Goal: Task Accomplishment & Management: Complete application form

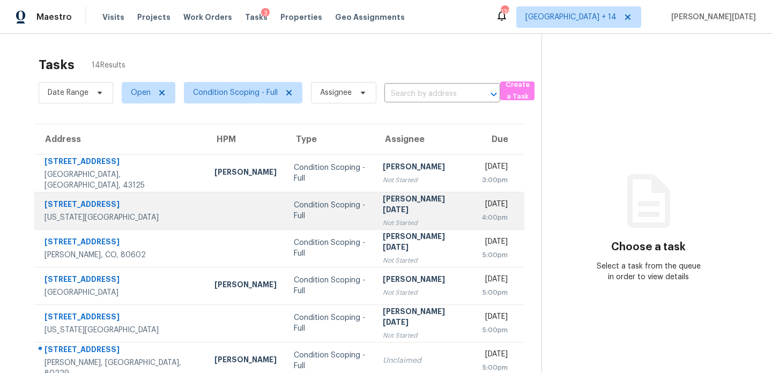
click at [341, 203] on td "Condition Scoping - Full" at bounding box center [329, 211] width 89 height 38
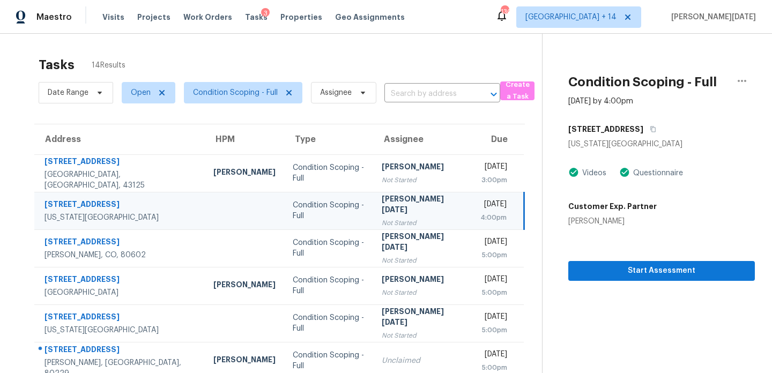
click at [481, 212] on div "4:00pm" at bounding box center [494, 217] width 26 height 11
click at [638, 280] on button "Start Assessment" at bounding box center [662, 271] width 187 height 20
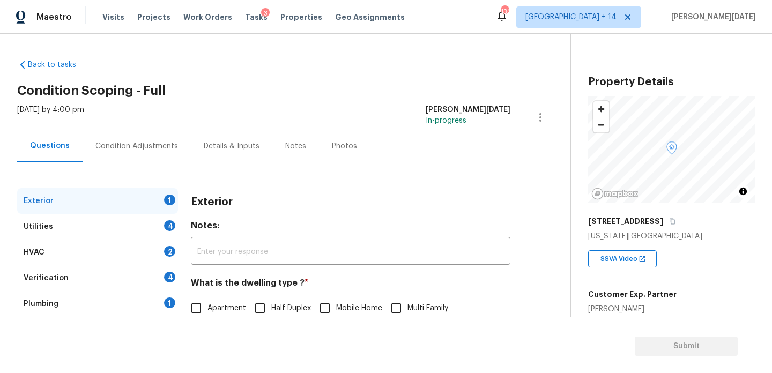
click at [134, 144] on div "Condition Adjustments" at bounding box center [136, 146] width 83 height 11
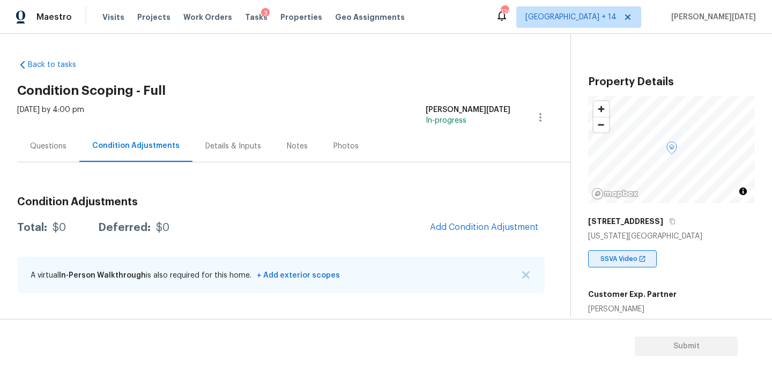
scroll to position [211, 0]
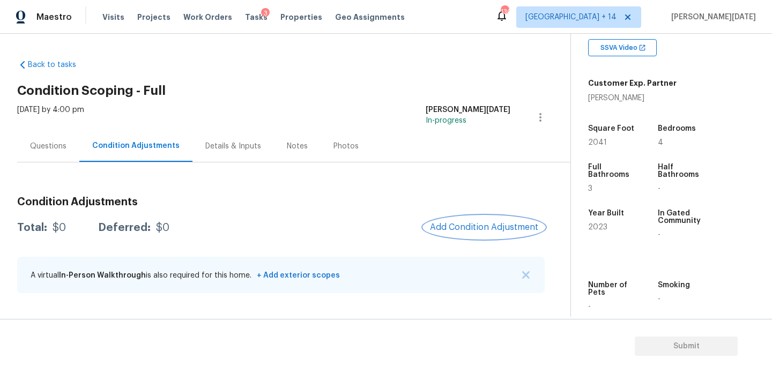
click at [474, 232] on button "Add Condition Adjustment" at bounding box center [484, 227] width 121 height 23
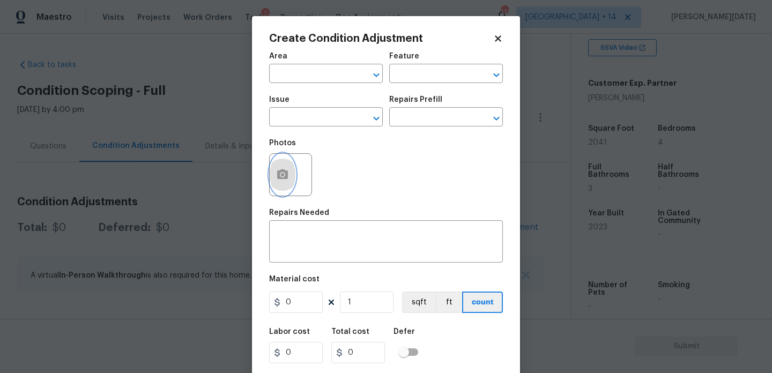
click at [286, 181] on icon "button" at bounding box center [282, 174] width 13 height 13
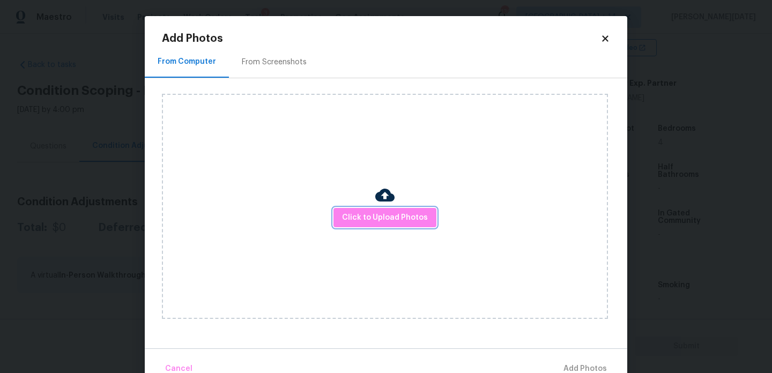
click at [362, 227] on button "Click to Upload Photos" at bounding box center [385, 218] width 103 height 20
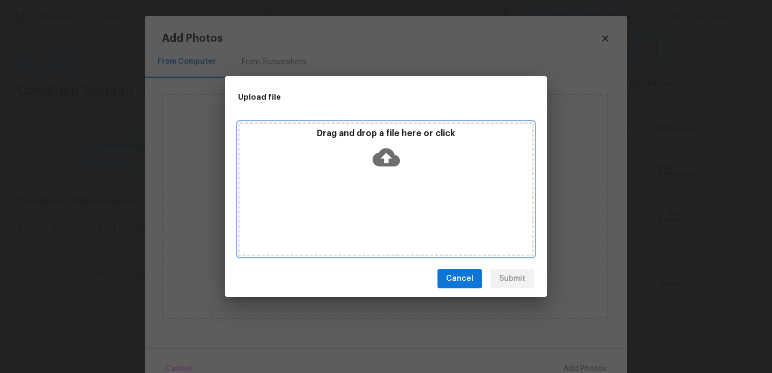
click at [362, 227] on div "Drag and drop a file here or click" at bounding box center [386, 189] width 296 height 134
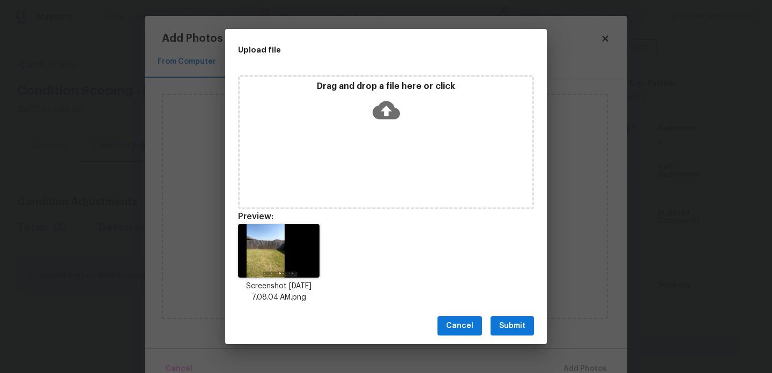
click at [517, 323] on span "Submit" at bounding box center [512, 326] width 26 height 13
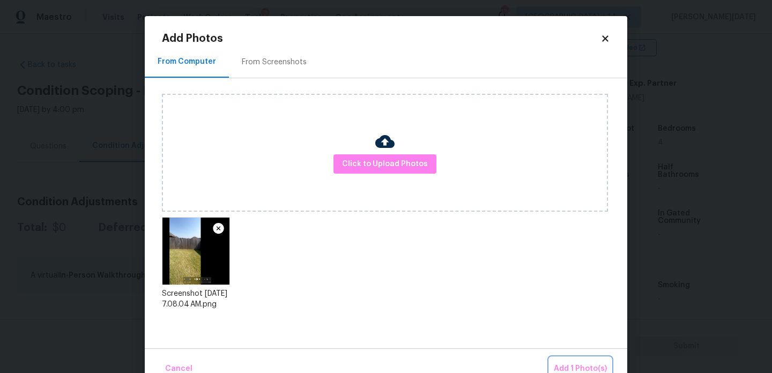
click at [570, 363] on span "Add 1 Photo(s)" at bounding box center [580, 369] width 53 height 13
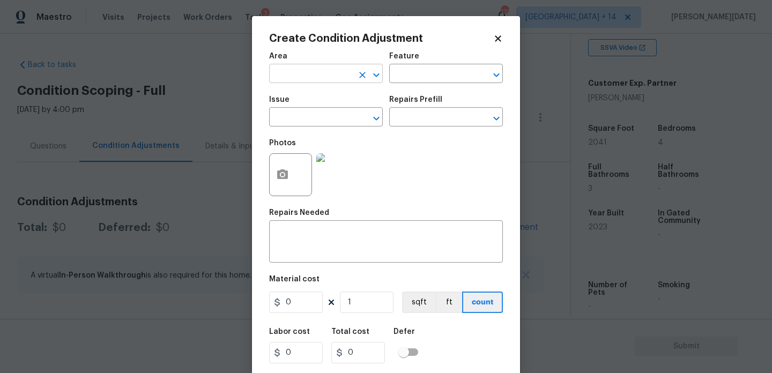
click at [327, 76] on input "text" at bounding box center [311, 75] width 84 height 17
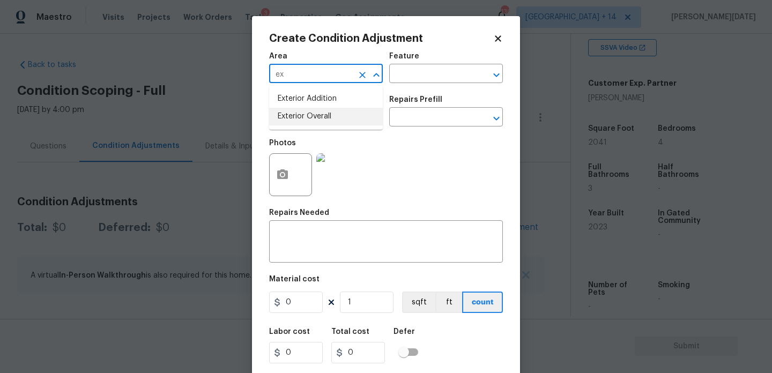
click at [328, 122] on li "Exterior Overall" at bounding box center [326, 117] width 114 height 18
type input "Exterior Overall"
click at [328, 122] on input "text" at bounding box center [311, 118] width 84 height 17
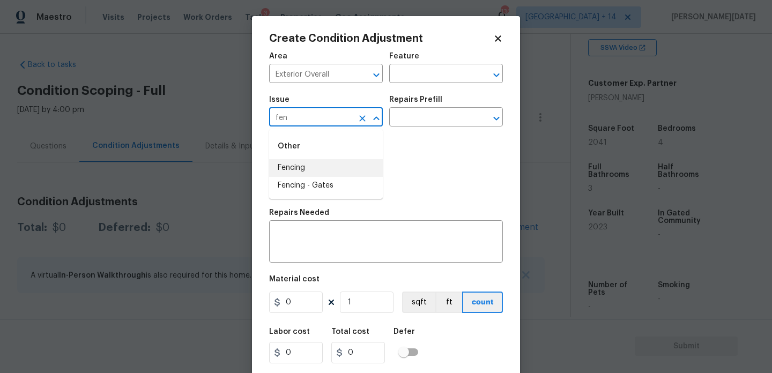
click at [315, 165] on li "Fencing" at bounding box center [326, 168] width 114 height 18
type input "Fencing"
click at [414, 80] on input "text" at bounding box center [431, 75] width 84 height 17
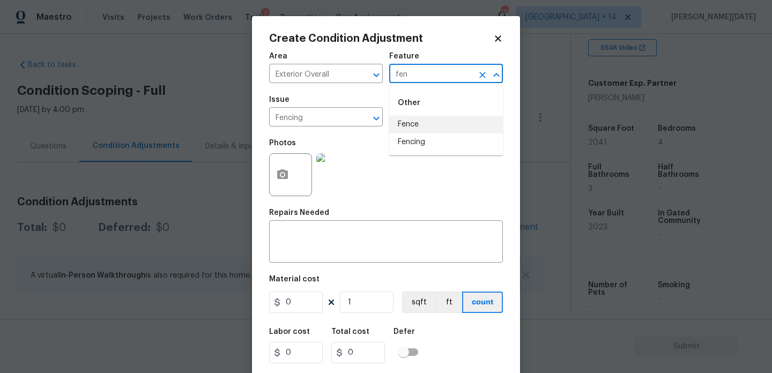
click at [419, 126] on li "Fence" at bounding box center [446, 125] width 114 height 18
type input "Fence"
click at [310, 290] on div "Material cost" at bounding box center [386, 283] width 234 height 14
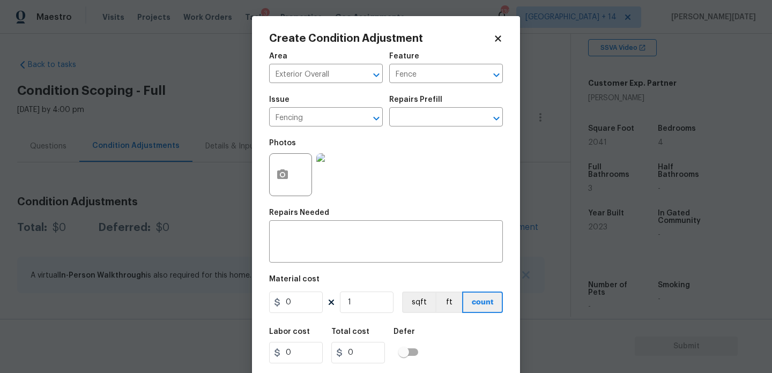
click at [303, 315] on figure "Material cost 0 1 sqft ft count" at bounding box center [386, 296] width 234 height 40
click at [316, 303] on input "0" at bounding box center [296, 302] width 54 height 21
type input "600"
click at [314, 229] on div "x ​" at bounding box center [386, 243] width 234 height 40
type input "600"
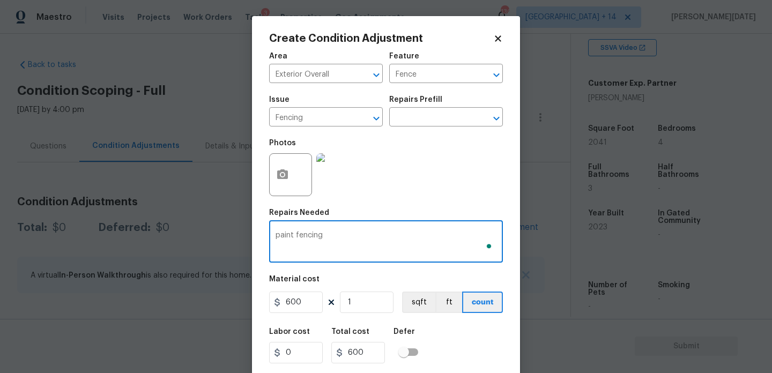
scroll to position [27, 0]
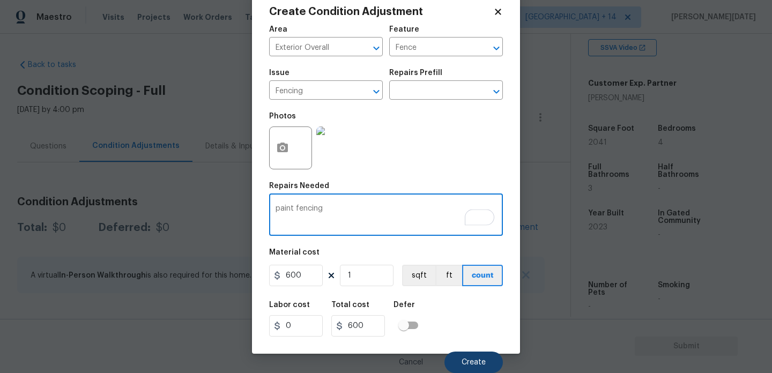
type textarea "paint fencing"
click at [460, 362] on button "Create" at bounding box center [474, 362] width 58 height 21
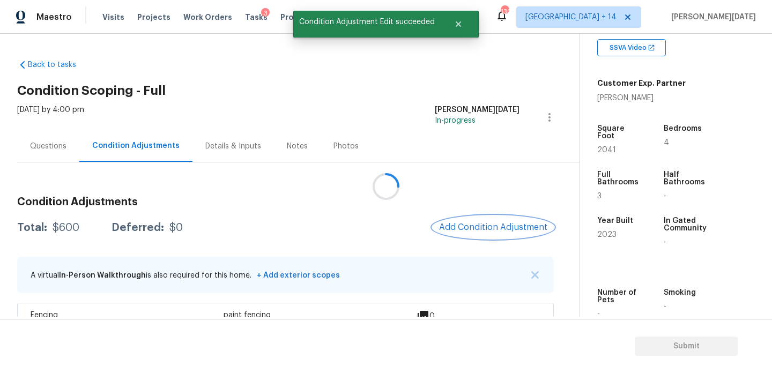
scroll to position [0, 0]
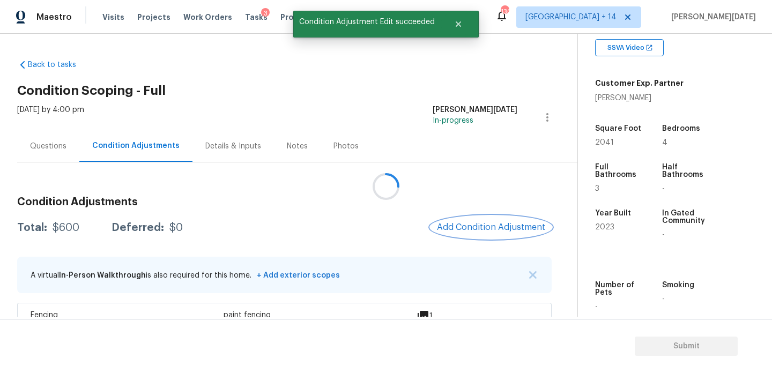
click at [477, 231] on span "Add Condition Adjustment" at bounding box center [491, 228] width 108 height 10
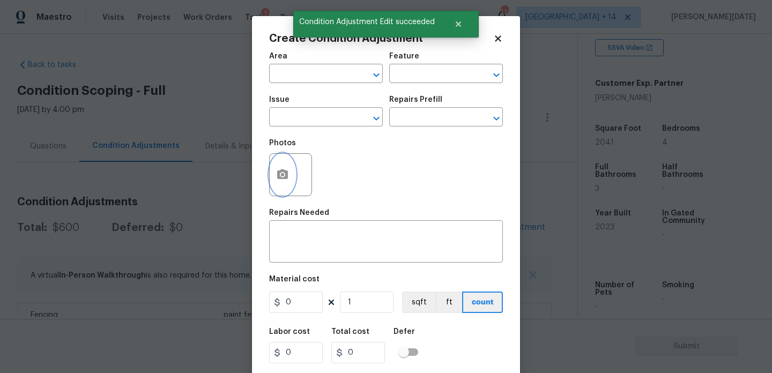
click at [274, 172] on button "button" at bounding box center [283, 175] width 26 height 42
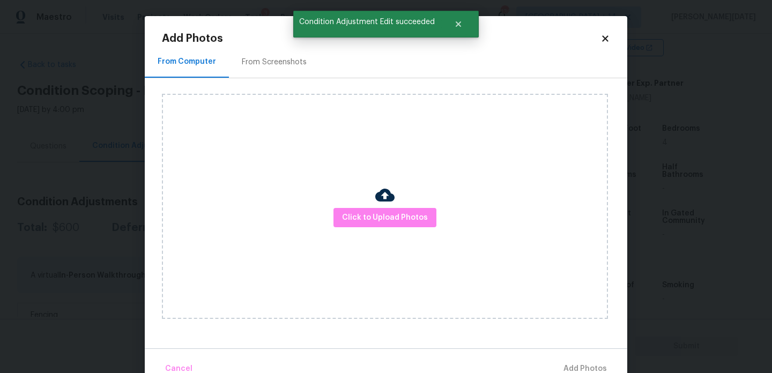
click at [396, 233] on div "Click to Upload Photos" at bounding box center [385, 206] width 446 height 225
click at [403, 219] on span "Click to Upload Photos" at bounding box center [385, 217] width 86 height 13
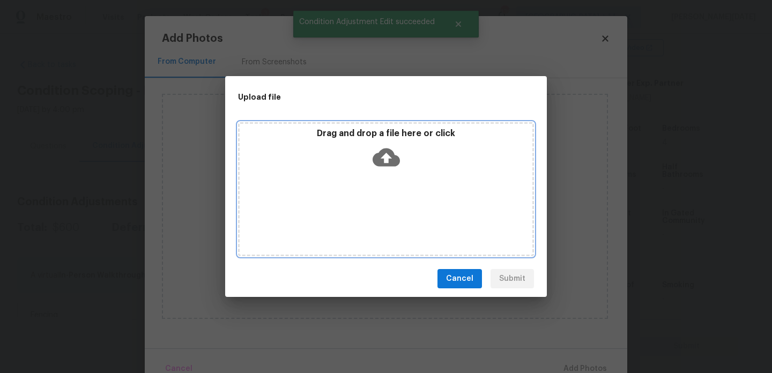
click at [403, 219] on div "Drag and drop a file here or click" at bounding box center [386, 189] width 296 height 134
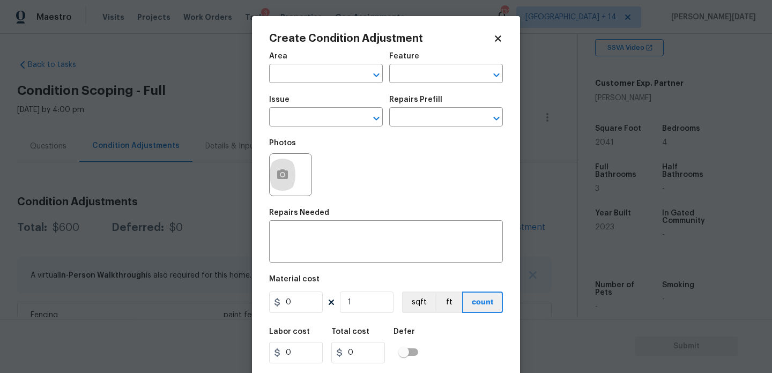
click at [288, 64] on div "Area" at bounding box center [326, 60] width 114 height 14
click at [283, 75] on input "text" at bounding box center [311, 75] width 84 height 17
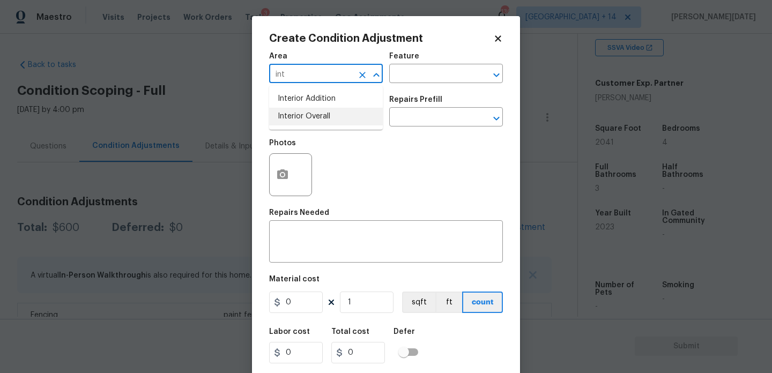
click at [299, 115] on li "Interior Overall" at bounding box center [326, 117] width 114 height 18
type input "Interior Overall"
click at [299, 115] on input "text" at bounding box center [311, 118] width 84 height 17
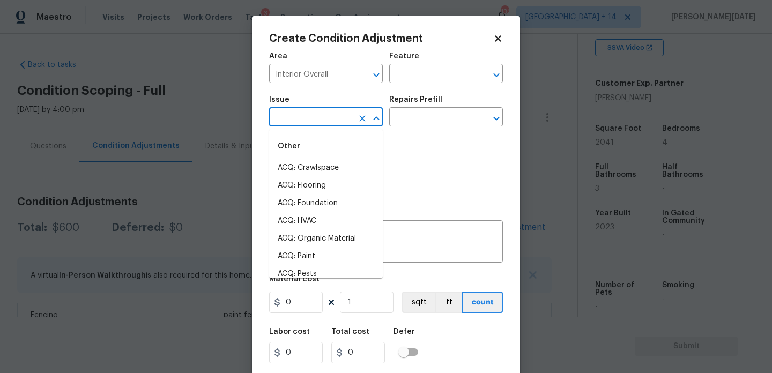
click at [299, 115] on input "text" at bounding box center [311, 118] width 84 height 17
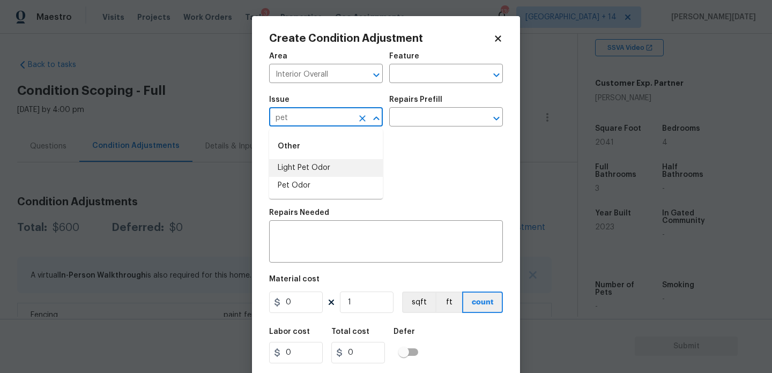
click at [316, 172] on li "Light Pet Odor" at bounding box center [326, 168] width 114 height 18
type input "Light Pet Odor"
click at [467, 95] on div "Issue Light Pet Odor ​ Repairs Prefill ​" at bounding box center [386, 111] width 234 height 43
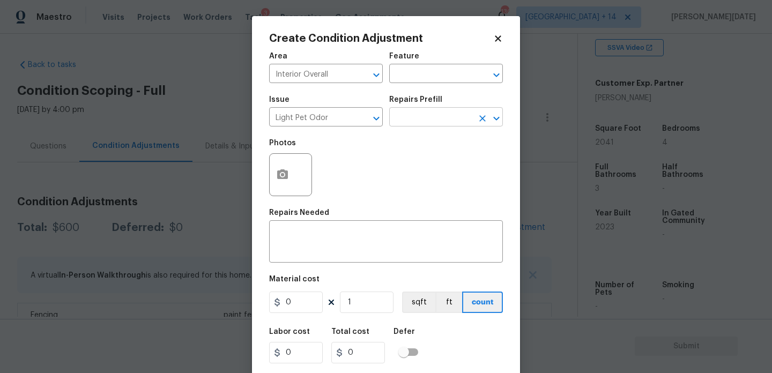
click at [444, 119] on input "text" at bounding box center [431, 118] width 84 height 17
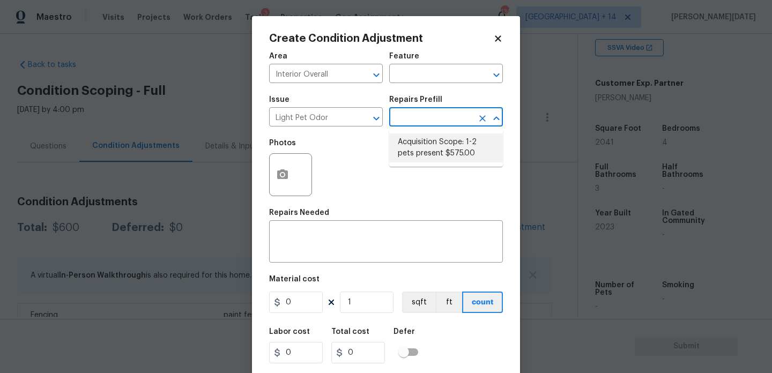
click at [441, 151] on li "Acquisition Scope: 1-2 pets present $575.00" at bounding box center [446, 148] width 114 height 29
type textarea "Acquisition Scope: 1-2 pets present"
type input "575"
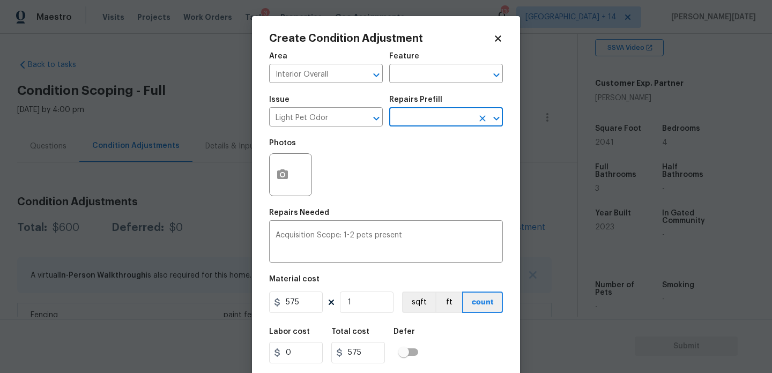
scroll to position [27, 0]
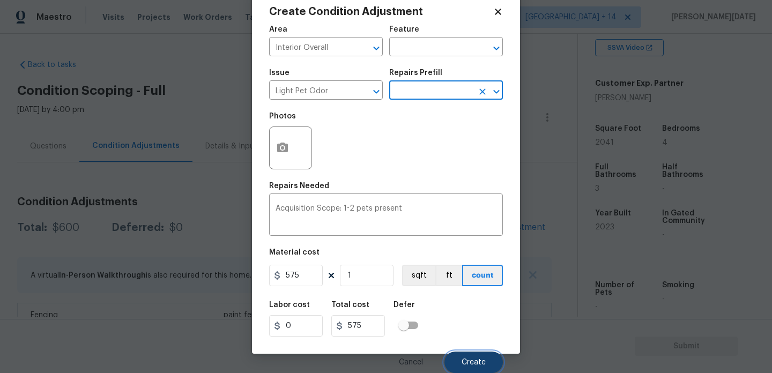
click at [459, 358] on button "Create" at bounding box center [474, 362] width 58 height 21
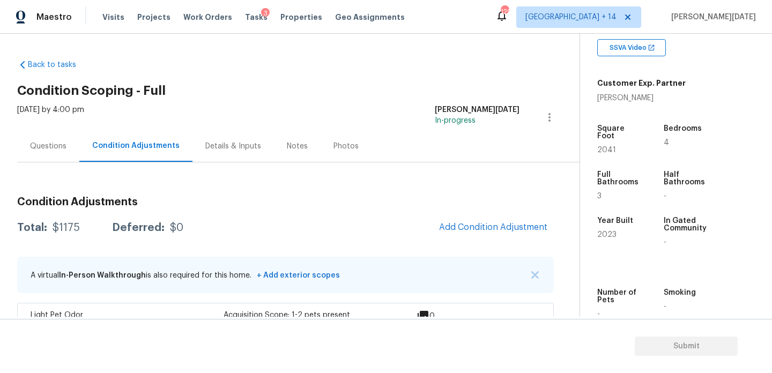
scroll to position [68, 0]
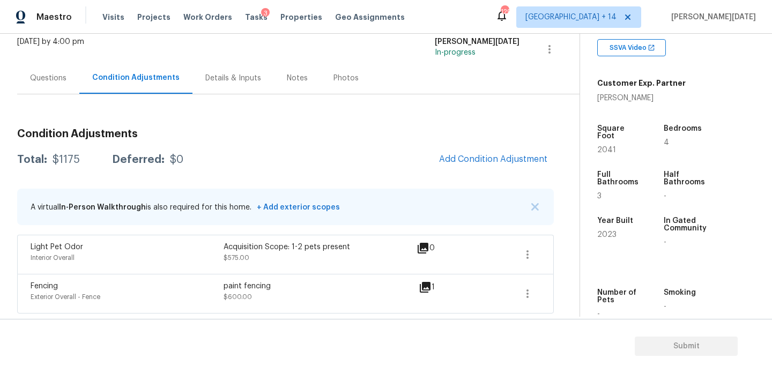
click at [606, 146] on span "2041" at bounding box center [607, 150] width 19 height 8
copy span "2041"
click at [460, 160] on span "Add Condition Adjustment" at bounding box center [493, 159] width 108 height 10
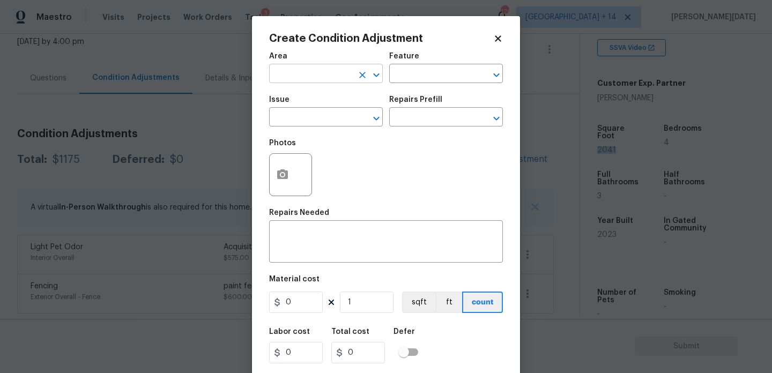
click at [281, 71] on input "text" at bounding box center [311, 75] width 84 height 17
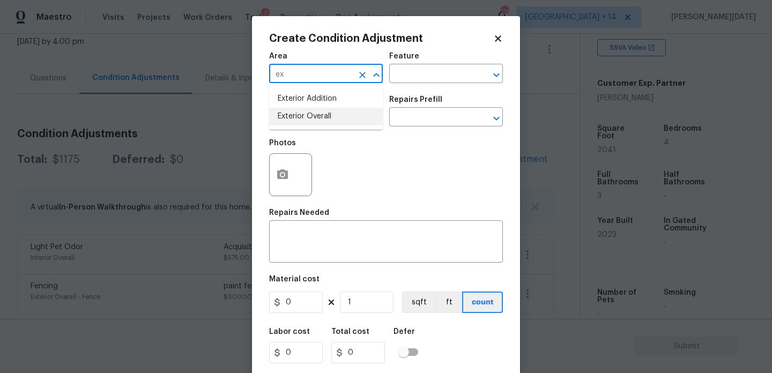
click at [313, 122] on li "Exterior Overall" at bounding box center [326, 117] width 114 height 18
type input "Exterior Overall"
click at [313, 122] on input "text" at bounding box center [311, 118] width 84 height 17
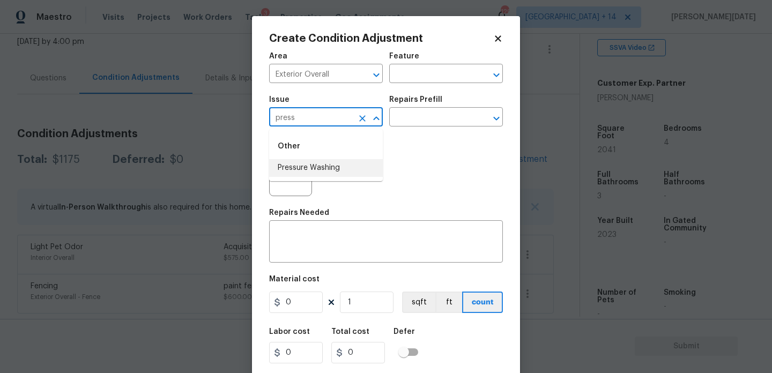
click at [334, 165] on li "Pressure Washing" at bounding box center [326, 168] width 114 height 18
type input "Pressure Washing"
click at [408, 124] on input "text" at bounding box center [431, 118] width 84 height 17
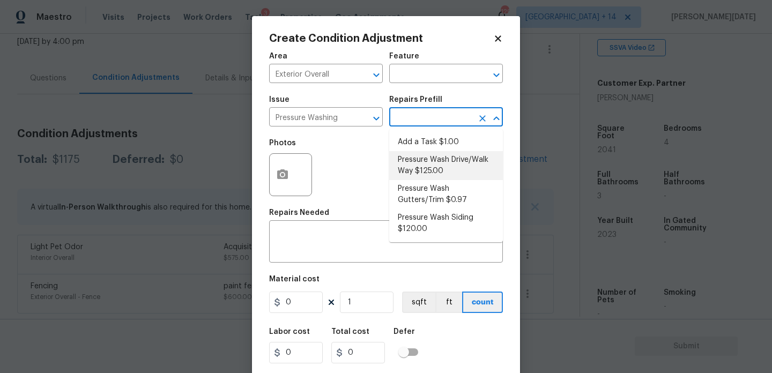
click at [429, 170] on li "Pressure Wash Drive/Walk Way $125.00" at bounding box center [446, 165] width 114 height 29
type input "Siding"
type textarea "Pressure wash the driveways/walkways as directed by the PM. Ensure that all deb…"
type input "125"
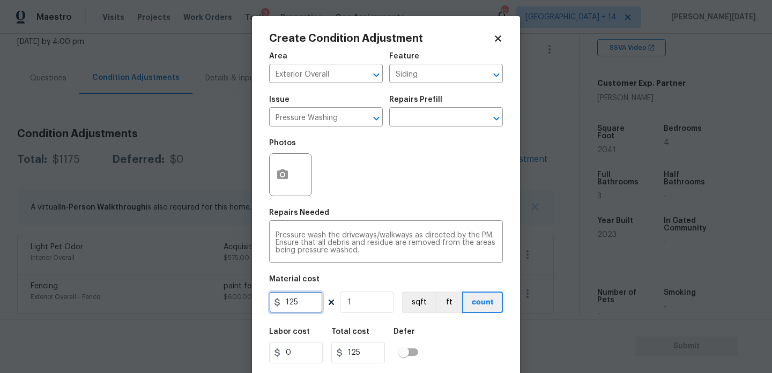
drag, startPoint x: 305, startPoint y: 308, endPoint x: 181, endPoint y: 304, distance: 124.0
click at [181, 304] on div "Create Condition Adjustment Area Exterior Overall ​ Feature Siding ​ Issue Pres…" at bounding box center [386, 186] width 772 height 373
type input "200"
click at [382, 211] on div "Repairs Needed" at bounding box center [386, 216] width 234 height 14
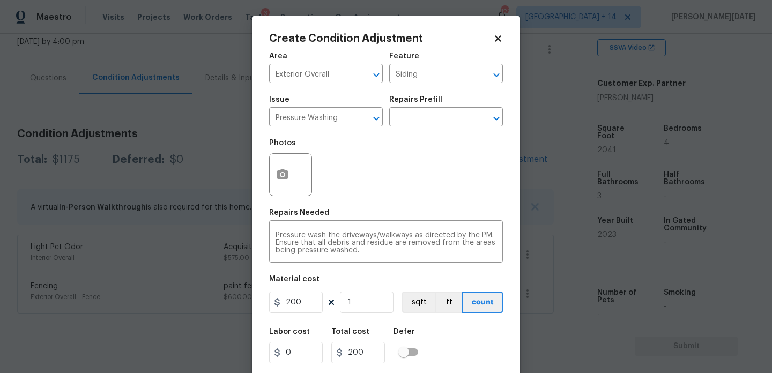
scroll to position [27, 0]
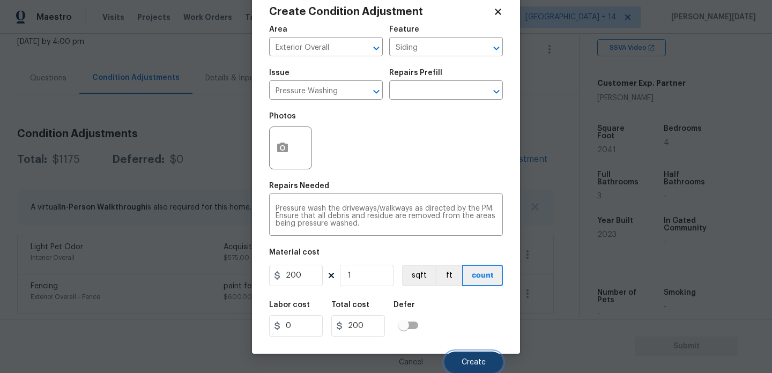
click at [475, 362] on span "Create" at bounding box center [474, 363] width 24 height 8
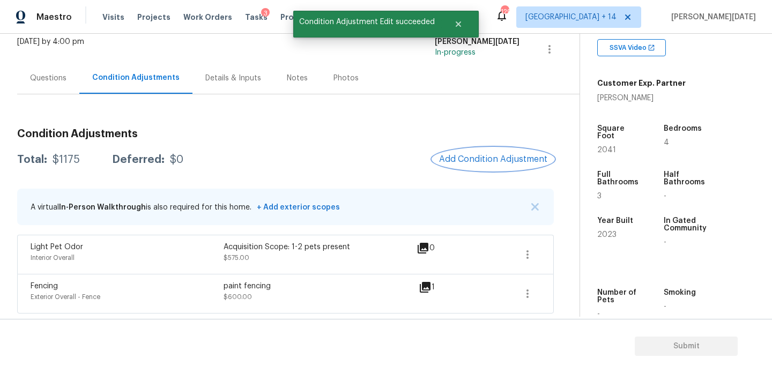
scroll to position [0, 0]
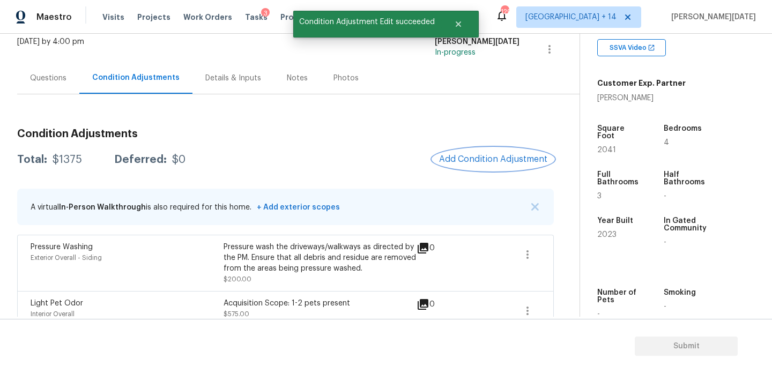
click at [496, 151] on button "Add Condition Adjustment" at bounding box center [493, 159] width 121 height 23
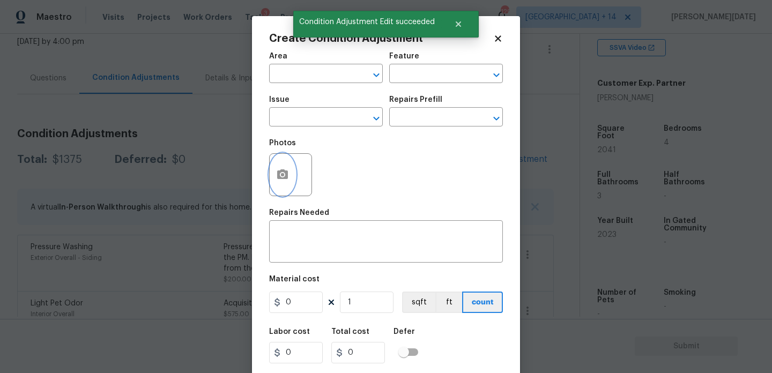
click at [275, 175] on button "button" at bounding box center [283, 175] width 26 height 42
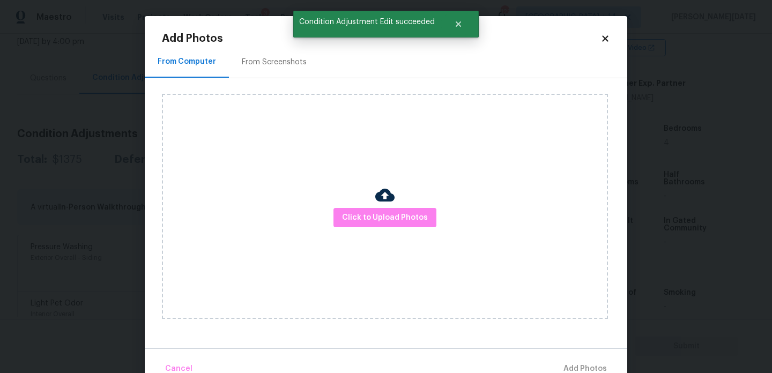
click at [266, 60] on div "From Screenshots" at bounding box center [274, 62] width 65 height 11
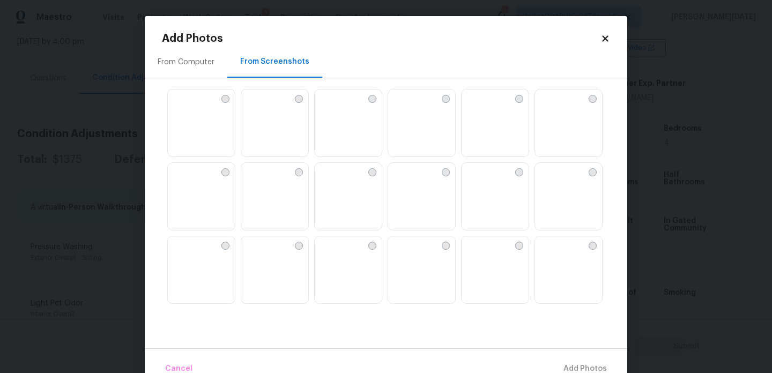
click at [572, 197] on img at bounding box center [568, 197] width 67 height 68
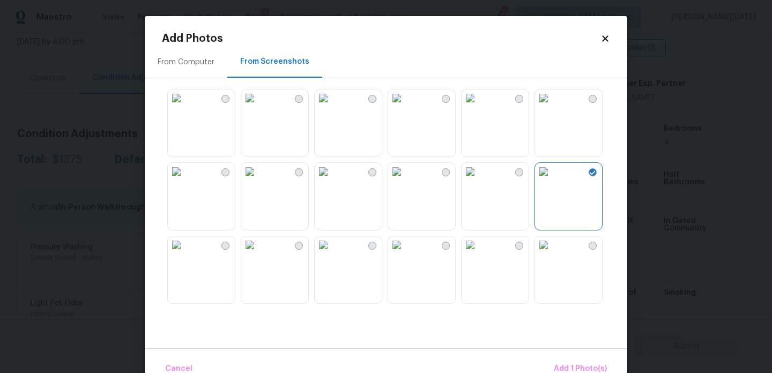
click at [185, 254] on img at bounding box center [176, 245] width 17 height 17
click at [406, 254] on img at bounding box center [396, 245] width 17 height 17
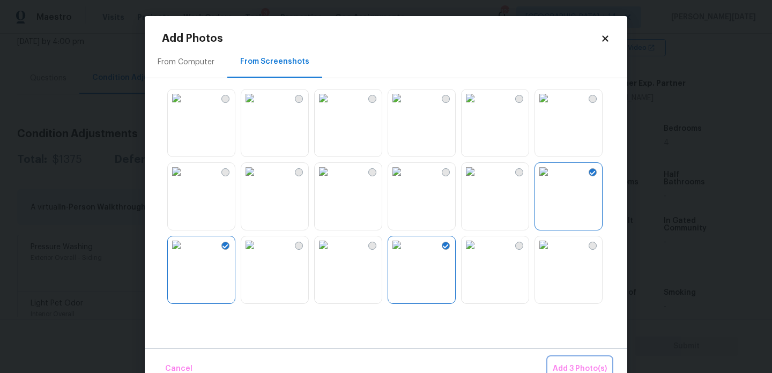
click at [561, 367] on span "Add 3 Photo(s)" at bounding box center [580, 369] width 54 height 13
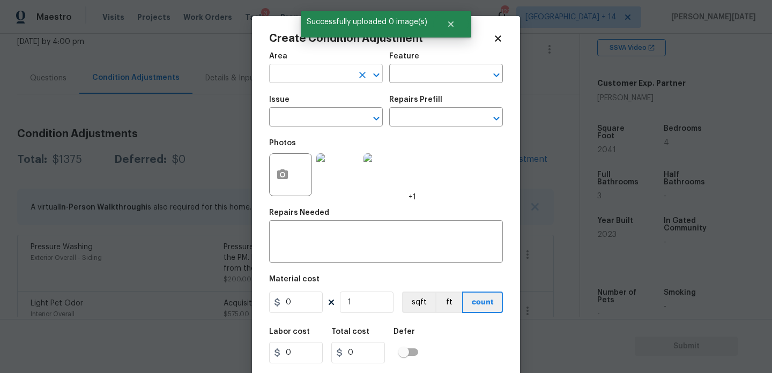
click at [291, 76] on input "text" at bounding box center [311, 75] width 84 height 17
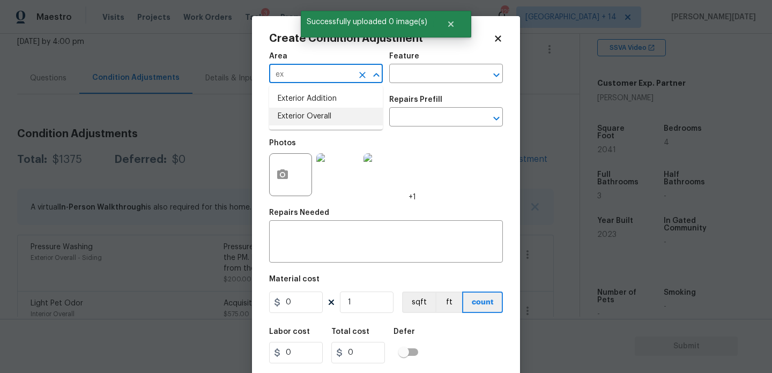
click at [307, 117] on li "Exterior Overall" at bounding box center [326, 117] width 114 height 18
type input "Exterior Overall"
click at [307, 117] on input "text" at bounding box center [311, 118] width 84 height 17
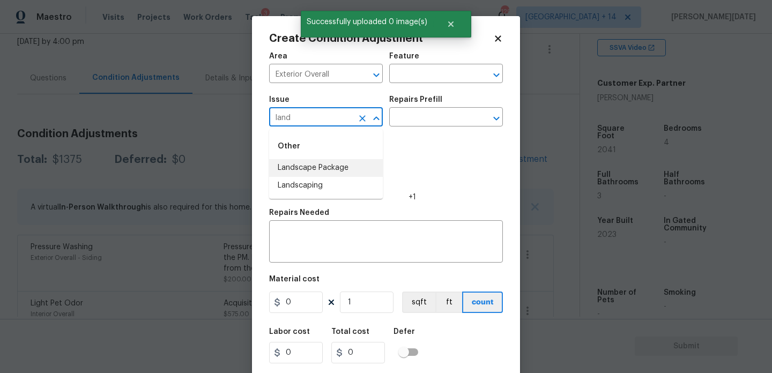
click at [316, 163] on li "Landscape Package" at bounding box center [326, 168] width 114 height 18
type input "Landscape Package"
click at [407, 120] on input "text" at bounding box center [431, 118] width 84 height 17
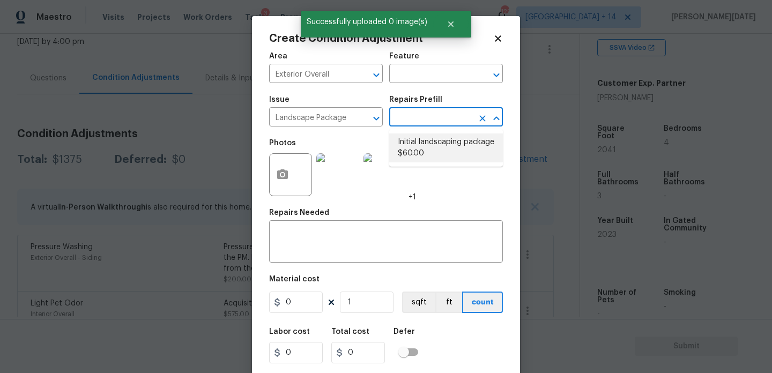
click at [417, 154] on li "Initial landscaping package $60.00" at bounding box center [446, 148] width 114 height 29
type input "Home Readiness Packages"
type textarea "Mowing of grass up to 6" in height. Mow, edge along driveways & sidewalks, trim…"
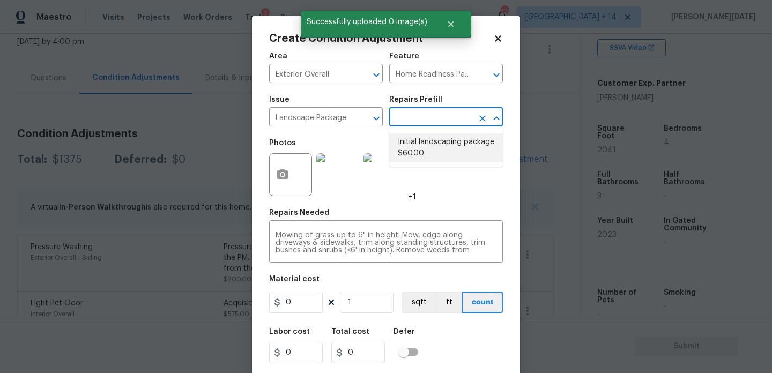
type input "60"
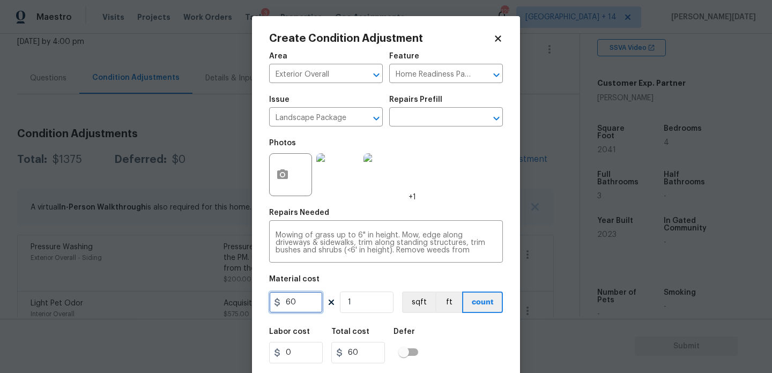
drag, startPoint x: 301, startPoint y: 307, endPoint x: 229, endPoint y: 292, distance: 74.0
click at [229, 292] on div "Create Condition Adjustment Area Exterior Overall ​ Feature Home Readiness Pack…" at bounding box center [386, 186] width 772 height 373
type input "300"
click at [457, 173] on div "Photos +1" at bounding box center [386, 168] width 234 height 70
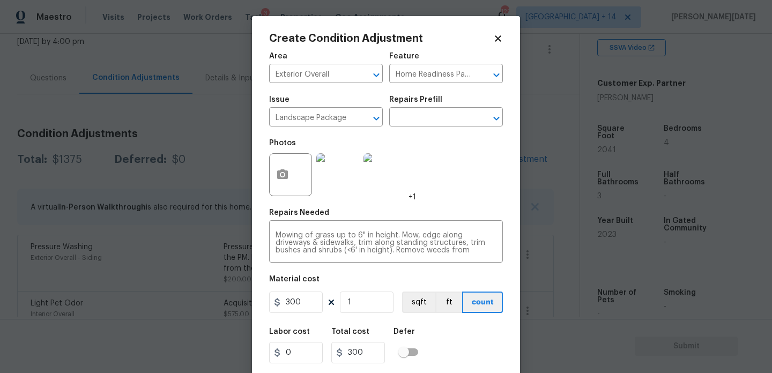
scroll to position [27, 0]
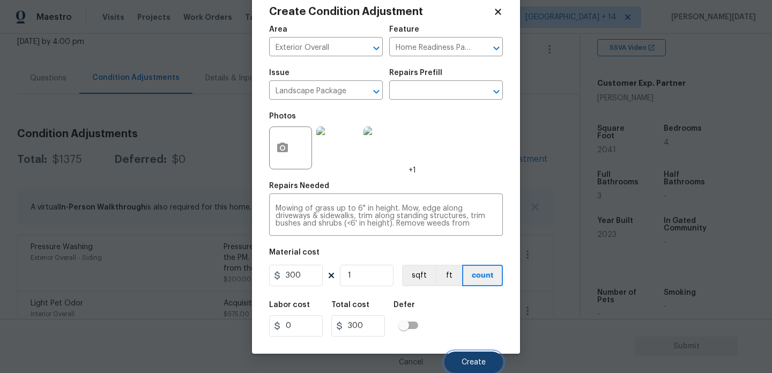
click at [465, 357] on button "Create" at bounding box center [474, 362] width 58 height 21
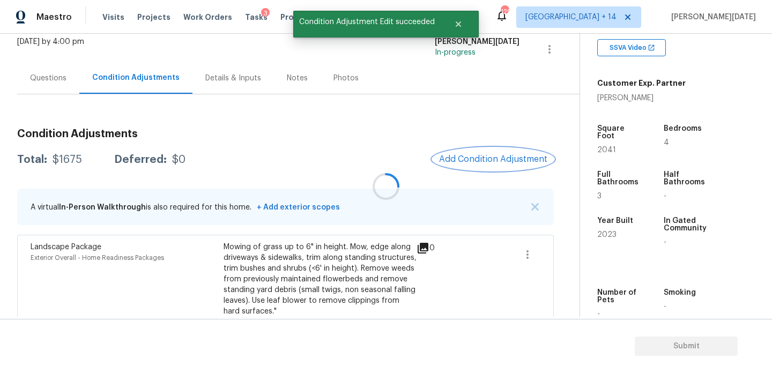
scroll to position [0, 0]
click at [464, 154] on span "Add Condition Adjustment" at bounding box center [493, 159] width 108 height 10
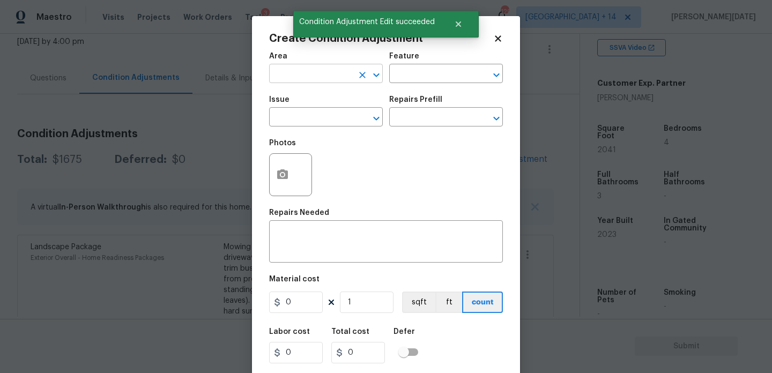
click at [284, 76] on input "text" at bounding box center [311, 75] width 84 height 17
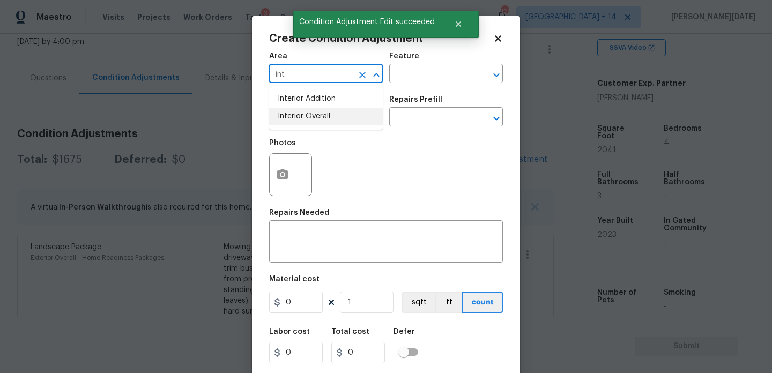
click at [303, 119] on li "Interior Overall" at bounding box center [326, 117] width 114 height 18
type input "Interior Overall"
click at [303, 119] on input "text" at bounding box center [311, 118] width 84 height 17
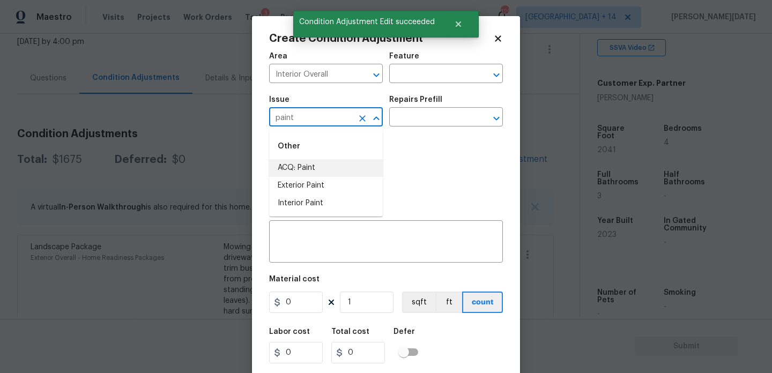
click at [313, 170] on li "ACQ: Paint" at bounding box center [326, 168] width 114 height 18
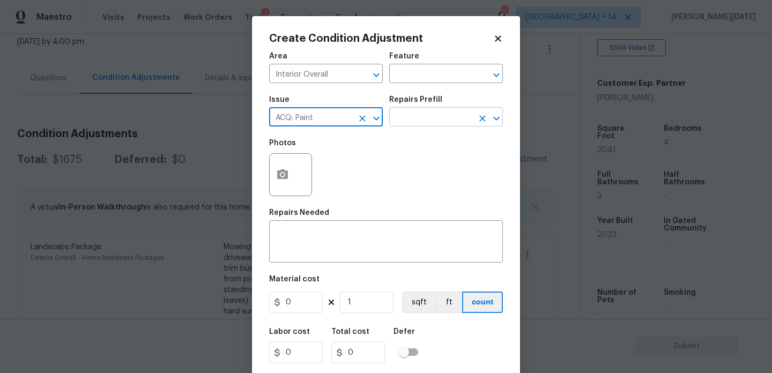
type input "ACQ: Paint"
click at [417, 115] on input "text" at bounding box center [431, 118] width 84 height 17
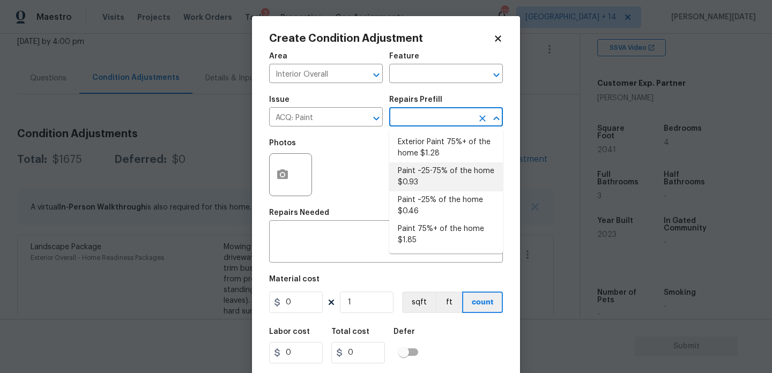
click at [414, 180] on li "Paint ~25-75% of the home $0.93" at bounding box center [446, 177] width 114 height 29
type input "Acquisition"
type textarea "Acquisition Scope: ~25 - 75% of the home needs interior paint"
type input "0.93"
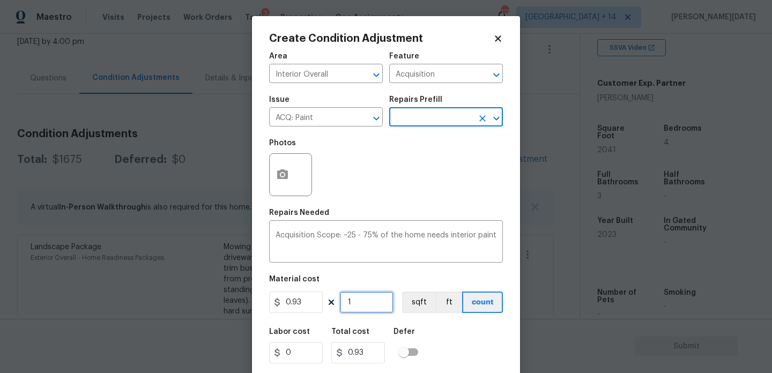
click at [374, 301] on input "1" at bounding box center [367, 302] width 54 height 21
type input "0"
paste input "2041"
type input "2041"
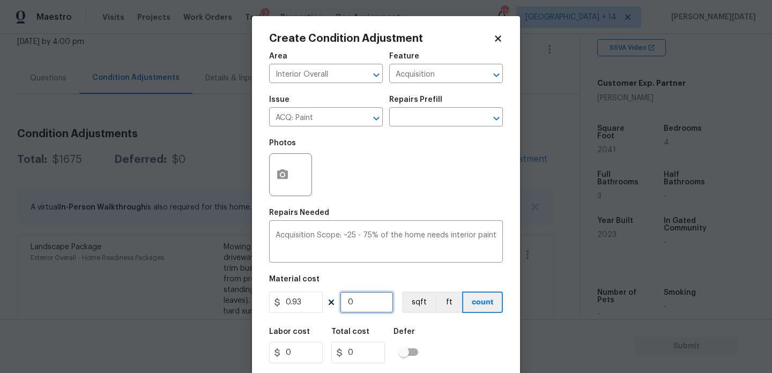
type input "1898.13"
type input "2041"
click at [285, 188] on button "button" at bounding box center [283, 175] width 26 height 42
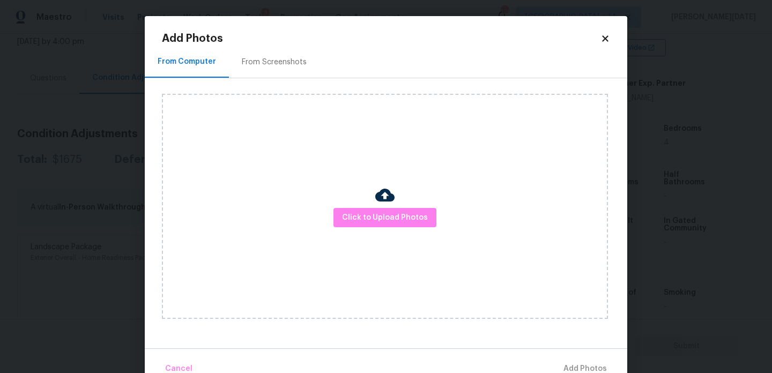
click at [275, 63] on div "From Screenshots" at bounding box center [274, 62] width 65 height 11
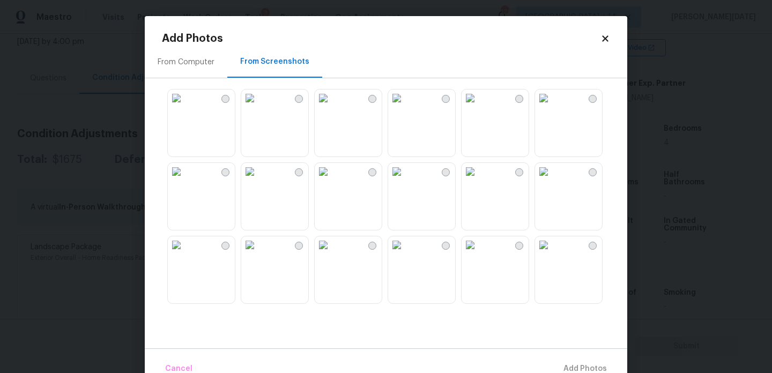
click at [332, 107] on img at bounding box center [323, 98] width 17 height 17
click at [406, 107] on img at bounding box center [396, 98] width 17 height 17
click at [332, 180] on img at bounding box center [323, 171] width 17 height 17
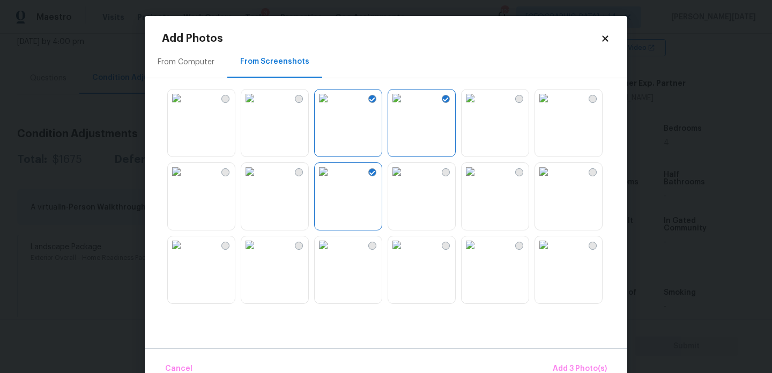
click at [332, 180] on img at bounding box center [323, 171] width 17 height 17
click at [406, 180] on img at bounding box center [396, 171] width 17 height 17
click at [332, 180] on img at bounding box center [323, 171] width 17 height 17
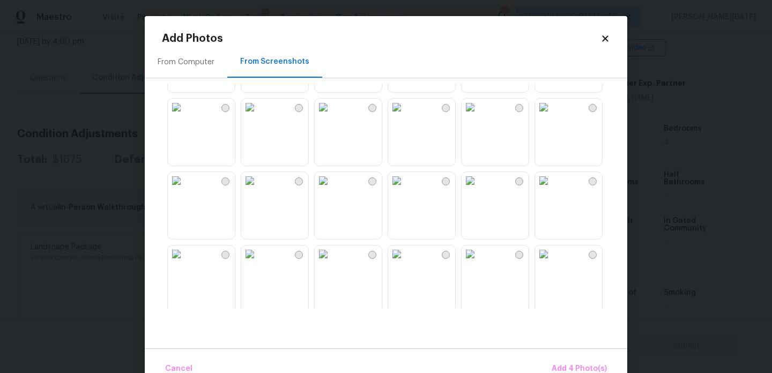
scroll to position [296, 0]
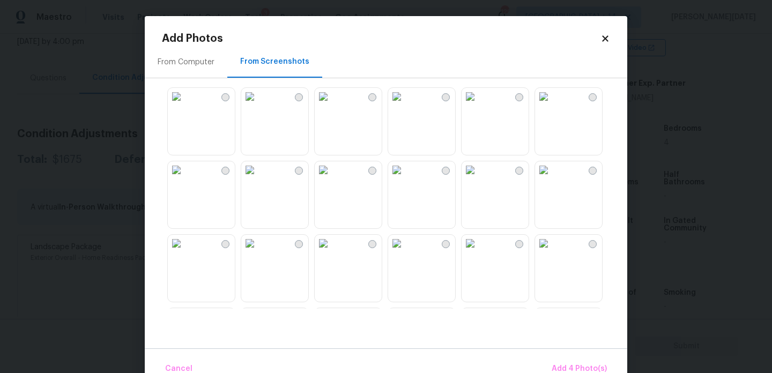
click at [479, 105] on img at bounding box center [470, 96] width 17 height 17
click at [479, 179] on img at bounding box center [470, 169] width 17 height 17
click at [553, 179] on img at bounding box center [543, 169] width 17 height 17
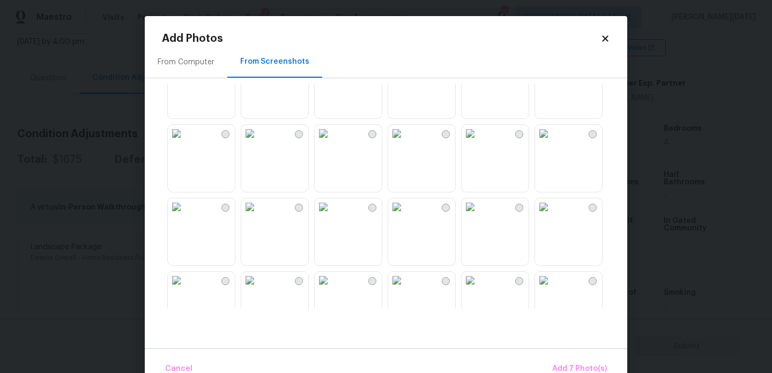
scroll to position [480, 0]
click at [406, 215] on img at bounding box center [396, 206] width 17 height 17
click at [331, 215] on img at bounding box center [323, 206] width 17 height 17
click at [479, 215] on img at bounding box center [470, 206] width 17 height 17
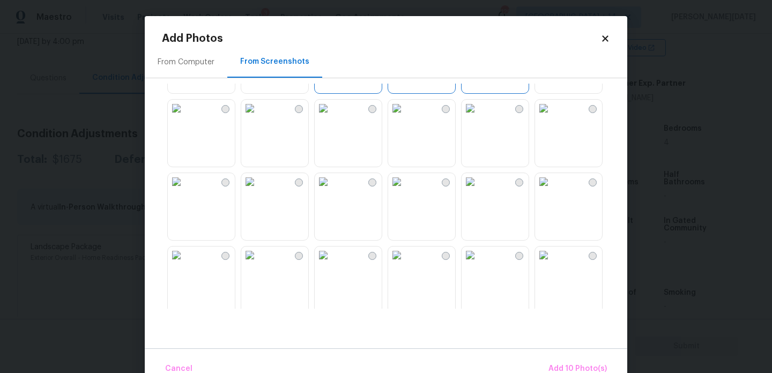
scroll to position [680, 0]
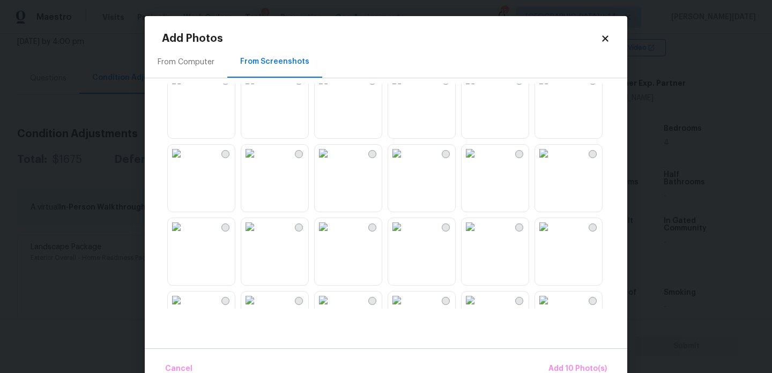
click at [406, 89] on img at bounding box center [396, 79] width 17 height 17
click at [577, 370] on span "Add 11 Photo(s)" at bounding box center [579, 369] width 56 height 13
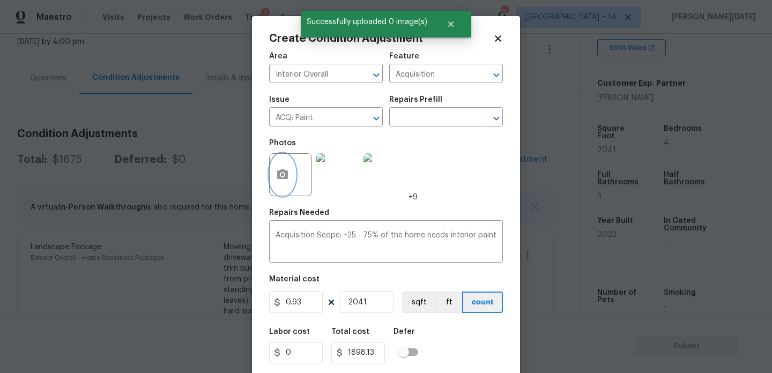
scroll to position [27, 0]
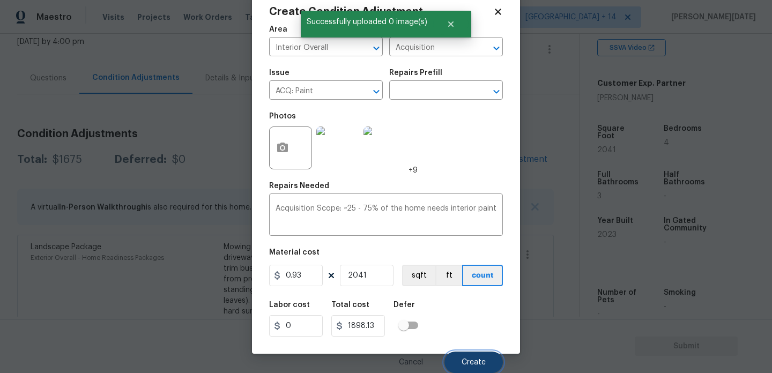
click at [458, 362] on button "Create" at bounding box center [474, 362] width 58 height 21
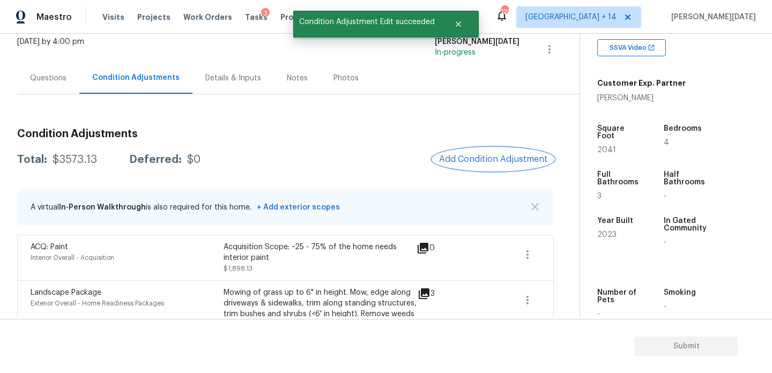
scroll to position [138, 0]
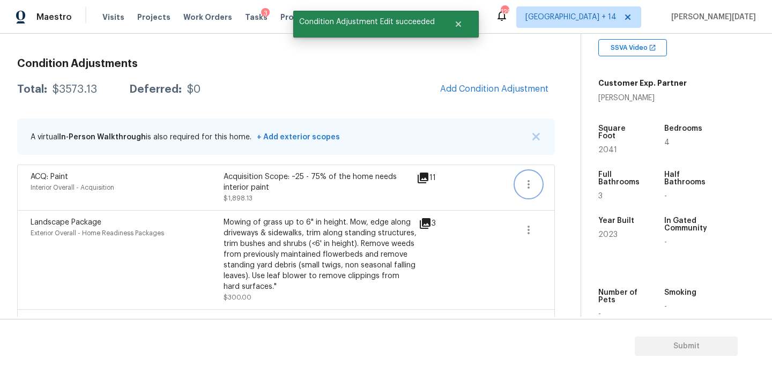
click at [531, 183] on icon "button" at bounding box center [528, 184] width 13 height 13
click at [576, 178] on div "Edit" at bounding box center [590, 182] width 84 height 11
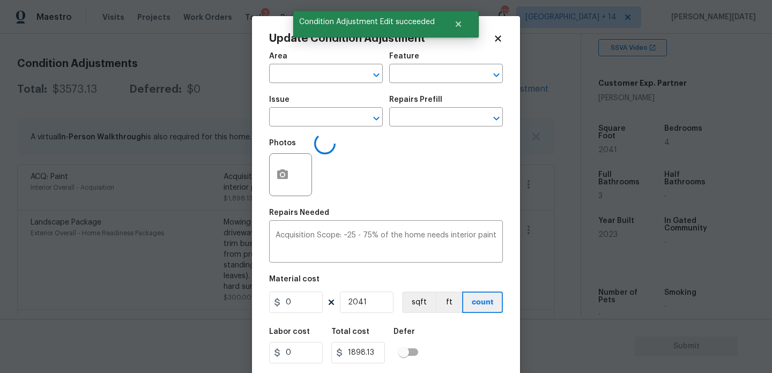
type input "Interior Overall"
type input "Acquisition"
type input "ACQ: Paint"
type input "0.93"
click at [432, 127] on body "Maestro Visits Projects Work Orders Tasks 3 Properties Geo Assignments 129 Denv…" at bounding box center [386, 186] width 772 height 373
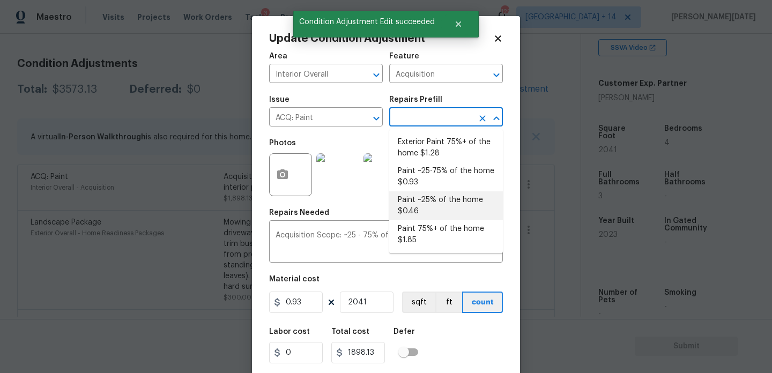
click at [433, 198] on li "Paint ~25% of the home $0.46" at bounding box center [446, 206] width 114 height 29
type textarea "Acquisition Scope: ~25% of the home needs interior paint"
type input "0.46"
type input "938.86"
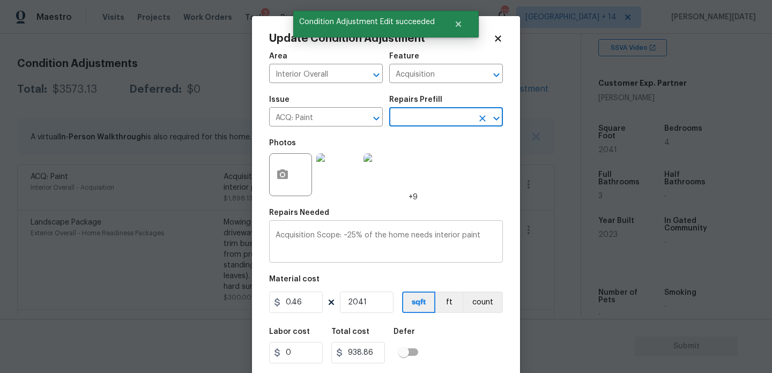
scroll to position [27, 0]
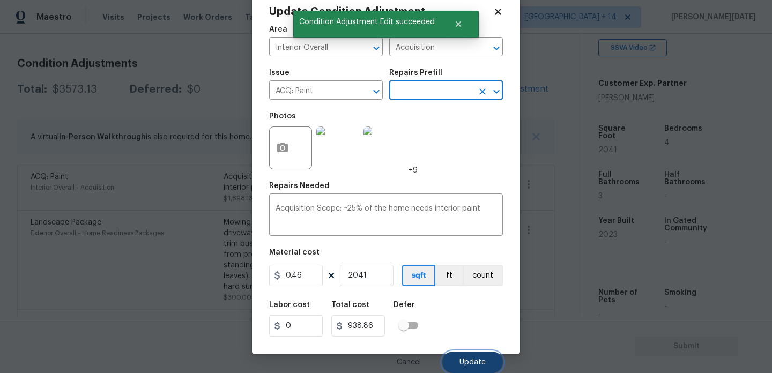
click at [465, 359] on span "Update" at bounding box center [473, 363] width 26 height 8
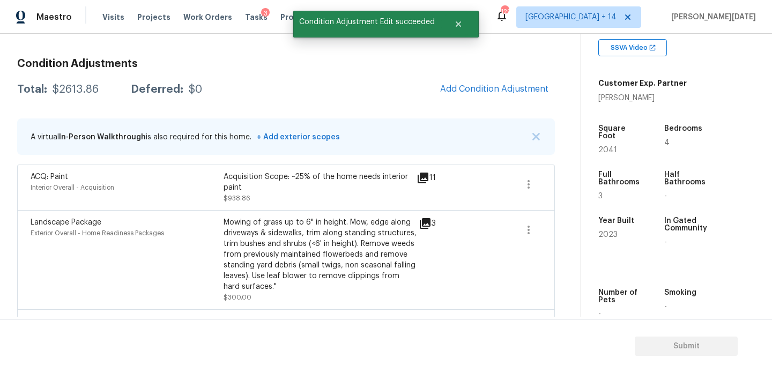
scroll to position [0, 0]
click at [466, 93] on span "Add Condition Adjustment" at bounding box center [494, 89] width 108 height 10
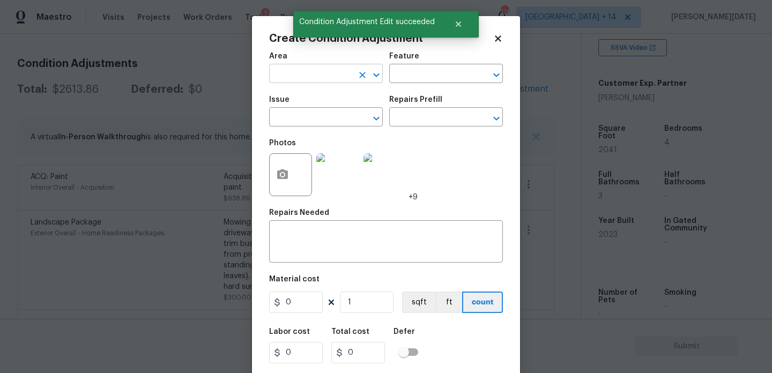
click at [293, 80] on input "text" at bounding box center [311, 75] width 84 height 17
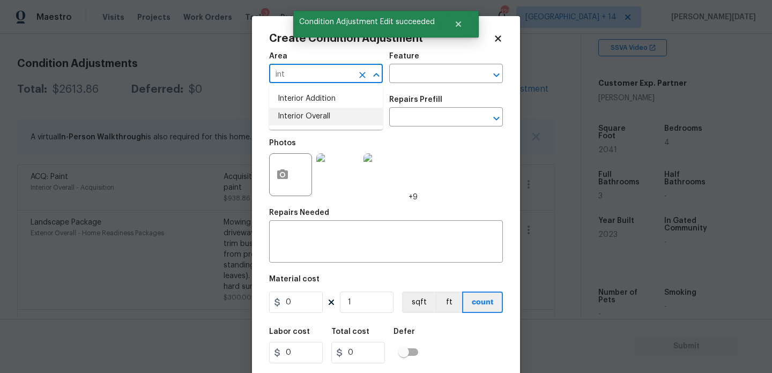
click at [304, 119] on li "Interior Overall" at bounding box center [326, 117] width 114 height 18
type input "Interior Overall"
click at [304, 119] on input "text" at bounding box center [311, 118] width 84 height 17
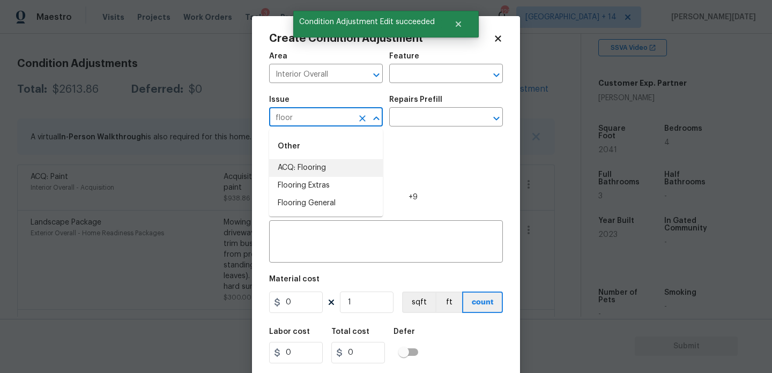
click at [313, 163] on li "ACQ: Flooring" at bounding box center [326, 168] width 114 height 18
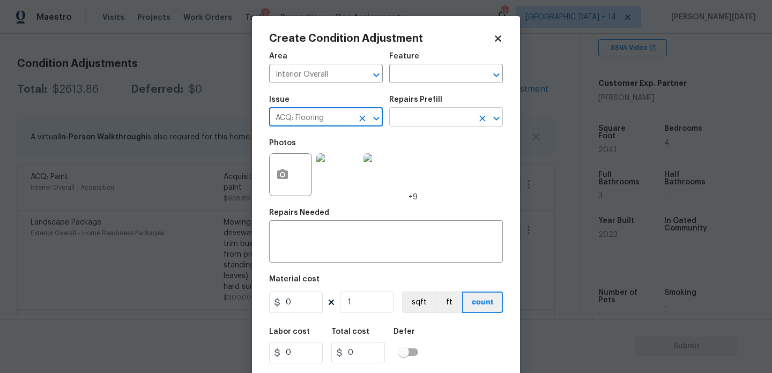
type input "ACQ: Flooring"
click at [429, 115] on input "text" at bounding box center [431, 118] width 84 height 17
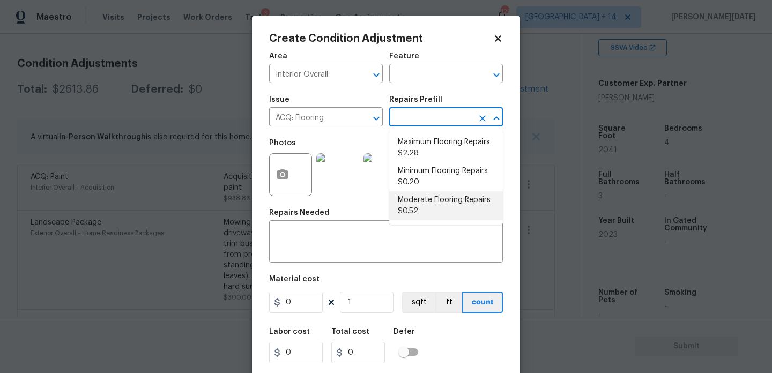
click at [435, 204] on li "Moderate Flooring Repairs $0.52" at bounding box center [446, 206] width 114 height 29
type input "Acquisition"
type textarea "Acquisition Scope: Moderate flooring repairs"
type input "0.52"
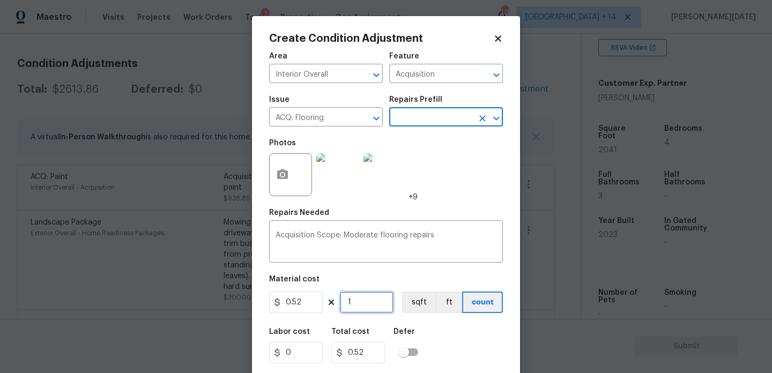
click at [365, 296] on input "1" at bounding box center [367, 302] width 54 height 21
type input "0"
paste input "2041"
type input "2041"
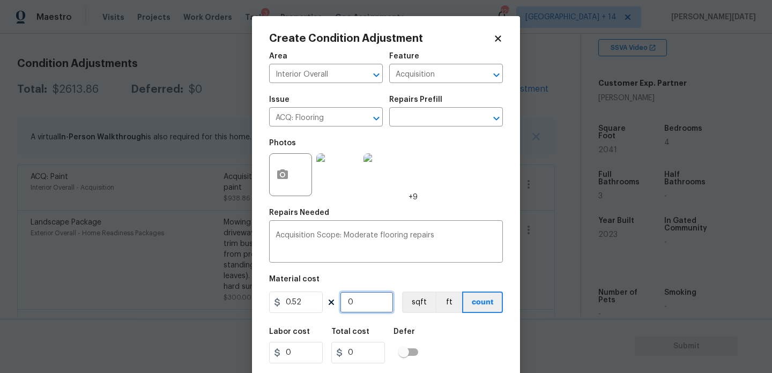
type input "1061.32"
type input "2041"
click at [290, 178] on button "button" at bounding box center [283, 175] width 26 height 42
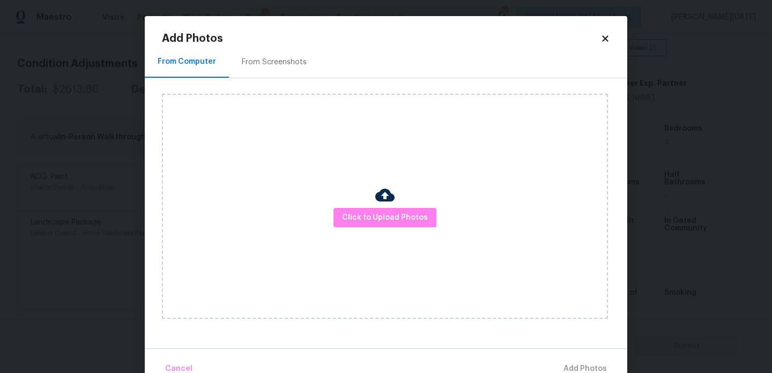
click at [281, 59] on div "From Screenshots" at bounding box center [274, 62] width 65 height 11
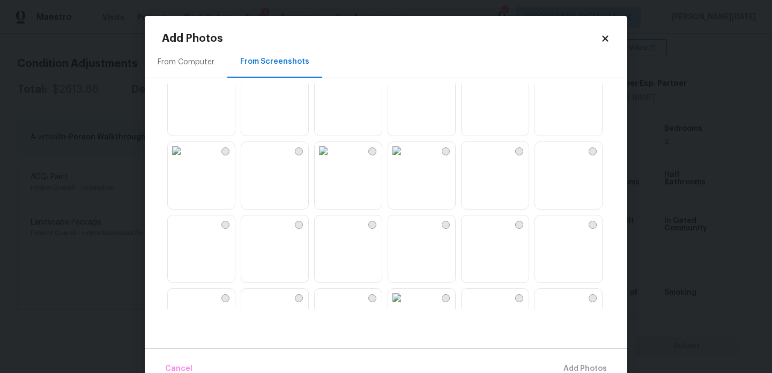
scroll to position [169, 0]
click at [406, 158] on img at bounding box center [396, 149] width 17 height 17
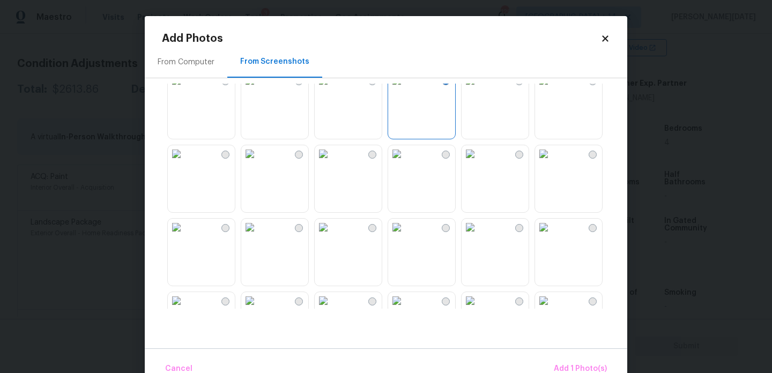
scroll to position [238, 0]
click at [185, 90] on img at bounding box center [176, 80] width 17 height 17
click at [185, 163] on img at bounding box center [176, 154] width 17 height 17
click at [553, 163] on img at bounding box center [543, 154] width 17 height 17
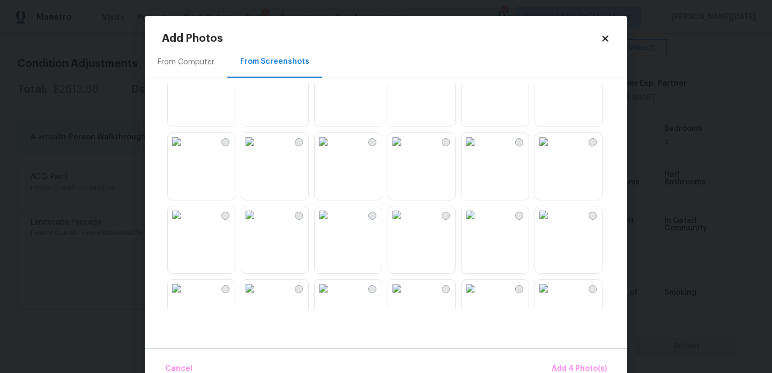
scroll to position [690, 0]
click at [332, 151] on img at bounding box center [323, 142] width 17 height 17
click at [553, 151] on img at bounding box center [543, 142] width 17 height 17
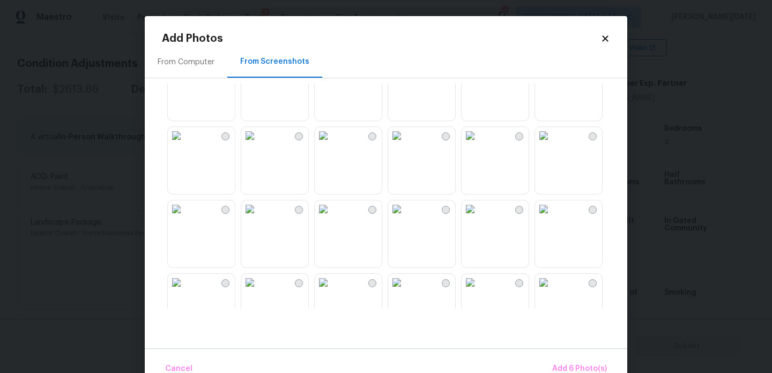
scroll to position [925, 0]
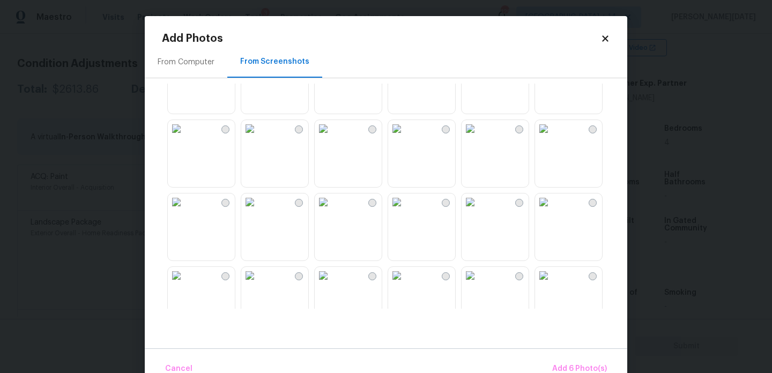
click at [406, 211] on img at bounding box center [396, 202] width 17 height 17
click at [583, 367] on span "Add 7 Photo(s)" at bounding box center [580, 369] width 55 height 13
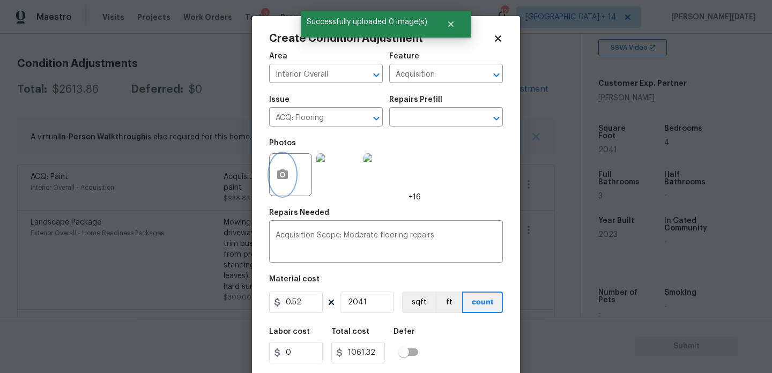
scroll to position [27, 0]
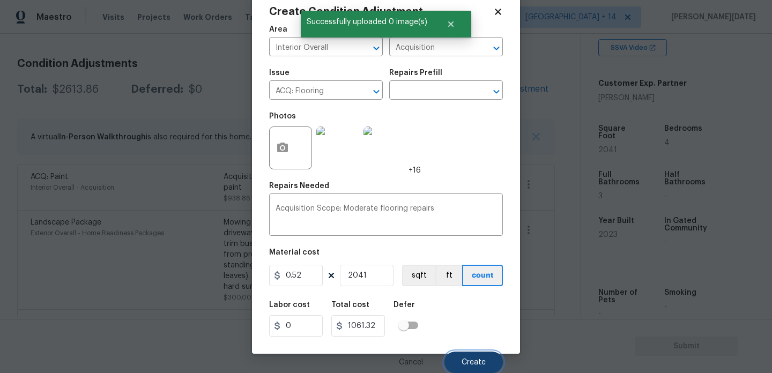
click at [472, 360] on span "Create" at bounding box center [474, 363] width 24 height 8
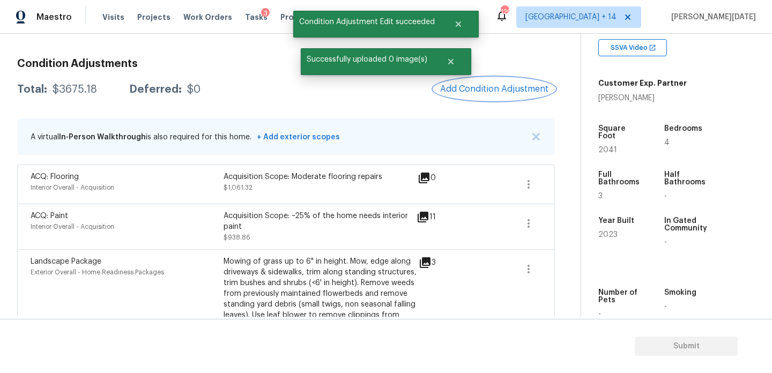
scroll to position [0, 0]
click at [493, 75] on div "Condition Adjustments Total: $3675.18 Deferred: $0 Add Condition Adjustment A v…" at bounding box center [286, 267] width 538 height 434
click at [493, 89] on span "Add Condition Adjustment" at bounding box center [494, 89] width 108 height 10
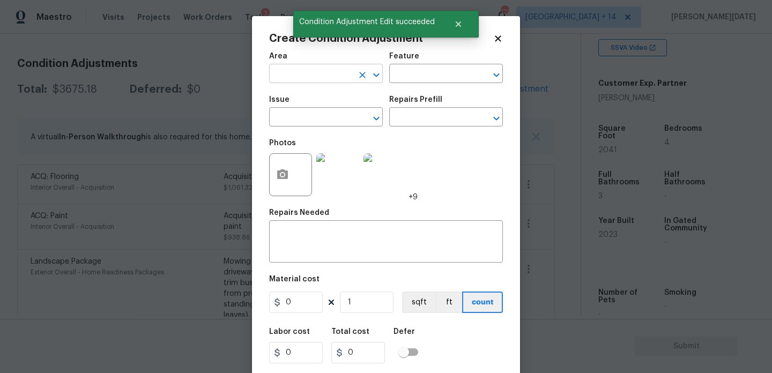
click at [285, 78] on input "text" at bounding box center [311, 75] width 84 height 17
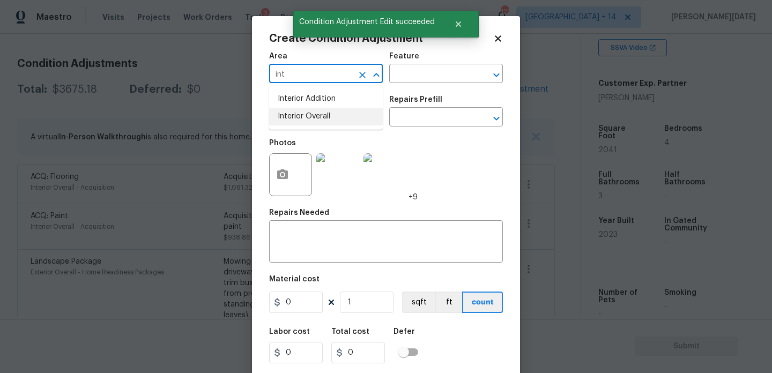
click at [290, 117] on li "Interior Overall" at bounding box center [326, 117] width 114 height 18
type input "Interior Overall"
click at [290, 117] on input "text" at bounding box center [311, 118] width 84 height 17
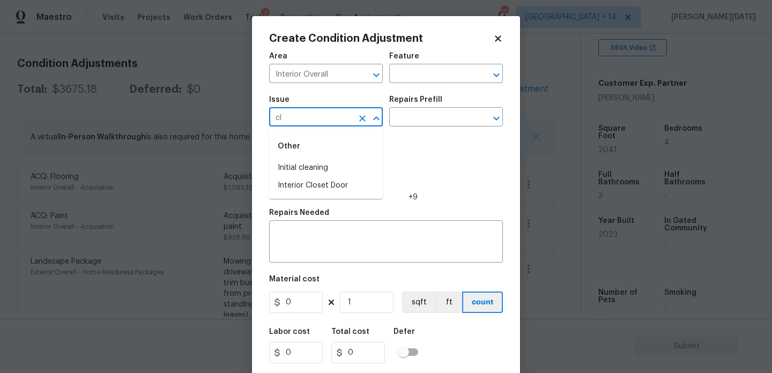
type input "c"
click at [315, 168] on li "Condition charge" at bounding box center [326, 168] width 114 height 18
type input "Condition charge"
click at [394, 127] on div "Issue Condition charge ​ Repairs Prefill ​" at bounding box center [386, 111] width 234 height 43
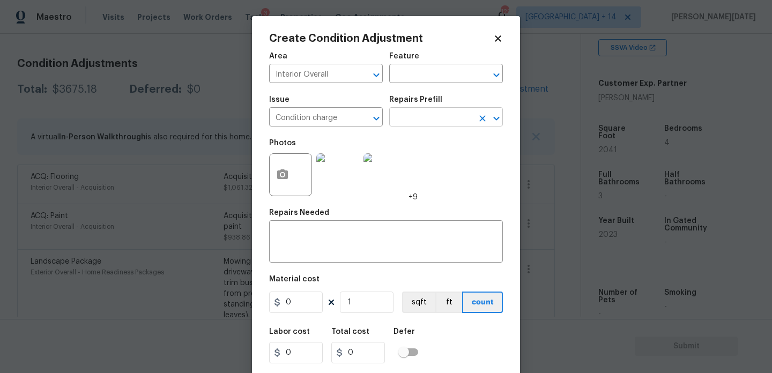
click at [414, 120] on input "text" at bounding box center [431, 118] width 84 height 17
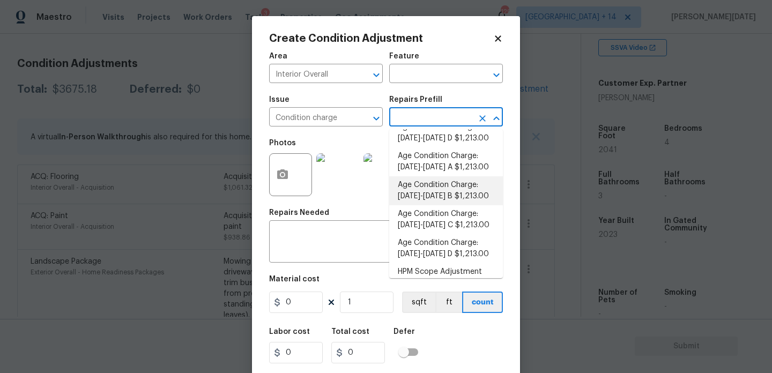
scroll to position [333, 0]
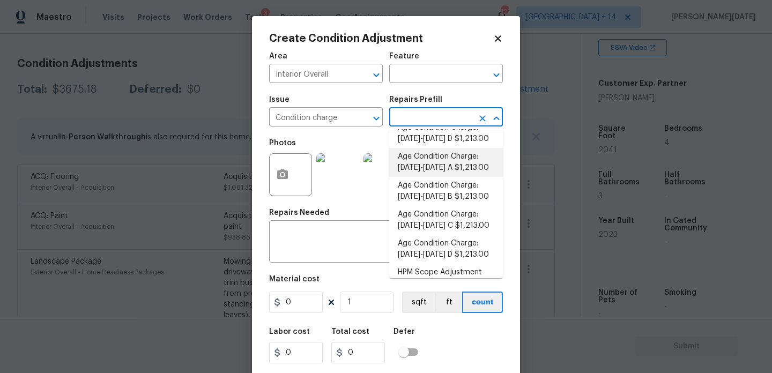
click at [452, 164] on li "Age Condition Charge: 2009-2023 A $1,213.00" at bounding box center [446, 162] width 114 height 29
type input "Home Readiness Packages"
type textarea "Age Condition Charge: 2009-2023 A"
type input "1213"
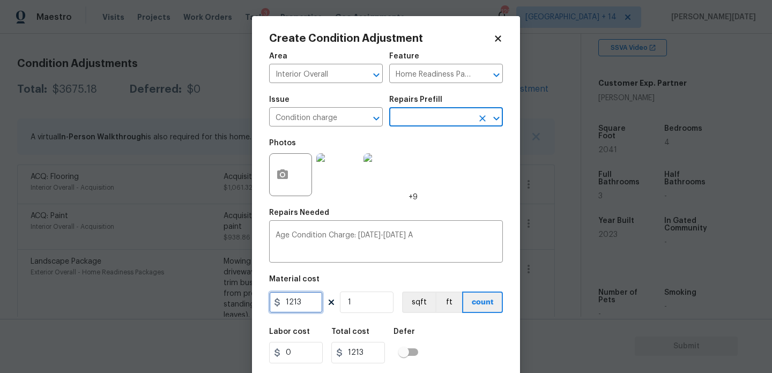
drag, startPoint x: 311, startPoint y: 300, endPoint x: 181, endPoint y: 299, distance: 129.3
click at [181, 299] on div "Create Condition Adjustment Area Interior Overall ​ Feature Home Readiness Pack…" at bounding box center [386, 186] width 772 height 373
type input "2000"
click at [436, 192] on div "Photos +9" at bounding box center [386, 168] width 234 height 70
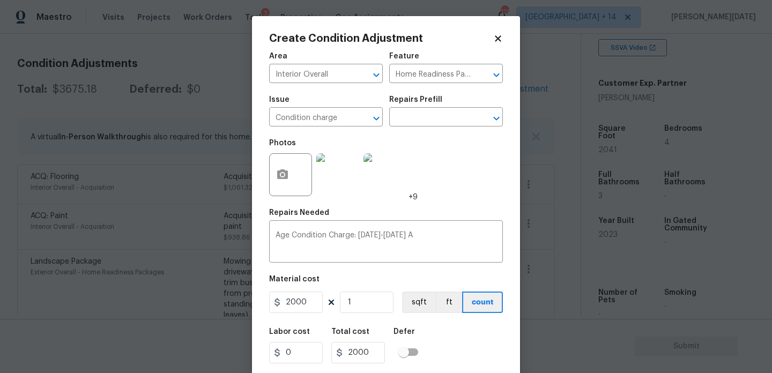
scroll to position [27, 0]
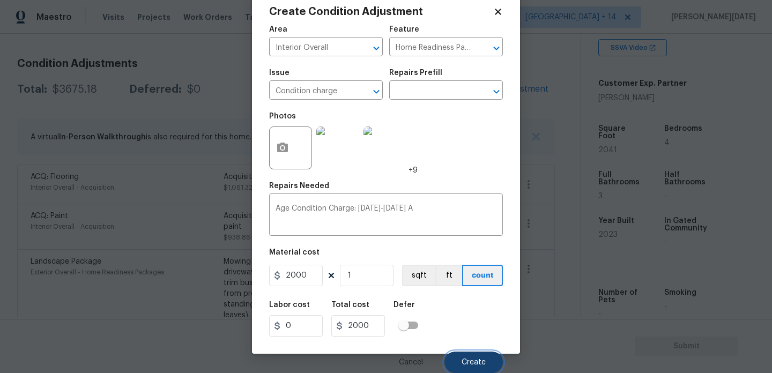
click at [476, 362] on span "Create" at bounding box center [474, 363] width 24 height 8
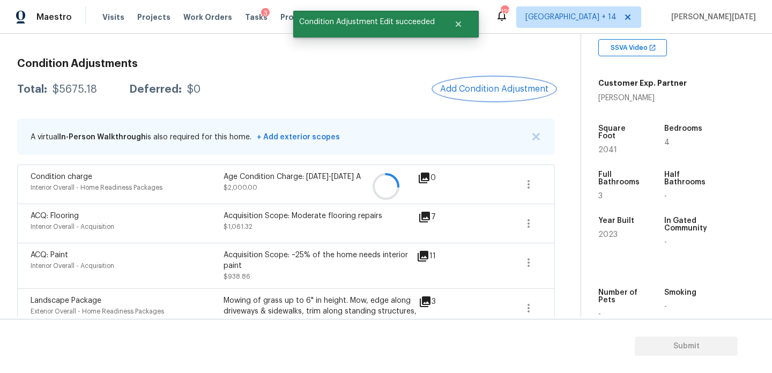
scroll to position [0, 0]
drag, startPoint x: 52, startPoint y: 87, endPoint x: 93, endPoint y: 89, distance: 40.8
click at [93, 89] on div "$5675.18" at bounding box center [75, 89] width 45 height 11
copy div "$5675.18"
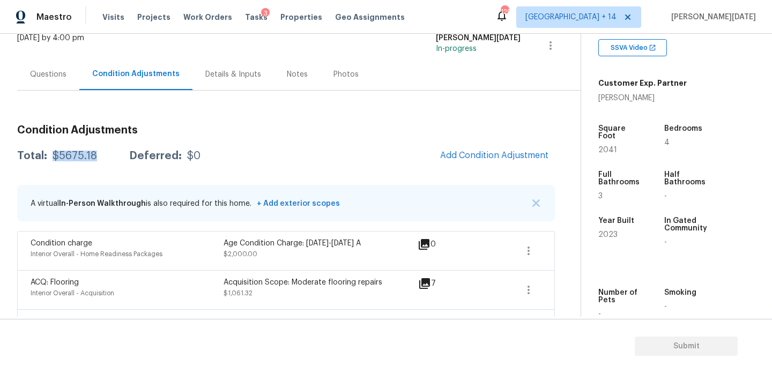
scroll to position [35, 0]
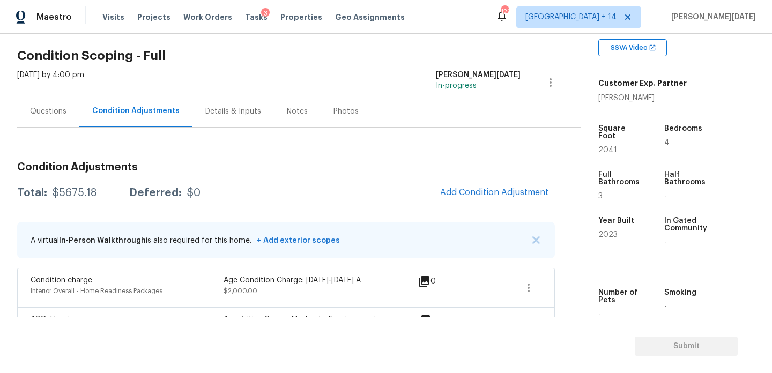
click at [47, 116] on div "Questions" at bounding box center [48, 111] width 36 height 11
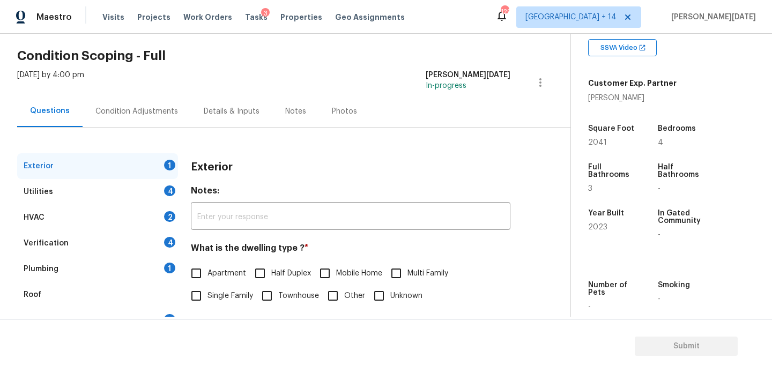
scroll to position [143, 0]
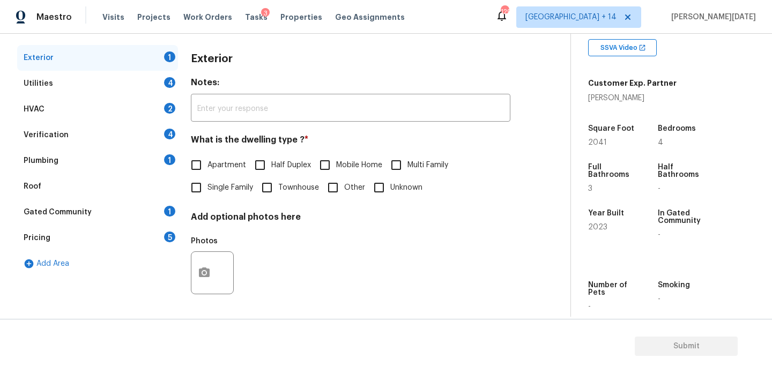
click at [204, 198] on input "Single Family" at bounding box center [196, 187] width 23 height 23
checkbox input "true"
click at [166, 82] on div "4" at bounding box center [169, 82] width 11 height 11
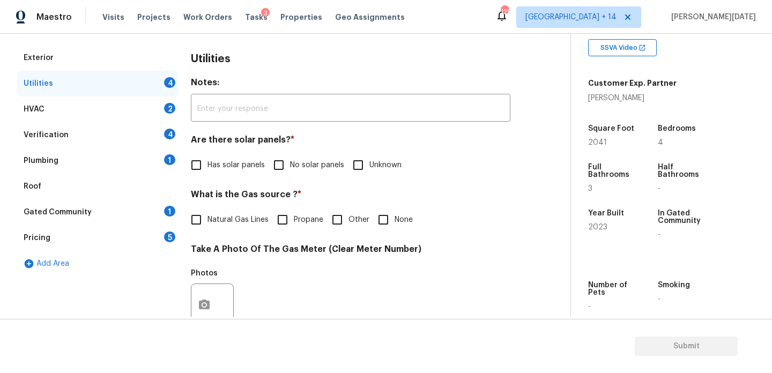
click at [278, 174] on input "No solar panels" at bounding box center [279, 165] width 23 height 23
checkbox input "true"
click at [216, 232] on div "Utilities Notes: ​ Are there solar panels? * Has solar panels No solar panels U…" at bounding box center [351, 325] width 320 height 561
click at [214, 215] on span "Natural Gas Lines" at bounding box center [238, 220] width 61 height 11
click at [208, 215] on input "Natural Gas Lines" at bounding box center [196, 220] width 23 height 23
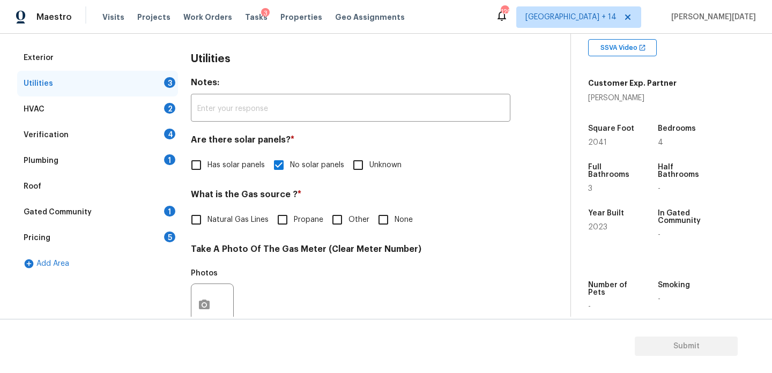
checkbox input "true"
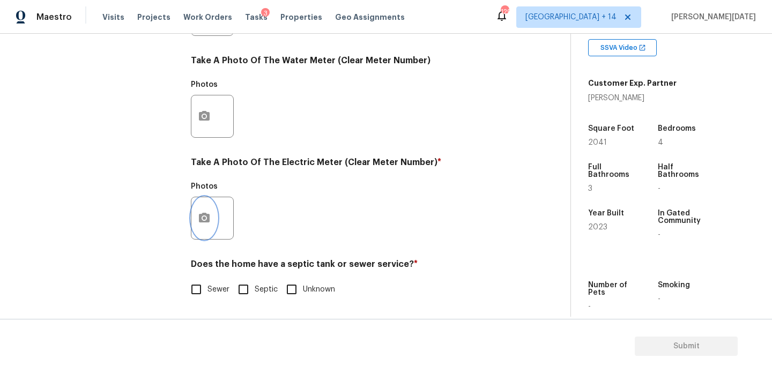
click at [207, 217] on icon "button" at bounding box center [204, 218] width 11 height 10
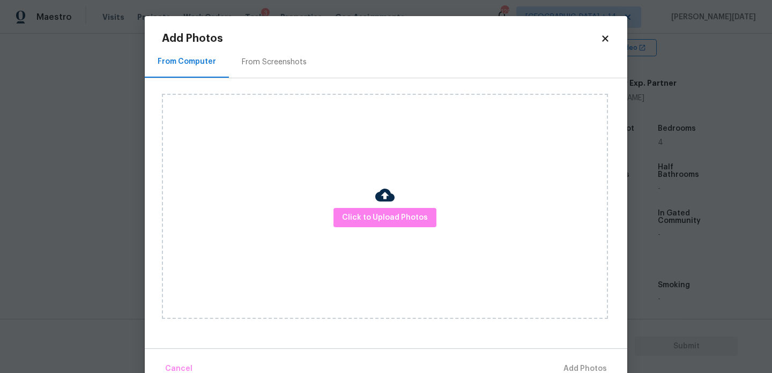
click at [395, 207] on div "Click to Upload Photos" at bounding box center [385, 206] width 446 height 225
click at [398, 221] on span "Click to Upload Photos" at bounding box center [385, 217] width 86 height 13
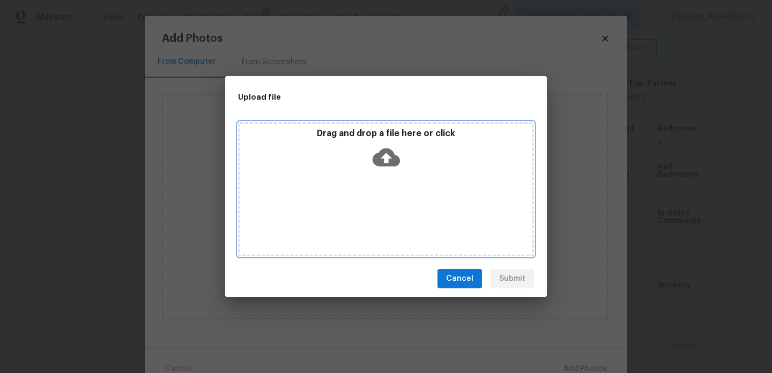
click at [398, 221] on div "Drag and drop a file here or click" at bounding box center [386, 189] width 296 height 134
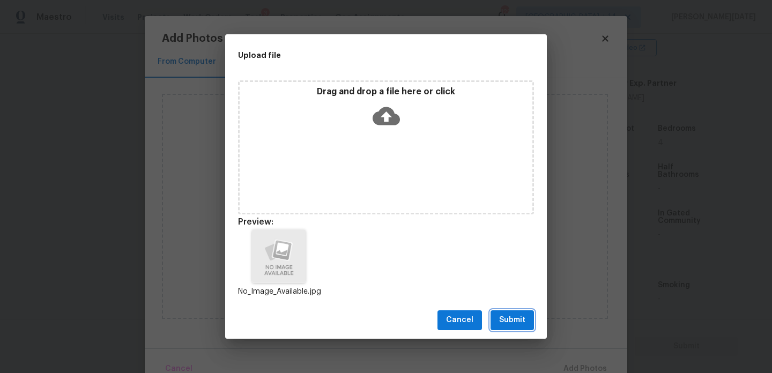
click at [516, 320] on span "Submit" at bounding box center [512, 320] width 26 height 13
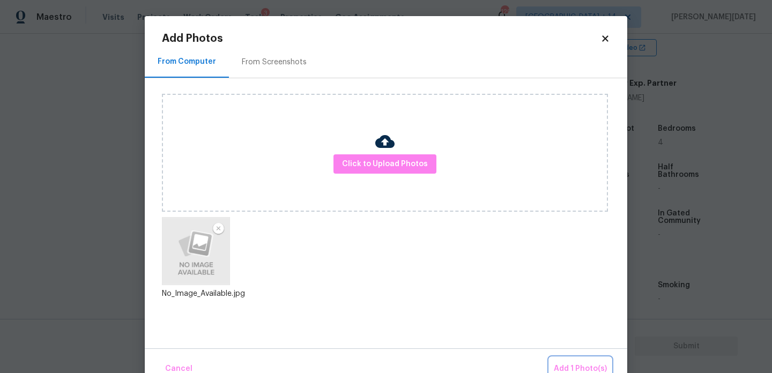
click at [577, 364] on span "Add 1 Photo(s)" at bounding box center [580, 369] width 53 height 13
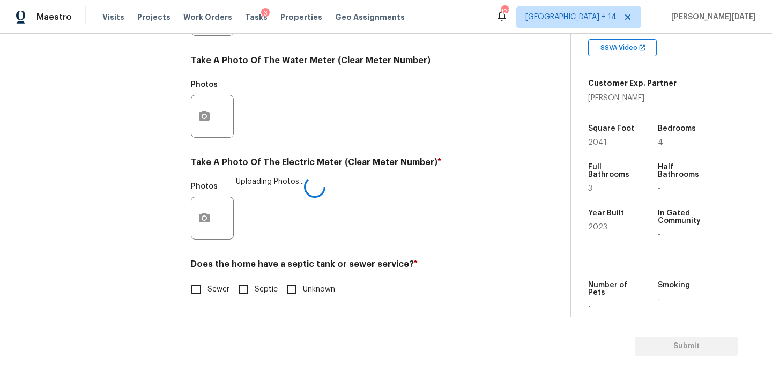
click at [204, 296] on input "Sewer" at bounding box center [196, 289] width 23 height 23
checkbox input "true"
click at [187, 213] on div "Exterior Utilities HVAC 2 Verification 4 Plumbing 1 Roof Gated Community 1 Pric…" at bounding box center [281, 34] width 528 height 560
click at [202, 216] on icon "button" at bounding box center [204, 218] width 11 height 10
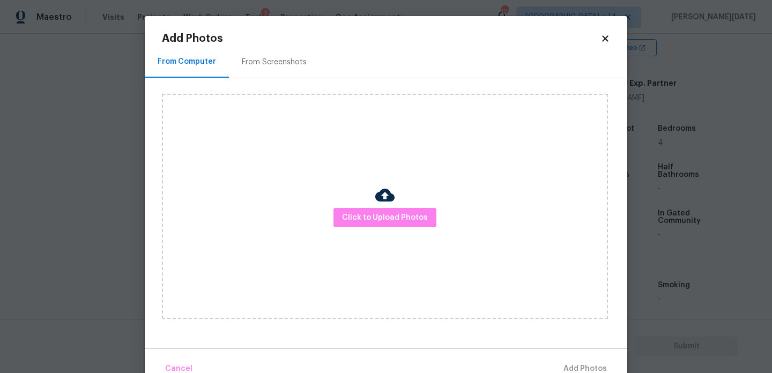
click at [357, 201] on div "Click to Upload Photos" at bounding box center [385, 206] width 446 height 225
click at [360, 224] on span "Click to Upload Photos" at bounding box center [385, 217] width 86 height 13
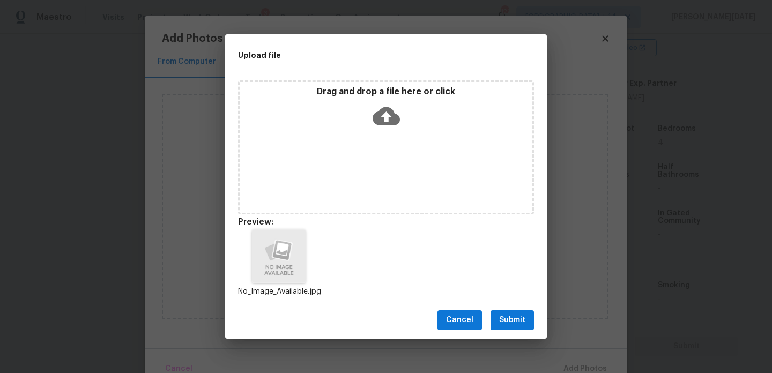
click at [504, 319] on span "Submit" at bounding box center [512, 320] width 26 height 13
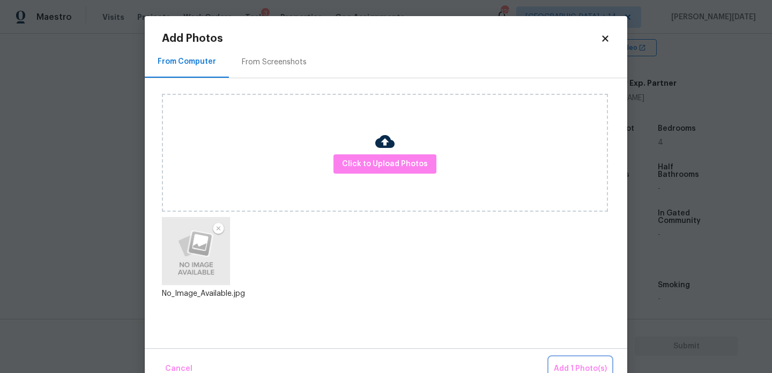
click at [568, 359] on button "Add 1 Photo(s)" at bounding box center [581, 369] width 62 height 23
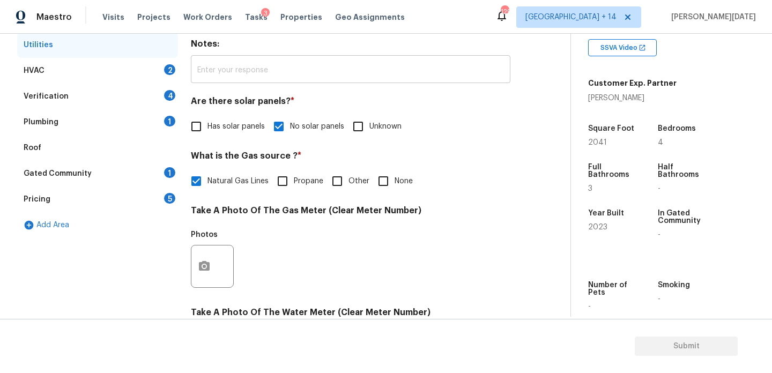
scroll to position [172, 0]
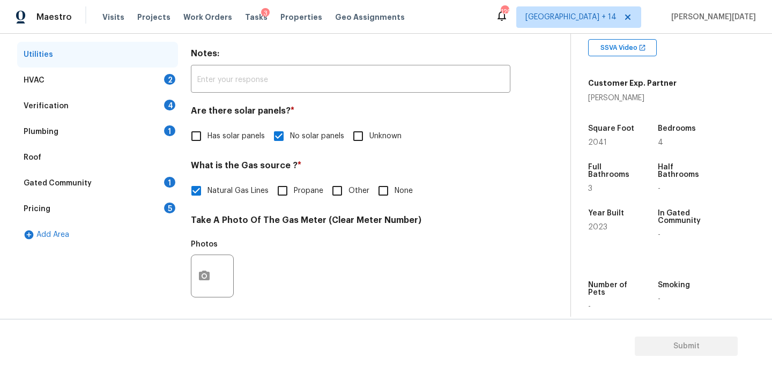
click at [151, 73] on div "HVAC 2" at bounding box center [97, 81] width 161 height 26
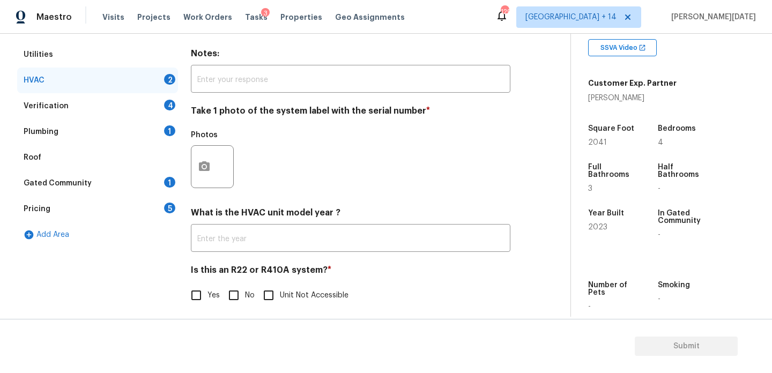
click at [220, 174] on div at bounding box center [212, 166] width 43 height 43
click at [203, 172] on icon "button" at bounding box center [204, 166] width 13 height 13
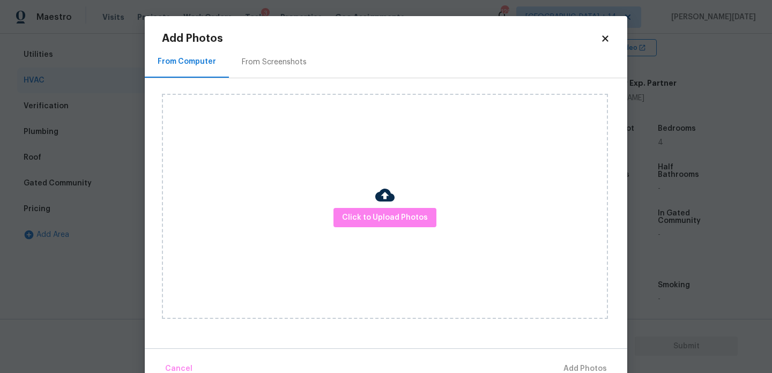
click at [352, 207] on div "Click to Upload Photos" at bounding box center [385, 206] width 446 height 225
click at [363, 229] on div "Click to Upload Photos" at bounding box center [385, 206] width 446 height 225
click at [384, 216] on span "Click to Upload Photos" at bounding box center [385, 217] width 86 height 13
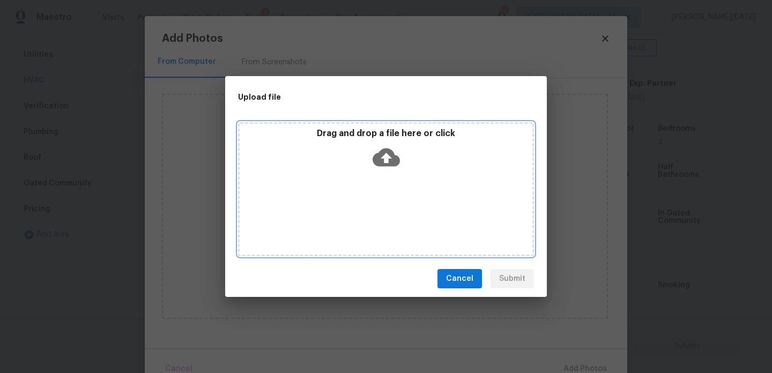
click at [384, 216] on div "Drag and drop a file here or click" at bounding box center [386, 189] width 296 height 134
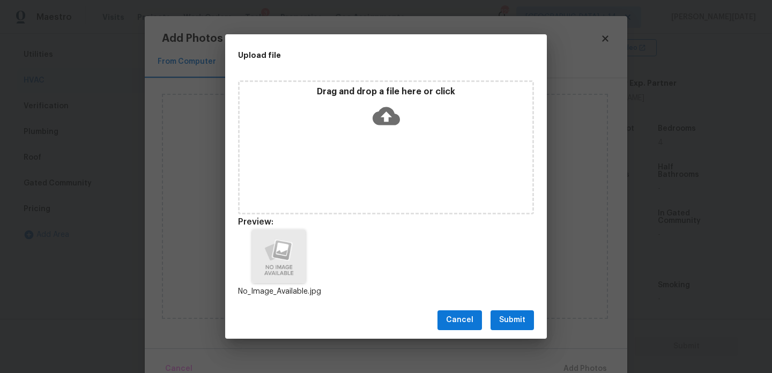
click at [514, 321] on span "Submit" at bounding box center [512, 320] width 26 height 13
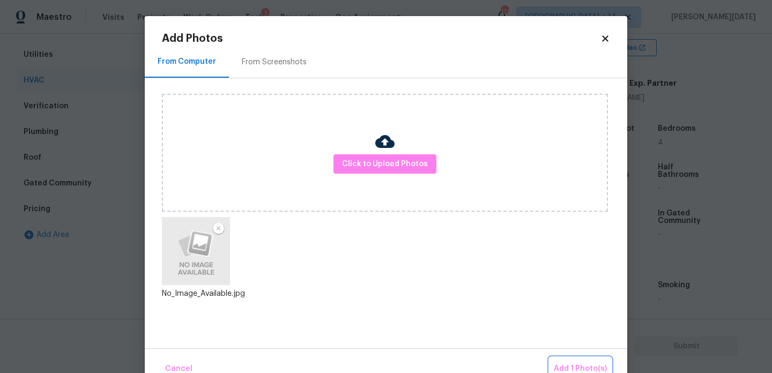
click at [579, 365] on span "Add 1 Photo(s)" at bounding box center [580, 369] width 53 height 13
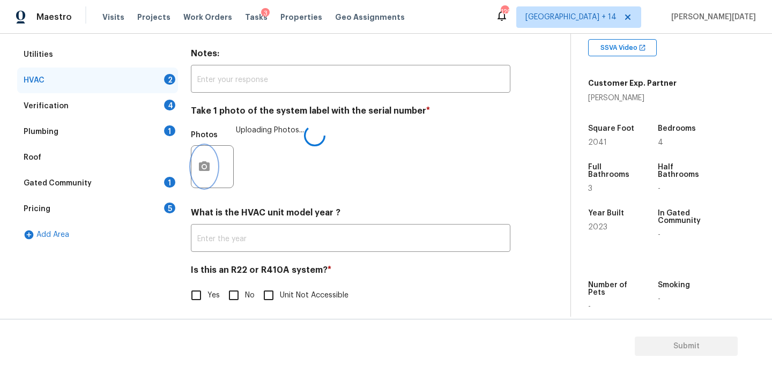
scroll to position [179, 0]
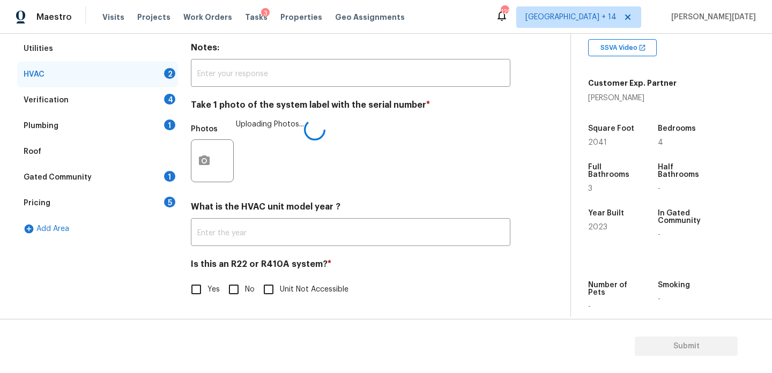
click at [181, 282] on div "Exterior Utilities HVAC 2 Verification 4 Plumbing 1 Roof Gated Community 1 Pric…" at bounding box center [281, 162] width 528 height 304
click at [193, 290] on input "Yes" at bounding box center [196, 289] width 23 height 23
checkbox input "true"
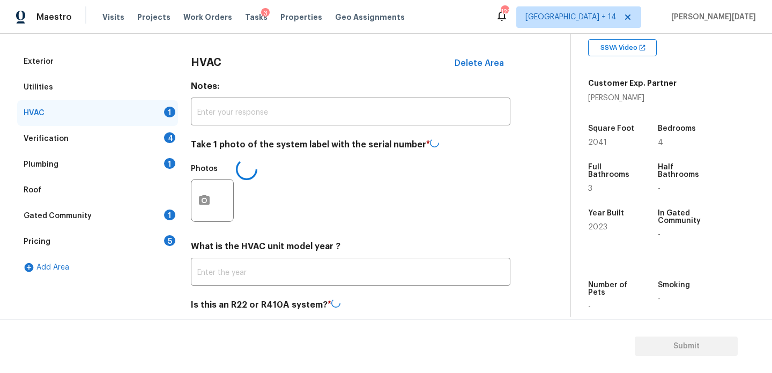
scroll to position [139, 0]
click at [173, 138] on div "4" at bounding box center [169, 138] width 11 height 11
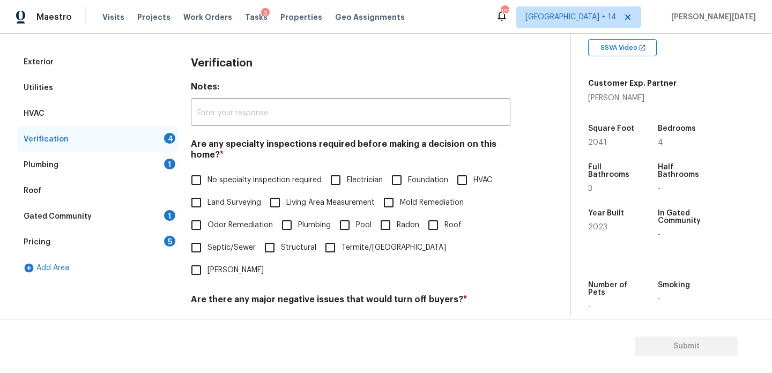
click at [203, 190] on input "No specialty inspection required" at bounding box center [196, 180] width 23 height 23
checkbox input "true"
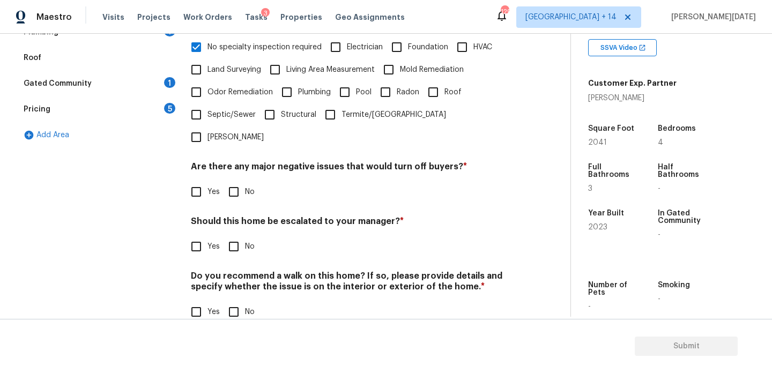
click at [244, 181] on input "No" at bounding box center [234, 192] width 23 height 23
checkbox input "true"
click at [241, 305] on div "Verification Notes: ​ Are any specialty inspections required before making a de…" at bounding box center [351, 126] width 320 height 421
click at [239, 301] on input "No" at bounding box center [234, 312] width 23 height 23
checkbox input "true"
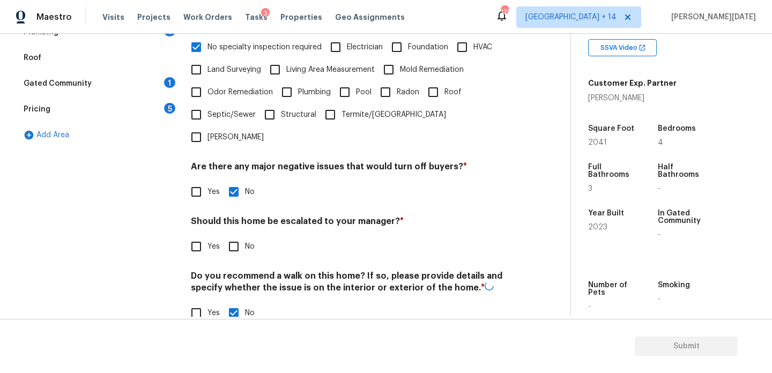
click at [201, 235] on input "Yes" at bounding box center [196, 246] width 23 height 23
checkbox input "true"
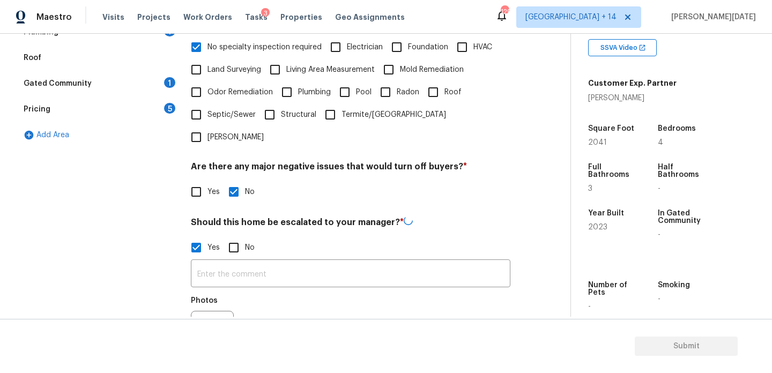
click at [201, 297] on div "Photos" at bounding box center [213, 304] width 45 height 14
click at [201, 310] on div at bounding box center [212, 331] width 43 height 43
click at [203, 311] on button "button" at bounding box center [205, 332] width 26 height 42
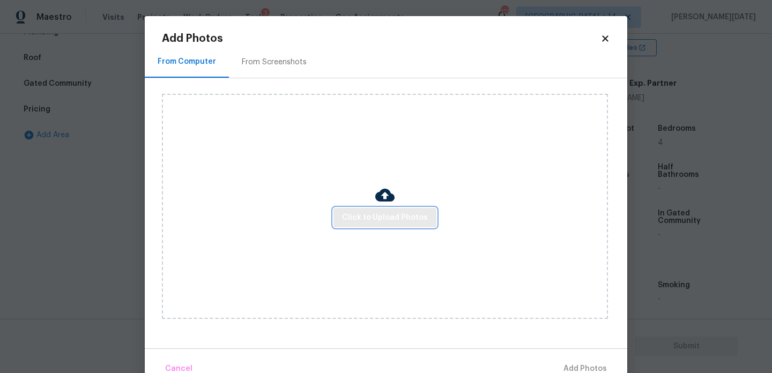
click at [370, 210] on button "Click to Upload Photos" at bounding box center [385, 218] width 103 height 20
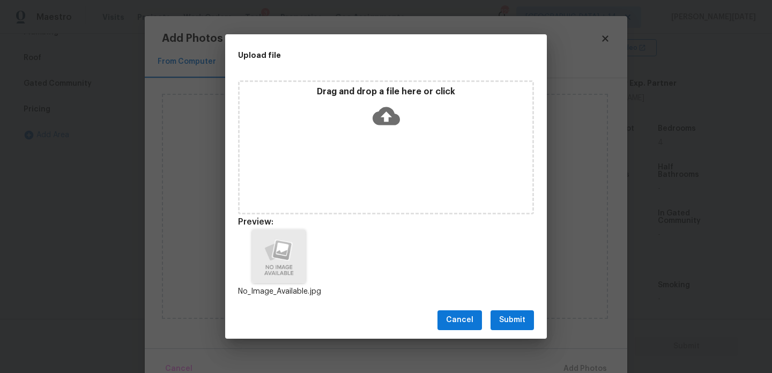
click at [518, 318] on span "Submit" at bounding box center [512, 320] width 26 height 13
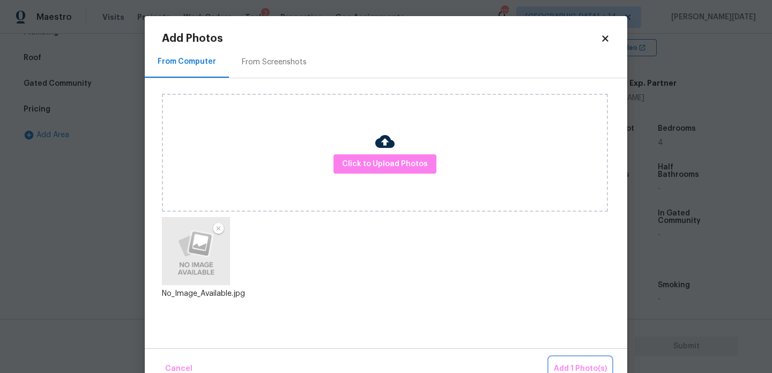
click at [578, 362] on button "Add 1 Photo(s)" at bounding box center [581, 369] width 62 height 23
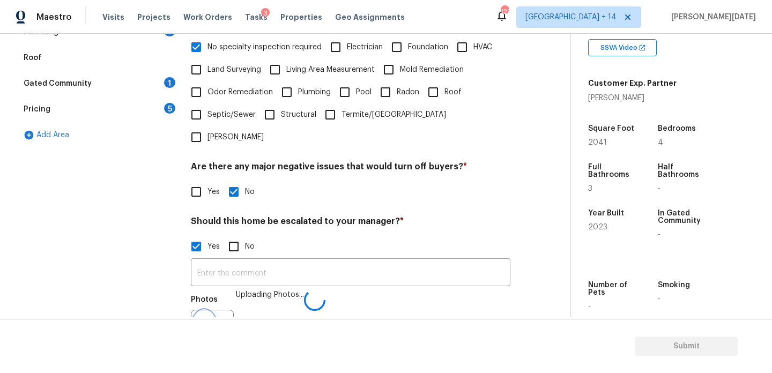
scroll to position [285, 0]
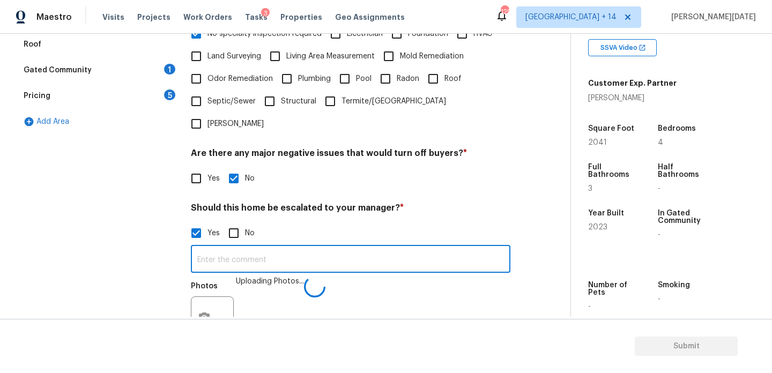
click at [291, 248] on input "text" at bounding box center [351, 260] width 320 height 25
type input "ALO"
click at [489, 167] on div "Yes No" at bounding box center [351, 178] width 320 height 23
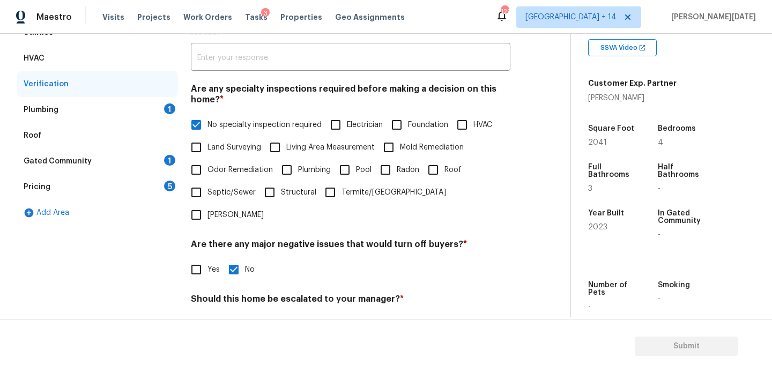
click at [164, 115] on div "Plumbing 1" at bounding box center [97, 110] width 161 height 26
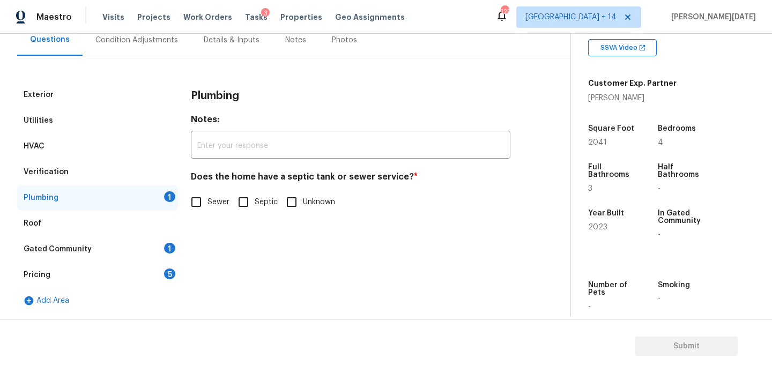
click at [192, 190] on div "Does the home have a septic tank or sewer service? * Sewer Septic Unknown" at bounding box center [351, 193] width 320 height 42
click at [194, 201] on input "Sewer" at bounding box center [196, 202] width 23 height 23
checkbox input "true"
click at [157, 240] on div "Gated Community 1" at bounding box center [97, 250] width 161 height 26
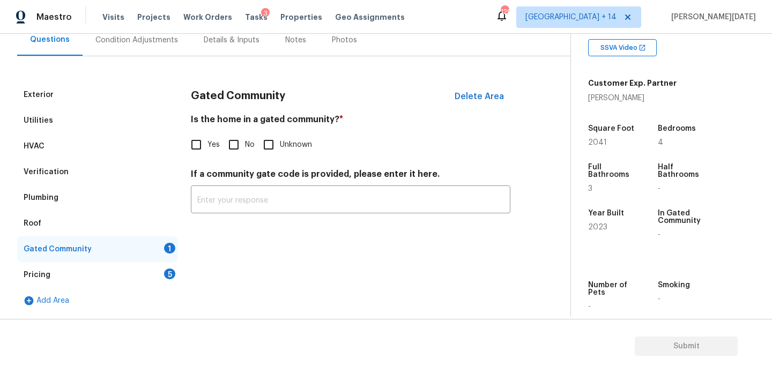
click at [241, 141] on input "No" at bounding box center [234, 145] width 23 height 23
checkbox input "true"
click at [170, 275] on div "5" at bounding box center [169, 274] width 11 height 11
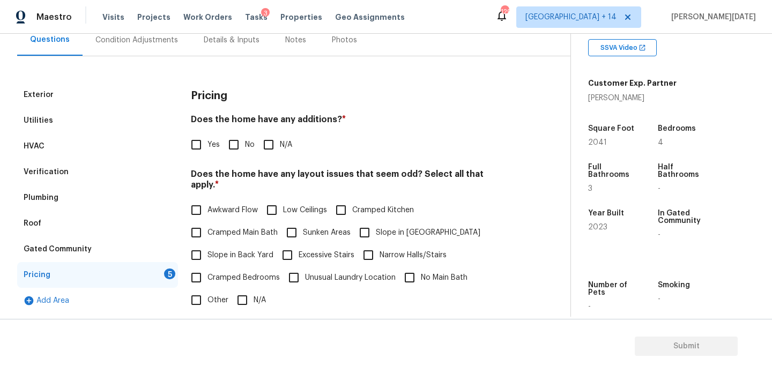
click at [238, 152] on input "No" at bounding box center [234, 145] width 23 height 23
checkbox input "true"
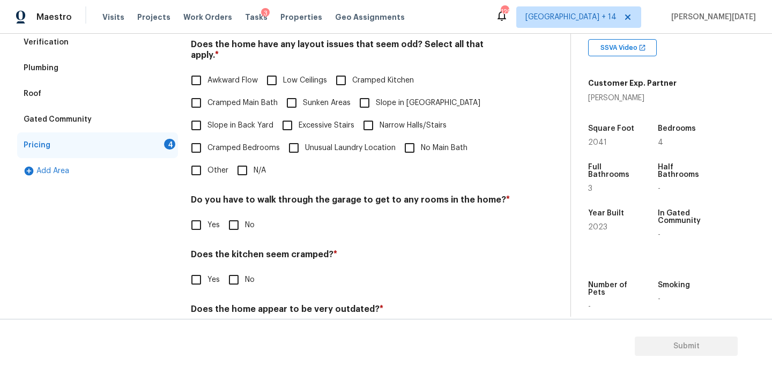
scroll to position [267, 0]
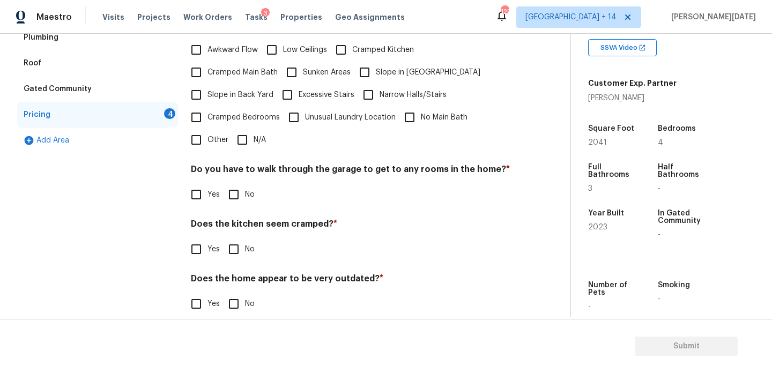
click at [244, 133] on input "N/A" at bounding box center [242, 140] width 23 height 23
checkbox input "true"
click at [241, 189] on input "No" at bounding box center [234, 194] width 23 height 23
checkbox input "true"
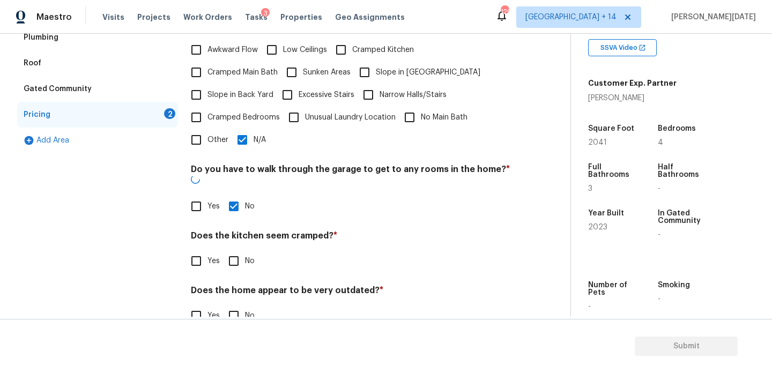
click at [242, 250] on input "No" at bounding box center [234, 261] width 23 height 23
checkbox input "true"
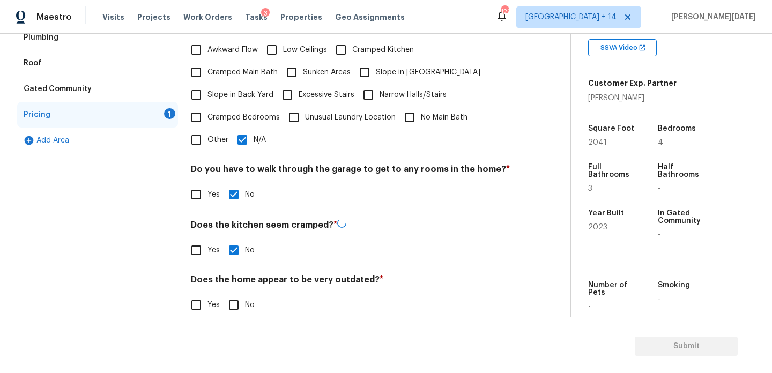
click at [241, 301] on input "No" at bounding box center [234, 305] width 23 height 23
checkbox input "true"
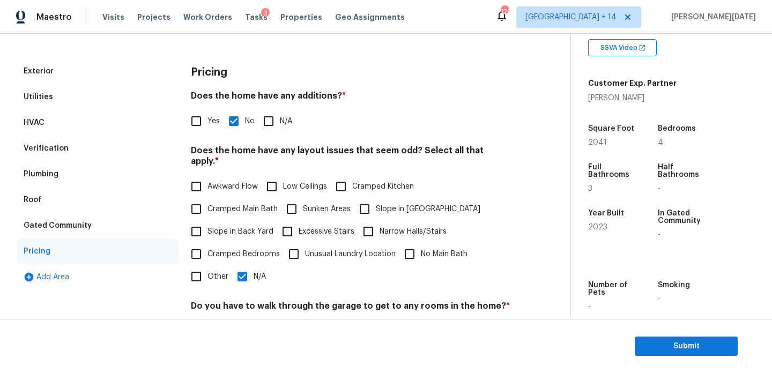
scroll to position [0, 0]
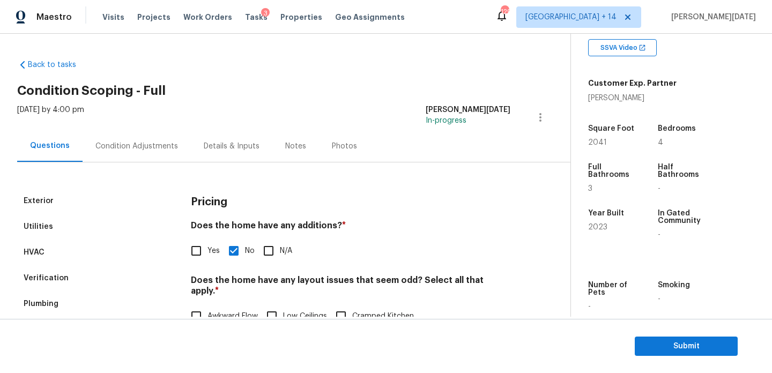
click at [141, 143] on div "Condition Adjustments" at bounding box center [136, 146] width 83 height 11
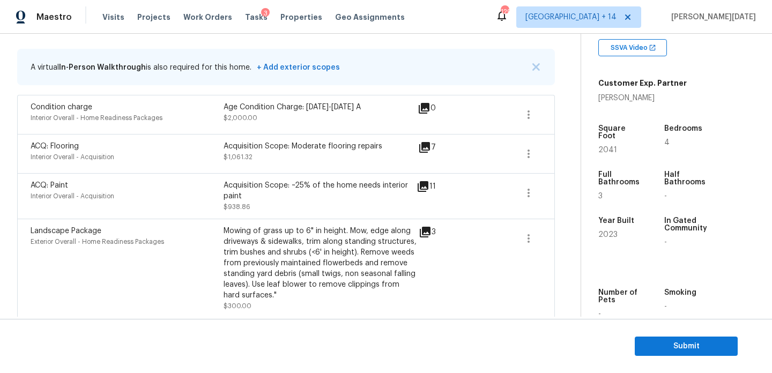
scroll to position [205, 0]
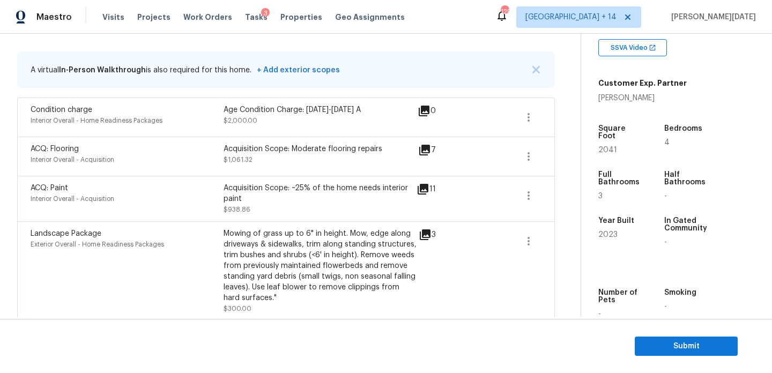
click at [606, 146] on span "2041" at bounding box center [608, 150] width 19 height 8
copy span "2041"
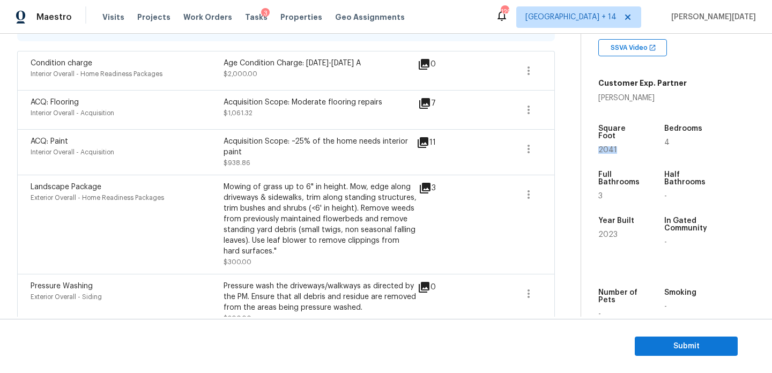
scroll to position [0, 0]
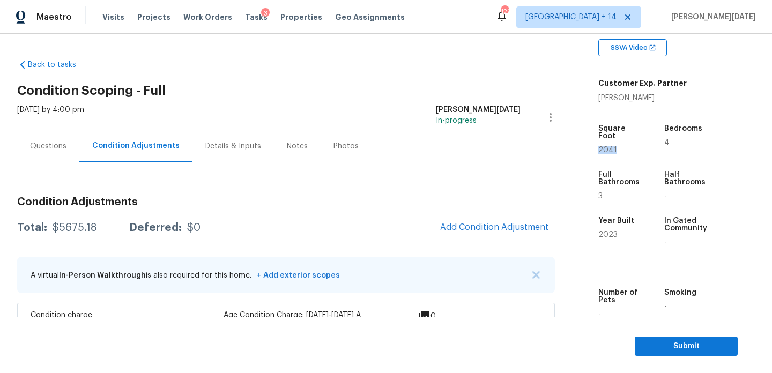
click at [446, 203] on h3 "Condition Adjustments" at bounding box center [286, 202] width 538 height 11
click at [466, 226] on span "Add Condition Adjustment" at bounding box center [494, 228] width 108 height 10
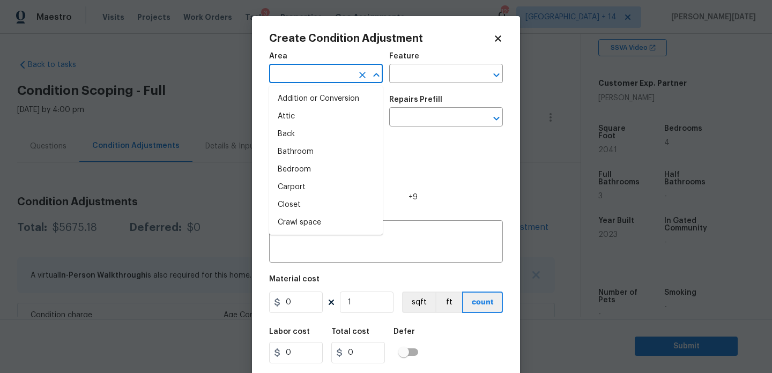
click at [295, 74] on input "text" at bounding box center [311, 75] width 84 height 17
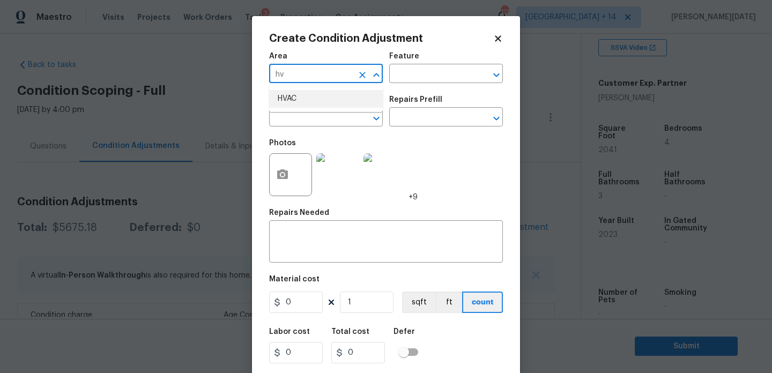
click at [298, 93] on li "HVAC" at bounding box center [326, 99] width 114 height 18
type input "HVAC"
click at [297, 134] on div "Photos" at bounding box center [291, 168] width 45 height 70
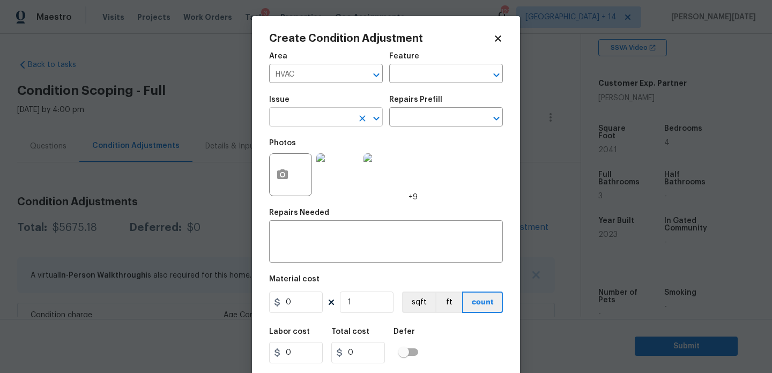
click at [308, 125] on input "text" at bounding box center [311, 118] width 84 height 17
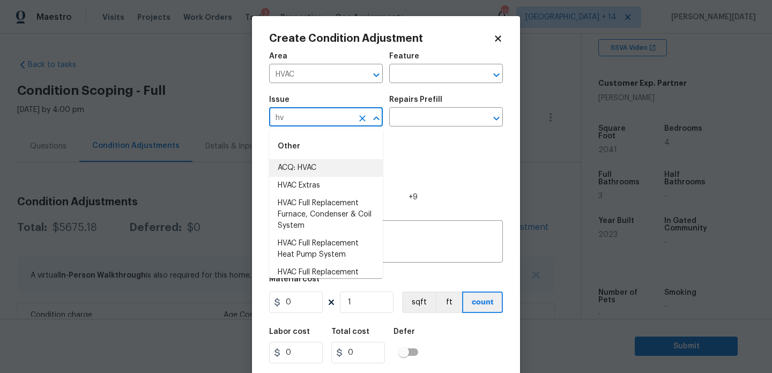
click at [313, 165] on li "ACQ: HVAC" at bounding box center [326, 168] width 114 height 18
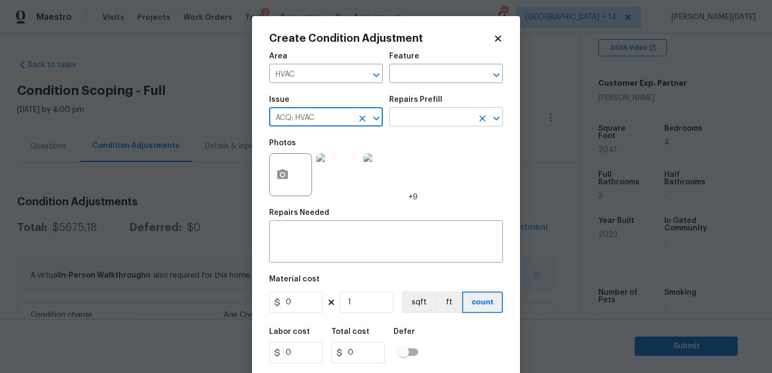
type input "ACQ: HVAC"
click at [402, 124] on input "text" at bounding box center [431, 118] width 84 height 17
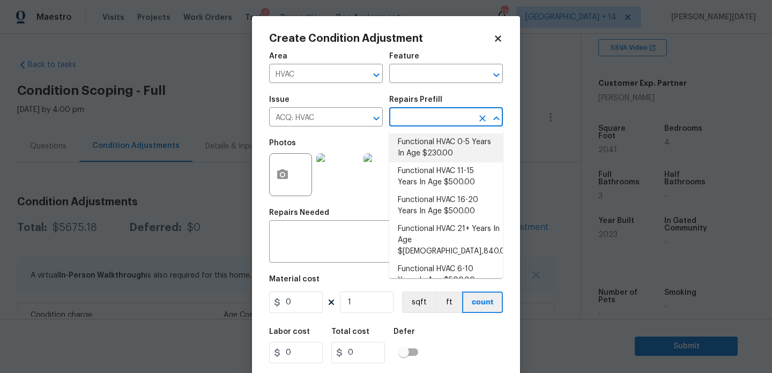
click at [426, 145] on li "Functional HVAC 0-5 Years In Age $230.00" at bounding box center [446, 148] width 114 height 29
type input "Acquisition"
type textarea "Acquisition Scope: Functional HVAC 0-5 years"
type input "230"
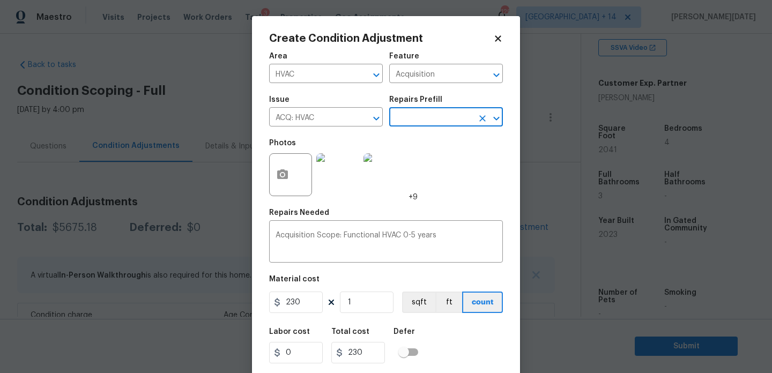
scroll to position [27, 0]
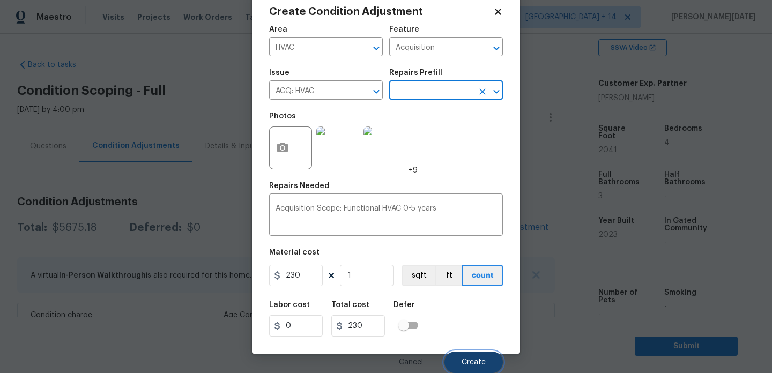
click at [468, 352] on button "Create" at bounding box center [474, 362] width 58 height 21
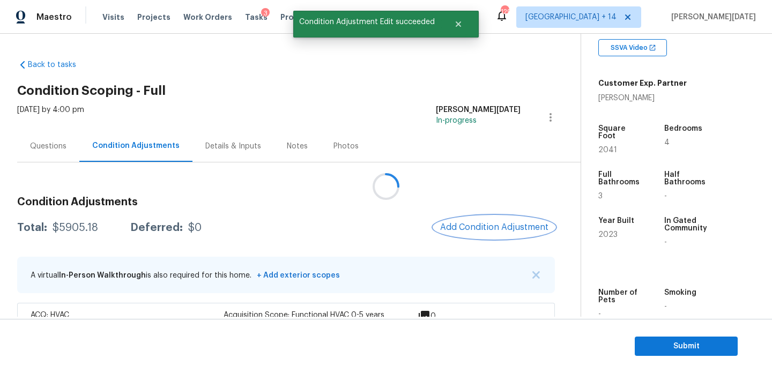
scroll to position [0, 0]
click at [483, 222] on button "Add Condition Adjustment" at bounding box center [494, 227] width 121 height 23
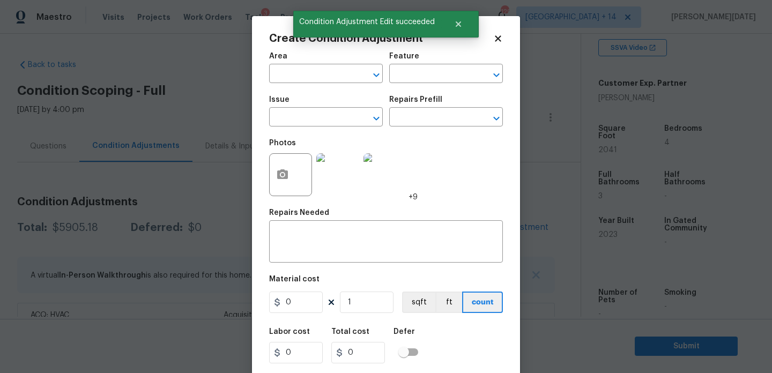
click at [483, 222] on div "Repairs Needed" at bounding box center [386, 216] width 234 height 14
click at [292, 79] on input "text" at bounding box center [311, 75] width 84 height 17
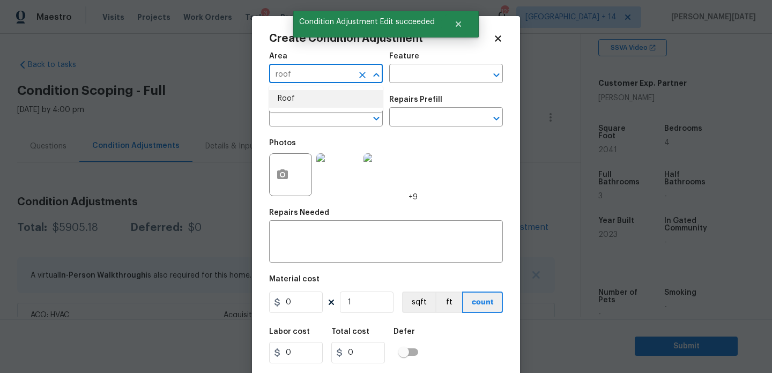
click at [296, 102] on li "Roof" at bounding box center [326, 99] width 114 height 18
type input "Roof"
click at [296, 117] on input "text" at bounding box center [311, 118] width 84 height 17
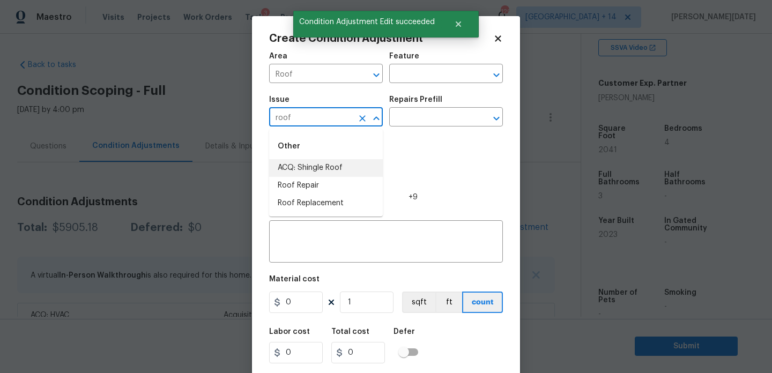
click at [306, 163] on li "ACQ: Shingle Roof" at bounding box center [326, 168] width 114 height 18
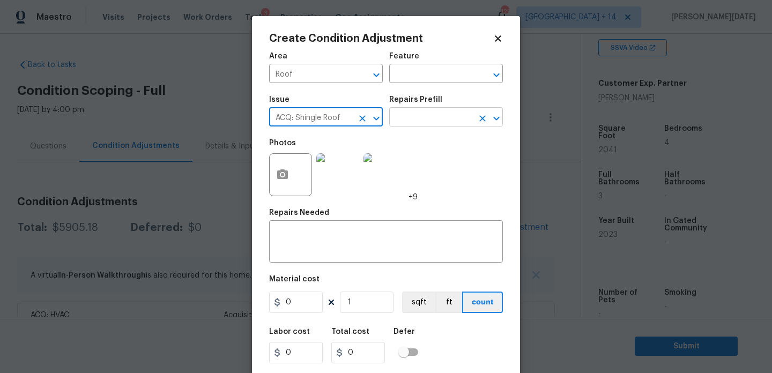
type input "ACQ: Shingle Roof"
click at [428, 113] on input "text" at bounding box center [431, 118] width 84 height 17
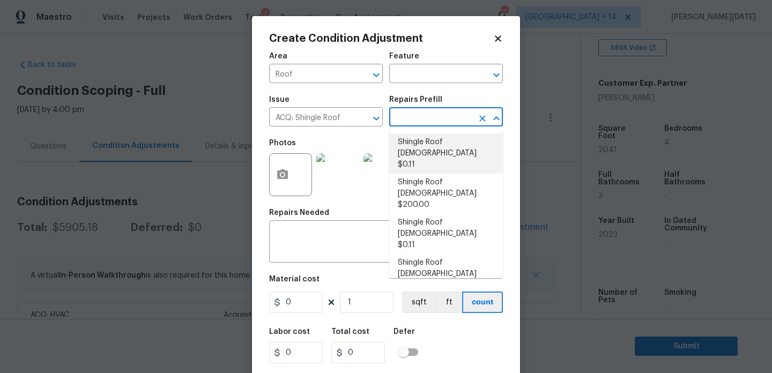
click at [432, 150] on li "Shingle Roof 0-10 Years Old $0.11" at bounding box center [446, 154] width 114 height 40
type input "Acquisition"
type textarea "Acquisition Scope: Shingle Roof 0-10 years in age maintenance."
type input "0.11"
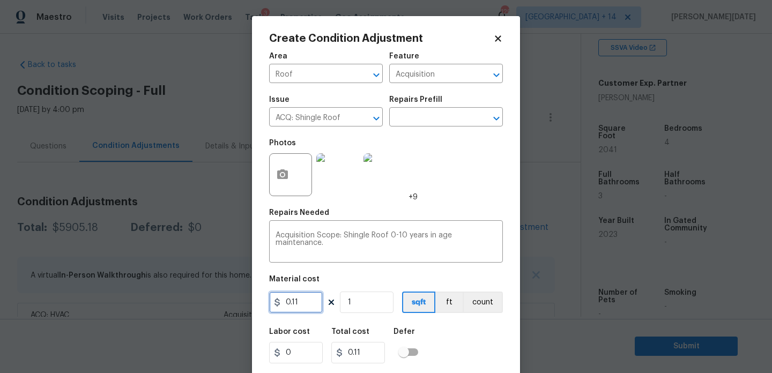
click at [311, 304] on input "0.11" at bounding box center [296, 302] width 54 height 21
type input "0.14"
click at [376, 298] on input "1" at bounding box center [367, 302] width 54 height 21
type input "0.14"
type input "0"
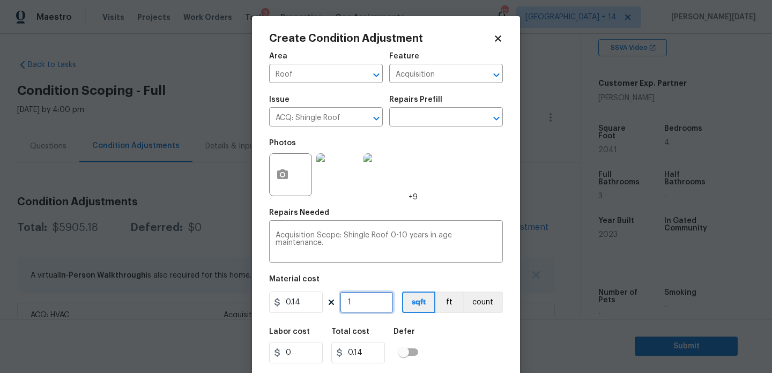
type input "0"
paste input "2041"
type input "2041"
type input "285.74"
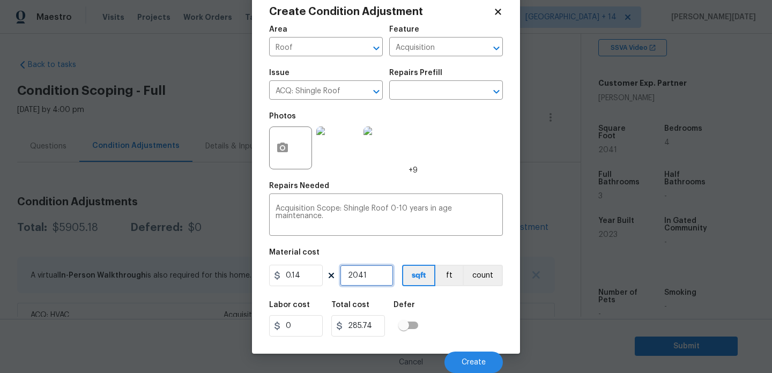
type input "2041"
drag, startPoint x: 307, startPoint y: 278, endPoint x: 215, endPoint y: 277, distance: 92.3
click at [215, 277] on div "Create Condition Adjustment Area Roof ​ Feature Acquisition ​ Issue ACQ: Shingl…" at bounding box center [386, 186] width 772 height 373
type input "285"
type input "581685"
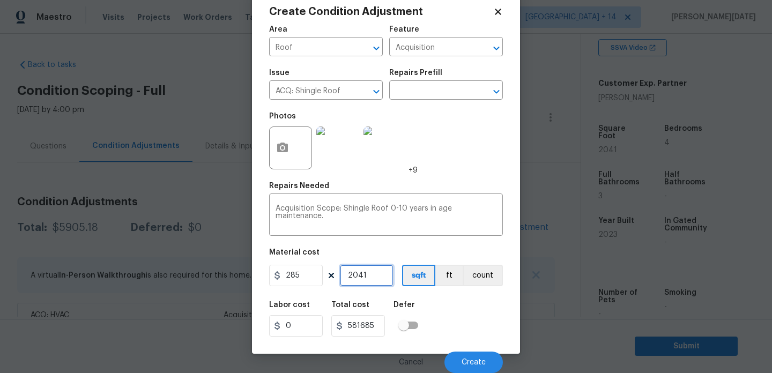
click at [357, 276] on input "2041" at bounding box center [367, 275] width 54 height 21
type input "1"
type input "285"
type input "1"
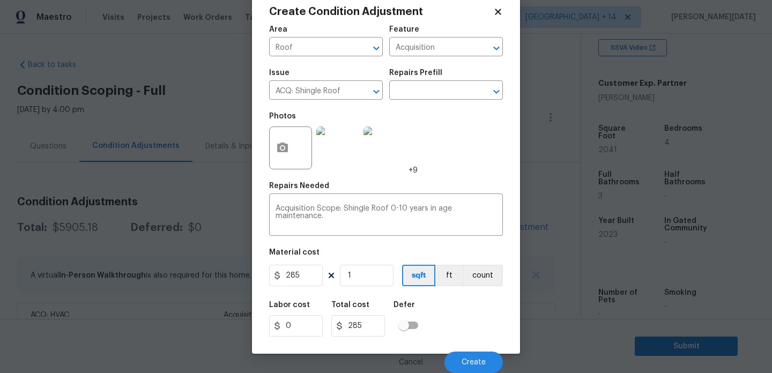
click at [487, 152] on div "Photos +9" at bounding box center [386, 141] width 234 height 70
click at [469, 370] on button "Create" at bounding box center [474, 362] width 58 height 21
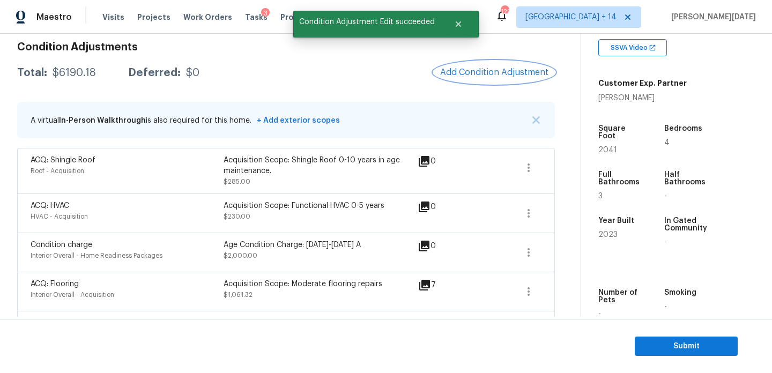
scroll to position [154, 0]
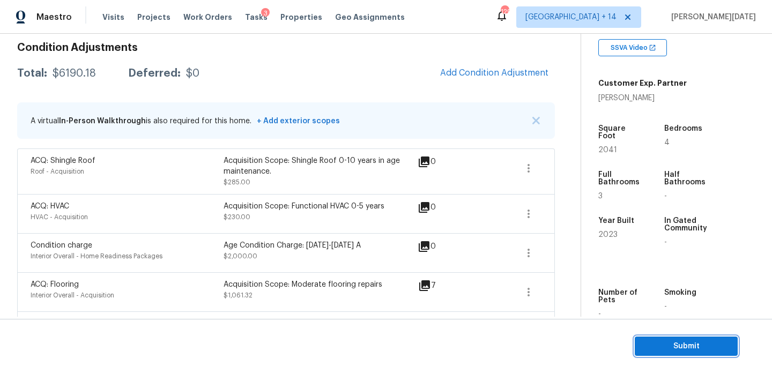
click at [668, 340] on span "Submit" at bounding box center [687, 346] width 86 height 13
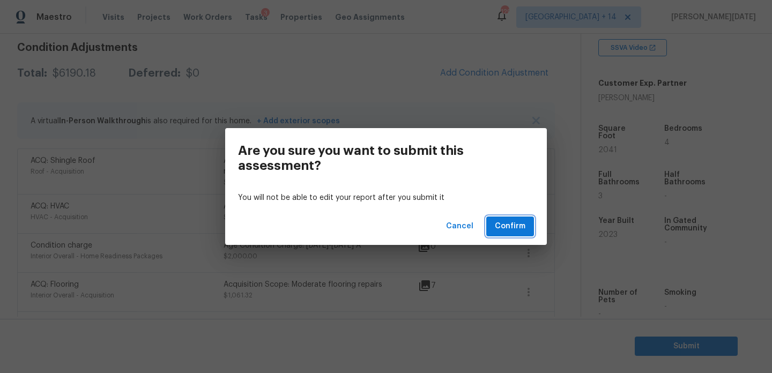
click at [516, 227] on span "Confirm" at bounding box center [510, 226] width 31 height 13
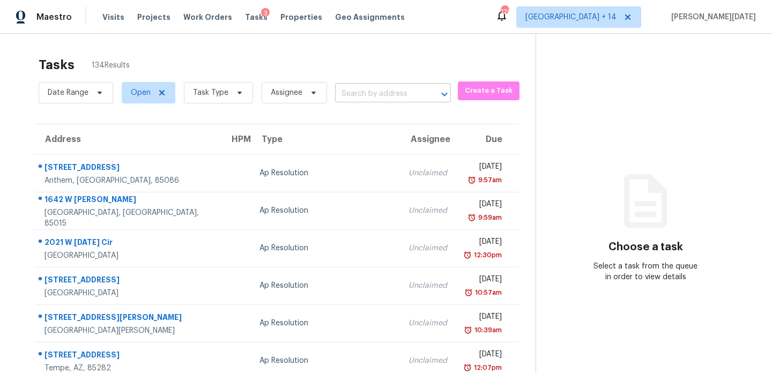
click at [370, 102] on body "Maestro Visits Projects Work Orders Tasks 3 Properties Geo Assignments 129 Denv…" at bounding box center [386, 186] width 772 height 373
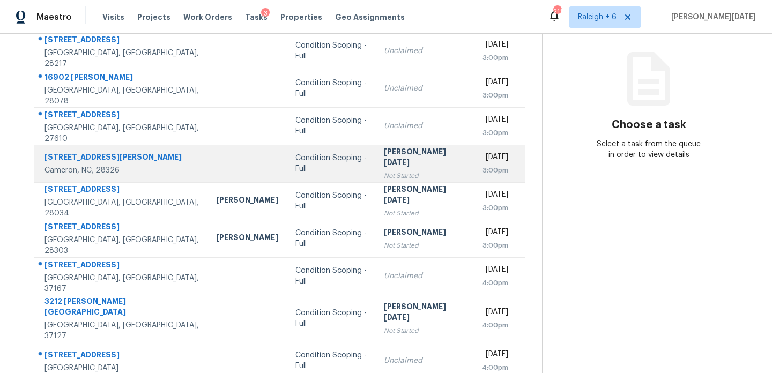
scroll to position [149, 0]
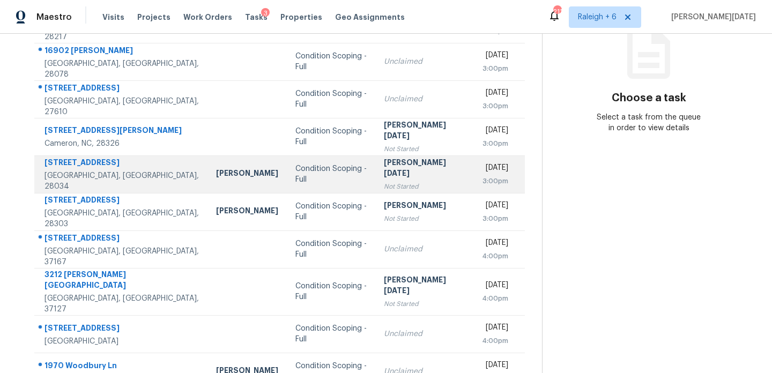
click at [384, 172] on div "[PERSON_NAME][DATE]" at bounding box center [424, 169] width 81 height 24
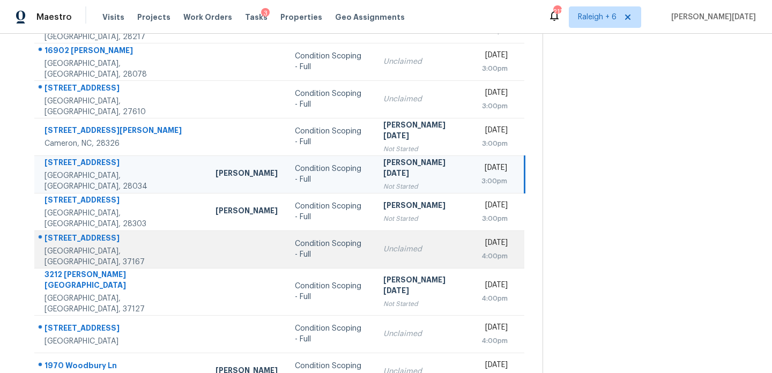
scroll to position [185, 0]
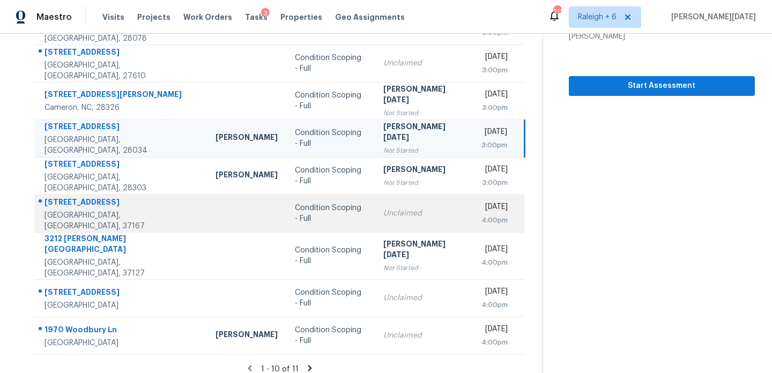
click at [384, 245] on div "[PERSON_NAME][DATE]" at bounding box center [424, 251] width 81 height 24
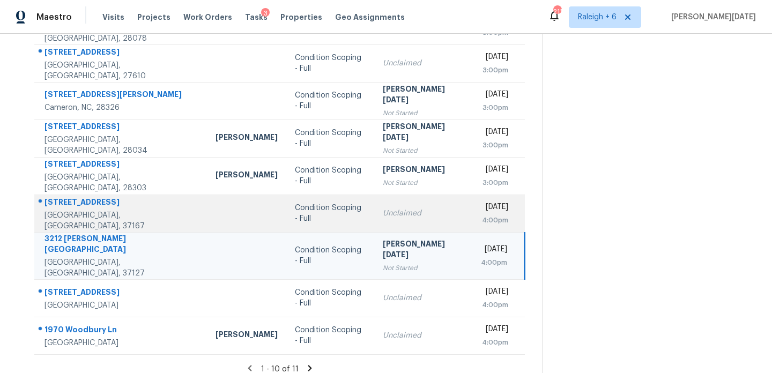
click at [383, 245] on div "[PERSON_NAME][DATE]" at bounding box center [423, 251] width 81 height 24
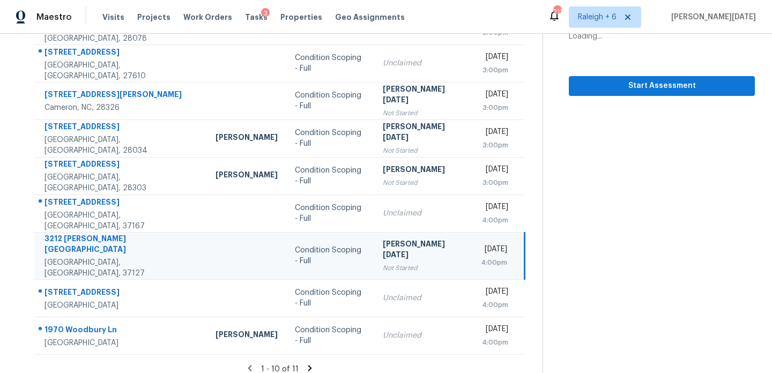
click at [420, 249] on td "Prabhu Raja Not Started" at bounding box center [423, 255] width 98 height 47
click at [628, 85] on span "Start Assessment" at bounding box center [662, 85] width 169 height 13
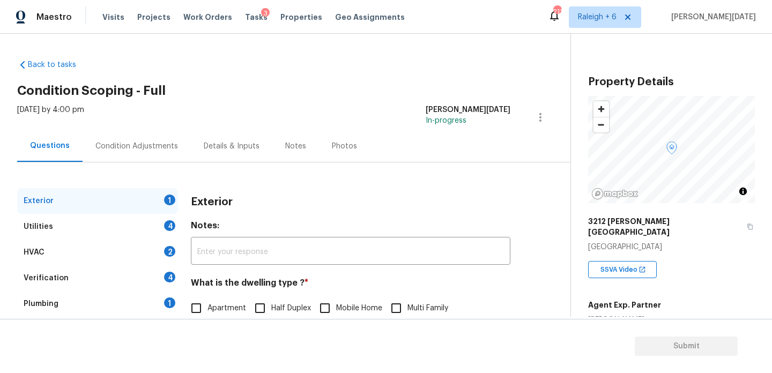
click at [93, 156] on div "Condition Adjustments" at bounding box center [137, 146] width 108 height 32
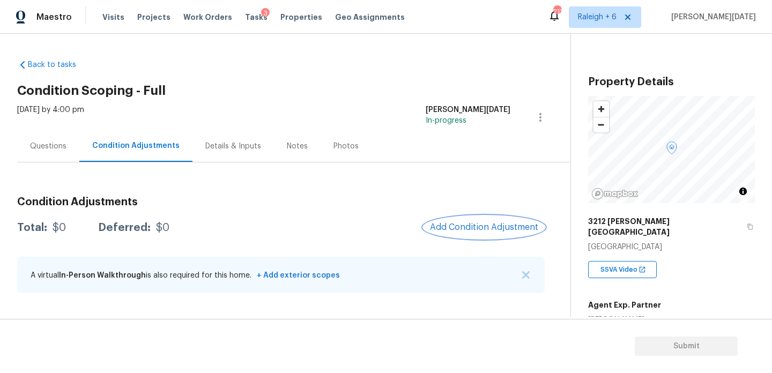
click at [450, 221] on button "Add Condition Adjustment" at bounding box center [484, 227] width 121 height 23
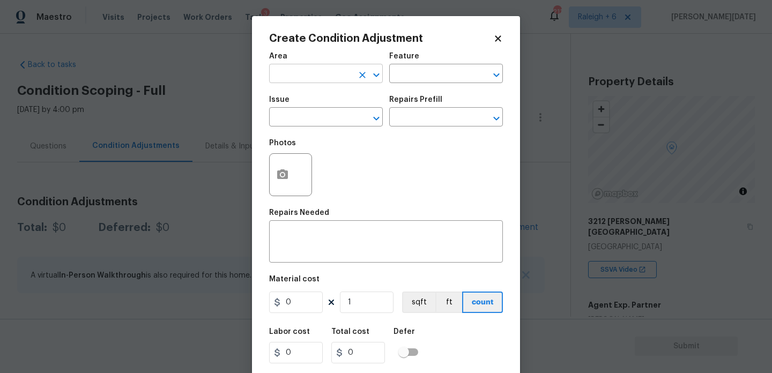
click at [293, 78] on input "text" at bounding box center [311, 75] width 84 height 17
type input "hv"
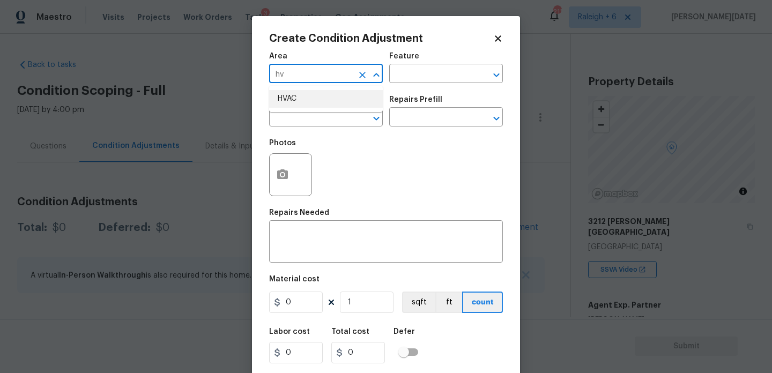
click at [296, 92] on li "HVAC" at bounding box center [326, 99] width 114 height 18
type input "HVAC"
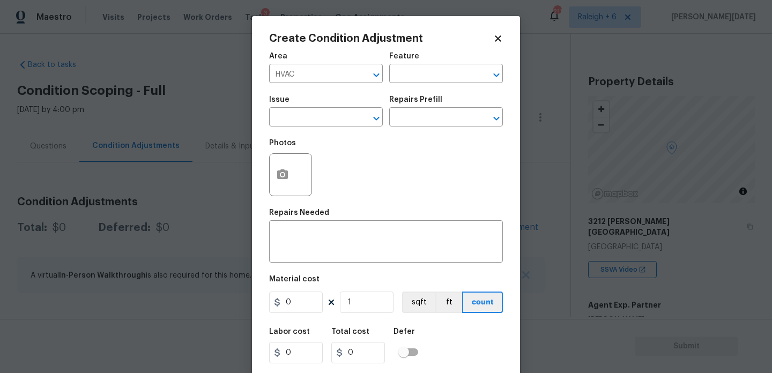
click at [296, 107] on div "Issue" at bounding box center [326, 103] width 114 height 14
click at [297, 119] on input "text" at bounding box center [311, 118] width 84 height 17
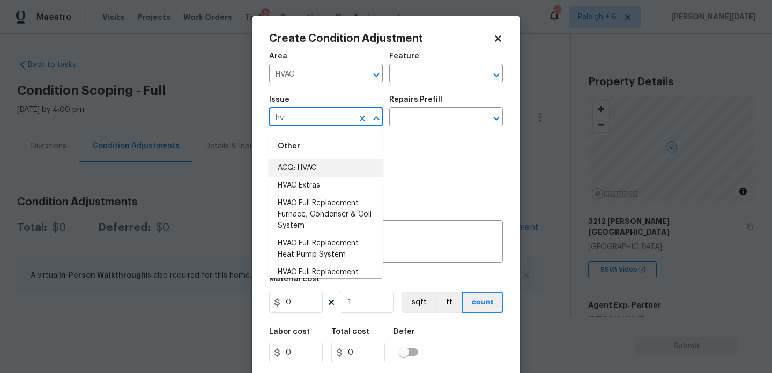
click at [304, 165] on li "ACQ: HVAC" at bounding box center [326, 168] width 114 height 18
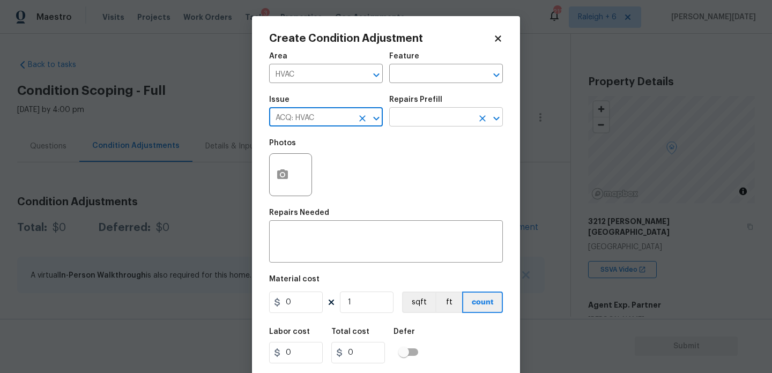
type input "ACQ: HVAC"
click at [430, 121] on input "text" at bounding box center [431, 118] width 84 height 17
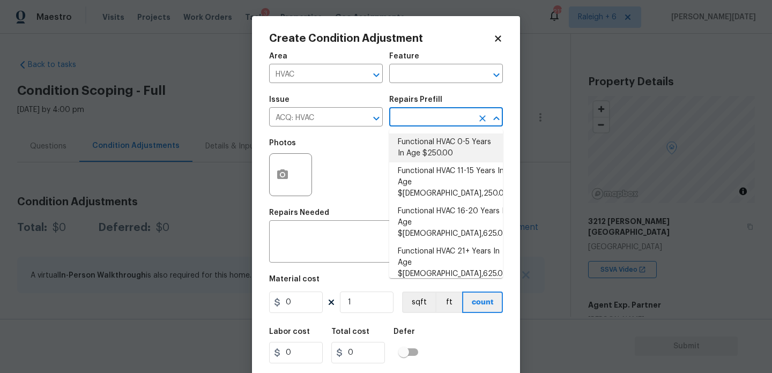
click at [438, 149] on li "Functional HVAC 0-5 Years In Age $250.00" at bounding box center [446, 148] width 114 height 29
type input "Acquisition"
type textarea "Acquisition Scope: Functional HVAC 0-5 years"
type input "250"
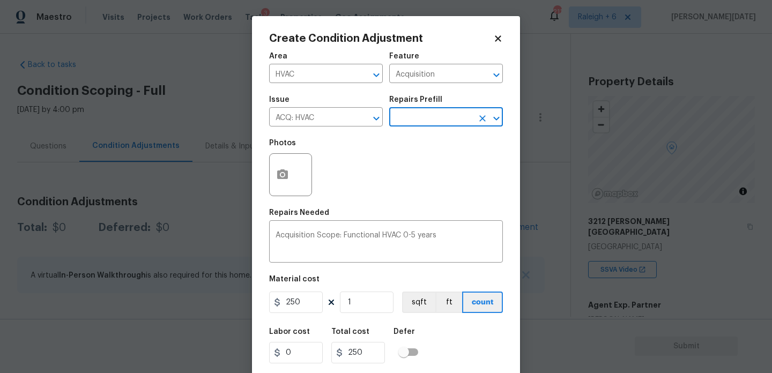
scroll to position [27, 0]
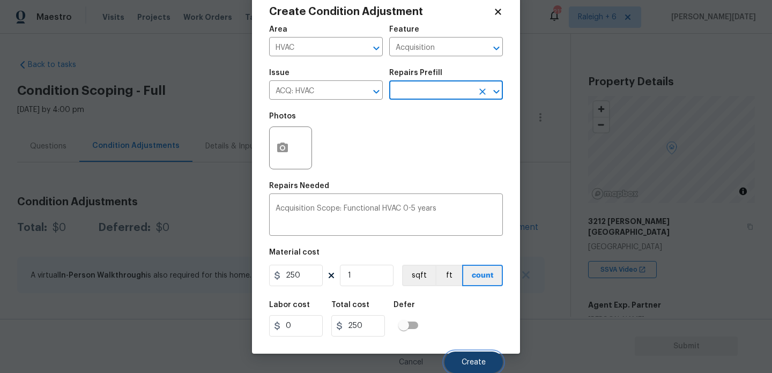
click at [467, 355] on button "Create" at bounding box center [474, 362] width 58 height 21
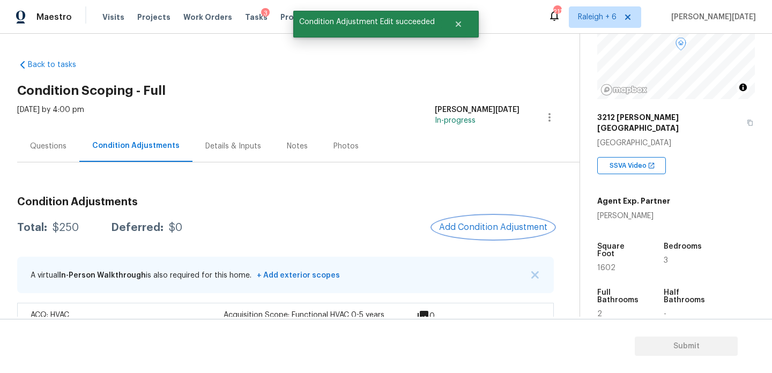
scroll to position [120, 0]
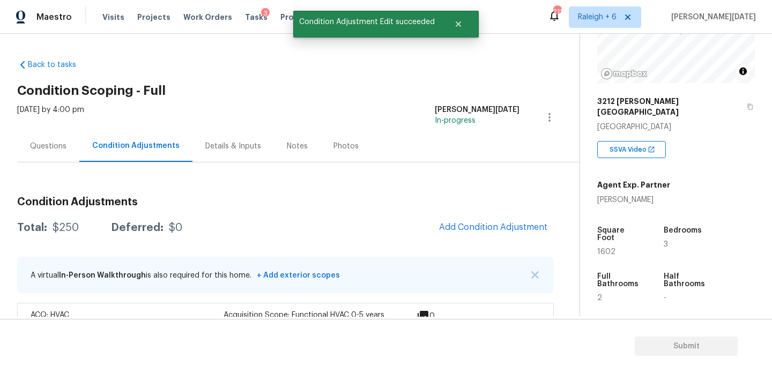
click at [605, 248] on span "1602" at bounding box center [607, 252] width 18 height 8
copy span "1602"
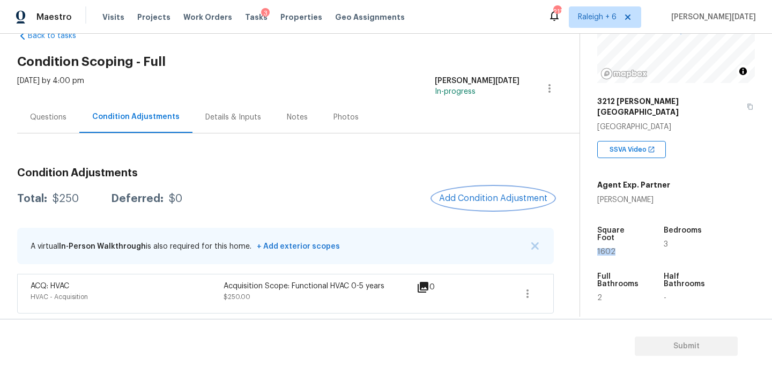
click at [466, 195] on span "Add Condition Adjustment" at bounding box center [493, 199] width 108 height 10
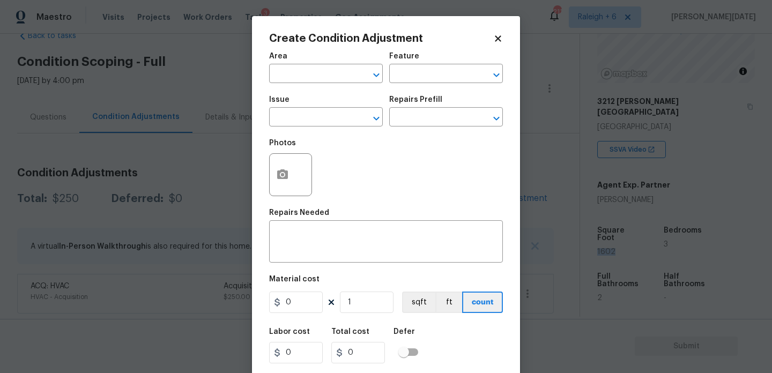
click at [296, 85] on span "Area ​" at bounding box center [326, 67] width 114 height 43
click at [285, 77] on input "text" at bounding box center [311, 75] width 84 height 17
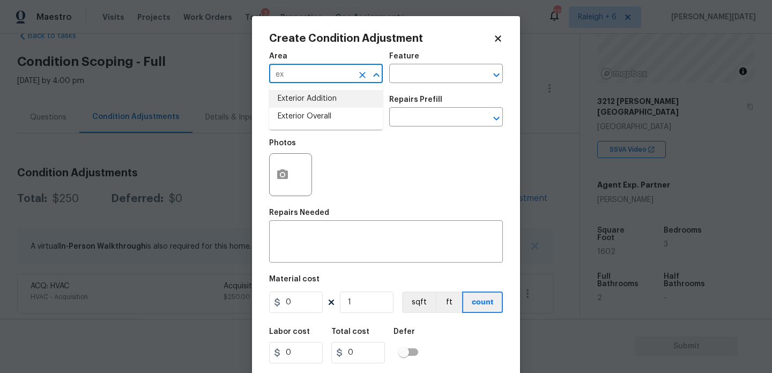
click at [301, 114] on li "Exterior Overall" at bounding box center [326, 117] width 114 height 18
type input "Exterior Overall"
click at [301, 114] on input "text" at bounding box center [311, 118] width 84 height 17
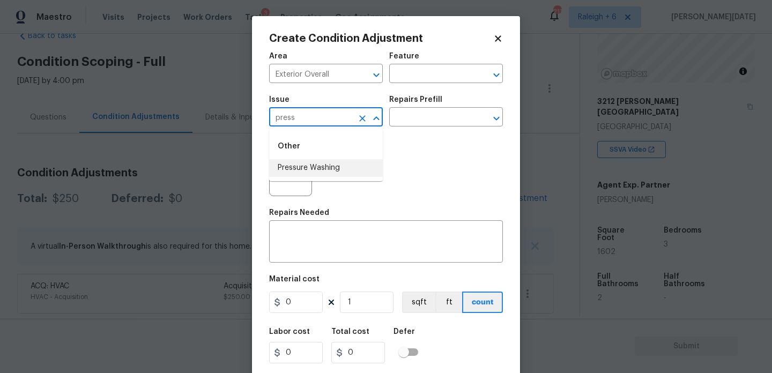
click at [319, 171] on li "Pressure Washing" at bounding box center [326, 168] width 114 height 18
type input "Pressure Washing"
click at [451, 98] on div "Repairs Prefill" at bounding box center [446, 103] width 114 height 14
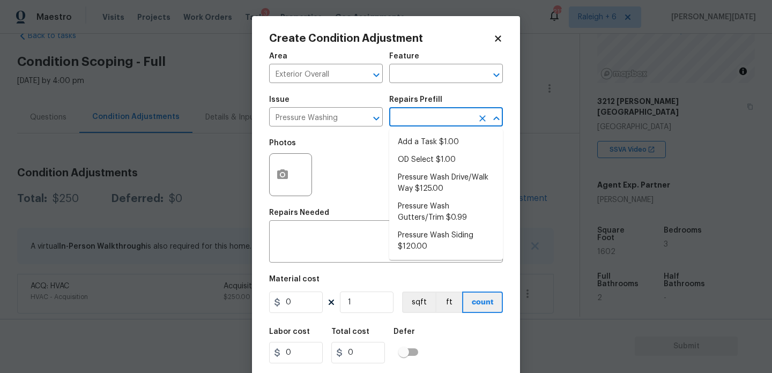
click at [451, 123] on input "text" at bounding box center [431, 118] width 84 height 17
click at [451, 185] on li "Pressure Wash Drive/Walk Way $125.00" at bounding box center [446, 183] width 114 height 29
type input "Siding"
type textarea "Pressure wash the driveways/walkways as directed by the PM. Ensure that all deb…"
type input "125"
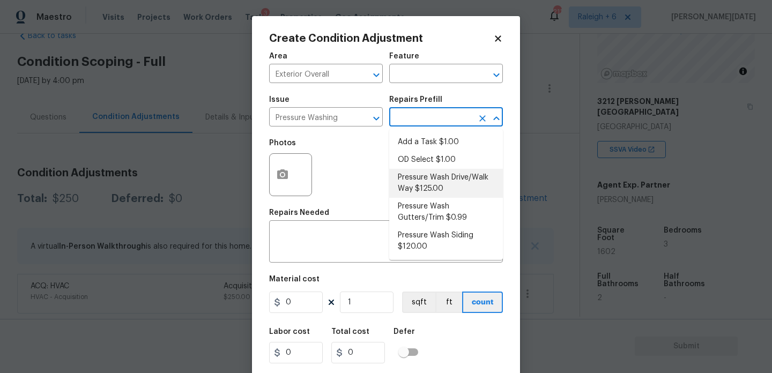
type input "125"
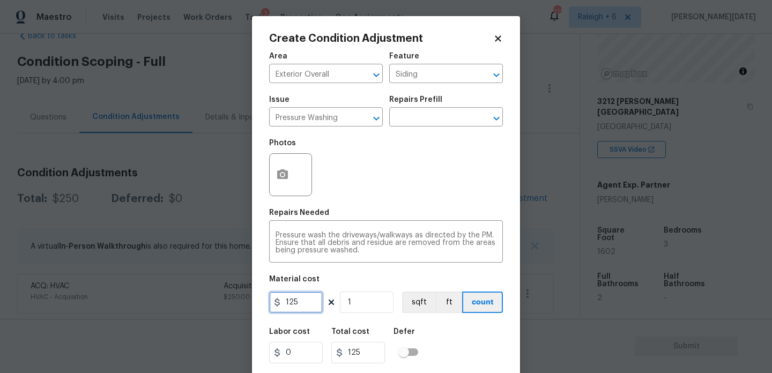
drag, startPoint x: 277, startPoint y: 298, endPoint x: 237, endPoint y: 298, distance: 40.2
click at [237, 298] on div "Create Condition Adjustment Area Exterior Overall ​ Feature Siding ​ Issue Pres…" at bounding box center [386, 186] width 772 height 373
type input "200"
click at [347, 215] on div "Repairs Needed" at bounding box center [386, 216] width 234 height 14
type input "200"
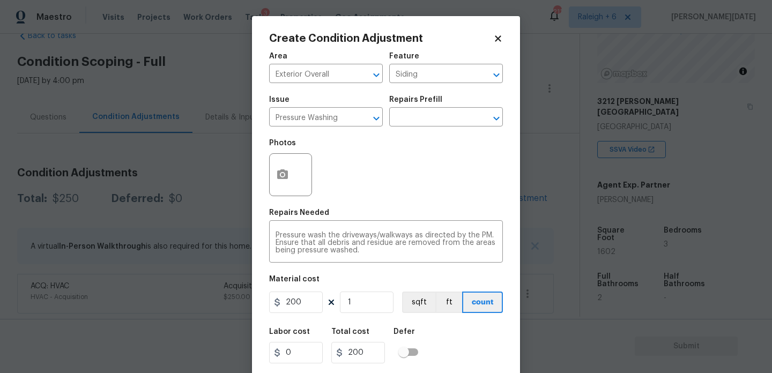
scroll to position [27, 0]
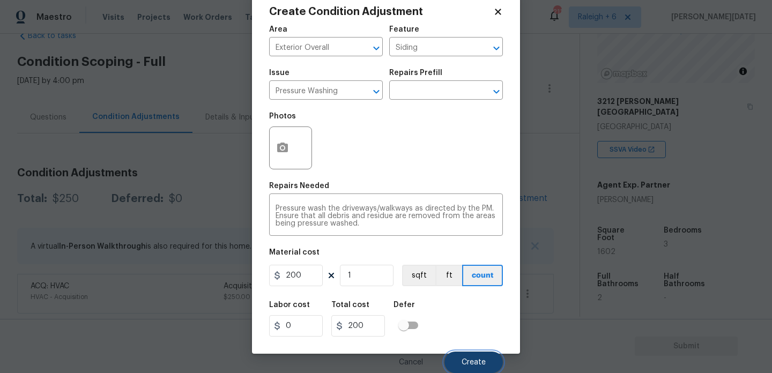
click at [479, 365] on span "Create" at bounding box center [474, 363] width 24 height 8
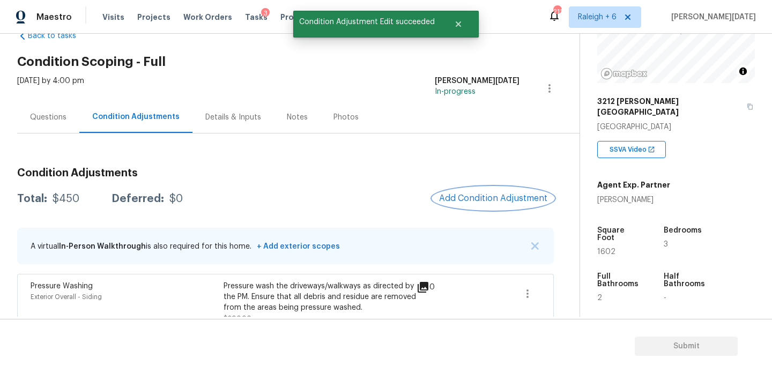
scroll to position [85, 0]
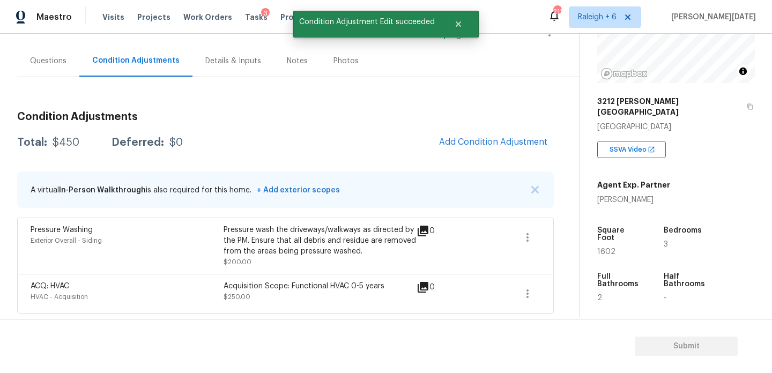
click at [484, 124] on div "Condition Adjustments Total: $450 Deferred: $0 Add Condition Adjustment A virtu…" at bounding box center [285, 208] width 537 height 211
click at [484, 142] on span "Add Condition Adjustment" at bounding box center [493, 142] width 108 height 10
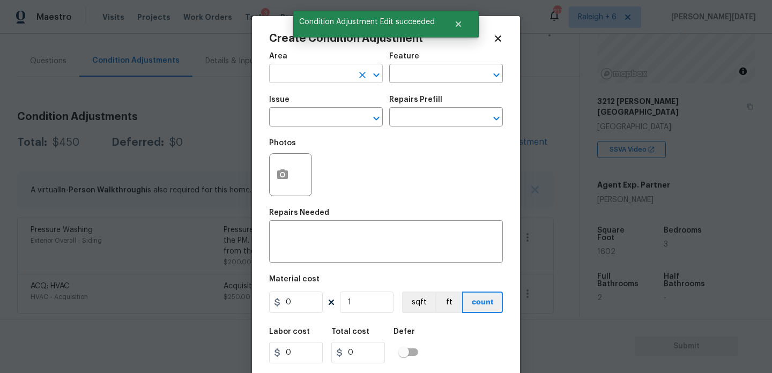
click at [293, 80] on input "text" at bounding box center [311, 75] width 84 height 17
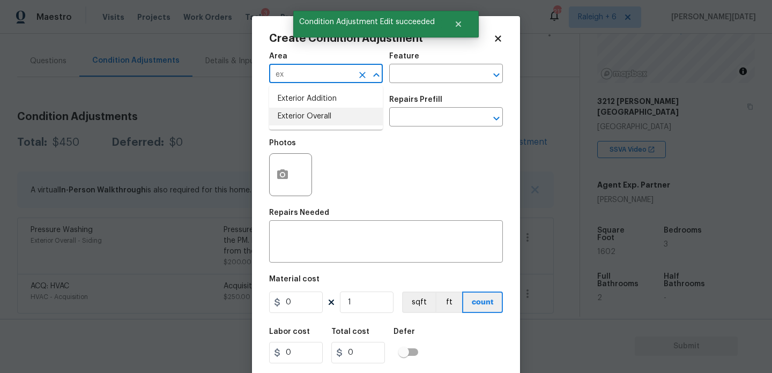
click at [308, 113] on li "Exterior Overall" at bounding box center [326, 117] width 114 height 18
type input "Exterior Overall"
click at [308, 113] on input "text" at bounding box center [311, 118] width 84 height 17
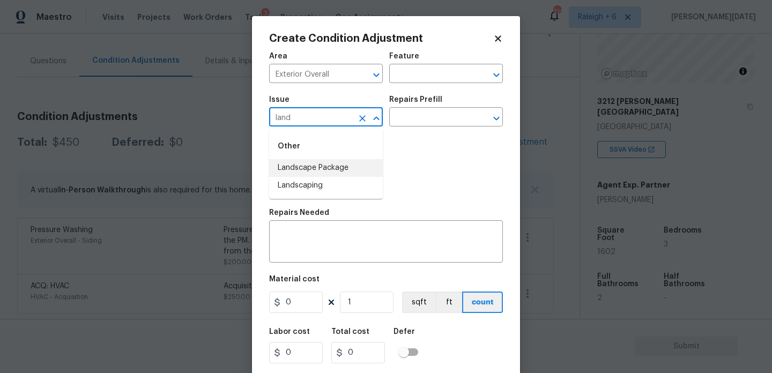
click at [320, 167] on li "Landscape Package" at bounding box center [326, 168] width 114 height 18
type input "Landscape Package"
click at [416, 111] on input "text" at bounding box center [431, 118] width 84 height 17
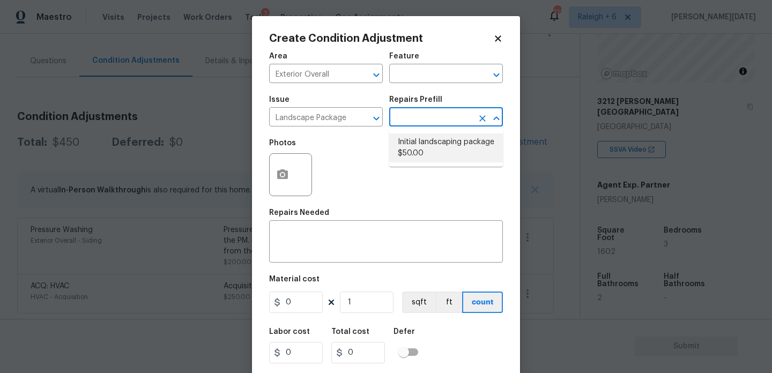
click at [425, 146] on li "Initial landscaping package $50.00" at bounding box center [446, 148] width 114 height 29
type input "Home Readiness Packages"
type textarea "Mowing of grass up to 6" in height. Mow, edge along driveways & sidewalks, trim…"
type input "50"
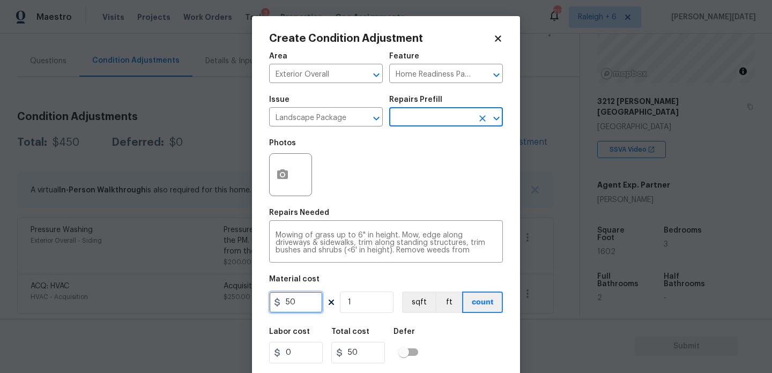
drag, startPoint x: 300, startPoint y: 311, endPoint x: 217, endPoint y: 310, distance: 83.2
click at [217, 310] on div "Create Condition Adjustment Area Exterior Overall ​ Feature Home Readiness Pack…" at bounding box center [386, 186] width 772 height 373
type input "300"
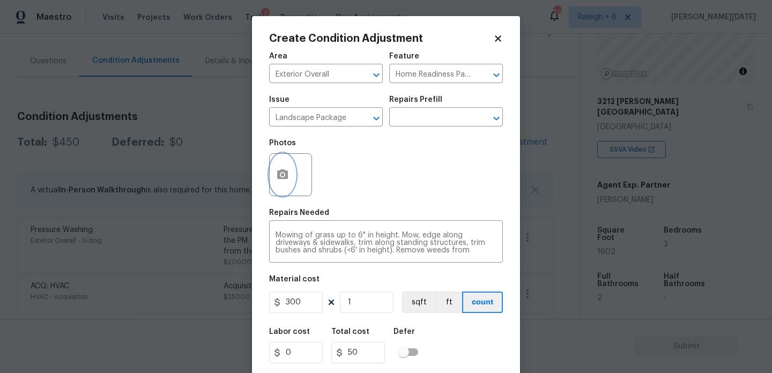
click at [282, 175] on circle "button" at bounding box center [282, 174] width 3 height 3
type input "300"
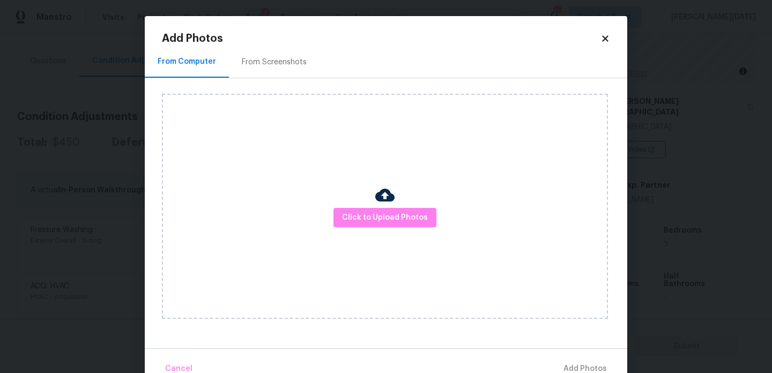
click at [276, 49] on div "From Screenshots" at bounding box center [274, 62] width 91 height 32
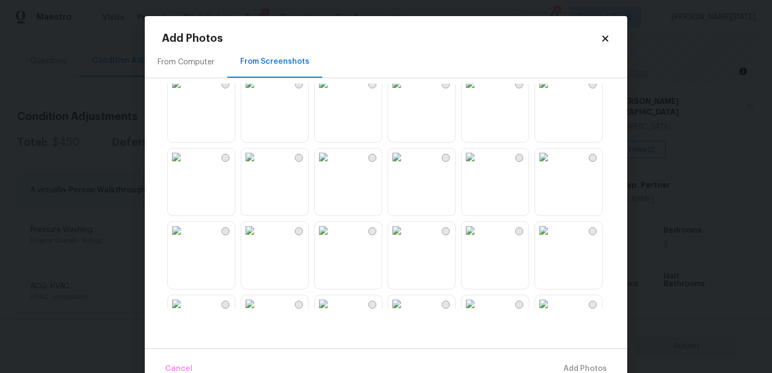
scroll to position [1025, 0]
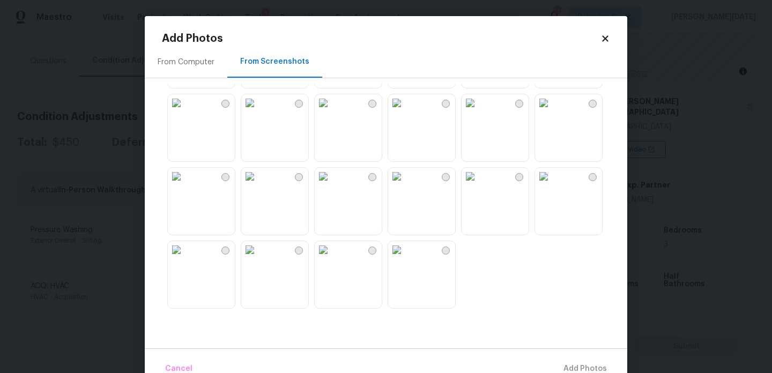
click at [553, 112] on img at bounding box center [543, 102] width 17 height 17
click at [406, 185] on img at bounding box center [396, 176] width 17 height 17
click at [185, 185] on img at bounding box center [176, 176] width 17 height 17
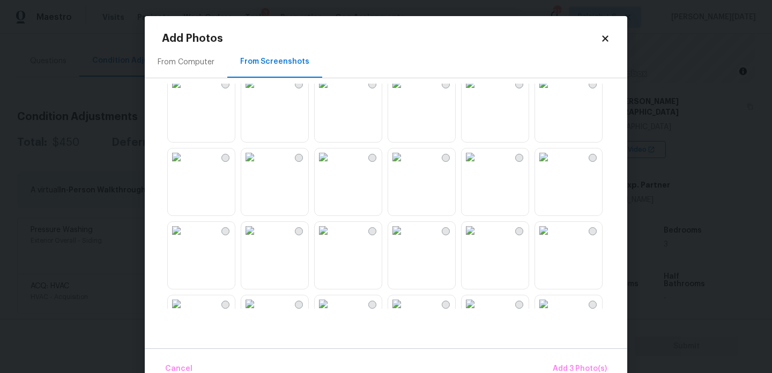
scroll to position [519, 0]
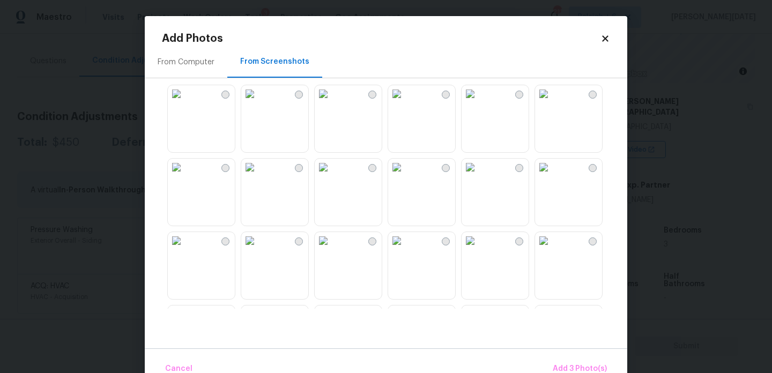
click at [406, 176] on img at bounding box center [396, 167] width 17 height 17
click at [479, 102] on img at bounding box center [470, 93] width 17 height 17
click at [406, 102] on img at bounding box center [396, 93] width 17 height 17
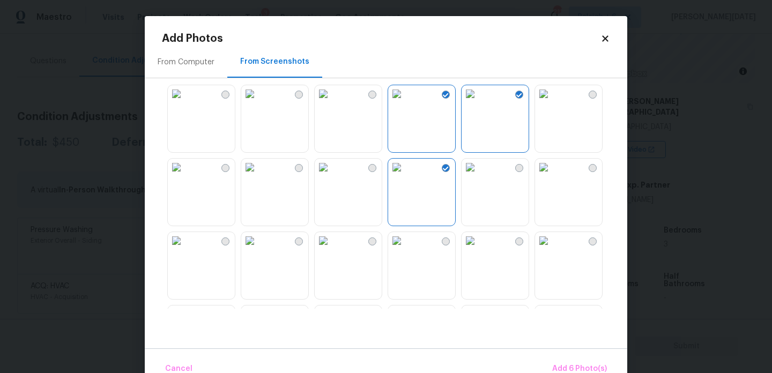
click at [479, 102] on img at bounding box center [470, 93] width 17 height 17
click at [575, 362] on button "Add 5 Photo(s)" at bounding box center [580, 369] width 63 height 23
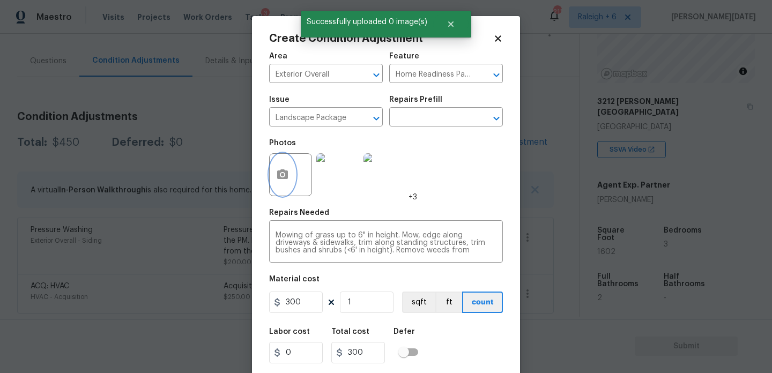
scroll to position [27, 0]
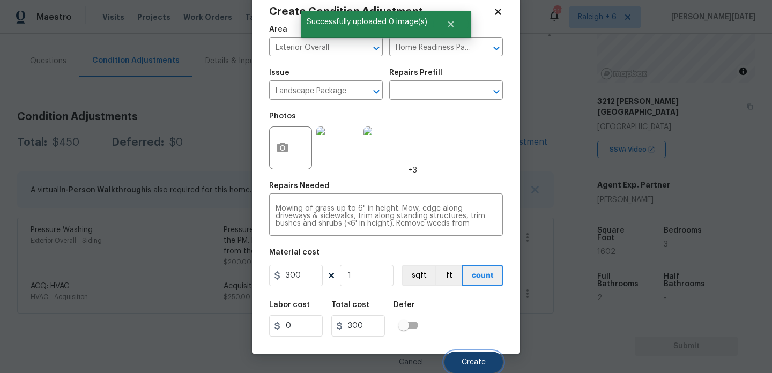
click at [458, 359] on button "Create" at bounding box center [474, 362] width 58 height 21
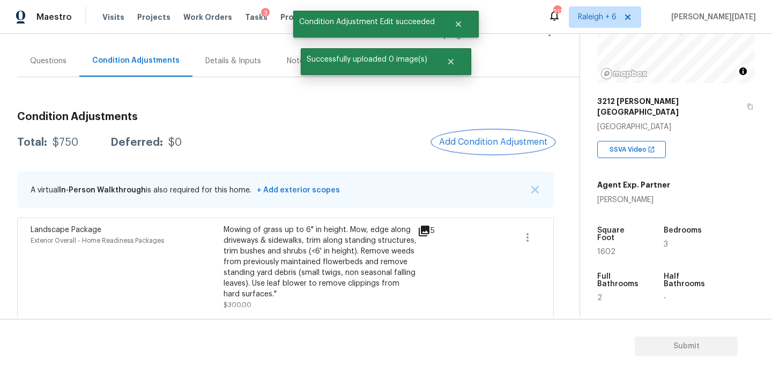
scroll to position [157, 0]
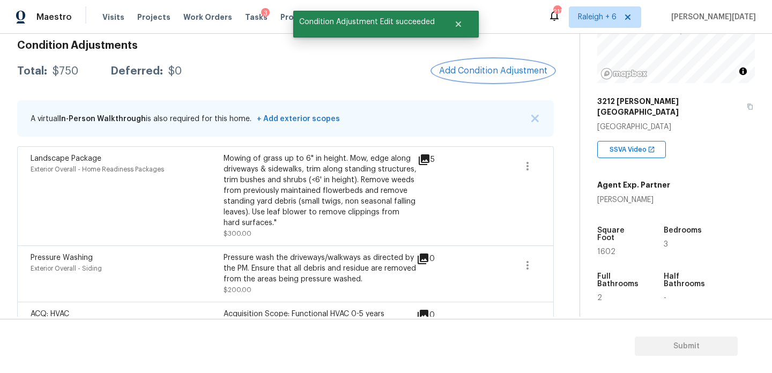
click at [495, 60] on button "Add Condition Adjustment" at bounding box center [493, 71] width 121 height 23
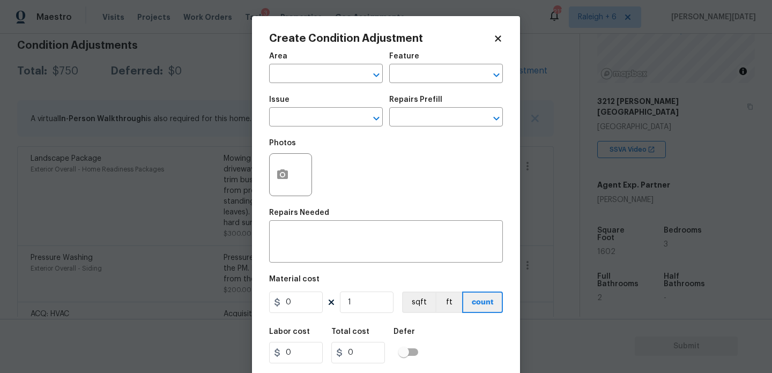
click at [168, 101] on body "Maestro Visits Projects Work Orders Tasks 3 Properties Geo Assignments 211 Rale…" at bounding box center [386, 186] width 772 height 373
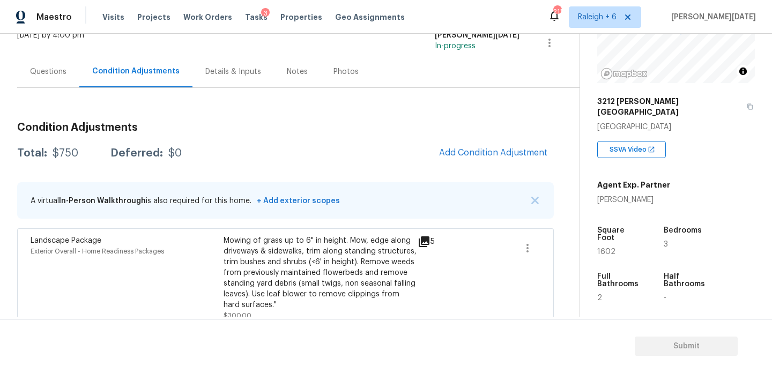
click at [49, 79] on div "Questions" at bounding box center [48, 72] width 62 height 32
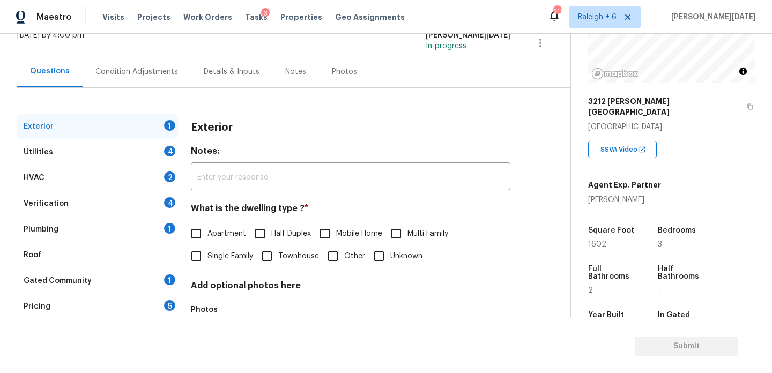
scroll to position [143, 0]
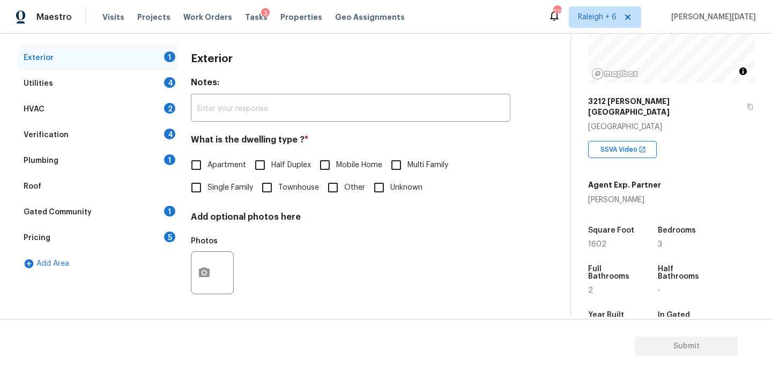
click at [106, 241] on div "Pricing 5" at bounding box center [97, 238] width 161 height 26
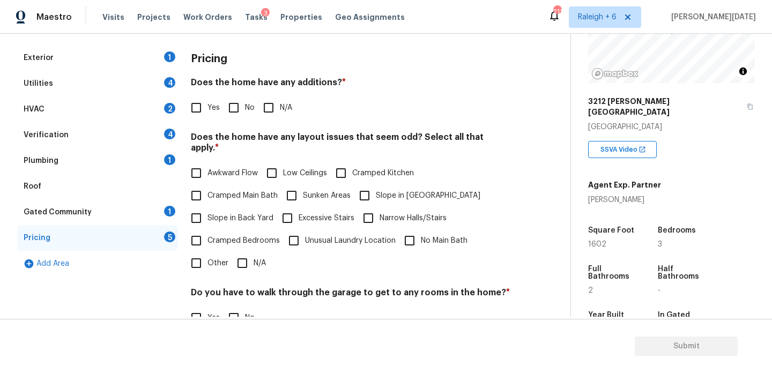
click at [212, 213] on span "Slope in Back Yard" at bounding box center [241, 218] width 66 height 11
click at [208, 208] on input "Slope in Back Yard" at bounding box center [196, 218] width 23 height 23
checkbox input "true"
click at [378, 190] on span "Slope in [GEOGRAPHIC_DATA]" at bounding box center [428, 195] width 105 height 11
click at [376, 186] on input "Slope in [GEOGRAPHIC_DATA]" at bounding box center [365, 196] width 23 height 23
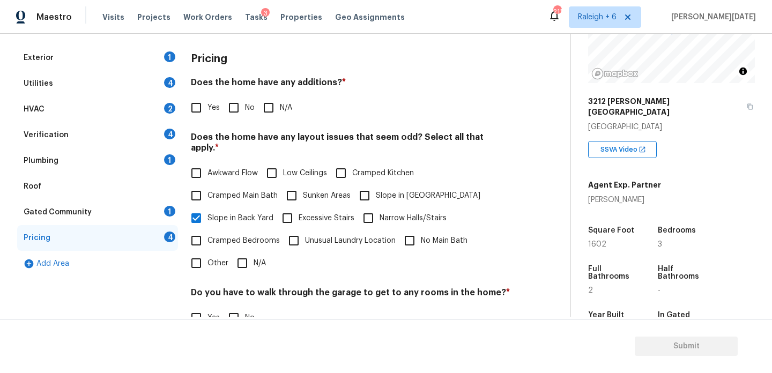
checkbox input "true"
click at [223, 213] on span "Slope in Back Yard" at bounding box center [241, 218] width 66 height 11
click at [208, 210] on input "Slope in Back Yard" at bounding box center [196, 218] width 23 height 23
checkbox input "false"
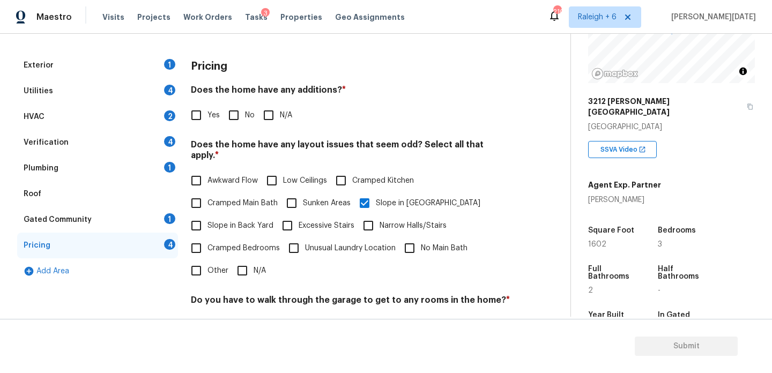
click at [101, 95] on div "Utilities 4" at bounding box center [97, 91] width 161 height 26
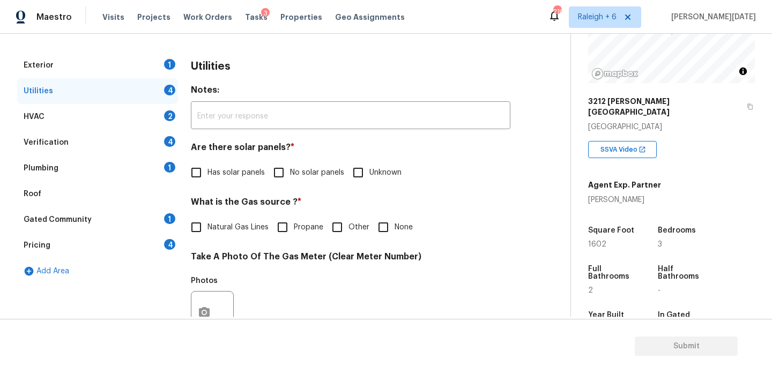
scroll to position [177, 0]
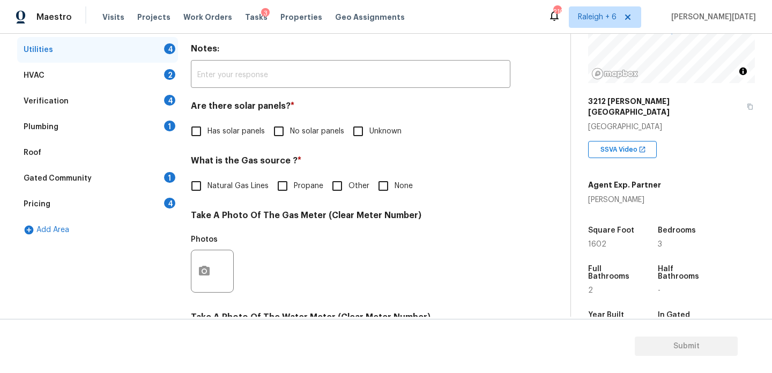
click at [215, 185] on span "Natural Gas Lines" at bounding box center [238, 186] width 61 height 11
click at [208, 185] on input "Natural Gas Lines" at bounding box center [196, 186] width 23 height 23
checkbox input "true"
click at [283, 138] on input "No solar panels" at bounding box center [279, 131] width 23 height 23
checkbox input "true"
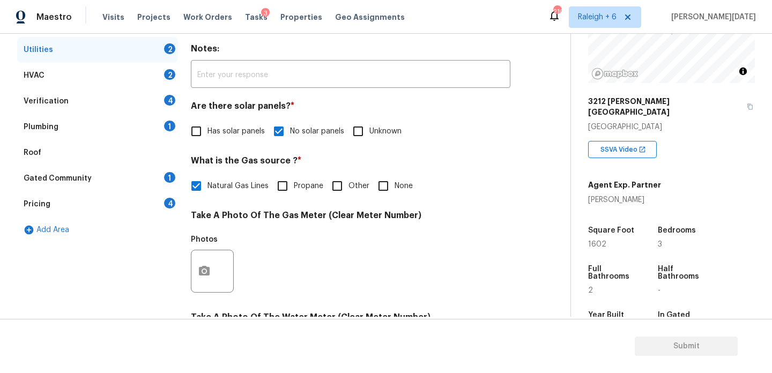
scroll to position [0, 0]
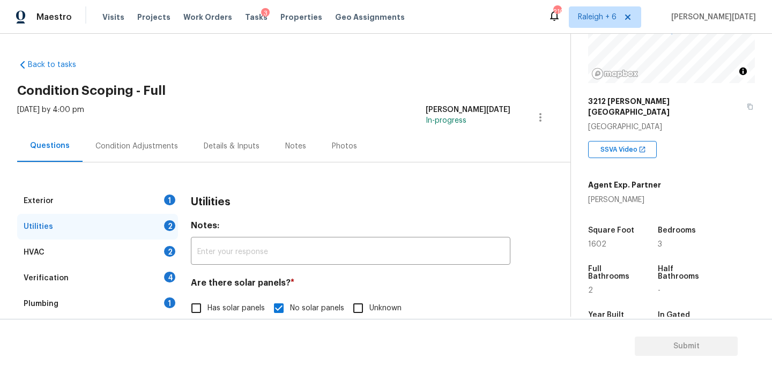
click at [123, 150] on div "Condition Adjustments" at bounding box center [136, 146] width 83 height 11
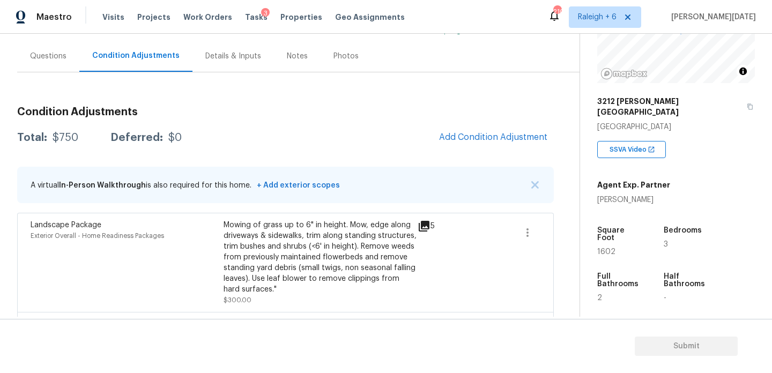
scroll to position [118, 0]
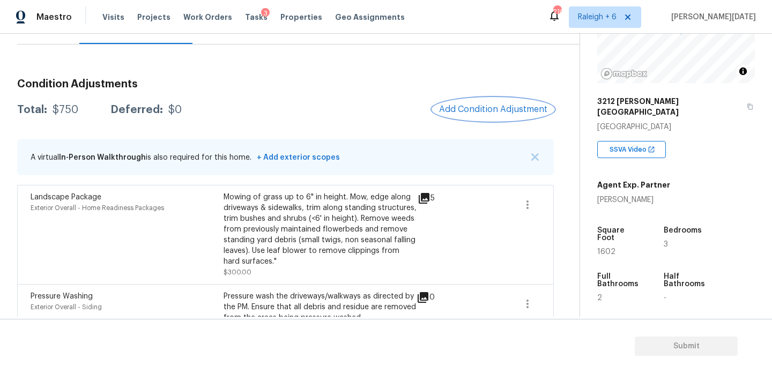
click at [497, 106] on span "Add Condition Adjustment" at bounding box center [493, 110] width 108 height 10
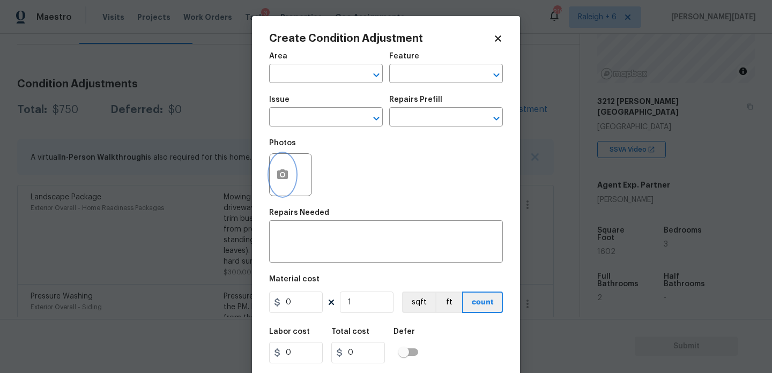
click at [278, 180] on icon "button" at bounding box center [282, 174] width 13 height 13
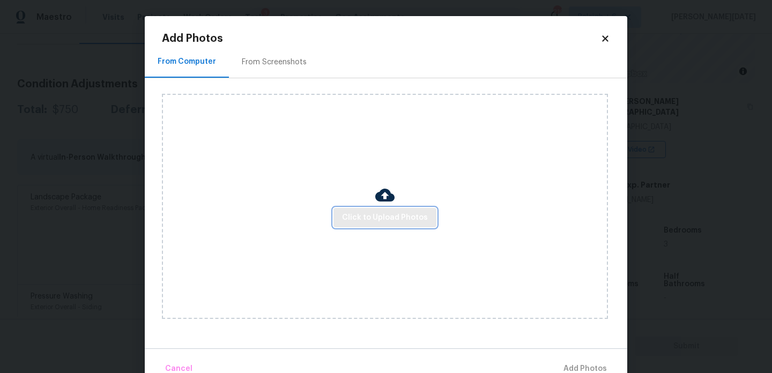
click at [364, 217] on span "Click to Upload Photos" at bounding box center [385, 217] width 86 height 13
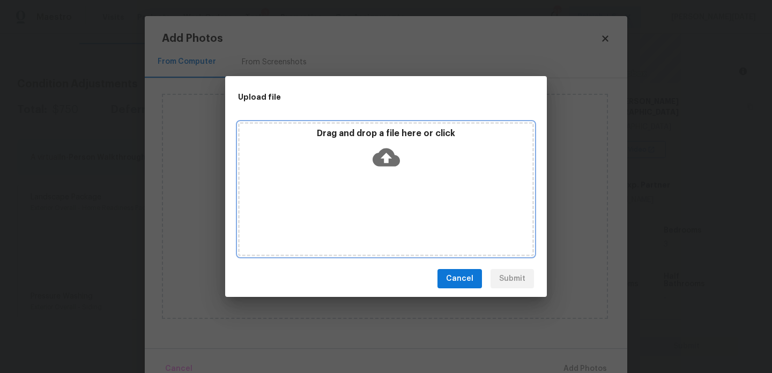
click at [364, 217] on div "Drag and drop a file here or click" at bounding box center [386, 189] width 296 height 134
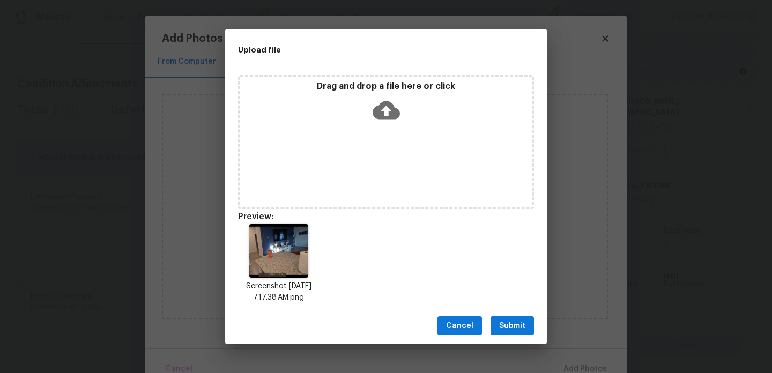
click at [504, 320] on span "Submit" at bounding box center [512, 326] width 26 height 13
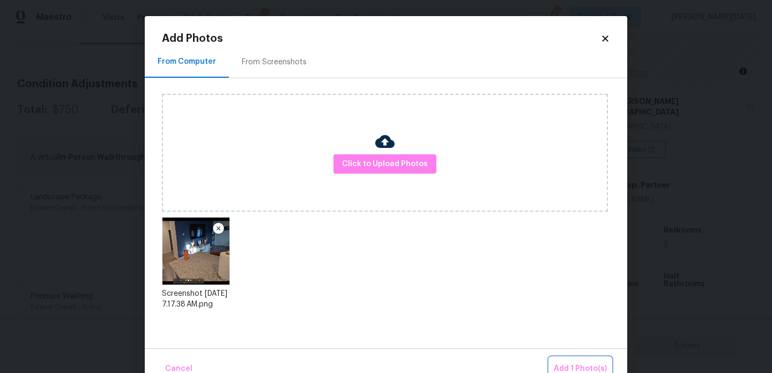
click at [572, 364] on span "Add 1 Photo(s)" at bounding box center [580, 369] width 53 height 13
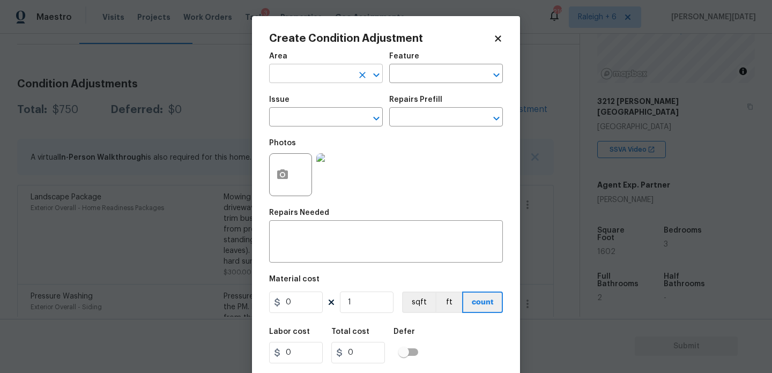
click at [312, 78] on input "text" at bounding box center [311, 75] width 84 height 17
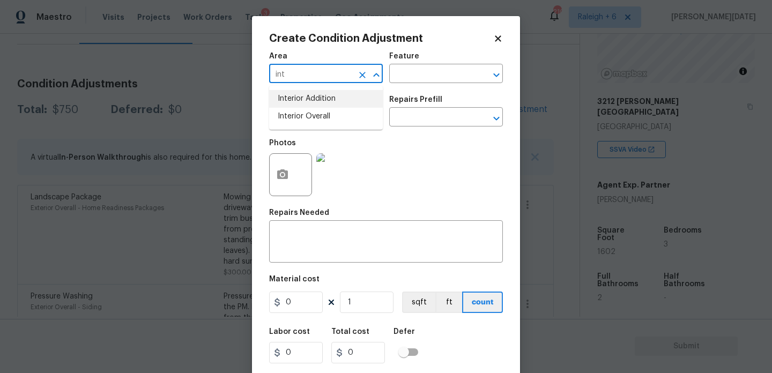
click at [318, 114] on li "Interior Overall" at bounding box center [326, 117] width 114 height 18
type input "Interior Overall"
click at [318, 114] on input "text" at bounding box center [311, 118] width 84 height 17
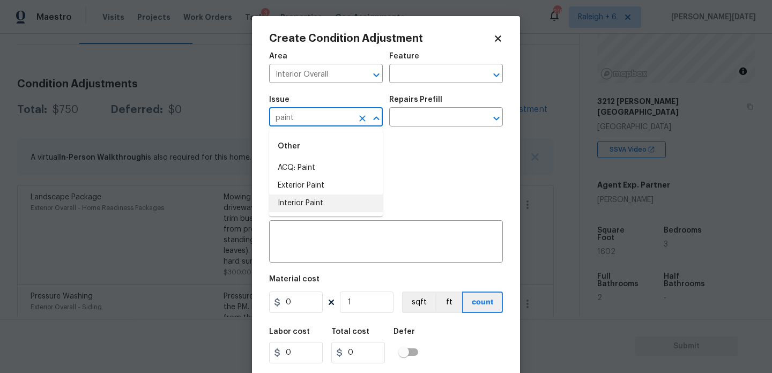
click at [328, 204] on li "Interior Paint" at bounding box center [326, 204] width 114 height 18
type input "Interior Paint"
click at [419, 109] on div "Repairs Prefill" at bounding box center [446, 103] width 114 height 14
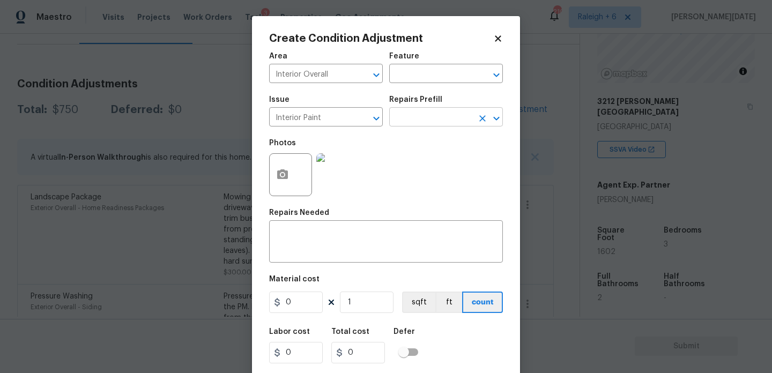
click at [413, 126] on input "text" at bounding box center [431, 118] width 84 height 17
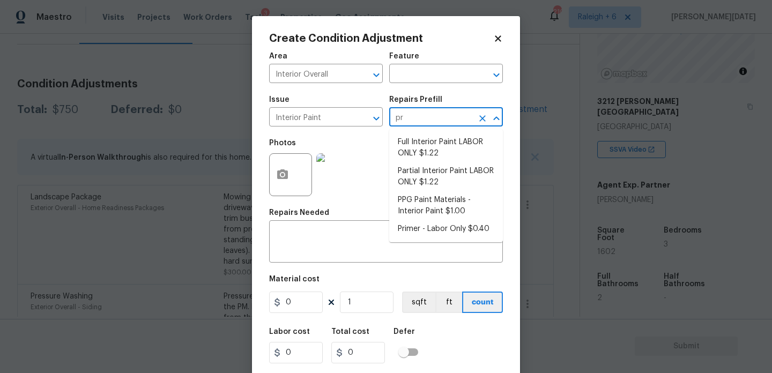
type input "pri"
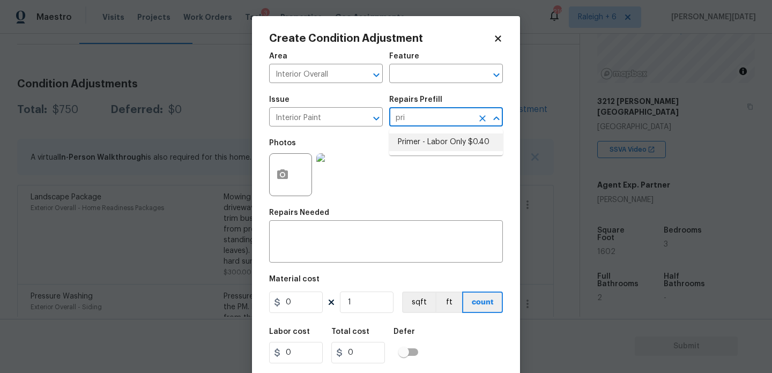
click at [418, 142] on li "Primer - Labor Only $0.40" at bounding box center [446, 143] width 114 height 18
type input "Overall Paint"
type textarea "Interior primer - PRIMER PROVIDED BY OPENDOOR - All nails, screws, drywall anch…"
type input "0.4"
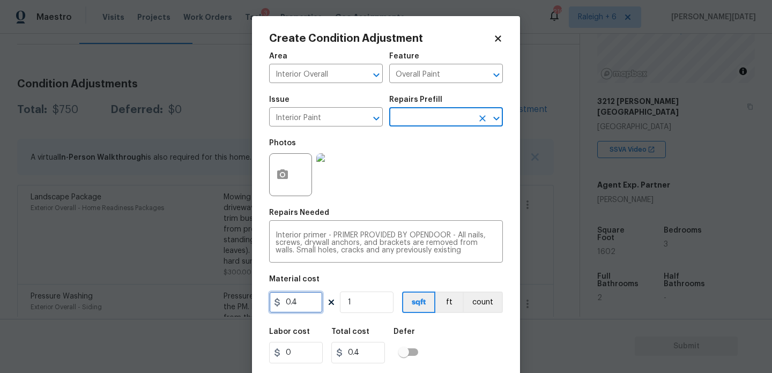
drag, startPoint x: 310, startPoint y: 305, endPoint x: 209, endPoint y: 303, distance: 100.3
click at [209, 303] on div "Create Condition Adjustment Area Interior Overall ​ Feature Overall Paint ​ Iss…" at bounding box center [386, 186] width 772 height 373
type input "200"
click at [360, 199] on div at bounding box center [337, 175] width 47 height 56
type input "200"
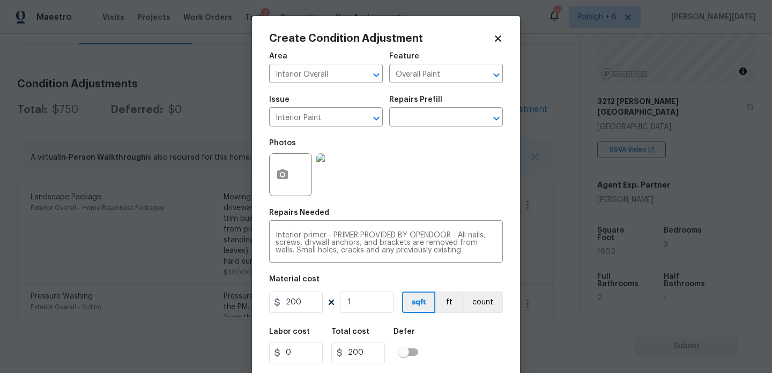
scroll to position [27, 0]
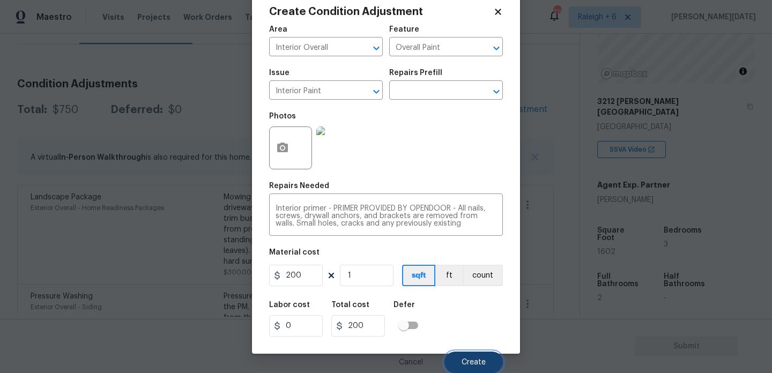
click at [473, 358] on button "Create" at bounding box center [474, 362] width 58 height 21
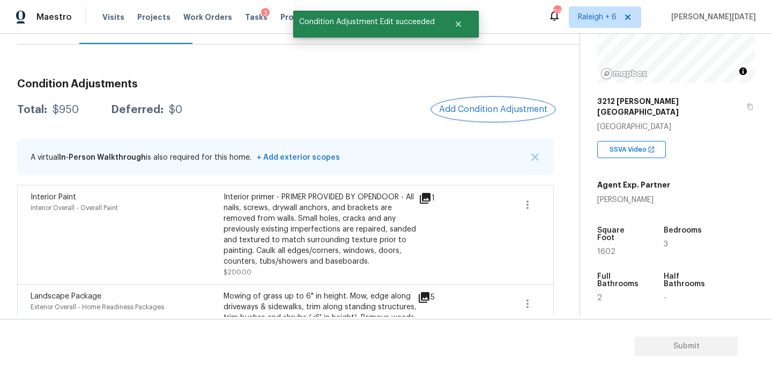
scroll to position [0, 0]
click at [604, 248] on span "1602" at bounding box center [607, 252] width 18 height 8
copy span "1602"
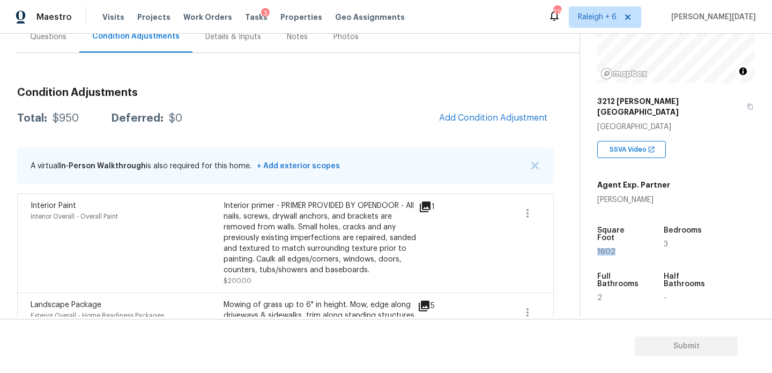
scroll to position [105, 0]
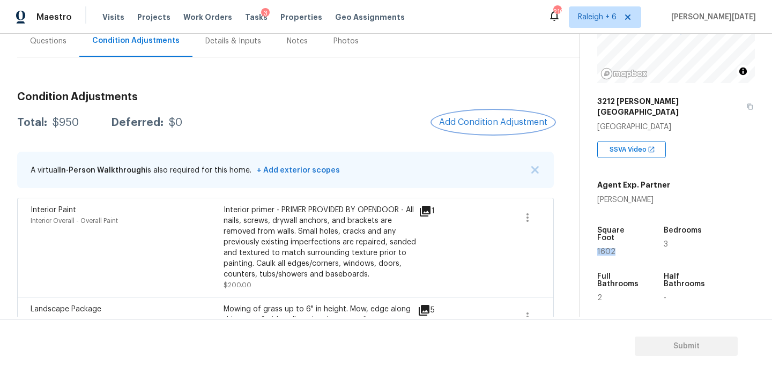
click at [468, 120] on span "Add Condition Adjustment" at bounding box center [493, 122] width 108 height 10
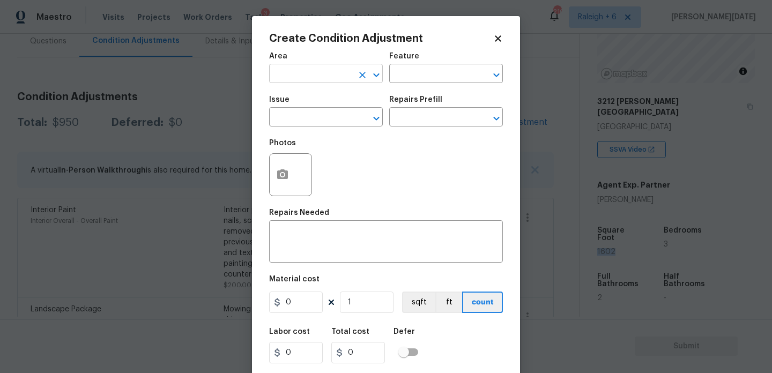
click at [272, 73] on input "text" at bounding box center [311, 75] width 84 height 17
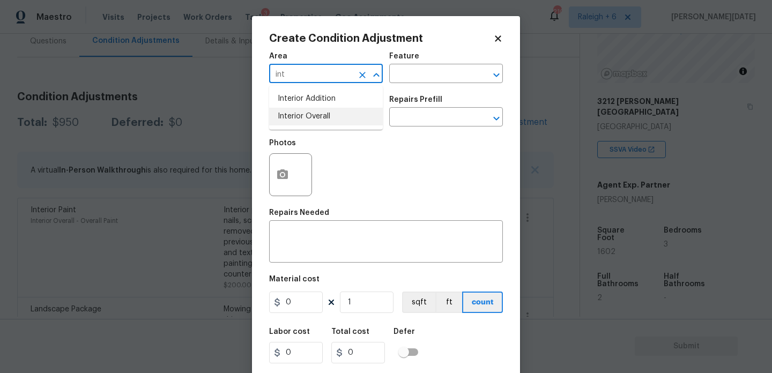
click at [306, 115] on li "Interior Overall" at bounding box center [326, 117] width 114 height 18
type input "Interior Overall"
click at [306, 115] on input "text" at bounding box center [311, 118] width 84 height 17
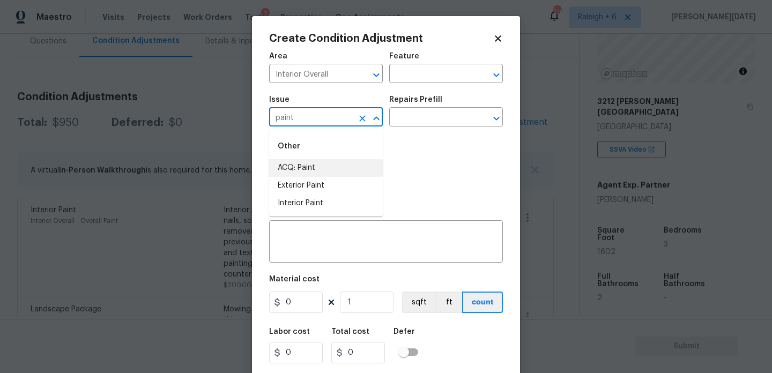
click at [327, 175] on li "ACQ: Paint" at bounding box center [326, 168] width 114 height 18
type input "ACQ: Paint"
click at [420, 124] on input "text" at bounding box center [431, 118] width 84 height 17
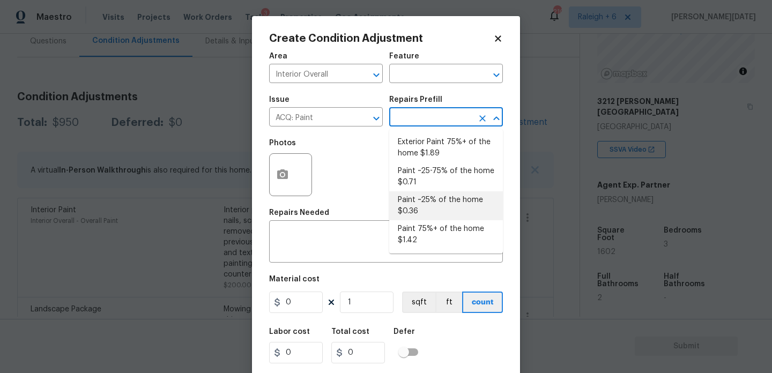
click at [429, 193] on li "Paint ~25% of the home $0.36" at bounding box center [446, 206] width 114 height 29
type input "Acquisition"
type textarea "Acquisition Scope: ~25% of the home needs interior paint"
type input "0.36"
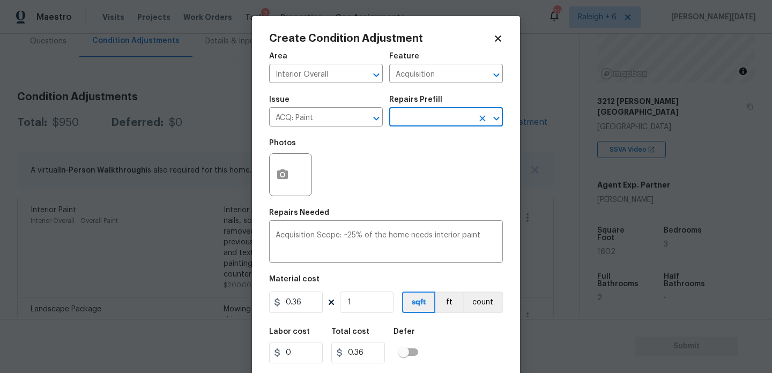
click at [369, 288] on div "Material cost" at bounding box center [386, 283] width 234 height 14
click at [372, 300] on input "1" at bounding box center [367, 302] width 54 height 21
type input "0"
paste input "1602"
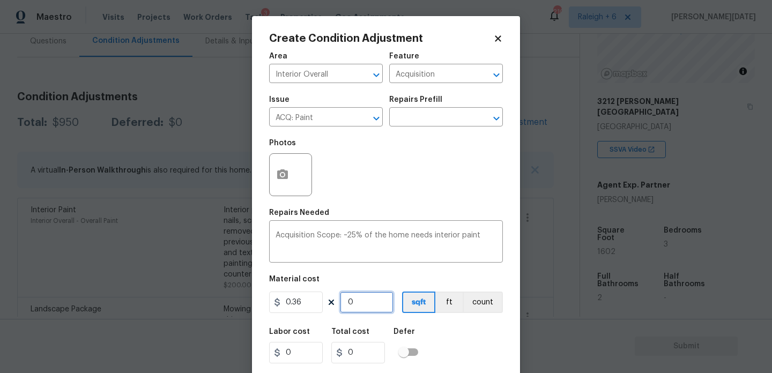
type input "1602"
type input "576.72"
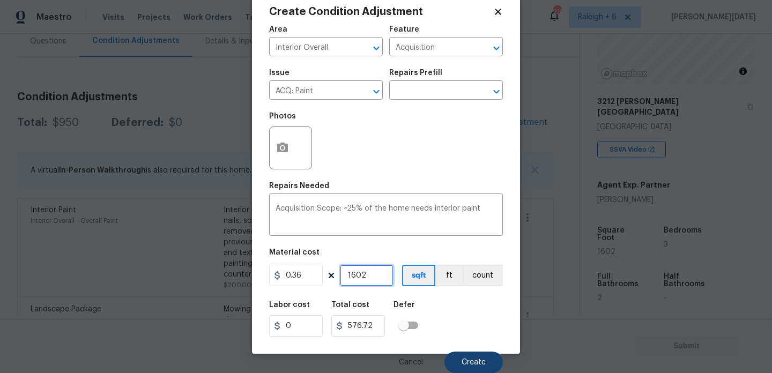
type input "1602"
click at [448, 359] on button "Create" at bounding box center [474, 362] width 58 height 21
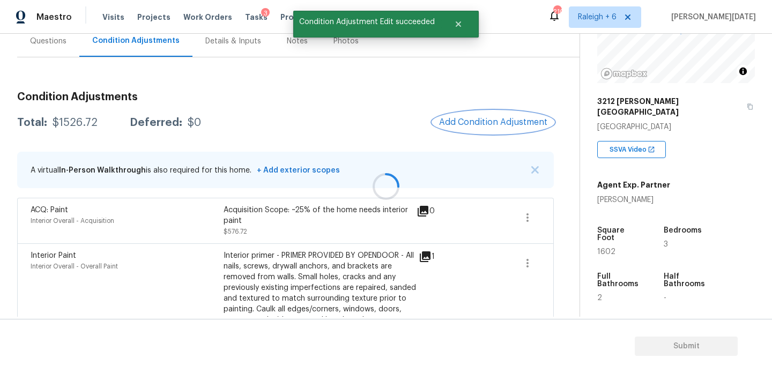
scroll to position [0, 0]
click at [519, 214] on button "button" at bounding box center [528, 218] width 26 height 26
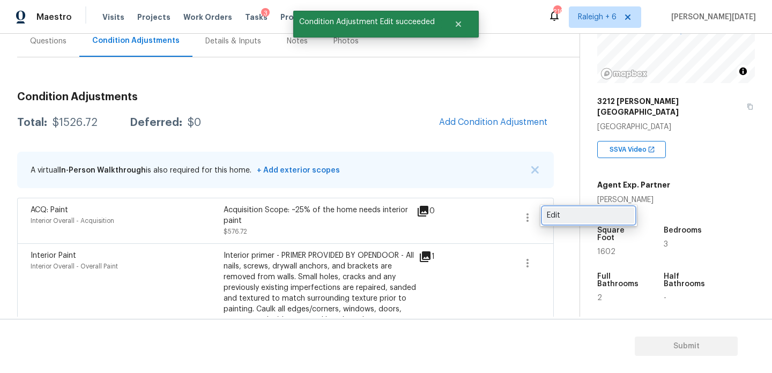
click at [558, 214] on div "Edit" at bounding box center [589, 215] width 84 height 11
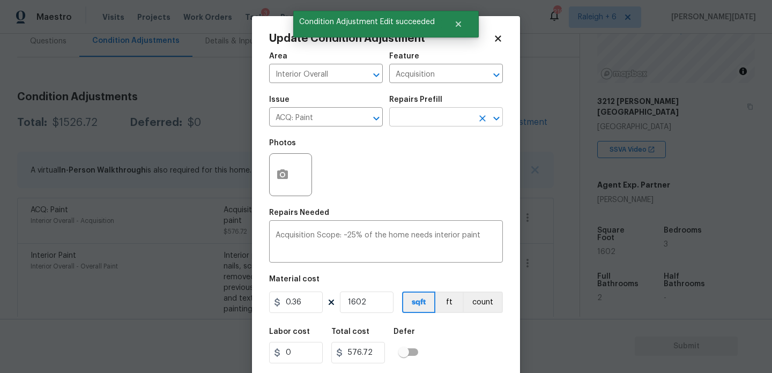
click at [444, 126] on input "text" at bounding box center [431, 118] width 84 height 17
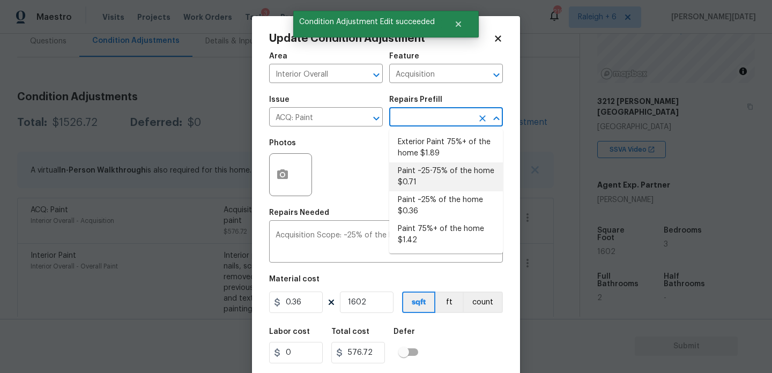
click at [443, 171] on li "Paint ~25-75% of the home $0.71" at bounding box center [446, 177] width 114 height 29
type textarea "Acquisition Scope: ~25 - 75% of the home needs interior paint"
type input "0.71"
type input "1137.42"
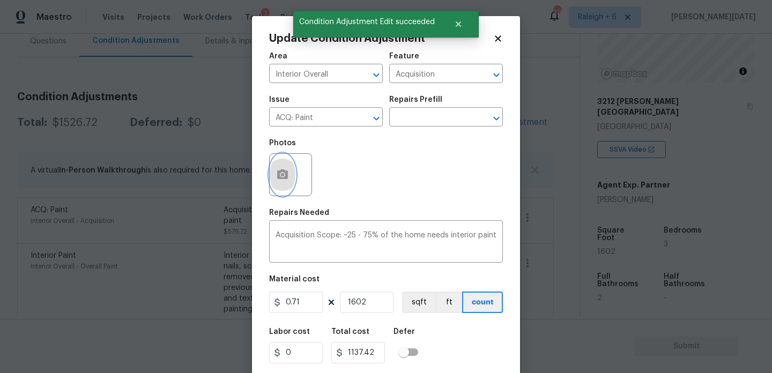
click at [281, 172] on icon "button" at bounding box center [282, 175] width 11 height 10
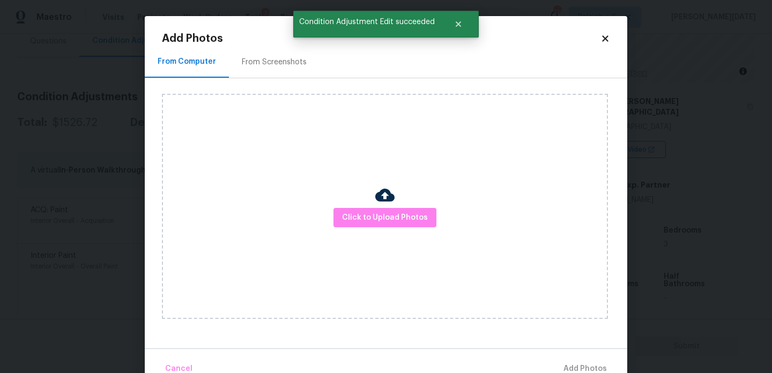
click at [275, 64] on div "From Screenshots" at bounding box center [274, 62] width 65 height 11
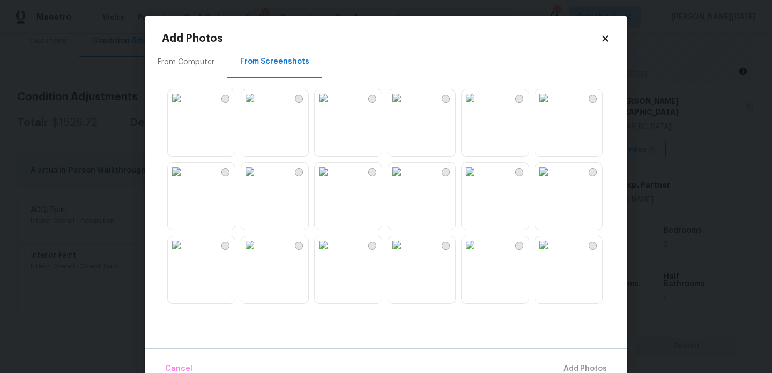
click at [332, 107] on img at bounding box center [323, 98] width 17 height 17
click at [259, 107] on img at bounding box center [249, 98] width 17 height 17
click at [479, 180] on img at bounding box center [470, 171] width 17 height 17
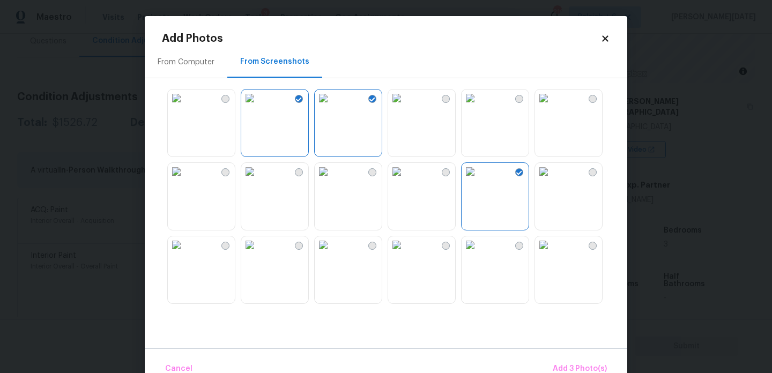
click at [406, 180] on img at bounding box center [396, 171] width 17 height 17
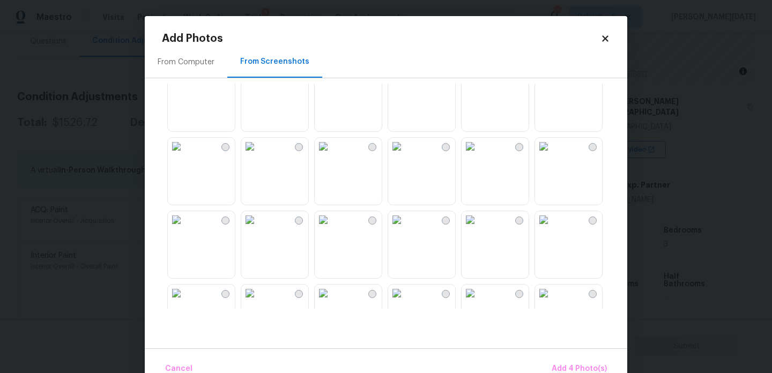
scroll to position [173, 0]
click at [406, 227] on img at bounding box center [396, 218] width 17 height 17
click at [259, 227] on img at bounding box center [249, 218] width 17 height 17
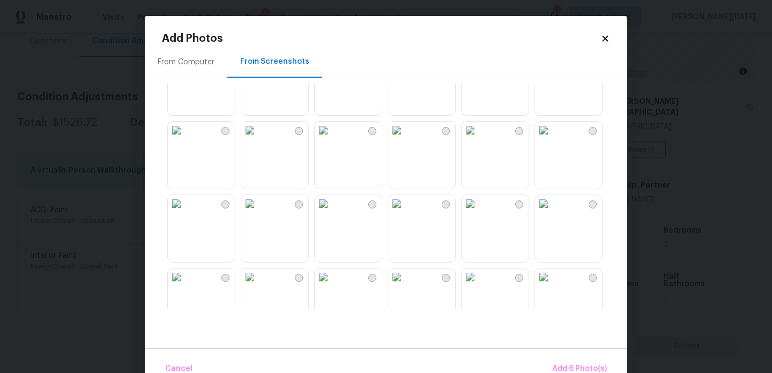
scroll to position [406, 0]
click at [185, 142] on img at bounding box center [176, 132] width 17 height 17
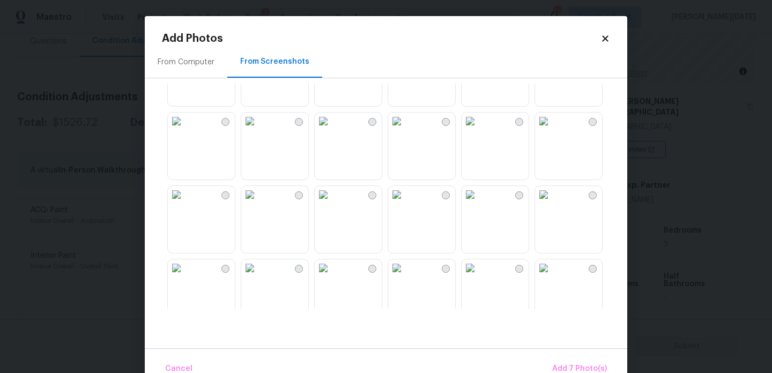
scroll to position [642, 0]
click at [406, 127] on img at bounding box center [396, 117] width 17 height 17
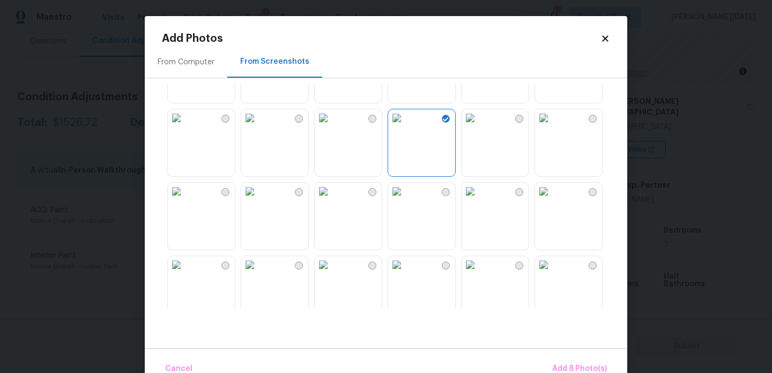
click at [406, 196] on img at bounding box center [396, 191] width 17 height 17
click at [332, 200] on img at bounding box center [323, 191] width 17 height 17
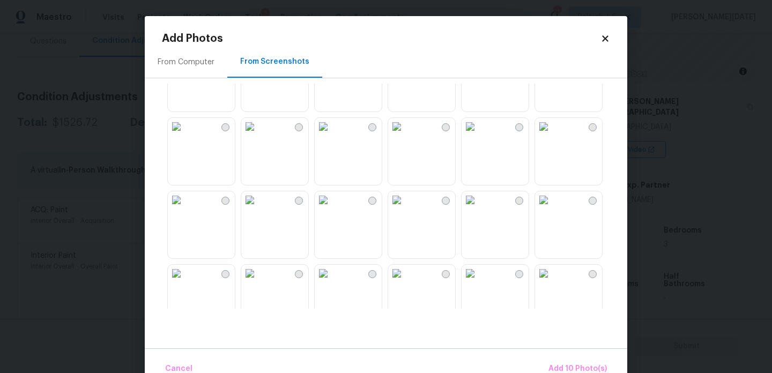
scroll to position [888, 0]
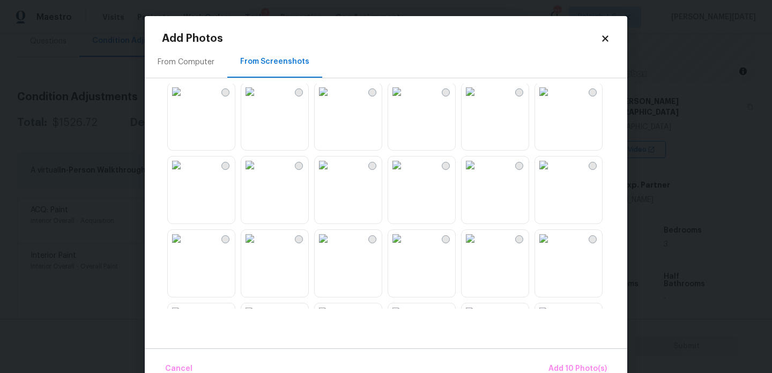
click at [406, 100] on img at bounding box center [396, 91] width 17 height 17
click at [529, 202] on div at bounding box center [495, 190] width 68 height 68
click at [553, 174] on img at bounding box center [543, 165] width 17 height 17
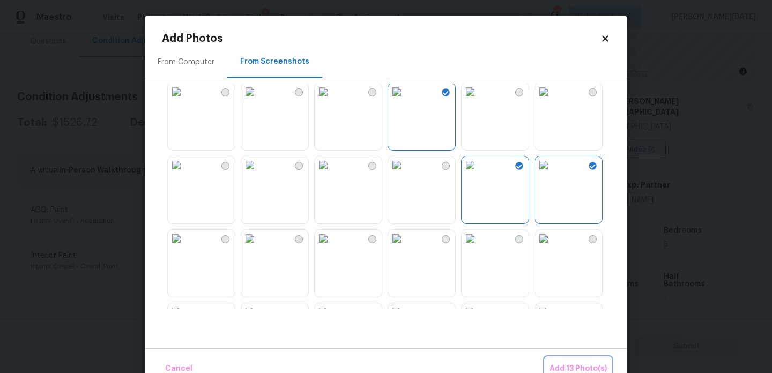
click at [574, 369] on span "Add 13 Photo(s)" at bounding box center [578, 369] width 57 height 13
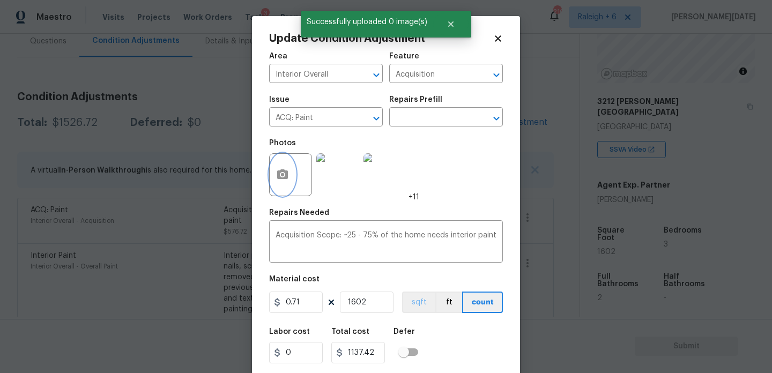
scroll to position [27, 0]
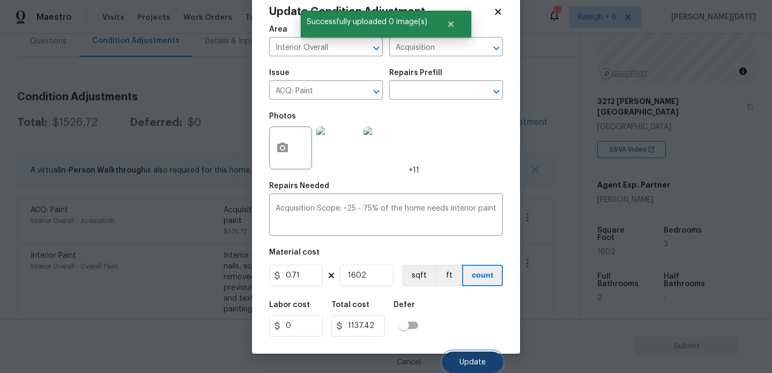
click at [462, 358] on button "Update" at bounding box center [473, 362] width 61 height 21
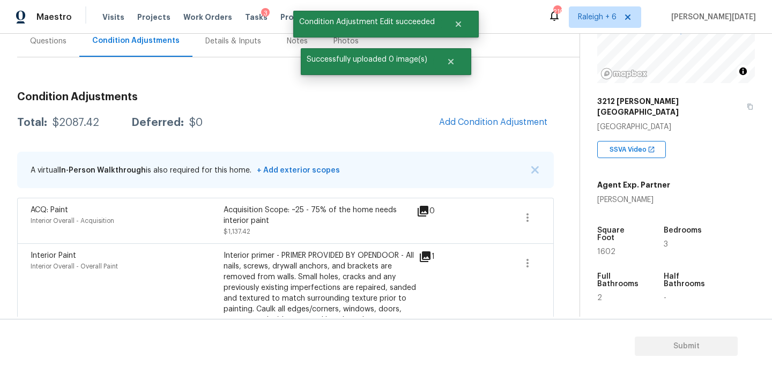
scroll to position [0, 0]
click at [457, 122] on span "Add Condition Adjustment" at bounding box center [493, 122] width 108 height 10
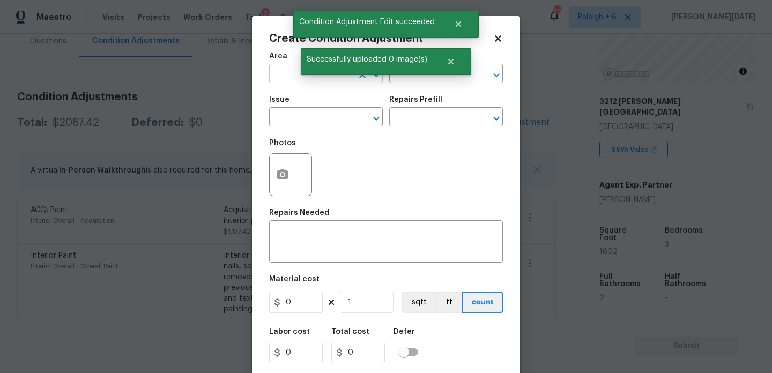
click at [291, 76] on input "text" at bounding box center [311, 75] width 84 height 17
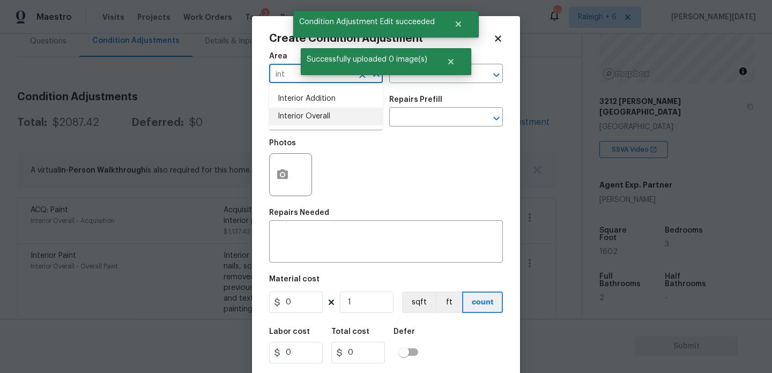
click at [306, 117] on li "Interior Overall" at bounding box center [326, 117] width 114 height 18
type input "Interior Overall"
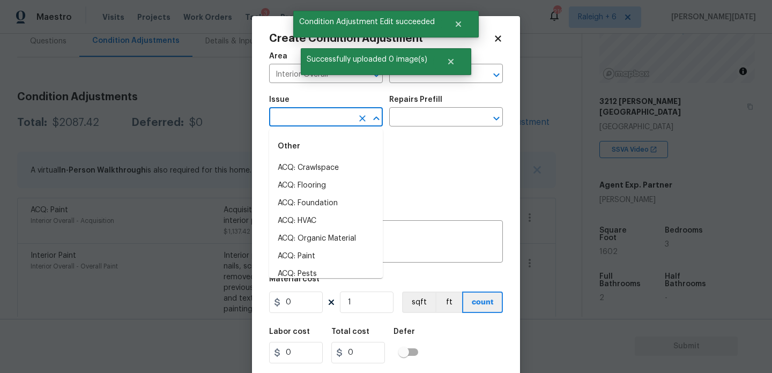
click at [306, 117] on input "text" at bounding box center [311, 118] width 84 height 17
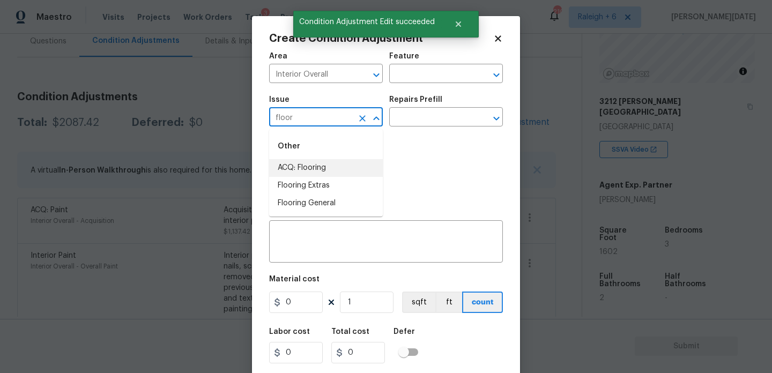
click at [320, 179] on li "Flooring Extras" at bounding box center [326, 186] width 114 height 18
type input "Flooring Extras"
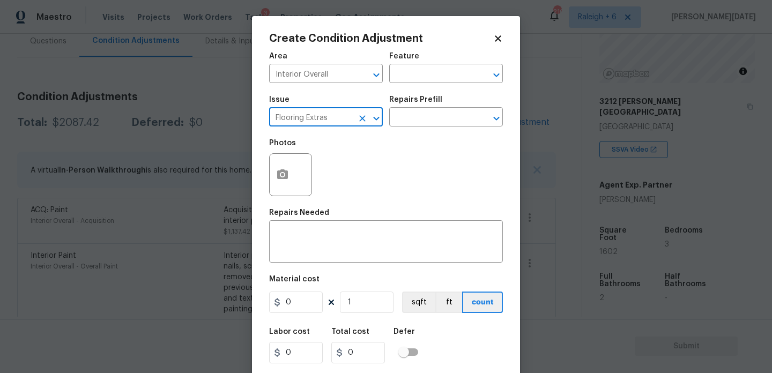
click at [360, 118] on icon "Clear" at bounding box center [362, 118] width 11 height 11
click at [326, 163] on li "ACQ: Flooring" at bounding box center [326, 168] width 114 height 18
type input "ACQ: Flooring"
click at [461, 114] on input "text" at bounding box center [431, 118] width 84 height 17
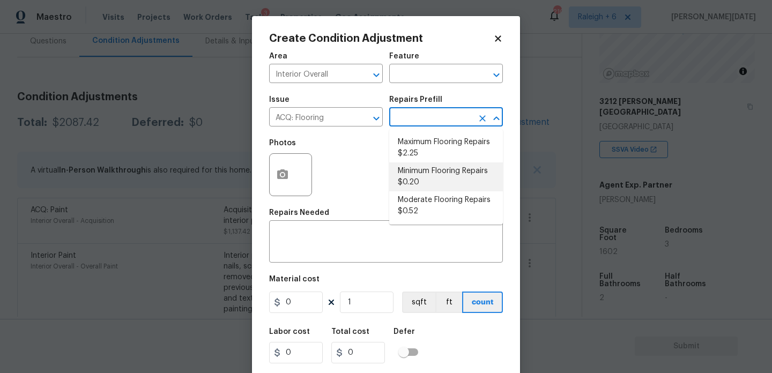
click at [445, 172] on li "Minimum Flooring Repairs $0.20" at bounding box center [446, 177] width 114 height 29
type input "Acquisition"
type textarea "Acquisition Scope: Minimum flooring repairs"
type input "0.2"
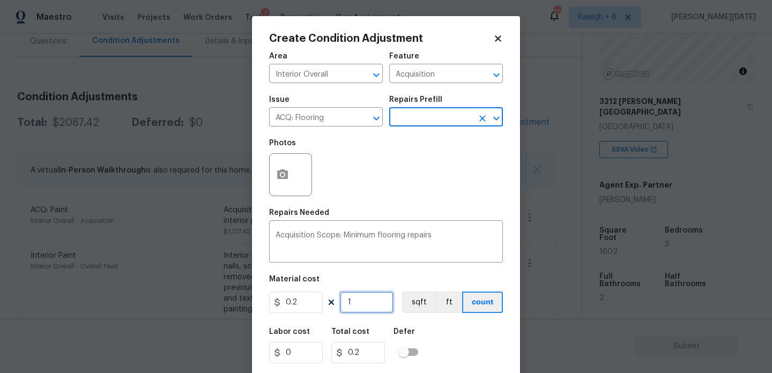
click at [378, 304] on input "1" at bounding box center [367, 302] width 54 height 21
type input "0"
paste input "1602"
type input "1602"
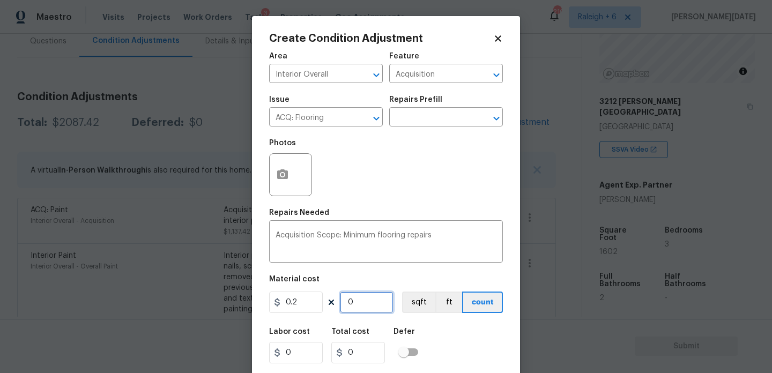
type input "320.4"
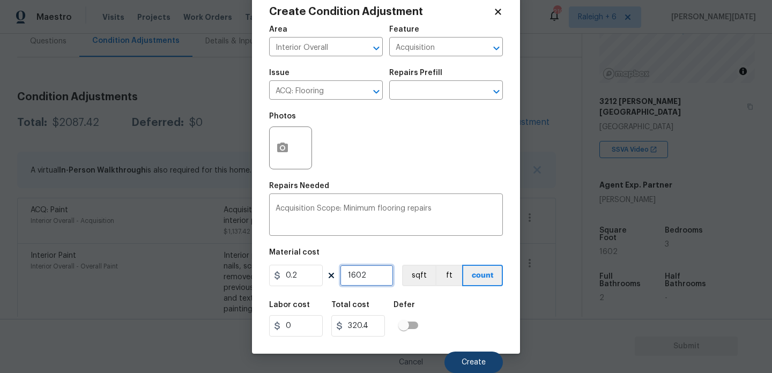
type input "1602"
click at [460, 362] on button "Create" at bounding box center [474, 362] width 58 height 21
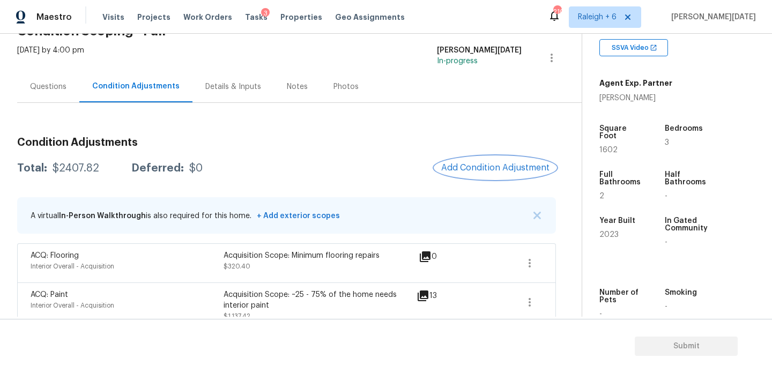
scroll to position [225, 0]
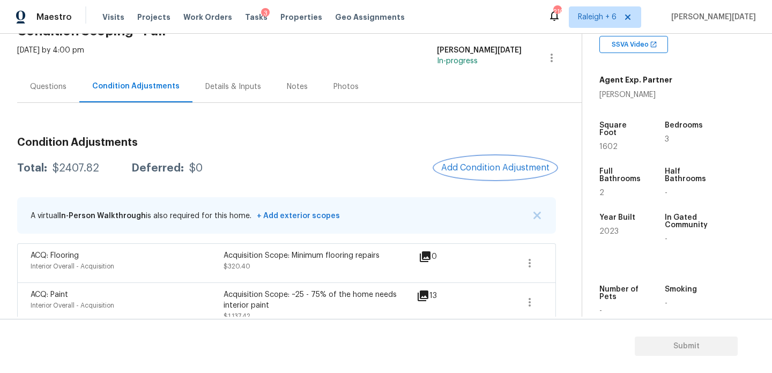
click at [485, 168] on span "Add Condition Adjustment" at bounding box center [495, 168] width 108 height 10
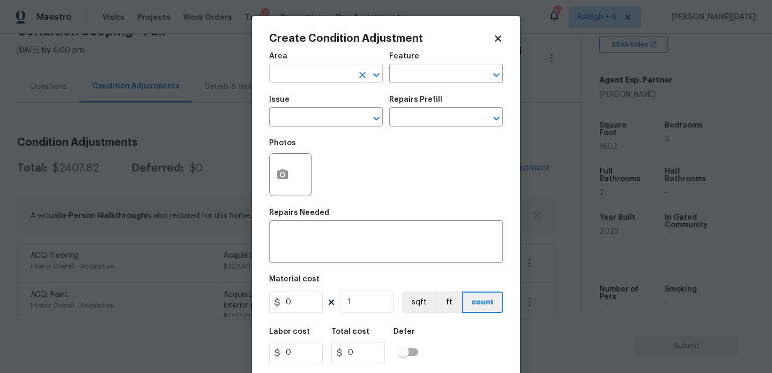
click at [288, 72] on input "text" at bounding box center [311, 75] width 84 height 17
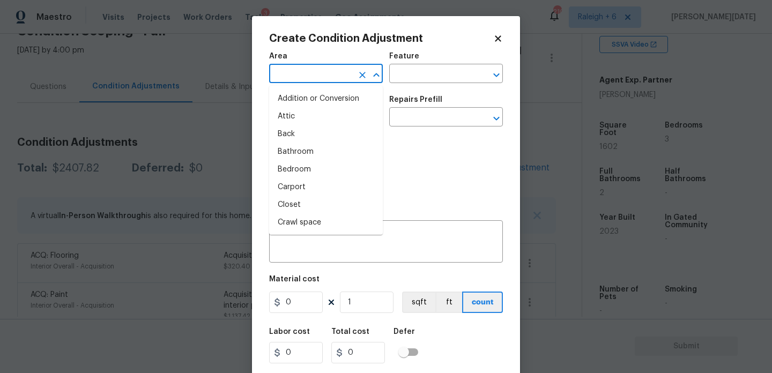
click at [288, 72] on input "text" at bounding box center [311, 75] width 84 height 17
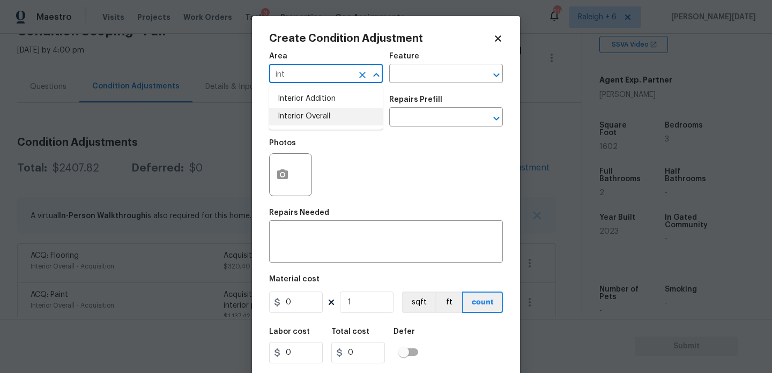
click at [306, 116] on li "Interior Overall" at bounding box center [326, 117] width 114 height 18
type input "Interior Overall"
click at [306, 116] on input "text" at bounding box center [311, 118] width 84 height 17
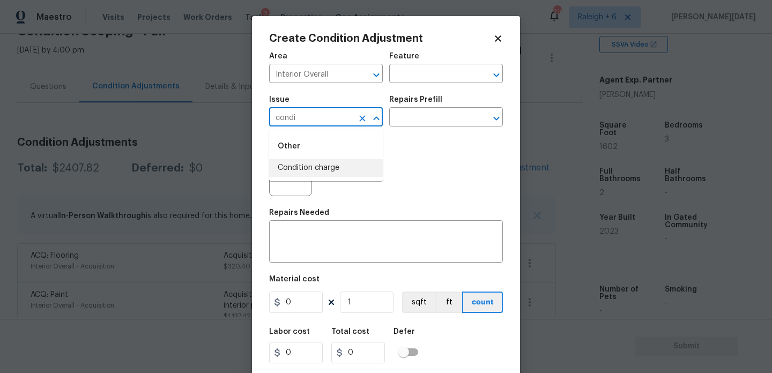
click at [323, 172] on li "Condition charge" at bounding box center [326, 168] width 114 height 18
type input "Condition charge"
click at [428, 108] on div "Repairs Prefill" at bounding box center [446, 103] width 114 height 14
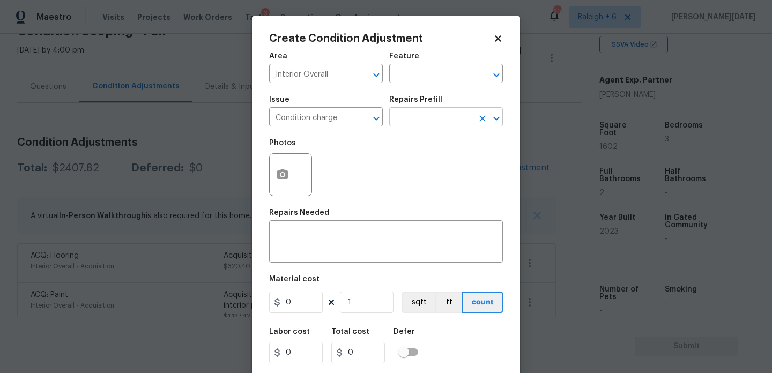
click at [428, 112] on input "text" at bounding box center [431, 118] width 84 height 17
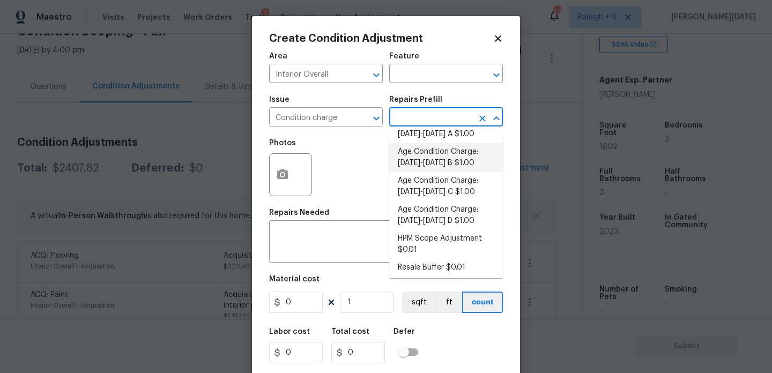
scroll to position [369, 0]
click at [454, 159] on li "Age Condition Charge: [DATE]-[DATE] B $1.00" at bounding box center [446, 155] width 114 height 29
type input "Home Readiness Packages"
type textarea "Age Condition Charge: 2009-2023 B"
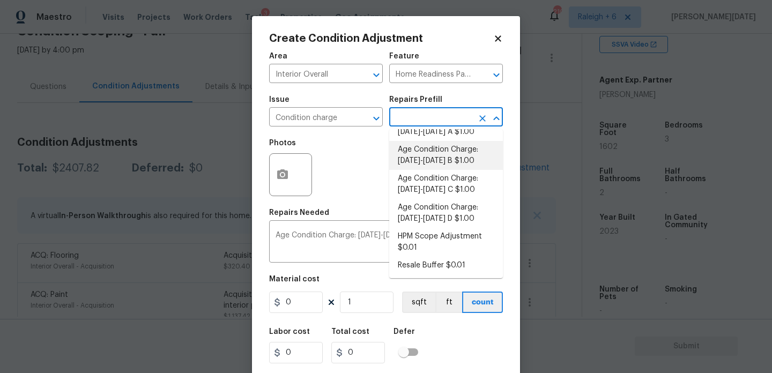
type input "1"
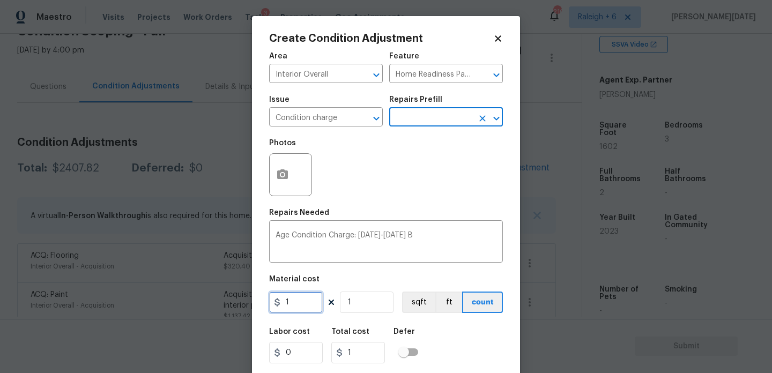
click at [313, 306] on input "1" at bounding box center [296, 302] width 54 height 21
type input "2000"
click at [416, 215] on div "Repairs Needed" at bounding box center [386, 216] width 234 height 14
type input "2000"
click at [416, 215] on div "Repairs Needed" at bounding box center [386, 216] width 234 height 14
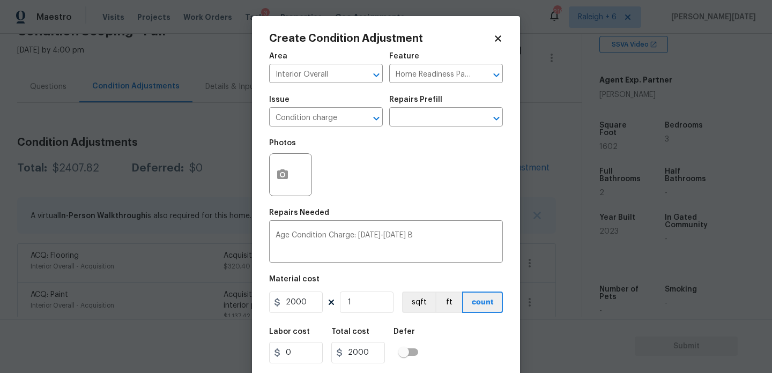
scroll to position [27, 0]
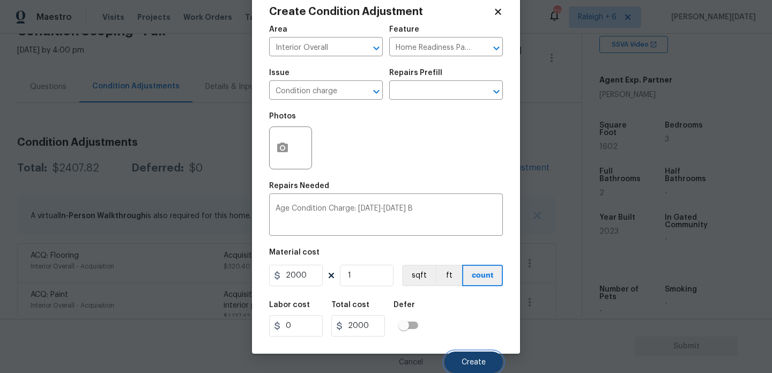
click at [469, 363] on span "Create" at bounding box center [474, 363] width 24 height 8
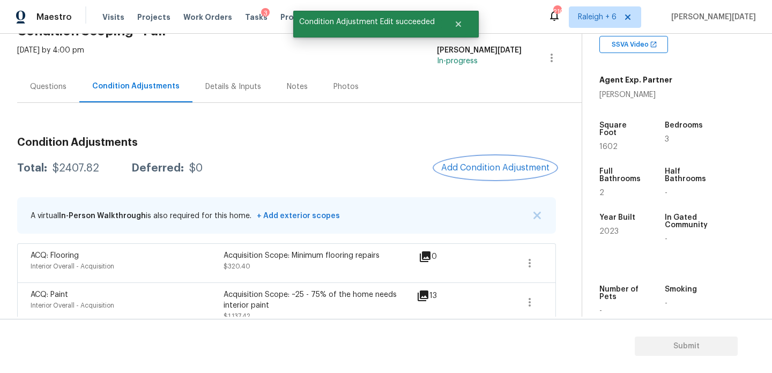
scroll to position [0, 0]
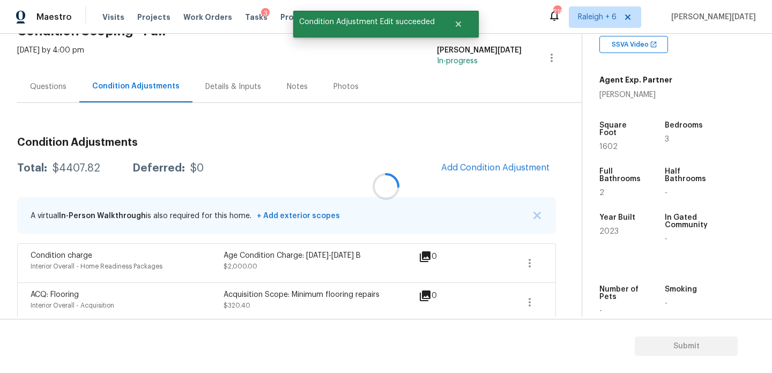
click at [469, 175] on div at bounding box center [386, 186] width 772 height 373
click at [477, 171] on span "Add Condition Adjustment" at bounding box center [495, 168] width 108 height 10
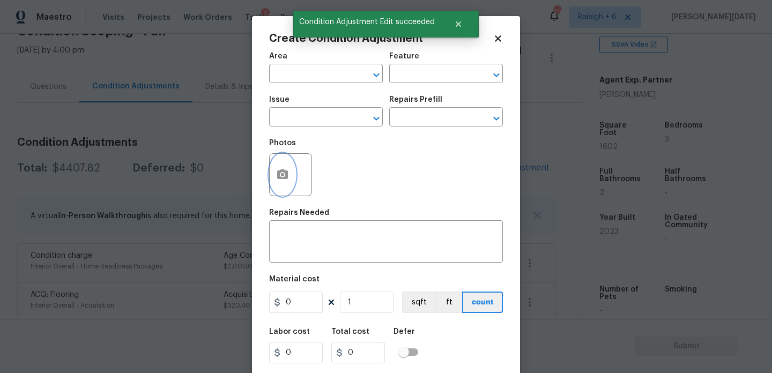
click at [285, 174] on icon "button" at bounding box center [282, 175] width 11 height 10
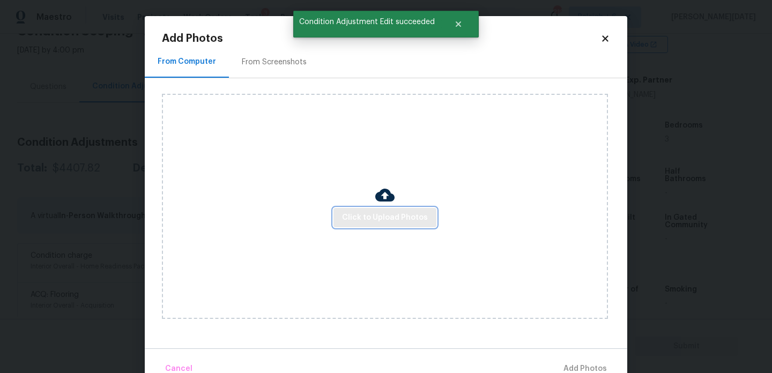
click at [348, 209] on button "Click to Upload Photos" at bounding box center [385, 218] width 103 height 20
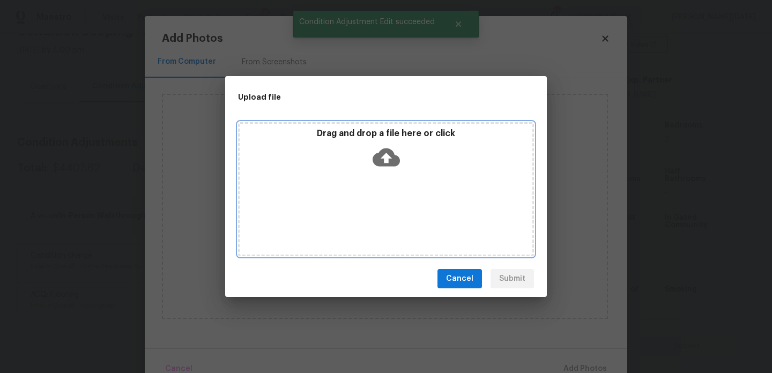
click at [348, 209] on div "Drag and drop a file here or click" at bounding box center [386, 189] width 296 height 134
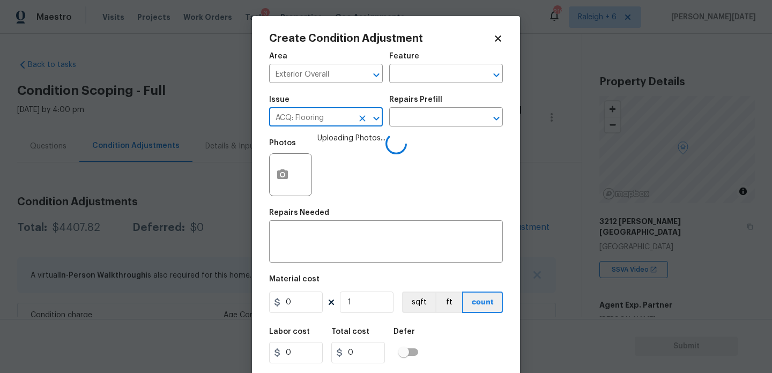
scroll to position [225, 0]
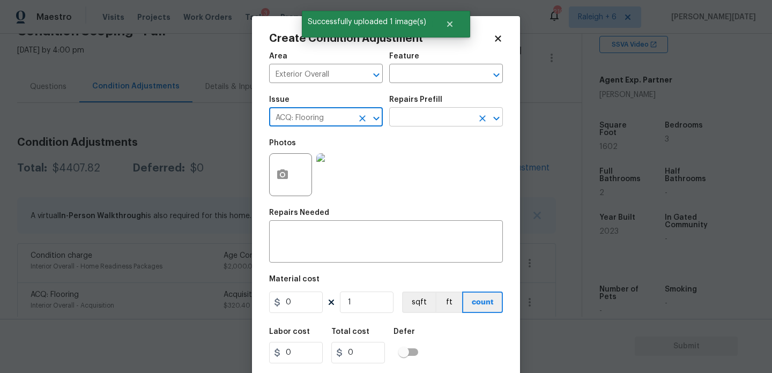
type input "ACQ: Flooring"
click at [407, 120] on input "text" at bounding box center [431, 118] width 84 height 17
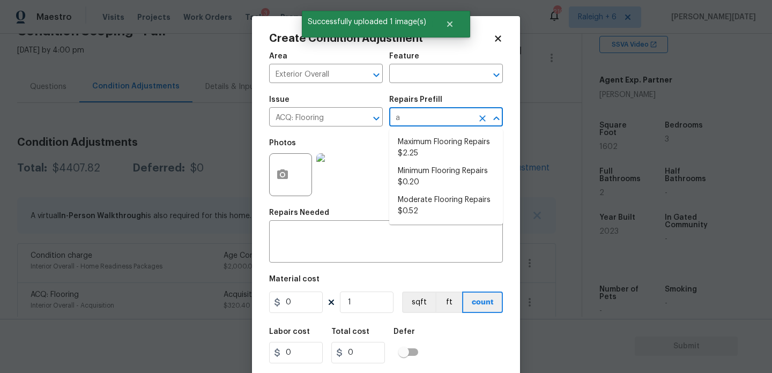
type input "ab"
type input "o"
click at [364, 119] on icon "Clear" at bounding box center [362, 118] width 6 height 6
type input "ab"
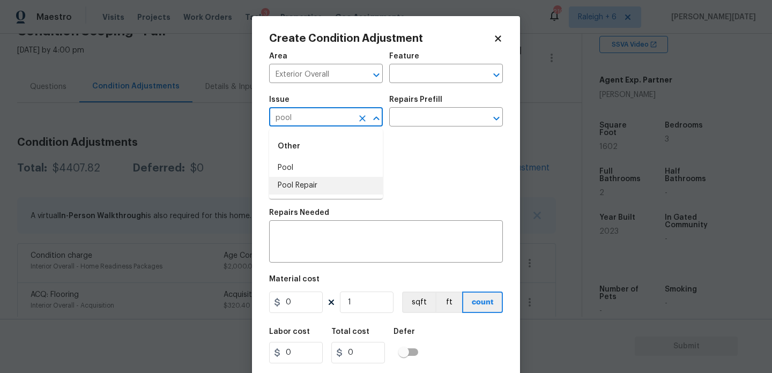
click at [337, 181] on li "Pool Repair" at bounding box center [326, 186] width 114 height 18
type input "Pool Repair"
click at [422, 119] on input "text" at bounding box center [431, 118] width 84 height 17
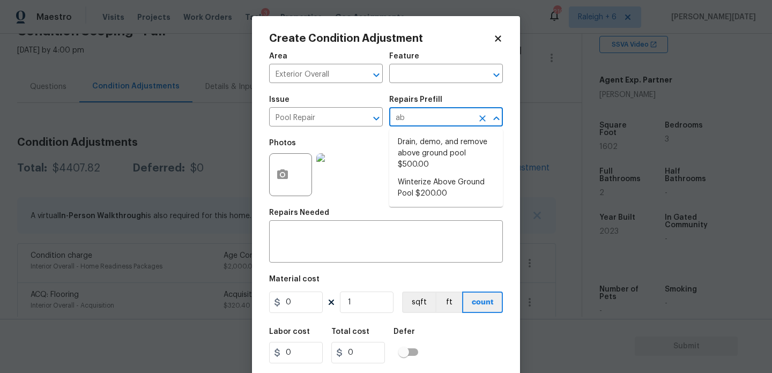
type input "abo"
click at [437, 158] on li "Drain, demo, and remove above ground pool $500.00" at bounding box center [446, 154] width 114 height 40
type input "Pool"
type input "500"
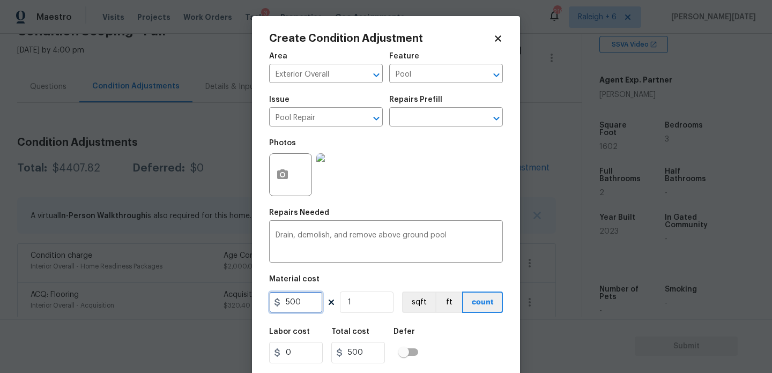
drag, startPoint x: 313, startPoint y: 300, endPoint x: 227, endPoint y: 301, distance: 85.3
click at [227, 301] on div "Create Condition Adjustment Area Exterior Overall ​ Feature Pool ​ Issue Pool R…" at bounding box center [386, 186] width 772 height 373
type input "1000"
click at [398, 198] on div "Photos" at bounding box center [386, 168] width 234 height 70
type input "1000"
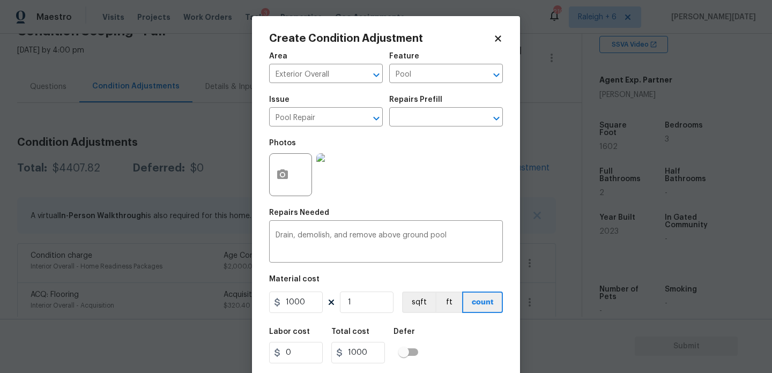
scroll to position [27, 0]
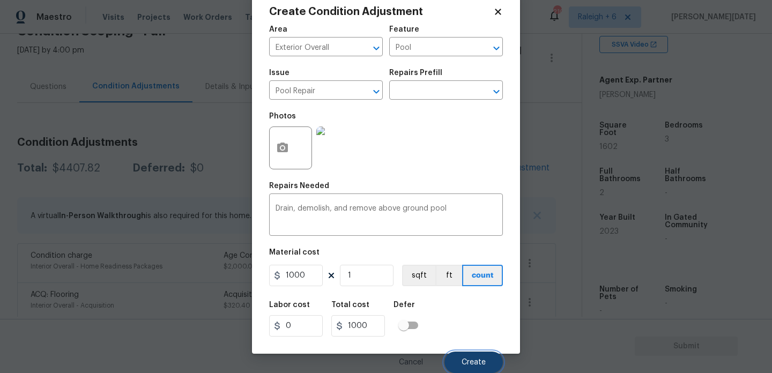
click at [457, 359] on button "Create" at bounding box center [474, 362] width 58 height 21
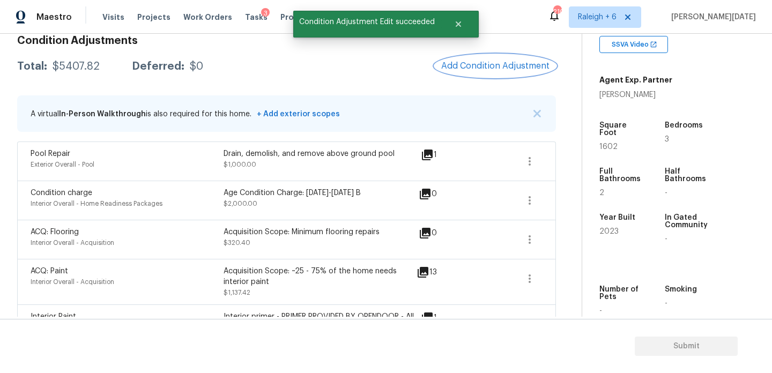
scroll to position [162, 0]
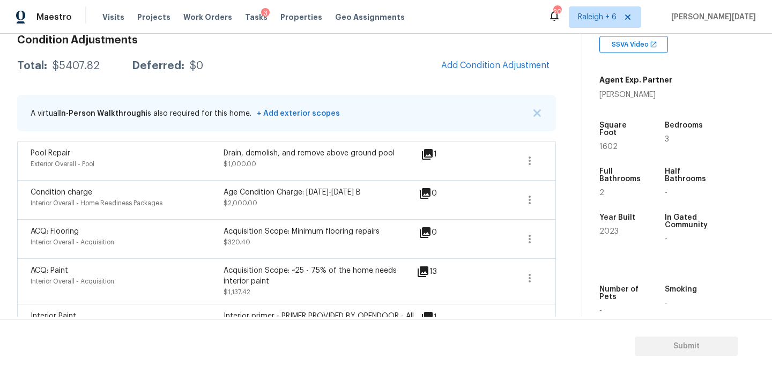
click at [411, 116] on div "A virtual In-Person Walkthrough is also required for this home. + Add exterior …" at bounding box center [286, 113] width 539 height 36
click at [55, 65] on div "$5407.82" at bounding box center [76, 66] width 47 height 11
drag, startPoint x: 51, startPoint y: 64, endPoint x: 99, endPoint y: 67, distance: 47.8
click at [99, 67] on div "Total: $5407.82 Deferred: $0" at bounding box center [110, 66] width 186 height 11
copy div "$5407.82"
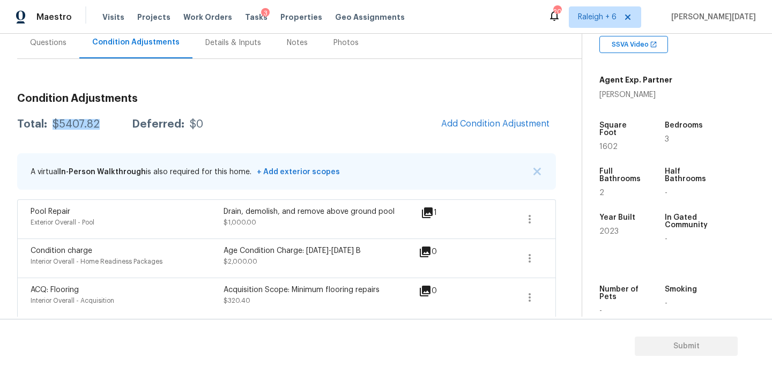
scroll to position [68, 0]
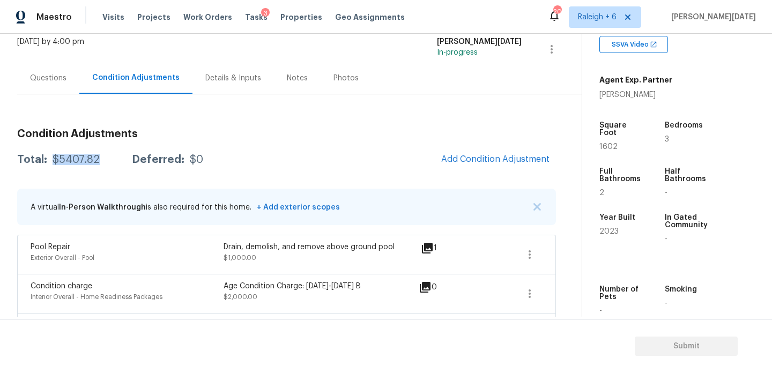
click at [32, 65] on div "Questions" at bounding box center [48, 78] width 62 height 32
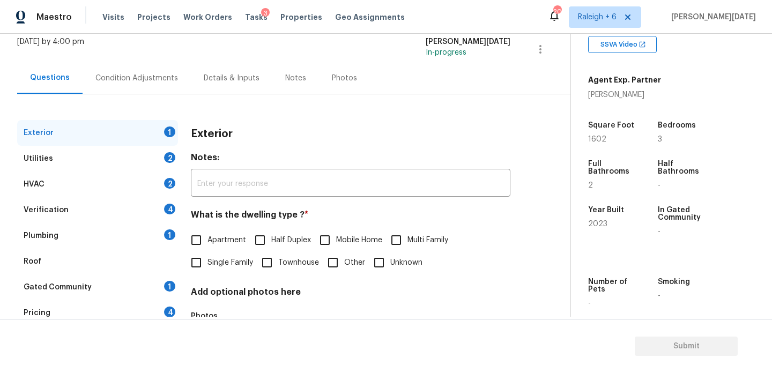
click at [205, 257] on input "Single Family" at bounding box center [196, 263] width 23 height 23
checkbox input "true"
click at [168, 160] on div "2" at bounding box center [169, 157] width 11 height 11
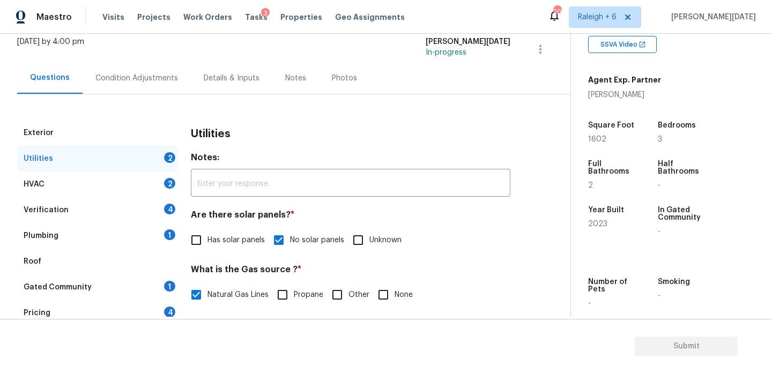
scroll to position [434, 0]
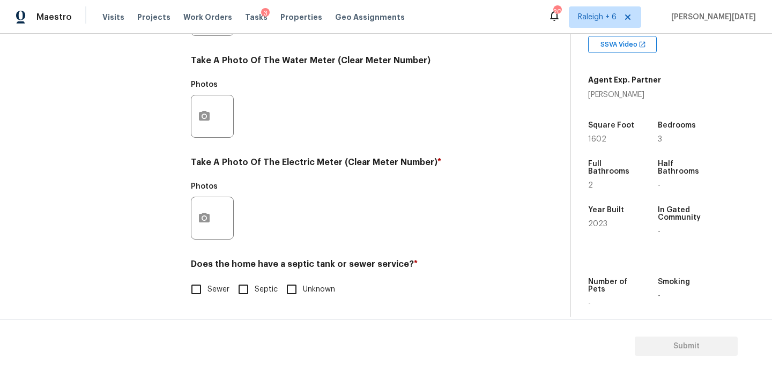
click at [189, 232] on div "Exterior Utilities 2 HVAC 2 Verification 4 Plumbing 1 Roof Gated Community 1 Pr…" at bounding box center [281, 34] width 528 height 560
click at [200, 221] on icon "button" at bounding box center [204, 218] width 11 height 10
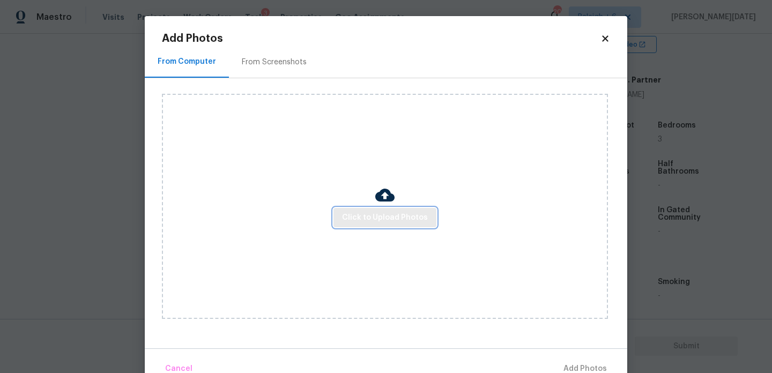
click at [365, 221] on span "Click to Upload Photos" at bounding box center [385, 217] width 86 height 13
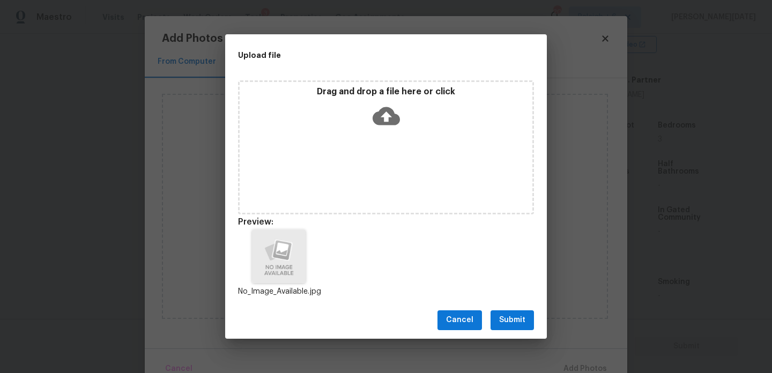
scroll to position [9, 0]
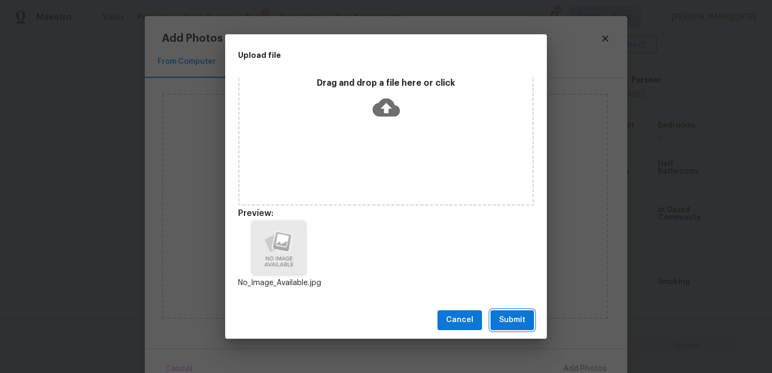
click at [507, 315] on span "Submit" at bounding box center [512, 320] width 26 height 13
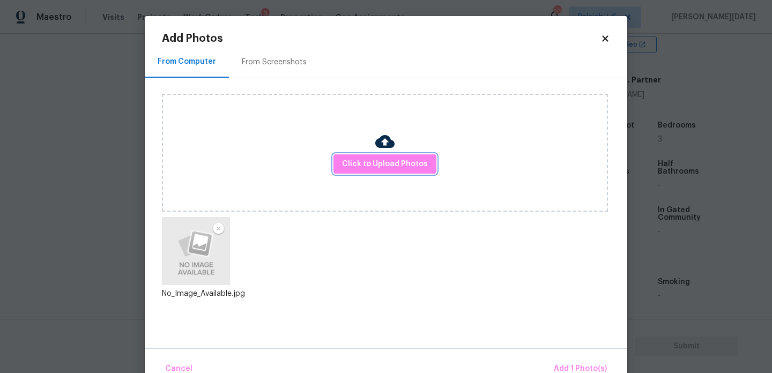
scroll to position [24, 0]
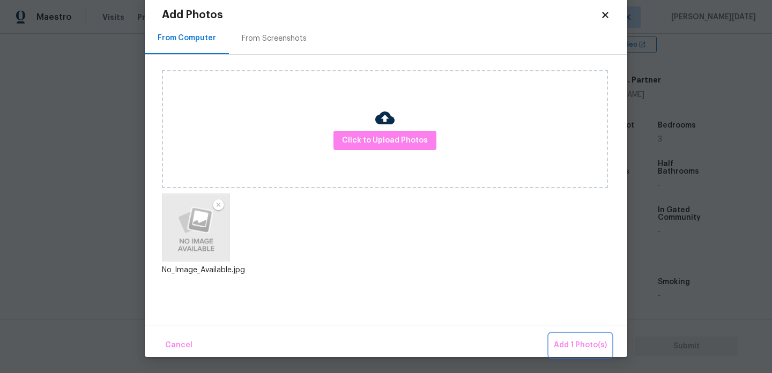
click at [563, 347] on span "Add 1 Photo(s)" at bounding box center [580, 345] width 53 height 13
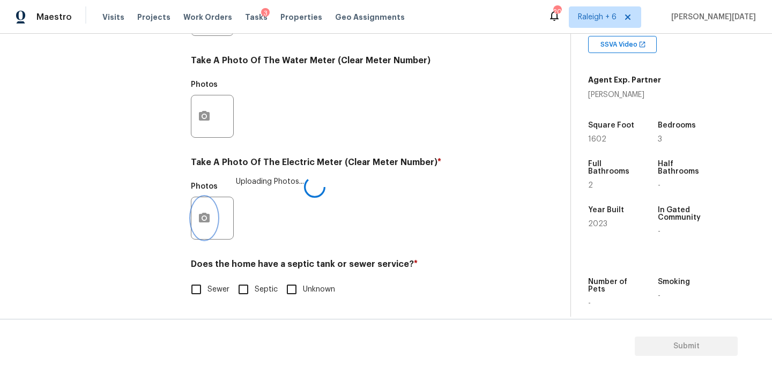
scroll to position [0, 0]
click at [181, 289] on div "Exterior Utilities 2 HVAC 2 Verification 4 Plumbing 1 Roof Gated Community 1 Pr…" at bounding box center [281, 34] width 528 height 560
click at [196, 289] on input "Sewer" at bounding box center [196, 289] width 23 height 23
checkbox input "true"
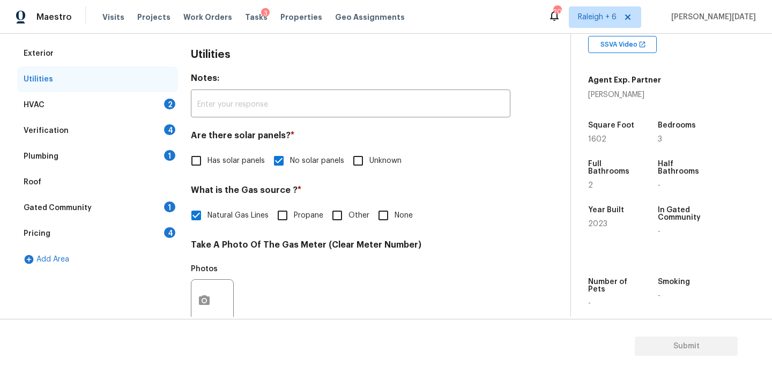
scroll to position [143, 0]
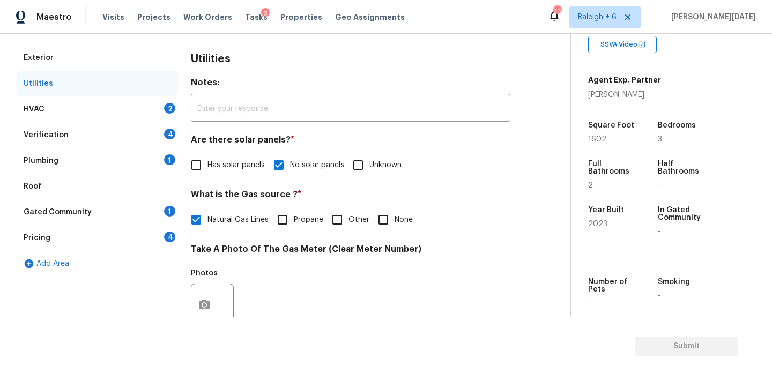
click at [167, 110] on div "2" at bounding box center [169, 108] width 11 height 11
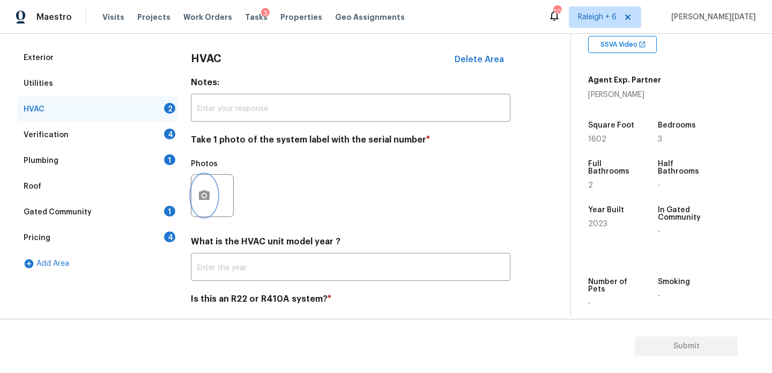
click at [199, 191] on icon "button" at bounding box center [204, 195] width 13 height 13
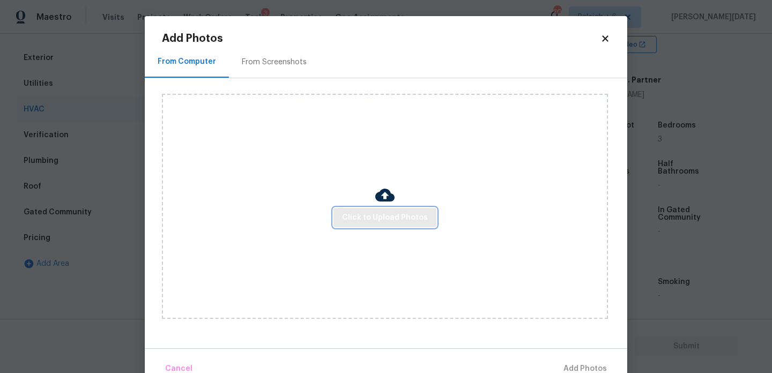
click at [364, 217] on span "Click to Upload Photos" at bounding box center [385, 217] width 86 height 13
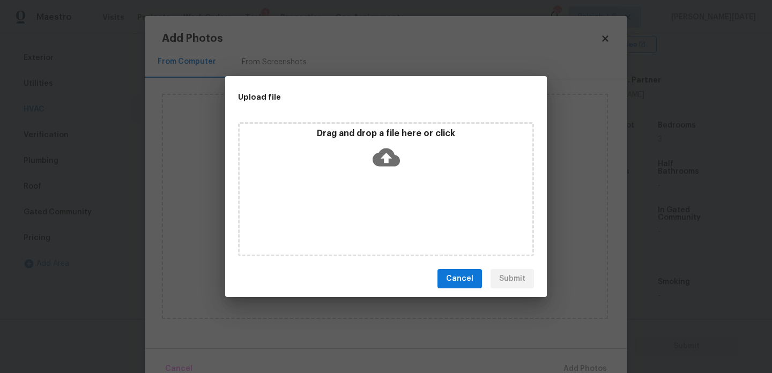
click at [364, 217] on div "Drag and drop a file here or click" at bounding box center [386, 189] width 296 height 134
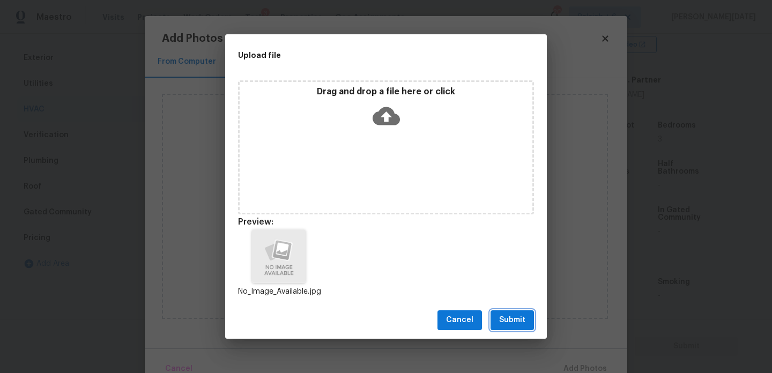
click at [510, 314] on span "Submit" at bounding box center [512, 320] width 26 height 13
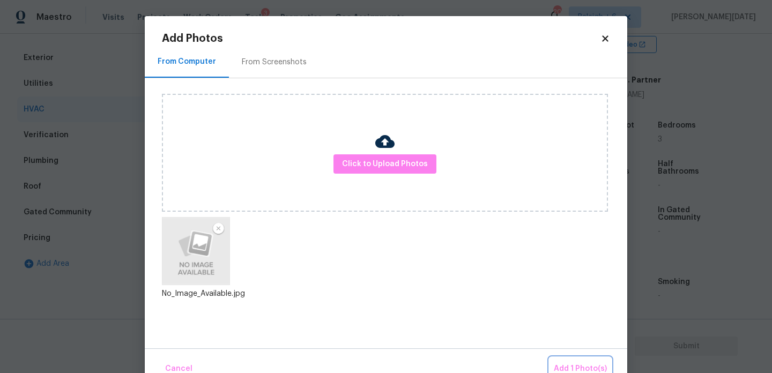
click at [582, 364] on span "Add 1 Photo(s)" at bounding box center [580, 369] width 53 height 13
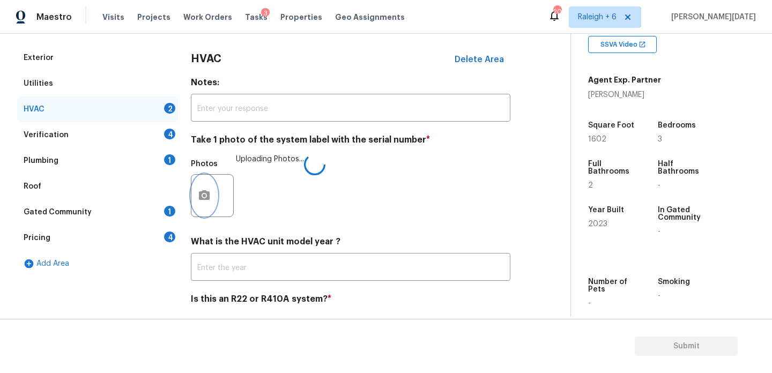
scroll to position [179, 0]
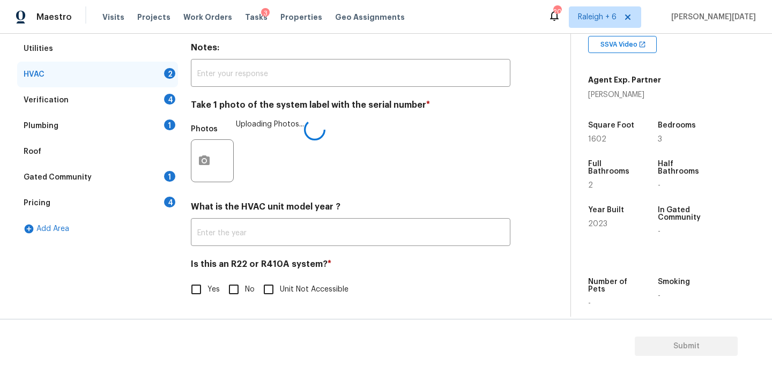
click at [220, 293] on div "Yes No Unit Not Accessible" at bounding box center [351, 289] width 320 height 23
click at [196, 293] on input "Yes" at bounding box center [196, 289] width 23 height 23
checkbox input "true"
click at [224, 295] on input "No" at bounding box center [234, 289] width 23 height 23
checkbox input "true"
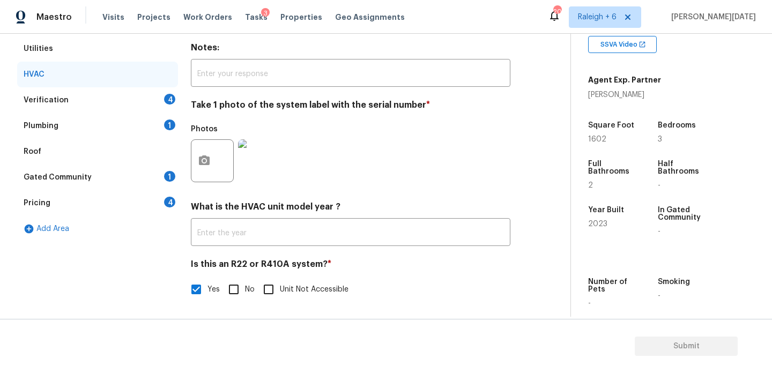
checkbox input "false"
click at [202, 168] on button "button" at bounding box center [205, 160] width 26 height 42
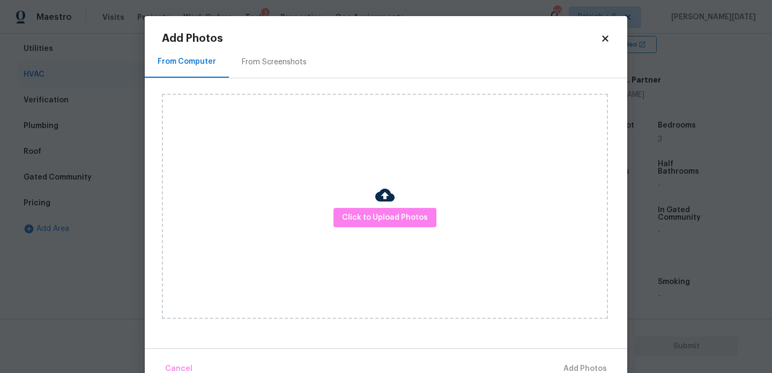
click at [606, 41] on icon at bounding box center [606, 39] width 10 height 10
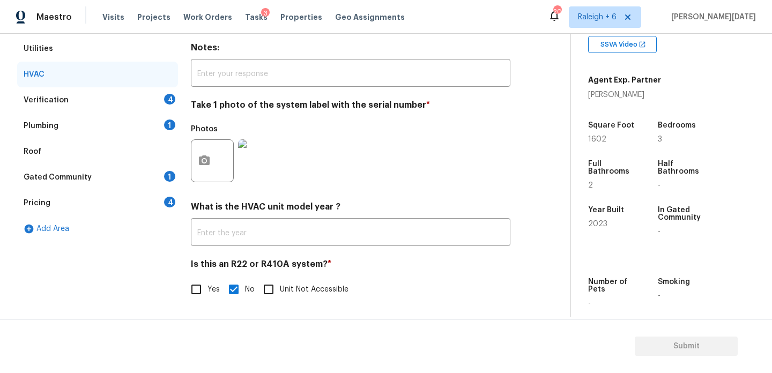
click at [156, 104] on div "Verification 4" at bounding box center [97, 100] width 161 height 26
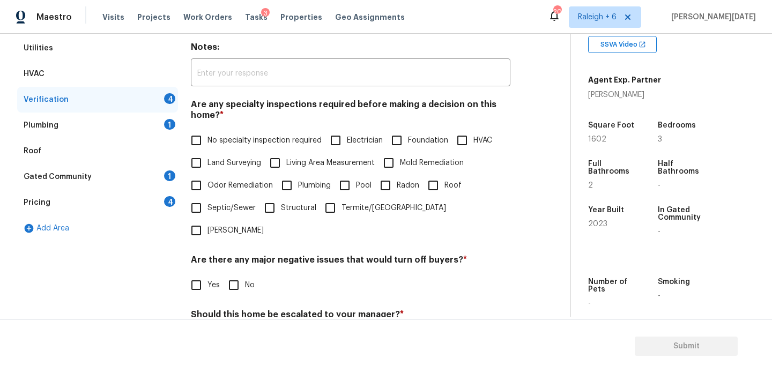
click at [156, 104] on div "Verification 4" at bounding box center [97, 100] width 161 height 26
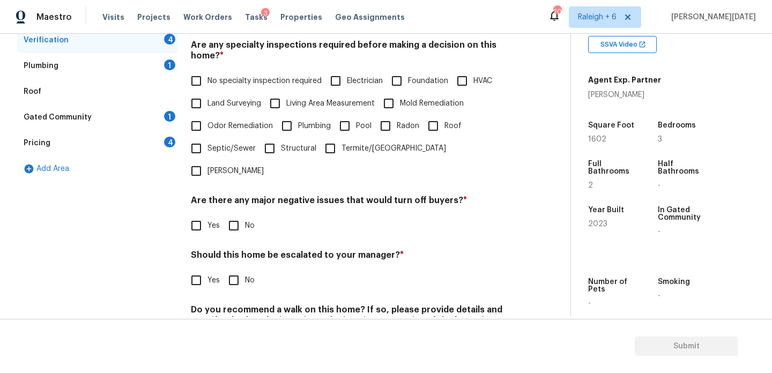
scroll to position [239, 0]
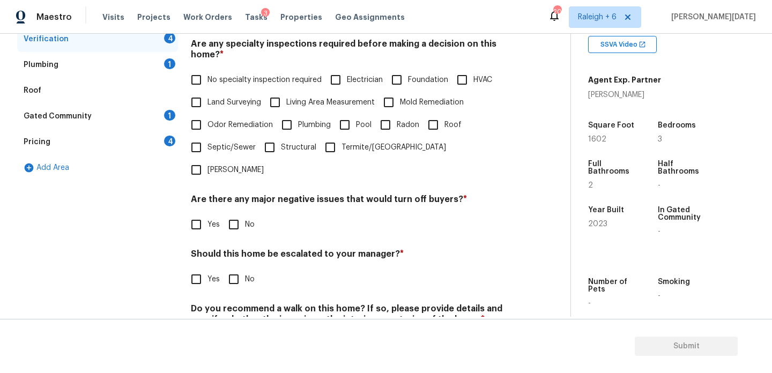
click at [206, 87] on input "No specialty inspection required" at bounding box center [196, 80] width 23 height 23
checkbox input "true"
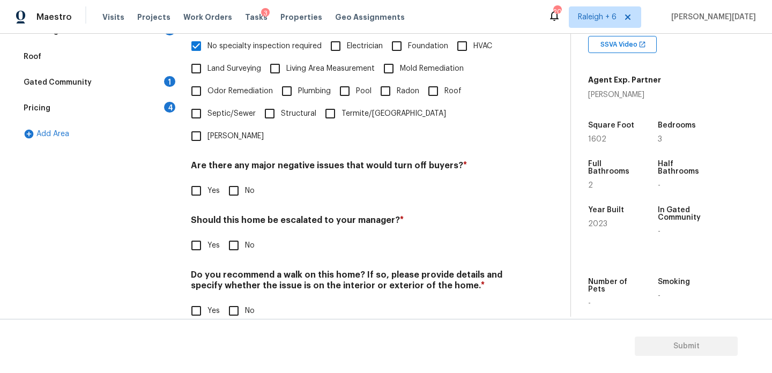
scroll to position [272, 0]
click at [250, 181] on label "No" at bounding box center [239, 192] width 32 height 23
click at [245, 181] on input "No" at bounding box center [234, 192] width 23 height 23
checkbox input "true"
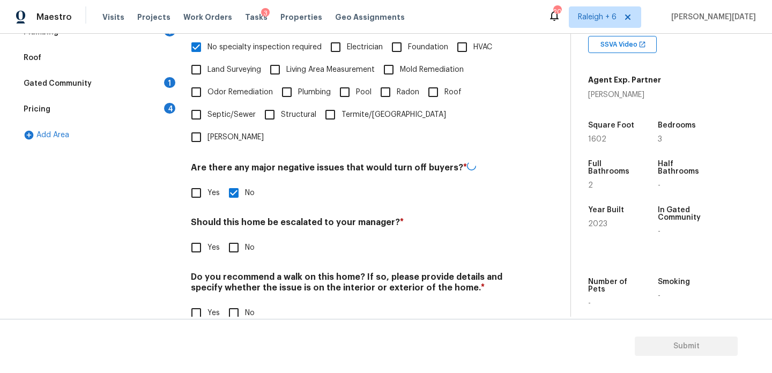
click at [240, 302] on input "No" at bounding box center [234, 313] width 23 height 23
checkbox input "true"
click at [199, 237] on div "Verification Notes: ​ Are any specialty inspections required before making a de…" at bounding box center [351, 126] width 320 height 421
click at [198, 235] on input "Yes" at bounding box center [196, 246] width 23 height 23
checkbox input "true"
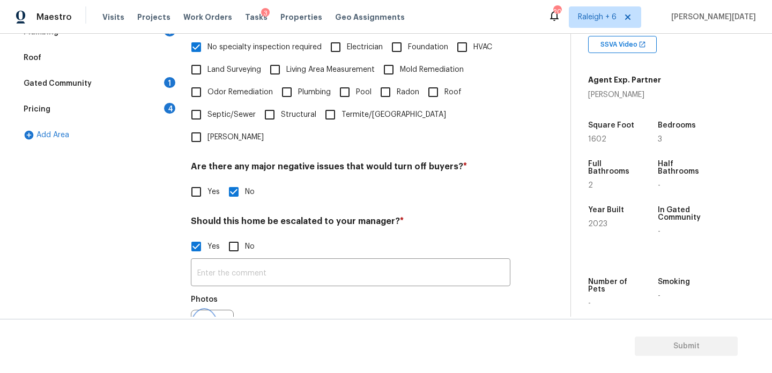
click at [204, 325] on icon "button" at bounding box center [204, 331] width 13 height 13
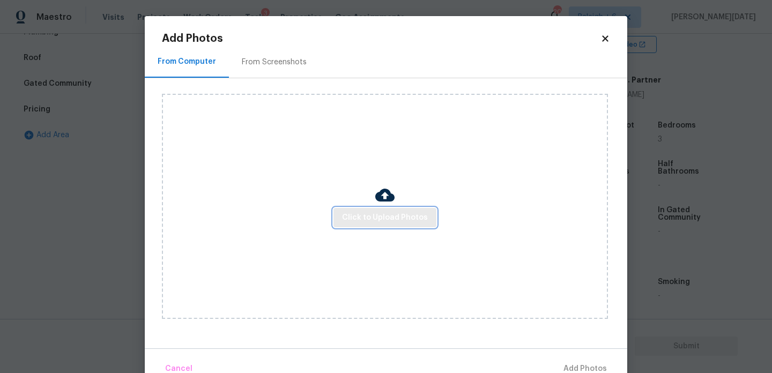
click at [372, 217] on span "Click to Upload Photos" at bounding box center [385, 217] width 86 height 13
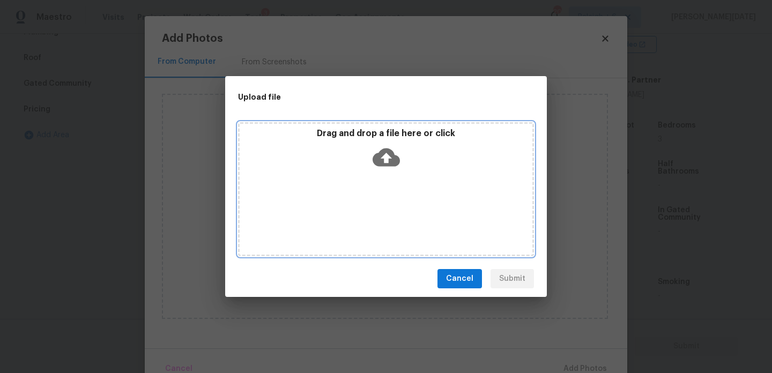
click at [372, 217] on div "Drag and drop a file here or click" at bounding box center [386, 189] width 296 height 134
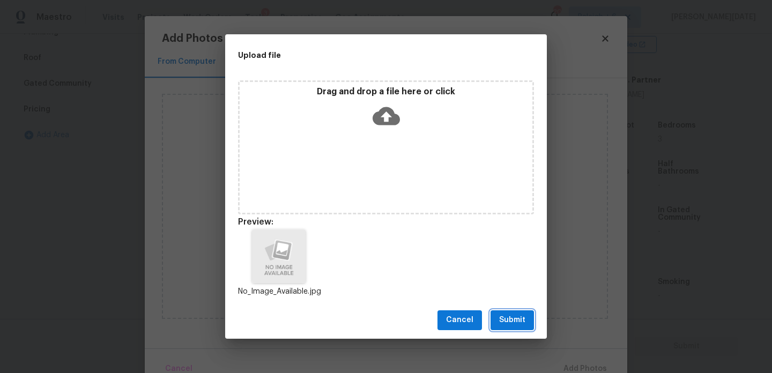
click at [526, 321] on button "Submit" at bounding box center [512, 321] width 43 height 20
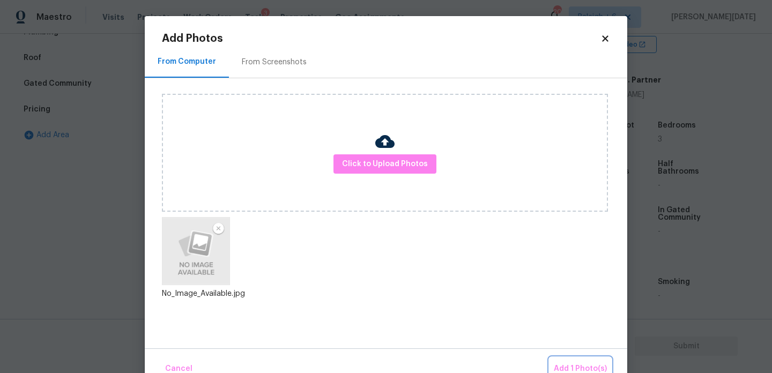
click at [556, 362] on button "Add 1 Photo(s)" at bounding box center [581, 369] width 62 height 23
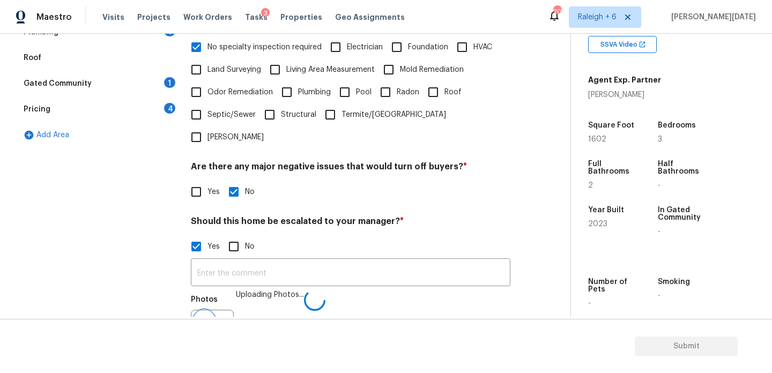
scroll to position [285, 0]
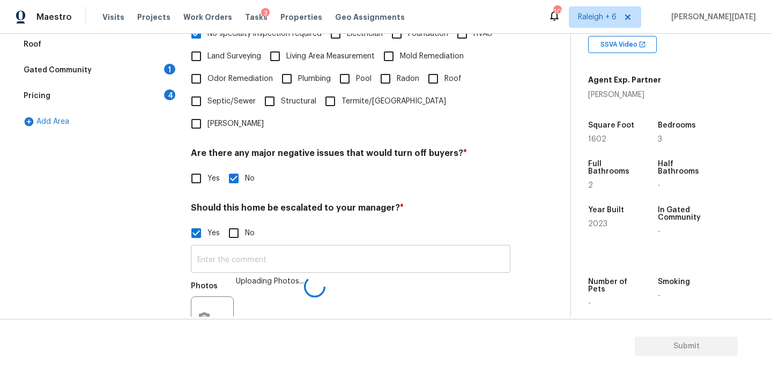
click at [270, 248] on input "text" at bounding box center [351, 260] width 320 height 25
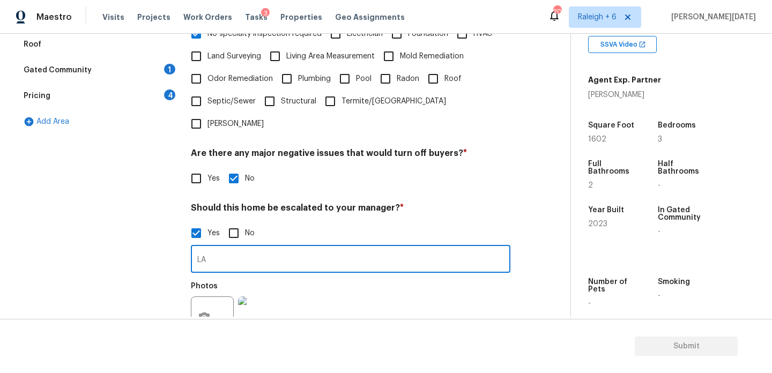
type input "L"
type input "ALA"
click at [402, 168] on div "Verification Notes: ​ Are any specialty inspections required before making a de…" at bounding box center [351, 163] width 320 height 521
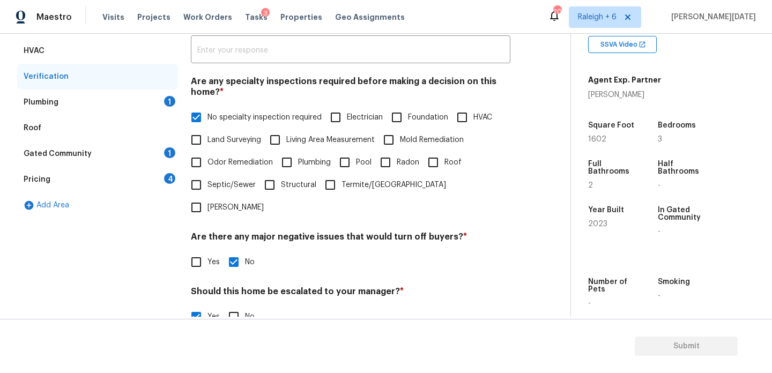
click at [165, 100] on div "1" at bounding box center [169, 101] width 11 height 11
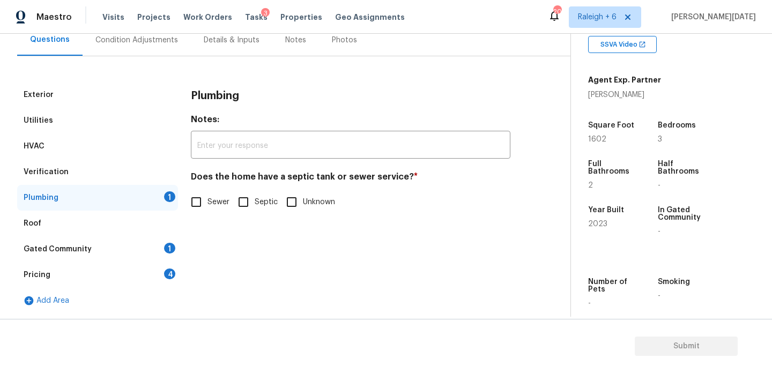
click at [208, 188] on div "Does the home have a septic tank or sewer service? * Sewer Septic Unknown" at bounding box center [351, 193] width 320 height 42
click at [203, 200] on input "Sewer" at bounding box center [196, 202] width 23 height 23
checkbox input "true"
click at [159, 241] on div "Gated Community 1" at bounding box center [97, 250] width 161 height 26
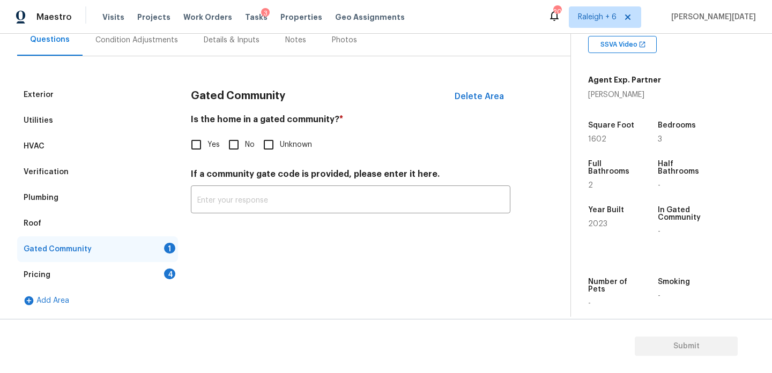
click at [240, 133] on div "Is the home in a gated community? * Yes No Unknown" at bounding box center [351, 135] width 320 height 42
click at [242, 154] on input "No" at bounding box center [234, 145] width 23 height 23
checkbox input "true"
click at [168, 269] on div "4" at bounding box center [169, 274] width 11 height 11
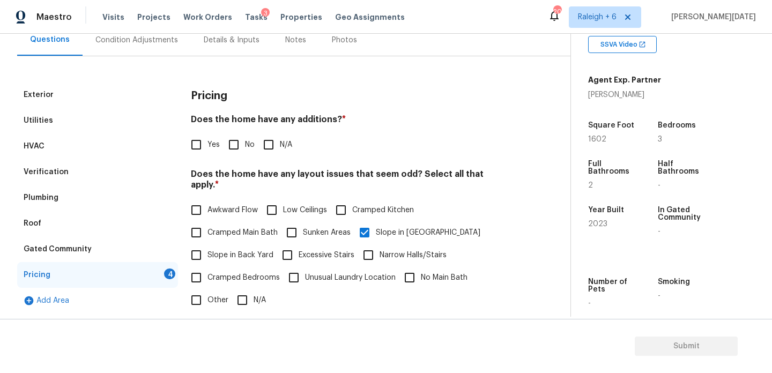
click at [235, 141] on input "No" at bounding box center [234, 145] width 23 height 23
checkbox input "true"
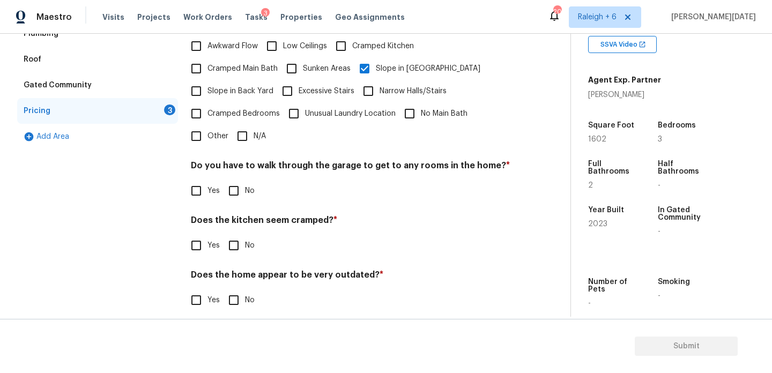
click at [240, 180] on input "No" at bounding box center [234, 191] width 23 height 23
checkbox input "true"
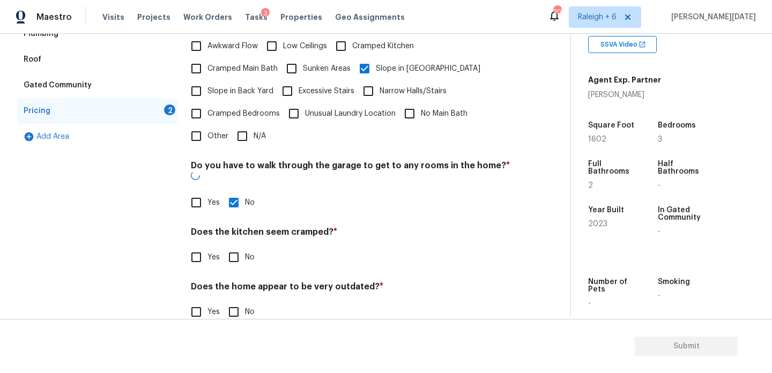
click at [241, 246] on input "No" at bounding box center [234, 257] width 23 height 23
checkbox input "true"
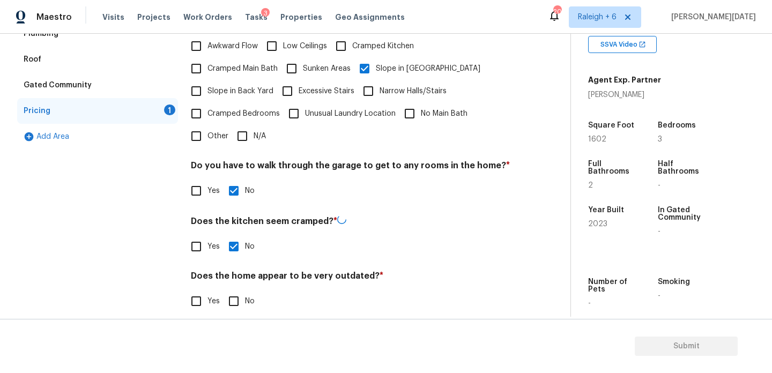
click at [235, 298] on input "No" at bounding box center [234, 301] width 23 height 23
checkbox input "true"
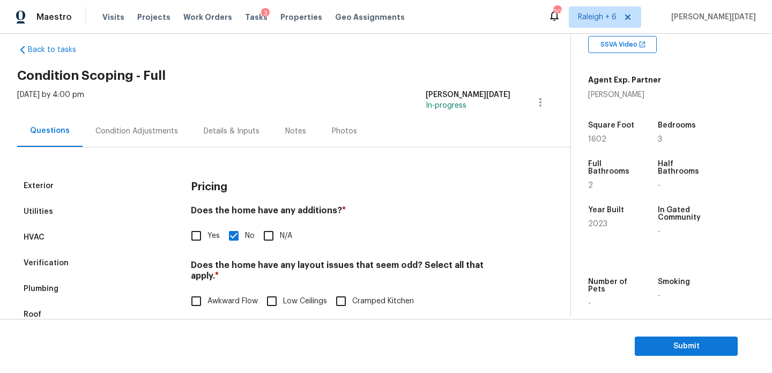
scroll to position [0, 0]
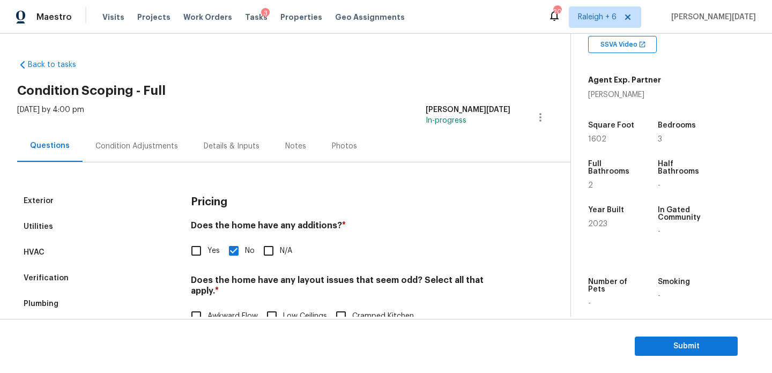
click at [127, 133] on div "Condition Adjustments" at bounding box center [137, 146] width 108 height 32
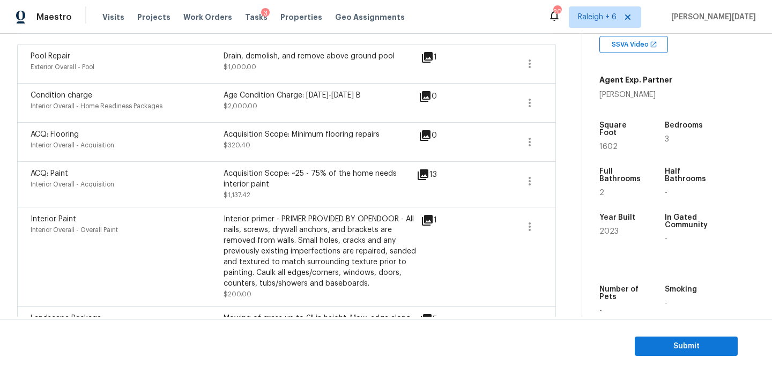
scroll to position [256, 0]
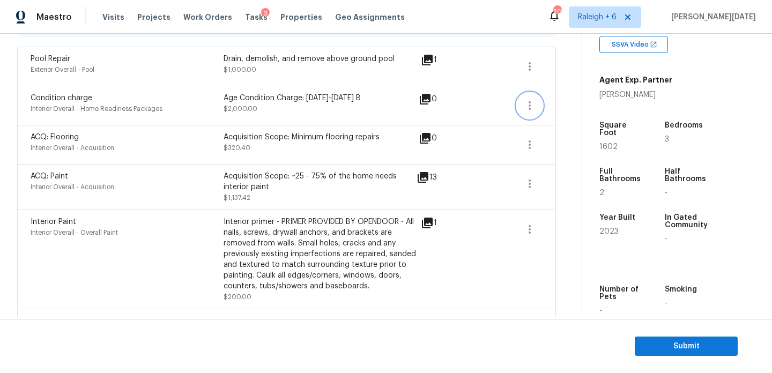
click at [526, 102] on icon "button" at bounding box center [530, 105] width 13 height 13
click at [594, 103] on div "Edit" at bounding box center [591, 103] width 84 height 11
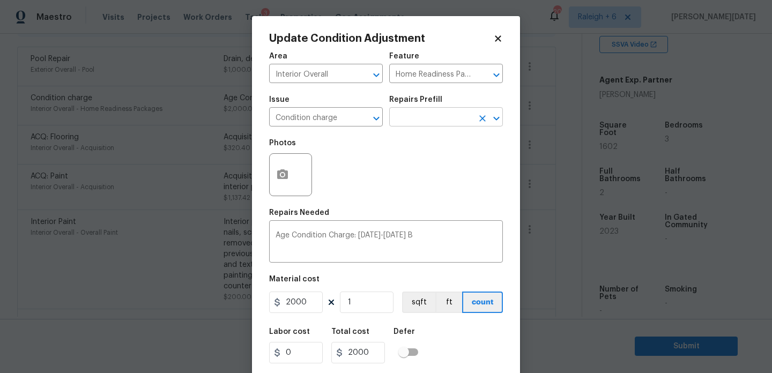
click at [449, 123] on input "text" at bounding box center [431, 118] width 84 height 17
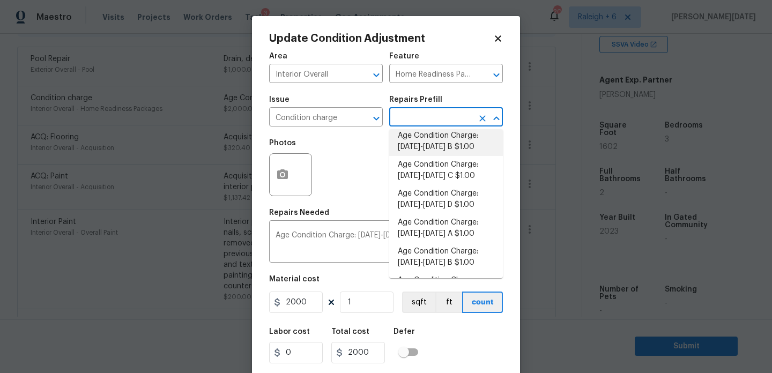
scroll to position [274, 0]
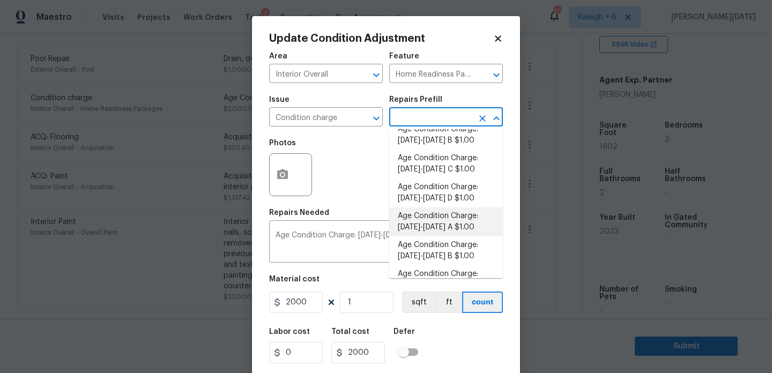
click at [458, 221] on li "Age Condition Charge: 2009-2023 A $1.00" at bounding box center [446, 222] width 114 height 29
type textarea "Age Condition Charge: 2009-2023 A"
type input "1"
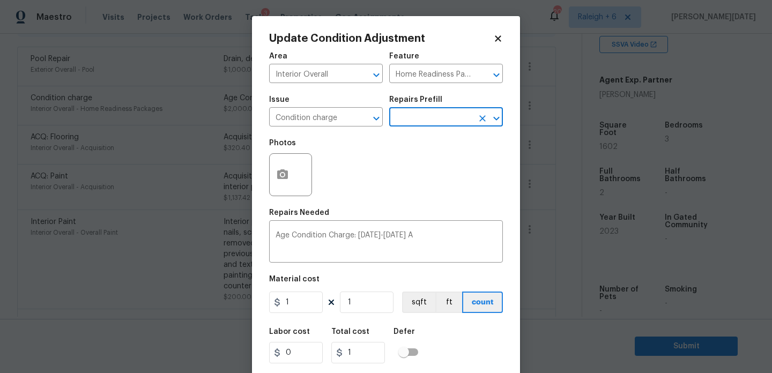
click at [458, 221] on div "Repairs Needed" at bounding box center [386, 216] width 234 height 14
click at [290, 310] on input "1" at bounding box center [296, 302] width 54 height 21
type input "2000"
click at [388, 176] on div "Photos" at bounding box center [386, 168] width 234 height 70
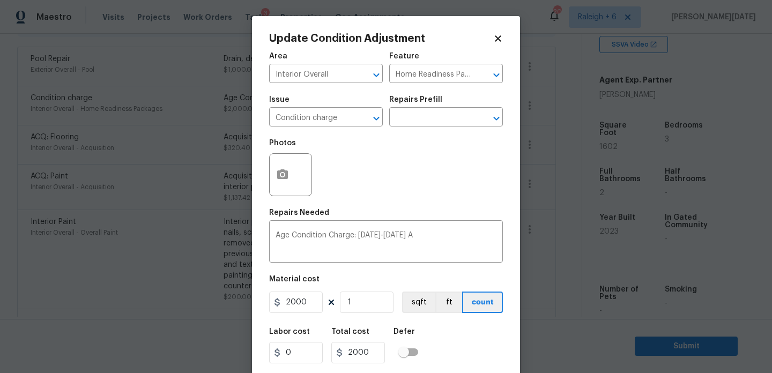
scroll to position [27, 0]
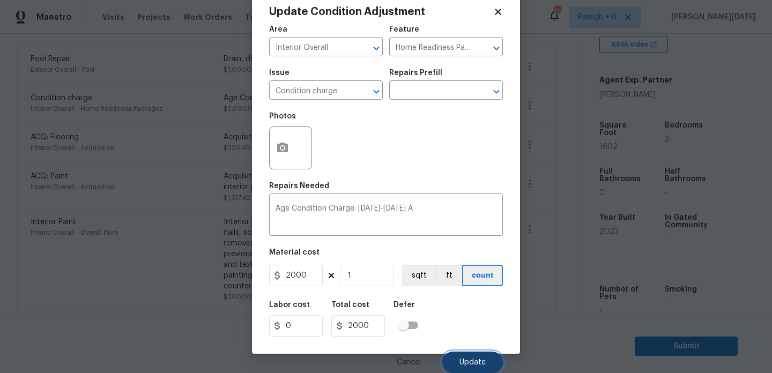
click at [456, 356] on button "Update" at bounding box center [473, 362] width 61 height 21
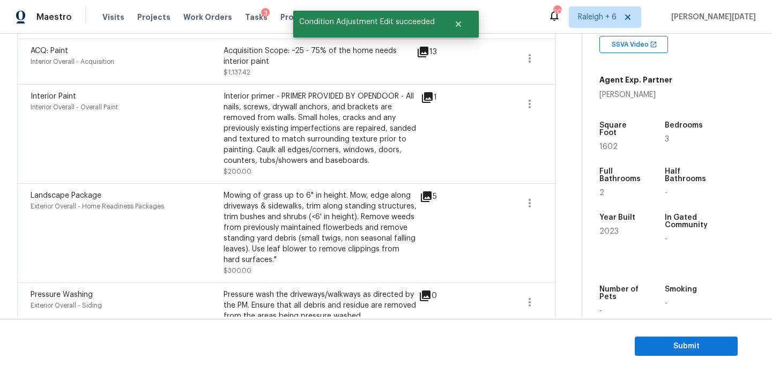
scroll to position [382, 0]
click at [396, 257] on div "Mowing of grass up to 6" in height. Mow, edge along driveways & sidewalks, trim…" at bounding box center [320, 227] width 193 height 75
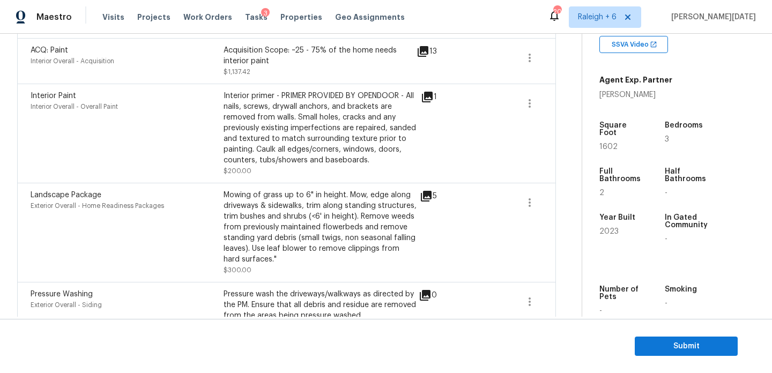
scroll to position [448, 0]
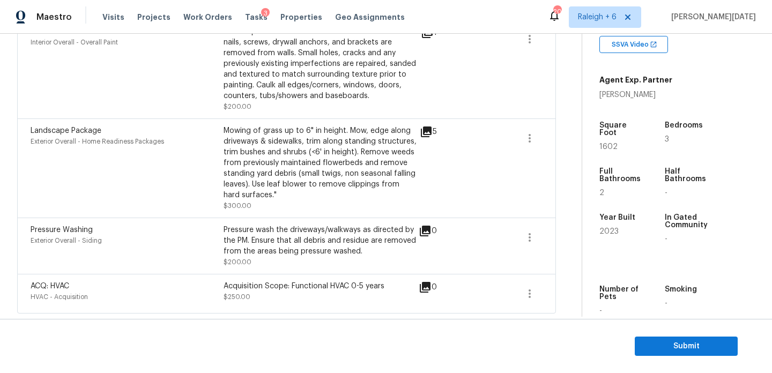
click at [396, 237] on div "Pressure wash the driveways/walkways as directed by the PM. Ensure that all deb…" at bounding box center [320, 241] width 193 height 32
click at [657, 345] on span "Submit" at bounding box center [687, 346] width 86 height 13
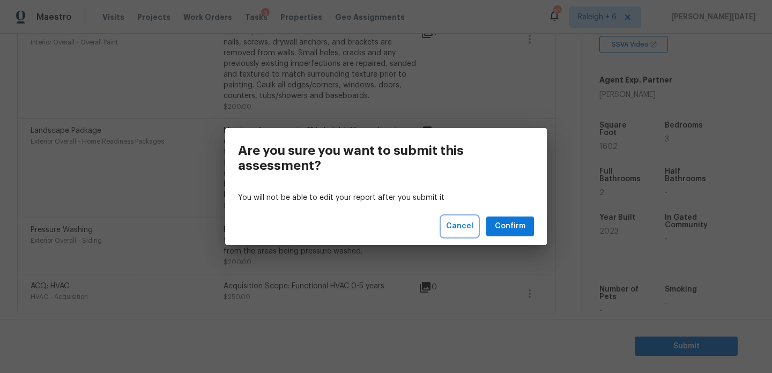
click at [463, 229] on span "Cancel" at bounding box center [459, 226] width 27 height 13
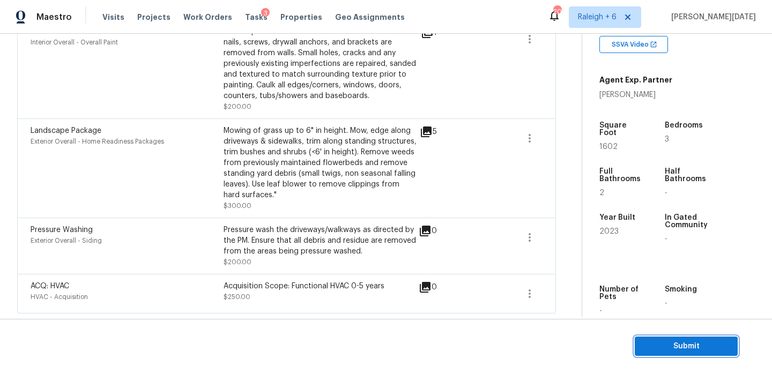
scroll to position [0, 0]
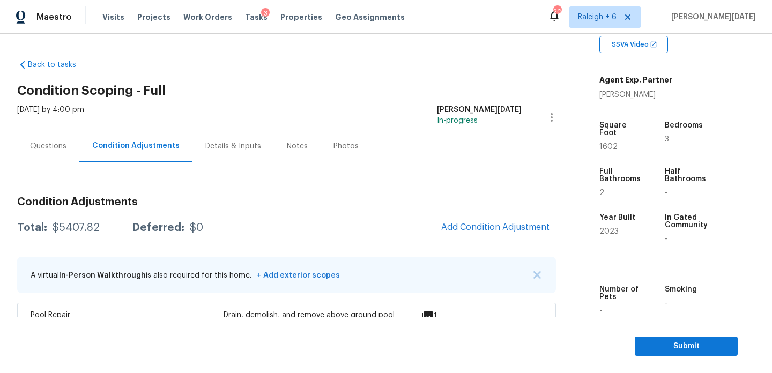
click at [56, 157] on div "Questions" at bounding box center [48, 146] width 62 height 32
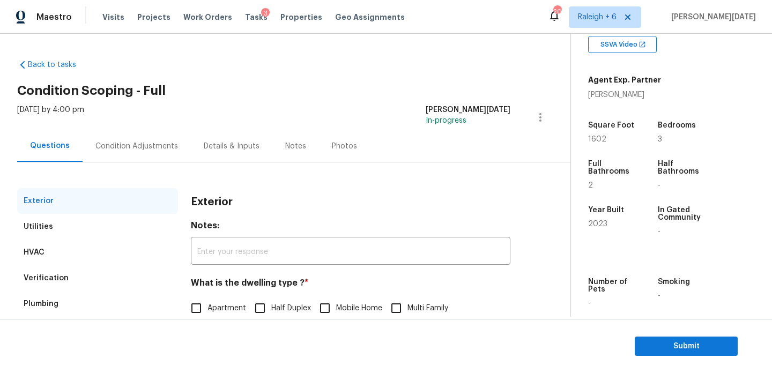
scroll to position [143, 0]
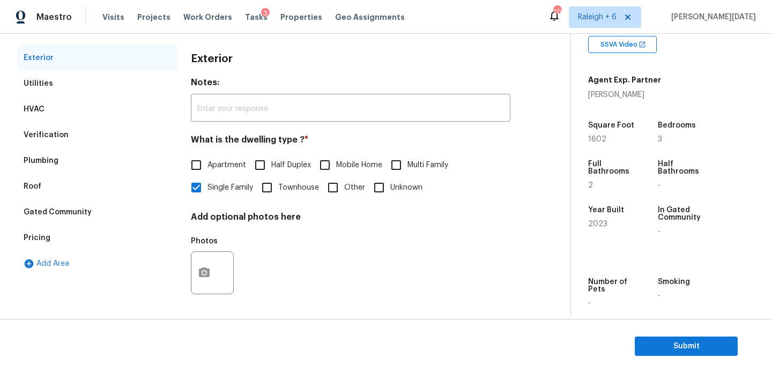
click at [90, 245] on div "Pricing" at bounding box center [97, 238] width 161 height 26
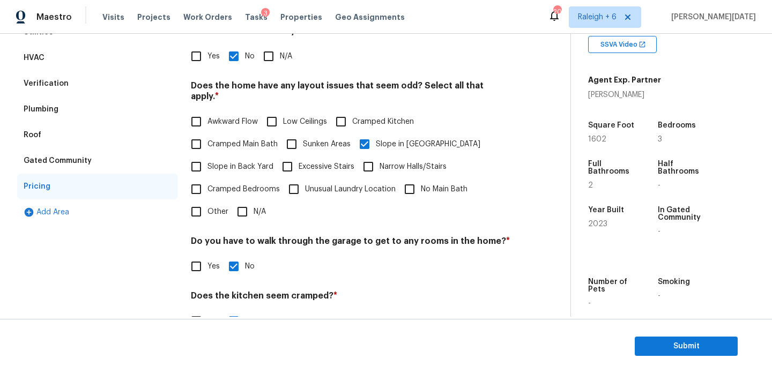
scroll to position [194, 0]
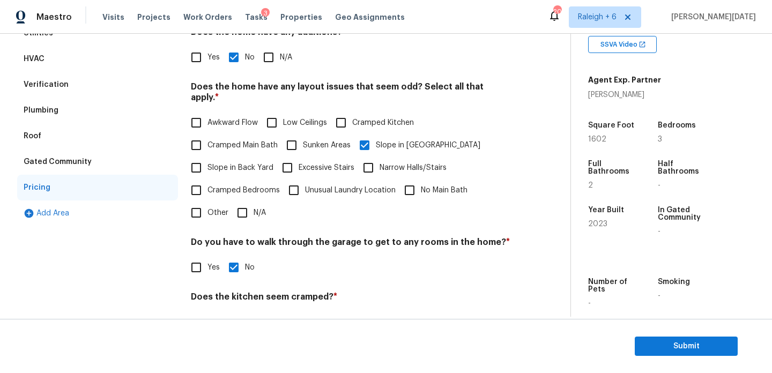
click at [210, 163] on span "Slope in Back Yard" at bounding box center [241, 168] width 66 height 11
click at [208, 158] on input "Slope in Back Yard" at bounding box center [196, 168] width 23 height 23
checkbox input "true"
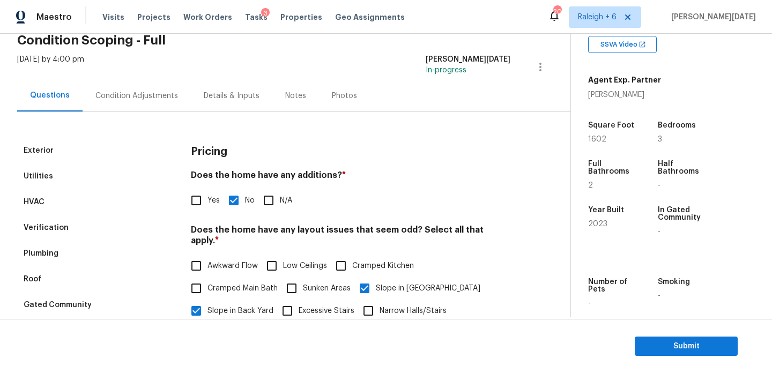
scroll to position [0, 0]
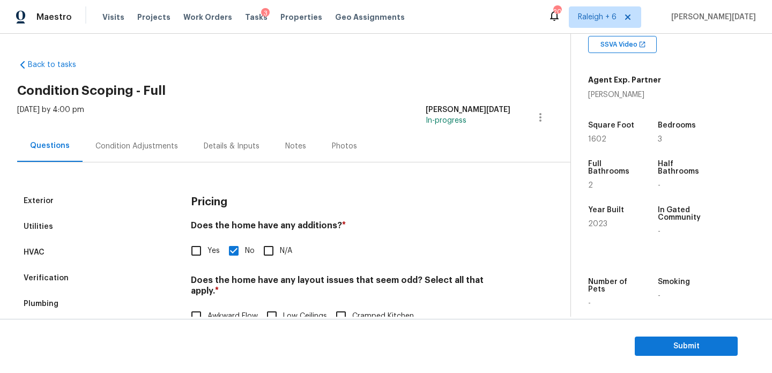
click at [142, 157] on div "Condition Adjustments" at bounding box center [137, 146] width 108 height 32
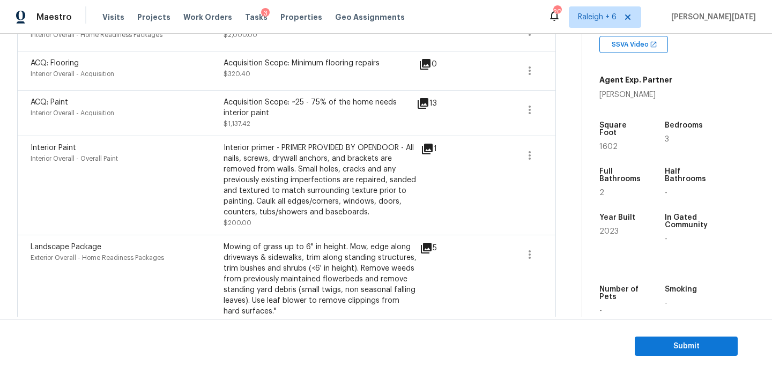
scroll to position [349, 0]
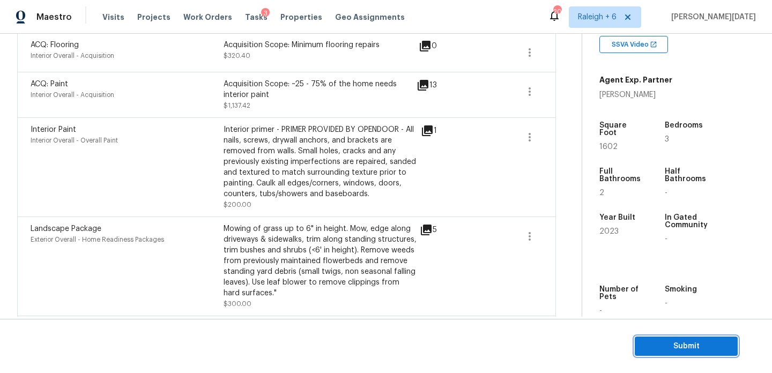
click at [653, 343] on span "Submit" at bounding box center [687, 346] width 86 height 13
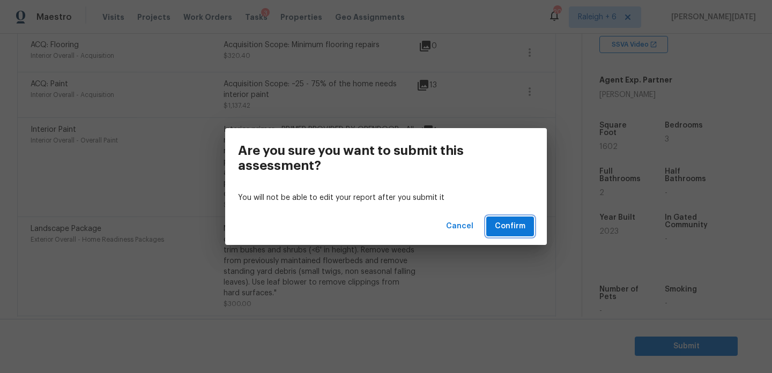
click at [518, 232] on span "Confirm" at bounding box center [510, 226] width 31 height 13
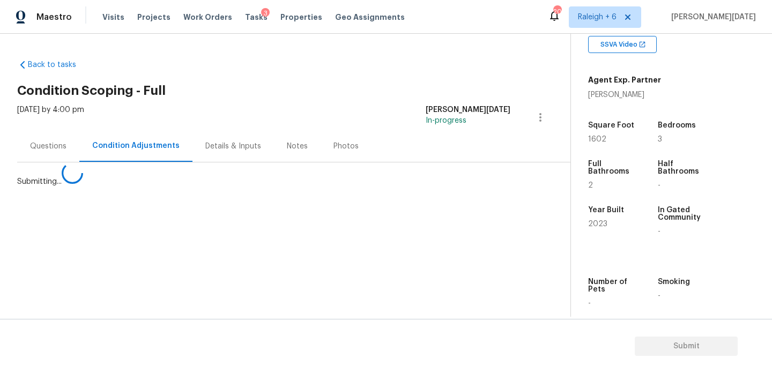
scroll to position [0, 0]
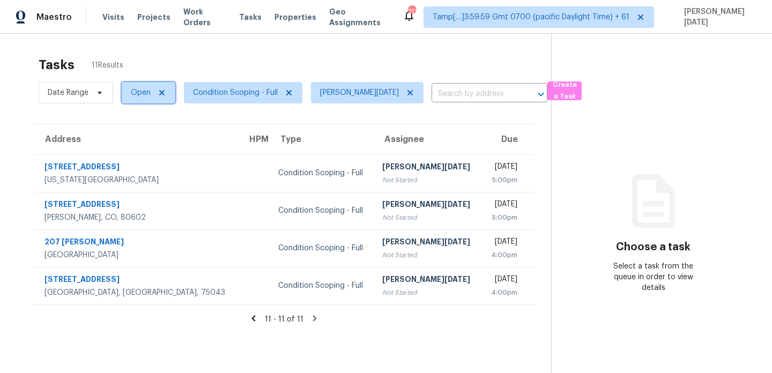
click at [150, 97] on span "Open" at bounding box center [141, 92] width 20 height 11
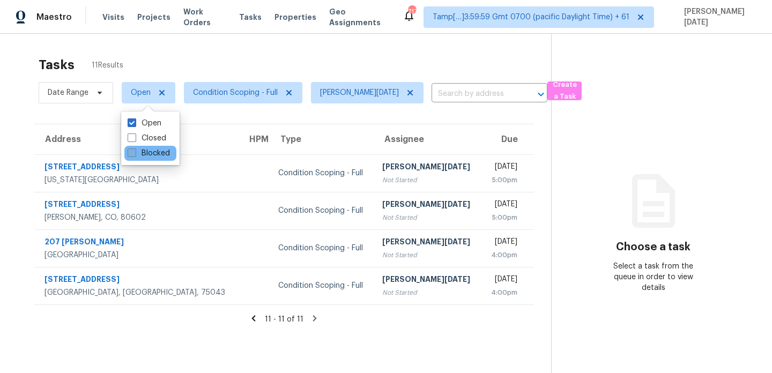
click at [144, 157] on label "Blocked" at bounding box center [149, 153] width 42 height 11
click at [135, 155] on input "Blocked" at bounding box center [131, 151] width 7 height 7
checkbox input "true"
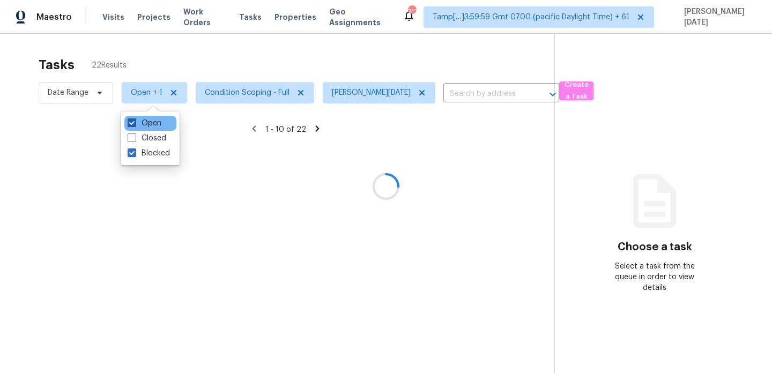
click at [149, 124] on label "Open" at bounding box center [145, 123] width 34 height 11
click at [135, 124] on input "Open" at bounding box center [131, 121] width 7 height 7
checkbox input "false"
click at [274, 47] on div at bounding box center [386, 186] width 772 height 373
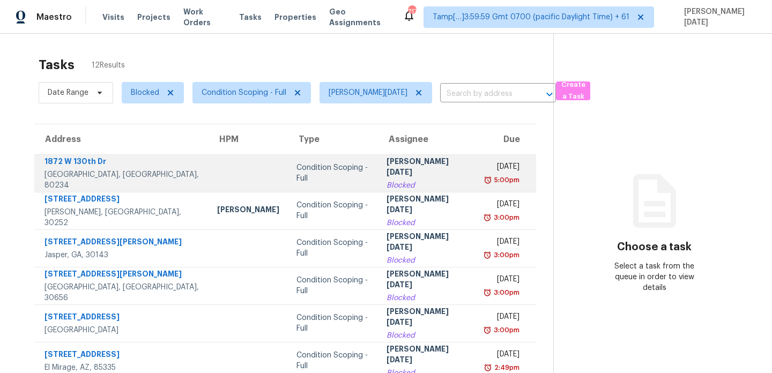
click at [368, 172] on td "Condition Scoping - Full" at bounding box center [333, 173] width 90 height 38
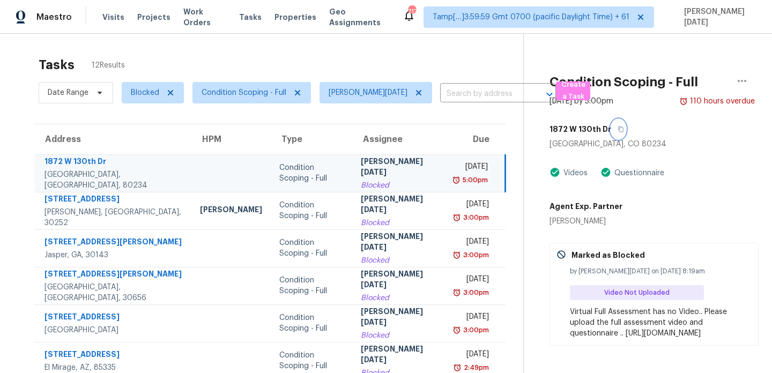
click at [619, 129] on icon "button" at bounding box center [621, 130] width 5 height 6
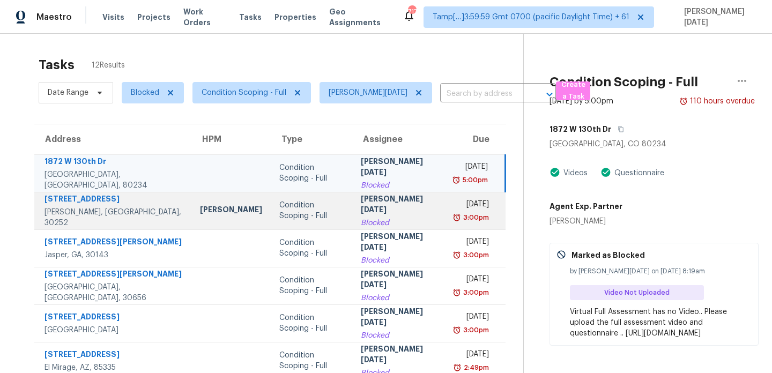
click at [413, 210] on td "Prabhu Raja Blocked" at bounding box center [399, 211] width 94 height 38
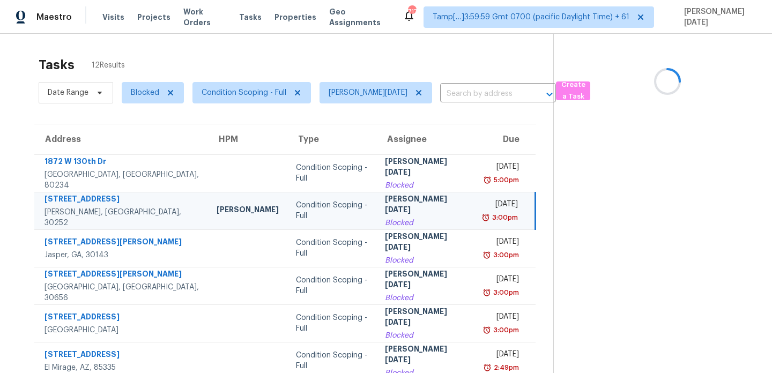
scroll to position [40, 0]
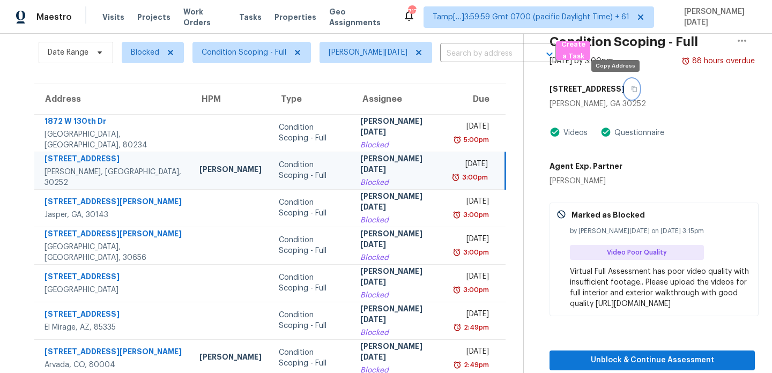
click at [625, 90] on button "button" at bounding box center [632, 88] width 14 height 19
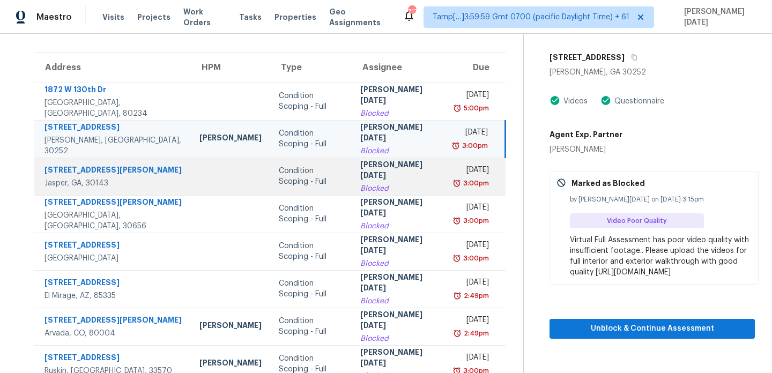
click at [455, 174] on div "Fri, Aug 8th 2025" at bounding box center [472, 171] width 34 height 13
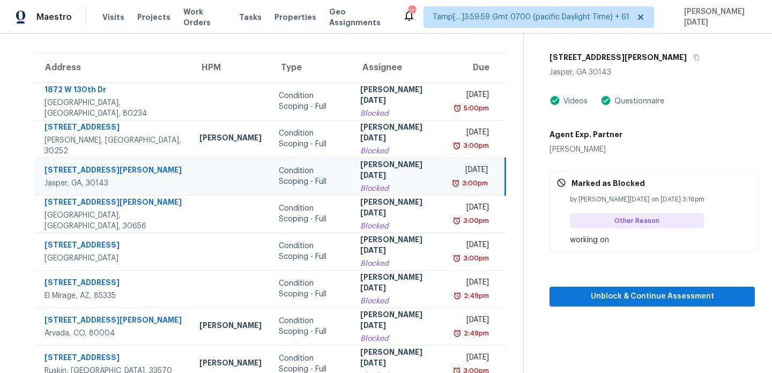
scroll to position [72, 0]
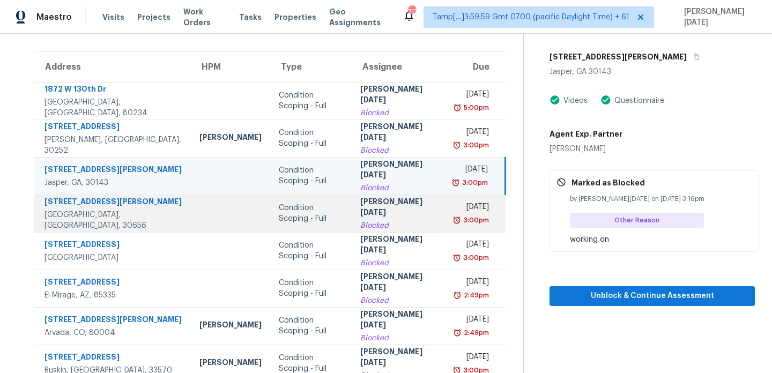
click at [455, 212] on div "Fri, Aug 8th 2025" at bounding box center [472, 208] width 34 height 13
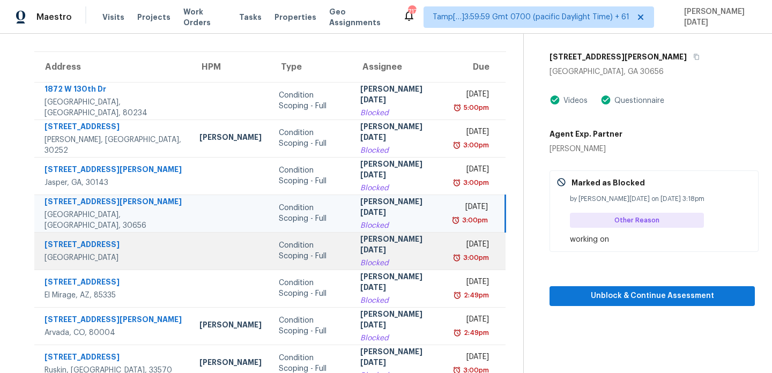
click at [455, 259] on div "3:00pm" at bounding box center [472, 258] width 34 height 11
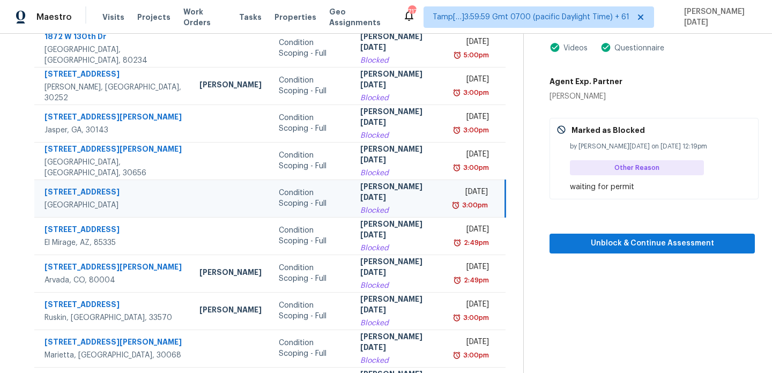
scroll to position [159, 0]
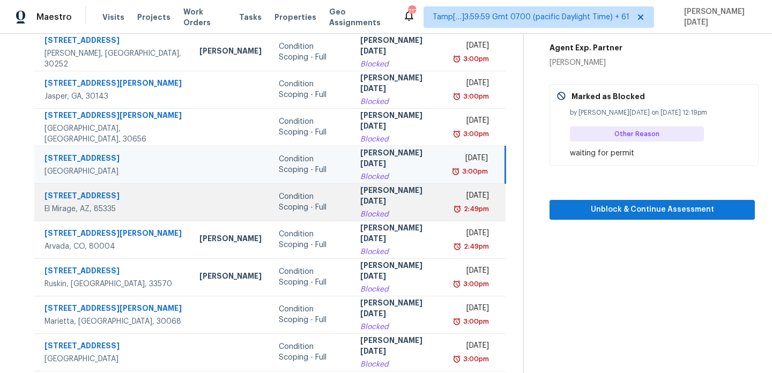
click at [447, 205] on td "Mon, Aug 11th 2025 2:49pm" at bounding box center [476, 202] width 59 height 38
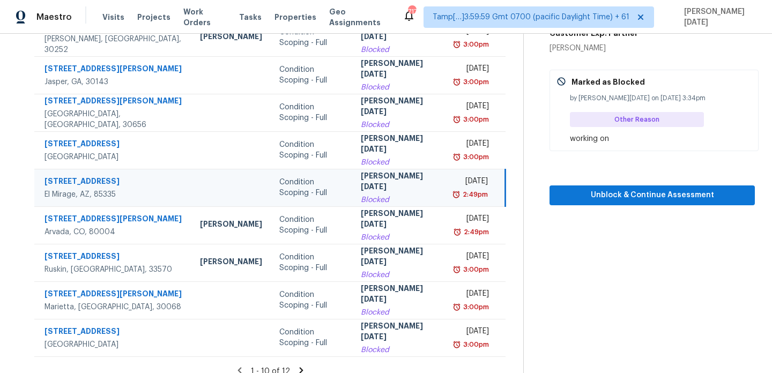
scroll to position [180, 0]
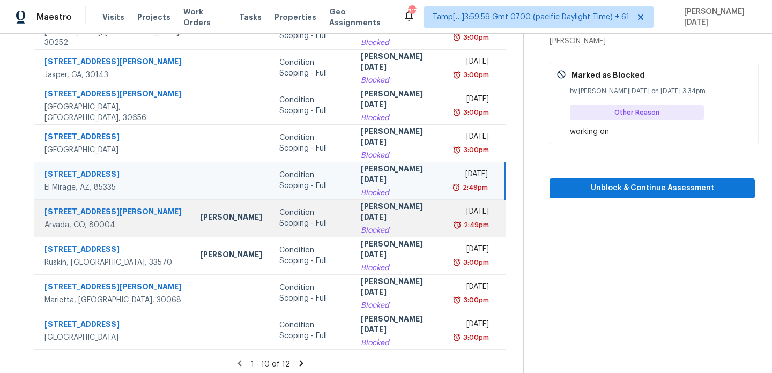
click at [447, 210] on td "Mon, Aug 11th 2025 2:49pm" at bounding box center [476, 219] width 58 height 38
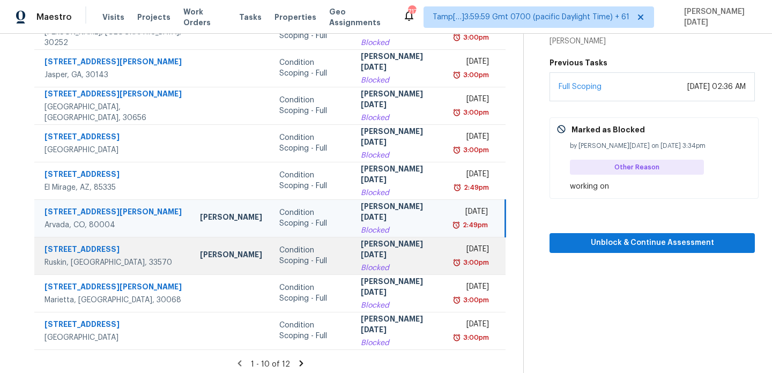
click at [447, 248] on td "Mon, Aug 11th 2025 3:00pm" at bounding box center [476, 256] width 58 height 38
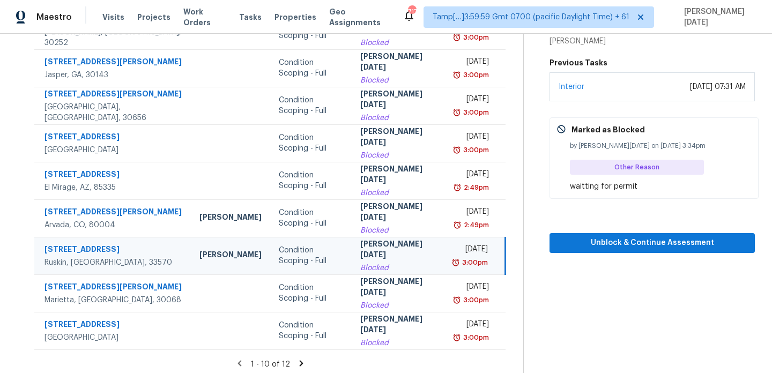
scroll to position [185, 0]
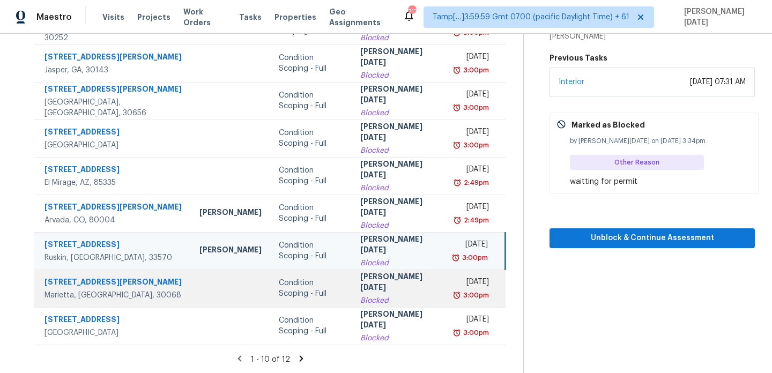
click at [407, 290] on td "Prabhu Raja Blocked" at bounding box center [399, 289] width 94 height 38
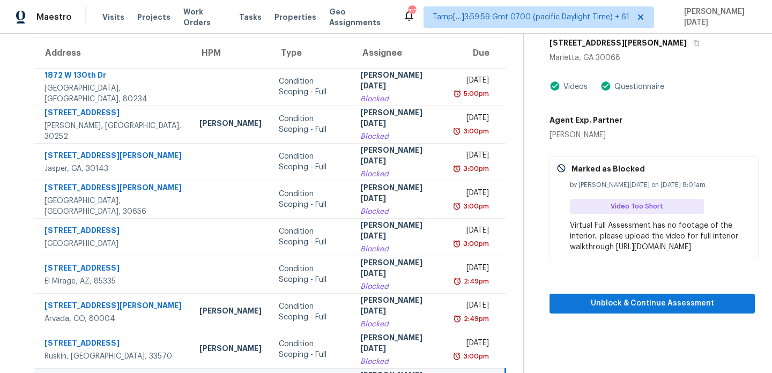
scroll to position [28, 0]
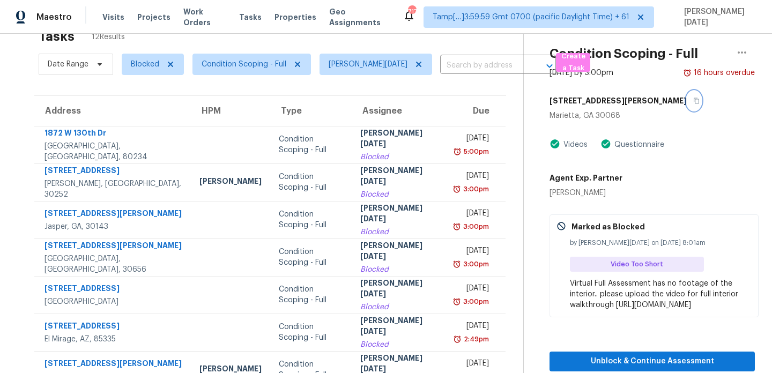
click at [694, 99] on icon "button" at bounding box center [697, 101] width 6 height 6
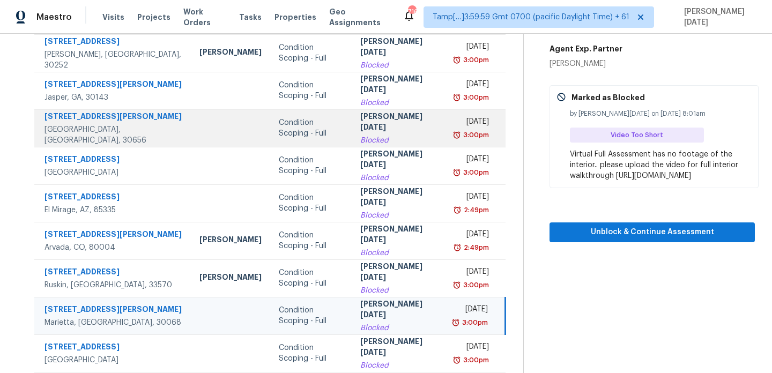
scroll to position [185, 0]
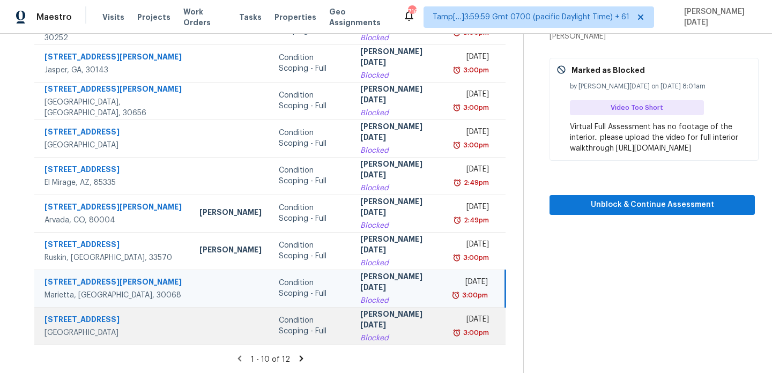
click at [455, 327] on div "Mon, Aug 11th 2025" at bounding box center [472, 320] width 34 height 13
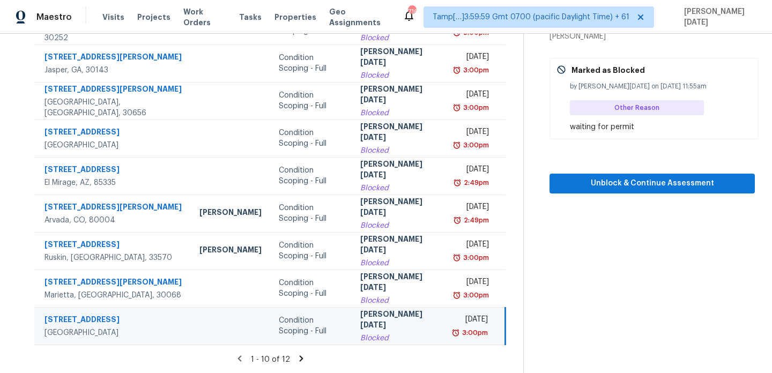
click at [298, 358] on icon at bounding box center [302, 359] width 10 height 10
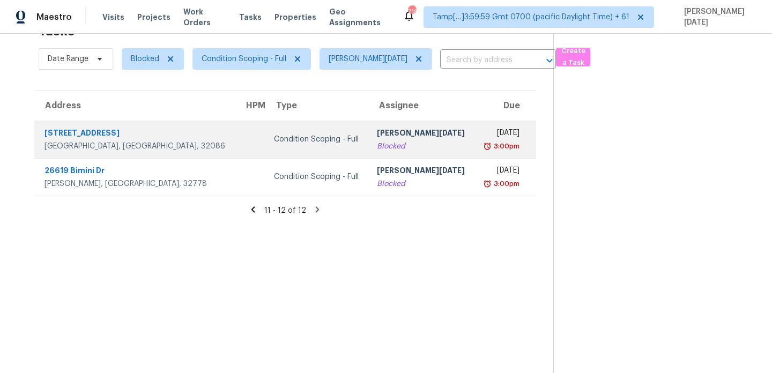
click at [394, 141] on div "Blocked" at bounding box center [421, 146] width 89 height 11
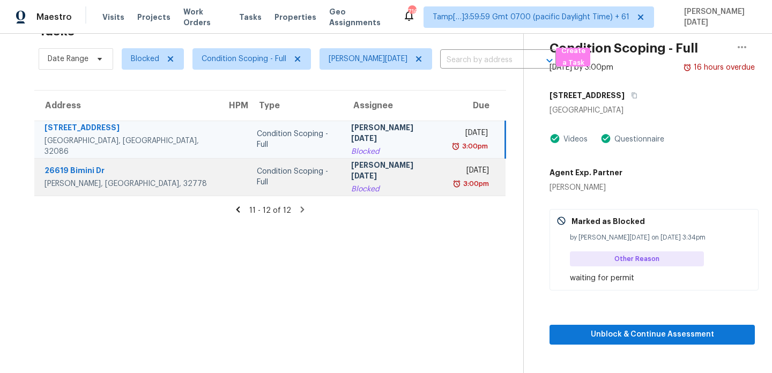
click at [472, 176] on div "Mon, Aug 11th 2025" at bounding box center [471, 171] width 36 height 13
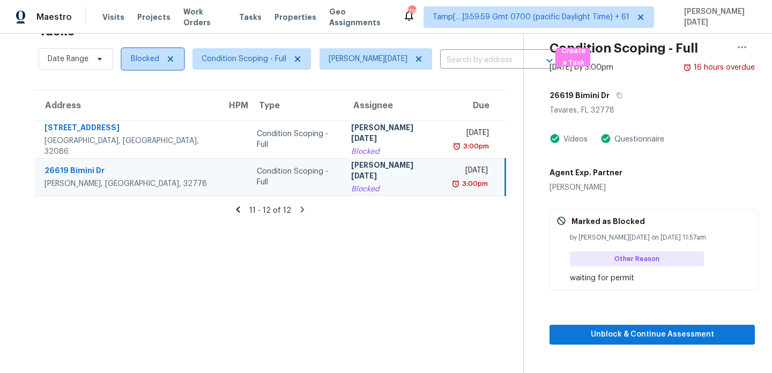
click at [143, 61] on span "Blocked" at bounding box center [145, 59] width 28 height 11
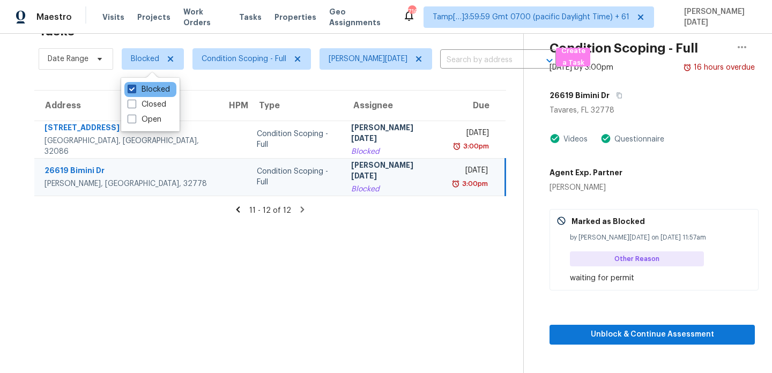
click at [142, 90] on label "Blocked" at bounding box center [149, 89] width 42 height 11
click at [135, 90] on input "Blocked" at bounding box center [131, 87] width 7 height 7
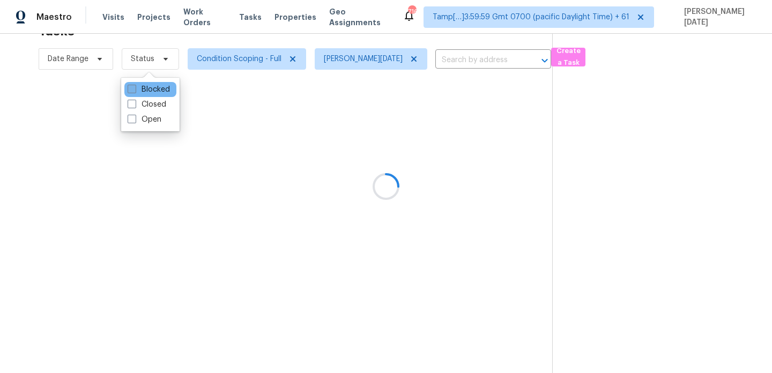
click at [142, 90] on label "Blocked" at bounding box center [149, 89] width 42 height 11
click at [135, 90] on input "Blocked" at bounding box center [131, 87] width 7 height 7
checkbox input "true"
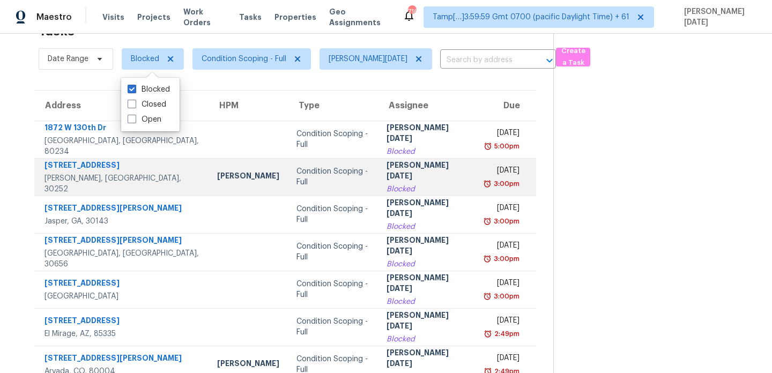
click at [415, 187] on div "Blocked" at bounding box center [428, 189] width 82 height 11
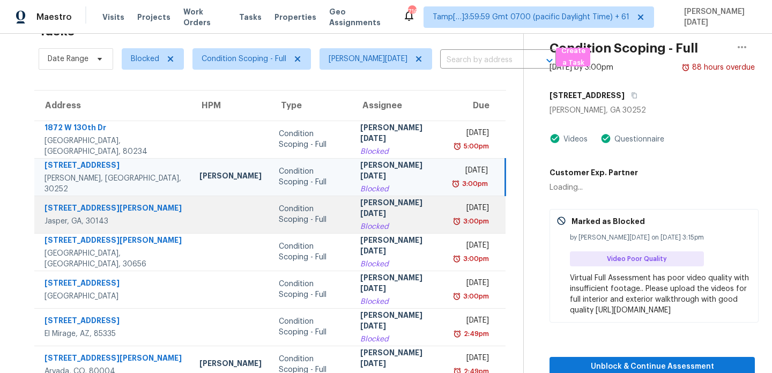
click at [447, 226] on td "Fri, Aug 8th 2025 3:00pm" at bounding box center [476, 215] width 59 height 38
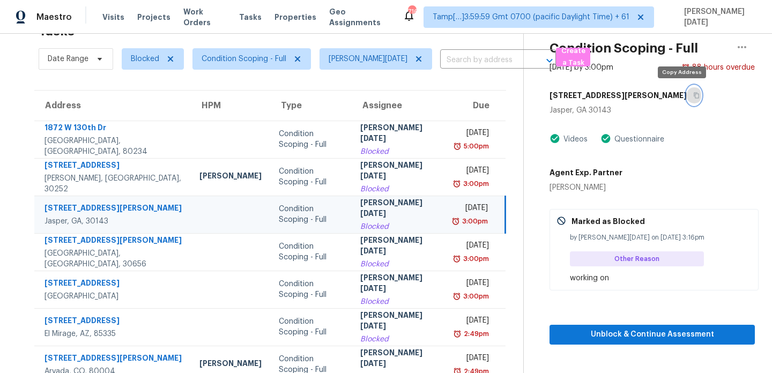
click at [694, 94] on icon "button" at bounding box center [697, 95] width 6 height 6
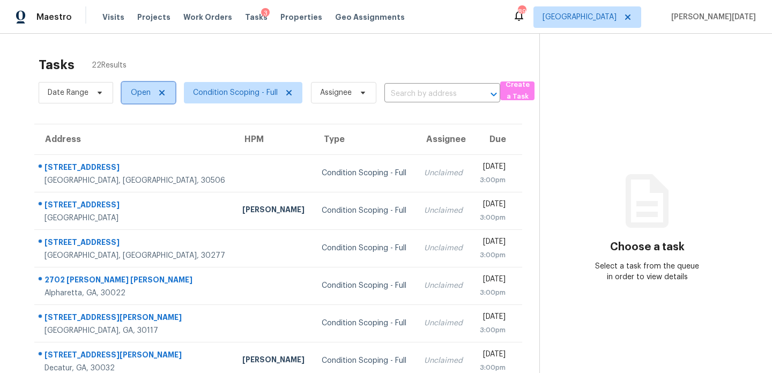
click at [128, 91] on span "Open" at bounding box center [149, 92] width 54 height 21
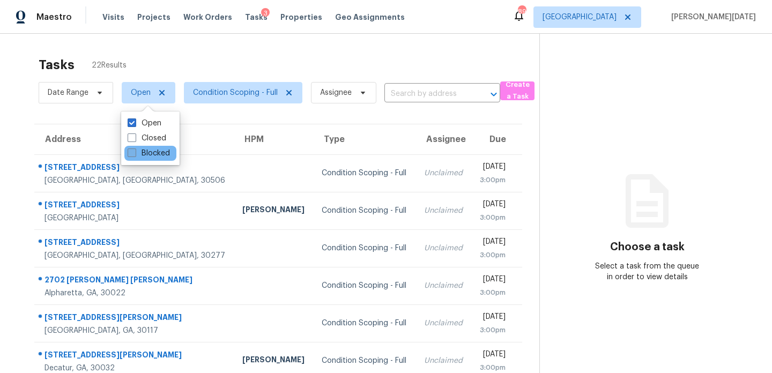
click at [131, 157] on label "Blocked" at bounding box center [149, 153] width 42 height 11
click at [131, 155] on input "Blocked" at bounding box center [131, 151] width 7 height 7
checkbox input "true"
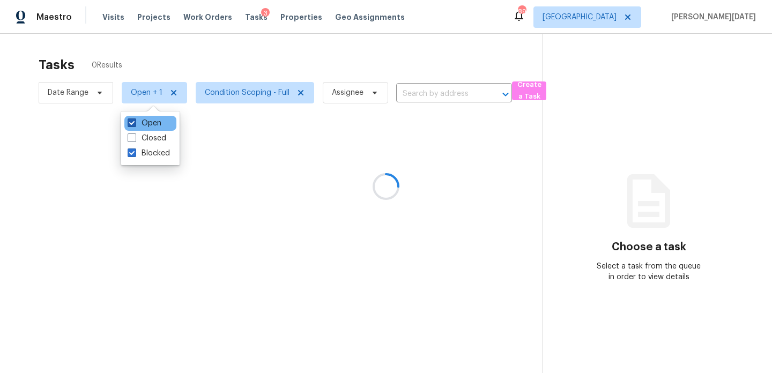
click at [143, 126] on label "Open" at bounding box center [145, 123] width 34 height 11
click at [135, 125] on input "Open" at bounding box center [131, 121] width 7 height 7
checkbox input "false"
click at [267, 61] on div at bounding box center [386, 186] width 772 height 373
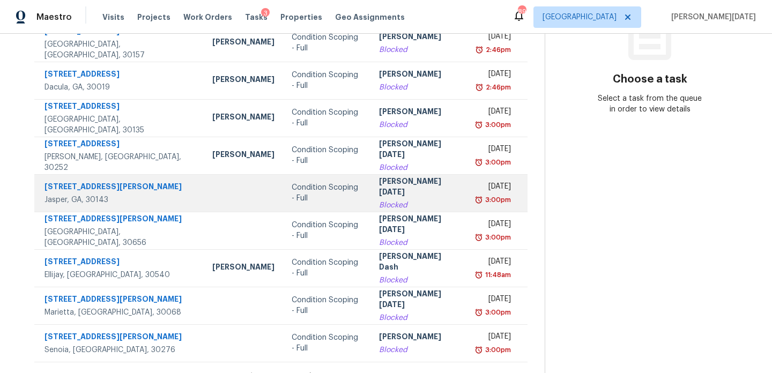
scroll to position [185, 0]
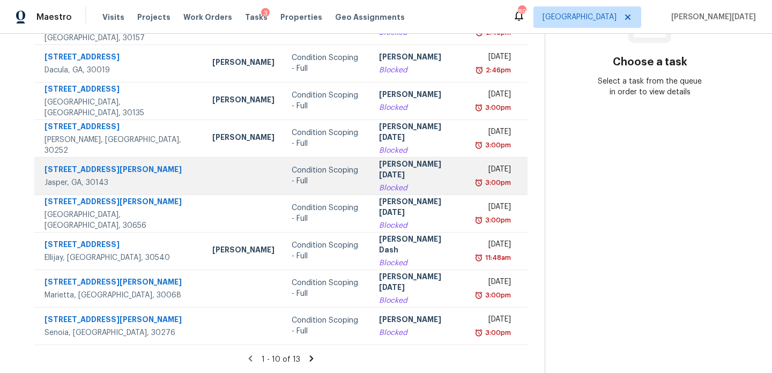
click at [477, 180] on div "3:00pm" at bounding box center [494, 183] width 34 height 11
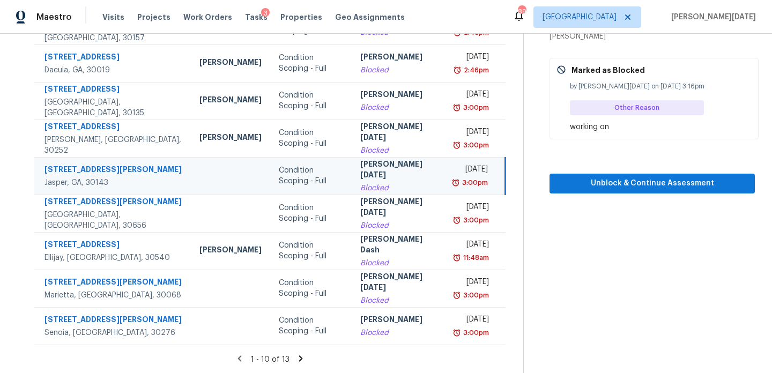
click at [461, 183] on div "3:00pm" at bounding box center [474, 183] width 28 height 11
click at [582, 182] on span "Unblock & Continue Assessment" at bounding box center [652, 183] width 188 height 13
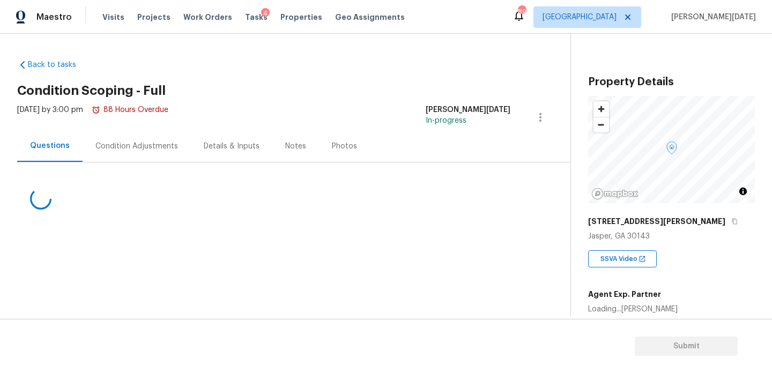
click at [149, 157] on div "Condition Adjustments" at bounding box center [137, 146] width 108 height 32
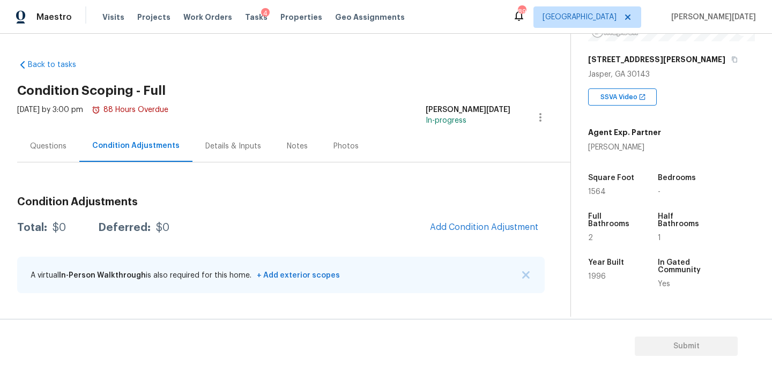
scroll to position [174, 0]
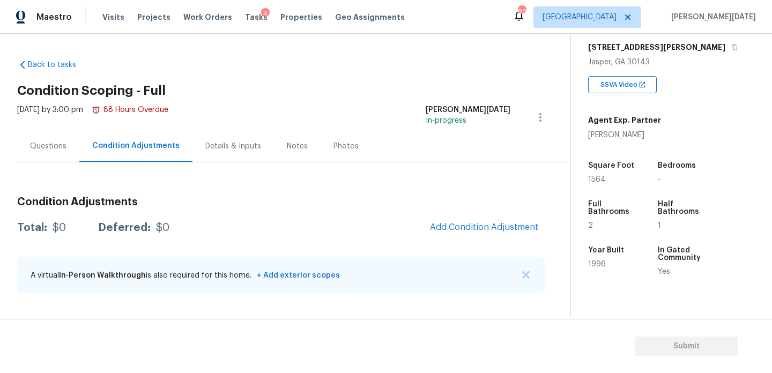
click at [50, 146] on div "Questions" at bounding box center [48, 146] width 36 height 11
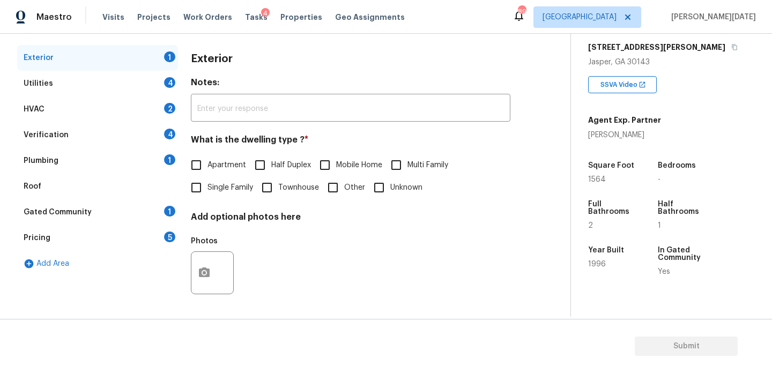
click at [100, 211] on div "Gated Community 1" at bounding box center [97, 213] width 161 height 26
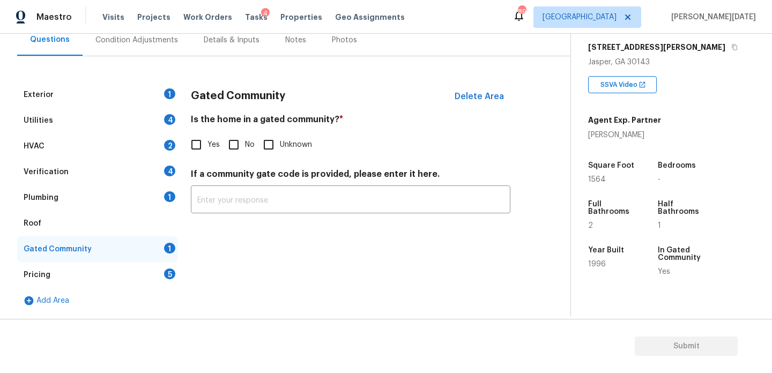
click at [202, 138] on input "Yes" at bounding box center [196, 145] width 23 height 23
checkbox input "true"
click at [458, 155] on div "Yes No Unknown" at bounding box center [351, 145] width 320 height 23
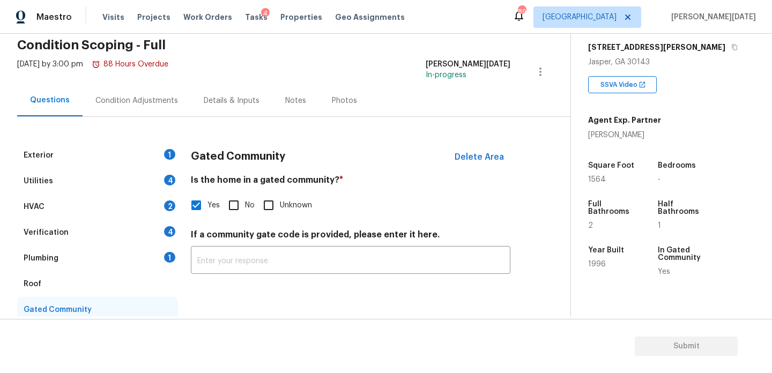
scroll to position [14, 0]
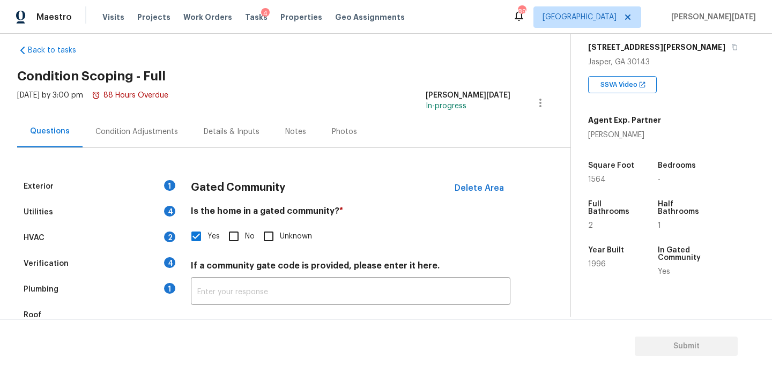
click at [154, 128] on div "Condition Adjustments" at bounding box center [136, 132] width 83 height 11
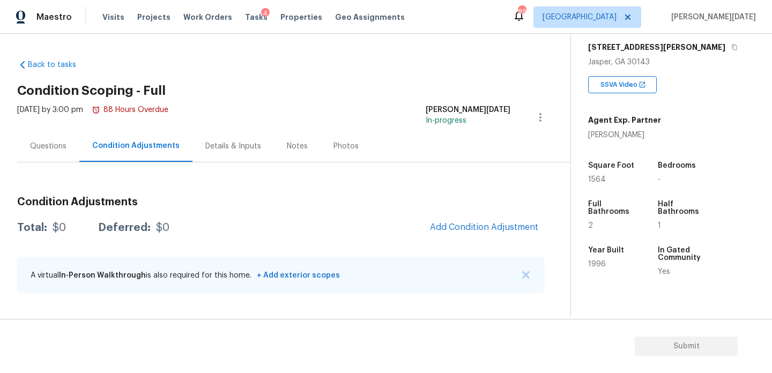
click at [594, 178] on span "1564" at bounding box center [597, 180] width 18 height 8
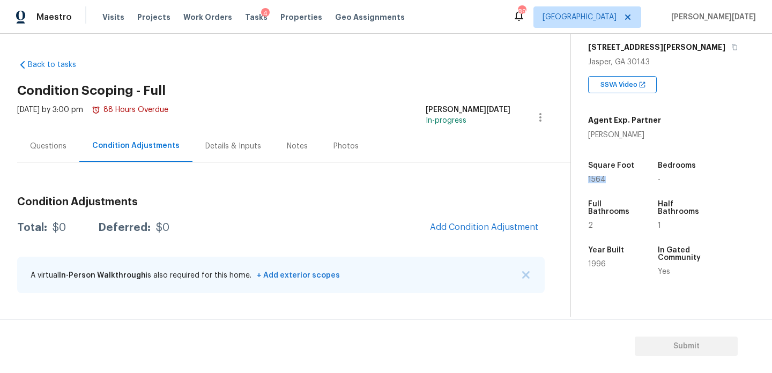
copy span "1564"
click at [46, 141] on div "Questions" at bounding box center [48, 146] width 36 height 11
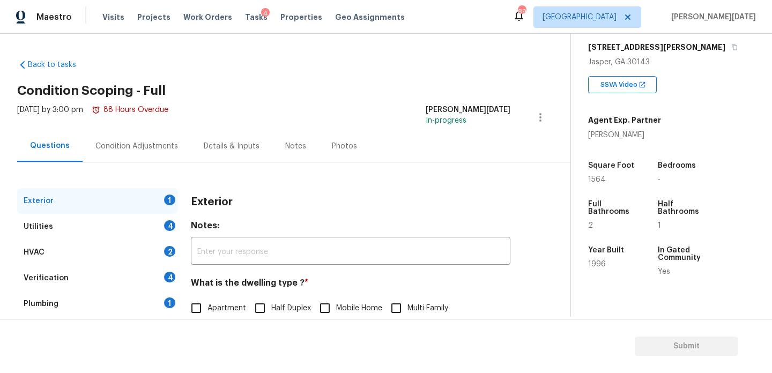
scroll to position [143, 0]
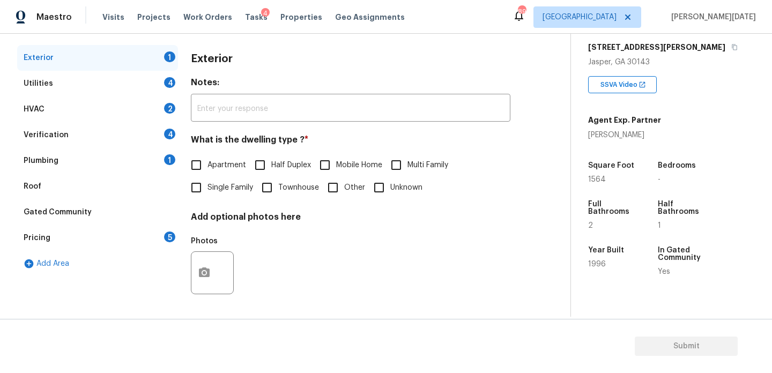
click at [139, 242] on div "Pricing 5" at bounding box center [97, 238] width 161 height 26
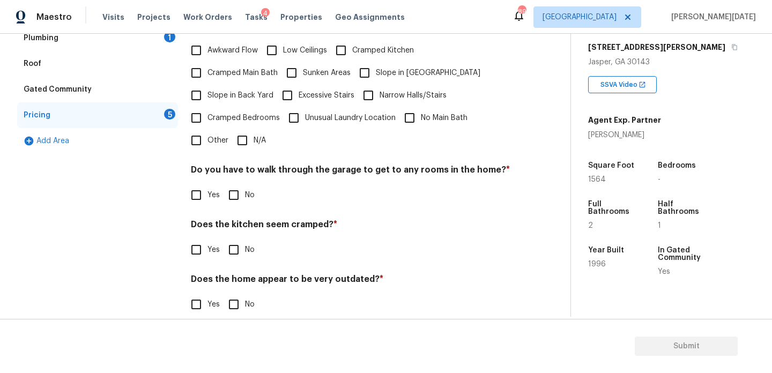
scroll to position [270, 0]
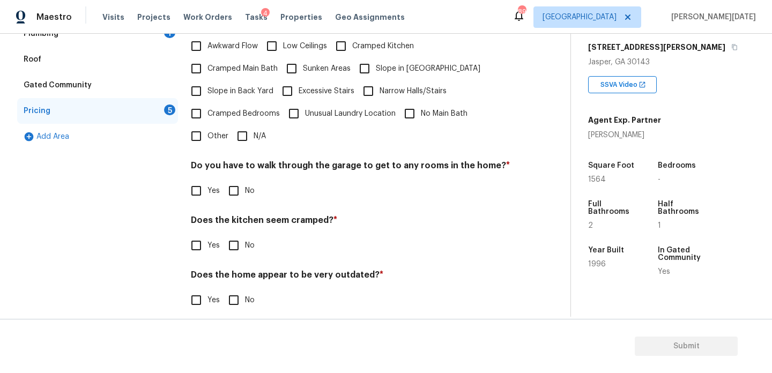
click at [202, 129] on input "Other" at bounding box center [196, 136] width 23 height 23
checkbox input "true"
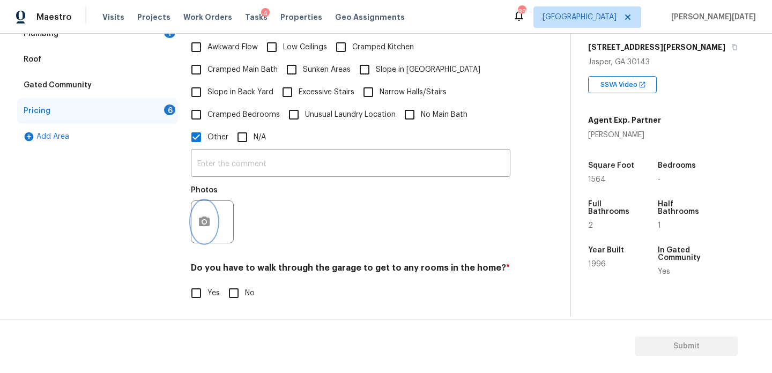
click at [203, 229] on button "button" at bounding box center [205, 222] width 26 height 42
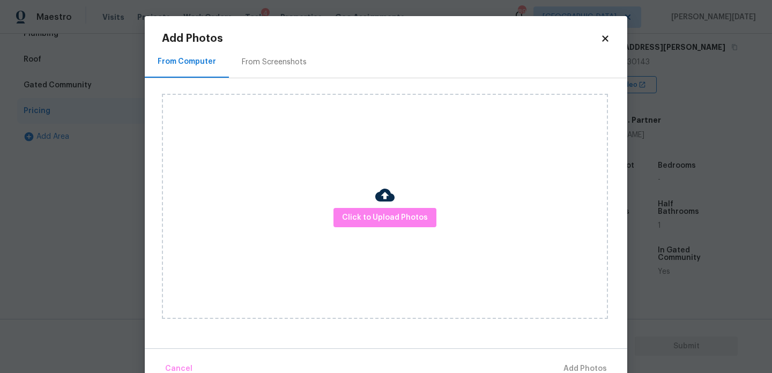
click at [273, 59] on div "From Screenshots" at bounding box center [274, 62] width 65 height 11
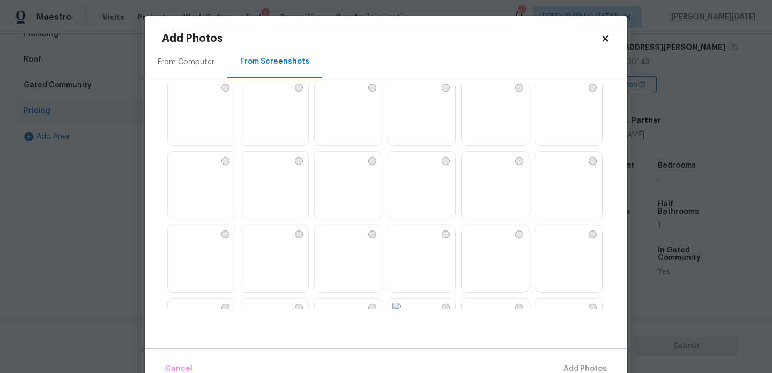
scroll to position [0, 0]
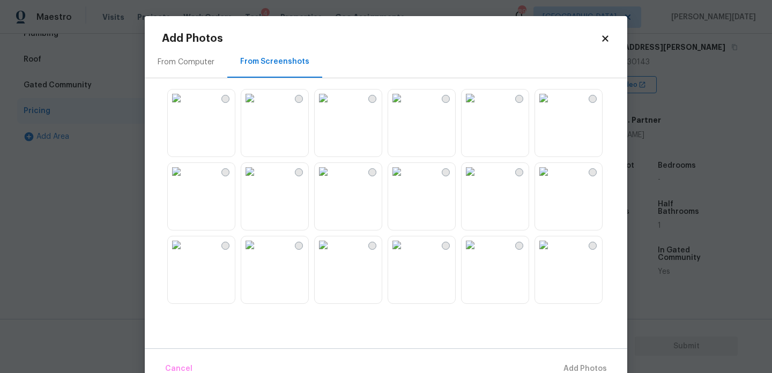
click at [259, 107] on img at bounding box center [249, 98] width 17 height 17
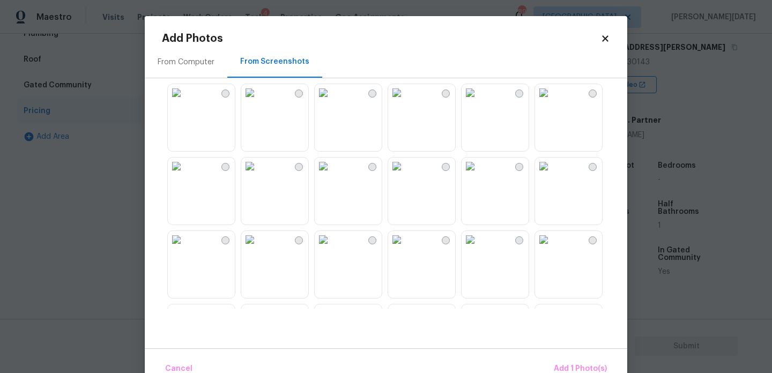
scroll to position [1025, 0]
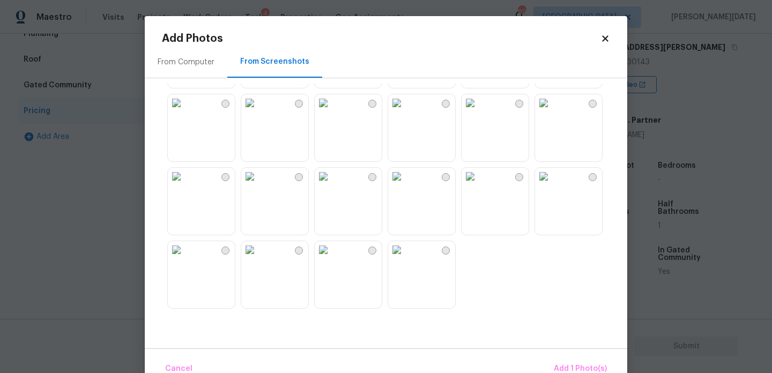
click at [406, 112] on img at bounding box center [396, 102] width 17 height 17
click at [571, 364] on span "Add 2 Photo(s)" at bounding box center [580, 369] width 55 height 13
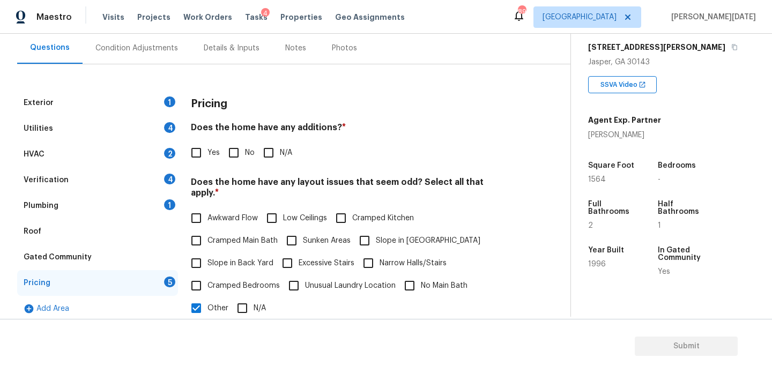
scroll to position [74, 0]
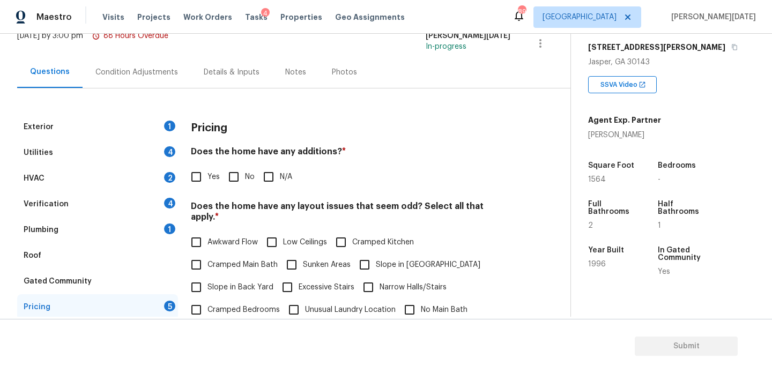
click at [141, 73] on div "Condition Adjustments" at bounding box center [136, 72] width 83 height 11
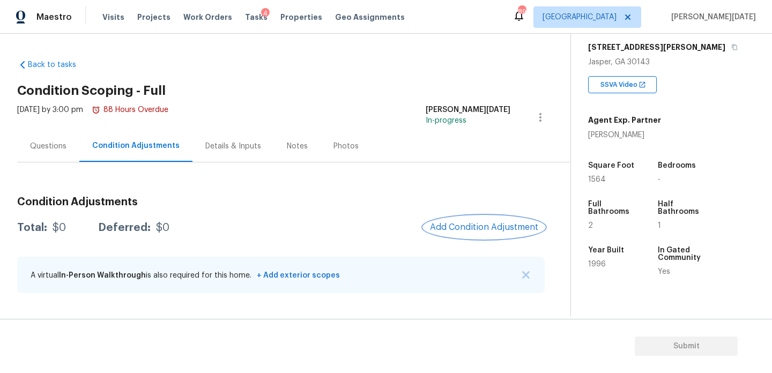
click at [467, 223] on span "Add Condition Adjustment" at bounding box center [484, 228] width 108 height 10
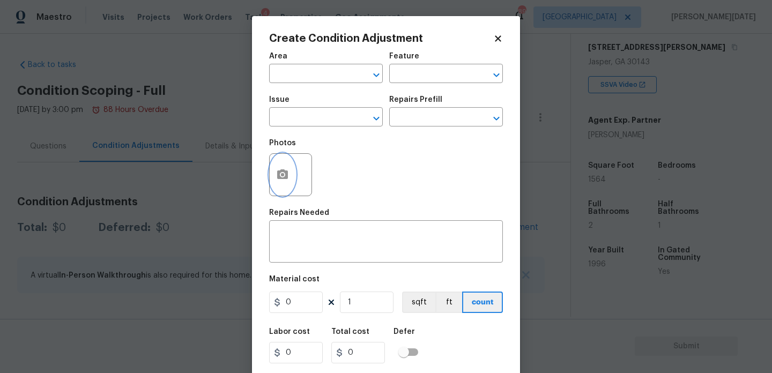
click at [279, 187] on button "button" at bounding box center [283, 175] width 26 height 42
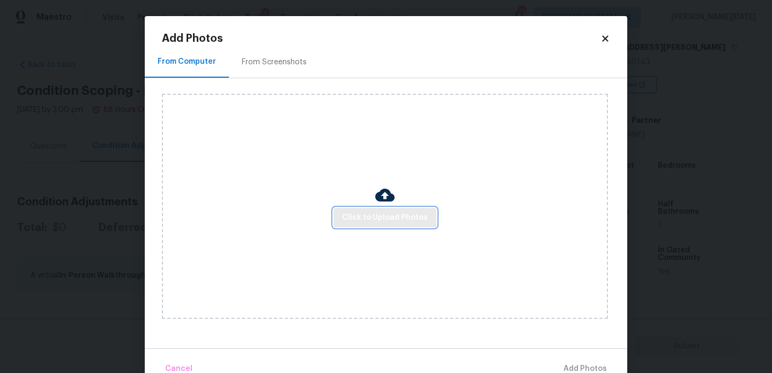
click at [398, 214] on span "Click to Upload Photos" at bounding box center [385, 217] width 86 height 13
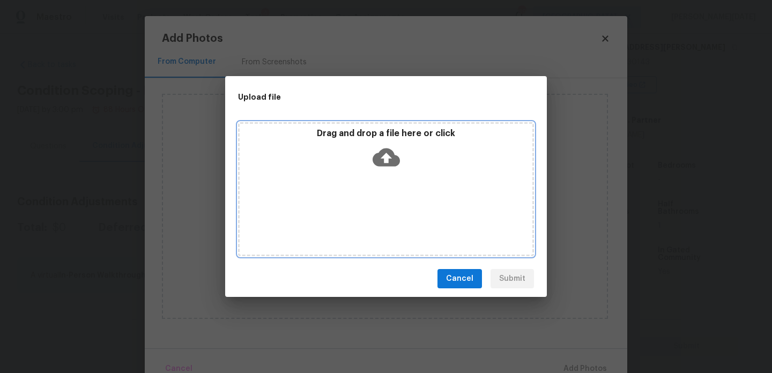
click at [398, 214] on div "Drag and drop a file here or click" at bounding box center [386, 189] width 296 height 134
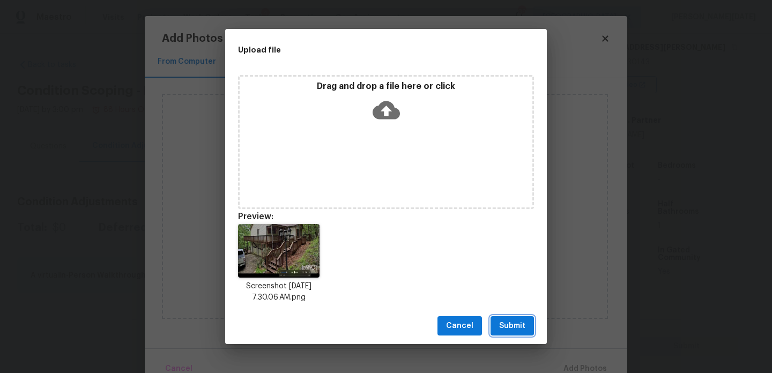
click at [516, 322] on span "Submit" at bounding box center [512, 326] width 26 height 13
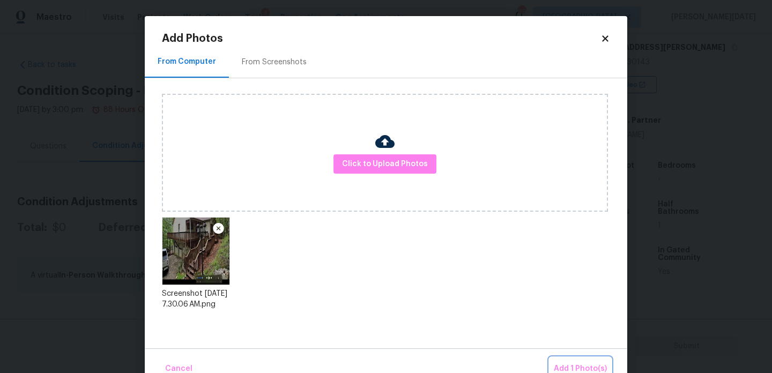
click at [568, 367] on span "Add 1 Photo(s)" at bounding box center [580, 369] width 53 height 13
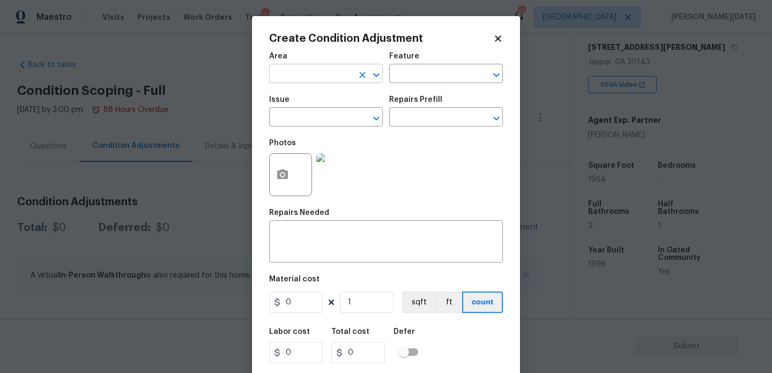
click at [302, 76] on input "text" at bounding box center [311, 75] width 84 height 17
type input "e"
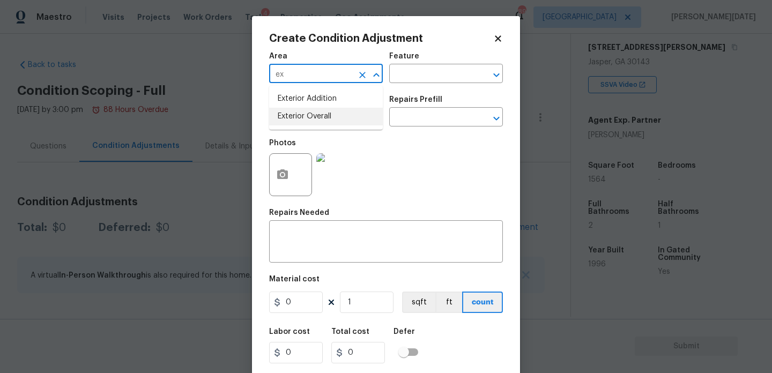
click at [307, 124] on li "Exterior Overall" at bounding box center [326, 117] width 114 height 18
type input "Exterior Overall"
click at [307, 124] on input "text" at bounding box center [311, 118] width 84 height 17
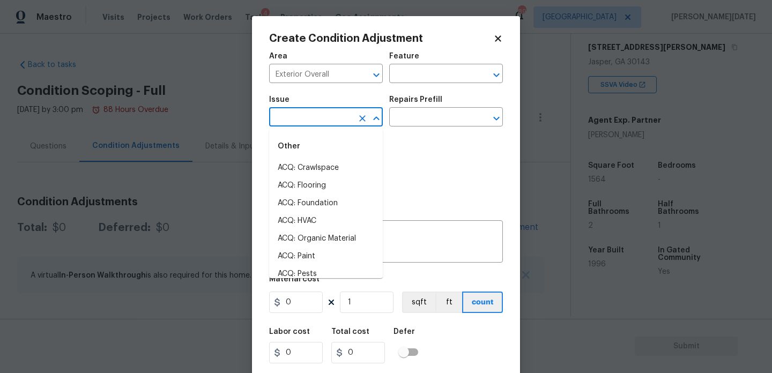
click at [307, 124] on input "text" at bounding box center [311, 118] width 84 height 17
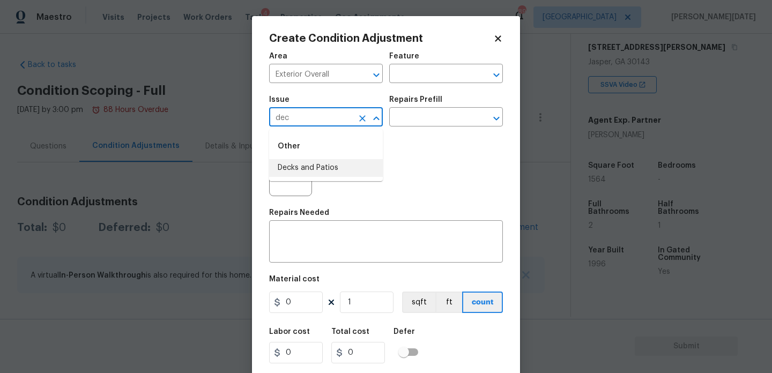
click at [317, 169] on li "Decks and Patios" at bounding box center [326, 168] width 114 height 18
type input "Decks and Patios"
click at [404, 94] on div "Issue Decks and Patios ​ Repairs Prefill ​" at bounding box center [386, 111] width 234 height 43
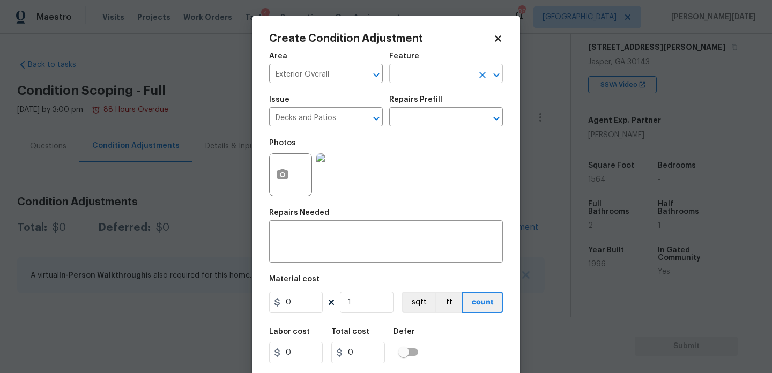
click at [434, 68] on input "text" at bounding box center [431, 75] width 84 height 17
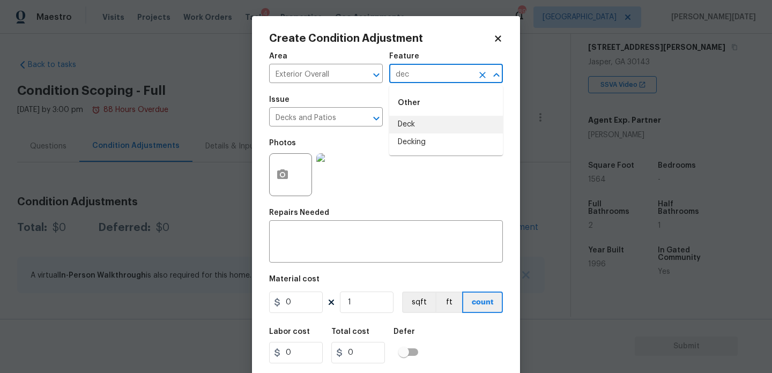
click at [431, 138] on li "Decking" at bounding box center [446, 143] width 114 height 18
type input "Decking"
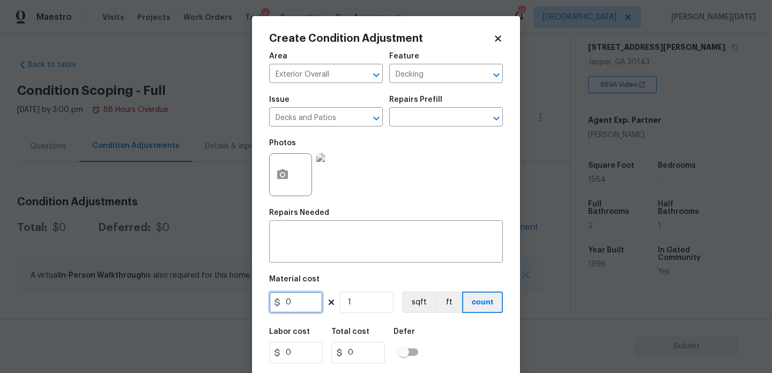
click at [304, 297] on input "0" at bounding box center [296, 302] width 54 height 21
type input "800"
click at [363, 301] on input "1" at bounding box center [367, 302] width 54 height 21
type input "0"
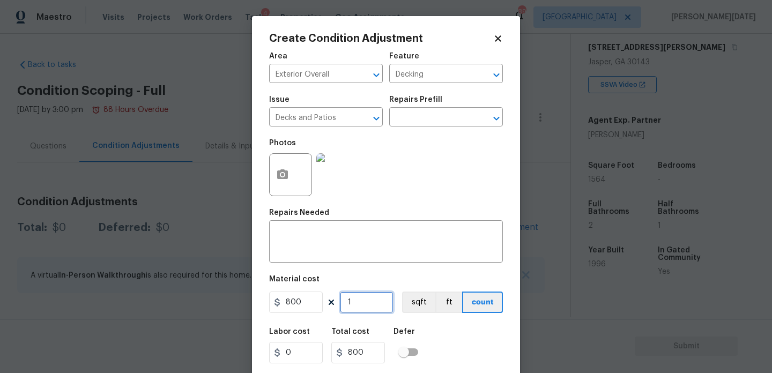
type input "0"
type input "4"
type input "3200"
type input "4"
click at [332, 227] on div "x ​" at bounding box center [386, 243] width 234 height 40
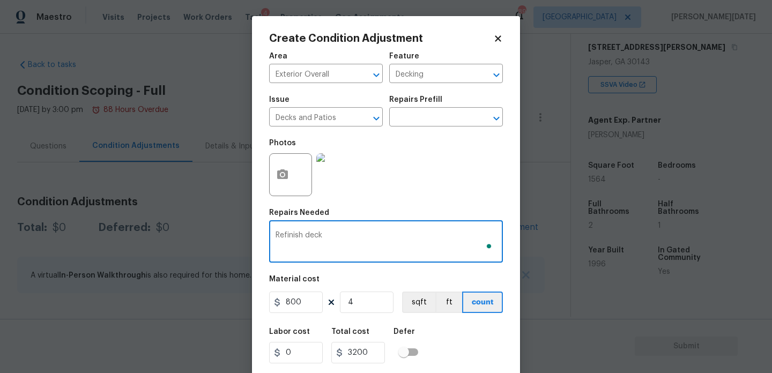
scroll to position [27, 0]
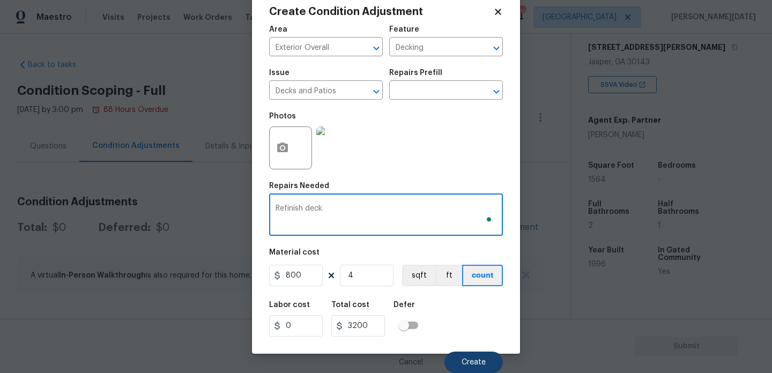
type textarea "Refinish deck"
click at [467, 357] on button "Create" at bounding box center [474, 362] width 58 height 21
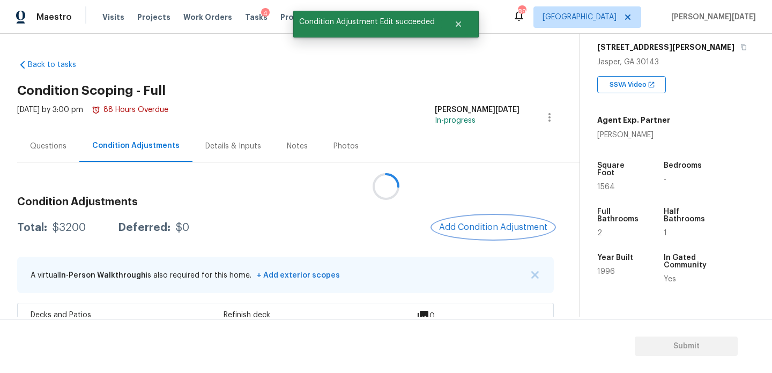
scroll to position [0, 0]
click at [467, 216] on span "Add Condition Adjustment" at bounding box center [493, 228] width 121 height 24
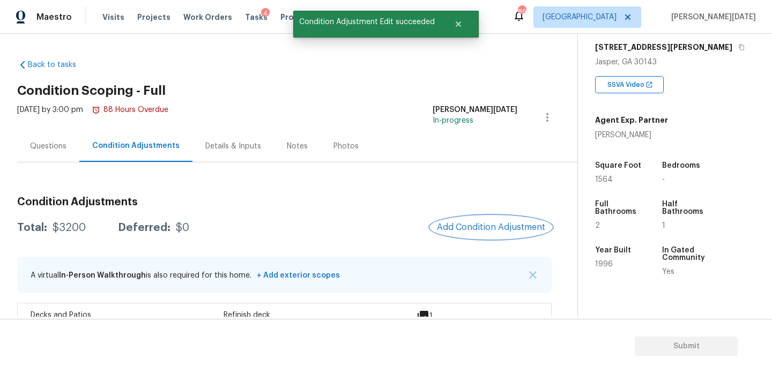
click at [469, 224] on span "Add Condition Adjustment" at bounding box center [491, 228] width 108 height 10
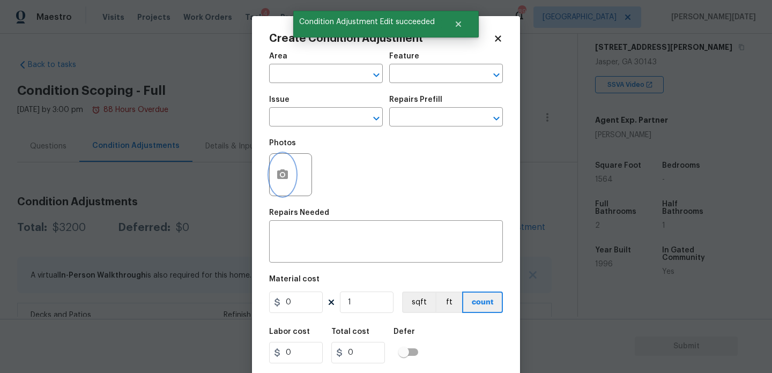
click at [286, 184] on button "button" at bounding box center [283, 175] width 26 height 42
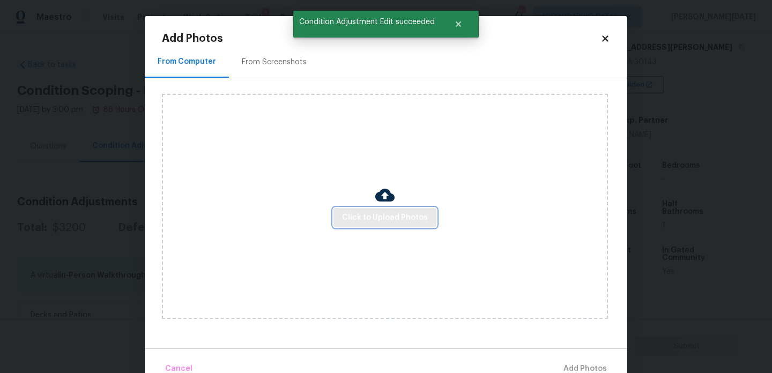
click at [359, 215] on span "Click to Upload Photos" at bounding box center [385, 217] width 86 height 13
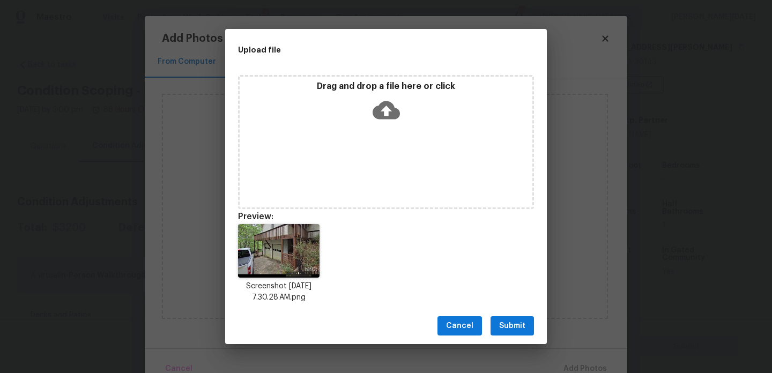
click at [507, 324] on span "Submit" at bounding box center [512, 326] width 26 height 13
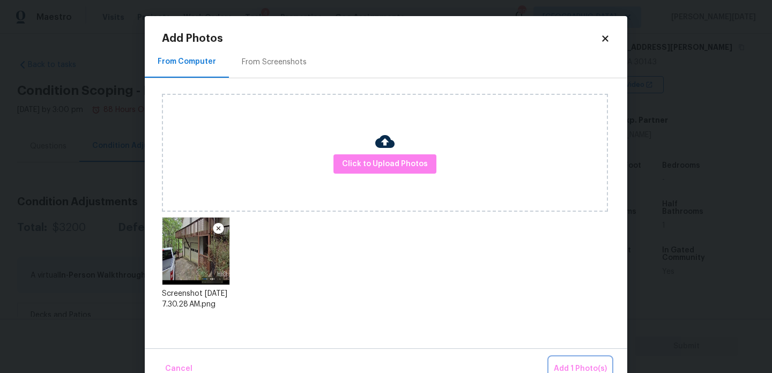
click at [568, 364] on span "Add 1 Photo(s)" at bounding box center [580, 369] width 53 height 13
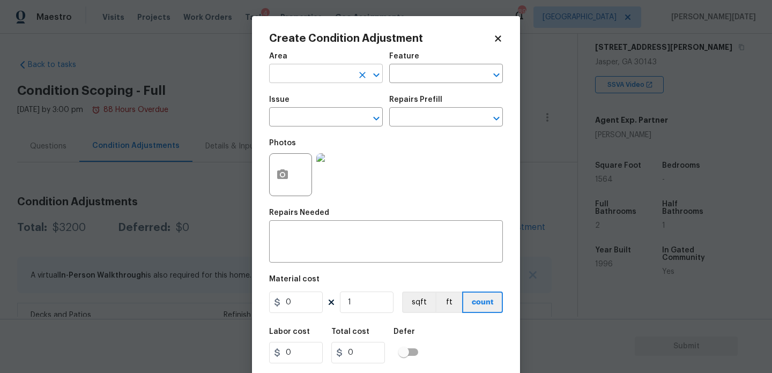
click at [299, 68] on input "text" at bounding box center [311, 75] width 84 height 17
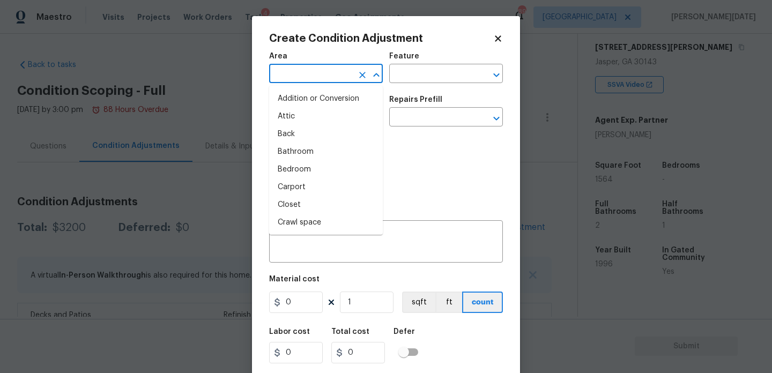
click at [455, 172] on div "Photos" at bounding box center [386, 168] width 234 height 70
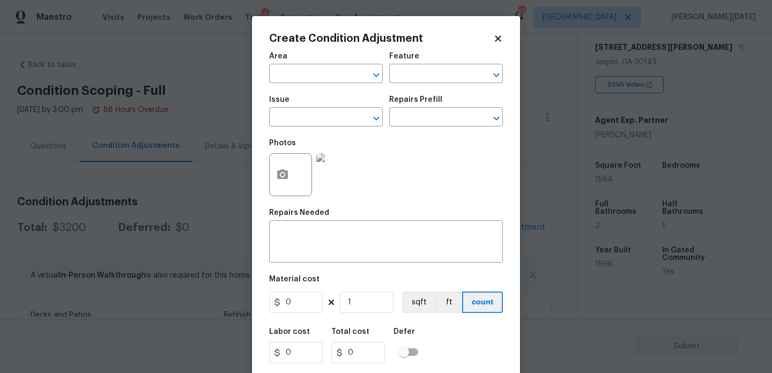
click at [342, 166] on img at bounding box center [337, 174] width 43 height 43
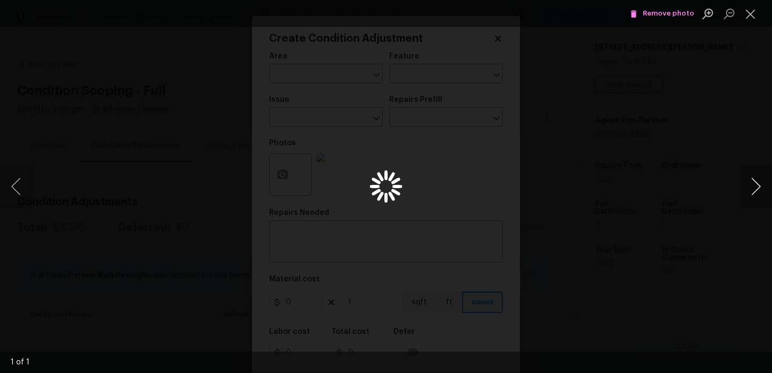
click at [754, 190] on button "Next image" at bounding box center [756, 186] width 32 height 43
click at [745, 13] on button "Close lightbox" at bounding box center [750, 13] width 21 height 19
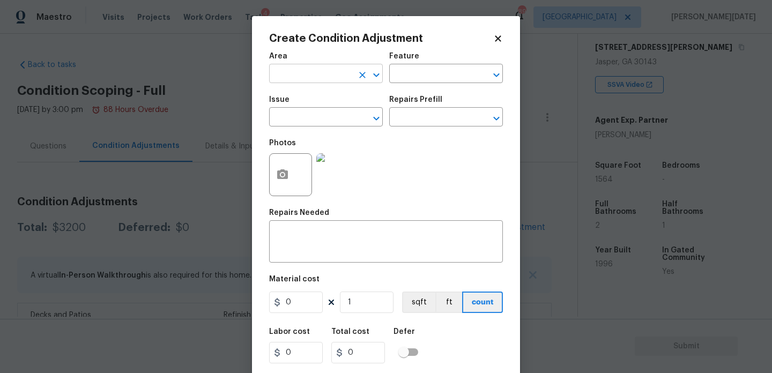
click at [336, 73] on input "text" at bounding box center [311, 75] width 84 height 17
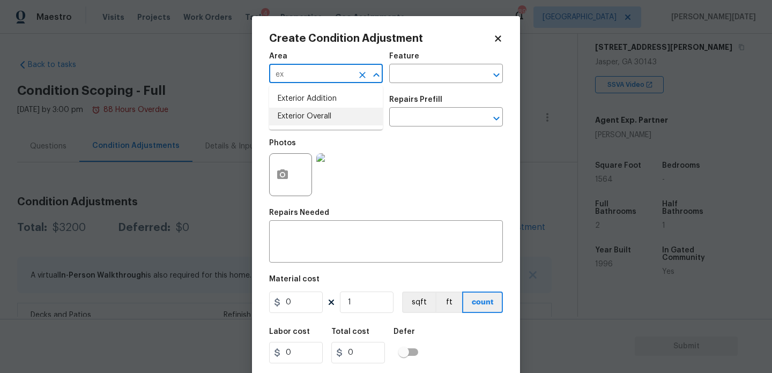
click at [325, 116] on li "Exterior Overall" at bounding box center [326, 117] width 114 height 18
type input "Exterior Overall"
click at [325, 116] on input "text" at bounding box center [311, 118] width 84 height 17
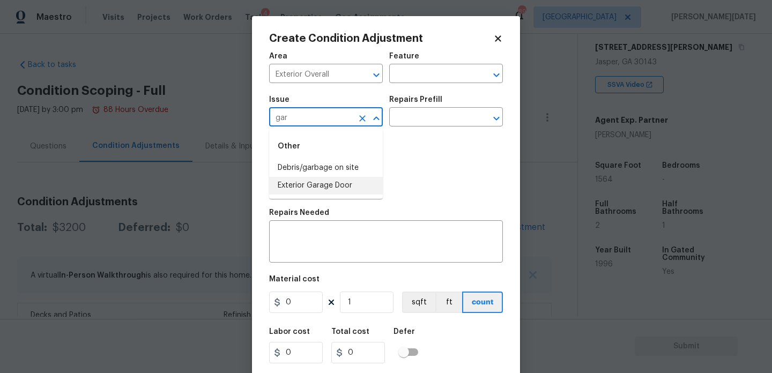
click at [318, 185] on li "Exterior Garage Door" at bounding box center [326, 186] width 114 height 18
type input "Exterior Garage Door"
click at [426, 71] on input "text" at bounding box center [431, 75] width 84 height 17
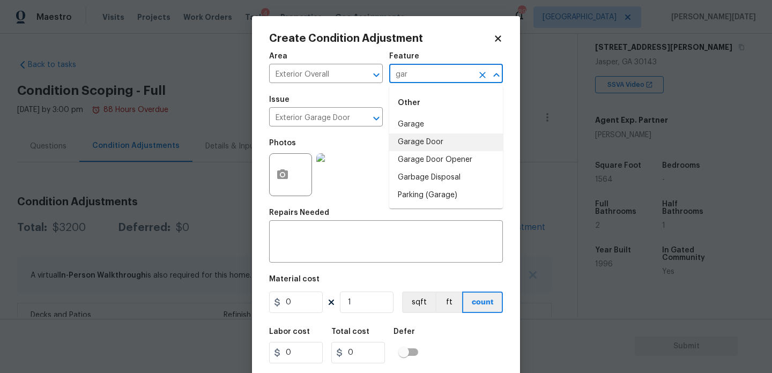
click at [418, 139] on li "Garage Door" at bounding box center [446, 143] width 114 height 18
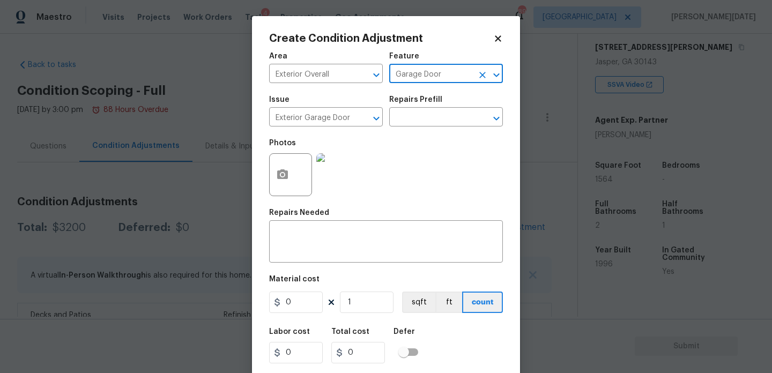
type input "Garage Door"
click at [418, 139] on div "Photos" at bounding box center [386, 168] width 234 height 70
click at [421, 112] on input "text" at bounding box center [431, 118] width 84 height 17
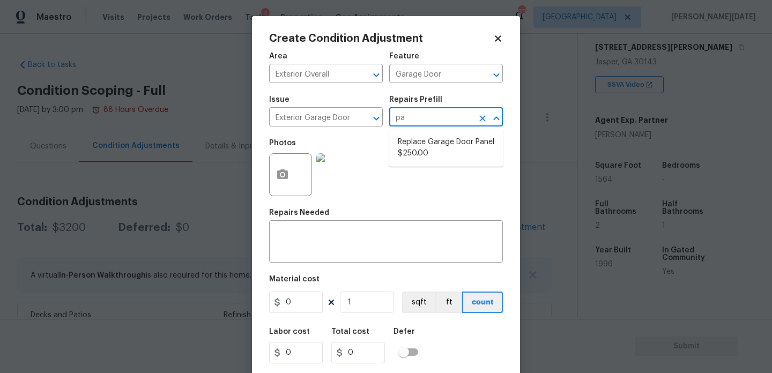
type input "p"
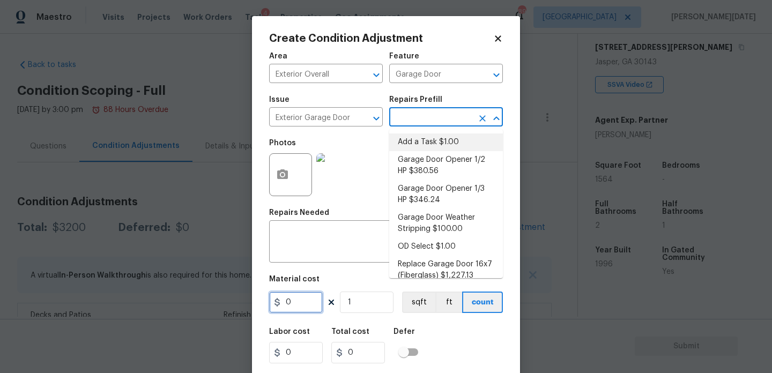
click at [319, 302] on input "0" at bounding box center [296, 302] width 54 height 21
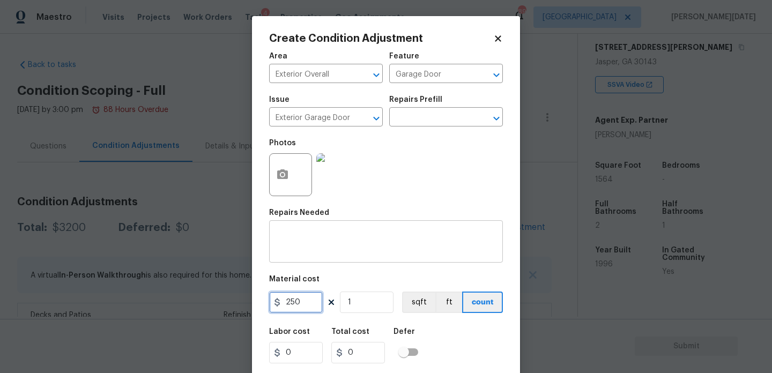
type input "250"
click at [323, 234] on textarea at bounding box center [386, 243] width 221 height 23
type input "250"
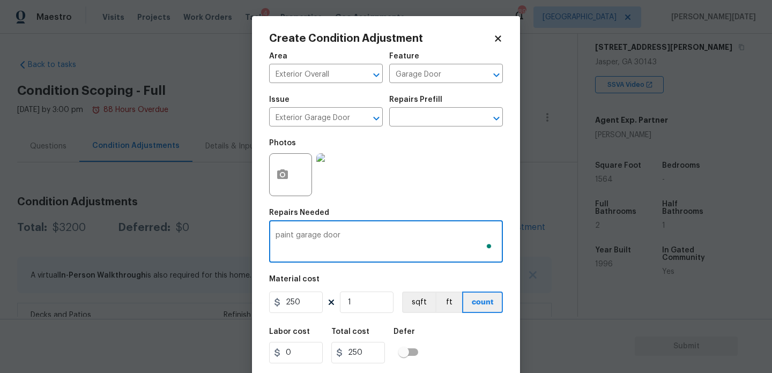
scroll to position [27, 0]
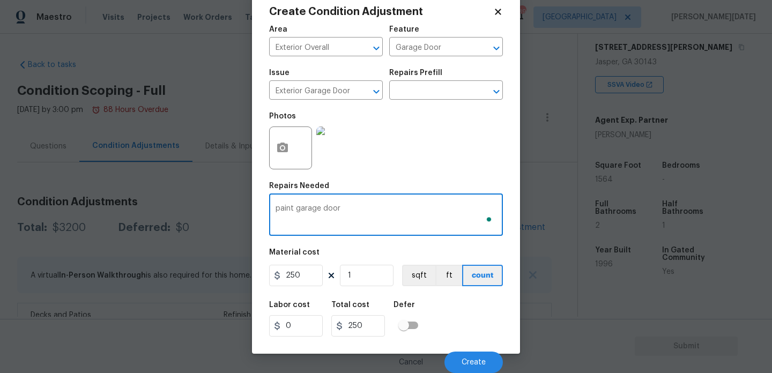
type textarea "paint garage door"
click at [365, 278] on input "1" at bounding box center [367, 275] width 54 height 21
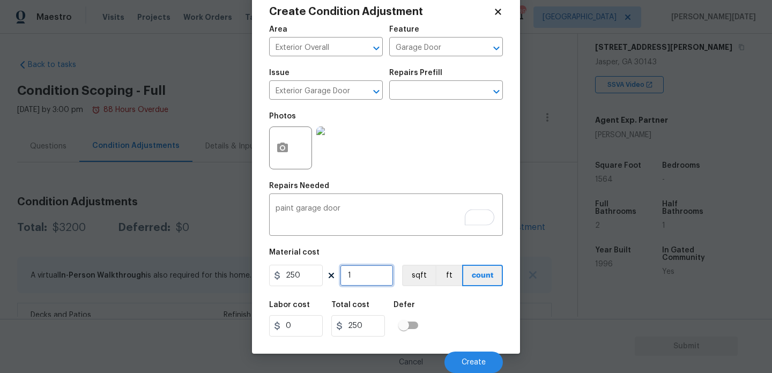
type input "0"
type input "2"
type input "500"
type input "2"
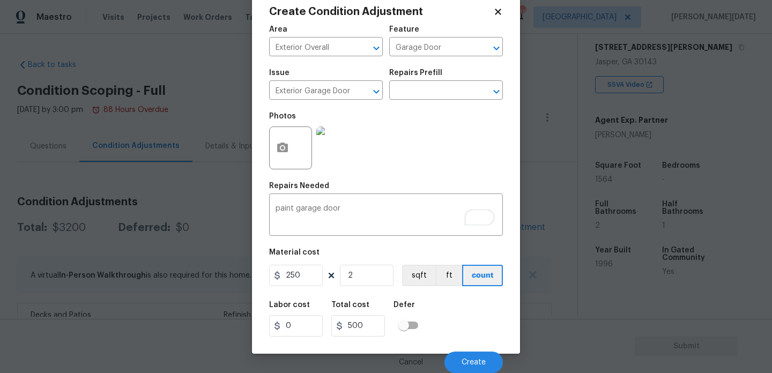
click at [416, 172] on div "Photos" at bounding box center [386, 141] width 234 height 70
click at [474, 364] on span "Create" at bounding box center [474, 363] width 24 height 8
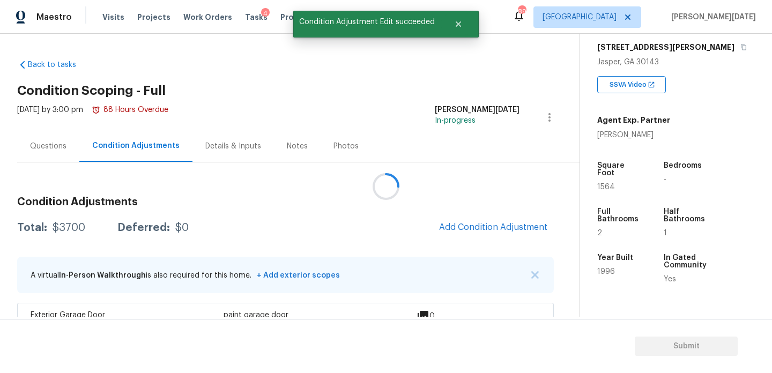
scroll to position [0, 0]
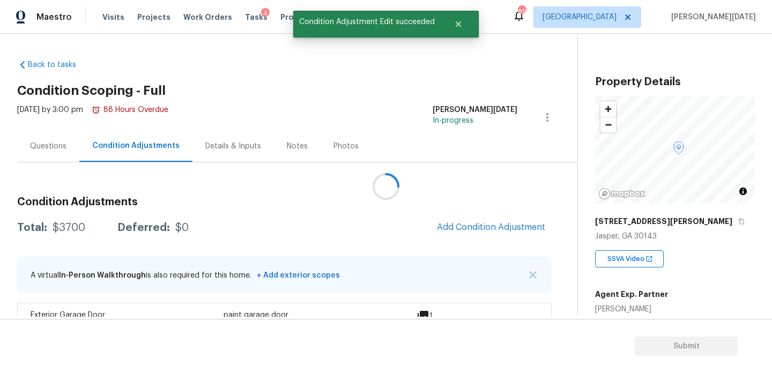
scroll to position [174, 0]
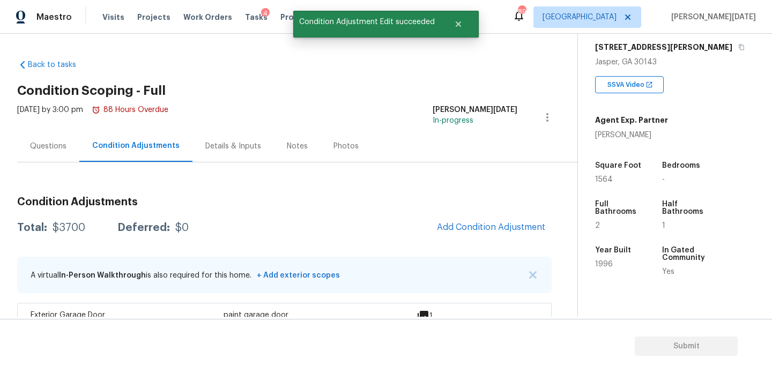
click at [601, 183] on span "1564" at bounding box center [604, 180] width 18 height 8
copy span "1564"
click at [491, 231] on span "Add Condition Adjustment" at bounding box center [491, 228] width 108 height 10
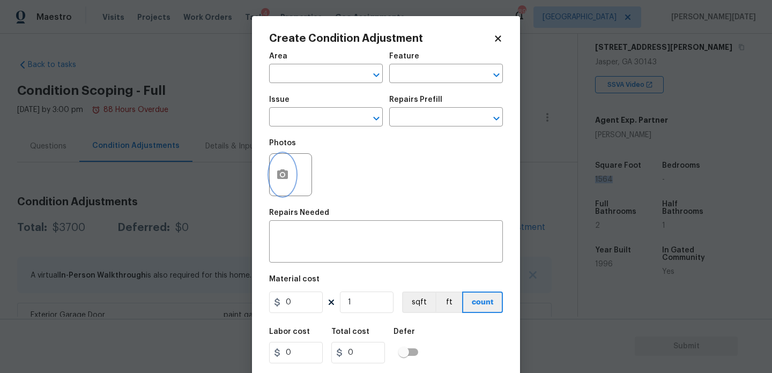
click at [285, 178] on icon "button" at bounding box center [282, 175] width 11 height 10
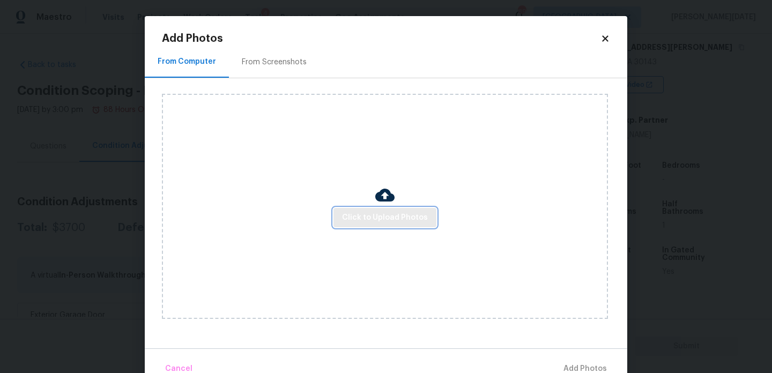
click at [341, 211] on button "Click to Upload Photos" at bounding box center [385, 218] width 103 height 20
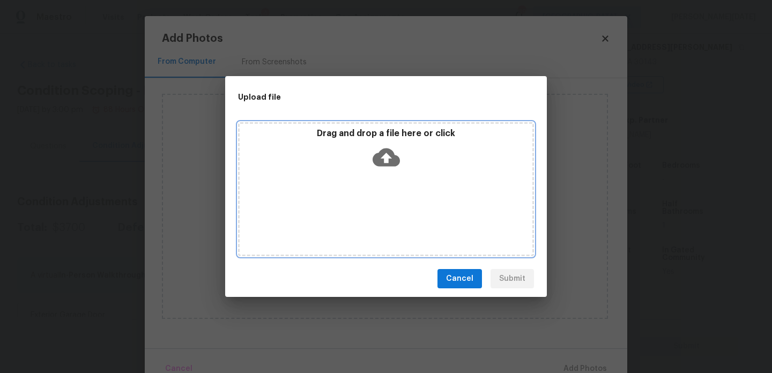
click at [341, 211] on div "Drag and drop a file here or click" at bounding box center [386, 189] width 296 height 134
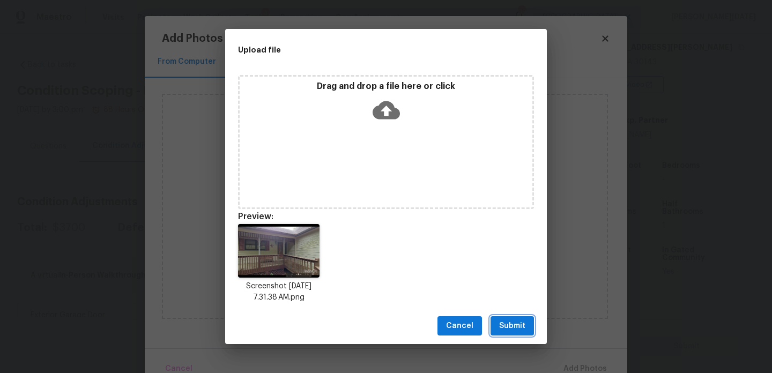
click at [503, 325] on span "Submit" at bounding box center [512, 326] width 26 height 13
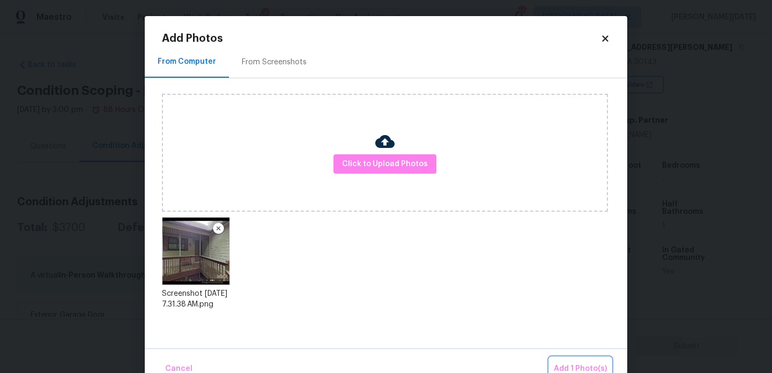
click at [568, 360] on button "Add 1 Photo(s)" at bounding box center [581, 369] width 62 height 23
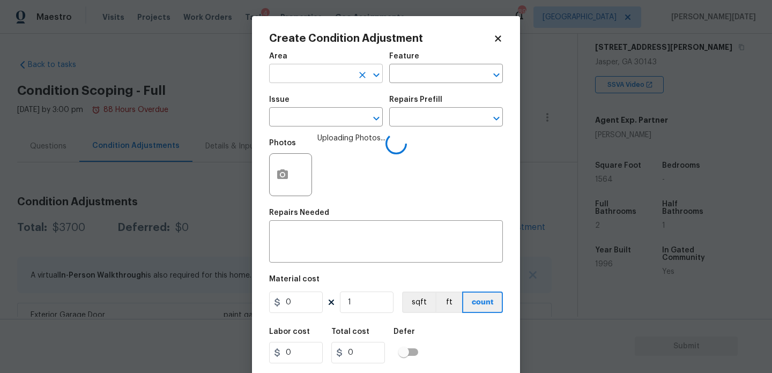
click at [318, 78] on input "text" at bounding box center [311, 75] width 84 height 17
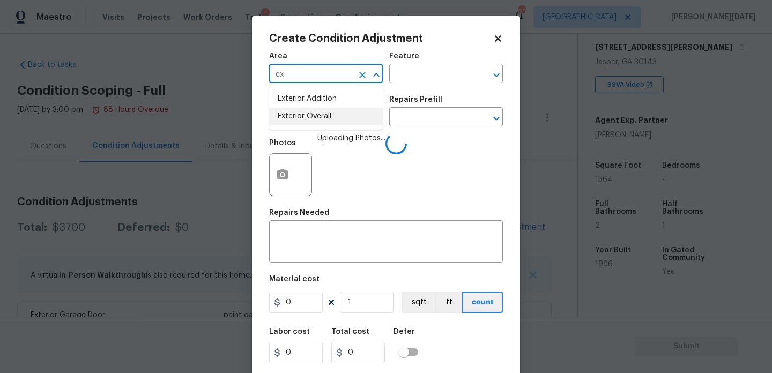
click at [315, 118] on li "Exterior Overall" at bounding box center [326, 117] width 114 height 18
type input "Exterior Overall"
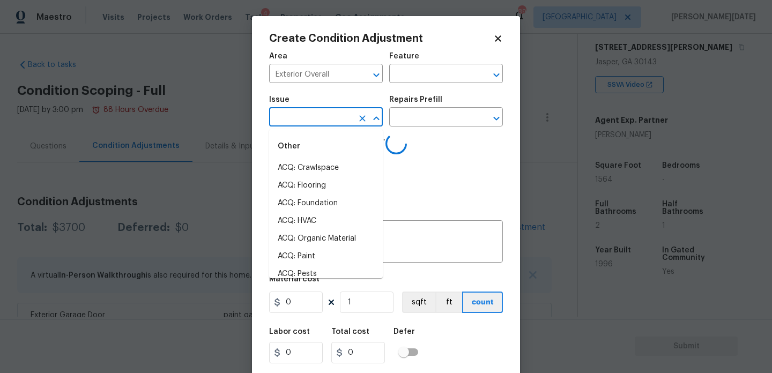
click at [315, 118] on input "text" at bounding box center [311, 118] width 84 height 17
click at [316, 165] on li "ACQ: Paint" at bounding box center [326, 168] width 114 height 18
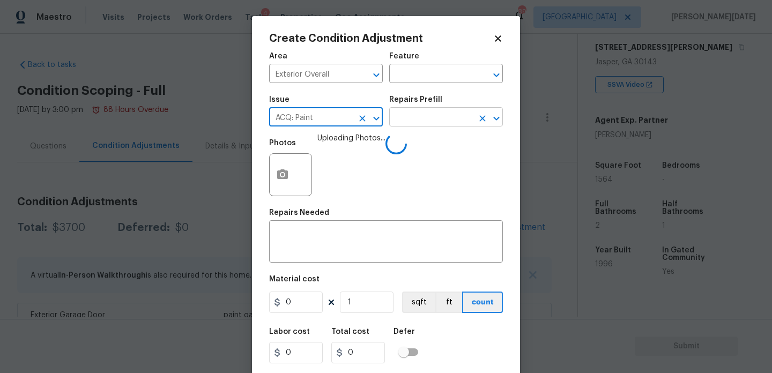
type input "ACQ: Paint"
click at [420, 119] on input "text" at bounding box center [431, 118] width 84 height 17
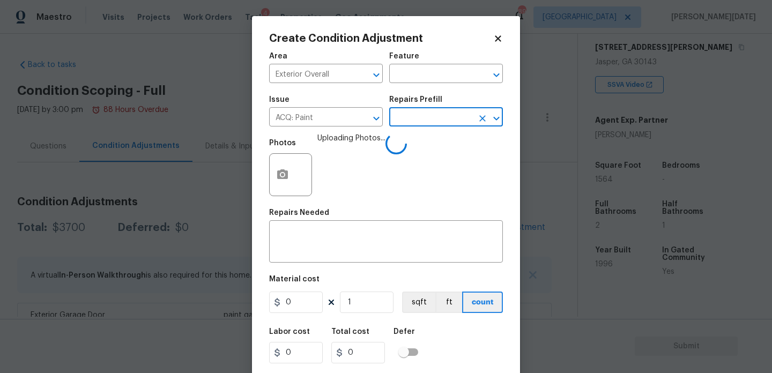
click at [420, 119] on input "text" at bounding box center [431, 118] width 84 height 17
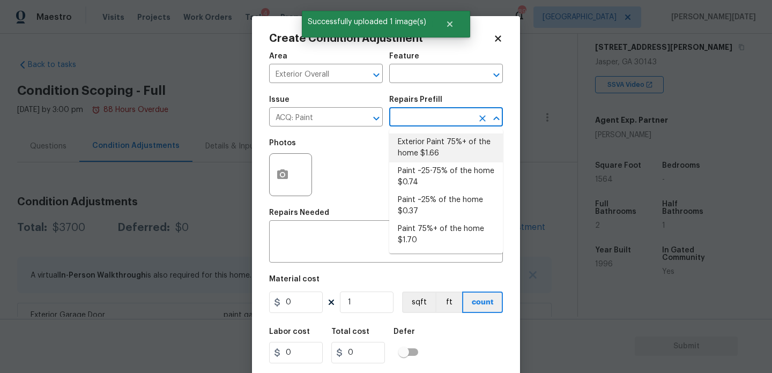
click at [423, 148] on li "Exterior Paint 75%+ of the home $1.66" at bounding box center [446, 148] width 114 height 29
type input "Acquisition"
type textarea "Acquisition Scope: 75%+ of the home exterior will likely require paint"
type input "1.66"
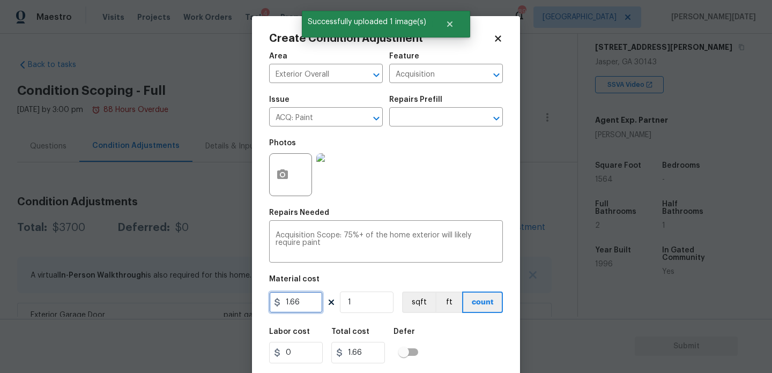
click at [314, 309] on input "1.66" at bounding box center [296, 302] width 54 height 21
type input "1.5"
click at [364, 310] on input "1" at bounding box center [367, 302] width 54 height 21
type input "0"
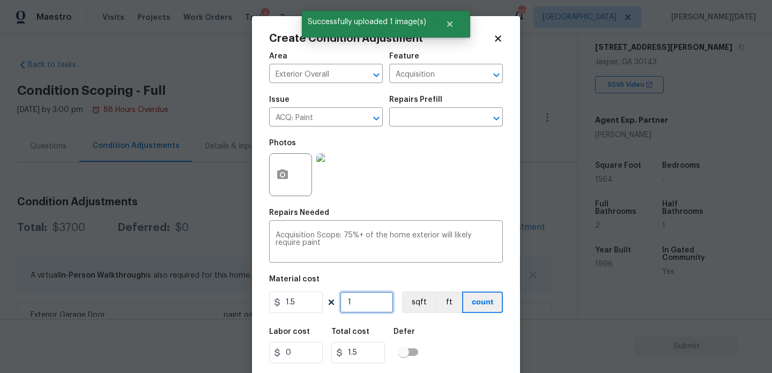
type input "0"
paste input "1564"
type input "1564"
type input "2346"
type input "1564"
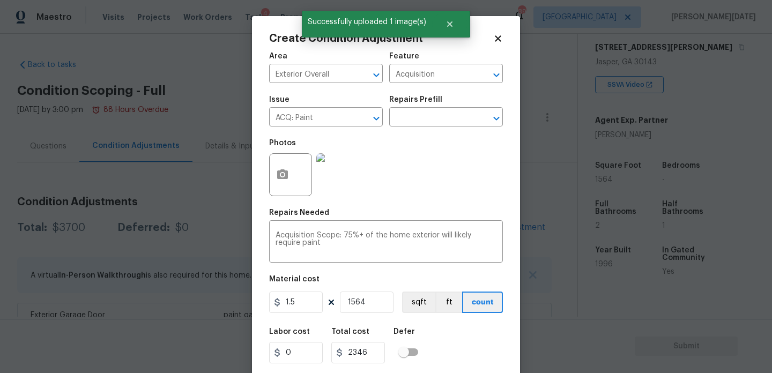
click at [439, 187] on div "Photos" at bounding box center [386, 168] width 234 height 70
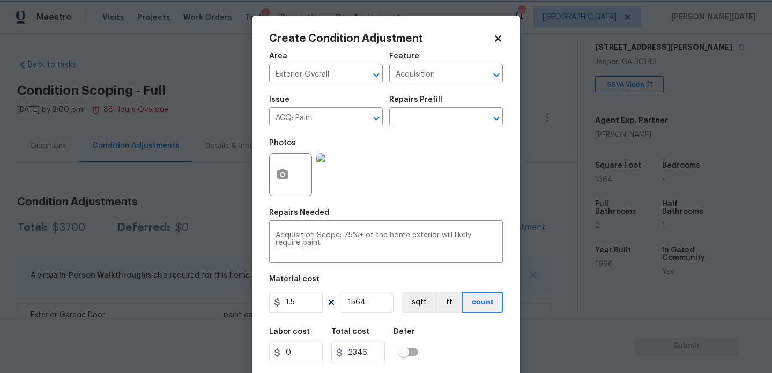
scroll to position [27, 0]
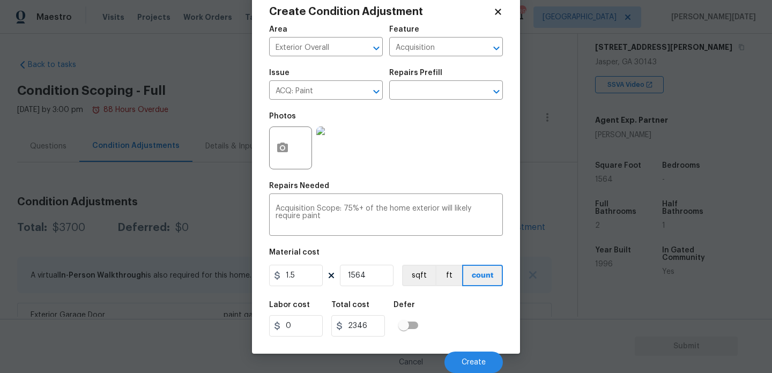
click at [476, 349] on div "Cancel Create" at bounding box center [386, 358] width 234 height 30
click at [475, 364] on span "Create" at bounding box center [474, 363] width 24 height 8
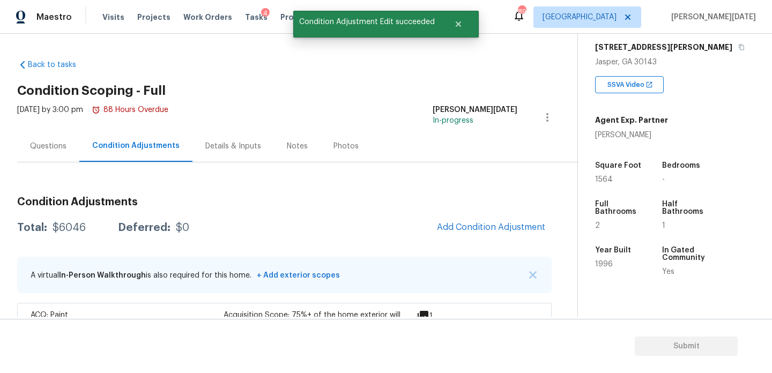
scroll to position [0, 0]
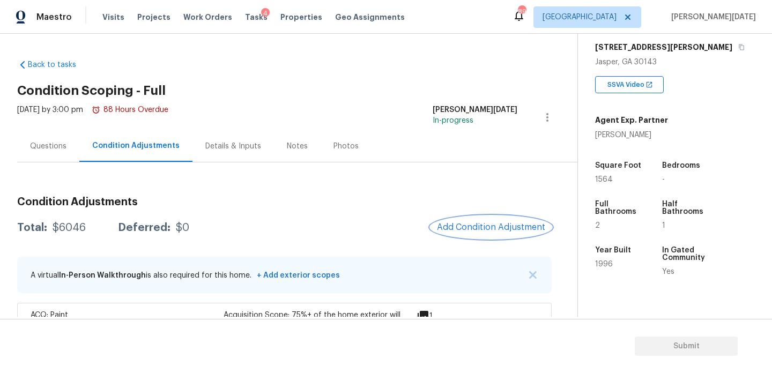
click at [487, 229] on span "Add Condition Adjustment" at bounding box center [491, 228] width 108 height 10
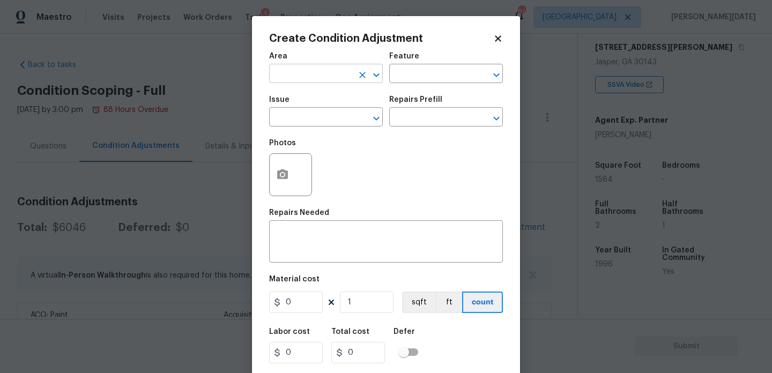
click at [322, 82] on input "text" at bounding box center [311, 75] width 84 height 17
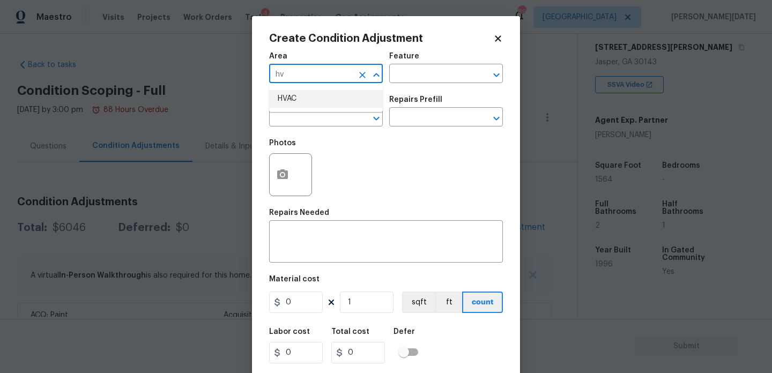
click at [316, 105] on li "HVAC" at bounding box center [326, 99] width 114 height 18
type input "HVAC"
click at [315, 114] on input "text" at bounding box center [311, 118] width 84 height 17
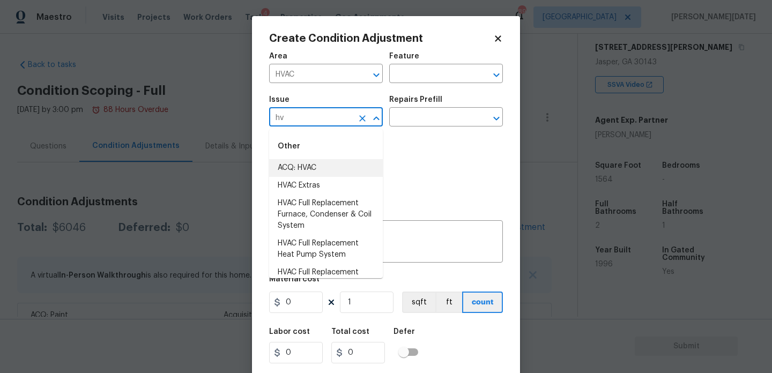
click at [312, 168] on li "ACQ: HVAC" at bounding box center [326, 168] width 114 height 18
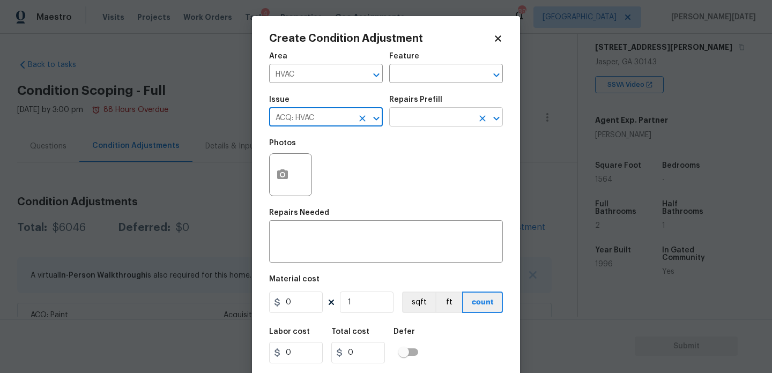
type input "ACQ: HVAC"
click at [432, 114] on input "text" at bounding box center [431, 118] width 84 height 17
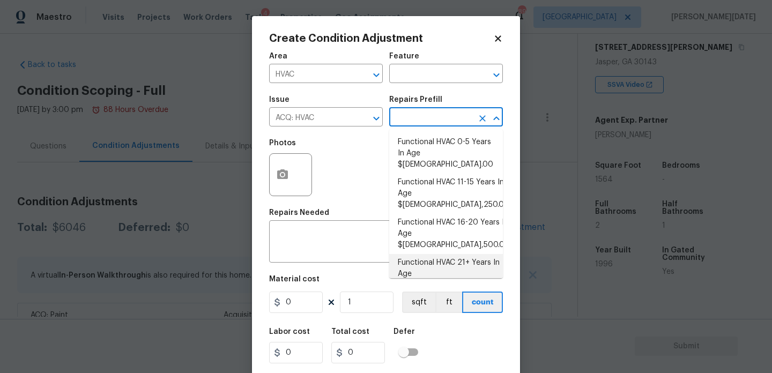
click at [449, 254] on li "Functional HVAC 21+ Years In Age $6,500.00" at bounding box center [446, 274] width 114 height 40
type input "Acquisition"
type textarea "Acquisition Scope: Functional HVAC 21+ years"
type input "6500"
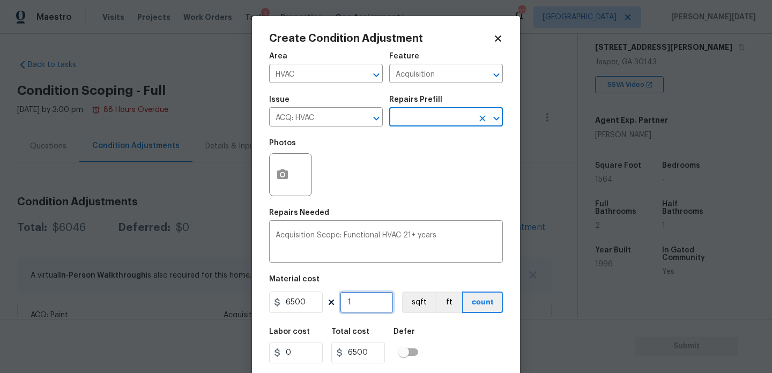
click at [369, 305] on input "1" at bounding box center [367, 302] width 54 height 21
type input "0"
type input "2"
type input "13000"
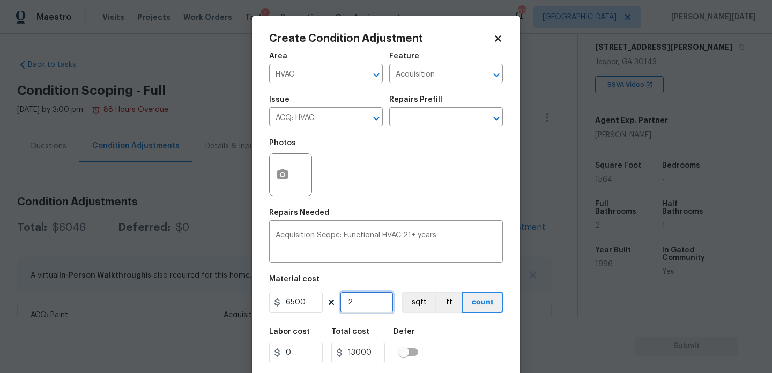
type input "2"
click at [387, 211] on div "Repairs Needed" at bounding box center [386, 216] width 234 height 14
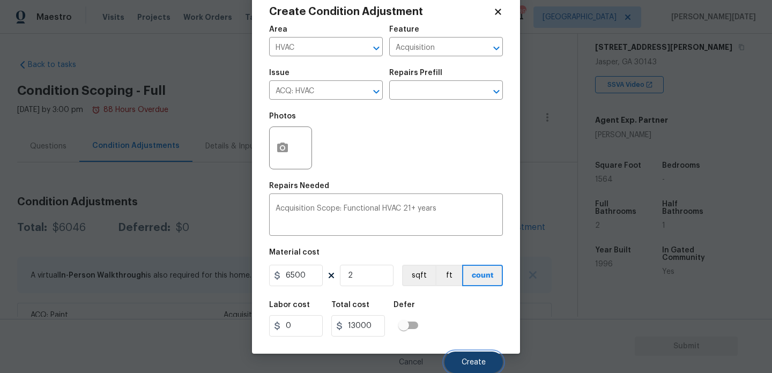
click at [472, 355] on button "Create" at bounding box center [474, 362] width 58 height 21
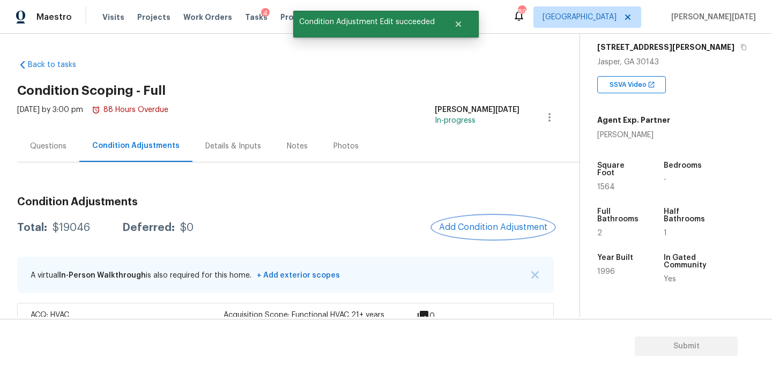
scroll to position [0, 0]
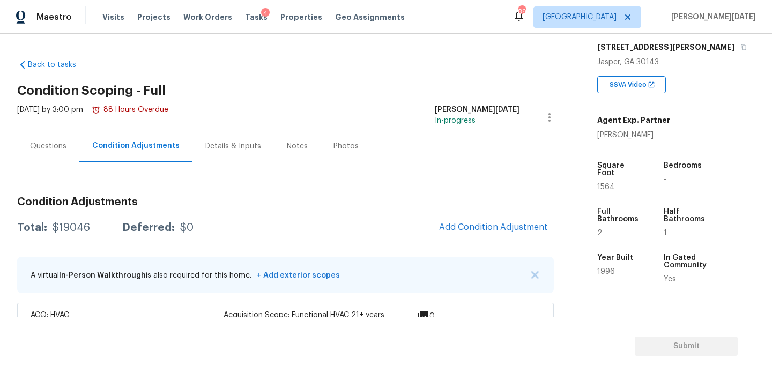
click at [481, 215] on div "Condition Adjustments Total: $19046 Deferred: $0 Add Condition Adjustment A vir…" at bounding box center [285, 327] width 537 height 278
click at [481, 224] on span "Add Condition Adjustment" at bounding box center [493, 228] width 108 height 10
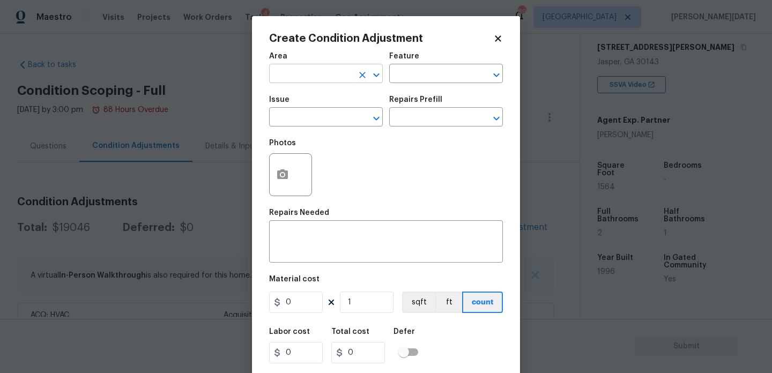
click at [309, 75] on input "text" at bounding box center [311, 75] width 84 height 17
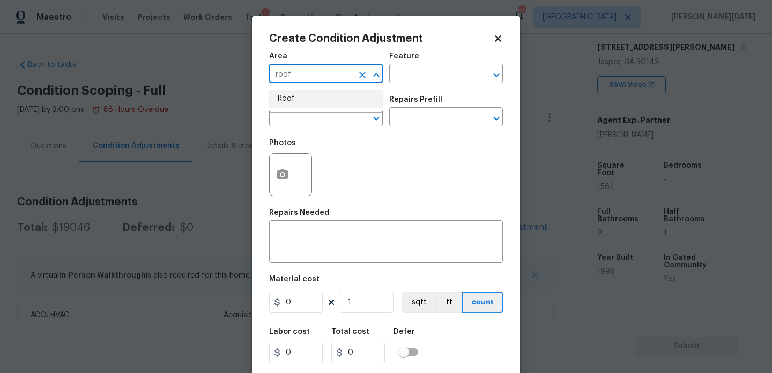
click at [308, 94] on li "Roof" at bounding box center [326, 99] width 114 height 18
type input "Roof"
click at [305, 116] on input "text" at bounding box center [311, 118] width 84 height 17
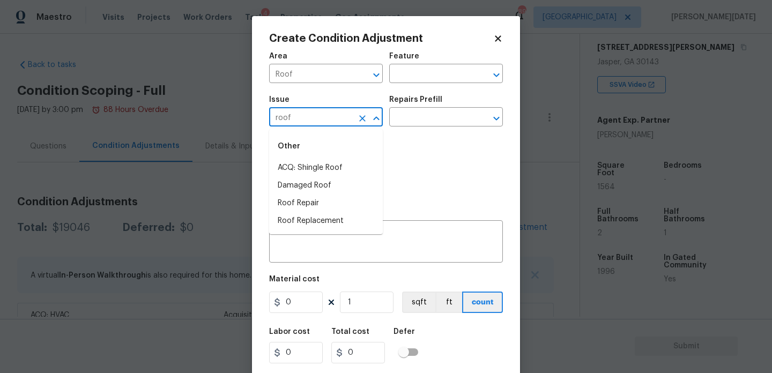
click at [312, 161] on li "ACQ: Shingle Roof" at bounding box center [326, 168] width 114 height 18
type input "ACQ: Shingle Roof"
click at [427, 122] on input "text" at bounding box center [431, 118] width 84 height 17
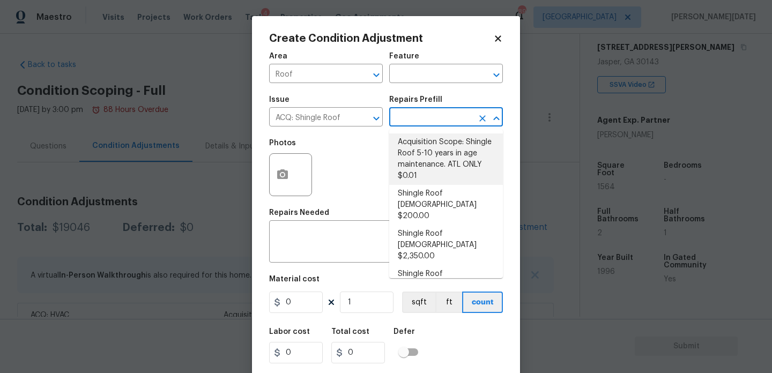
click at [445, 195] on li "Shingle Roof [DEMOGRAPHIC_DATA] $200.00" at bounding box center [446, 205] width 114 height 40
type input "Acquisition"
type textarea "Acquisition Scope: Shingle Roof 0-10 years in age maintenance."
type input "200"
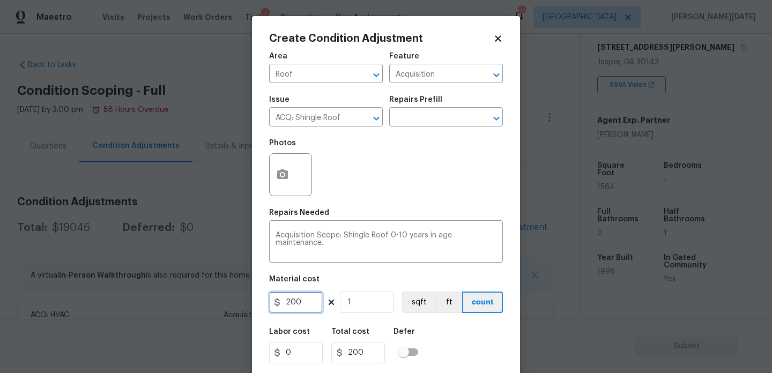
drag, startPoint x: 313, startPoint y: 306, endPoint x: 198, endPoint y: 305, distance: 115.3
click at [198, 305] on div "Create Condition Adjustment Area Roof ​ Feature Acquisition ​ Issue ACQ: Shingl…" at bounding box center [386, 186] width 772 height 373
type input "500"
click at [348, 194] on div "Photos" at bounding box center [386, 168] width 234 height 70
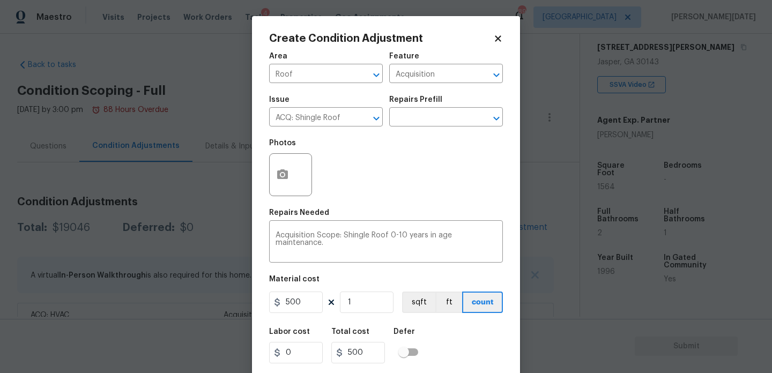
scroll to position [27, 0]
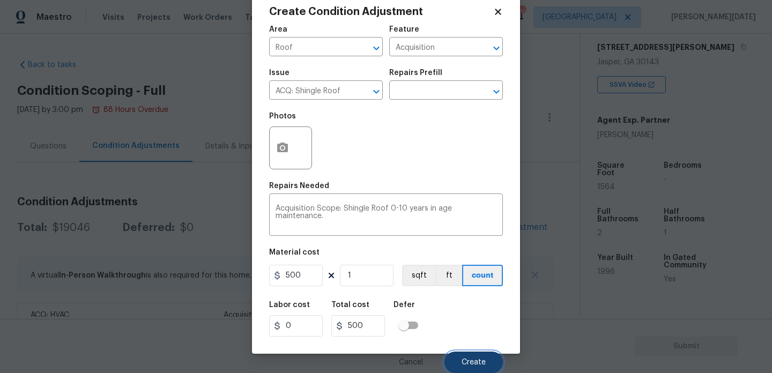
click at [471, 360] on span "Create" at bounding box center [474, 363] width 24 height 8
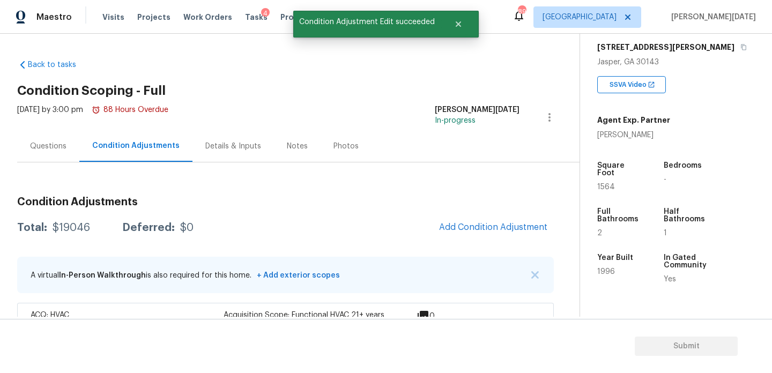
scroll to position [0, 0]
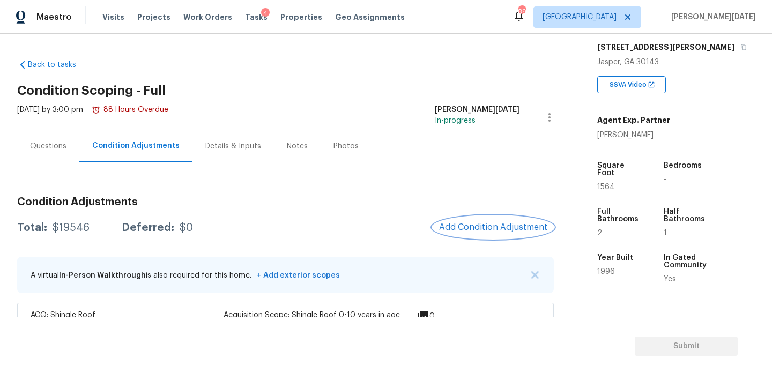
click at [513, 218] on button "Add Condition Adjustment" at bounding box center [493, 227] width 121 height 23
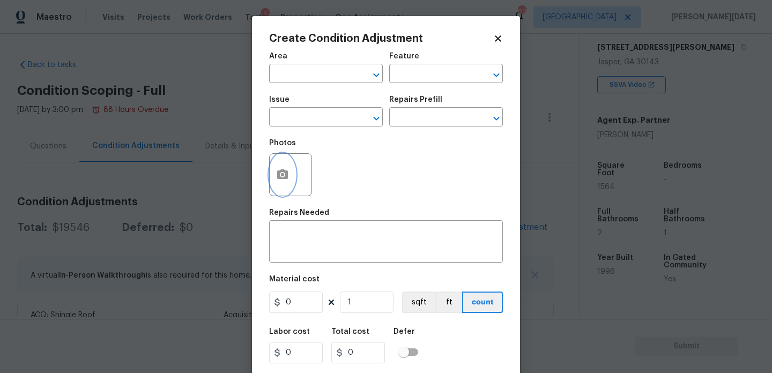
click at [271, 172] on button "button" at bounding box center [283, 175] width 26 height 42
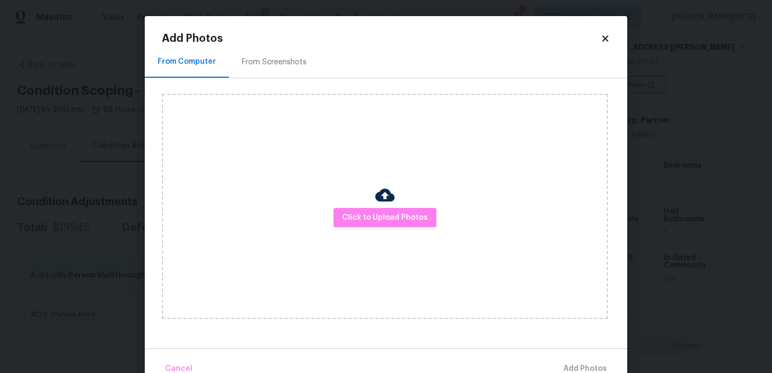
click at [374, 230] on div "Click to Upload Photos" at bounding box center [385, 206] width 446 height 225
click at [386, 217] on span "Click to Upload Photos" at bounding box center [385, 217] width 86 height 13
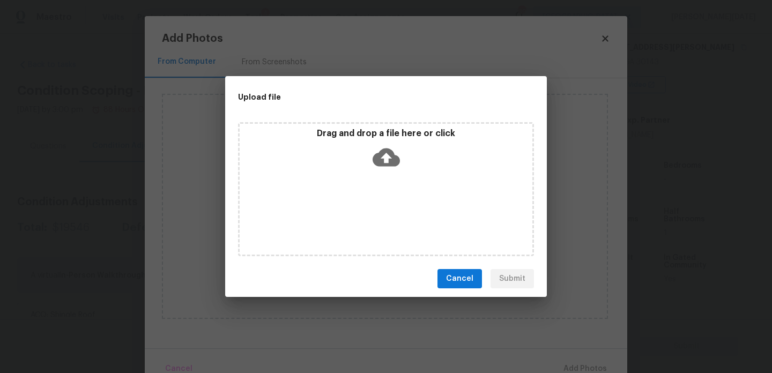
click at [386, 217] on div "Drag and drop a file here or click" at bounding box center [386, 189] width 296 height 134
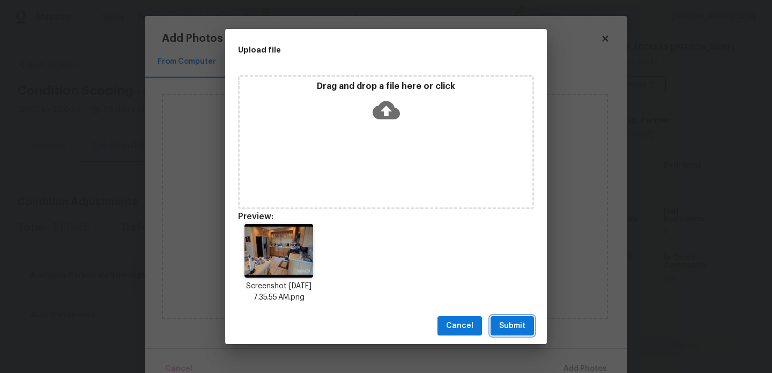
click at [529, 324] on button "Submit" at bounding box center [512, 326] width 43 height 20
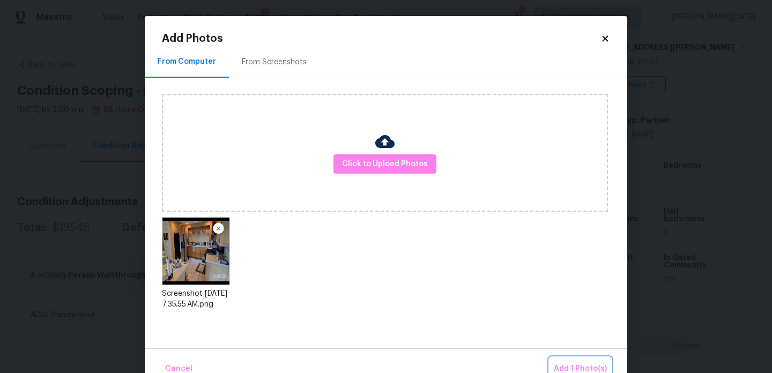
click at [572, 363] on span "Add 1 Photo(s)" at bounding box center [580, 369] width 53 height 13
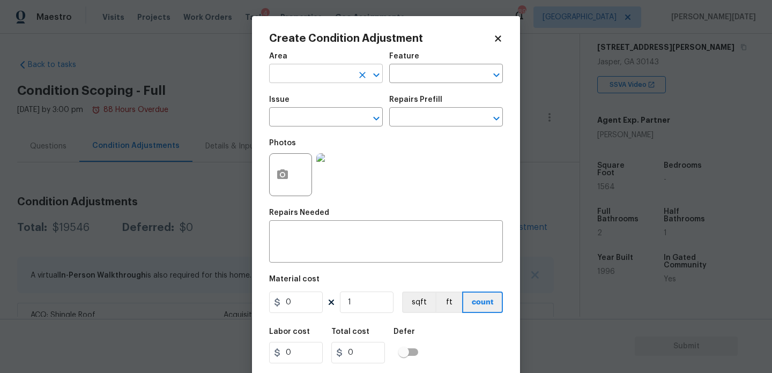
click at [289, 73] on input "text" at bounding box center [311, 75] width 84 height 17
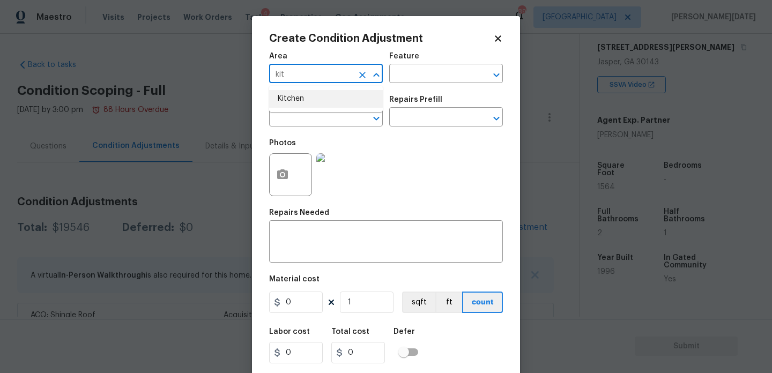
click at [289, 105] on li "Kitchen" at bounding box center [326, 99] width 114 height 18
type input "Kitchen"
click at [291, 116] on input "text" at bounding box center [311, 118] width 84 height 17
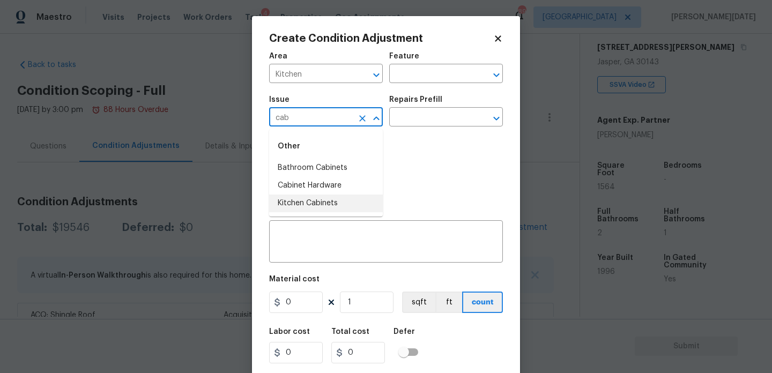
click at [322, 204] on li "Kitchen Cabinets" at bounding box center [326, 204] width 114 height 18
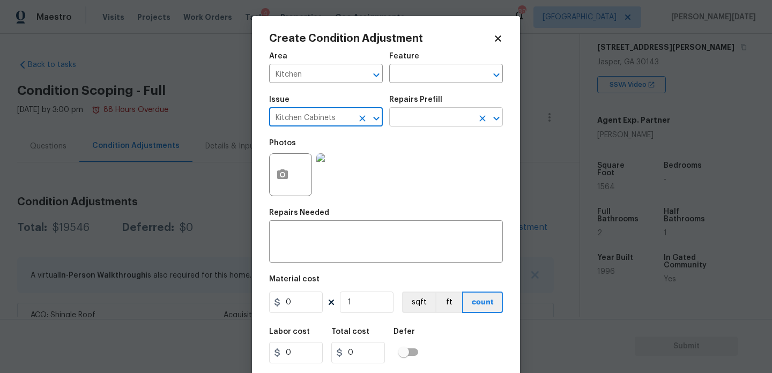
type input "Kitchen Cabinets"
click at [422, 120] on input "text" at bounding box center [431, 118] width 84 height 17
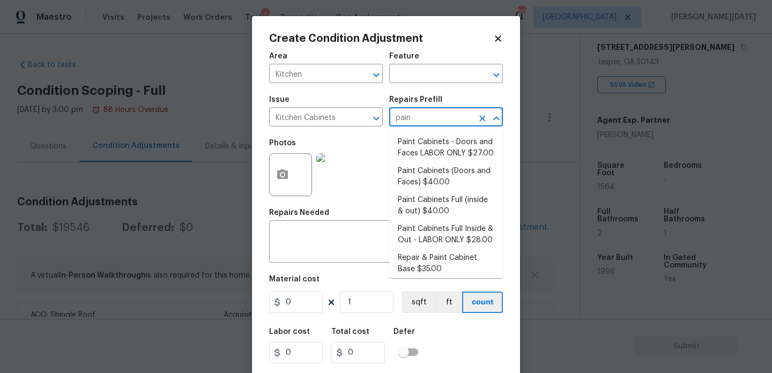
type input "paint"
click at [445, 176] on li "Paint Cabinets (Doors and Faces) $40.00" at bounding box center [446, 177] width 114 height 29
type input "Cabinets"
type textarea "Prep, sand, mask and apply 2 coats of paint to the kitchen cabinet doors and bo…"
type input "40"
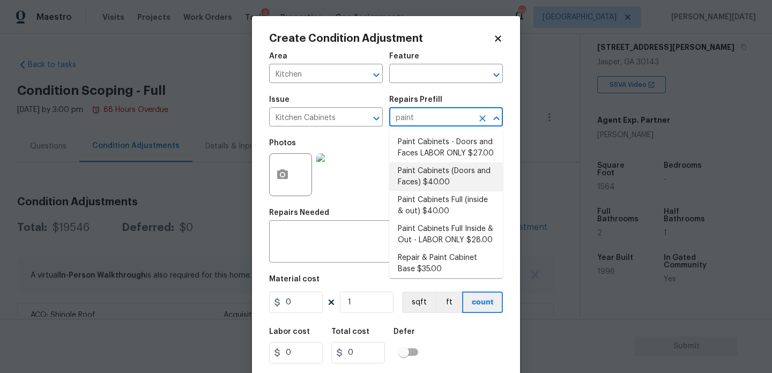
type input "40"
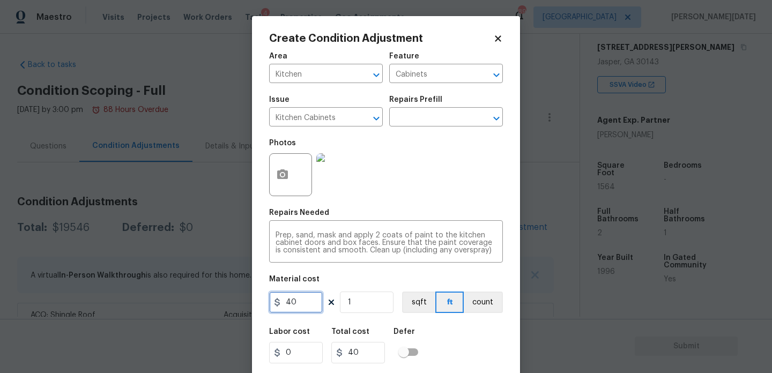
drag, startPoint x: 302, startPoint y: 308, endPoint x: 190, endPoint y: 308, distance: 112.1
click at [190, 308] on div "Create Condition Adjustment Area Kitchen ​ Feature Cabinets ​ Issue Kitchen Cab…" at bounding box center [386, 186] width 772 height 373
type input "1200"
click at [371, 208] on div "Area Kitchen ​ Feature Cabinets ​ Issue Kitchen Cabinets ​ Repairs Prefill ​ Ph…" at bounding box center [386, 223] width 234 height 354
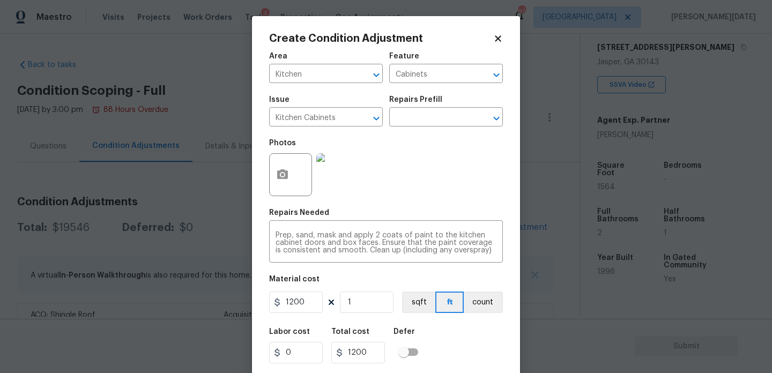
scroll to position [27, 0]
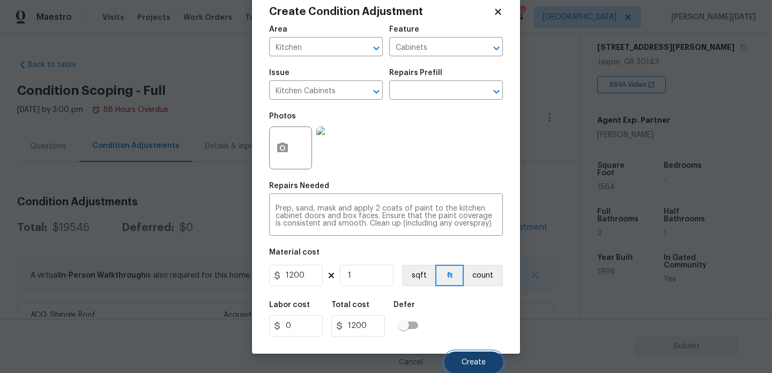
click at [472, 356] on button "Create" at bounding box center [474, 362] width 58 height 21
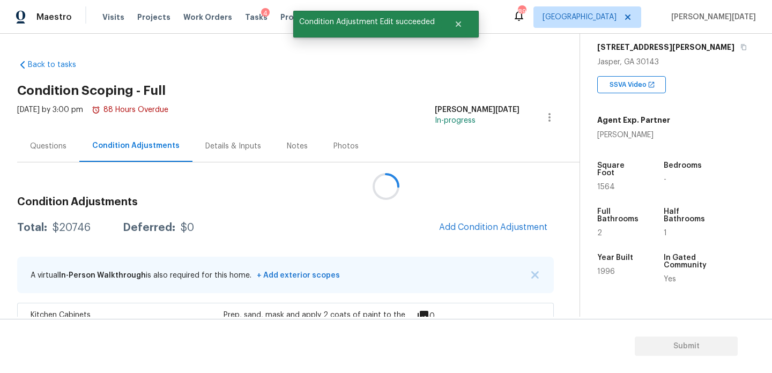
scroll to position [0, 0]
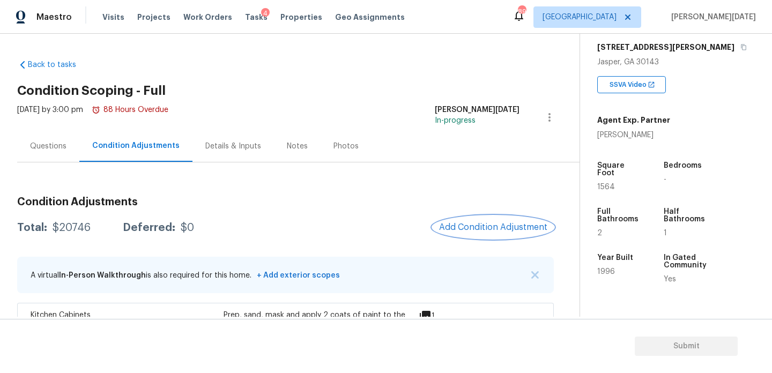
click at [477, 226] on span "Add Condition Adjustment" at bounding box center [493, 228] width 108 height 10
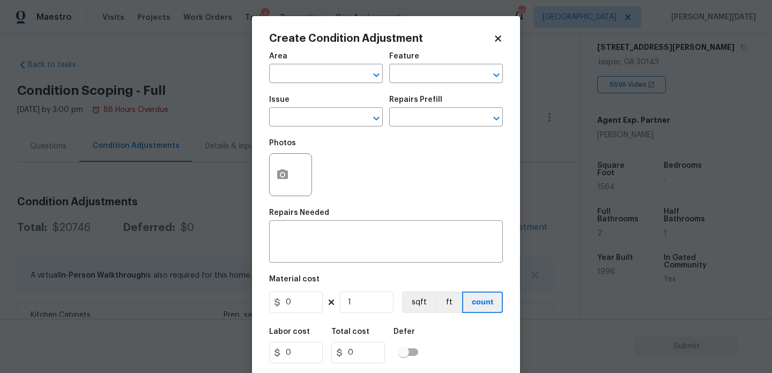
click at [298, 176] on div at bounding box center [290, 174] width 43 height 43
click at [289, 177] on icon "button" at bounding box center [282, 174] width 13 height 13
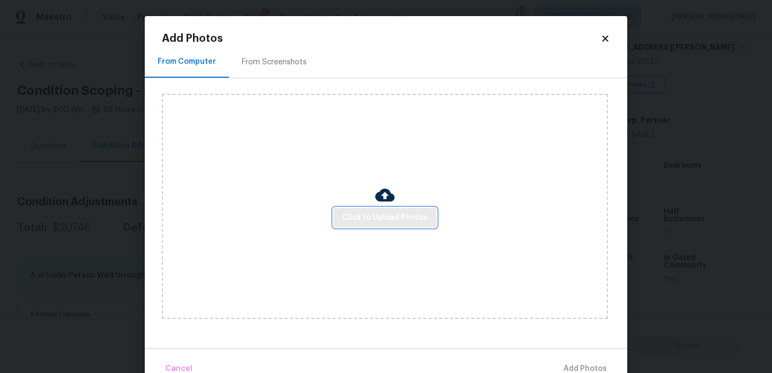
click at [360, 223] on span "Click to Upload Photos" at bounding box center [385, 217] width 86 height 13
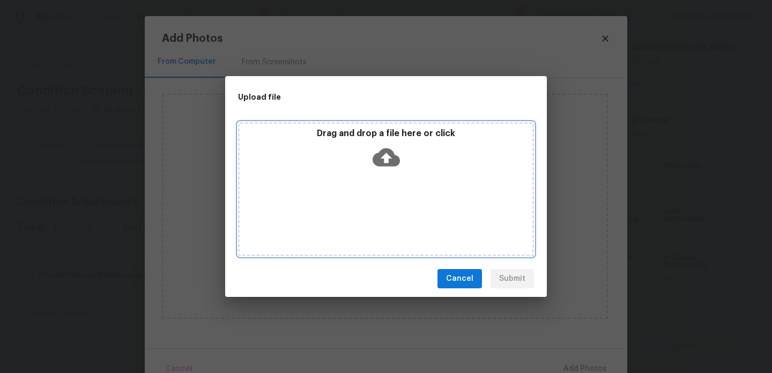
click at [360, 223] on div "Drag and drop a file here or click" at bounding box center [386, 189] width 296 height 134
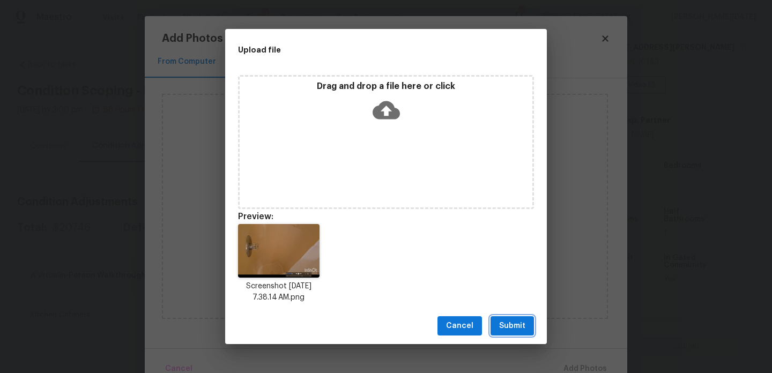
click at [511, 325] on span "Submit" at bounding box center [512, 326] width 26 height 13
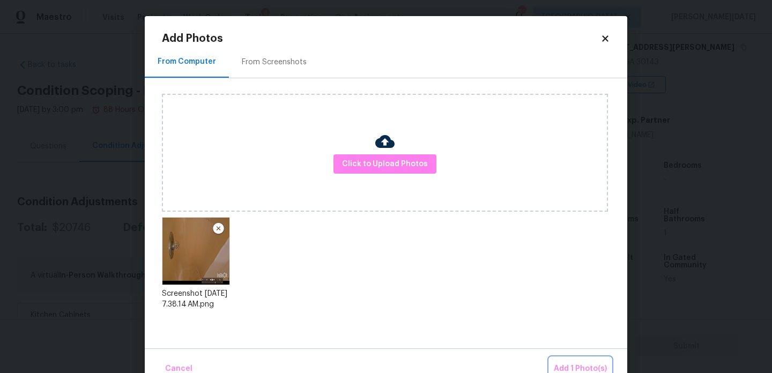
click at [585, 360] on button "Add 1 Photo(s)" at bounding box center [581, 369] width 62 height 23
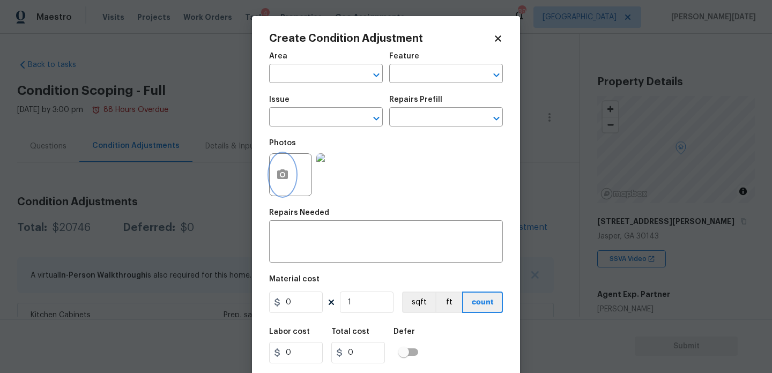
scroll to position [174, 0]
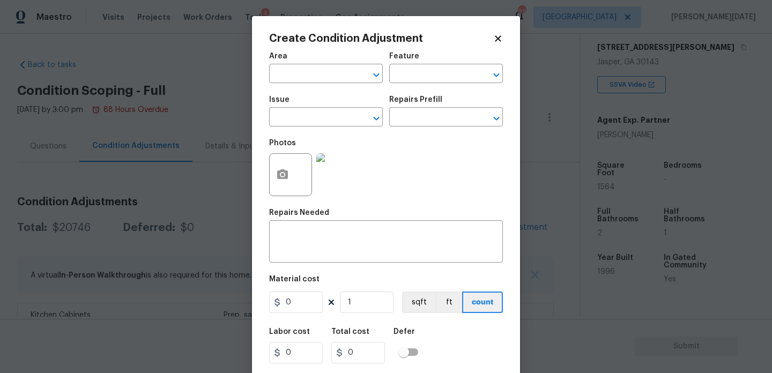
click at [264, 171] on div "Create Condition Adjustment Area ​ Feature ​ Issue ​ Repairs Prefill ​ Photos R…" at bounding box center [386, 198] width 268 height 365
click at [278, 178] on icon "button" at bounding box center [282, 175] width 11 height 10
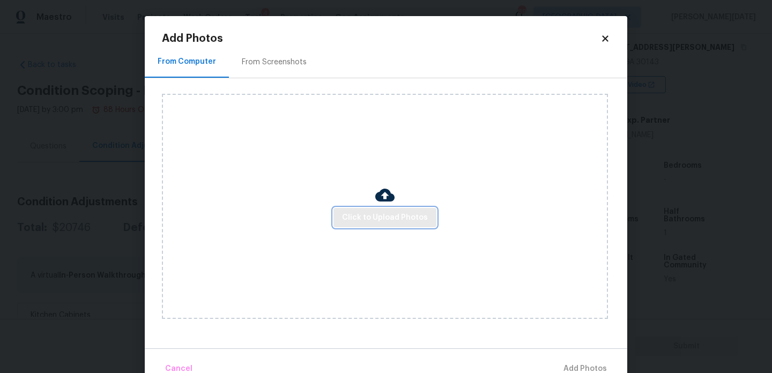
click at [379, 225] on button "Click to Upload Photos" at bounding box center [385, 218] width 103 height 20
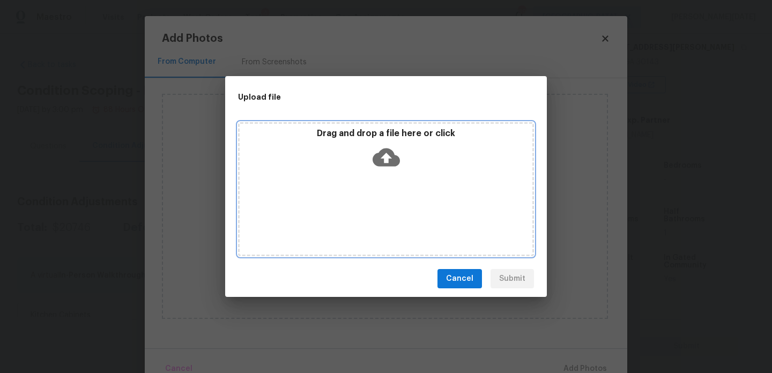
click at [379, 225] on div "Drag and drop a file here or click" at bounding box center [386, 189] width 296 height 134
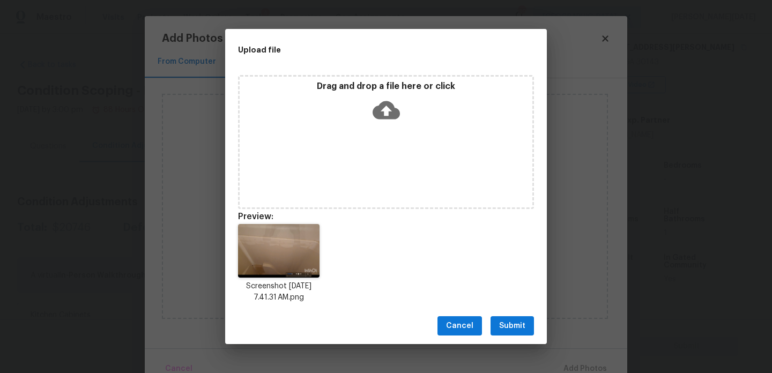
click at [504, 324] on span "Submit" at bounding box center [512, 326] width 26 height 13
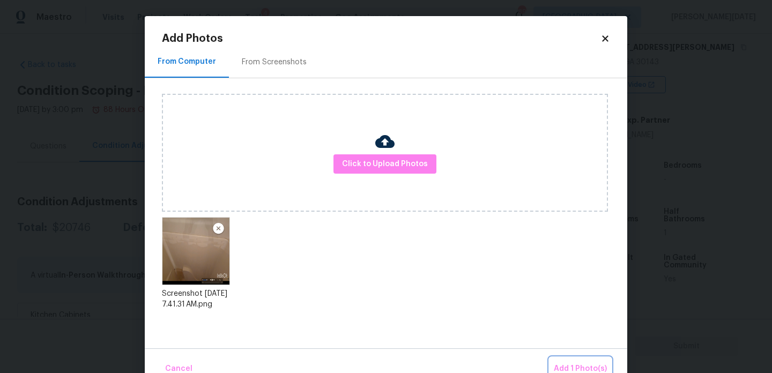
click at [561, 363] on span "Add 1 Photo(s)" at bounding box center [580, 369] width 53 height 13
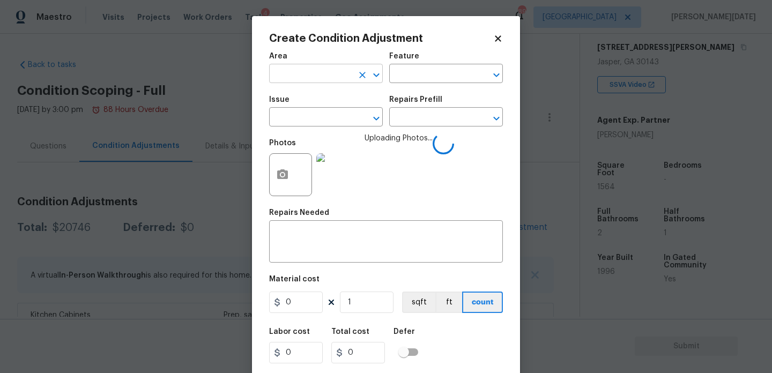
click at [333, 74] on input "text" at bounding box center [311, 75] width 84 height 17
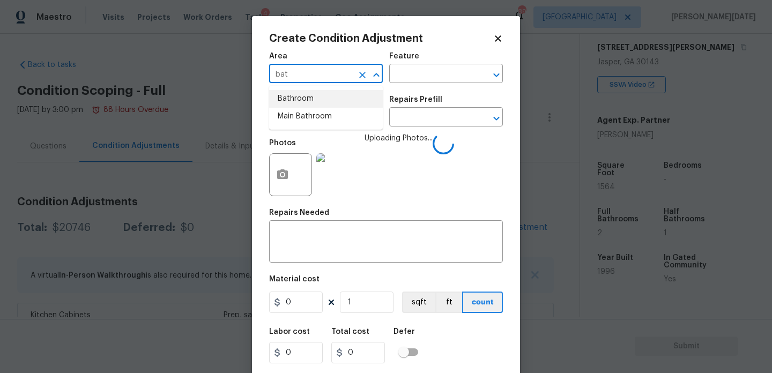
click at [321, 103] on li "Bathroom" at bounding box center [326, 99] width 114 height 18
type input "Bathroom"
click at [315, 125] on input "text" at bounding box center [311, 118] width 84 height 17
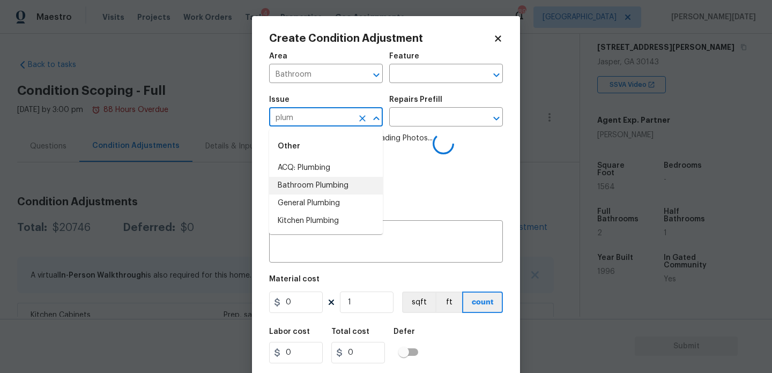
click at [319, 188] on li "Bathroom Plumbing" at bounding box center [326, 186] width 114 height 18
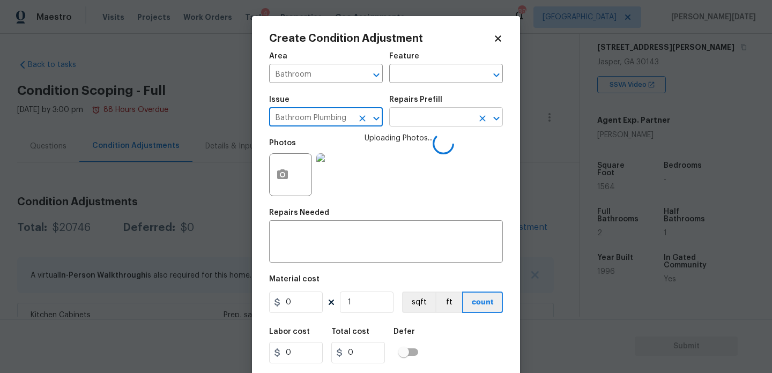
type input "Bathroom Plumbing"
click at [422, 113] on input "text" at bounding box center [431, 118] width 84 height 17
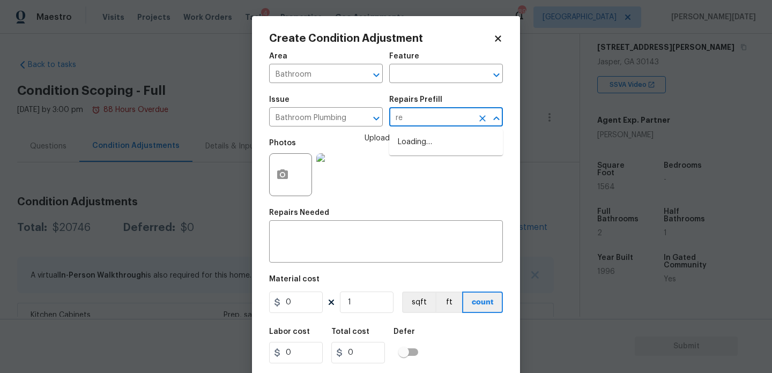
type input "ref"
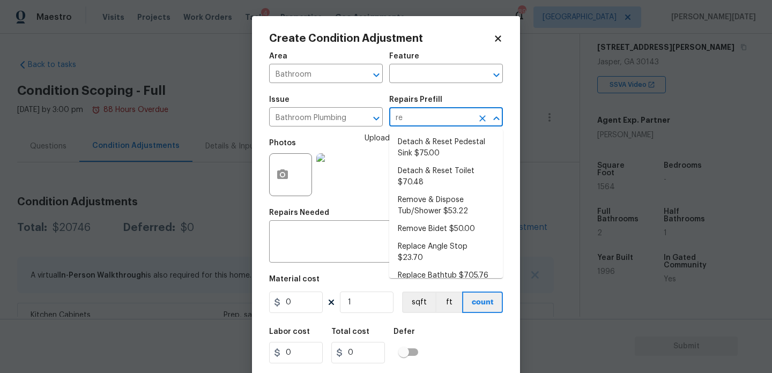
type input "ref"
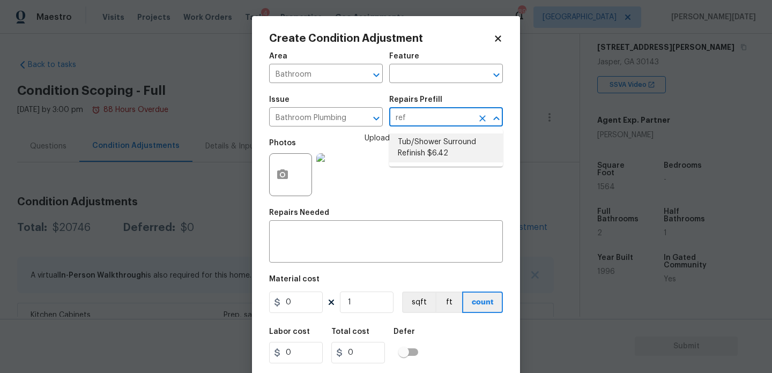
click at [429, 157] on li "Tub/Shower Surround Refinish $6.42" at bounding box center [446, 148] width 114 height 29
type input "Plumbing"
type input "6.42"
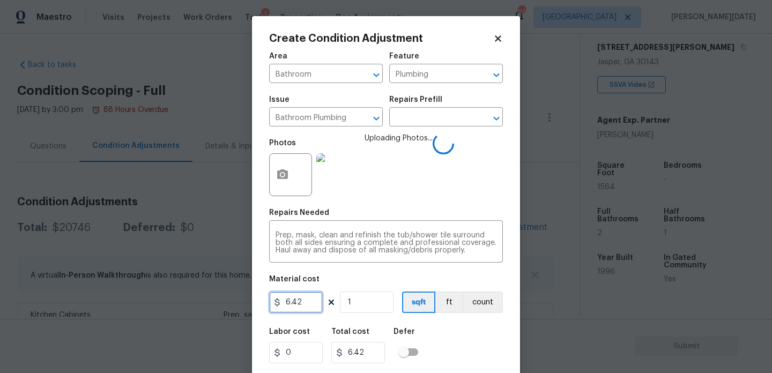
drag, startPoint x: 322, startPoint y: 306, endPoint x: 272, endPoint y: 306, distance: 49.9
click at [272, 306] on input "6.42" at bounding box center [296, 302] width 54 height 21
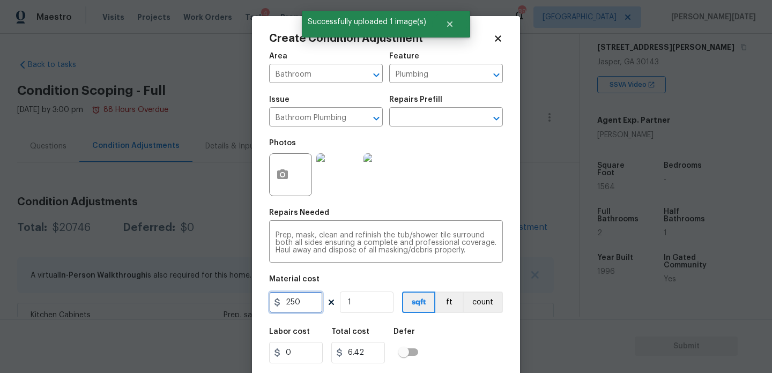
drag, startPoint x: 304, startPoint y: 306, endPoint x: 228, endPoint y: 306, distance: 76.2
click at [228, 306] on div "Create Condition Adjustment Area Bathroom ​ Feature Plumbing ​ Issue Bathroom P…" at bounding box center [386, 186] width 772 height 373
type input "350"
click at [359, 312] on input "1" at bounding box center [367, 302] width 54 height 21
type input "350"
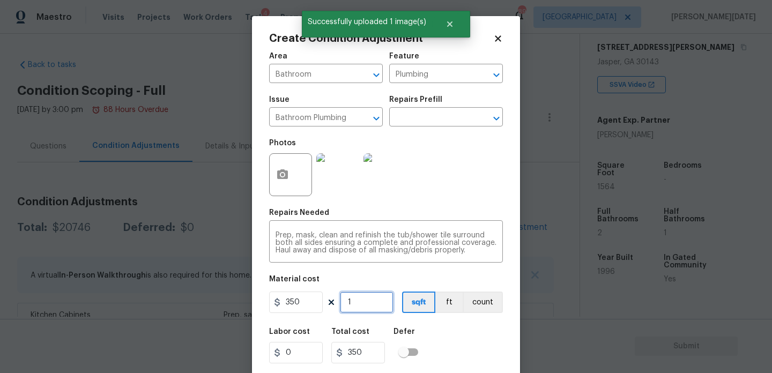
type input "0"
type input "2"
type input "700"
type input "2"
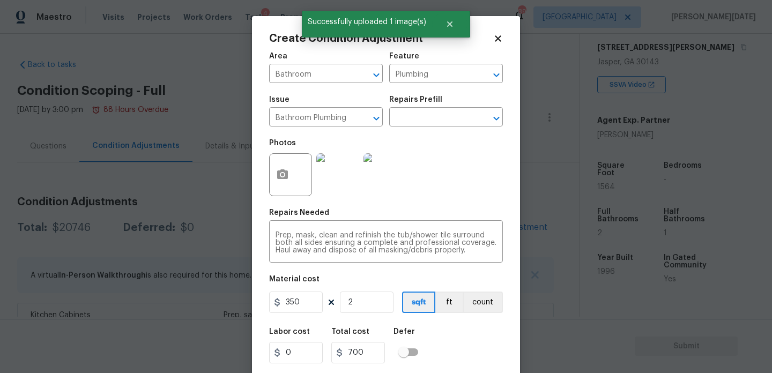
click at [441, 187] on div "Photos" at bounding box center [386, 168] width 234 height 70
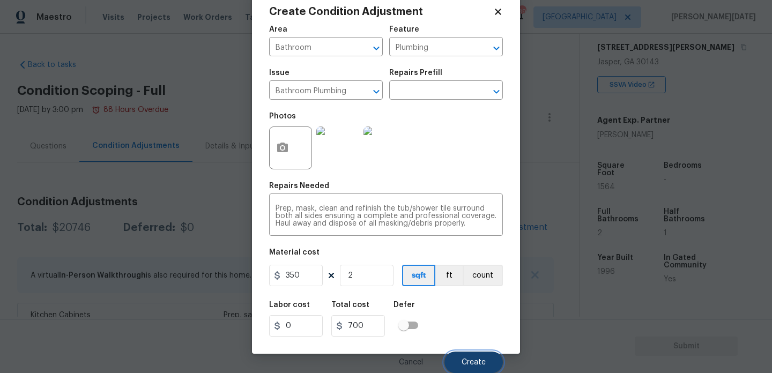
click at [469, 369] on button "Create" at bounding box center [474, 362] width 58 height 21
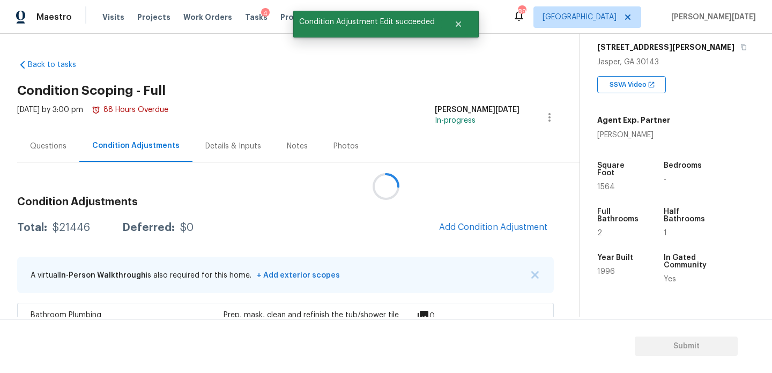
scroll to position [0, 0]
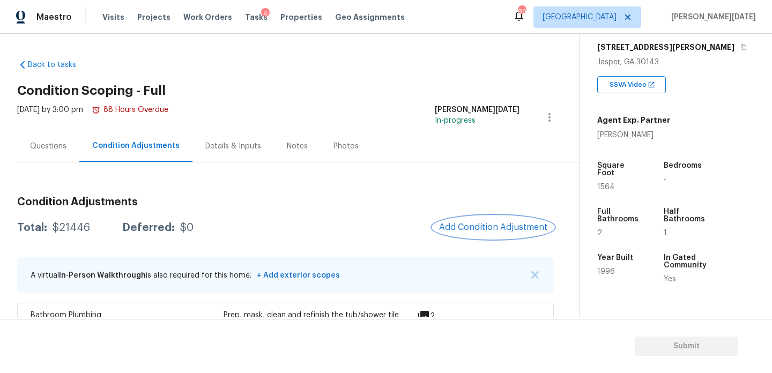
click at [489, 238] on button "Add Condition Adjustment" at bounding box center [493, 227] width 121 height 23
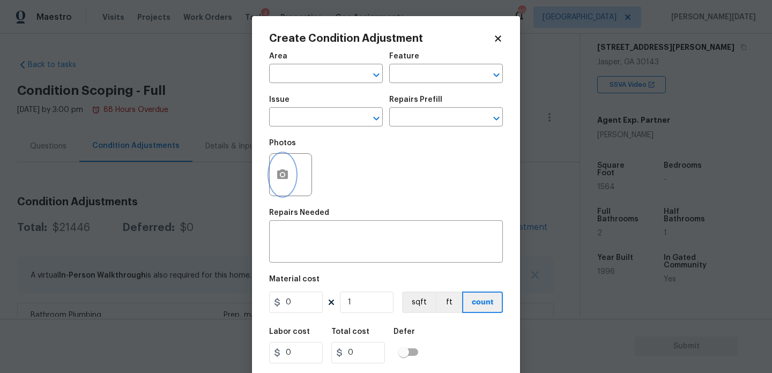
click at [284, 165] on button "button" at bounding box center [283, 175] width 26 height 42
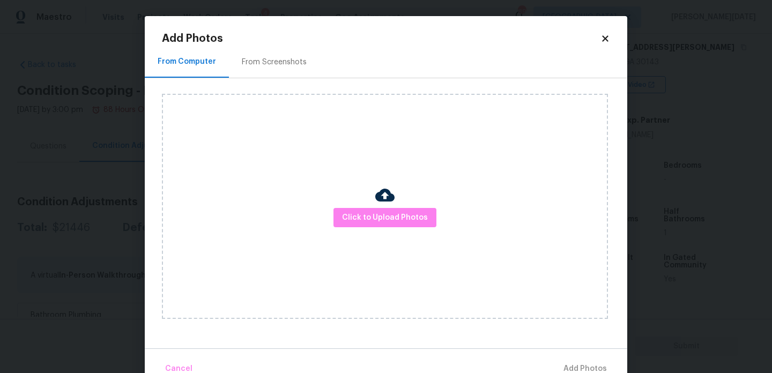
click at [284, 165] on div "Click to Upload Photos" at bounding box center [385, 206] width 446 height 225
click at [380, 250] on div "Click to Upload Photos" at bounding box center [385, 206] width 446 height 225
click at [392, 222] on span "Click to Upload Photos" at bounding box center [385, 217] width 86 height 13
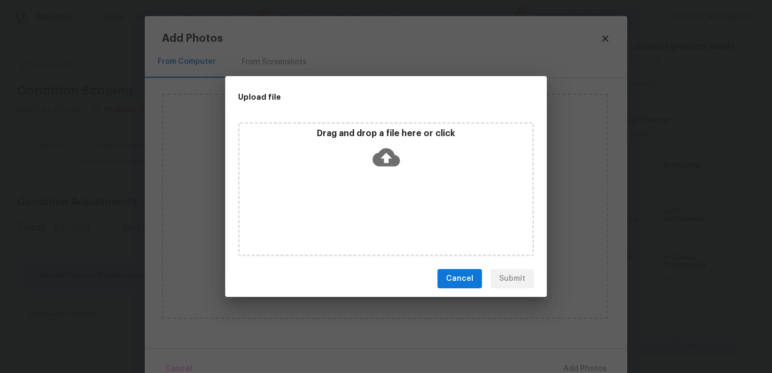
click at [392, 222] on div "Drag and drop a file here or click" at bounding box center [386, 189] width 296 height 134
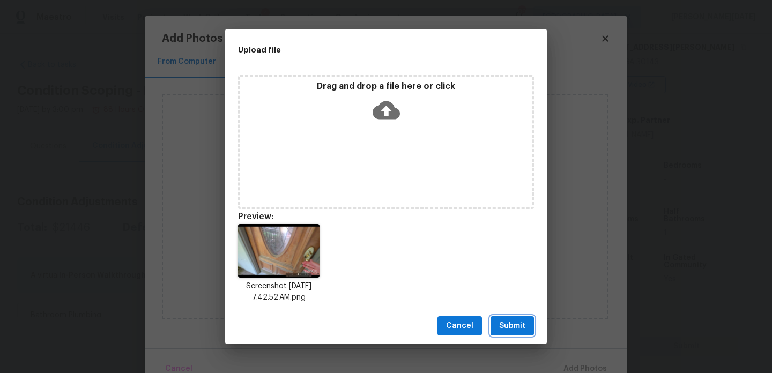
click at [517, 323] on span "Submit" at bounding box center [512, 326] width 26 height 13
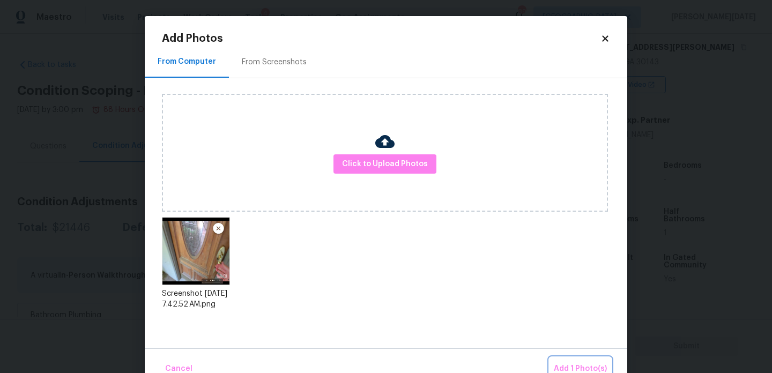
click at [579, 371] on span "Add 1 Photo(s)" at bounding box center [580, 369] width 53 height 13
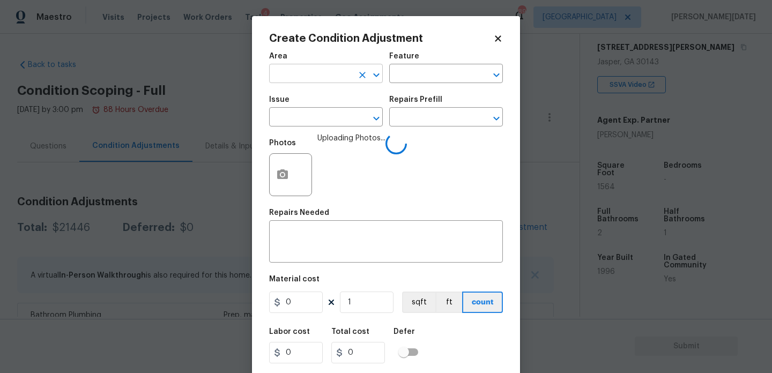
click at [332, 80] on input "text" at bounding box center [311, 75] width 84 height 17
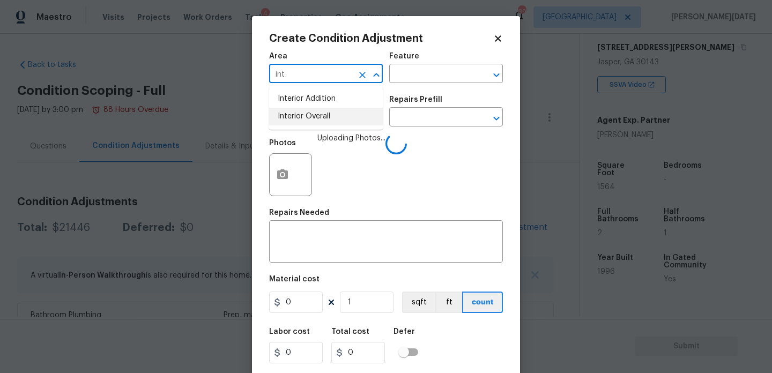
click at [331, 111] on li "Interior Overall" at bounding box center [326, 117] width 114 height 18
type input "Interior Overall"
click at [409, 79] on input "text" at bounding box center [431, 75] width 84 height 17
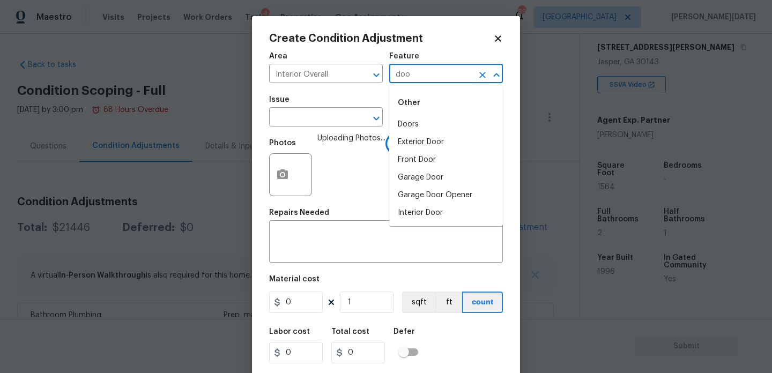
type input "door"
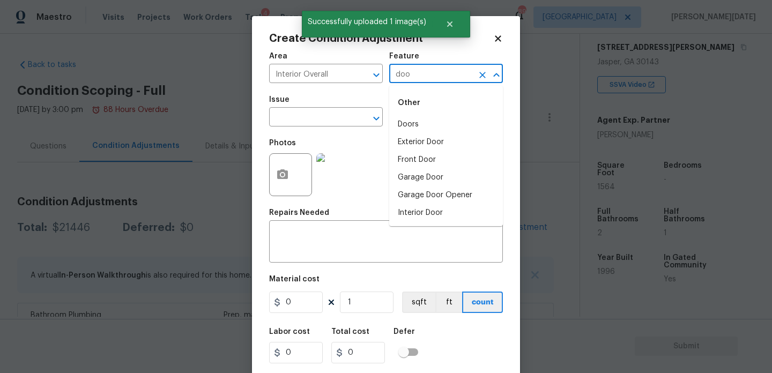
type input "door"
click at [426, 150] on li "Exterior Door" at bounding box center [446, 143] width 114 height 18
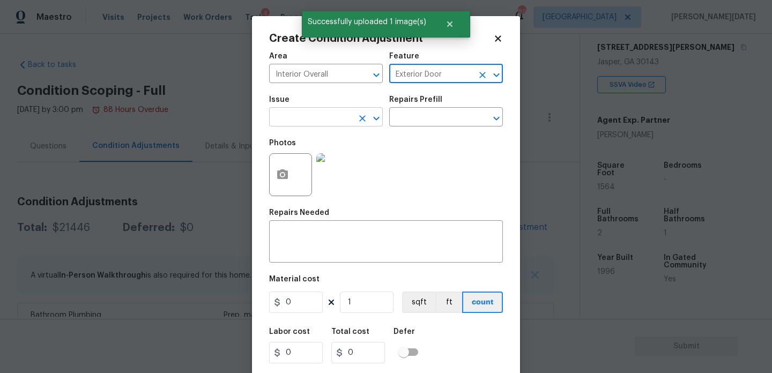
type input "Exterior Door"
click at [291, 120] on input "text" at bounding box center [311, 118] width 84 height 17
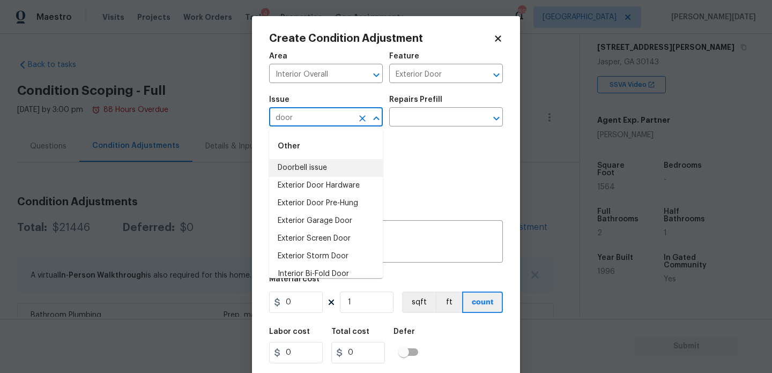
scroll to position [79, 0]
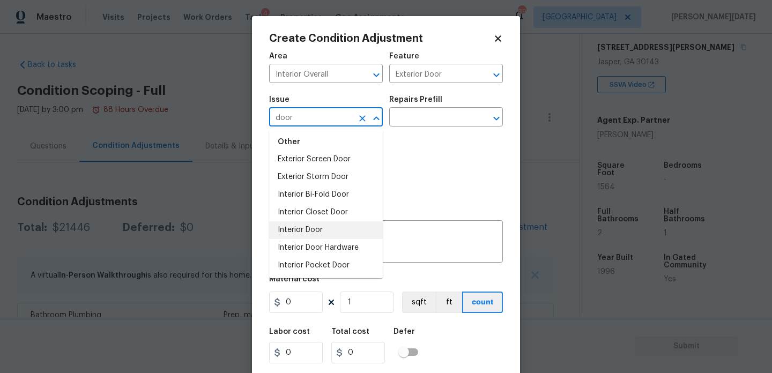
click at [316, 231] on li "Interior Door" at bounding box center [326, 231] width 114 height 18
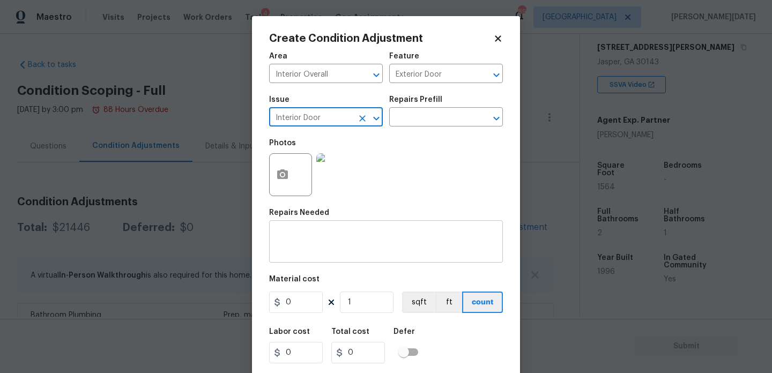
scroll to position [27, 0]
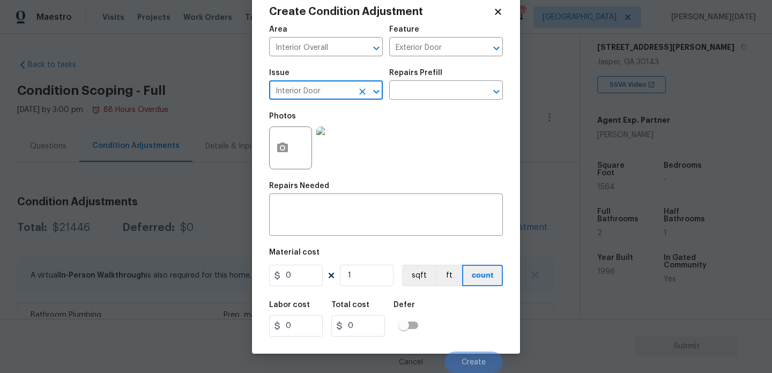
type input "Interior Door"
click at [305, 284] on input "0" at bounding box center [296, 275] width 54 height 21
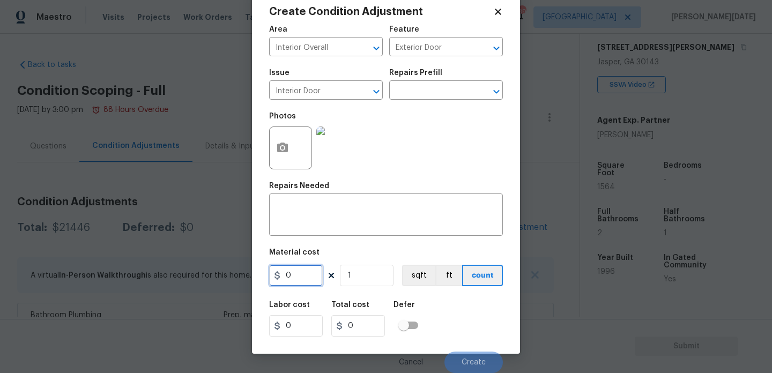
click at [305, 284] on input "0" at bounding box center [296, 275] width 54 height 21
type input "75"
click at [318, 225] on textarea at bounding box center [386, 216] width 221 height 23
type input "75"
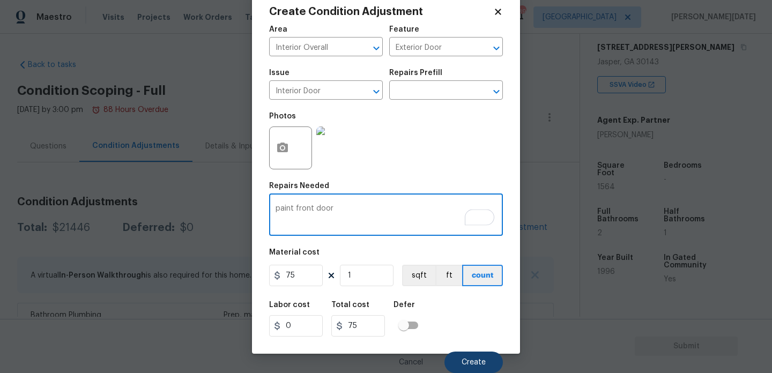
type textarea "paint front door"
click at [470, 362] on span "Create" at bounding box center [474, 363] width 24 height 8
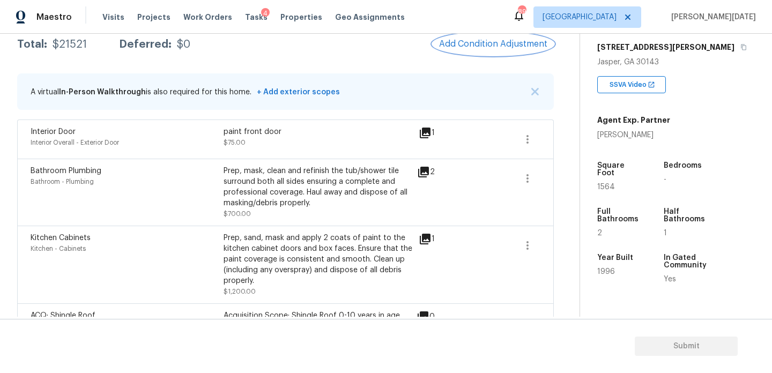
scroll to position [158, 0]
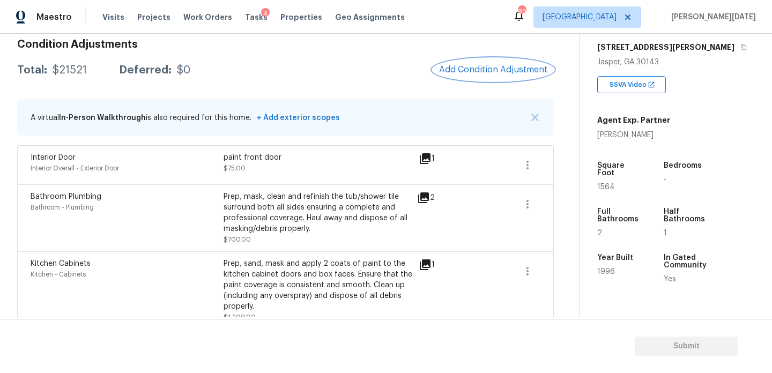
click at [503, 75] on button "Add Condition Adjustment" at bounding box center [493, 69] width 121 height 23
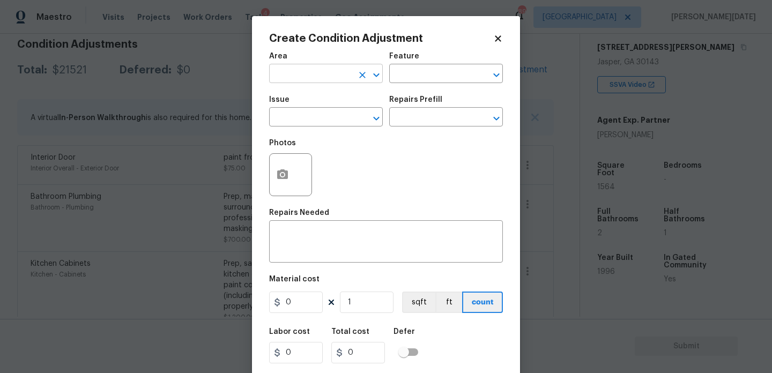
click at [311, 67] on input "text" at bounding box center [311, 75] width 84 height 17
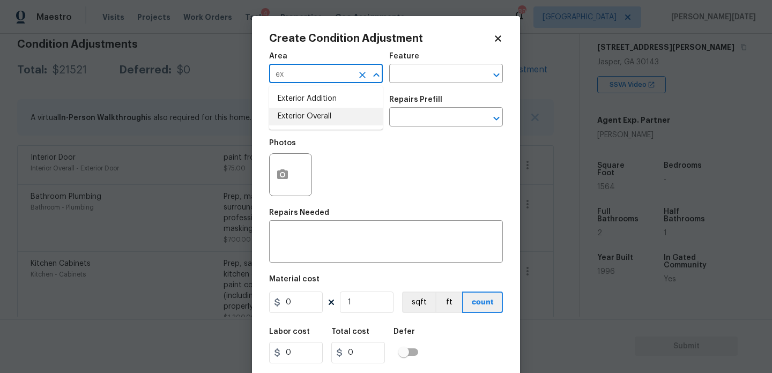
click at [311, 120] on li "Exterior Overall" at bounding box center [326, 117] width 114 height 18
type input "Exterior Overall"
click at [311, 120] on input "text" at bounding box center [311, 118] width 84 height 17
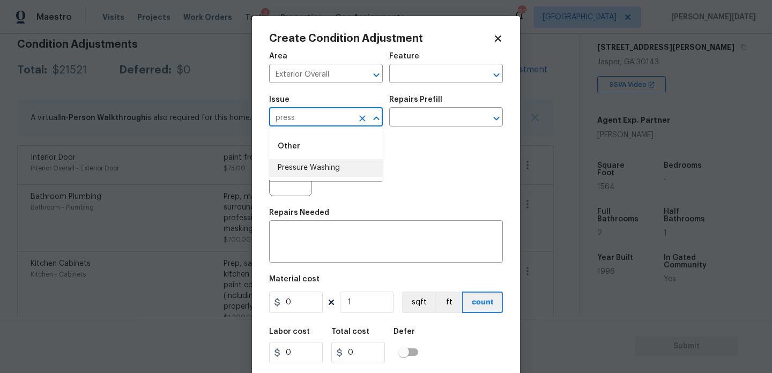
click at [322, 169] on li "Pressure Washing" at bounding box center [326, 168] width 114 height 18
type input "Pressure Washing"
click at [410, 122] on input "text" at bounding box center [431, 118] width 84 height 17
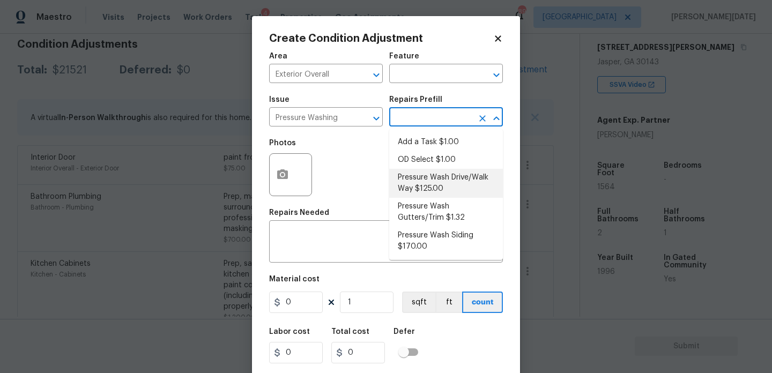
click at [424, 184] on li "Pressure Wash Drive/Walk Way $125.00" at bounding box center [446, 183] width 114 height 29
type input "Siding"
type textarea "Pressure wash the driveways/walkways as directed by the PM. Ensure that all deb…"
type input "125"
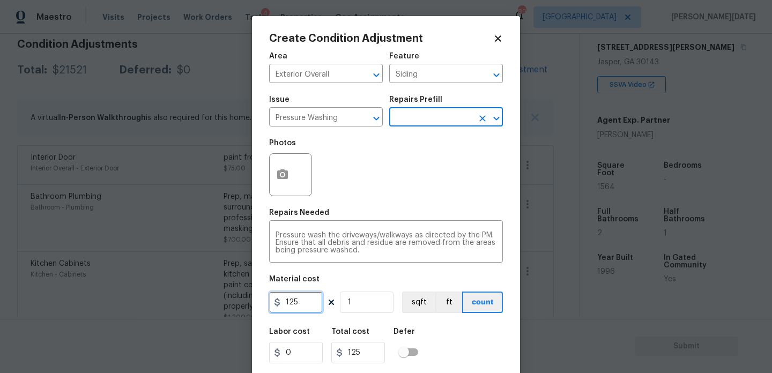
drag, startPoint x: 307, startPoint y: 305, endPoint x: 231, endPoint y: 305, distance: 75.6
click at [231, 305] on div "Create Condition Adjustment Area Exterior Overall ​ Feature Siding ​ Issue Pres…" at bounding box center [386, 186] width 772 height 373
type input "200"
click at [387, 181] on div "Photos" at bounding box center [386, 168] width 234 height 70
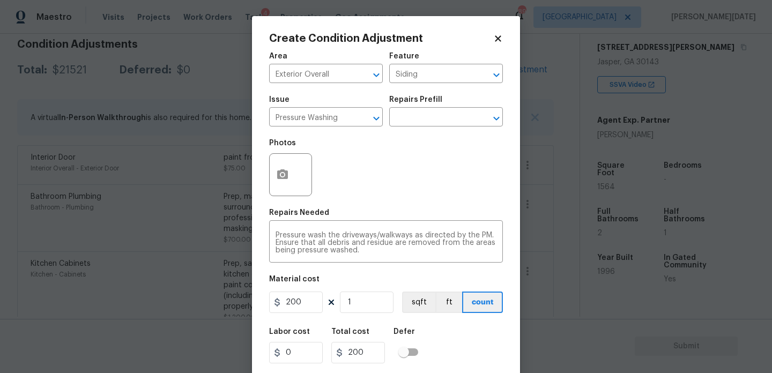
scroll to position [27, 0]
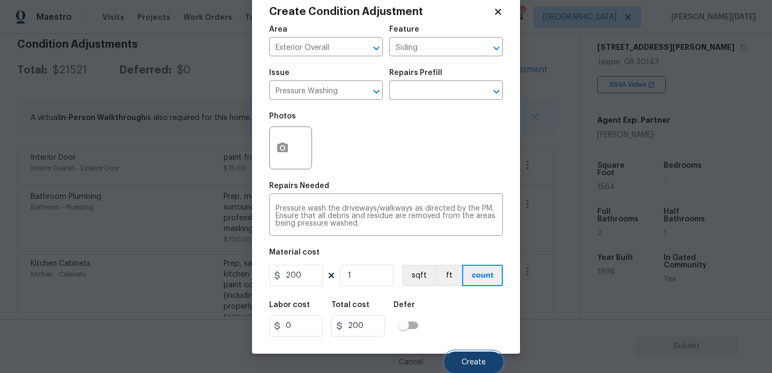
click at [461, 367] on button "Create" at bounding box center [474, 362] width 58 height 21
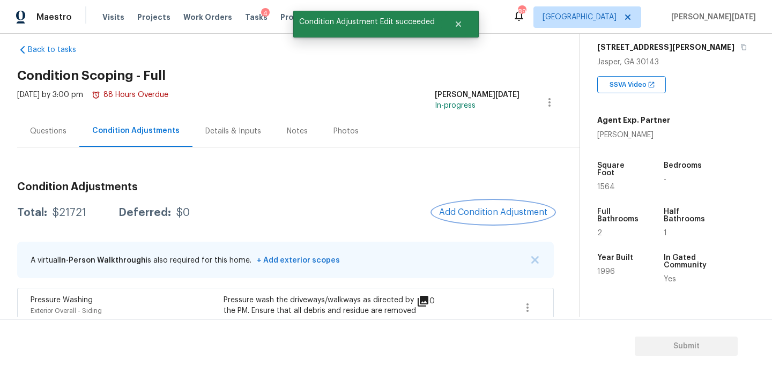
scroll to position [0, 0]
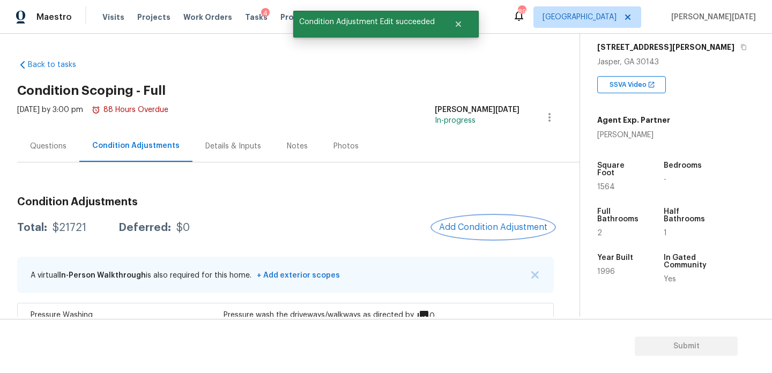
click at [484, 222] on button "Add Condition Adjustment" at bounding box center [493, 227] width 121 height 23
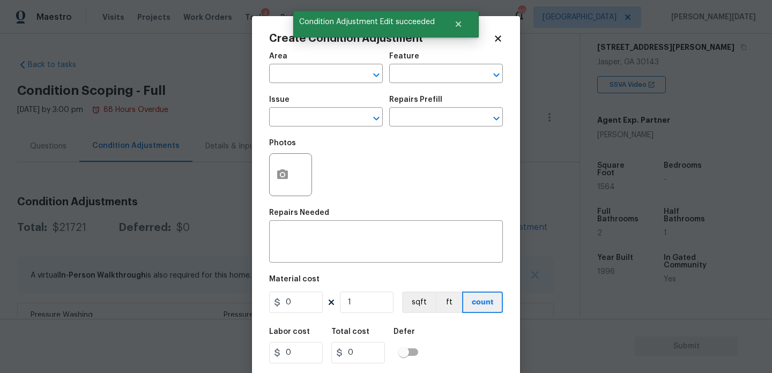
click at [268, 168] on div "Create Condition Adjustment Area ​ Feature ​ Issue ​ Repairs Prefill ​ Photos R…" at bounding box center [386, 198] width 268 height 365
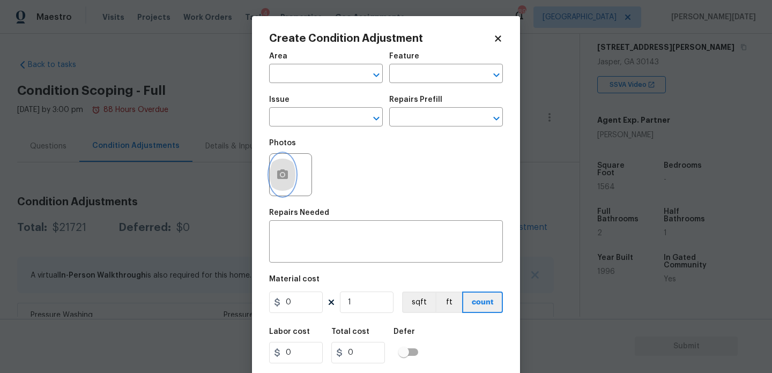
click at [274, 176] on button "button" at bounding box center [283, 175] width 26 height 42
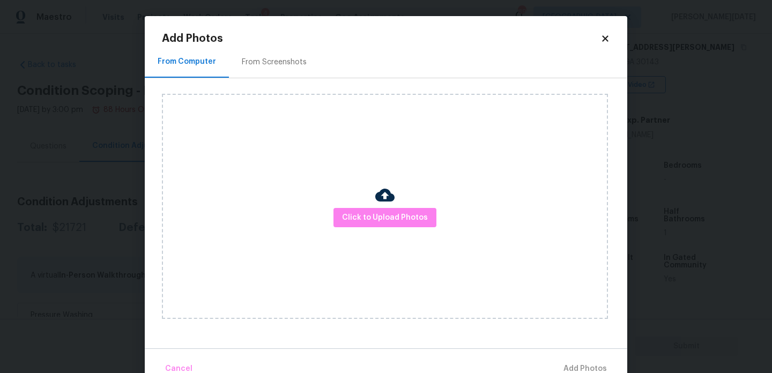
click at [256, 44] on div "Add Photos From Computer From Screenshots Click to Upload Photos Cancel Add Pho…" at bounding box center [386, 207] width 448 height 348
click at [261, 65] on div "From Screenshots" at bounding box center [274, 62] width 65 height 11
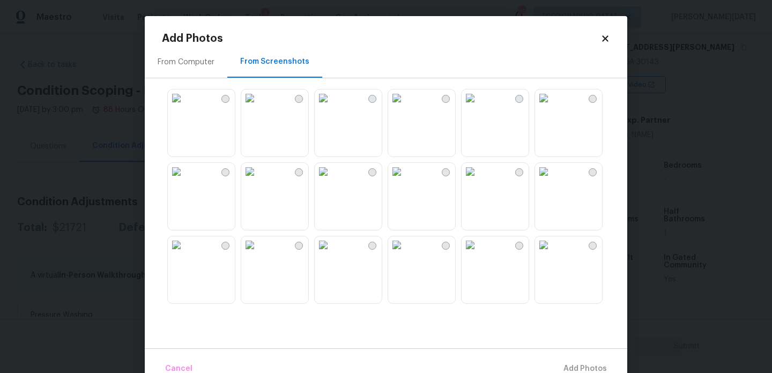
click at [259, 107] on img at bounding box center [249, 98] width 17 height 17
click at [259, 180] on img at bounding box center [249, 171] width 17 height 17
click at [406, 254] on img at bounding box center [396, 245] width 17 height 17
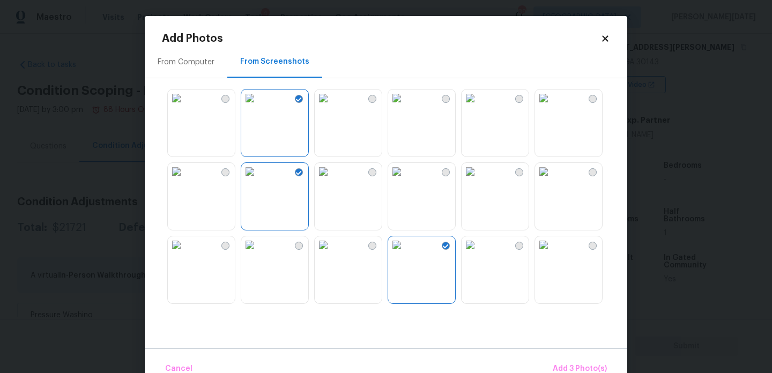
click at [185, 254] on img at bounding box center [176, 245] width 17 height 17
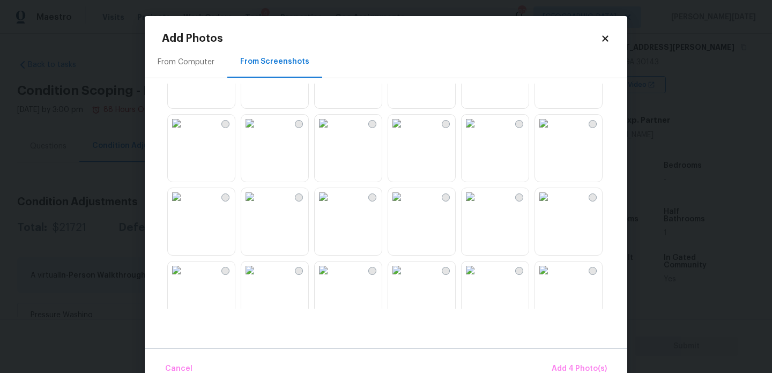
scroll to position [564, 0]
click at [553, 204] on img at bounding box center [543, 195] width 17 height 17
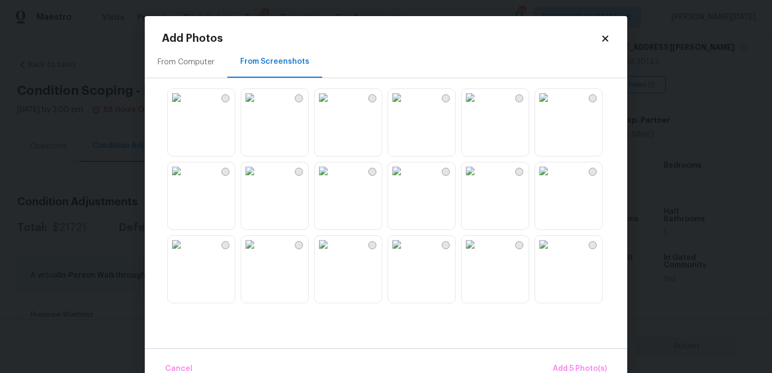
scroll to position [1025, 0]
click at [406, 112] on img at bounding box center [396, 102] width 17 height 17
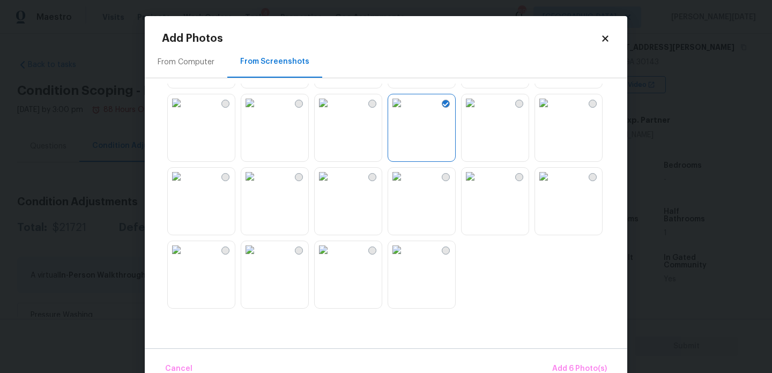
click at [479, 185] on img at bounding box center [470, 176] width 17 height 17
click at [555, 360] on button "Add 7 Photo(s)" at bounding box center [579, 369] width 63 height 23
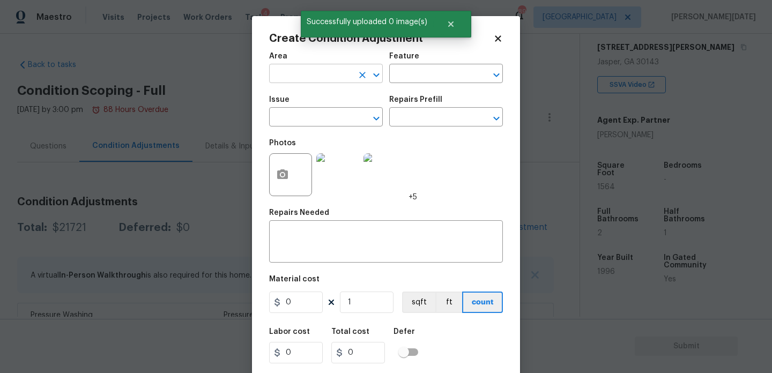
click at [306, 71] on input "text" at bounding box center [311, 75] width 84 height 17
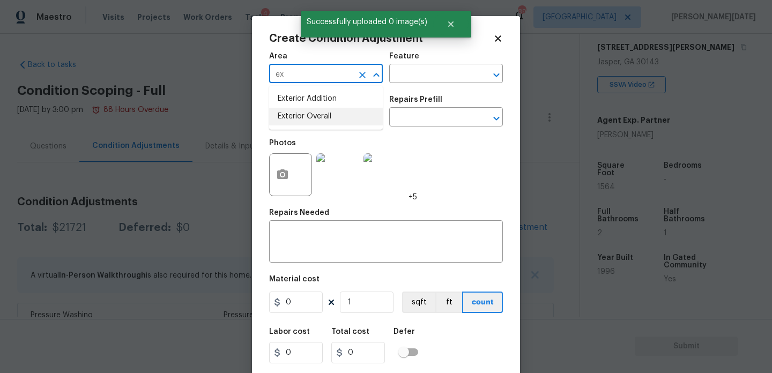
click at [304, 116] on li "Exterior Overall" at bounding box center [326, 117] width 114 height 18
type input "Exterior Overall"
click at [304, 116] on input "text" at bounding box center [311, 118] width 84 height 17
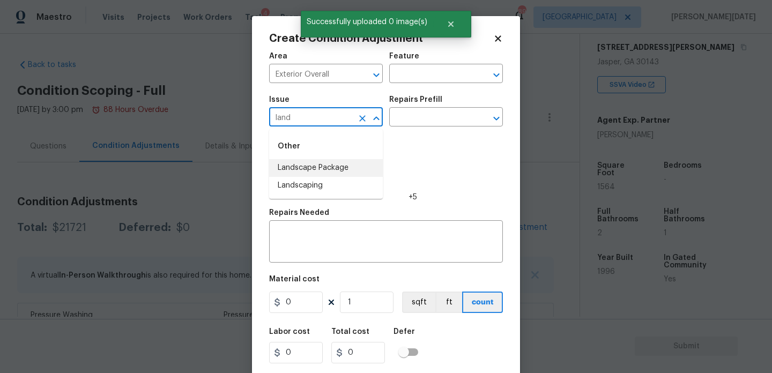
click at [313, 163] on li "Landscape Package" at bounding box center [326, 168] width 114 height 18
type input "Landscape Package"
click at [405, 127] on body "Maestro Visits Projects Work Orders Tasks 4 Properties Geo Assignments 89 Atlan…" at bounding box center [386, 186] width 772 height 373
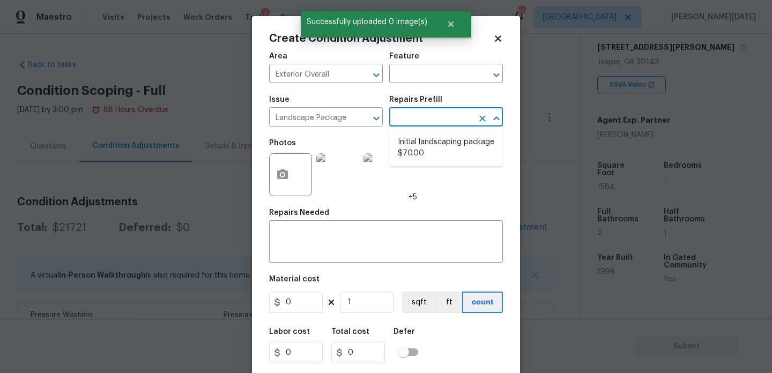
click at [420, 124] on input "text" at bounding box center [431, 118] width 84 height 17
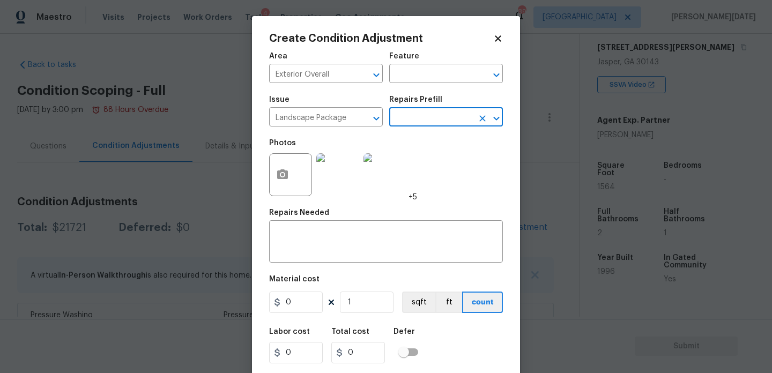
click at [428, 113] on input "text" at bounding box center [431, 118] width 84 height 17
click at [421, 144] on li "Initial landscaping package $70.00" at bounding box center [446, 148] width 114 height 29
type input "Home Readiness Packages"
type textarea "Mowing of grass up to 6" in height. Mow, edge along driveways & sidewalks, trim…"
type input "70"
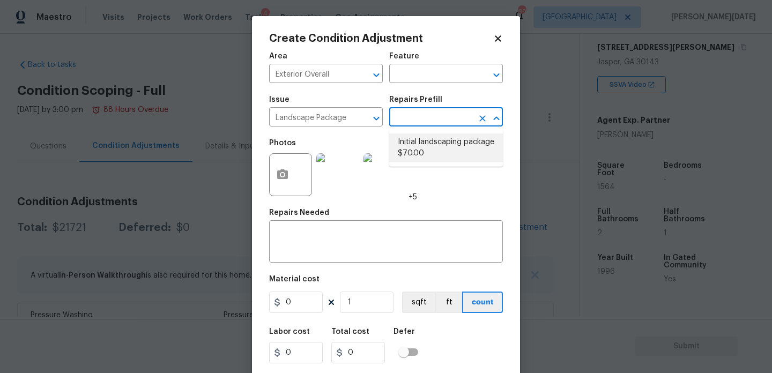
type input "70"
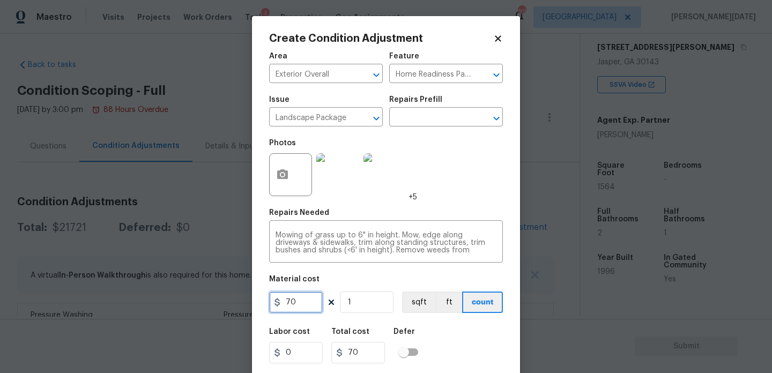
drag, startPoint x: 299, startPoint y: 299, endPoint x: 127, endPoint y: 299, distance: 172.2
click at [127, 299] on div "Create Condition Adjustment Area Exterior Overall ​ Feature Home Readiness Pack…" at bounding box center [386, 186] width 772 height 373
type input "2000"
click at [437, 187] on div "Photos +5" at bounding box center [386, 168] width 234 height 70
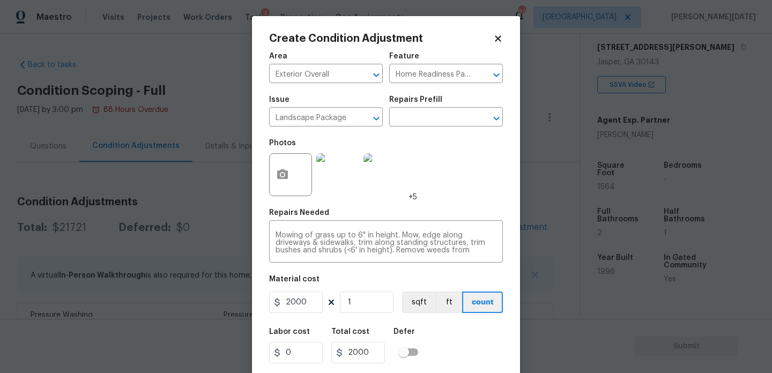
scroll to position [27, 0]
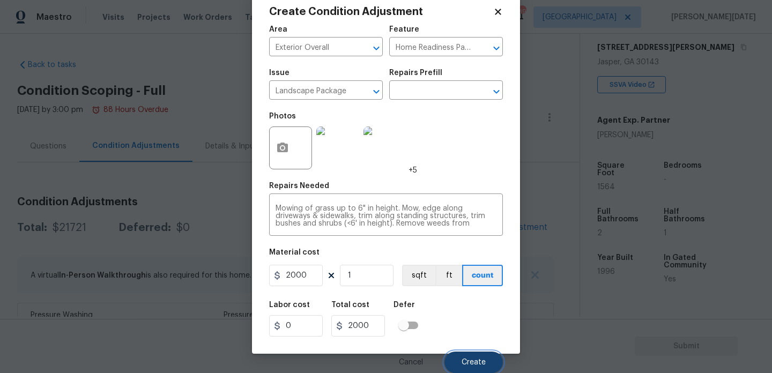
click at [471, 357] on button "Create" at bounding box center [474, 362] width 58 height 21
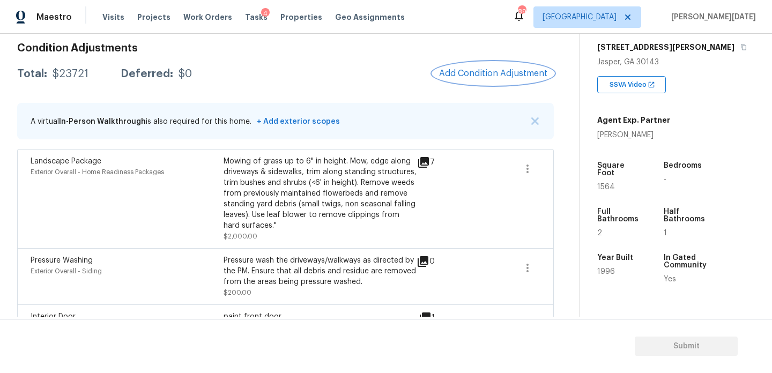
scroll to position [150, 0]
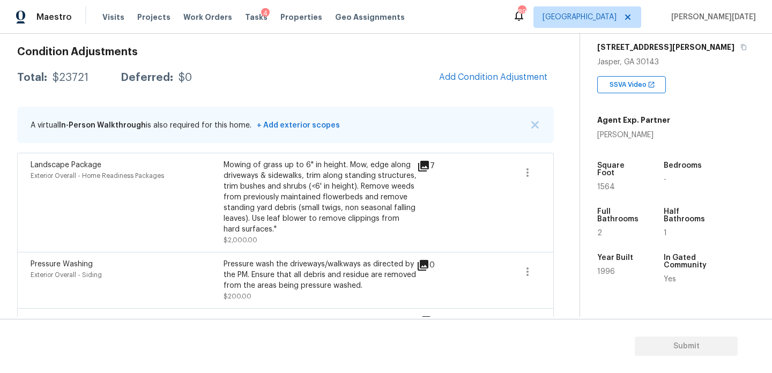
click at [610, 183] on span "1564" at bounding box center [607, 187] width 18 height 8
copy span "1564"
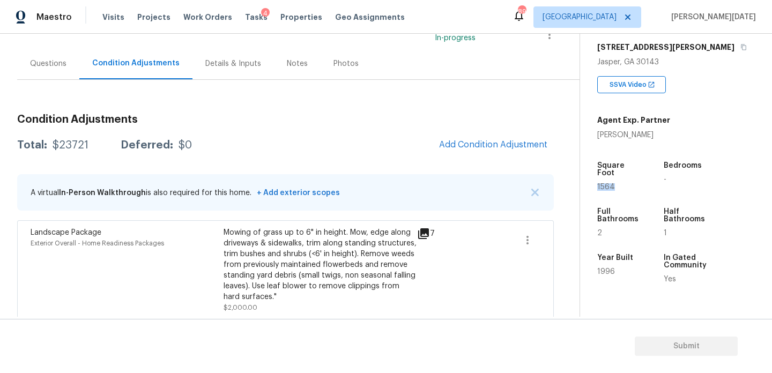
scroll to position [76, 0]
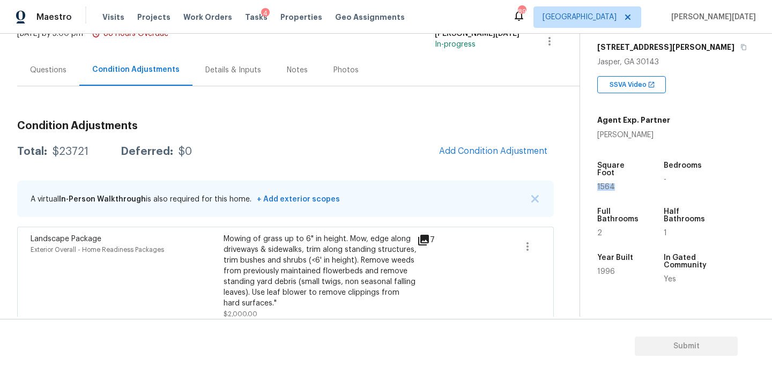
click at [463, 141] on span "Add Condition Adjustment" at bounding box center [493, 152] width 121 height 24
click at [469, 150] on span "Add Condition Adjustment" at bounding box center [493, 151] width 108 height 10
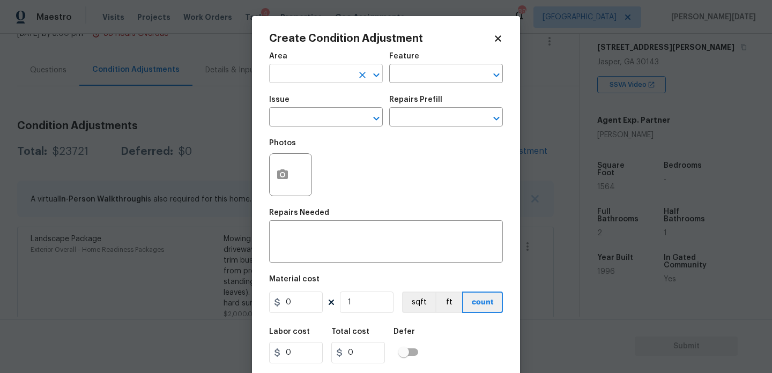
click at [288, 78] on input "text" at bounding box center [311, 75] width 84 height 17
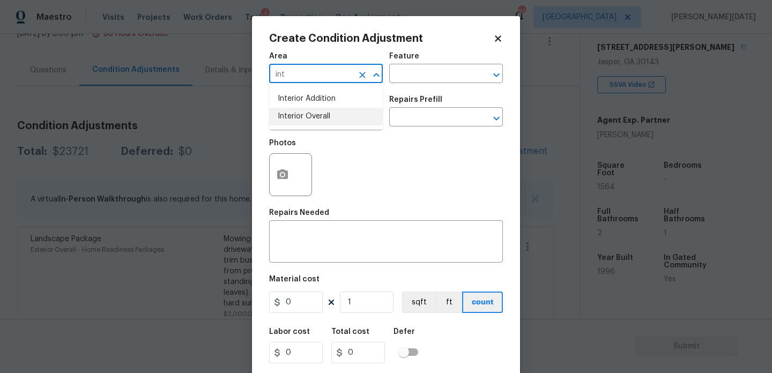
click at [297, 109] on li "Interior Overall" at bounding box center [326, 117] width 114 height 18
type input "Interior Overall"
click at [297, 109] on div "Issue" at bounding box center [326, 103] width 114 height 14
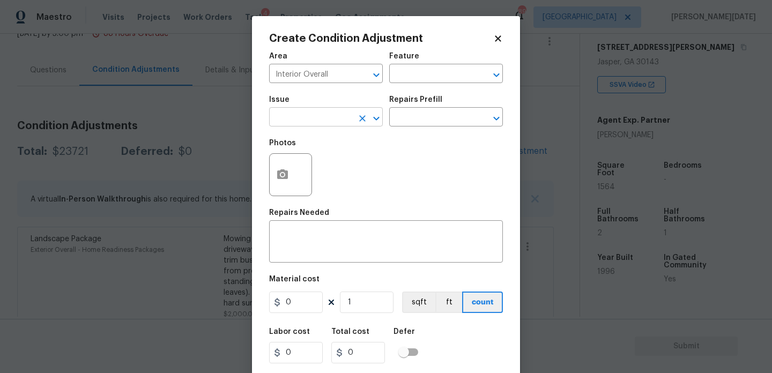
click at [290, 123] on input "text" at bounding box center [311, 118] width 84 height 17
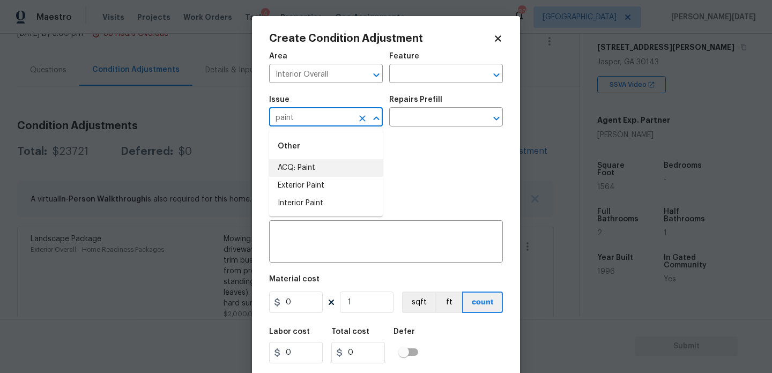
click at [303, 170] on li "ACQ: Paint" at bounding box center [326, 168] width 114 height 18
type input "ACQ: Paint"
click at [422, 123] on input "text" at bounding box center [431, 118] width 84 height 17
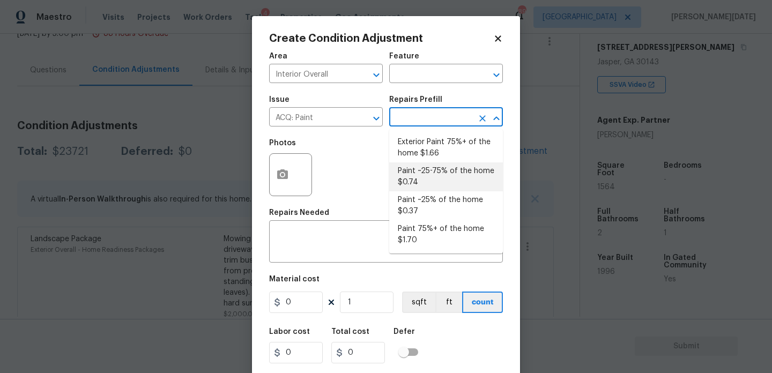
click at [431, 175] on li "Paint ~25-75% of the home $0.74" at bounding box center [446, 177] width 114 height 29
type input "Acquisition"
type textarea "Acquisition Scope: ~25 - 75% of the home needs interior paint"
type input "0.74"
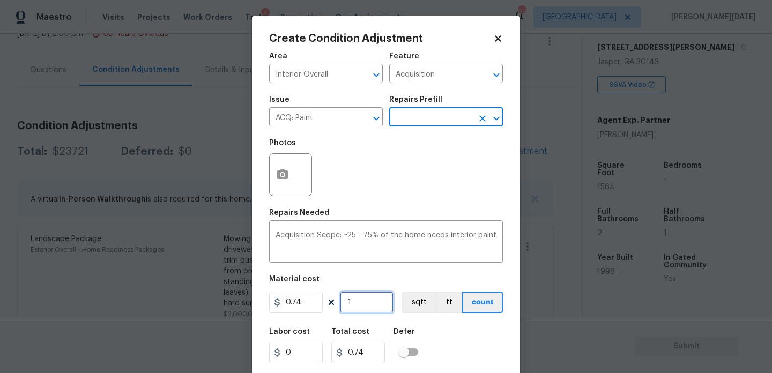
click at [357, 303] on input "1" at bounding box center [367, 302] width 54 height 21
type input "0"
paste input "1564"
type input "1564"
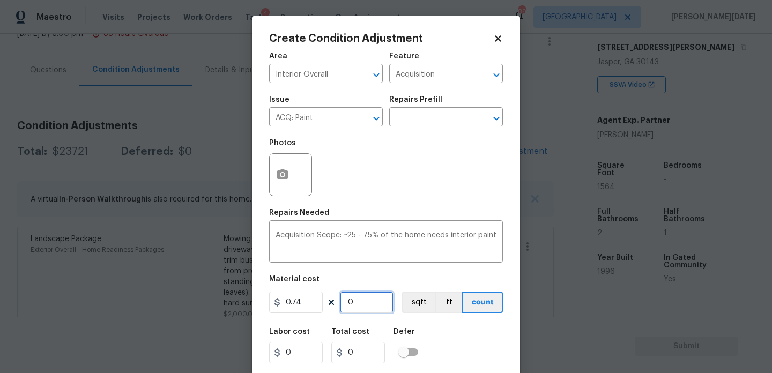
type input "1157.36"
type input "1564"
click at [269, 173] on div "Create Condition Adjustment Area Interior Overall ​ Feature Acquisition ​ Issue…" at bounding box center [386, 198] width 268 height 365
click at [286, 180] on icon "button" at bounding box center [282, 174] width 13 height 13
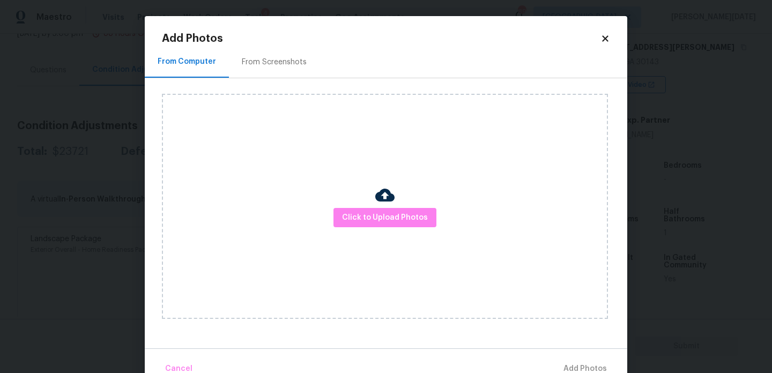
click at [288, 58] on div "From Screenshots" at bounding box center [274, 62] width 65 height 11
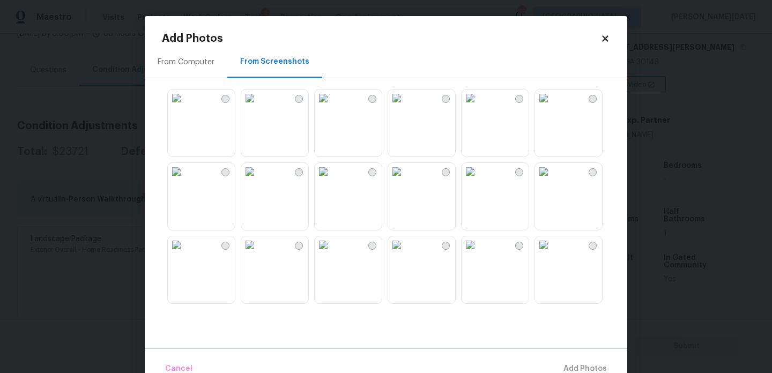
click at [406, 180] on img at bounding box center [396, 171] width 17 height 17
click at [406, 107] on img at bounding box center [396, 98] width 17 height 17
click at [406, 180] on img at bounding box center [396, 171] width 17 height 17
click at [406, 107] on img at bounding box center [396, 98] width 17 height 17
click at [406, 180] on img at bounding box center [396, 171] width 17 height 17
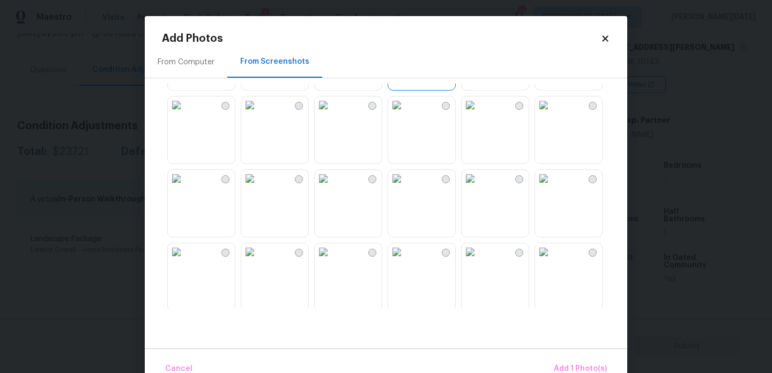
scroll to position [139, 0]
click at [259, 114] on img at bounding box center [249, 105] width 17 height 17
click at [332, 114] on img at bounding box center [323, 105] width 17 height 17
click at [332, 188] on img at bounding box center [323, 179] width 17 height 17
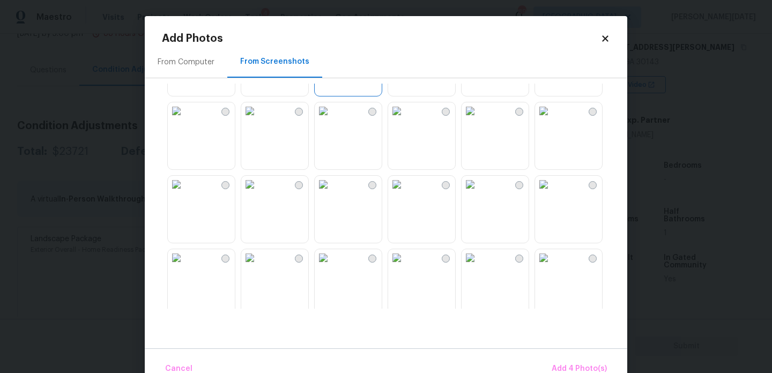
scroll to position [283, 0]
click at [332, 118] on img at bounding box center [323, 109] width 17 height 17
click at [479, 118] on img at bounding box center [470, 109] width 17 height 17
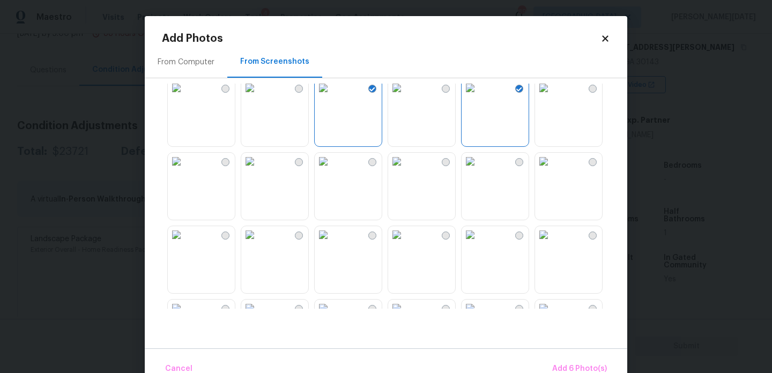
click at [479, 97] on img at bounding box center [470, 87] width 17 height 17
click at [553, 170] on img at bounding box center [543, 161] width 17 height 17
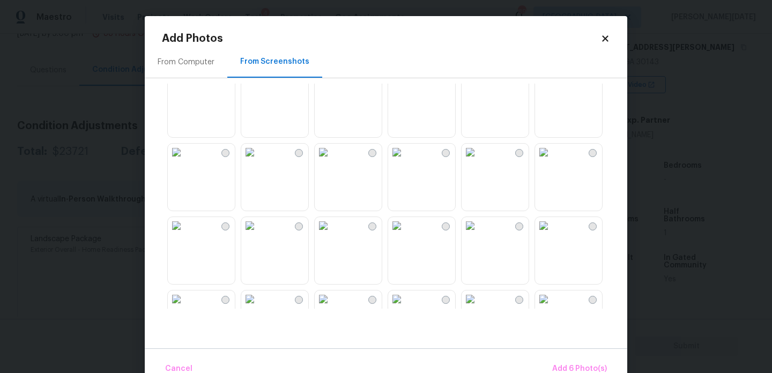
scroll to position [610, 0]
click at [406, 158] on img at bounding box center [396, 149] width 17 height 17
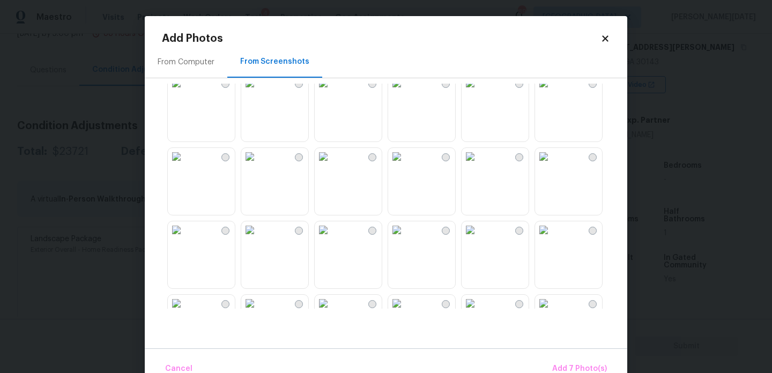
scroll to position [897, 0]
click at [332, 165] on img at bounding box center [323, 156] width 17 height 17
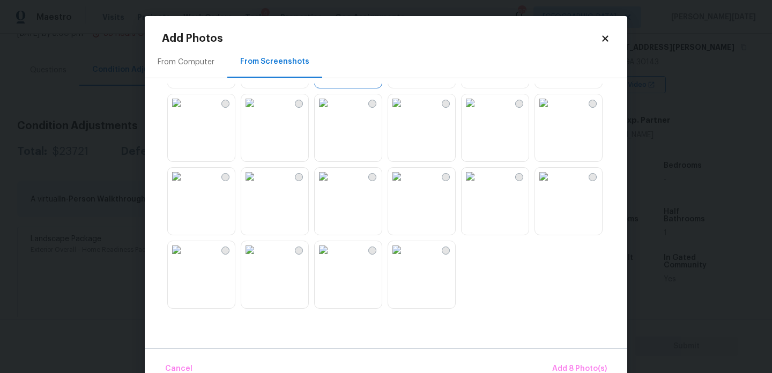
click at [479, 112] on img at bounding box center [470, 102] width 17 height 17
click at [579, 370] on span "Add 9 Photo(s)" at bounding box center [580, 369] width 55 height 13
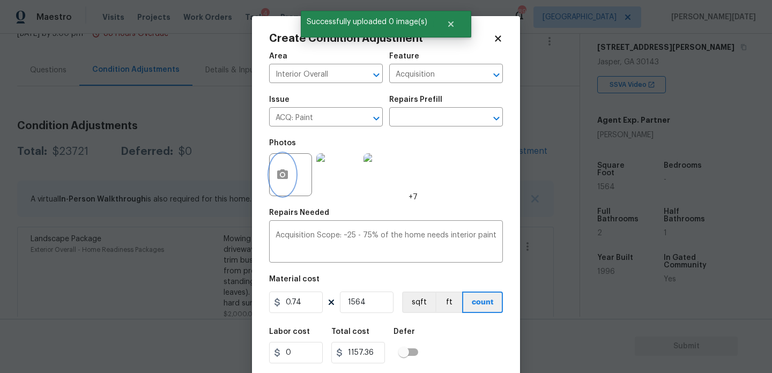
scroll to position [27, 0]
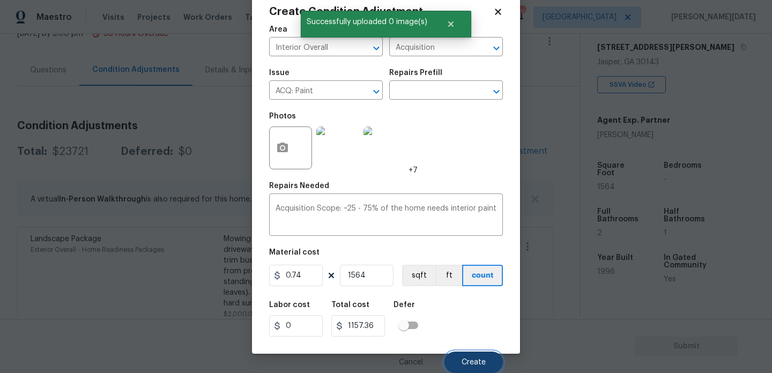
click at [467, 357] on button "Create" at bounding box center [474, 362] width 58 height 21
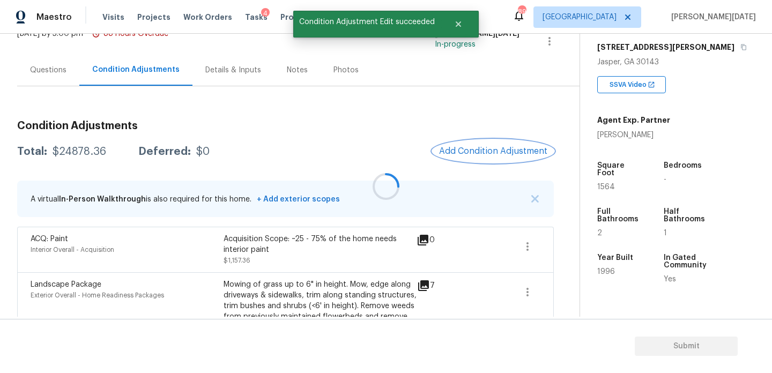
scroll to position [0, 0]
click at [497, 160] on button "Add Condition Adjustment" at bounding box center [493, 151] width 121 height 23
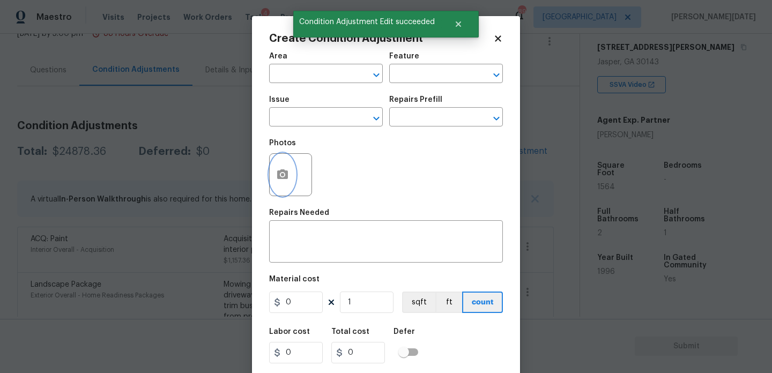
click at [288, 182] on button "button" at bounding box center [283, 175] width 26 height 42
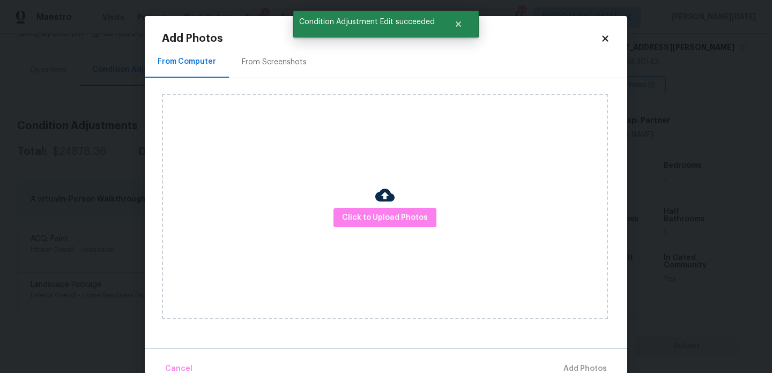
click at [276, 69] on div "From Screenshots" at bounding box center [274, 62] width 91 height 32
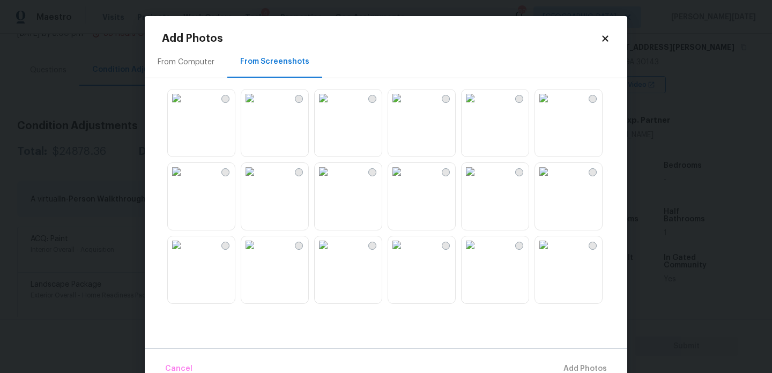
click at [406, 180] on img at bounding box center [396, 171] width 17 height 17
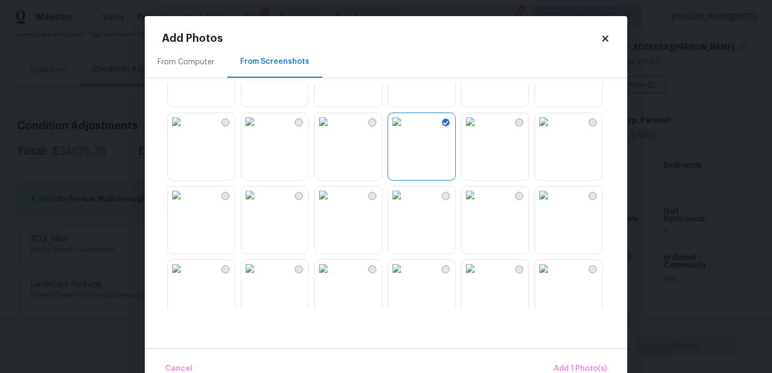
scroll to position [51, 0]
click at [259, 203] on img at bounding box center [249, 194] width 17 height 17
click at [332, 203] on img at bounding box center [323, 194] width 17 height 17
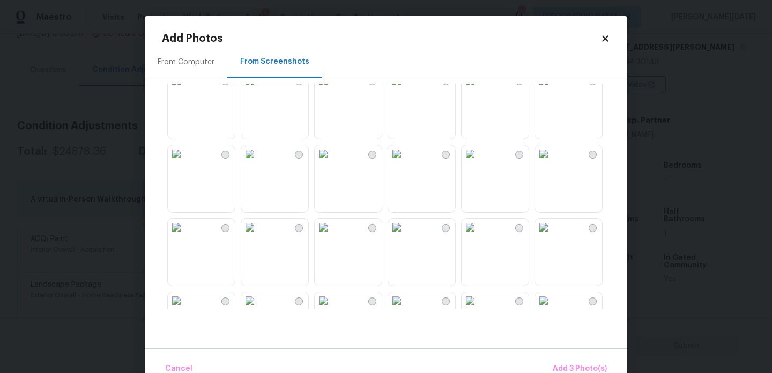
scroll to position [533, 0]
click at [406, 161] on img at bounding box center [396, 152] width 17 height 17
click at [406, 235] on img at bounding box center [396, 226] width 17 height 17
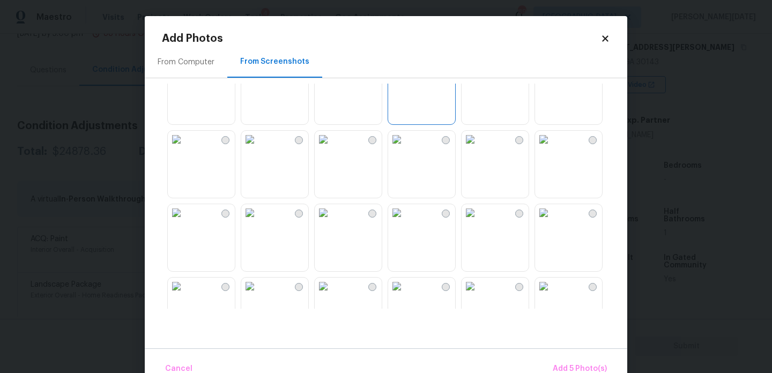
scroll to position [695, 0]
click at [259, 142] on img at bounding box center [249, 138] width 17 height 17
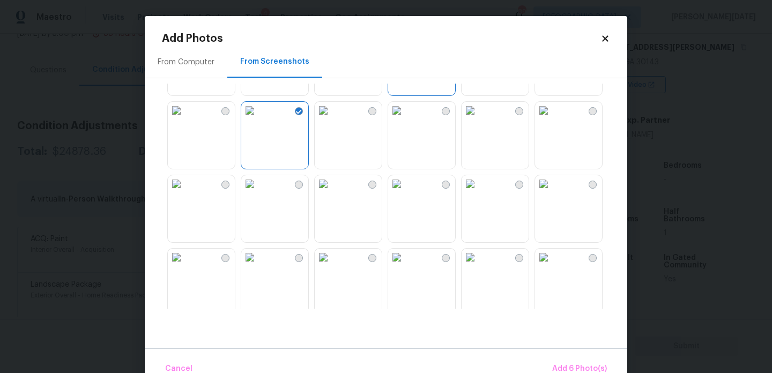
scroll to position [720, 0]
click at [406, 121] on img at bounding box center [396, 112] width 17 height 17
click at [477, 121] on img at bounding box center [470, 112] width 17 height 17
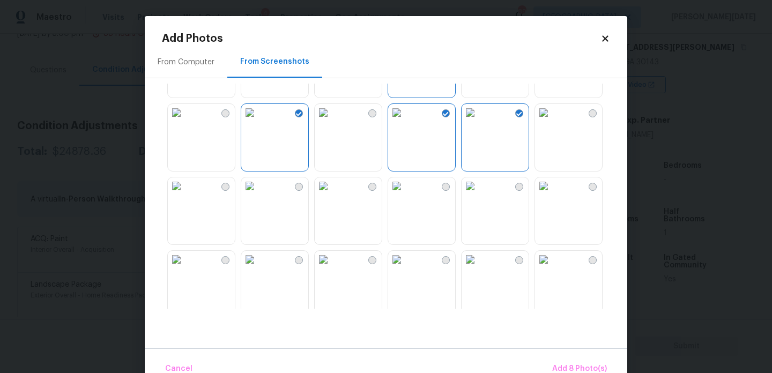
click at [406, 121] on img at bounding box center [396, 112] width 17 height 17
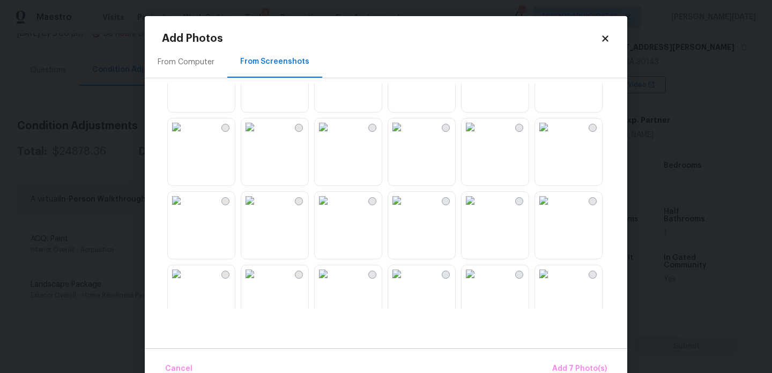
scroll to position [959, 0]
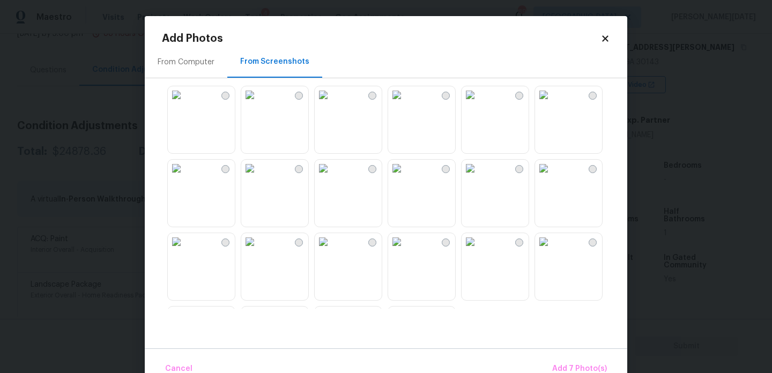
click at [332, 104] on img at bounding box center [323, 94] width 17 height 17
click at [569, 362] on button "Add 8 Photo(s)" at bounding box center [579, 369] width 63 height 23
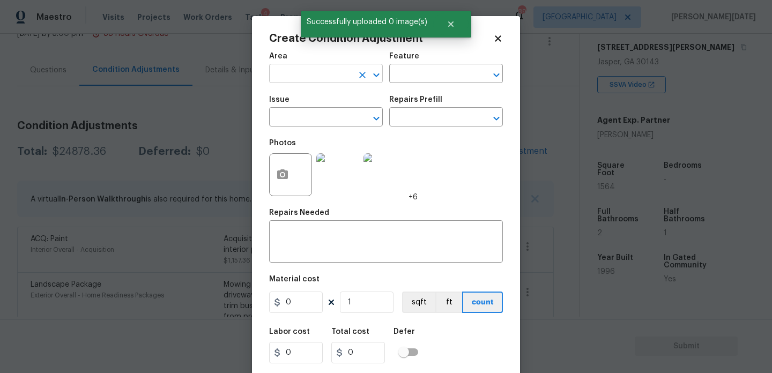
click at [285, 76] on input "text" at bounding box center [311, 75] width 84 height 17
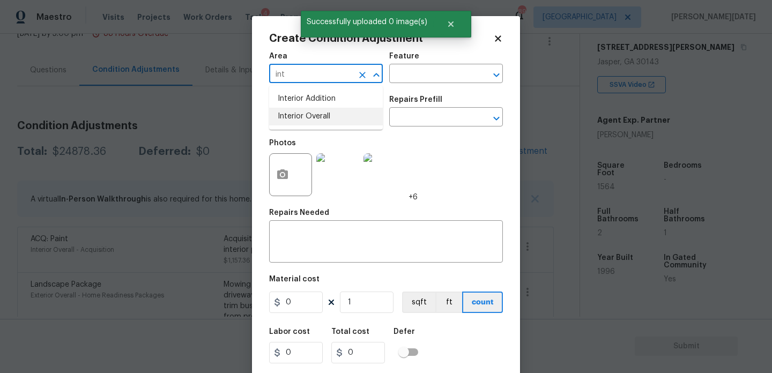
click at [302, 118] on li "Interior Overall" at bounding box center [326, 117] width 114 height 18
type input "Interior Overall"
click at [302, 118] on input "text" at bounding box center [311, 118] width 84 height 17
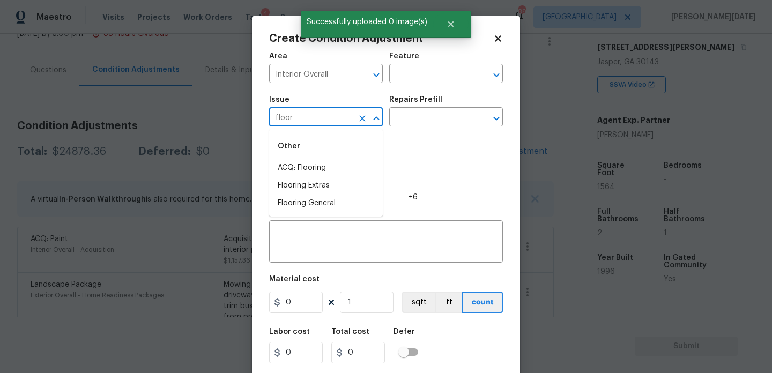
click at [318, 167] on li "ACQ: Flooring" at bounding box center [326, 168] width 114 height 18
type input "ACQ: Flooring"
click at [416, 135] on div "Photos +6" at bounding box center [343, 168] width 149 height 70
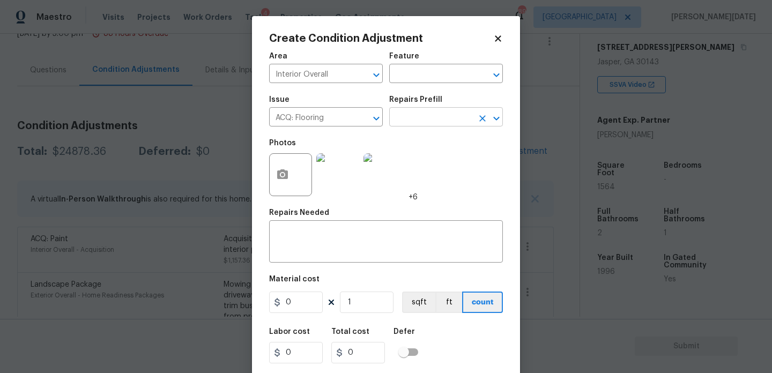
click at [439, 116] on input "text" at bounding box center [431, 118] width 84 height 17
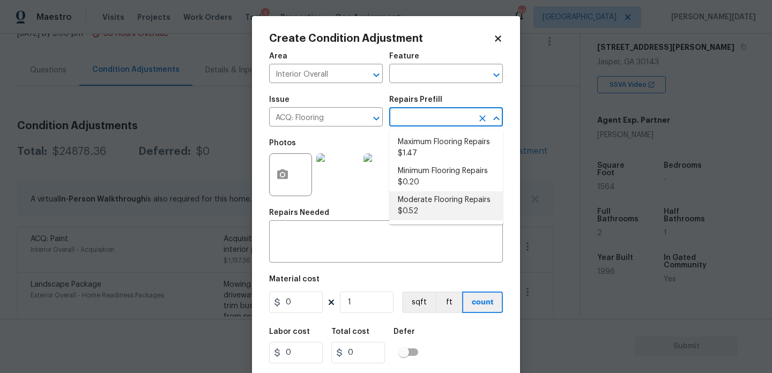
click at [426, 207] on li "Moderate Flooring Repairs $0.52" at bounding box center [446, 206] width 114 height 29
type input "Acquisition"
type textarea "Acquisition Scope: Moderate flooring repairs"
type input "0.52"
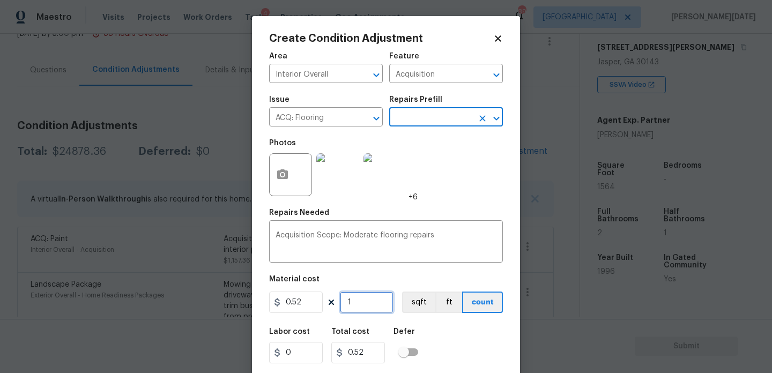
click at [373, 300] on input "1" at bounding box center [367, 302] width 54 height 21
type input "0"
paste input "1564"
type input "1564"
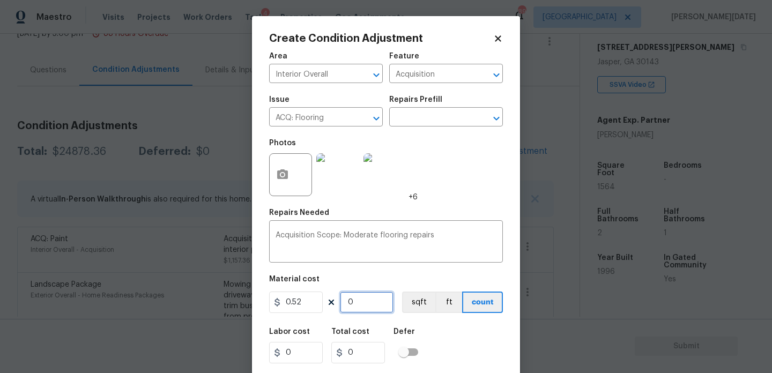
type input "813.28"
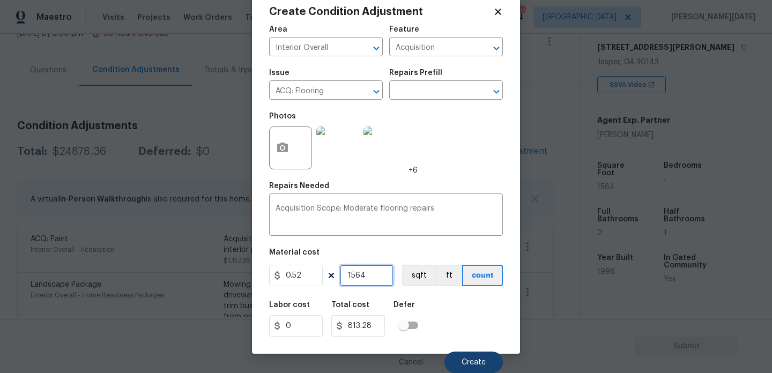
type input "1564"
click at [461, 357] on button "Create" at bounding box center [474, 362] width 58 height 21
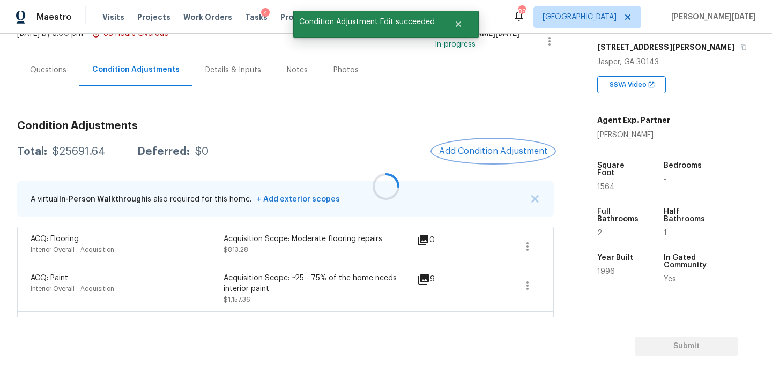
scroll to position [0, 0]
click at [477, 154] on span "Add Condition Adjustment" at bounding box center [493, 151] width 108 height 10
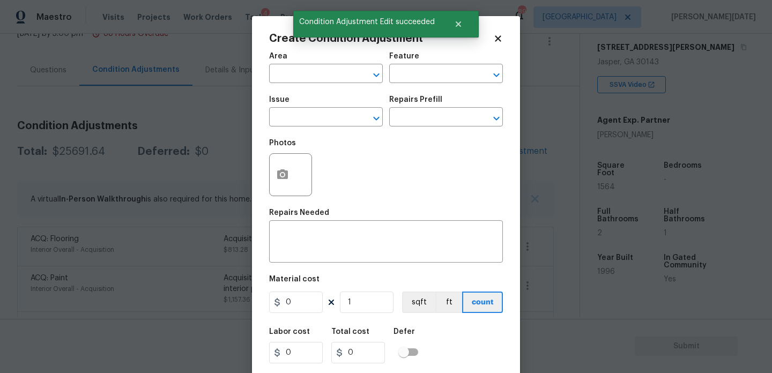
click at [477, 154] on div "Photos" at bounding box center [386, 168] width 234 height 70
click at [280, 68] on input "text" at bounding box center [311, 75] width 84 height 17
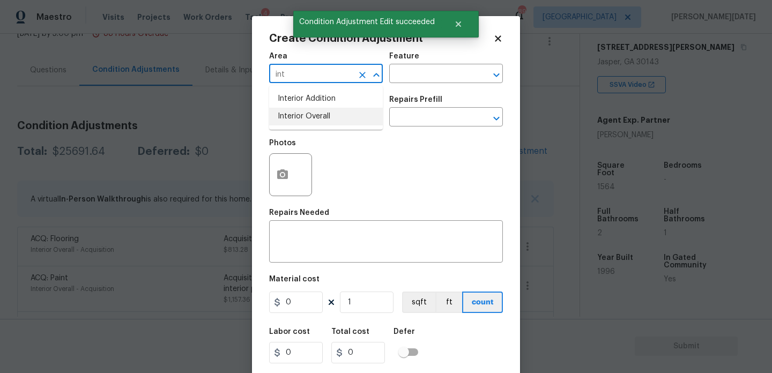
click at [312, 122] on li "Interior Overall" at bounding box center [326, 117] width 114 height 18
type input "Interior Overall"
click at [312, 122] on input "text" at bounding box center [311, 118] width 84 height 17
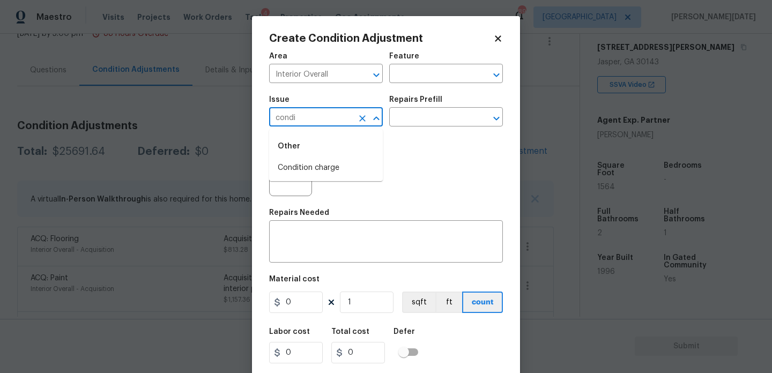
click at [319, 168] on li "Condition charge" at bounding box center [326, 168] width 114 height 18
type input "Condition charge"
click at [433, 122] on input "text" at bounding box center [431, 118] width 84 height 17
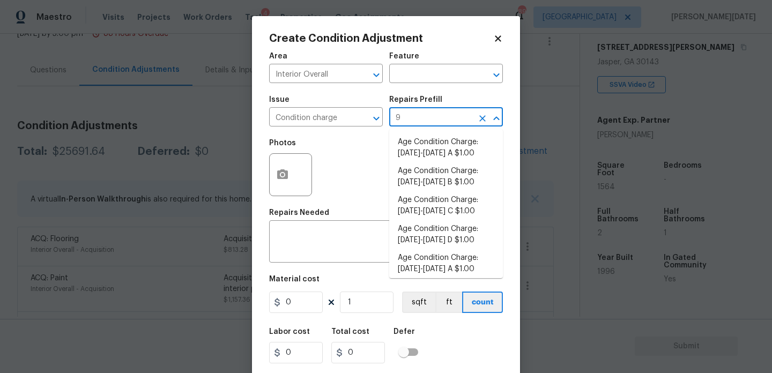
type input "93"
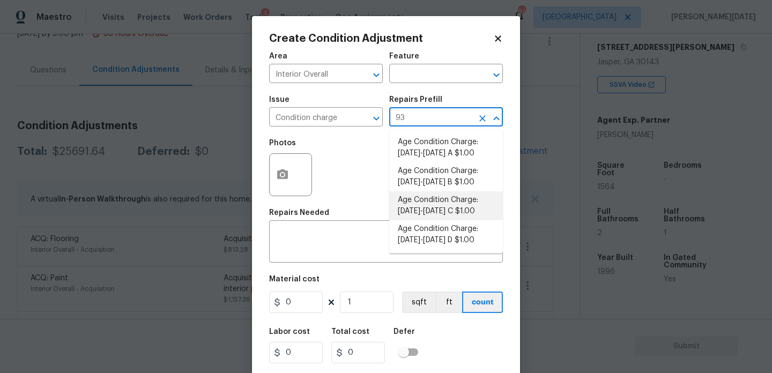
click at [432, 204] on li "Age Condition Charge: 1993-2008 C $1.00" at bounding box center [446, 206] width 114 height 29
type input "Home Readiness Packages"
type textarea "Age Condition Charge: 1993-2008 C"
type input "1"
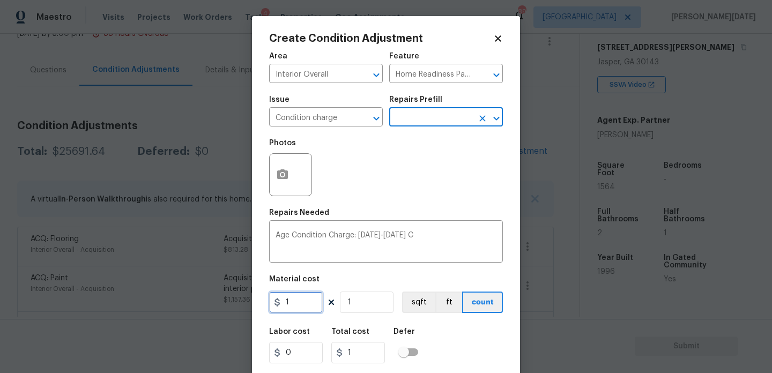
click at [314, 300] on input "1" at bounding box center [296, 302] width 54 height 21
type input "2000"
click at [448, 194] on div "Photos" at bounding box center [386, 168] width 234 height 70
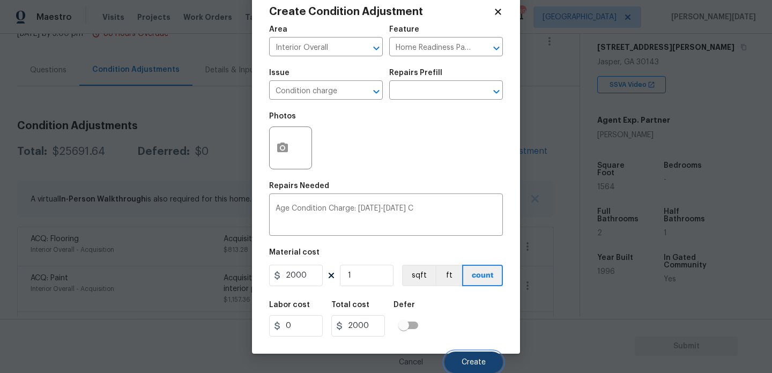
click at [462, 359] on span "Create" at bounding box center [474, 363] width 24 height 8
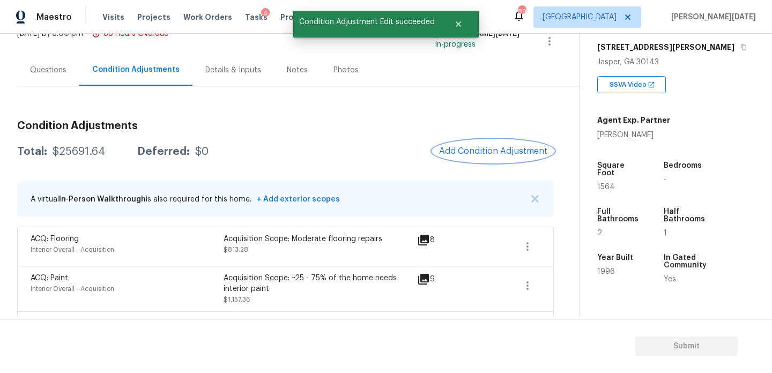
scroll to position [0, 0]
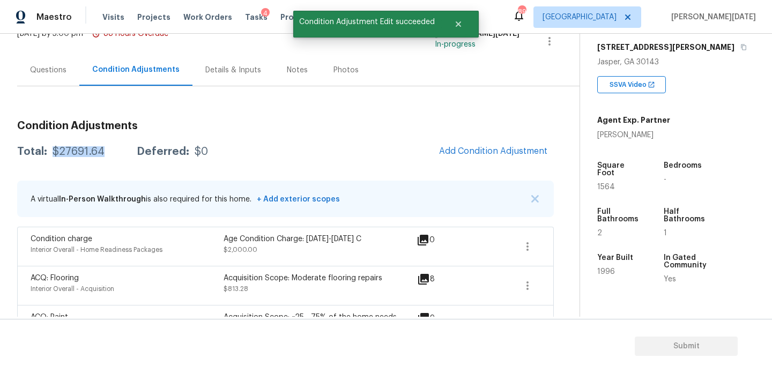
drag, startPoint x: 53, startPoint y: 152, endPoint x: 101, endPoint y: 152, distance: 47.7
click at [101, 152] on div "$27691.64" at bounding box center [79, 151] width 52 height 11
copy div "$27691.64"
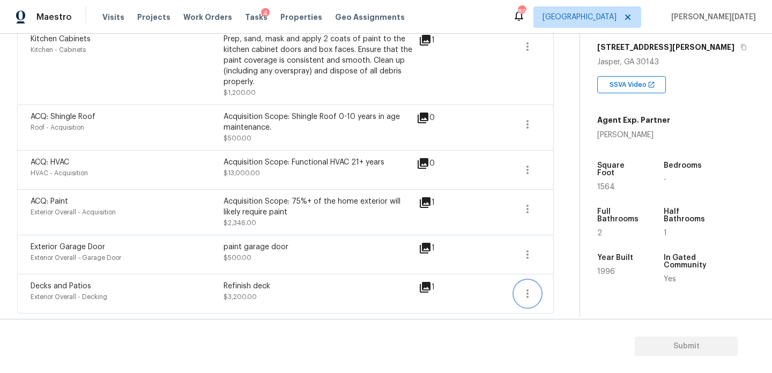
click at [529, 293] on icon "button" at bounding box center [527, 294] width 13 height 13
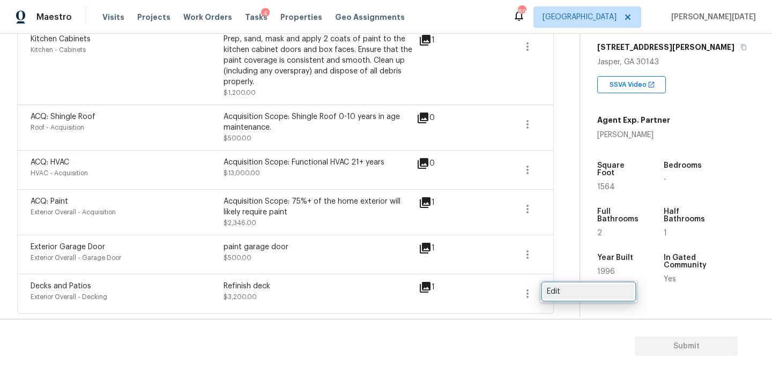
click at [588, 286] on div "Edit" at bounding box center [589, 291] width 84 height 11
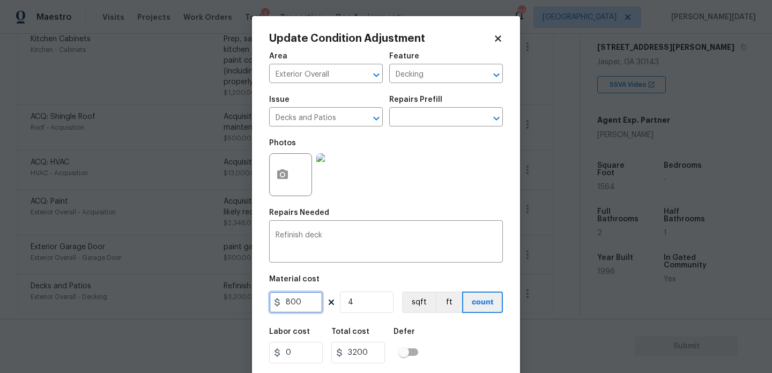
drag, startPoint x: 240, startPoint y: 300, endPoint x: 227, endPoint y: 300, distance: 12.3
click at [227, 300] on div "Update Condition Adjustment Area Exterior Overall ​ Feature Decking ​ Issue Dec…" at bounding box center [386, 186] width 772 height 373
type input "3500"
type input "14000"
click at [371, 301] on input "4" at bounding box center [367, 302] width 54 height 21
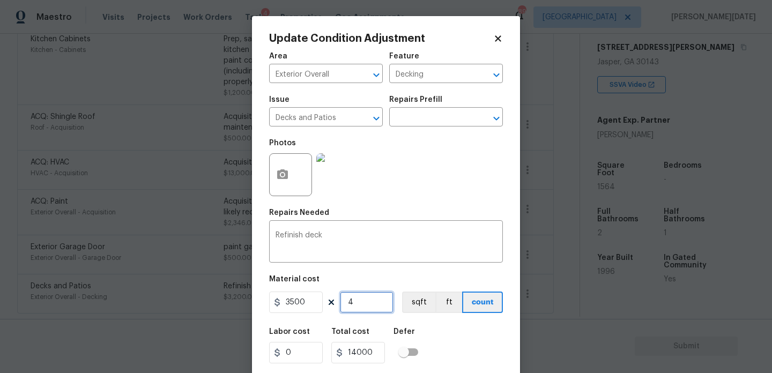
type input "0"
type input "3"
type input "10500"
drag, startPoint x: 311, startPoint y: 304, endPoint x: 217, endPoint y: 302, distance: 93.4
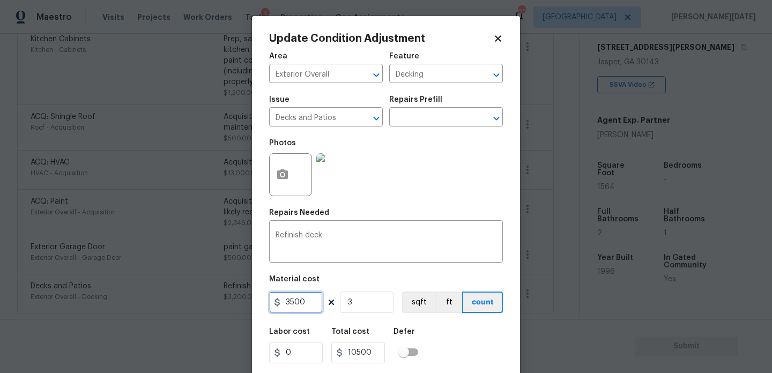
click at [217, 302] on div "Update Condition Adjustment Area Exterior Overall ​ Feature Decking ​ Issue Dec…" at bounding box center [386, 186] width 772 height 373
click at [352, 303] on input "3" at bounding box center [367, 302] width 54 height 21
type input "0"
type input "1"
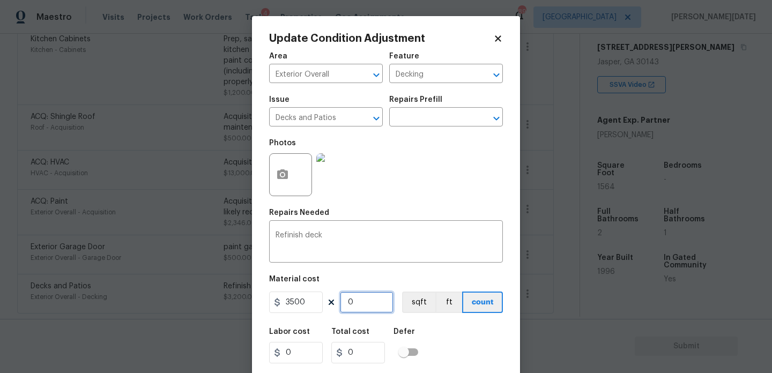
type input "3500"
type input "1"
click at [442, 199] on div "Photos" at bounding box center [386, 168] width 234 height 70
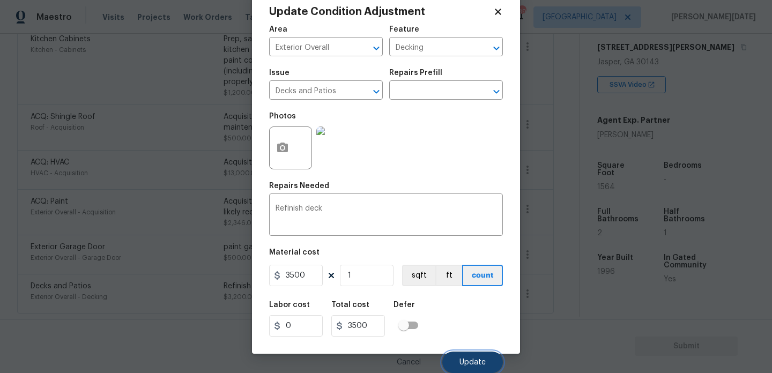
click at [479, 362] on span "Update" at bounding box center [473, 363] width 26 height 8
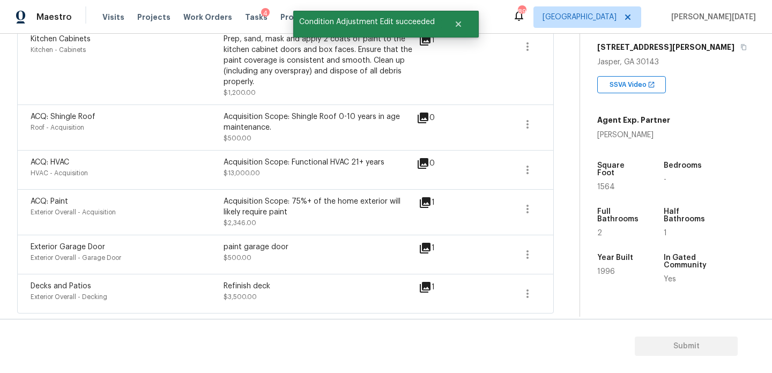
scroll to position [0, 0]
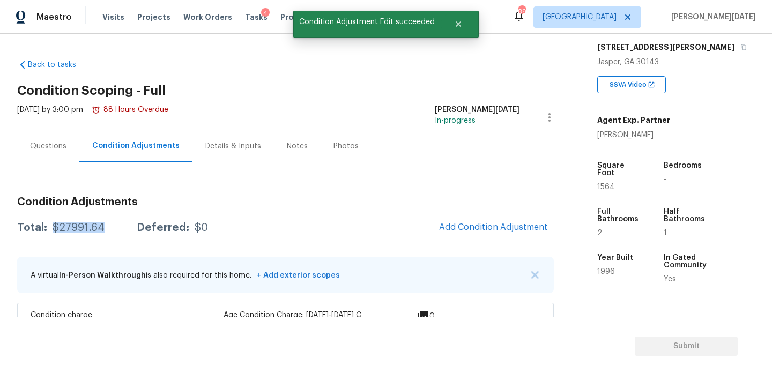
drag, startPoint x: 54, startPoint y: 228, endPoint x: 103, endPoint y: 226, distance: 48.8
click at [103, 226] on div "Total: $27991.64 Deferred: $0" at bounding box center [112, 228] width 191 height 11
copy div "$27991.64"
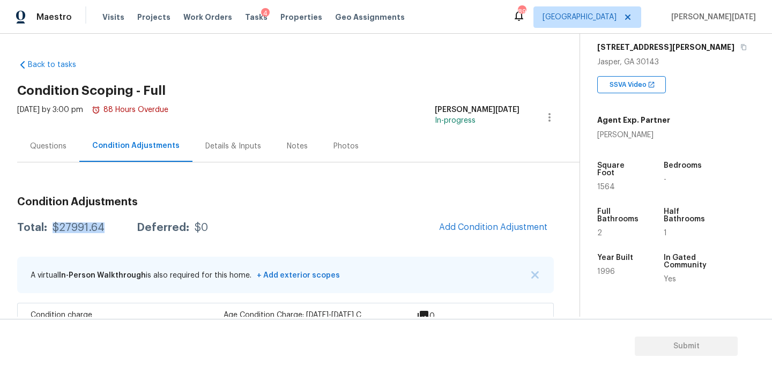
click at [63, 134] on div "Questions" at bounding box center [48, 146] width 62 height 32
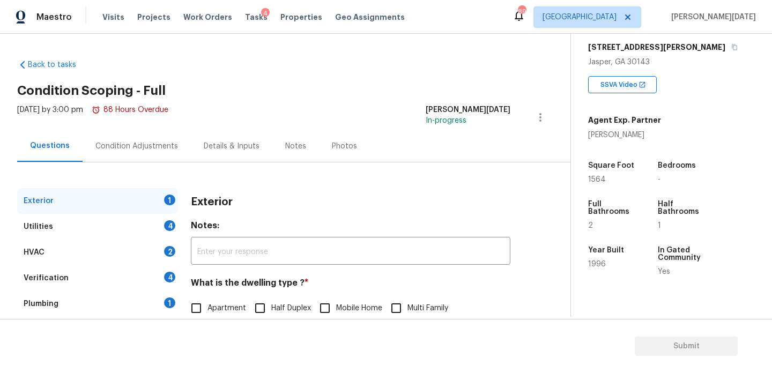
scroll to position [143, 0]
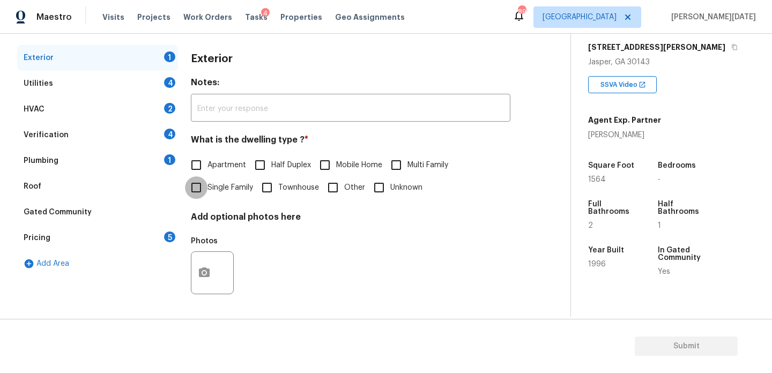
click at [200, 190] on input "Single Family" at bounding box center [196, 187] width 23 height 23
checkbox input "true"
click at [174, 83] on div "4" at bounding box center [169, 82] width 11 height 11
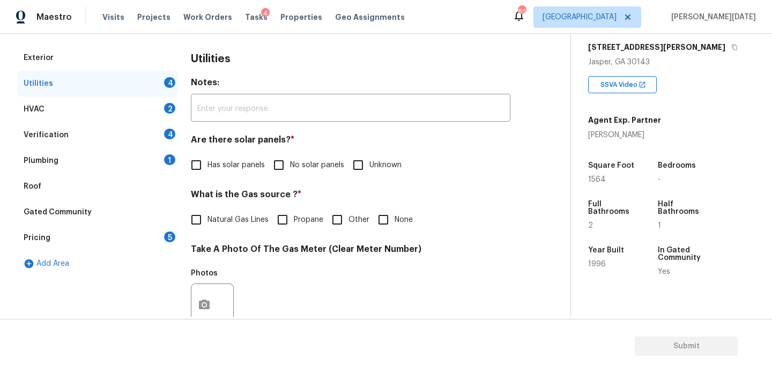
click at [272, 168] on input "No solar panels" at bounding box center [279, 165] width 23 height 23
checkbox input "true"
click at [225, 230] on label "Natural Gas Lines" at bounding box center [227, 221] width 84 height 23
click at [208, 230] on input "Natural Gas Lines" at bounding box center [196, 221] width 23 height 23
checkbox input "true"
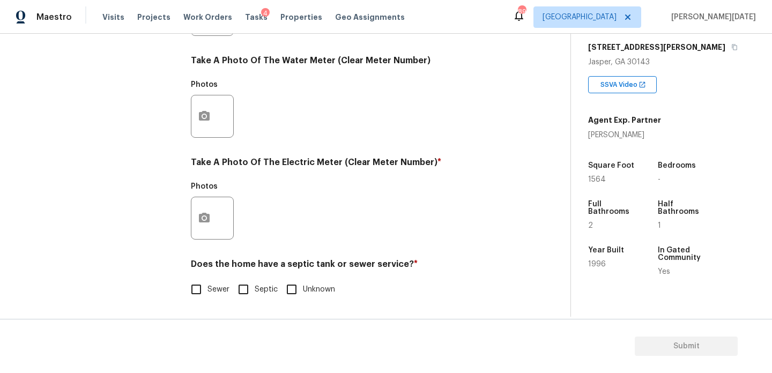
scroll to position [434, 0]
click at [210, 224] on icon "button" at bounding box center [204, 218] width 13 height 13
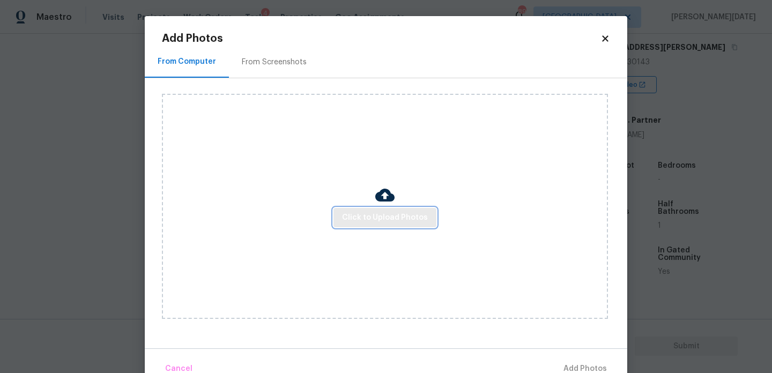
click at [387, 216] on span "Click to Upload Photos" at bounding box center [385, 217] width 86 height 13
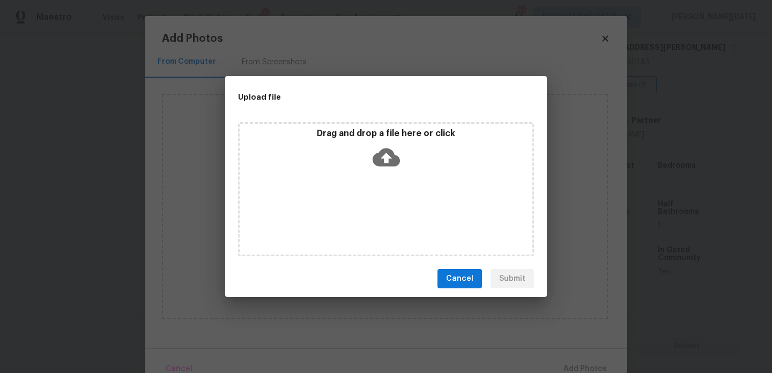
click at [387, 216] on div "Drag and drop a file here or click" at bounding box center [386, 189] width 296 height 134
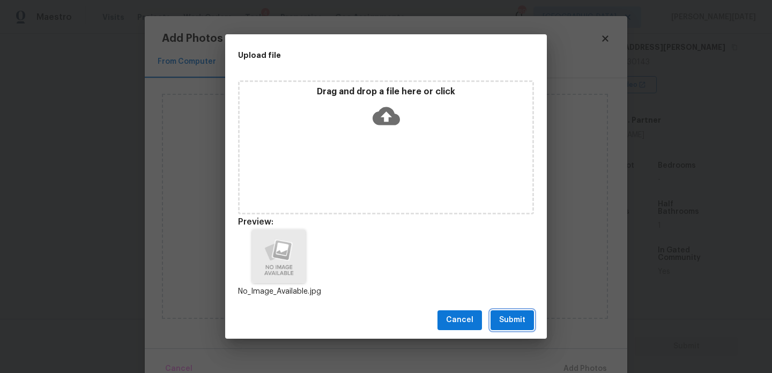
click at [507, 326] on span "Submit" at bounding box center [512, 320] width 26 height 13
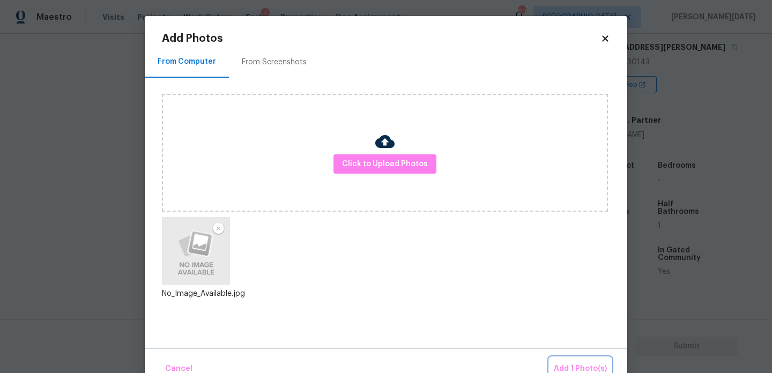
click at [575, 363] on span "Add 1 Photo(s)" at bounding box center [580, 369] width 53 height 13
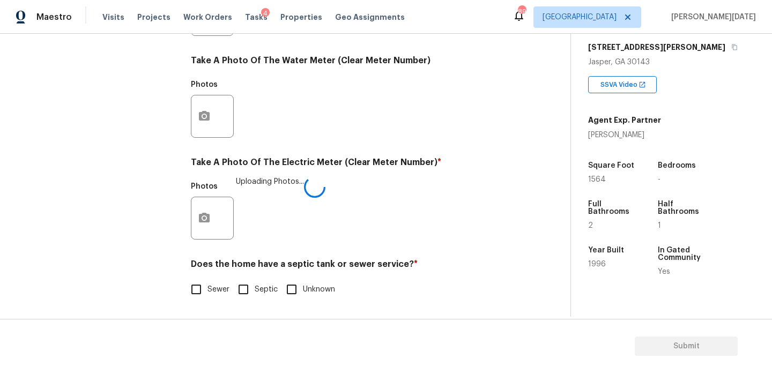
click at [203, 288] on input "Sewer" at bounding box center [196, 289] width 23 height 23
checkbox input "true"
click at [249, 274] on h4 "Does the home have a septic tank or sewer service? *" at bounding box center [351, 266] width 320 height 15
click at [249, 285] on input "Septic" at bounding box center [243, 289] width 23 height 23
checkbox input "true"
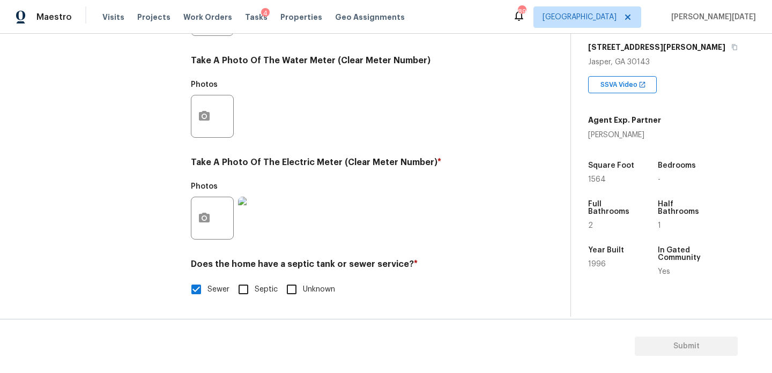
checkbox input "false"
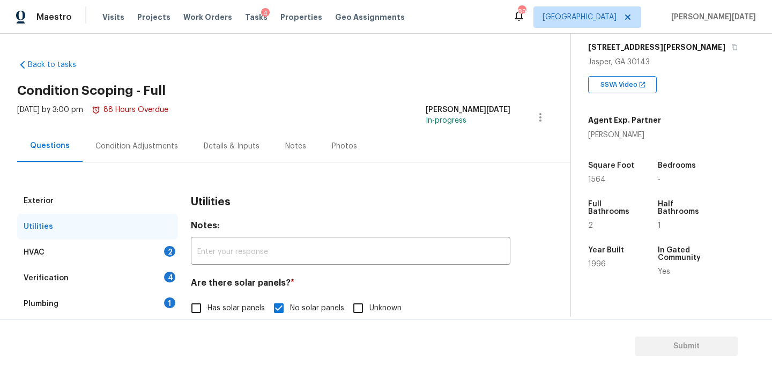
click at [118, 154] on div "Condition Adjustments" at bounding box center [137, 146] width 108 height 32
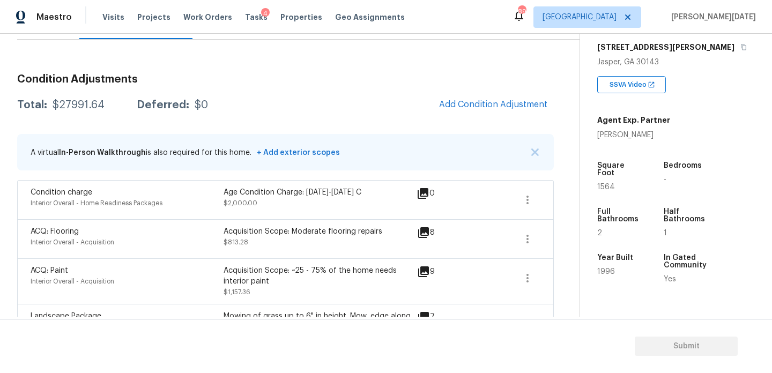
scroll to position [113, 0]
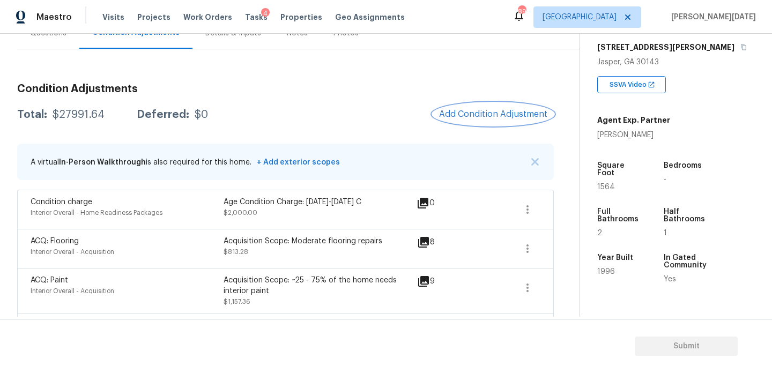
click at [490, 105] on button "Add Condition Adjustment" at bounding box center [493, 114] width 121 height 23
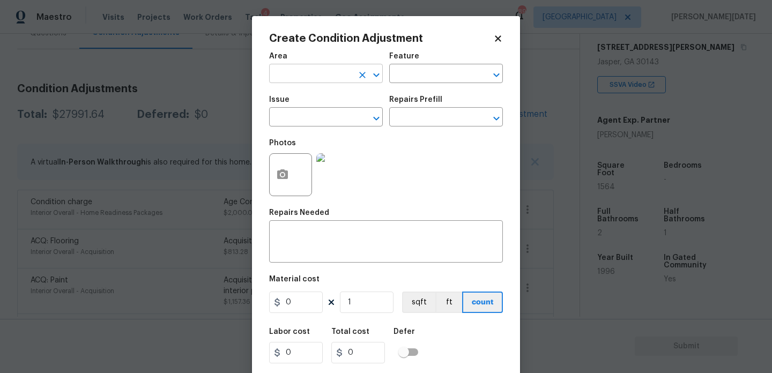
click at [314, 82] on input "text" at bounding box center [311, 75] width 84 height 17
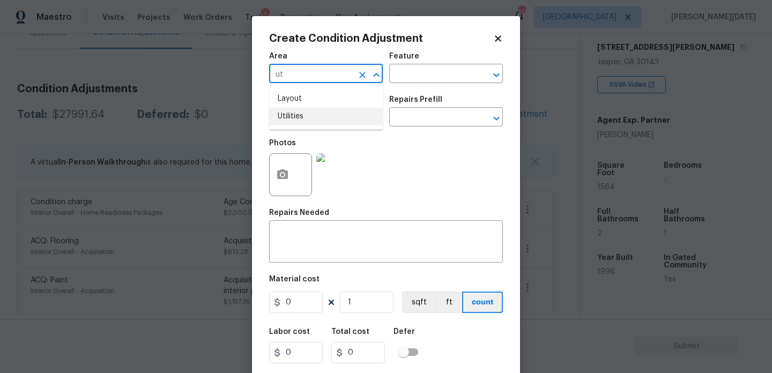
click at [314, 113] on li "Utilities" at bounding box center [326, 117] width 114 height 18
type input "Utilities"
click at [314, 113] on input "text" at bounding box center [311, 118] width 84 height 17
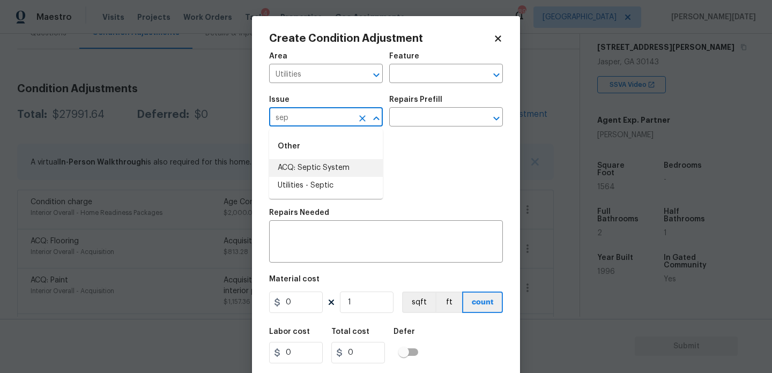
click at [320, 170] on li "ACQ: Septic System" at bounding box center [326, 168] width 114 height 18
type input "ACQ: Septic System"
click at [416, 122] on input "text" at bounding box center [431, 118] width 84 height 17
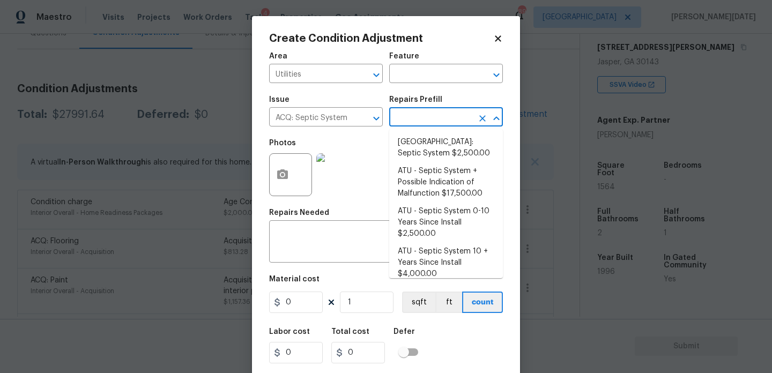
click at [432, 116] on input "text" at bounding box center [431, 118] width 84 height 17
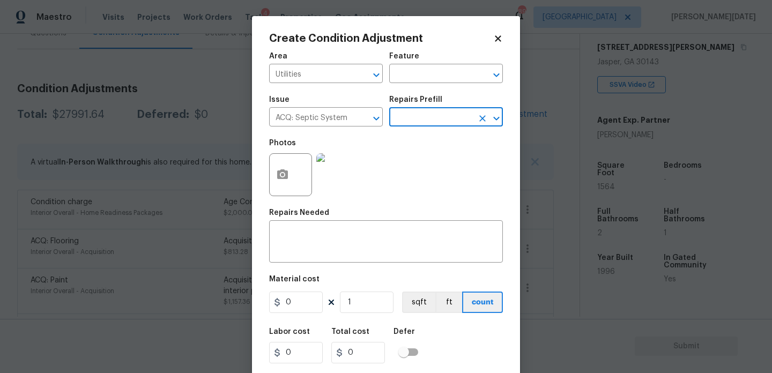
click at [432, 116] on input "text" at bounding box center [431, 118] width 84 height 17
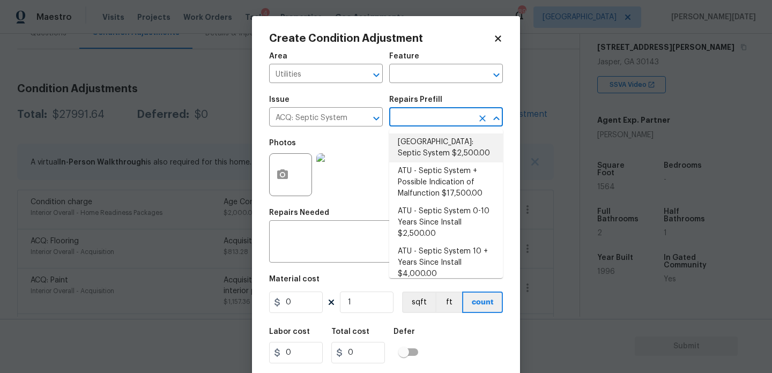
click at [432, 155] on li "Atlanta: Septic System $2,500.00" at bounding box center [446, 148] width 114 height 29
type input "Acquisition"
type textarea "Septic system repairs and certification charge. **Charge can be reviewed if sel…"
type input "2500"
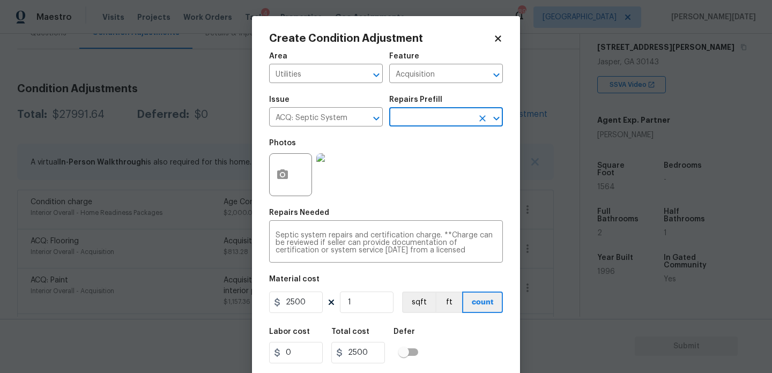
scroll to position [27, 0]
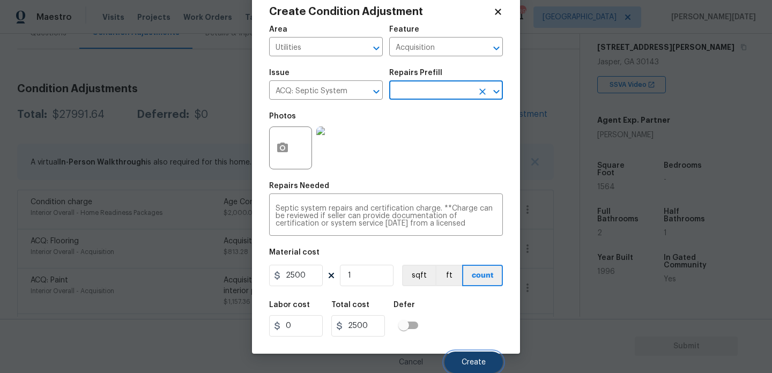
click at [463, 360] on span "Create" at bounding box center [474, 363] width 24 height 8
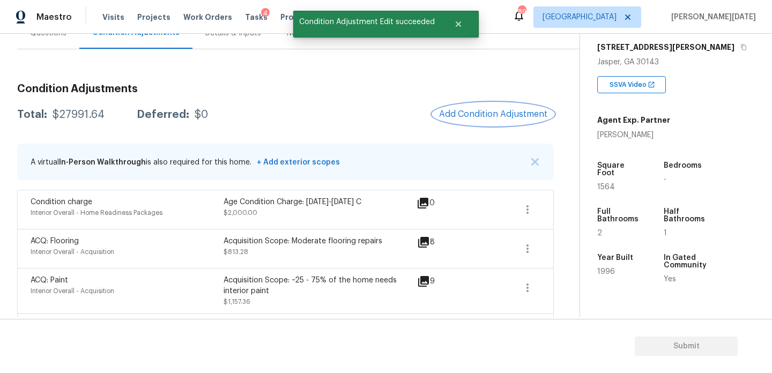
scroll to position [0, 0]
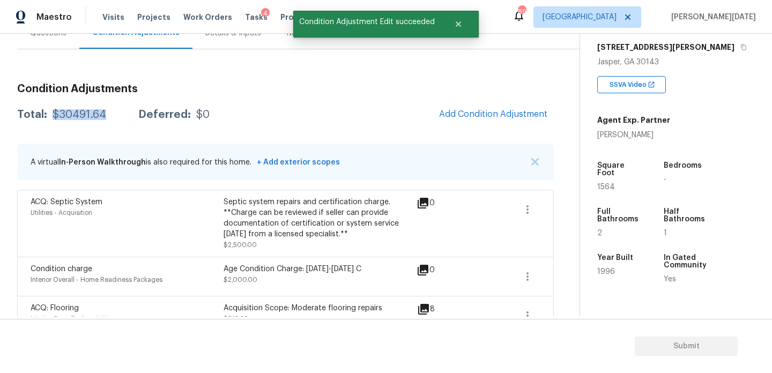
drag, startPoint x: 51, startPoint y: 114, endPoint x: 106, endPoint y: 114, distance: 54.2
click at [106, 114] on div "Total: $30491.64 Deferred: $0" at bounding box center [113, 114] width 193 height 11
copy div "$30491.64"
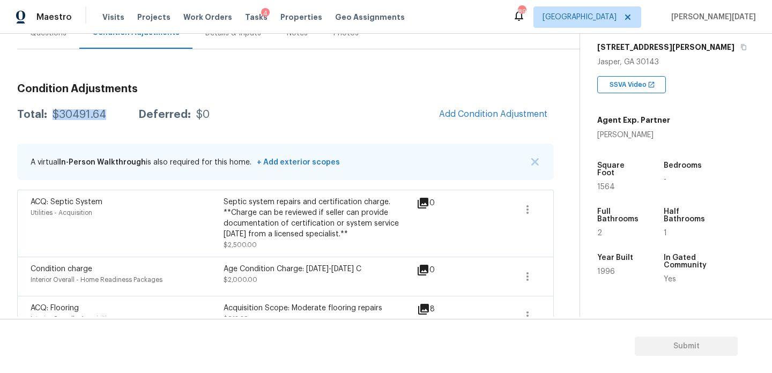
scroll to position [96, 0]
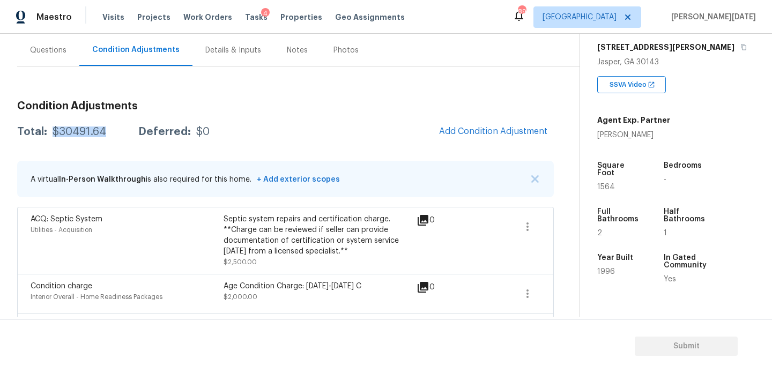
click at [57, 56] on div "Questions" at bounding box center [48, 50] width 62 height 32
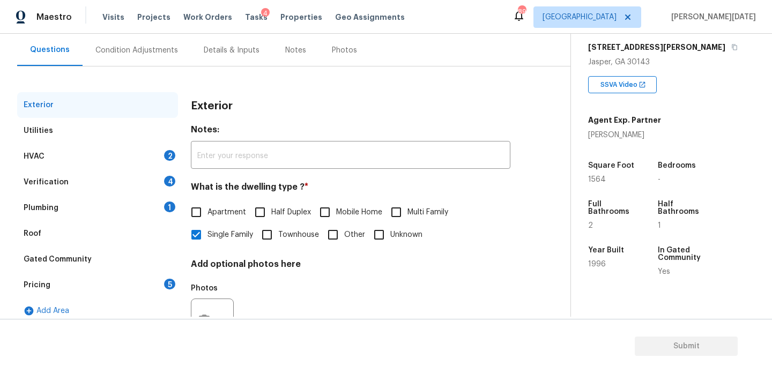
click at [154, 151] on div "HVAC 2" at bounding box center [97, 157] width 161 height 26
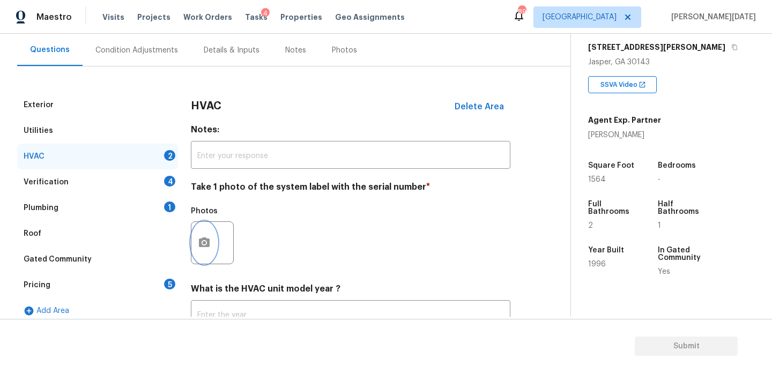
click at [213, 232] on button "button" at bounding box center [205, 243] width 26 height 42
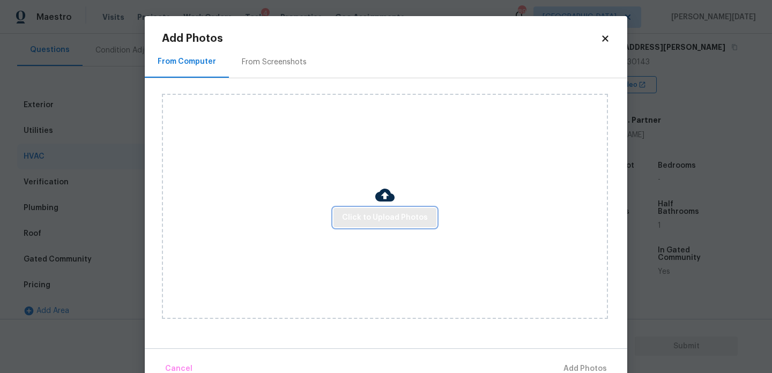
click at [359, 216] on span "Click to Upload Photos" at bounding box center [385, 217] width 86 height 13
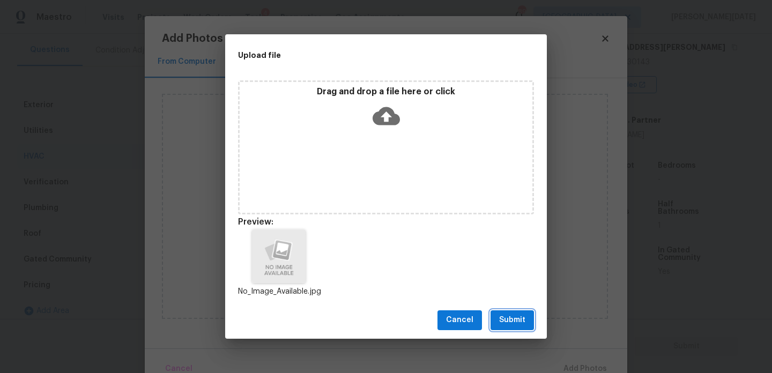
click at [506, 312] on button "Submit" at bounding box center [512, 321] width 43 height 20
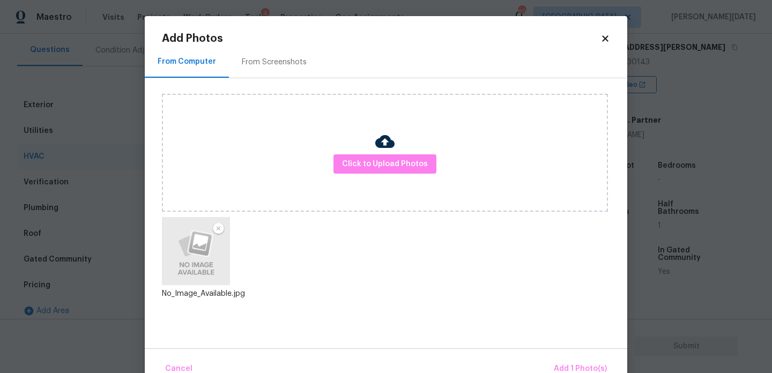
click at [558, 354] on div "Cancel Add 1 Photo(s)" at bounding box center [386, 365] width 483 height 32
click at [563, 365] on span "Add 1 Photo(s)" at bounding box center [580, 369] width 53 height 13
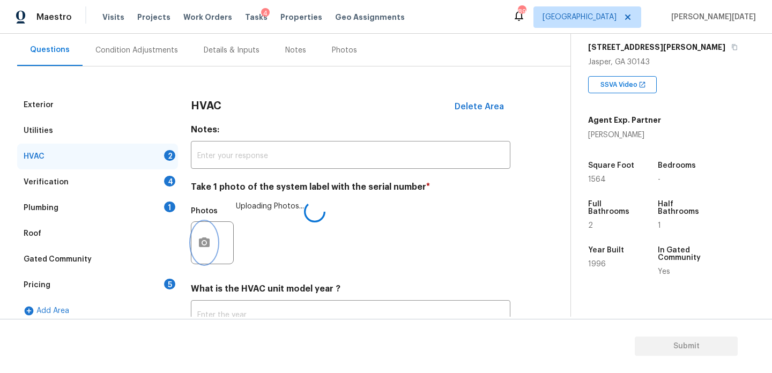
scroll to position [179, 0]
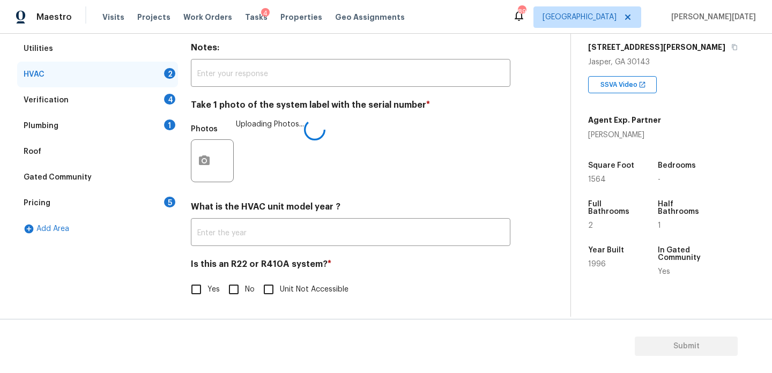
click at [197, 300] on input "Yes" at bounding box center [196, 289] width 23 height 23
checkbox input "true"
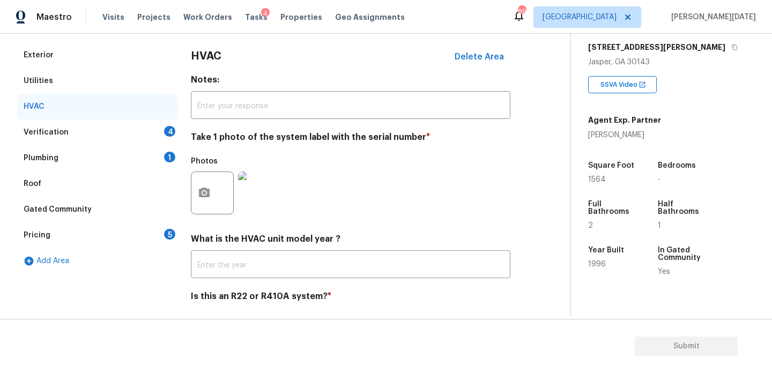
click at [169, 135] on div "4" at bounding box center [169, 131] width 11 height 11
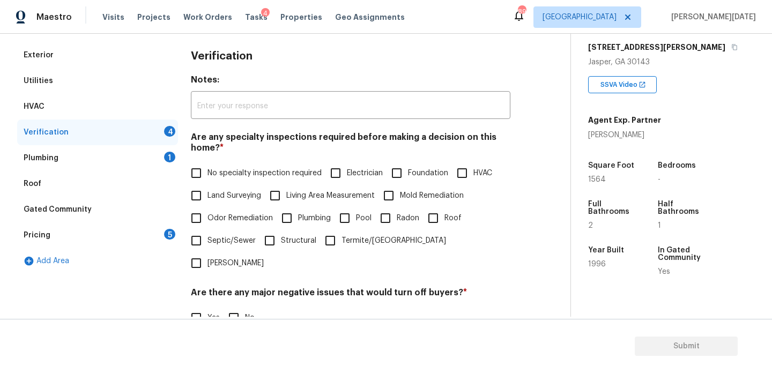
click at [201, 188] on input "Land Surveying" at bounding box center [196, 196] width 23 height 23
checkbox input "true"
click at [206, 175] on input "No specialty inspection required" at bounding box center [196, 174] width 23 height 23
checkbox input "true"
click at [208, 194] on span "Land Surveying" at bounding box center [235, 197] width 54 height 11
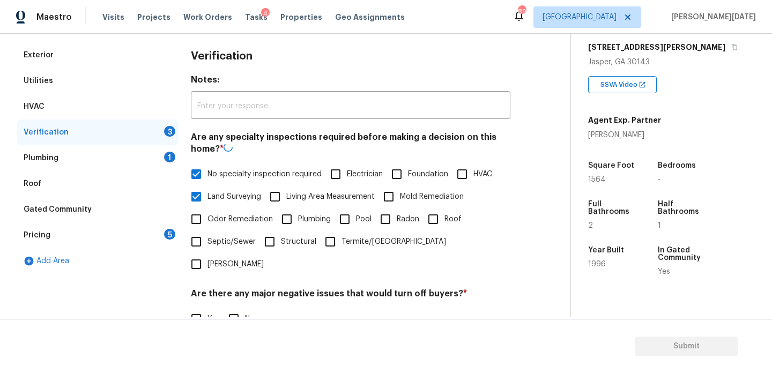
click at [208, 194] on input "Land Surveying" at bounding box center [196, 197] width 23 height 23
checkbox input "false"
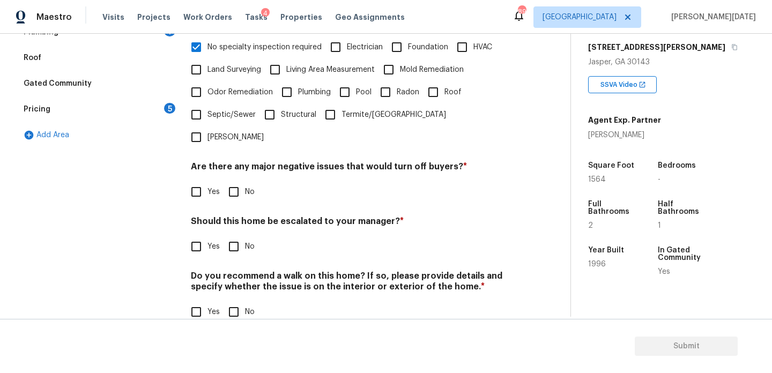
click at [233, 181] on input "No" at bounding box center [234, 192] width 23 height 23
checkbox input "true"
click at [226, 302] on input "No" at bounding box center [234, 313] width 23 height 23
checkbox input "true"
click at [201, 235] on input "Yes" at bounding box center [196, 246] width 23 height 23
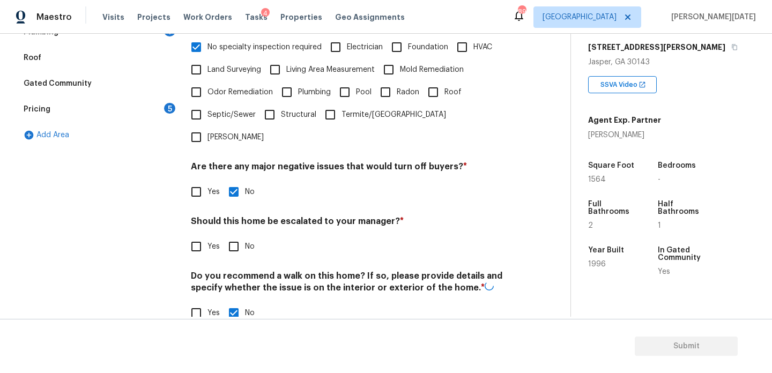
checkbox input "true"
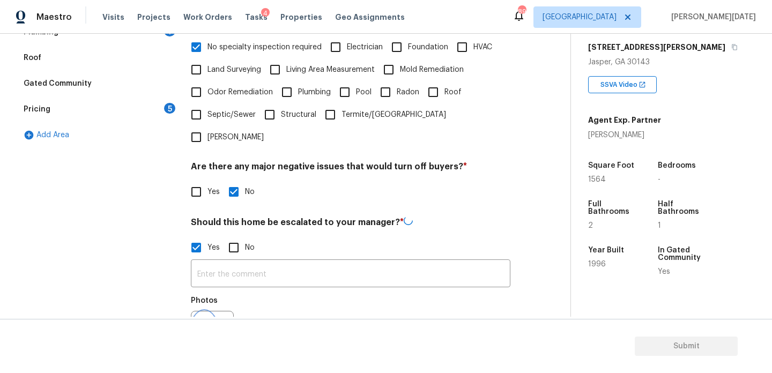
click at [204, 312] on button "button" at bounding box center [205, 333] width 26 height 42
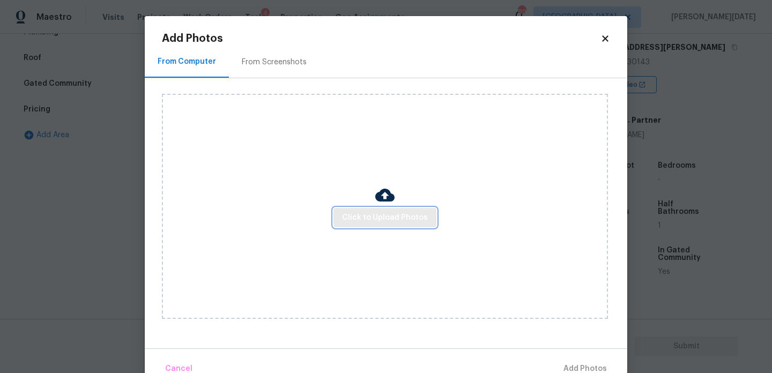
click at [397, 215] on span "Click to Upload Photos" at bounding box center [385, 217] width 86 height 13
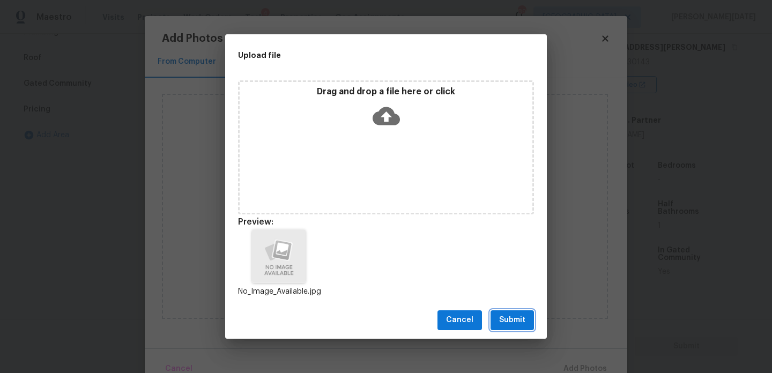
click at [495, 325] on button "Submit" at bounding box center [512, 321] width 43 height 20
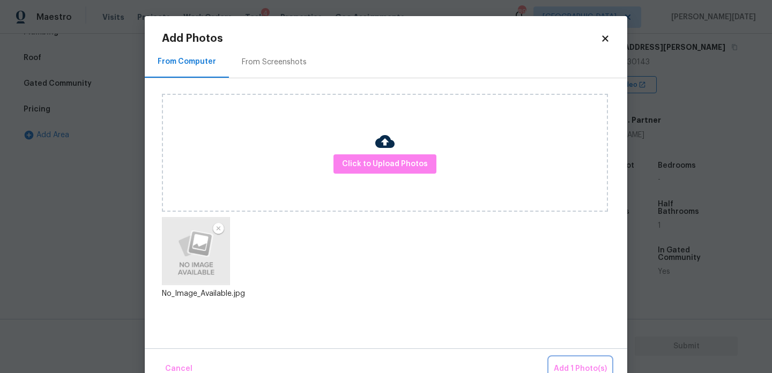
click at [572, 361] on button "Add 1 Photo(s)" at bounding box center [581, 369] width 62 height 23
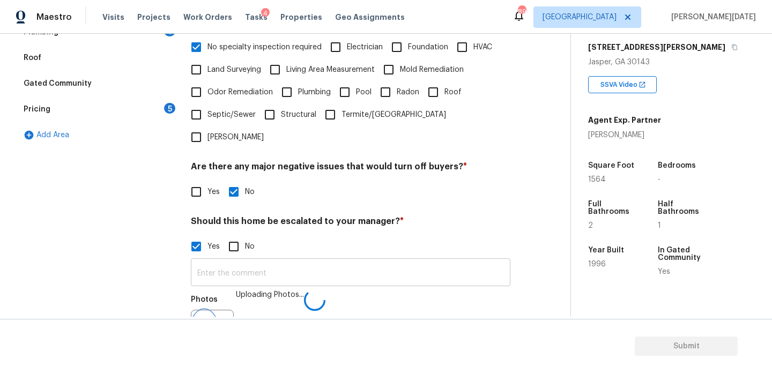
scroll to position [285, 0]
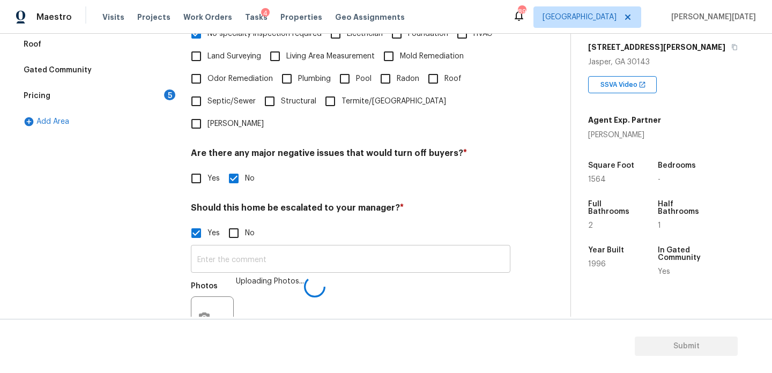
click at [320, 248] on input "text" at bounding box center [351, 260] width 320 height 25
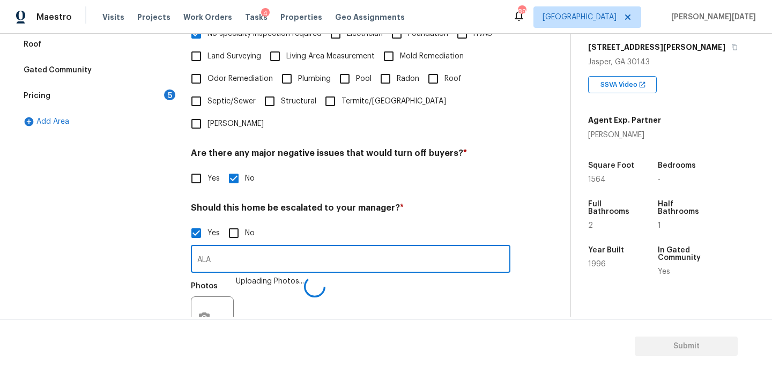
type input "ALA"
click at [459, 203] on h4 "Should this home be escalated to your manager? *" at bounding box center [351, 210] width 320 height 15
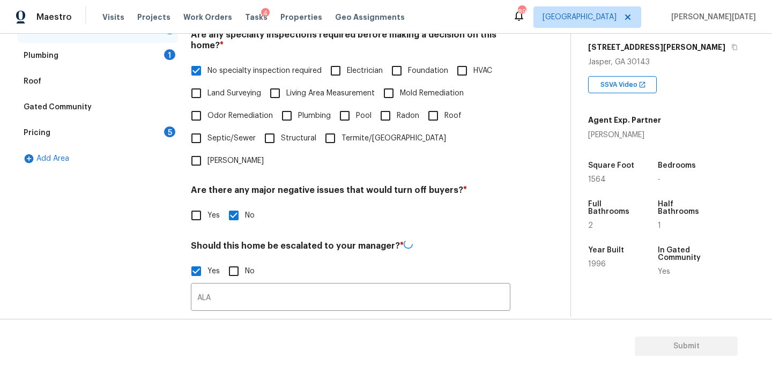
scroll to position [223, 0]
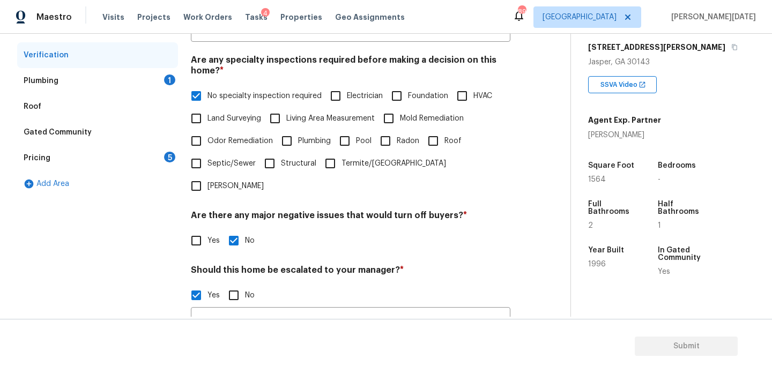
click at [173, 84] on div "Plumbing 1" at bounding box center [97, 81] width 161 height 26
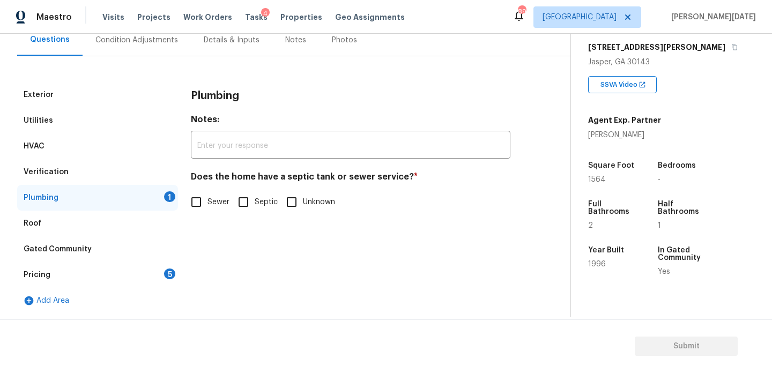
scroll to position [106, 0]
click at [203, 187] on h4 "Does the home have a septic tank or sewer service? *" at bounding box center [351, 179] width 320 height 15
click at [198, 216] on div "Plumbing Notes: ​ Does the home have a septic tank or sewer service? * Sewer Se…" at bounding box center [351, 154] width 320 height 144
click at [206, 199] on input "Sewer" at bounding box center [196, 202] width 23 height 23
checkbox input "true"
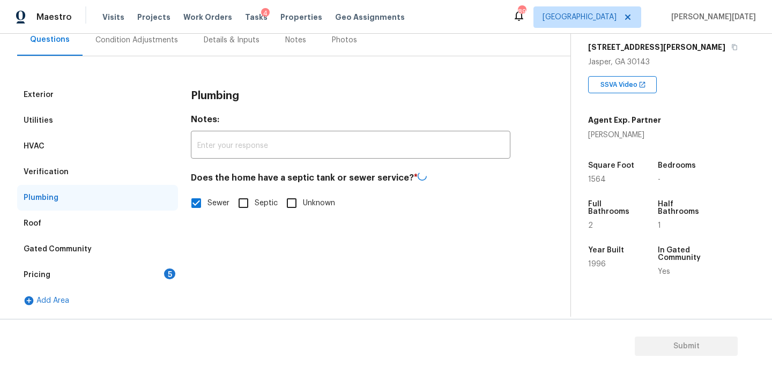
click at [159, 275] on div "Pricing 5" at bounding box center [97, 275] width 161 height 26
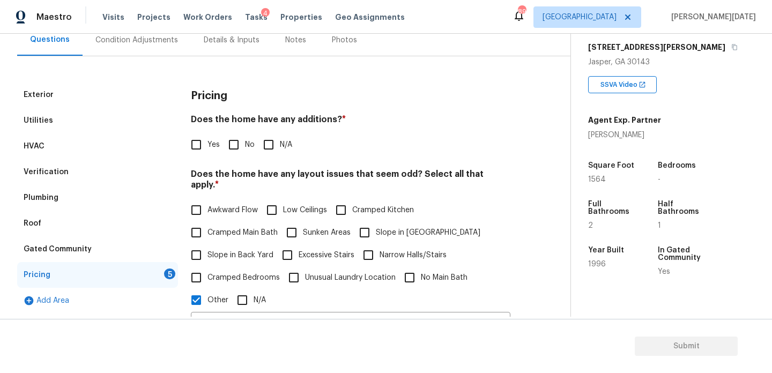
click at [235, 143] on input "No" at bounding box center [234, 145] width 23 height 23
checkbox input "true"
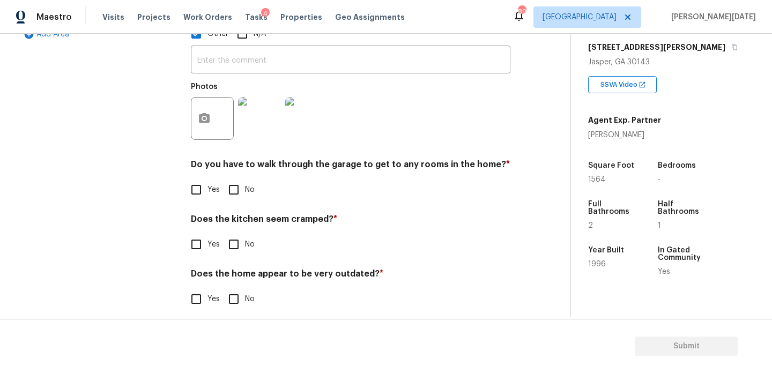
scroll to position [372, 0]
click at [229, 186] on input "No" at bounding box center [234, 191] width 23 height 23
checkbox input "true"
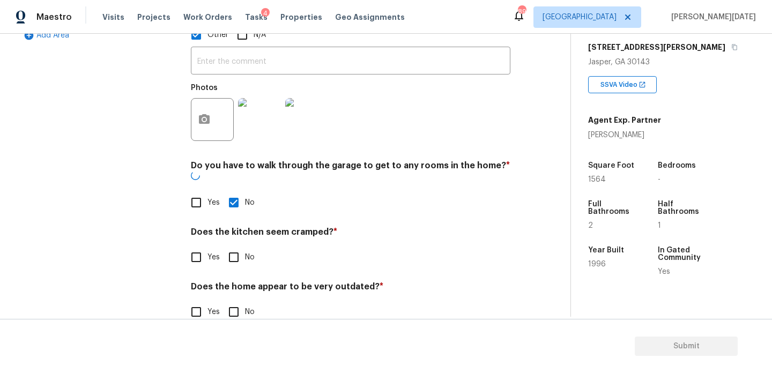
click at [231, 256] on div "Pricing Does the home have any additions? * Yes No N/A Does the home have any l…" at bounding box center [351, 77] width 320 height 520
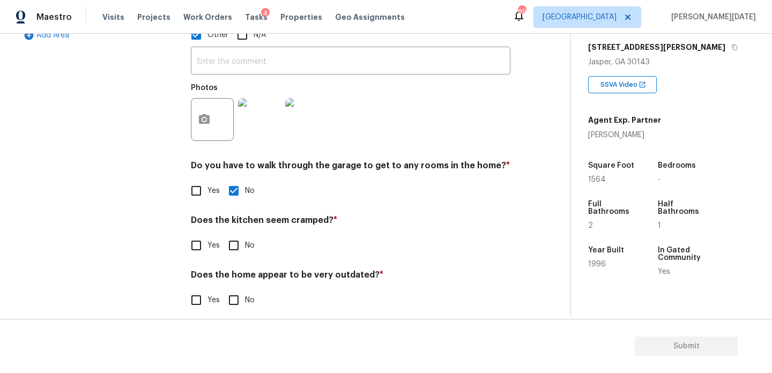
click at [235, 239] on input "No" at bounding box center [234, 245] width 23 height 23
checkbox input "true"
click at [235, 293] on input "No" at bounding box center [234, 301] width 23 height 23
checkbox input "true"
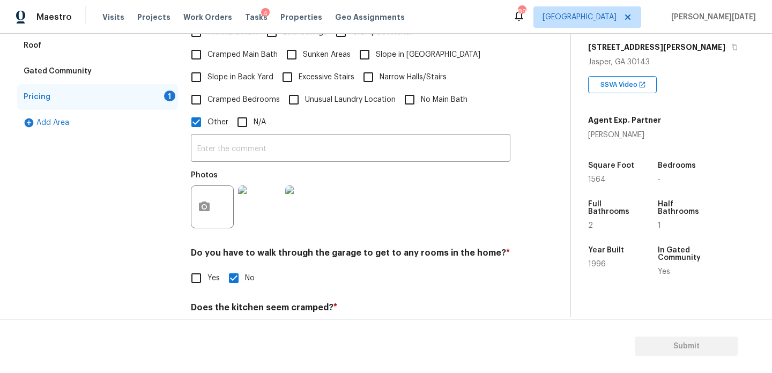
scroll to position [209, 0]
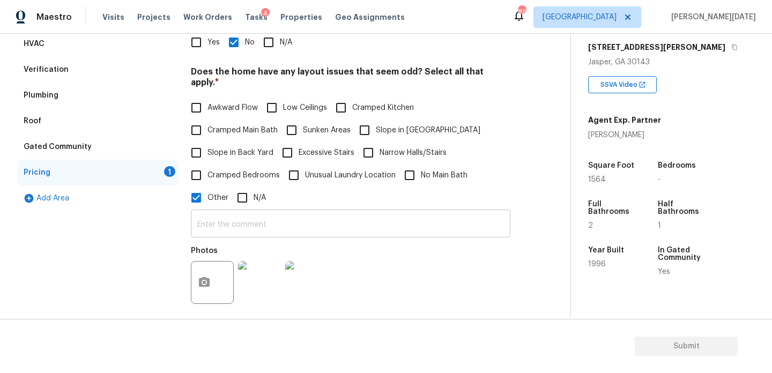
click at [226, 212] on input "text" at bounding box center [351, 224] width 320 height 25
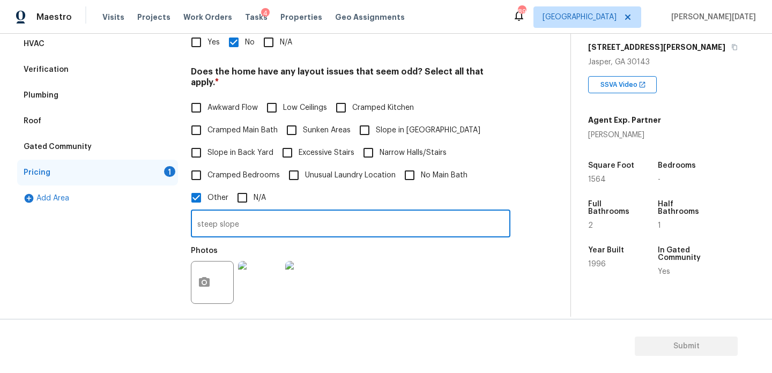
type input "steep slope"
click at [194, 181] on div "Awkward Flow Low Ceilings Cramped Kitchen Cramped Main Bath Sunken Areas Slope …" at bounding box center [351, 153] width 320 height 113
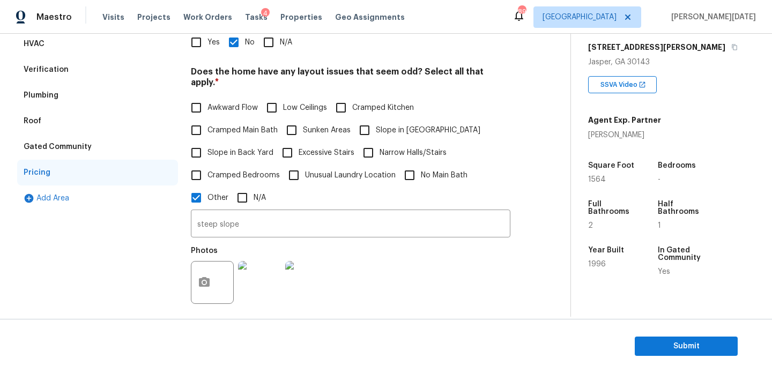
click at [210, 193] on span "Other" at bounding box center [218, 198] width 21 height 11
click at [208, 187] on input "Other" at bounding box center [196, 198] width 23 height 23
checkbox input "false"
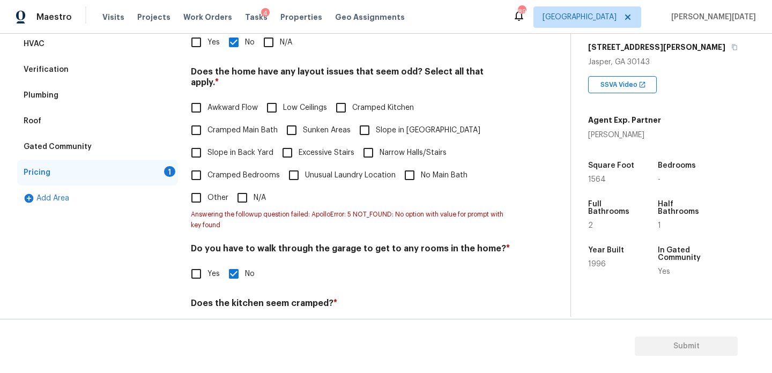
click at [398, 127] on label "Slope in Front Yard" at bounding box center [417, 130] width 127 height 23
click at [376, 127] on input "Slope in Front Yard" at bounding box center [365, 130] width 23 height 23
checkbox input "true"
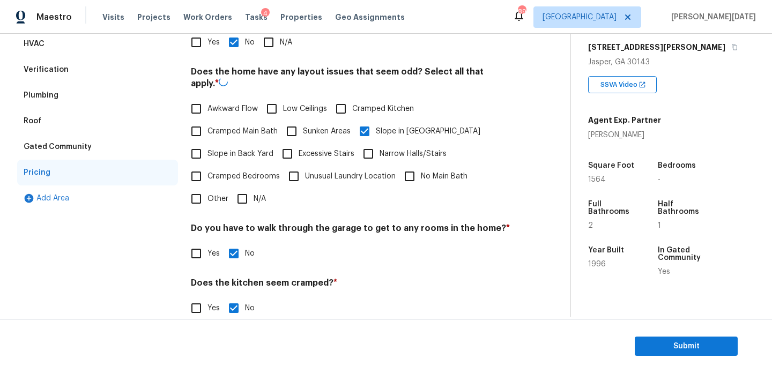
click at [204, 152] on input "Slope in Back Yard" at bounding box center [196, 154] width 23 height 23
checkbox input "true"
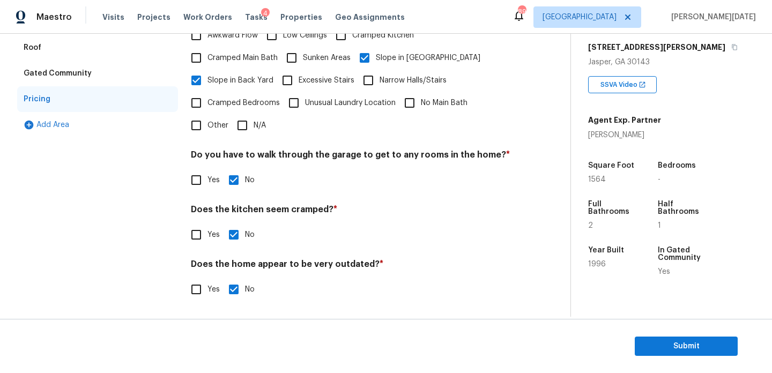
click at [198, 137] on div at bounding box center [351, 137] width 320 height 0
click at [191, 126] on input "Other" at bounding box center [196, 125] width 23 height 23
checkbox input "true"
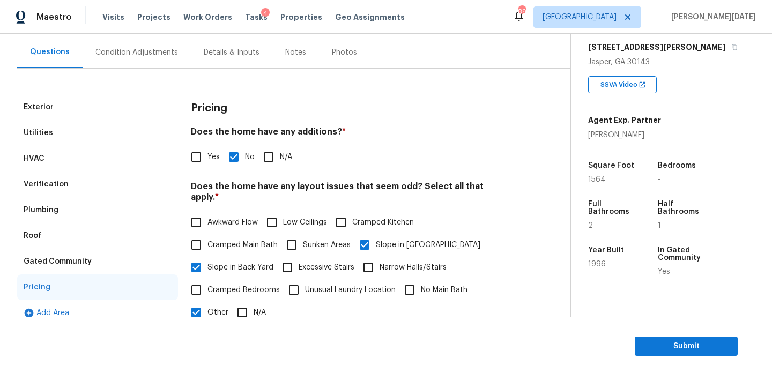
scroll to position [86, 0]
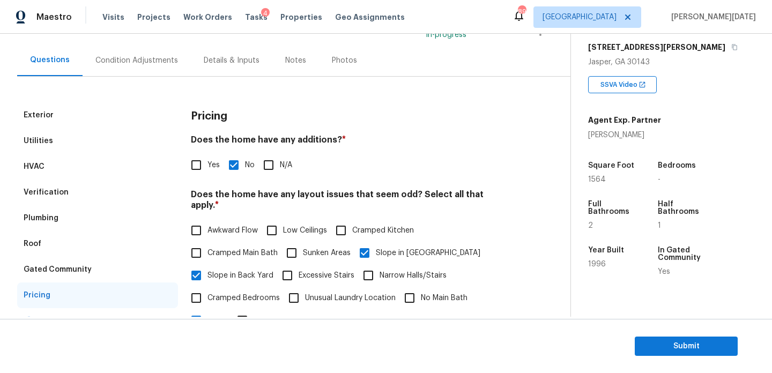
click at [56, 180] on div "Verification" at bounding box center [97, 193] width 161 height 26
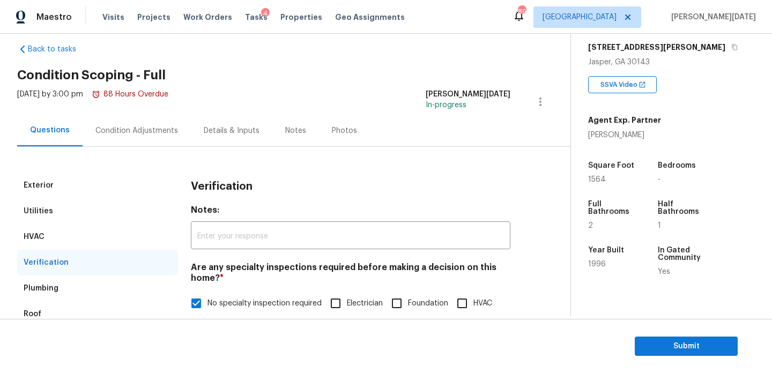
scroll to position [0, 0]
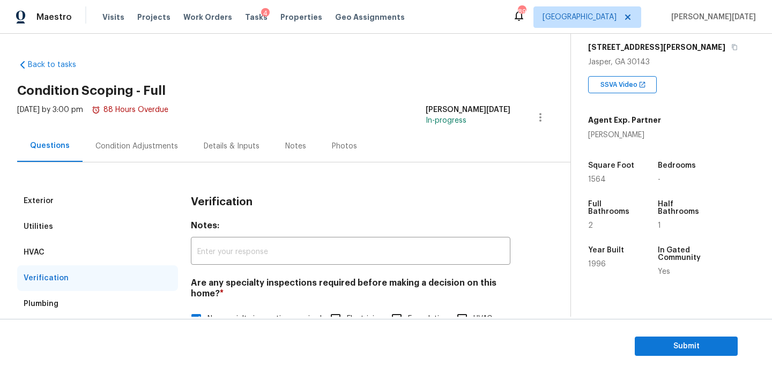
click at [153, 153] on div "Condition Adjustments" at bounding box center [137, 146] width 108 height 32
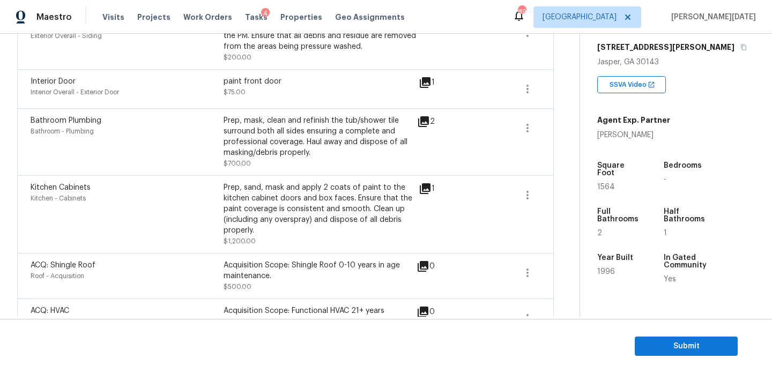
scroll to position [731, 0]
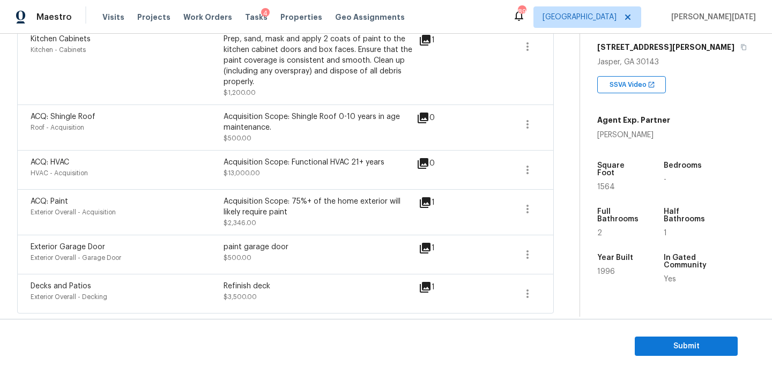
click at [281, 246] on div "paint garage door" at bounding box center [320, 247] width 193 height 11
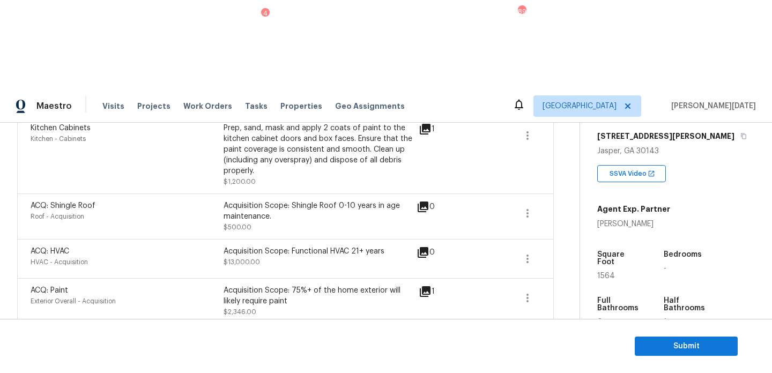
copy div "paint garage door"
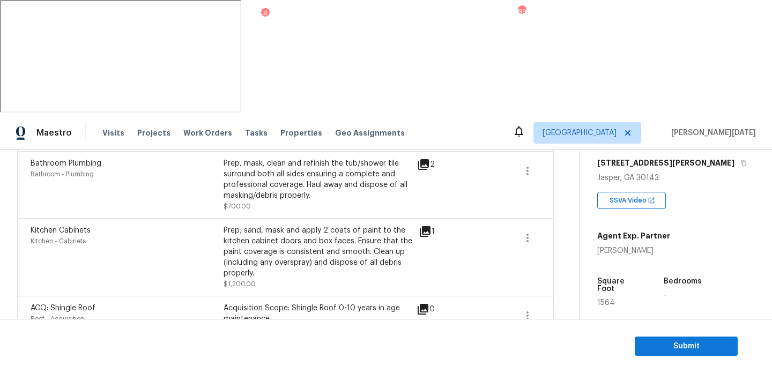
click at [341, 303] on div "Acquisition Scope: Shingle Roof 0-10 years in age maintenance." at bounding box center [320, 313] width 193 height 21
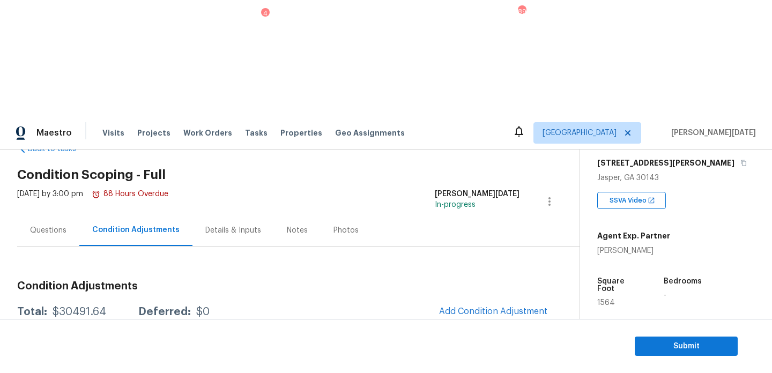
scroll to position [0, 0]
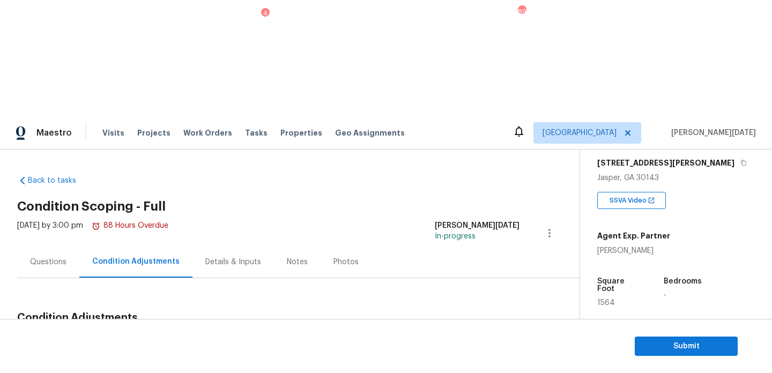
click at [56, 257] on div "Questions" at bounding box center [48, 262] width 36 height 11
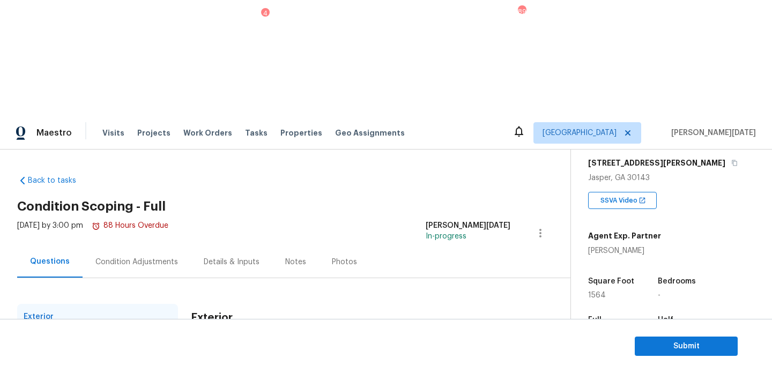
scroll to position [143, 0]
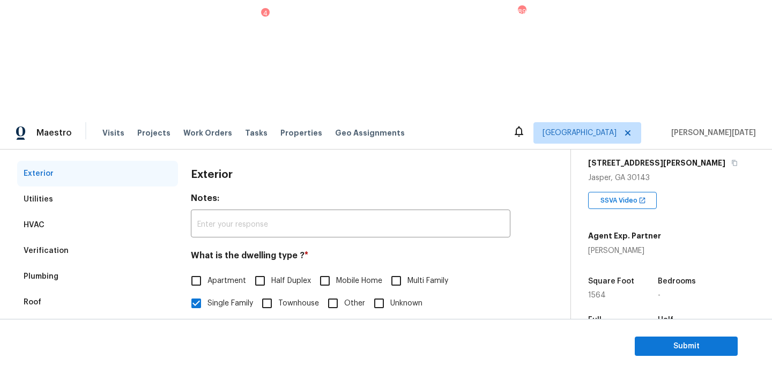
click at [68, 264] on div "Plumbing" at bounding box center [97, 277] width 161 height 26
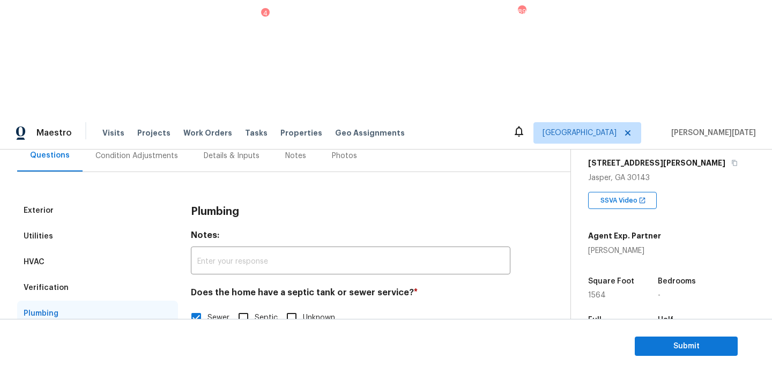
click at [64, 275] on div "Verification" at bounding box center [97, 288] width 161 height 26
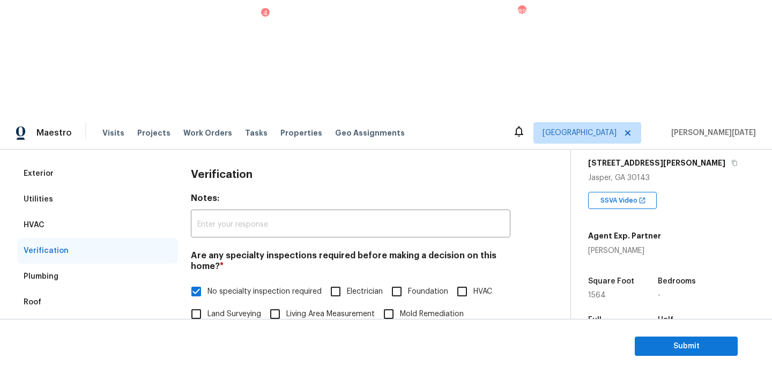
scroll to position [374, 0]
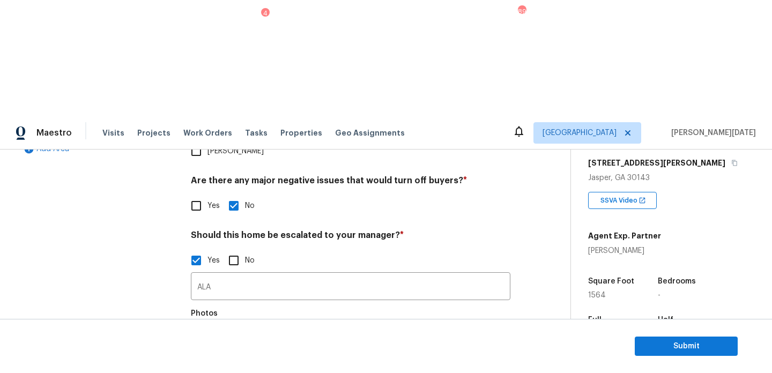
click at [210, 339] on icon "button" at bounding box center [204, 345] width 13 height 13
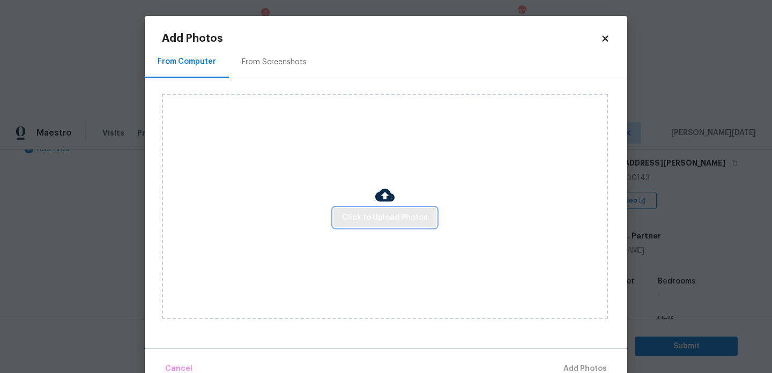
click at [396, 218] on span "Click to Upload Photos" at bounding box center [385, 217] width 86 height 13
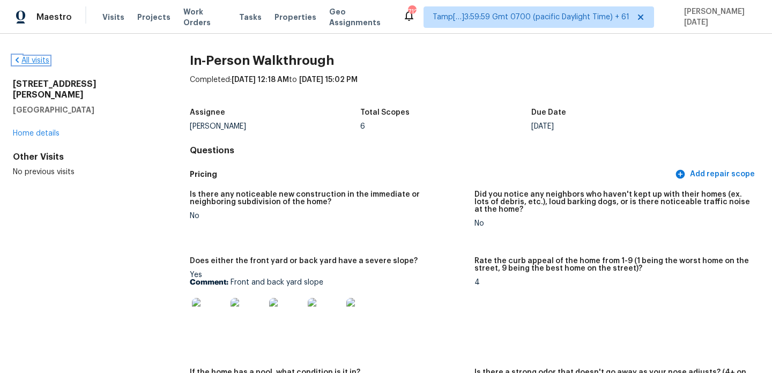
click at [34, 62] on link "All visits" at bounding box center [31, 61] width 36 height 8
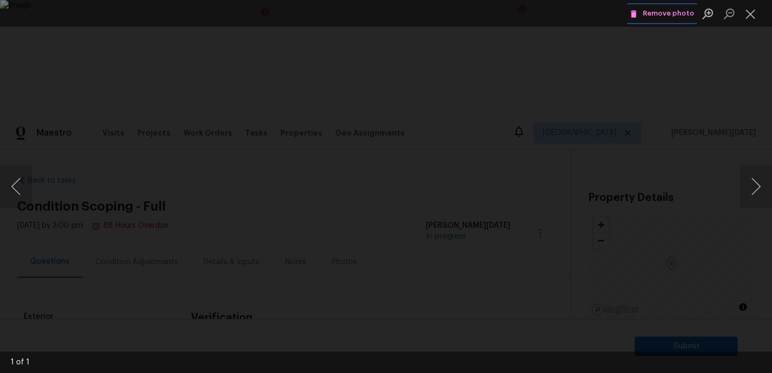
click at [658, 17] on span "Remove photo" at bounding box center [662, 14] width 64 height 12
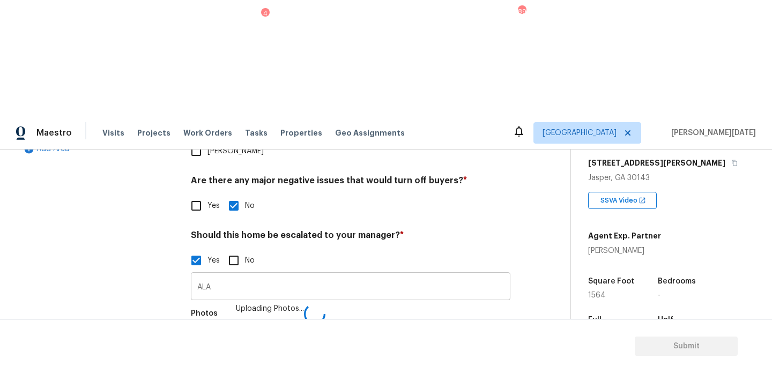
click at [226, 275] on input "ALA" at bounding box center [351, 287] width 320 height 25
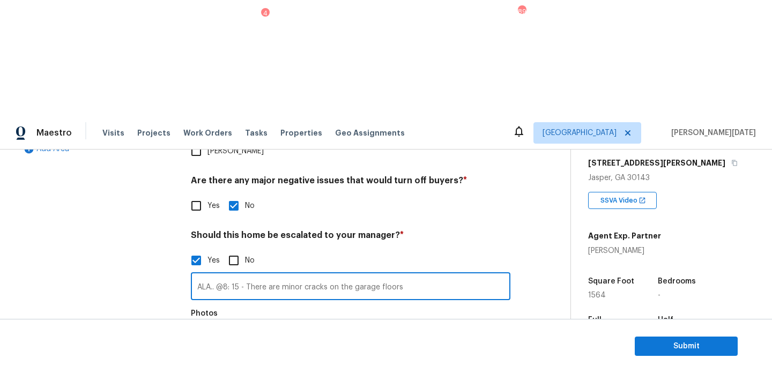
type input "ALA.. @8: 15 - There are minor cracks on the garage floors"
click at [406, 230] on h4 "Should this home be escalated to your manager? *" at bounding box center [351, 237] width 320 height 15
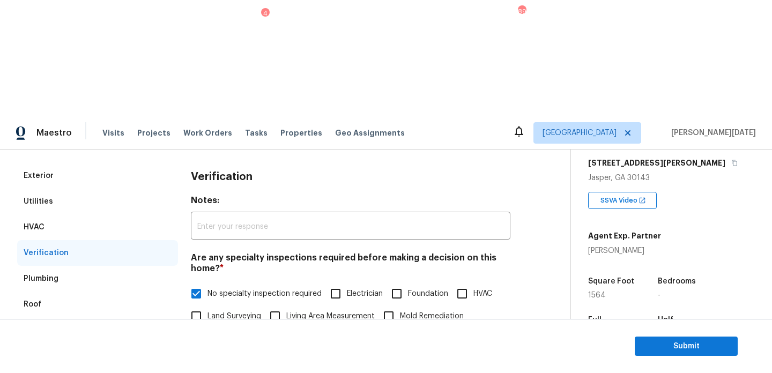
scroll to position [0, 0]
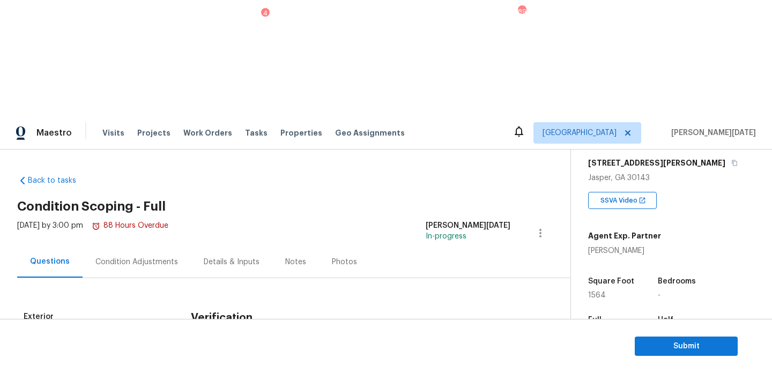
click at [124, 246] on div "Condition Adjustments" at bounding box center [137, 262] width 108 height 32
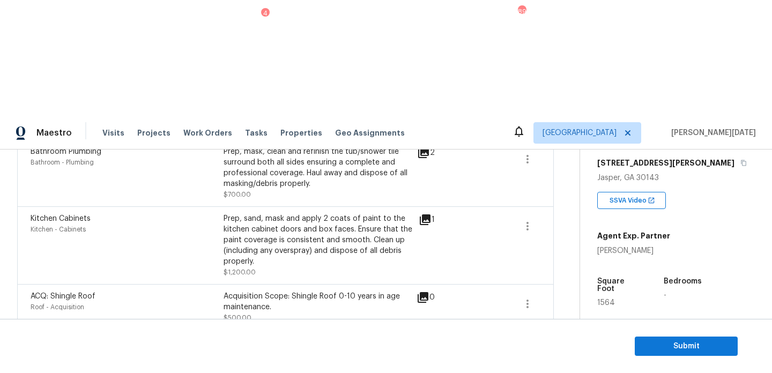
scroll to position [731, 0]
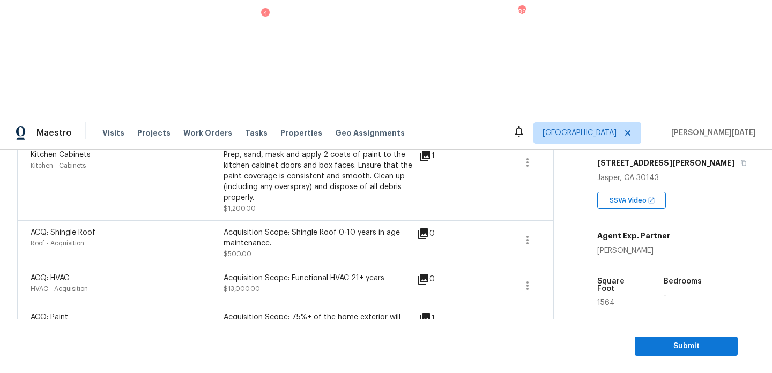
click at [585, 291] on div "Edit" at bounding box center [589, 291] width 84 height 11
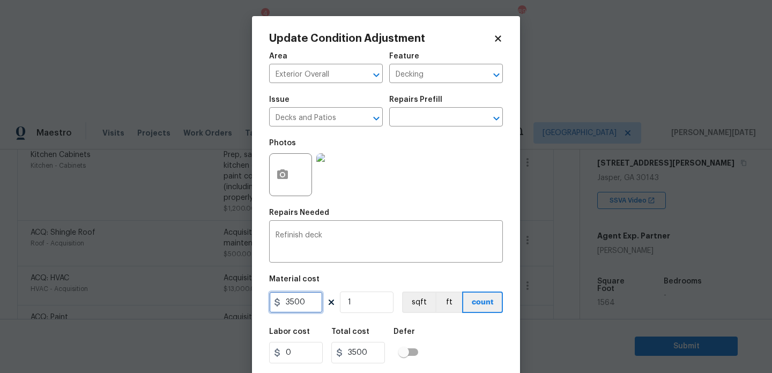
click at [290, 302] on input "3500" at bounding box center [296, 302] width 54 height 21
type input "4500"
click at [438, 175] on div "Photos" at bounding box center [386, 168] width 234 height 70
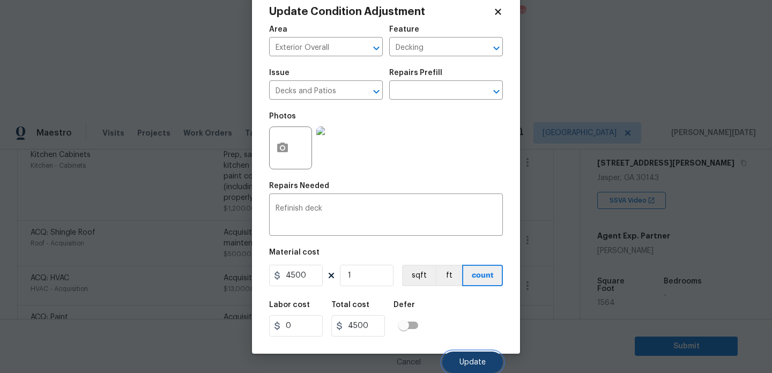
click at [484, 367] on button "Update" at bounding box center [473, 362] width 61 height 21
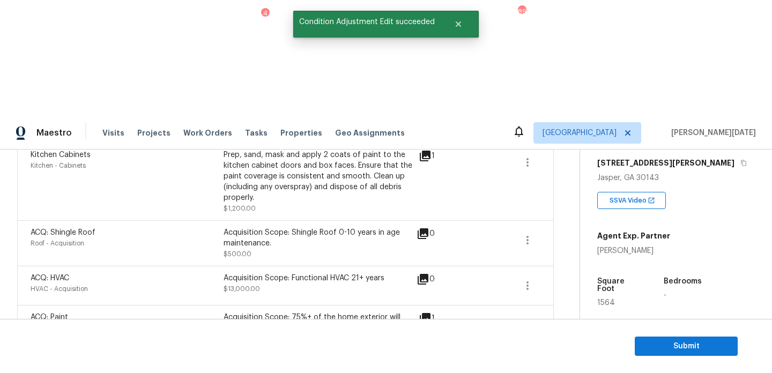
scroll to position [0, 0]
click at [668, 344] on span "Submit" at bounding box center [687, 346] width 86 height 13
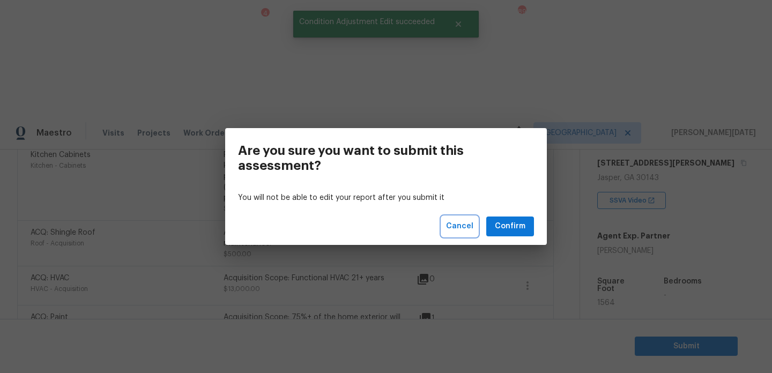
click at [463, 226] on span "Cancel" at bounding box center [459, 226] width 27 height 13
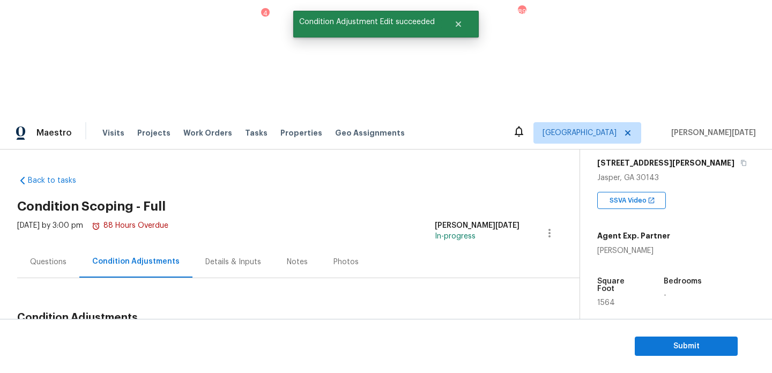
click at [38, 220] on div "[DATE] by 3:00 pm 88 Hours Overdue" at bounding box center [92, 233] width 151 height 26
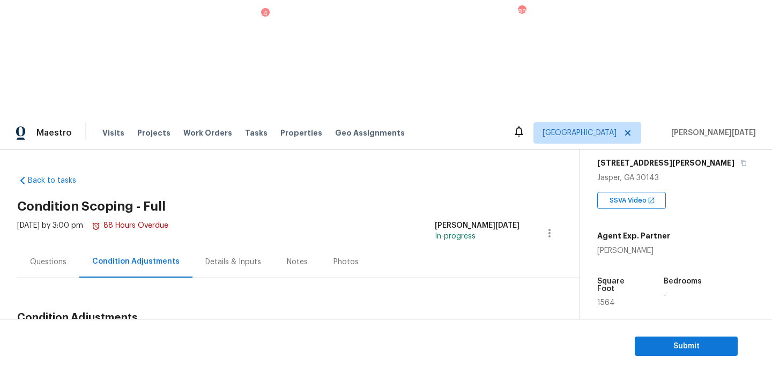
click at [56, 257] on div "Questions" at bounding box center [48, 262] width 36 height 11
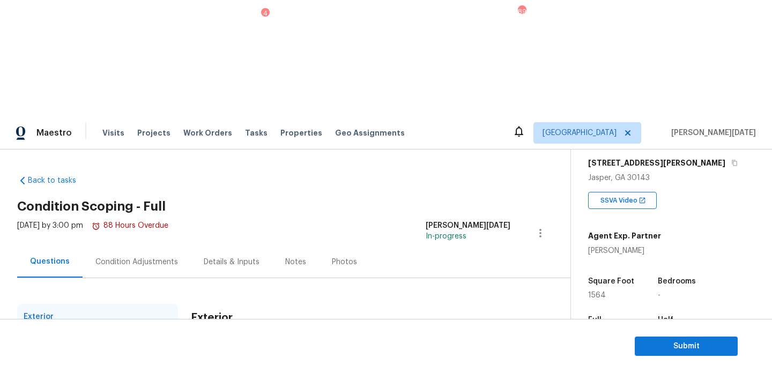
scroll to position [143, 0]
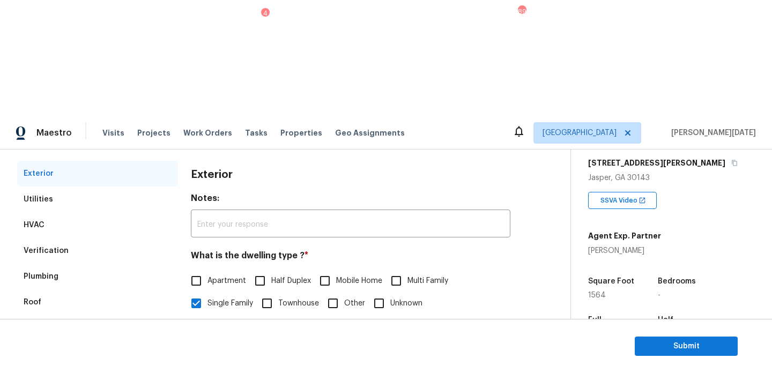
click at [76, 341] on div "Pricing" at bounding box center [97, 354] width 161 height 26
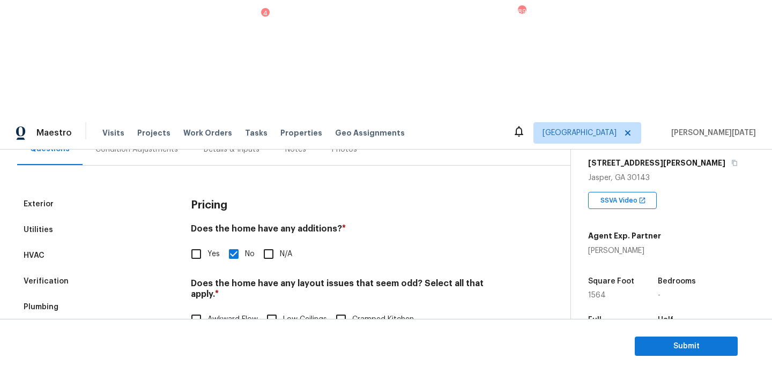
scroll to position [0, 0]
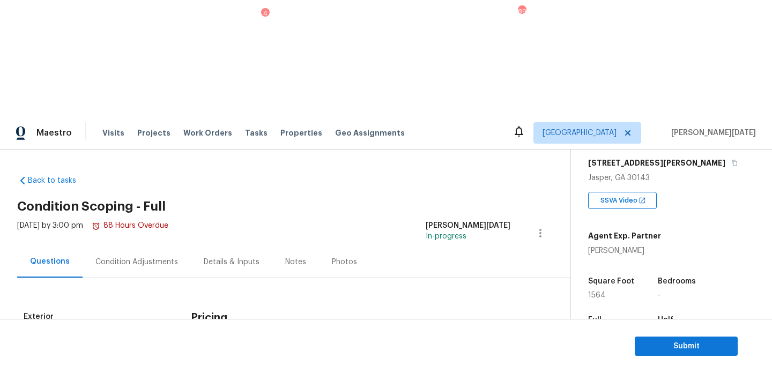
click at [149, 257] on div "Condition Adjustments" at bounding box center [136, 262] width 83 height 11
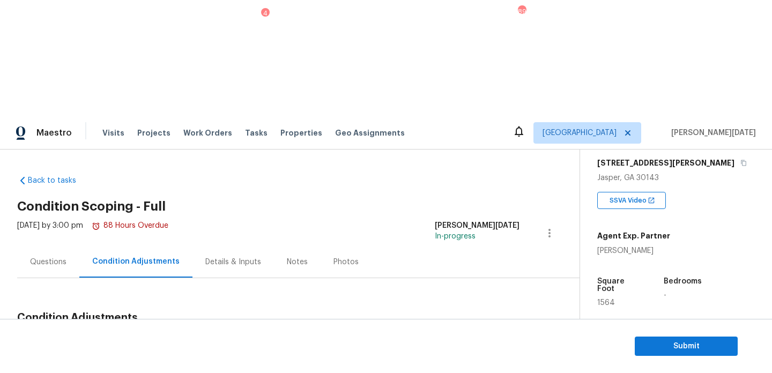
click at [490, 332] on button "Add Condition Adjustment" at bounding box center [493, 343] width 121 height 23
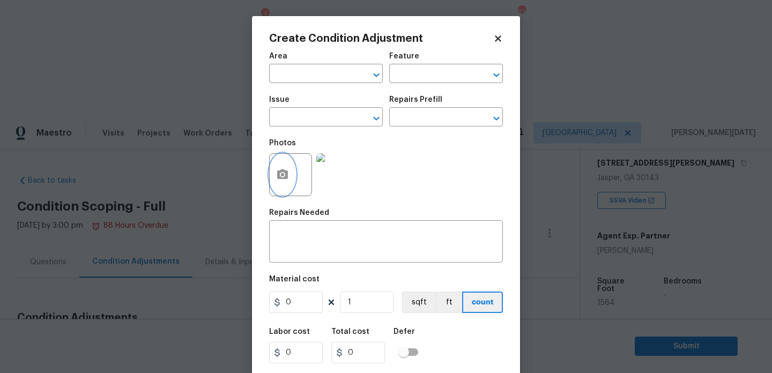
click at [290, 181] on button "button" at bounding box center [283, 175] width 26 height 42
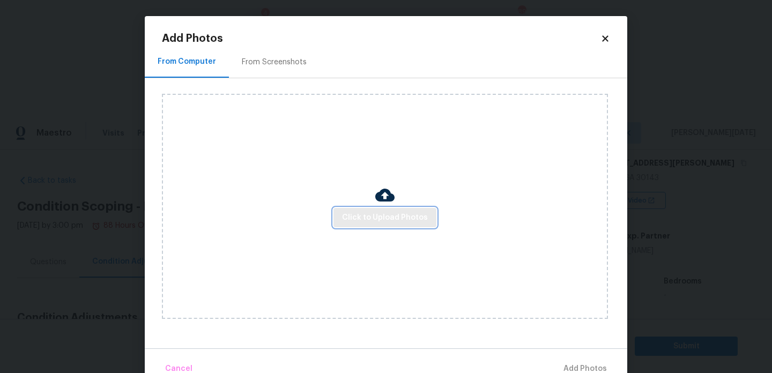
click at [395, 221] on span "Click to Upload Photos" at bounding box center [385, 217] width 86 height 13
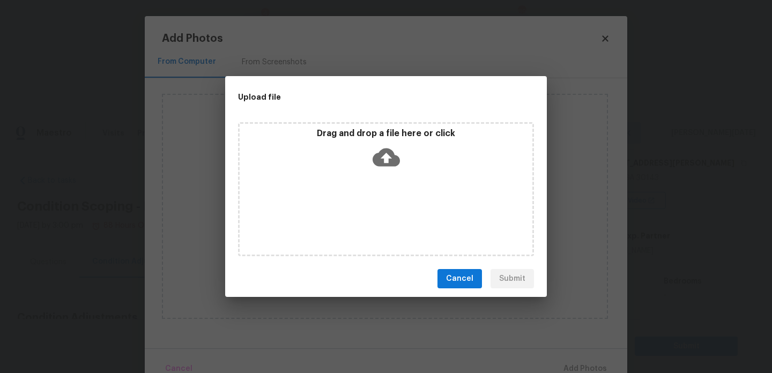
click at [395, 221] on div "Drag and drop a file here or click" at bounding box center [386, 189] width 296 height 134
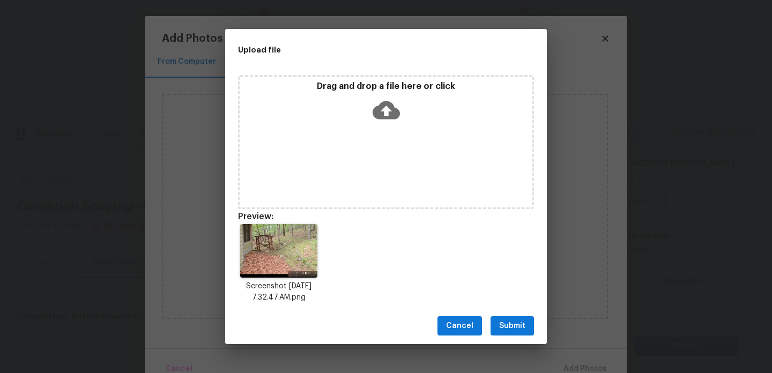
click at [504, 329] on span "Submit" at bounding box center [512, 326] width 26 height 13
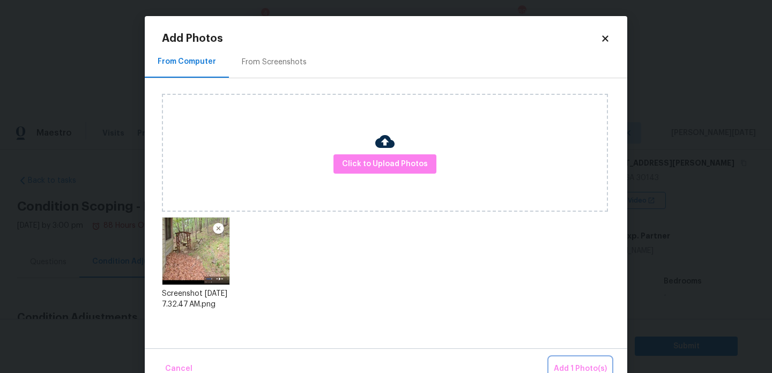
click at [571, 367] on span "Add 1 Photo(s)" at bounding box center [580, 369] width 53 height 13
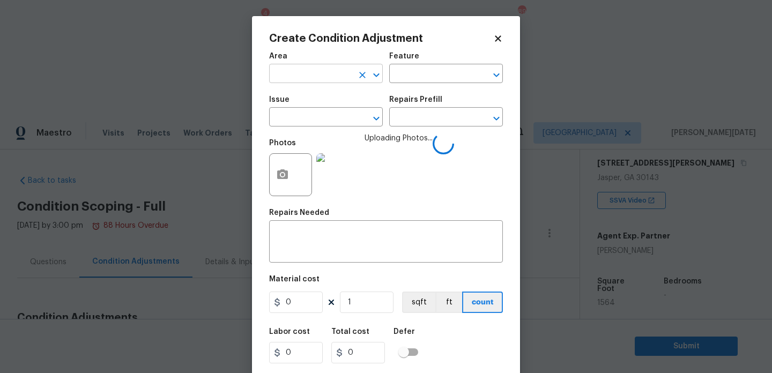
click at [284, 69] on input "text" at bounding box center [311, 75] width 84 height 17
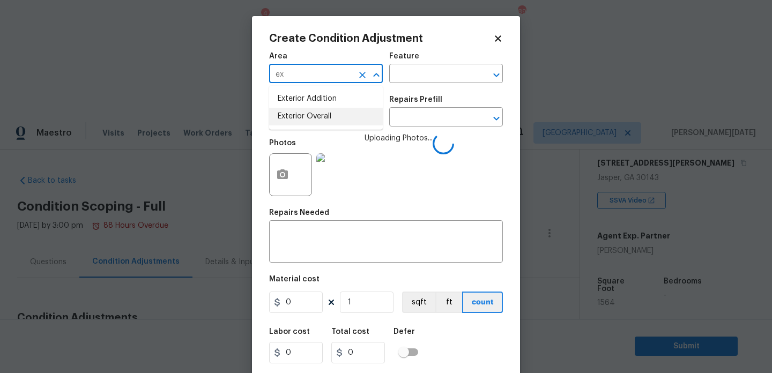
click at [298, 115] on li "Exterior Overall" at bounding box center [326, 117] width 114 height 18
type input "Exterior Overall"
click at [298, 115] on input "text" at bounding box center [311, 118] width 84 height 17
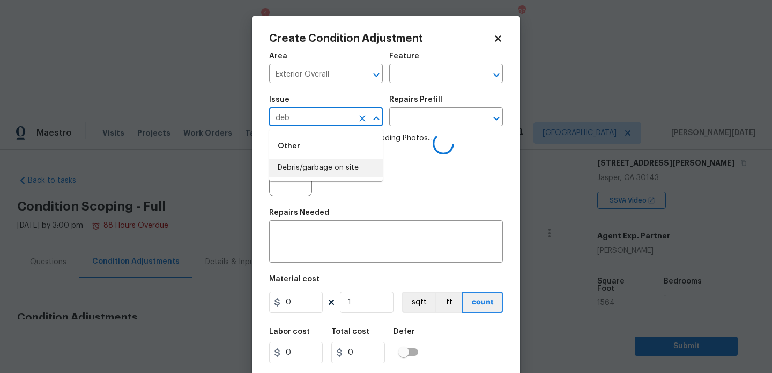
click at [321, 164] on li "Debris/garbage on site" at bounding box center [326, 168] width 114 height 18
type input "Debris/garbage on site"
click at [446, 109] on div "Repairs Prefill" at bounding box center [446, 103] width 114 height 14
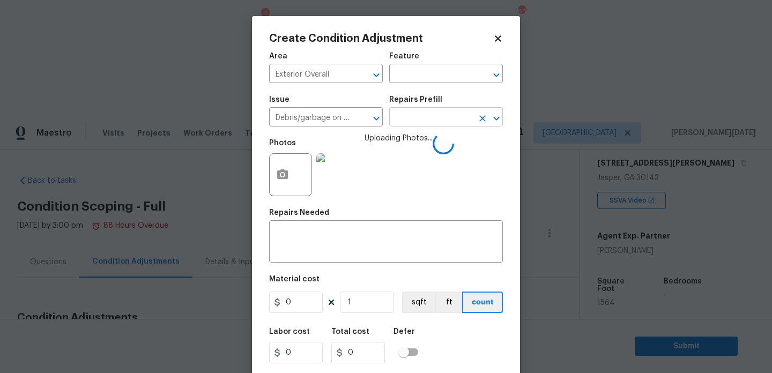
click at [440, 116] on input "text" at bounding box center [431, 118] width 84 height 17
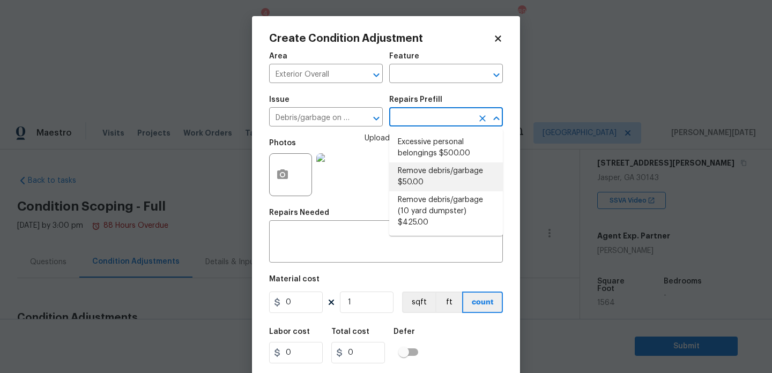
click at [439, 174] on li "Remove debris/garbage $50.00" at bounding box center [446, 177] width 114 height 29
type textarea "Remove, haul off, and properly dispose of any debris left by seller to offsite …"
type input "50"
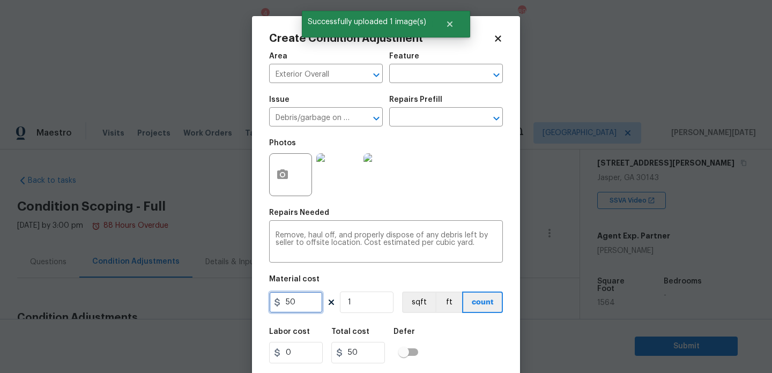
drag, startPoint x: 304, startPoint y: 306, endPoint x: 194, endPoint y: 305, distance: 109.4
click at [194, 305] on div "Create Condition Adjustment Area Exterior Overall ​ Feature ​ Issue Debris/garb…" at bounding box center [386, 186] width 772 height 373
type input "300"
click at [439, 187] on div "Photos" at bounding box center [386, 168] width 234 height 70
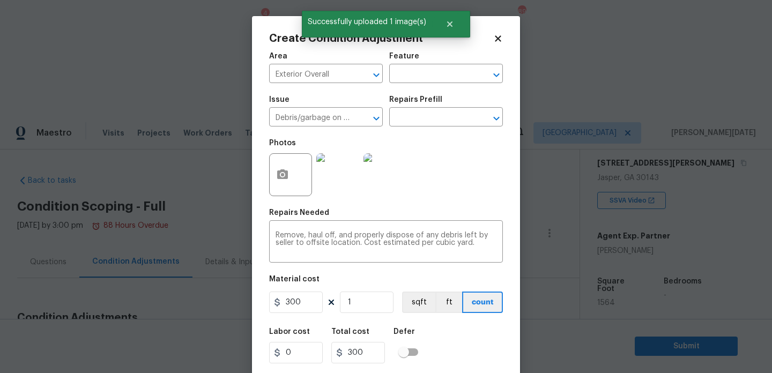
scroll to position [27, 0]
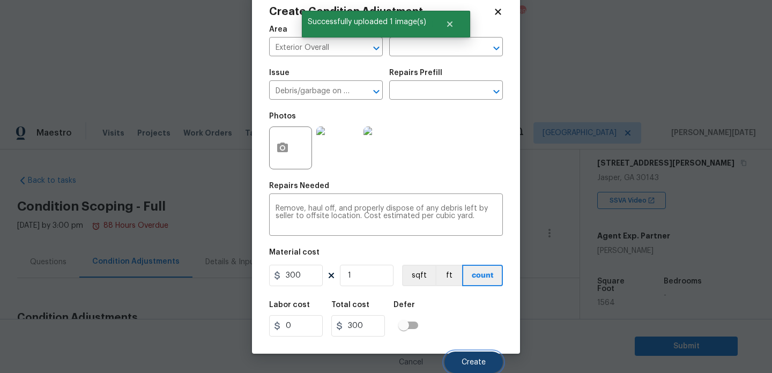
click at [479, 354] on button "Create" at bounding box center [474, 362] width 58 height 21
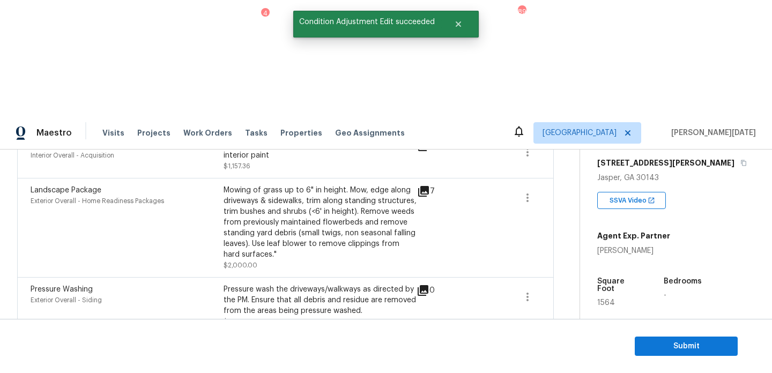
scroll to position [787, 0]
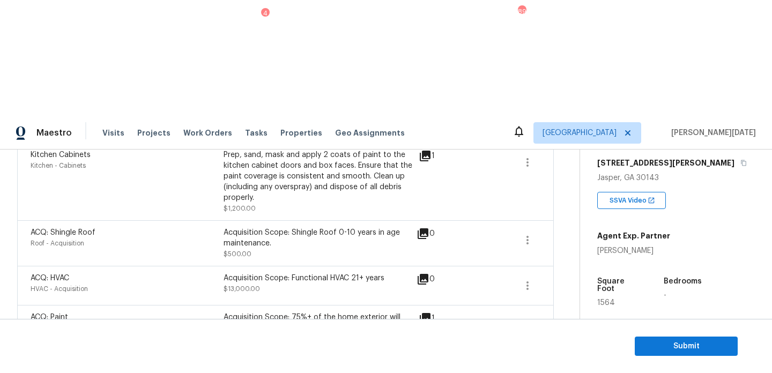
click at [523, 364] on icon "button" at bounding box center [527, 370] width 13 height 13
click at [393, 305] on div "ACQ: Paint Exterior Overall - Acquisition Acquisition Scope: 75%+ of the home e…" at bounding box center [285, 328] width 537 height 46
click at [526, 319] on icon "button" at bounding box center [527, 325] width 13 height 13
click at [563, 204] on div "Edit" at bounding box center [589, 207] width 84 height 11
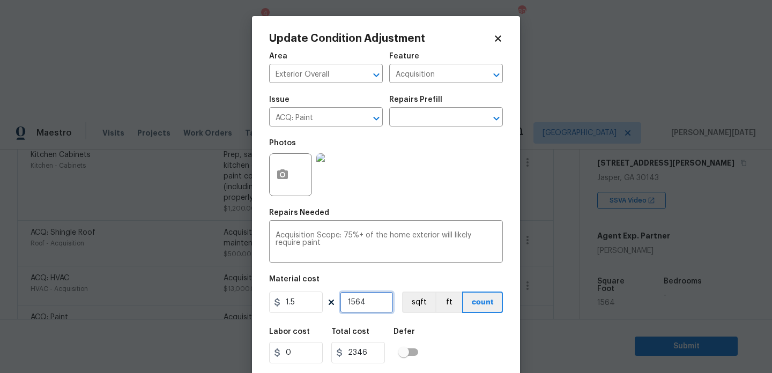
drag, startPoint x: 373, startPoint y: 304, endPoint x: 277, endPoint y: 304, distance: 95.5
click at [280, 304] on div "1.5 1564 sqft ft count" at bounding box center [386, 302] width 234 height 21
paste input "782"
type input "782"
type input "1173"
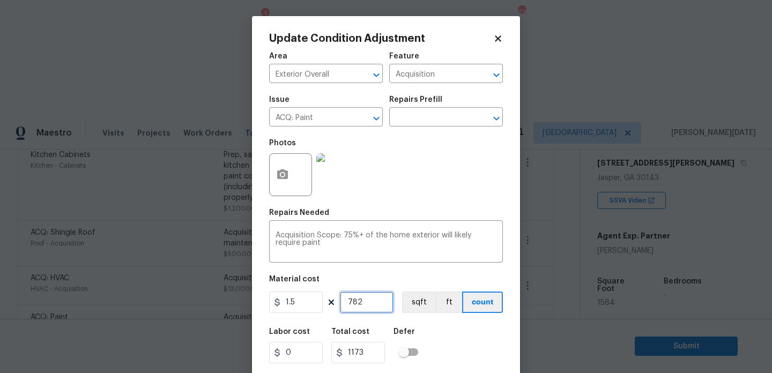
scroll to position [27, 0]
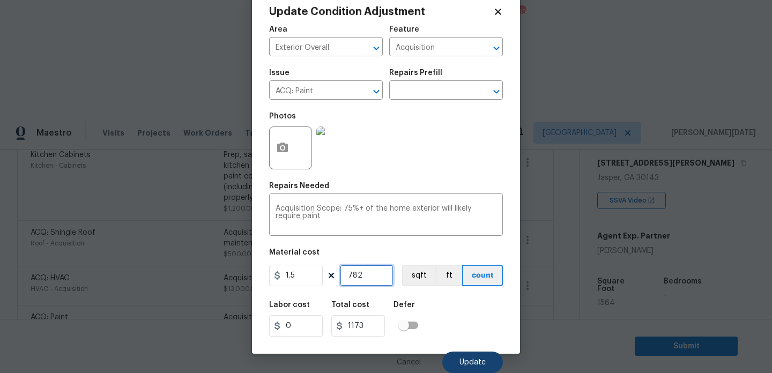
type input "782"
click at [466, 359] on span "Update" at bounding box center [473, 363] width 26 height 8
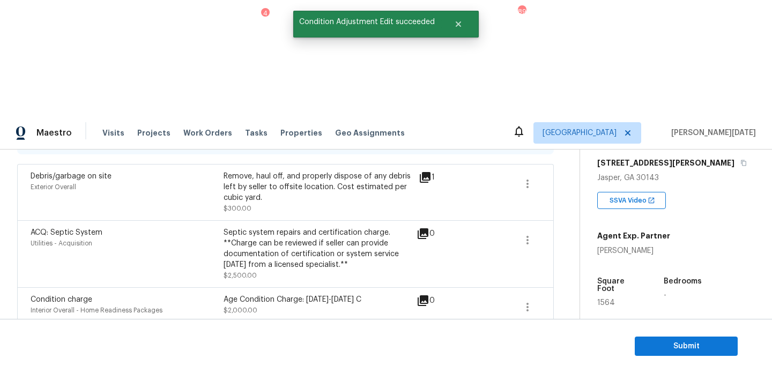
scroll to position [180, 0]
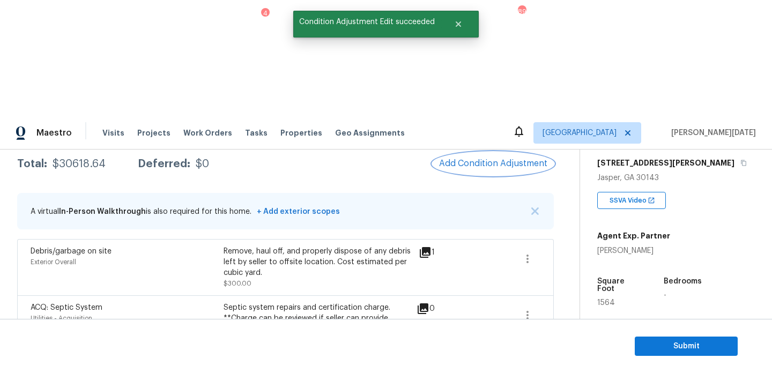
click at [496, 159] on span "Add Condition Adjustment" at bounding box center [493, 164] width 108 height 10
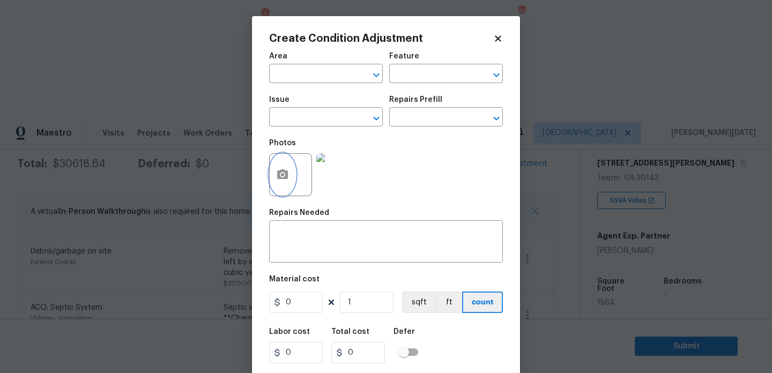
click at [290, 169] on button "button" at bounding box center [283, 175] width 26 height 42
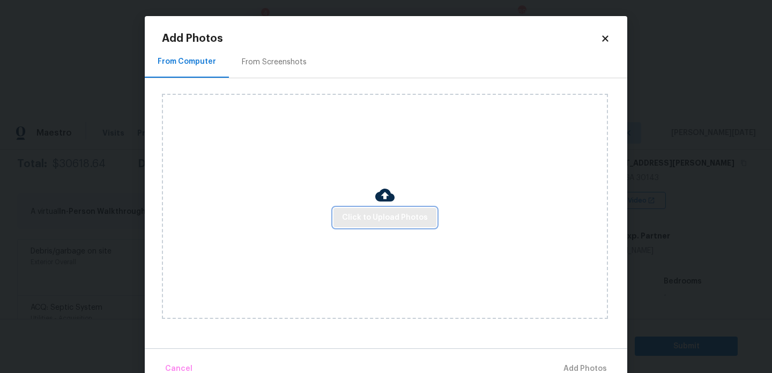
click at [366, 217] on span "Click to Upload Photos" at bounding box center [385, 217] width 86 height 13
click at [264, 62] on div "From Screenshots" at bounding box center [274, 62] width 65 height 11
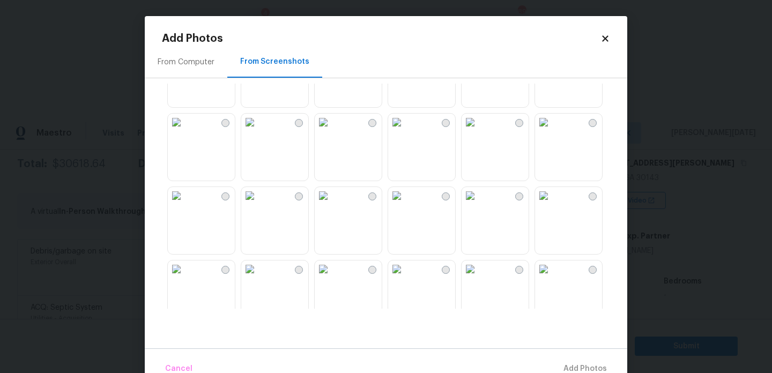
scroll to position [123, 0]
click at [479, 204] on img at bounding box center [470, 195] width 17 height 17
click at [573, 359] on button "Add 1 Photo(s)" at bounding box center [581, 369] width 62 height 23
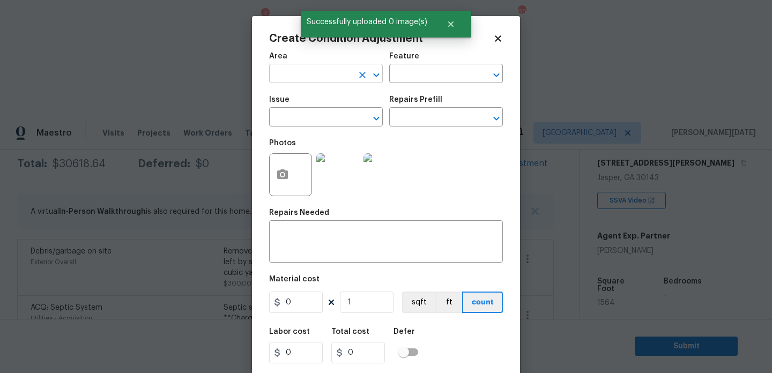
click at [279, 72] on input "text" at bounding box center [311, 75] width 84 height 17
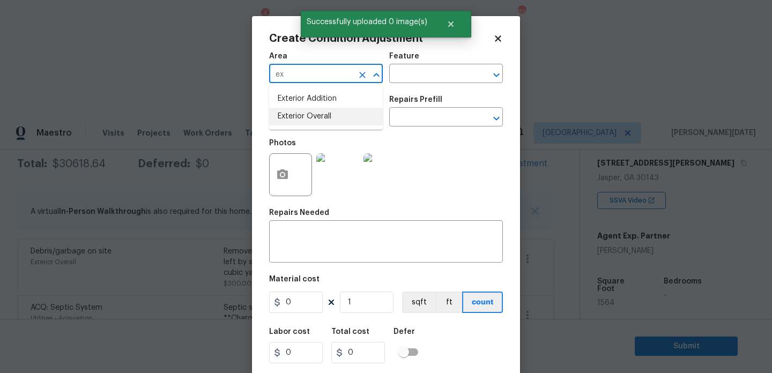
click at [305, 119] on li "Exterior Overall" at bounding box center [326, 117] width 114 height 18
type input "Exterior Overall"
click at [402, 72] on input "text" at bounding box center [431, 75] width 84 height 17
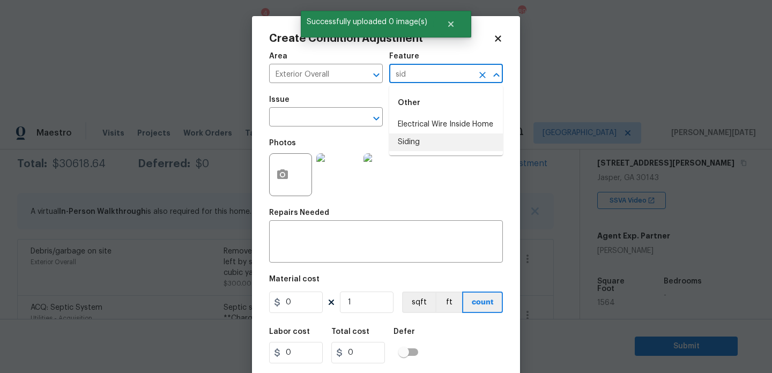
click at [416, 145] on li "Siding" at bounding box center [446, 143] width 114 height 18
type input "Siding"
click at [311, 129] on span "Issue ​" at bounding box center [326, 111] width 114 height 43
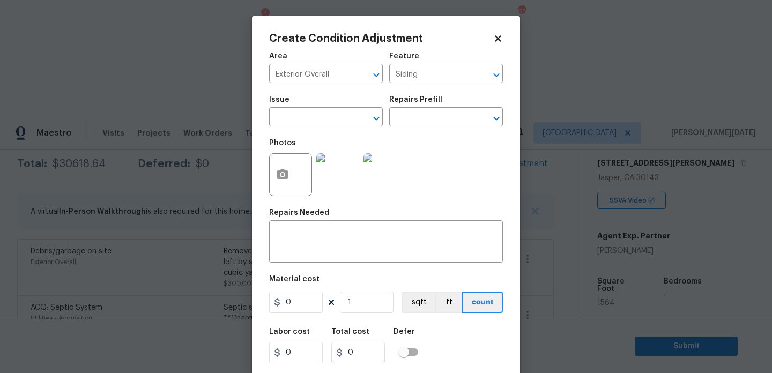
click at [311, 129] on span "Issue ​" at bounding box center [326, 111] width 114 height 43
click at [317, 123] on input "text" at bounding box center [311, 118] width 84 height 17
click at [311, 170] on li "Siding" at bounding box center [326, 168] width 114 height 18
type input "Siding"
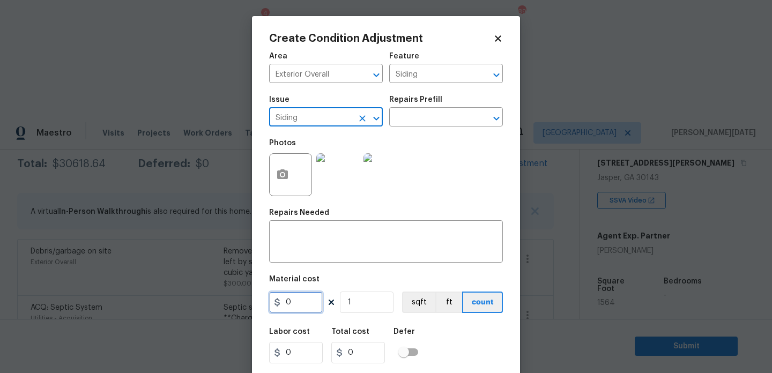
click at [304, 303] on input "0" at bounding box center [296, 302] width 54 height 21
type input "575"
click at [313, 260] on div "x ​" at bounding box center [386, 243] width 234 height 40
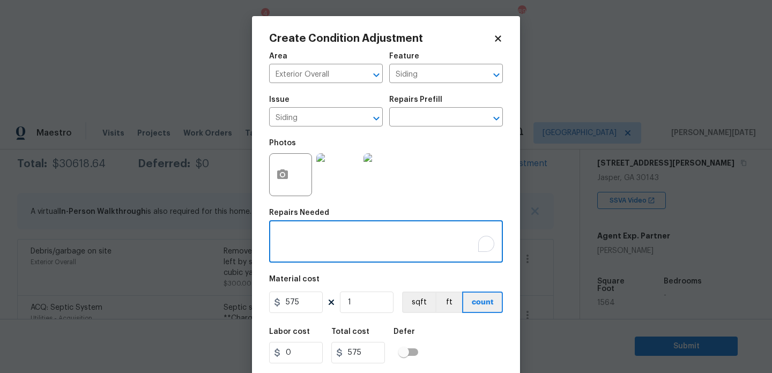
click at [313, 260] on div "x ​" at bounding box center [386, 243] width 234 height 40
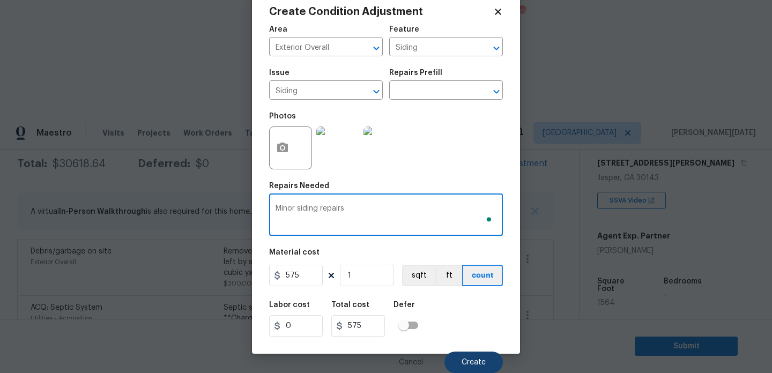
type textarea "Minor siding repairs"
click at [461, 361] on button "Create" at bounding box center [474, 362] width 58 height 21
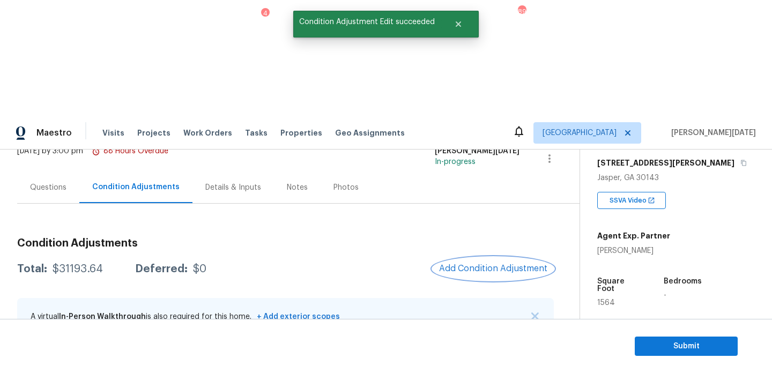
scroll to position [73, 0]
drag, startPoint x: 53, startPoint y: 154, endPoint x: 103, endPoint y: 154, distance: 50.4
click at [103, 265] on div "Total: $31193.64 Deferred: $0" at bounding box center [111, 270] width 189 height 11
copy div "$31193.64"
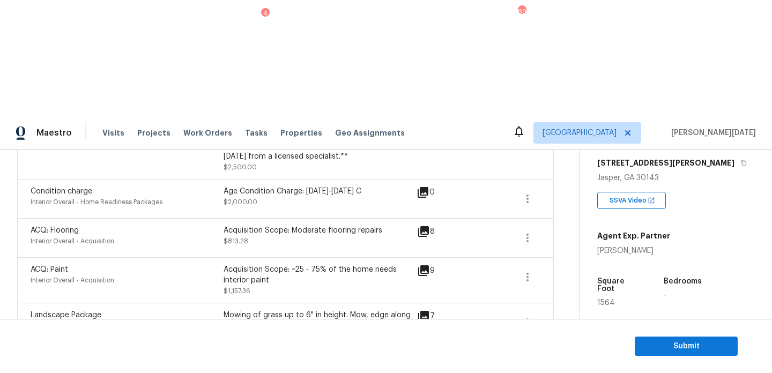
scroll to position [402, 0]
click at [656, 342] on span "Submit" at bounding box center [687, 346] width 86 height 13
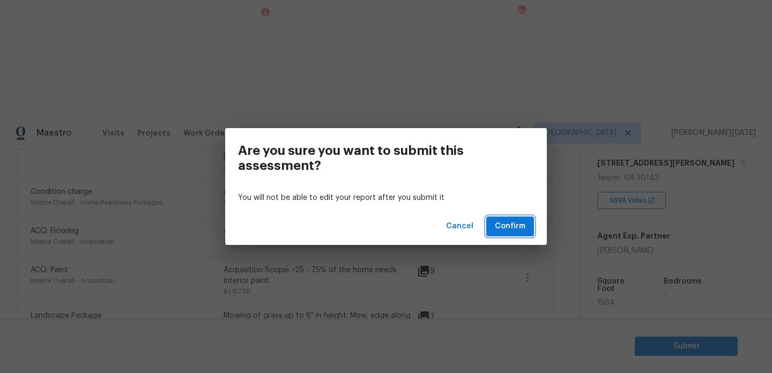
click at [511, 229] on span "Confirm" at bounding box center [510, 226] width 31 height 13
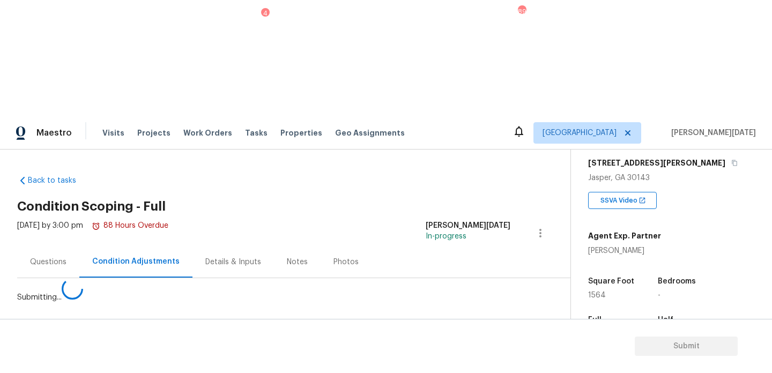
scroll to position [0, 0]
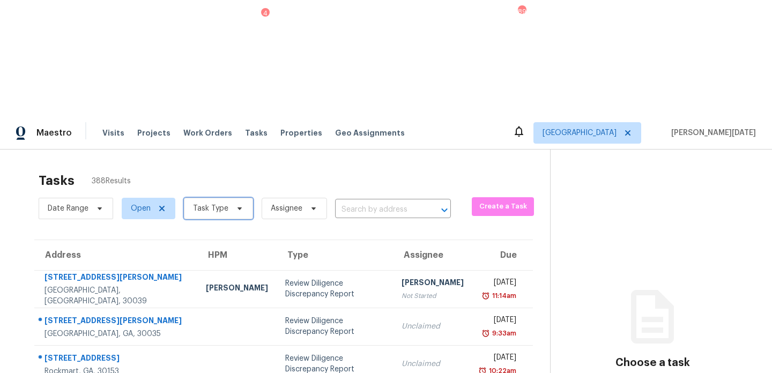
click at [198, 198] on span "Task Type" at bounding box center [218, 208] width 69 height 21
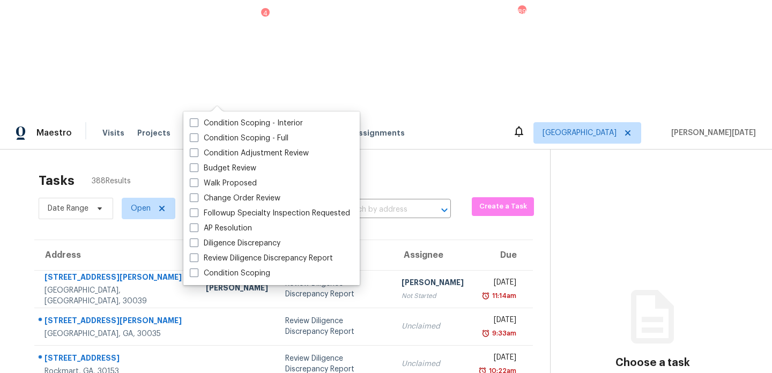
click at [114, 195] on span "Open" at bounding box center [144, 209] width 62 height 28
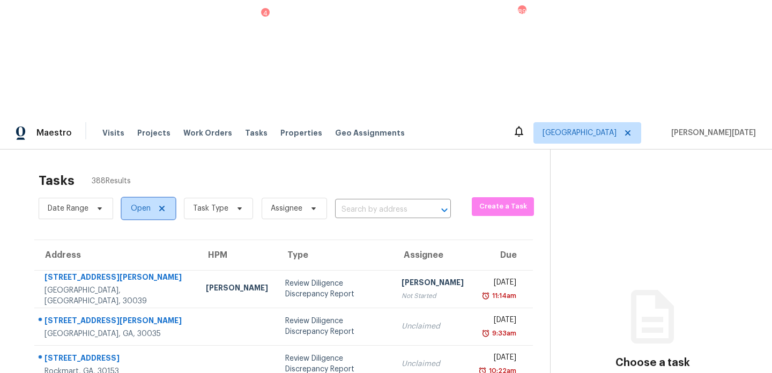
click at [124, 198] on span "Open" at bounding box center [149, 208] width 54 height 21
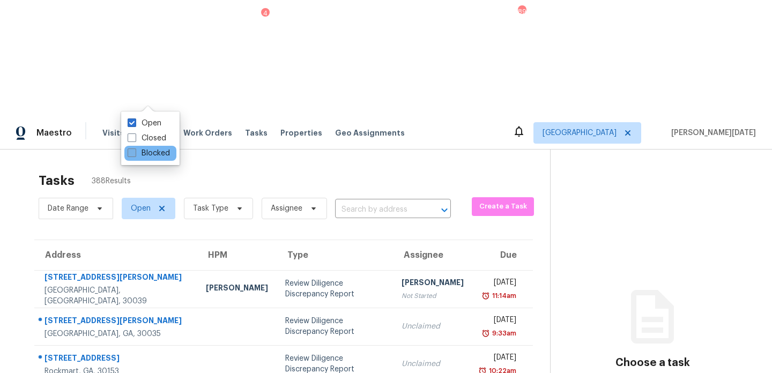
click at [139, 153] on label "Blocked" at bounding box center [149, 153] width 42 height 11
click at [135, 153] on input "Blocked" at bounding box center [131, 151] width 7 height 7
checkbox input "true"
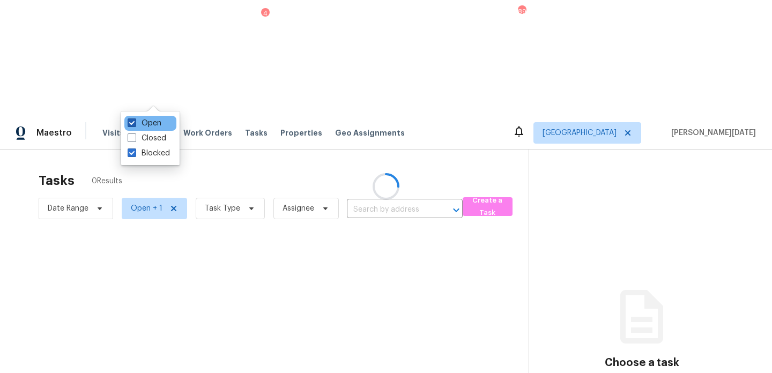
click at [149, 123] on label "Open" at bounding box center [145, 123] width 34 height 11
click at [135, 123] on input "Open" at bounding box center [131, 121] width 7 height 7
checkbox input "false"
click at [273, 76] on div at bounding box center [386, 186] width 772 height 373
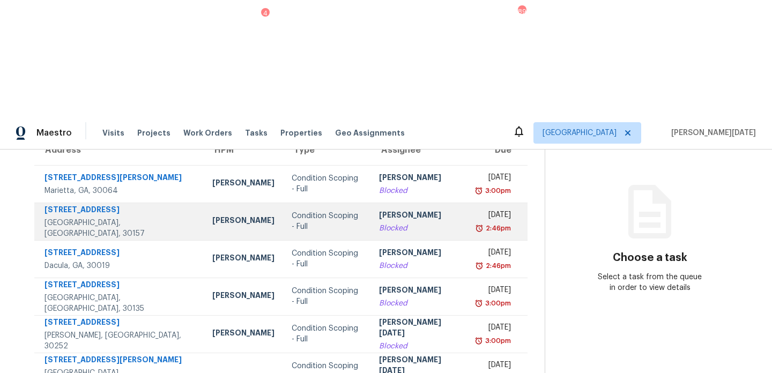
scroll to position [107, 0]
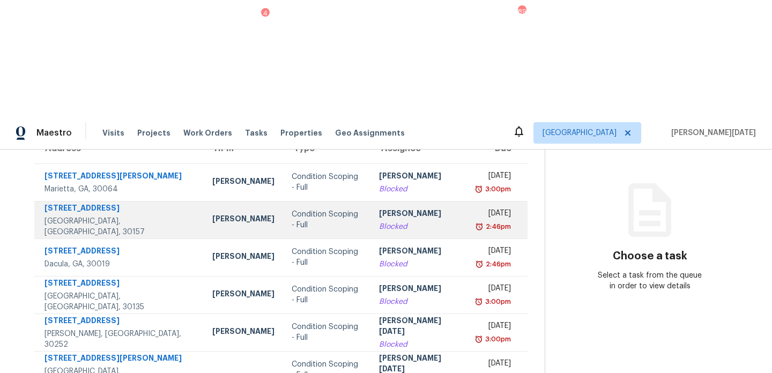
click at [404, 340] on div "Blocked" at bounding box center [419, 345] width 80 height 11
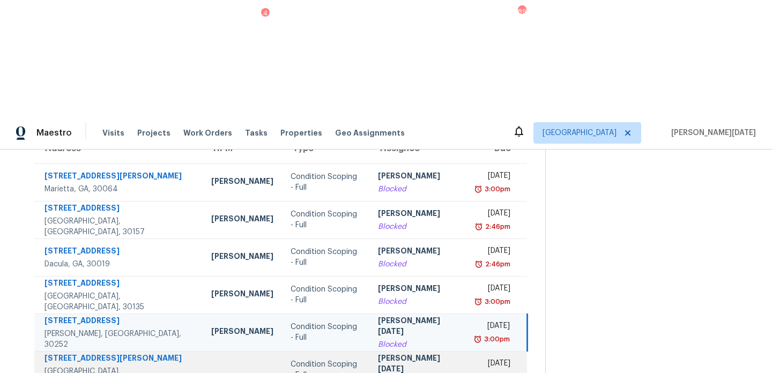
click at [399, 353] on div "[PERSON_NAME][DATE]" at bounding box center [418, 365] width 80 height 24
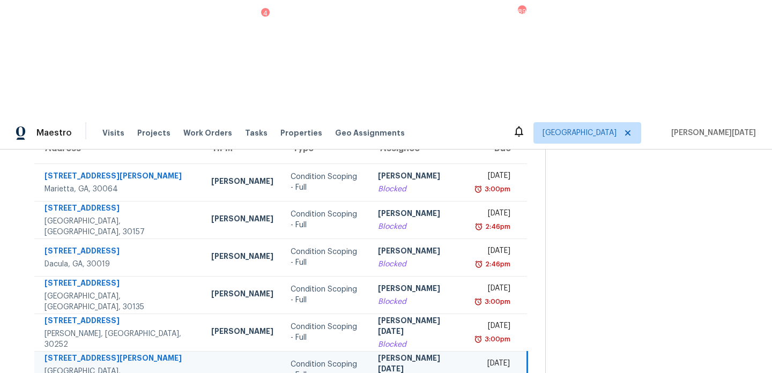
click at [399, 353] on div "[PERSON_NAME][DATE]" at bounding box center [418, 365] width 80 height 24
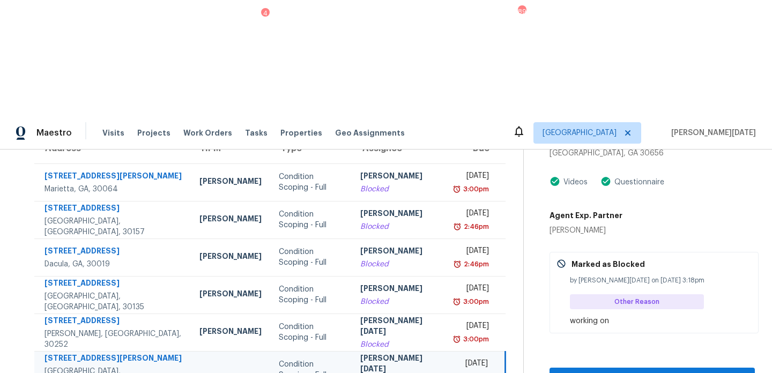
click at [455, 372] on div "3:00pm" at bounding box center [471, 377] width 33 height 11
click at [580, 371] on span "Unblock & Continue Assessment" at bounding box center [652, 377] width 188 height 13
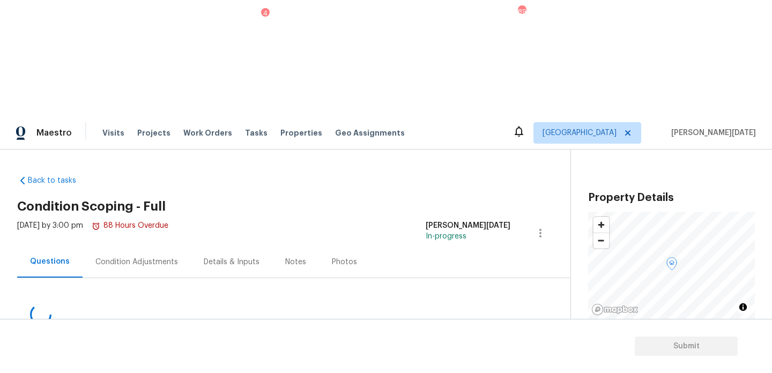
click at [139, 246] on div "Condition Adjustments" at bounding box center [137, 262] width 108 height 32
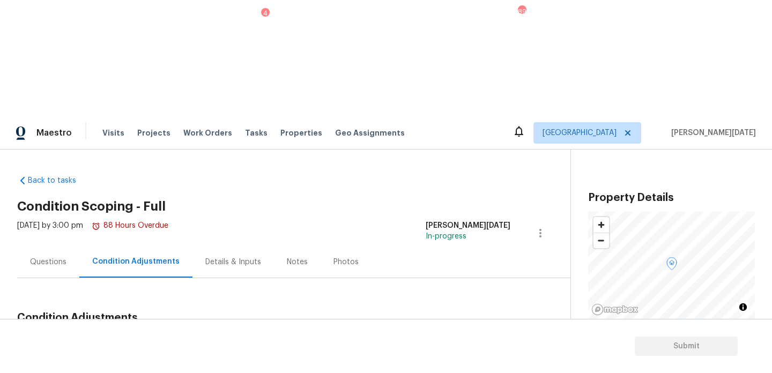
click at [374, 304] on div "Condition Adjustments Total: $0 Deferred: $0 Add Condition Adjustment A virtual…" at bounding box center [281, 361] width 528 height 115
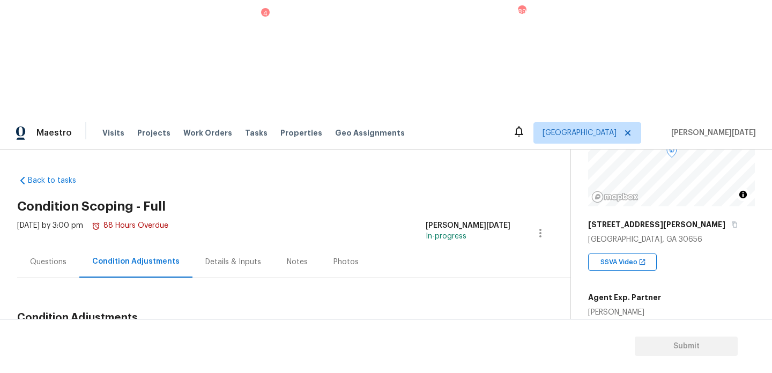
click at [55, 246] on div "Questions" at bounding box center [48, 262] width 62 height 32
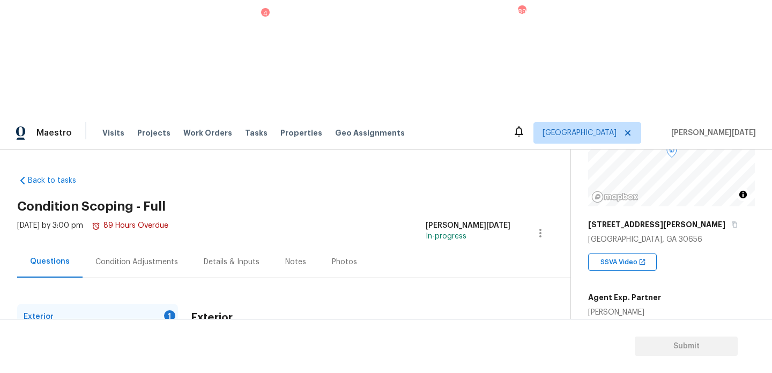
click at [130, 257] on div "Condition Adjustments" at bounding box center [136, 262] width 83 height 11
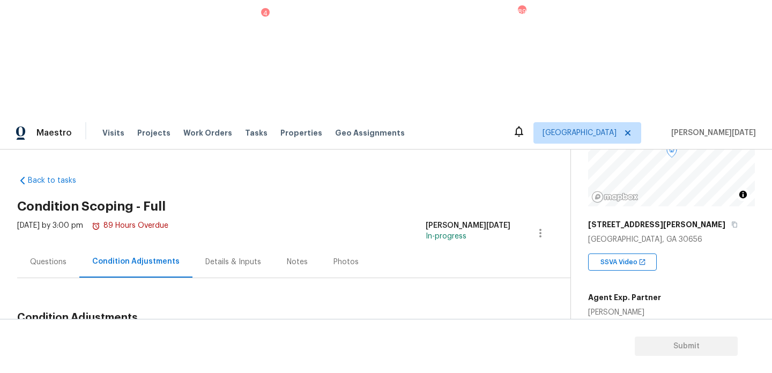
click at [130, 256] on div "Condition Adjustments" at bounding box center [135, 261] width 87 height 11
click at [459, 338] on span "Add Condition Adjustment" at bounding box center [484, 343] width 108 height 10
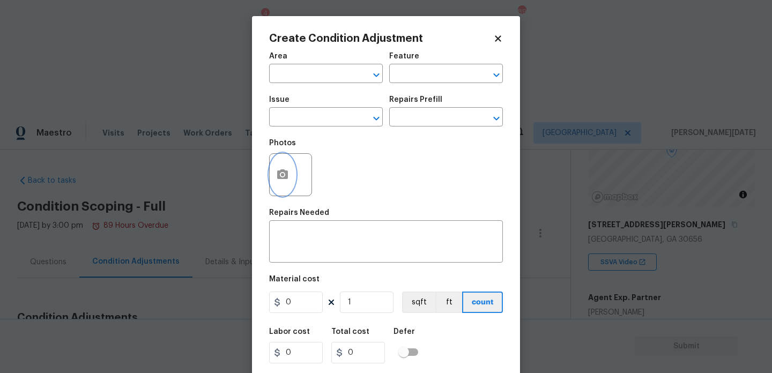
click at [290, 175] on button "button" at bounding box center [283, 175] width 26 height 42
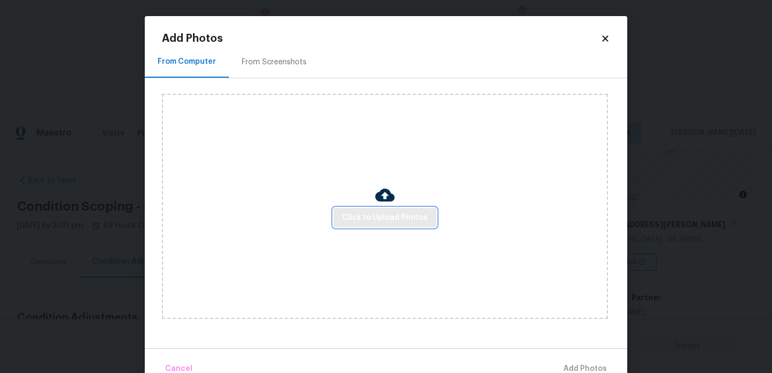
click at [364, 210] on button "Click to Upload Photos" at bounding box center [385, 218] width 103 height 20
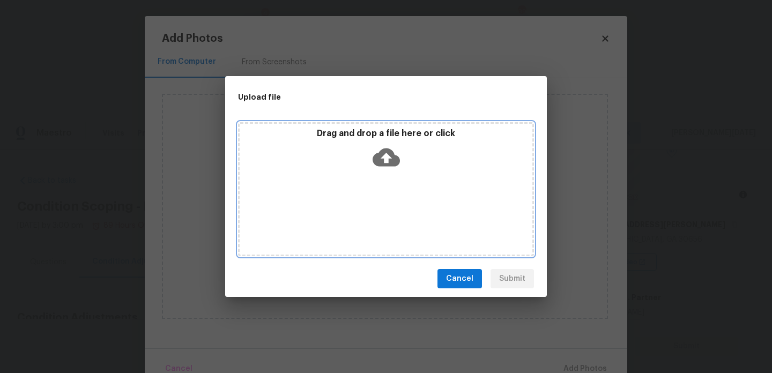
click at [364, 210] on div "Drag and drop a file here or click" at bounding box center [386, 189] width 296 height 134
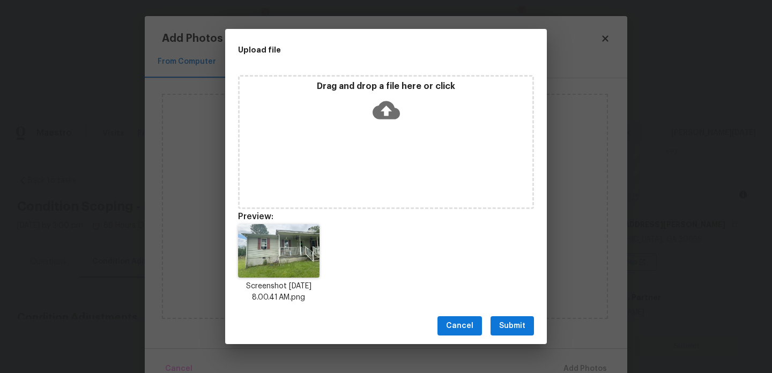
click at [505, 322] on span "Submit" at bounding box center [512, 326] width 26 height 13
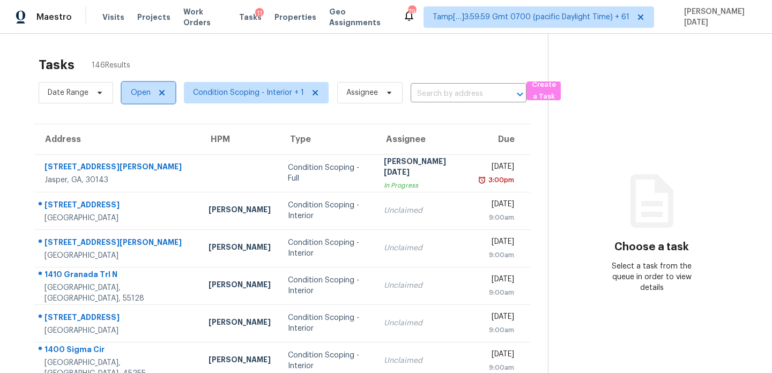
click at [151, 92] on span "Open" at bounding box center [149, 92] width 54 height 21
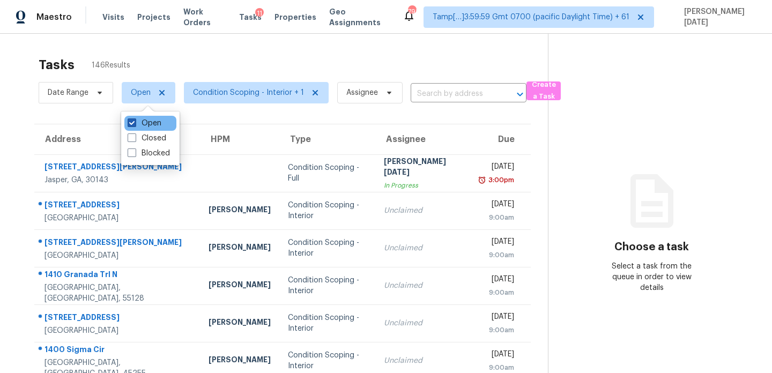
click at [139, 124] on label "Open" at bounding box center [145, 123] width 34 height 11
click at [135, 124] on input "Open" at bounding box center [131, 121] width 7 height 7
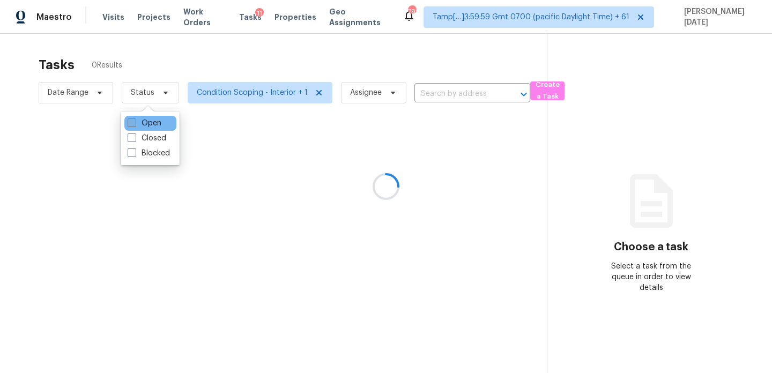
click at [139, 124] on label "Open" at bounding box center [145, 123] width 34 height 11
click at [135, 124] on input "Open" at bounding box center [131, 121] width 7 height 7
checkbox input "true"
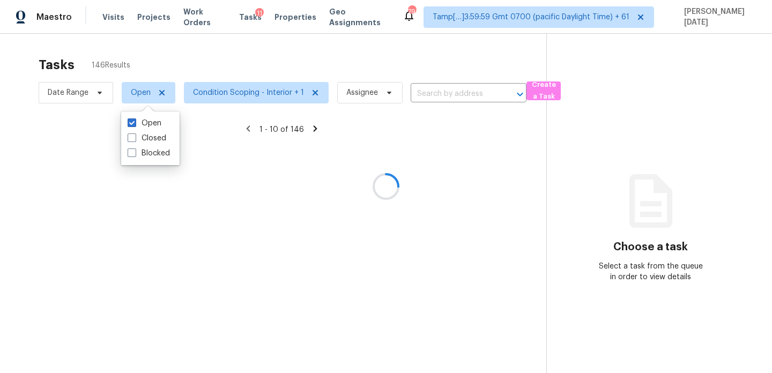
click at [247, 70] on div at bounding box center [386, 186] width 772 height 373
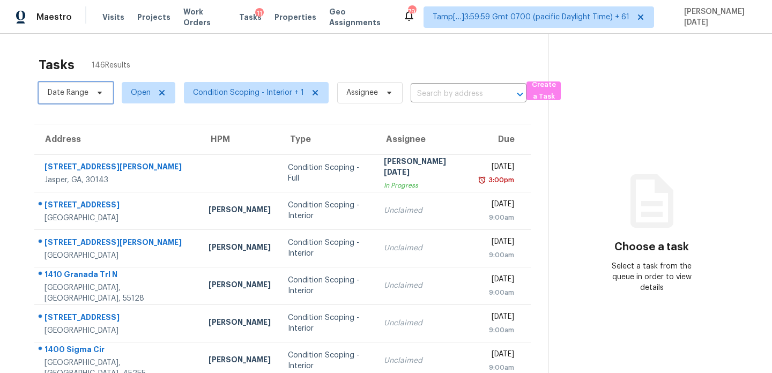
click at [92, 95] on span at bounding box center [98, 93] width 12 height 9
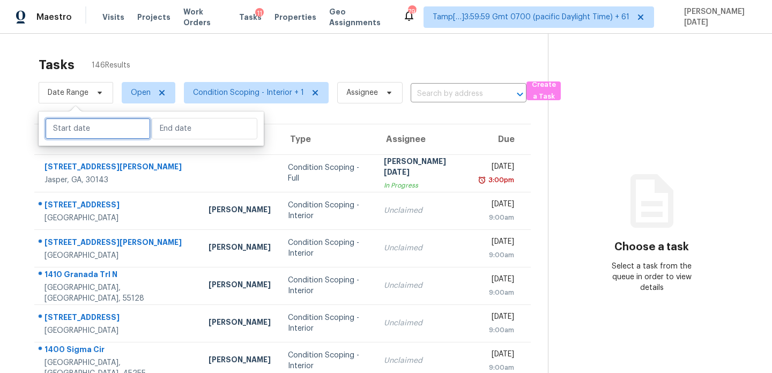
click at [99, 131] on input "text" at bounding box center [98, 128] width 106 height 21
select select "7"
select select "2025"
select select "8"
select select "2025"
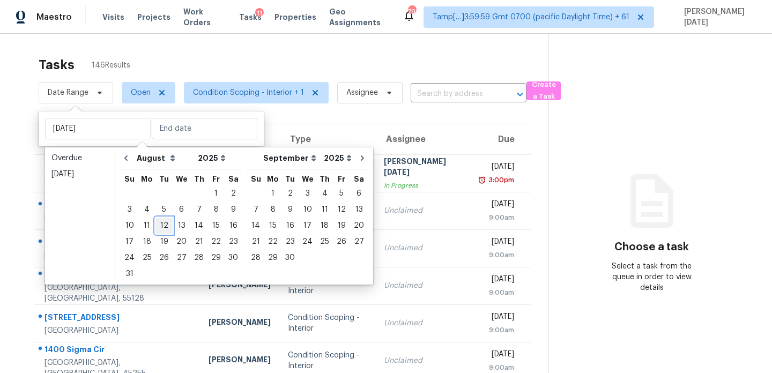
click at [161, 226] on div "12" at bounding box center [164, 225] width 17 height 15
type input "[DATE]"
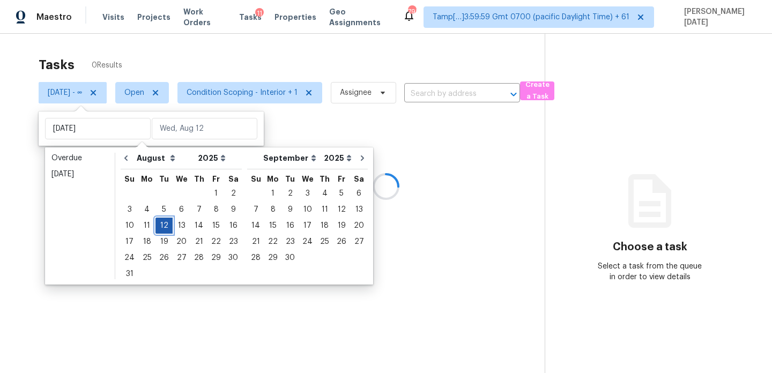
click at [161, 226] on div "12" at bounding box center [164, 225] width 17 height 15
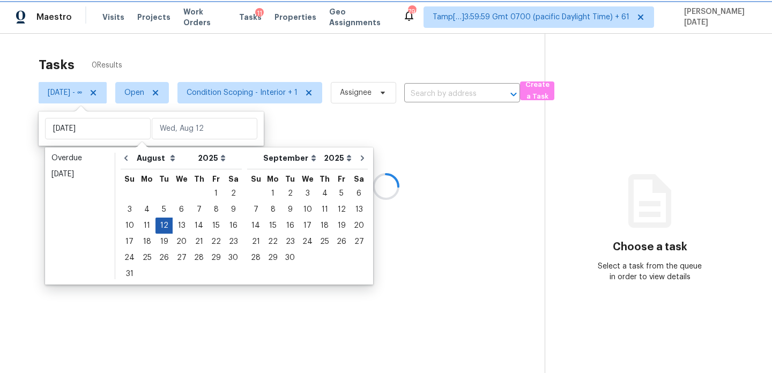
type input "[DATE]"
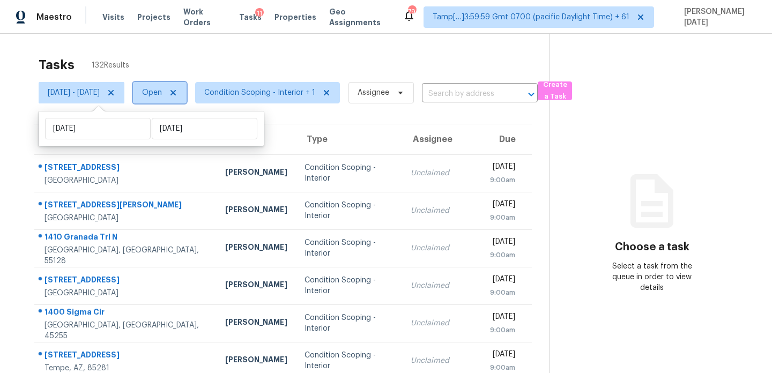
click at [162, 94] on span "Open" at bounding box center [152, 92] width 20 height 11
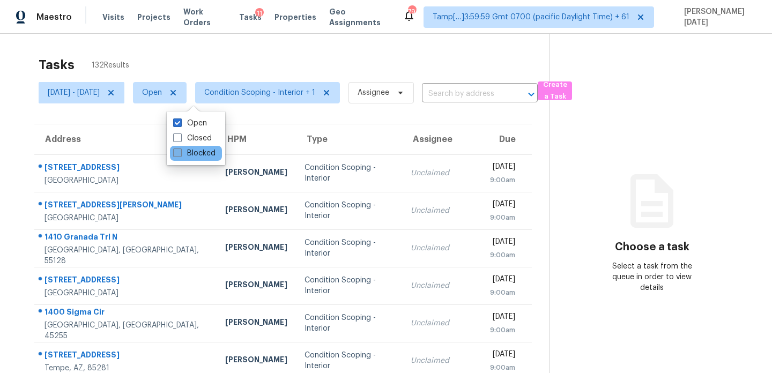
click at [188, 148] on label "Blocked" at bounding box center [194, 153] width 42 height 11
click at [180, 148] on input "Blocked" at bounding box center [176, 151] width 7 height 7
checkbox input "true"
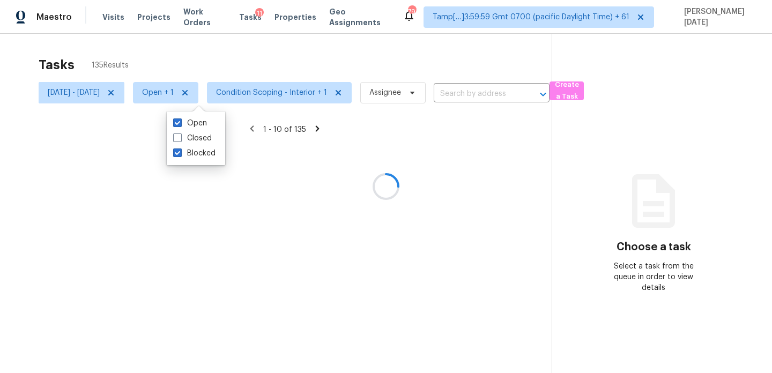
click at [146, 94] on div at bounding box center [386, 186] width 772 height 373
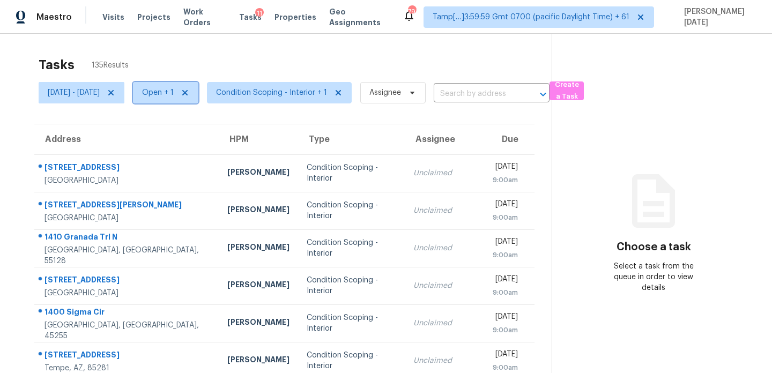
click at [174, 93] on span "Open + 1" at bounding box center [158, 92] width 32 height 11
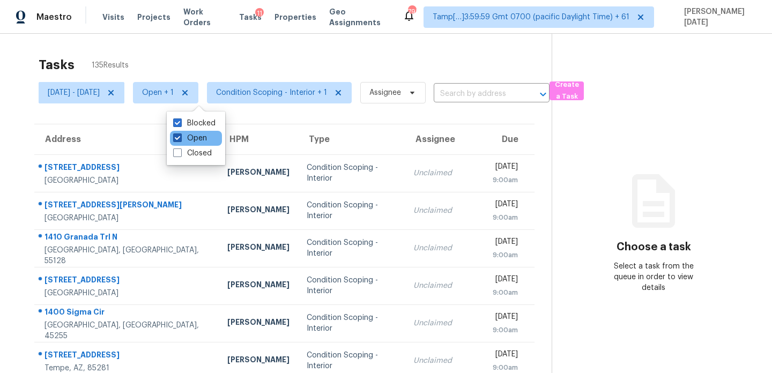
click at [180, 137] on span at bounding box center [177, 138] width 9 height 9
click at [180, 137] on input "Open" at bounding box center [176, 136] width 7 height 7
checkbox input "false"
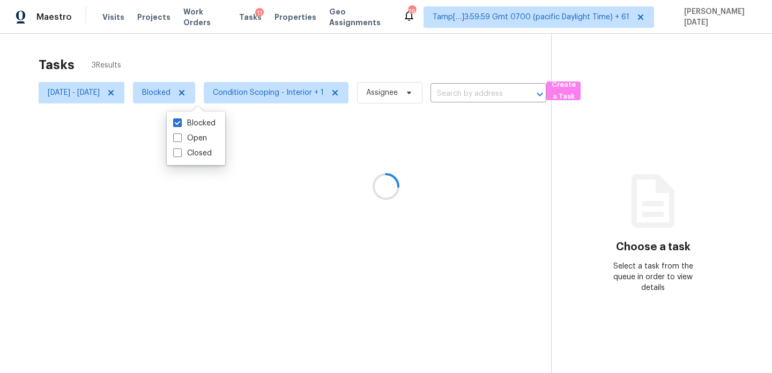
click at [145, 95] on div at bounding box center [386, 186] width 772 height 373
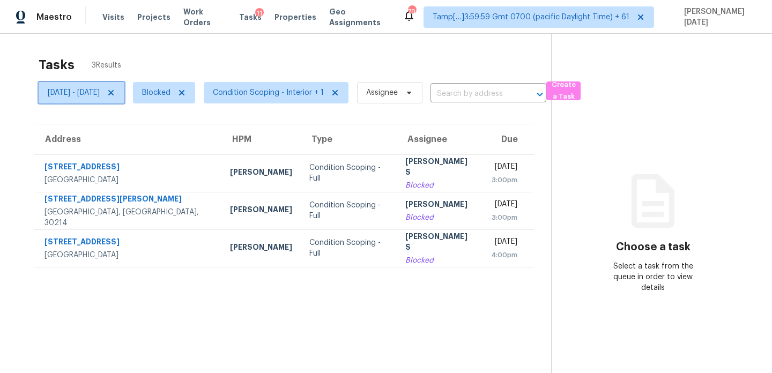
click at [115, 95] on icon at bounding box center [111, 93] width 9 height 9
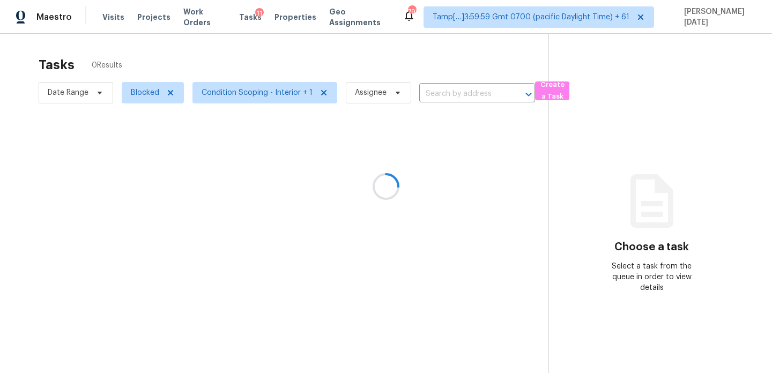
click at [183, 60] on div at bounding box center [386, 186] width 772 height 373
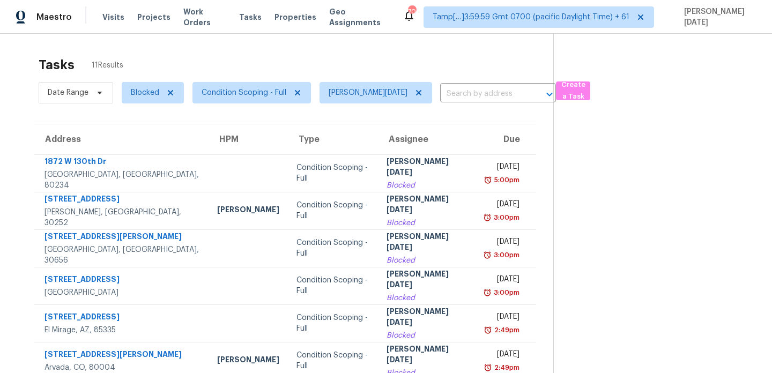
scroll to position [34, 0]
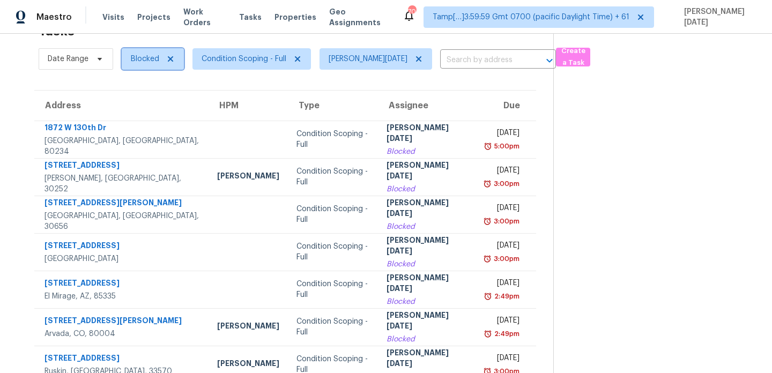
click at [141, 57] on span "Blocked" at bounding box center [145, 59] width 28 height 11
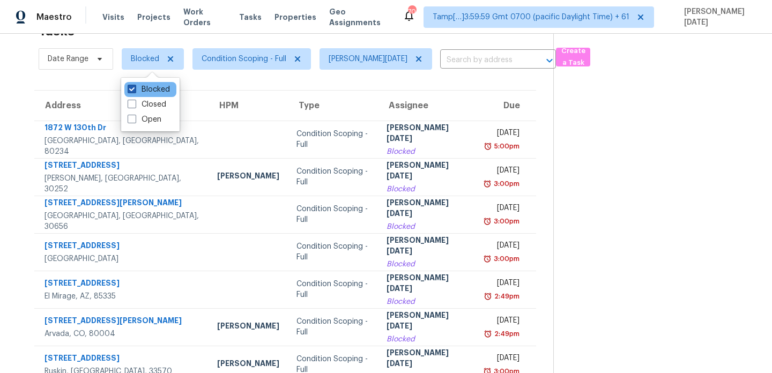
click at [137, 89] on label "Blocked" at bounding box center [149, 89] width 42 height 11
click at [135, 89] on input "Blocked" at bounding box center [131, 87] width 7 height 7
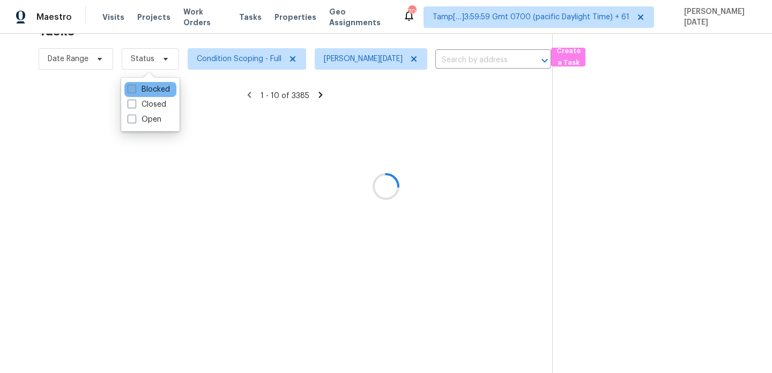
click at [137, 89] on label "Blocked" at bounding box center [149, 89] width 42 height 11
click at [135, 89] on input "Blocked" at bounding box center [131, 87] width 7 height 7
checkbox input "true"
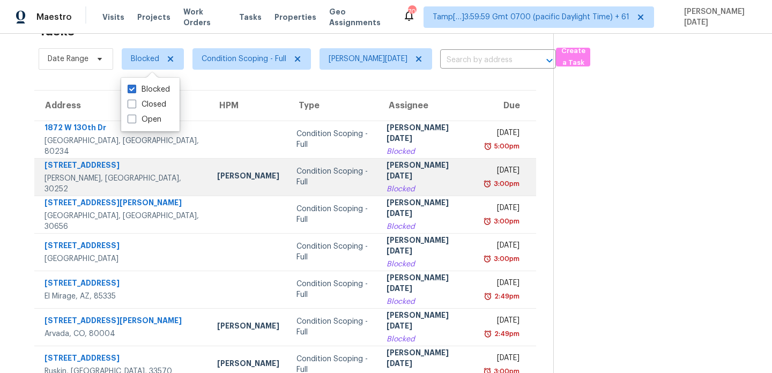
click at [477, 192] on td "[DATE] 3:00pm" at bounding box center [507, 177] width 60 height 38
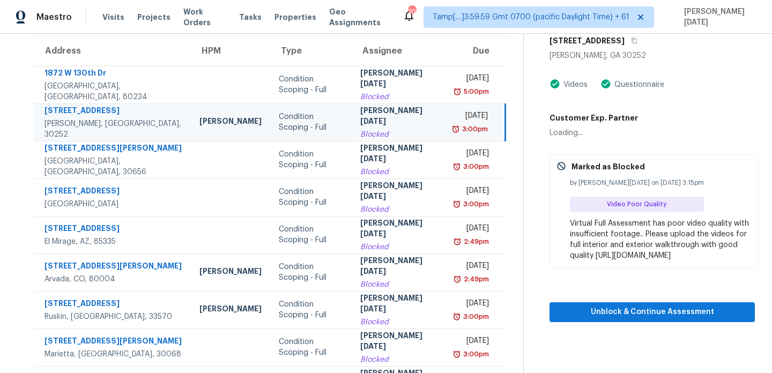
scroll to position [90, 0]
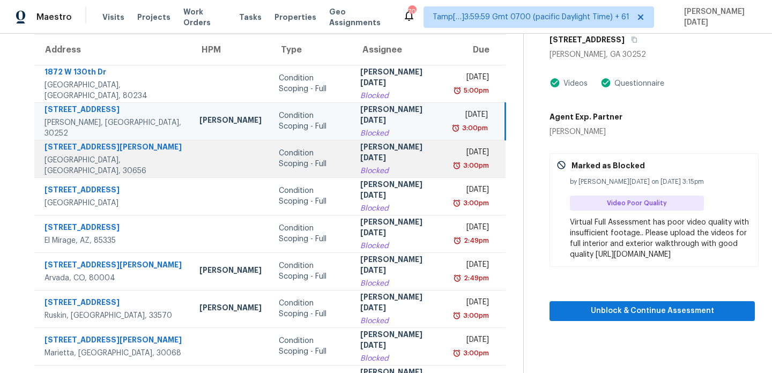
click at [455, 159] on div "[DATE]" at bounding box center [472, 153] width 34 height 13
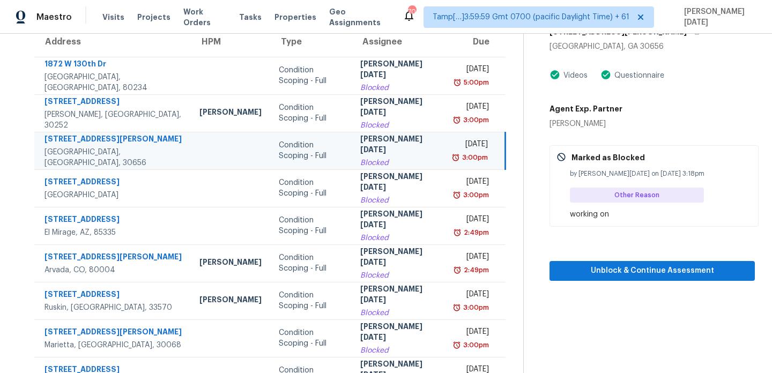
scroll to position [0, 0]
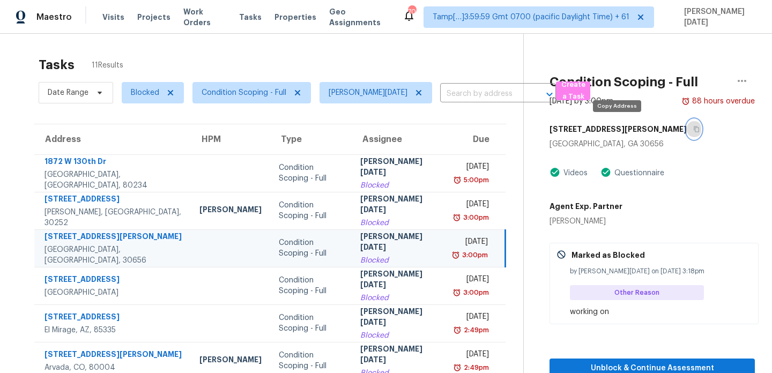
click at [694, 128] on icon "button" at bounding box center [697, 129] width 6 height 6
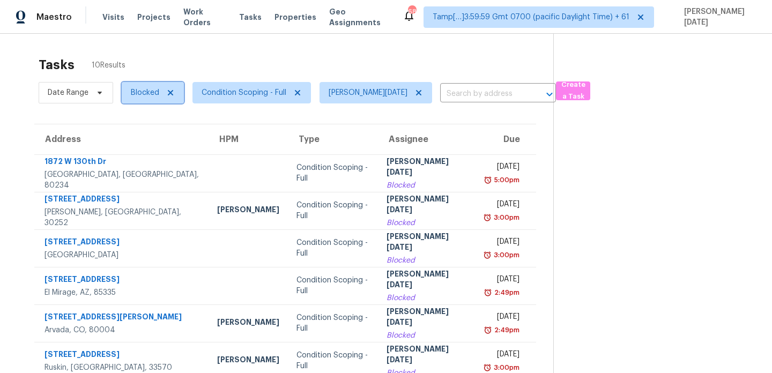
click at [156, 88] on span "Blocked" at bounding box center [145, 92] width 28 height 11
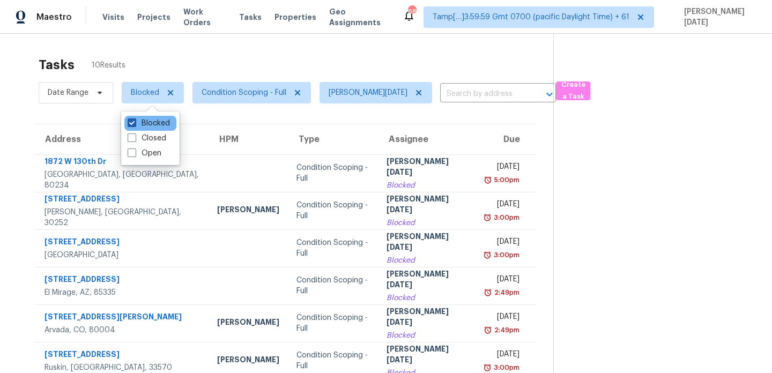
click at [147, 124] on label "Blocked" at bounding box center [149, 123] width 42 height 11
click at [135, 124] on input "Blocked" at bounding box center [131, 121] width 7 height 7
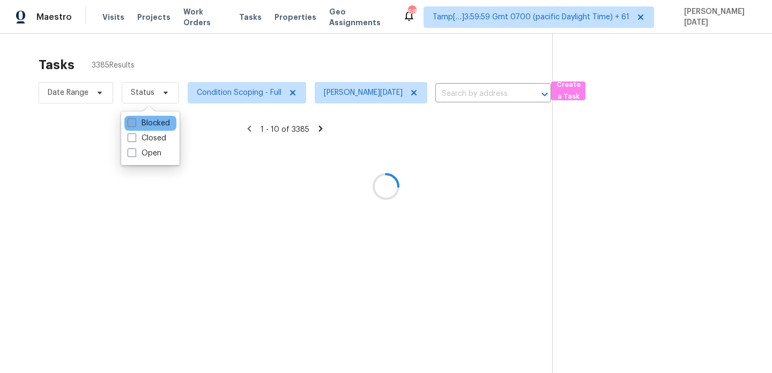
click at [147, 124] on label "Blocked" at bounding box center [149, 123] width 42 height 11
click at [135, 124] on input "Blocked" at bounding box center [131, 121] width 7 height 7
checkbox input "true"
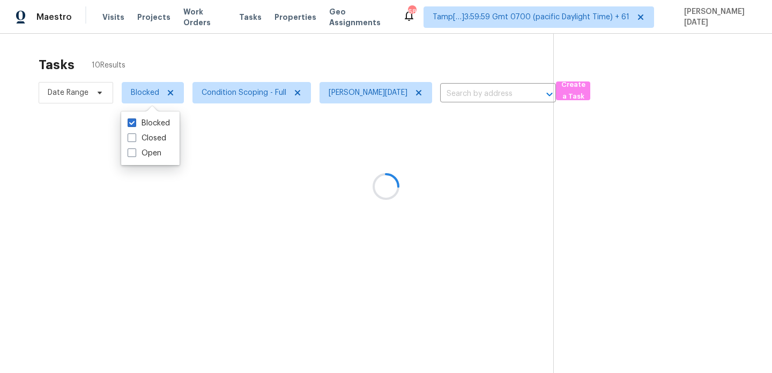
click at [287, 63] on div at bounding box center [386, 186] width 772 height 373
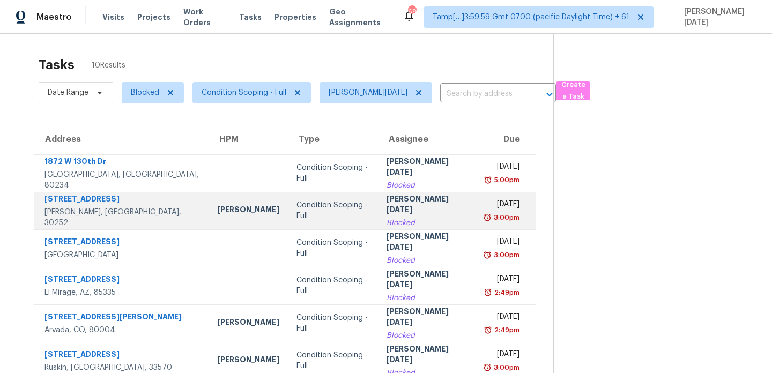
click at [398, 209] on div "[PERSON_NAME][DATE]" at bounding box center [428, 206] width 82 height 24
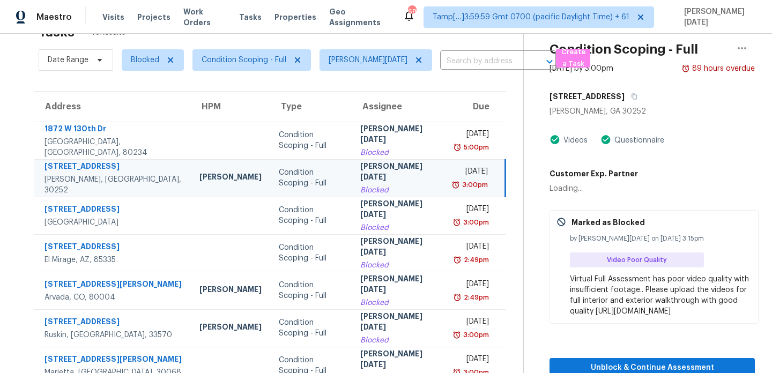
scroll to position [36, 0]
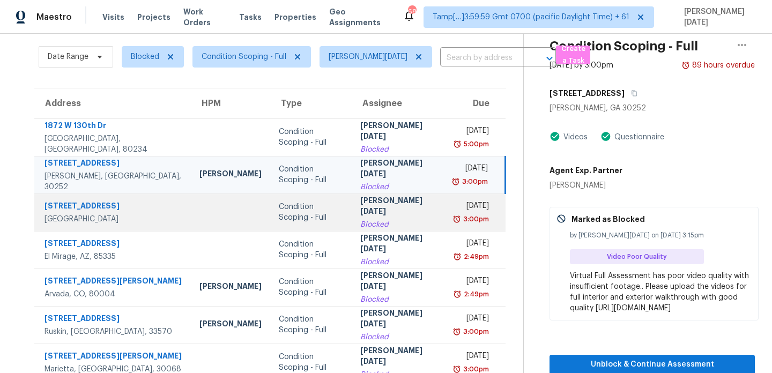
click at [455, 212] on div "Fri, Aug 8th 2025" at bounding box center [472, 207] width 34 height 13
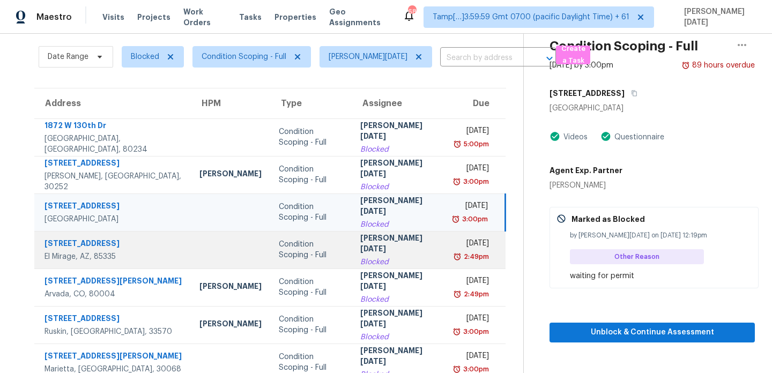
scroll to position [55, 0]
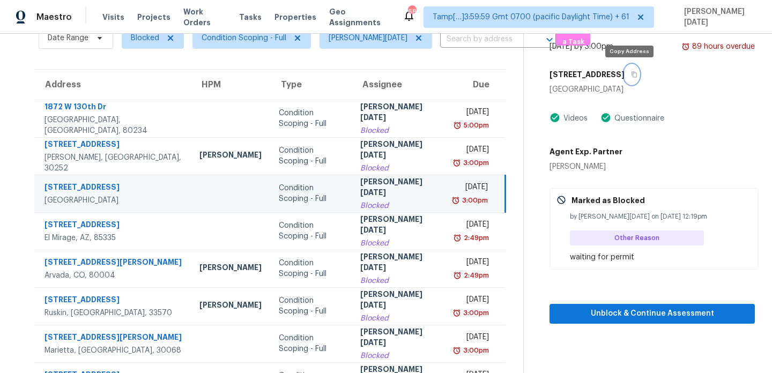
click at [632, 73] on icon "button" at bounding box center [634, 75] width 5 height 6
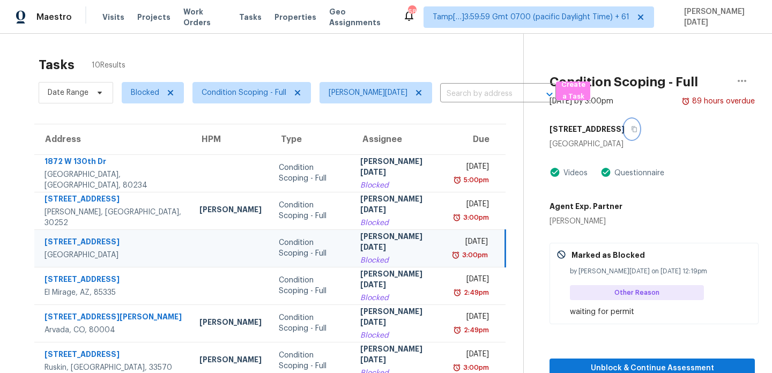
scroll to position [165, 0]
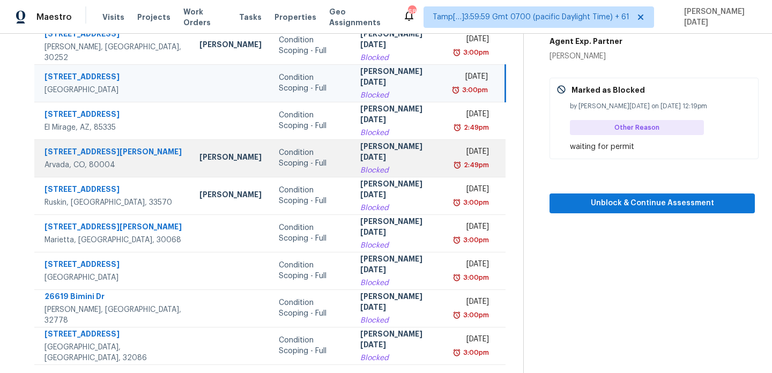
click at [455, 169] on div "2:49pm" at bounding box center [472, 165] width 34 height 11
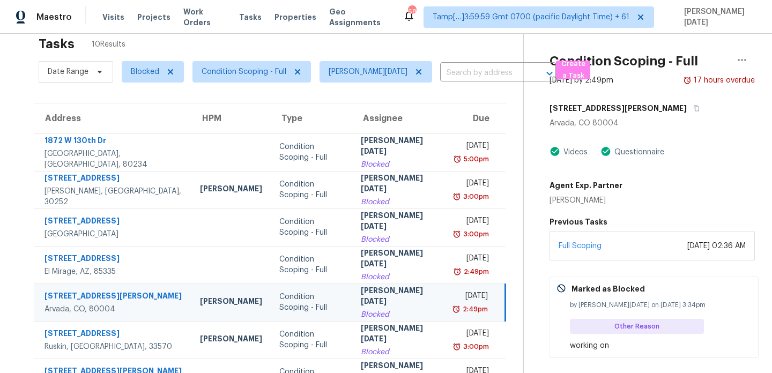
scroll to position [20, 0]
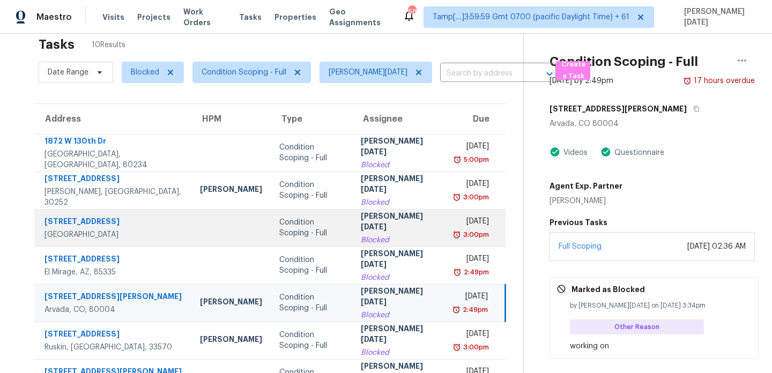
click at [455, 225] on div "Fri, Aug 8th 2025" at bounding box center [471, 222] width 33 height 13
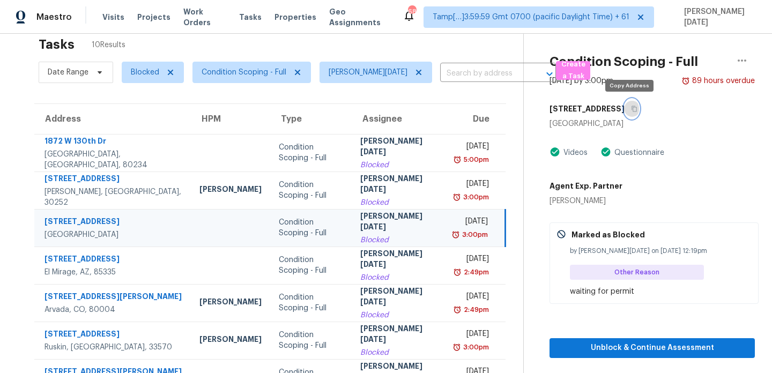
click at [634, 109] on icon "button" at bounding box center [634, 109] width 6 height 6
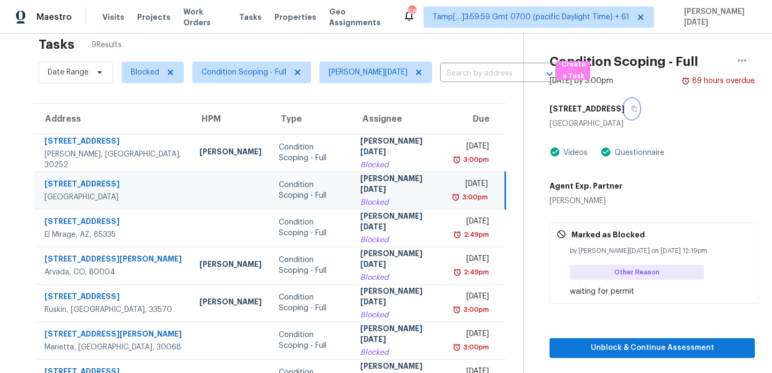
scroll to position [128, 0]
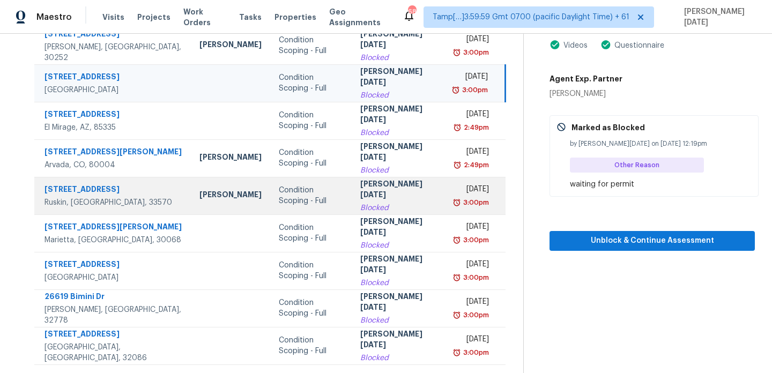
click at [455, 186] on div "Mon, Aug 11th 2025" at bounding box center [472, 190] width 34 height 13
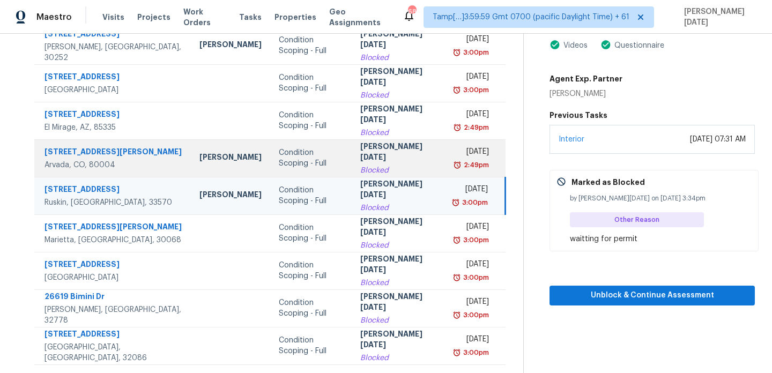
click at [455, 158] on div "Mon, Aug 11th 2025" at bounding box center [472, 152] width 34 height 13
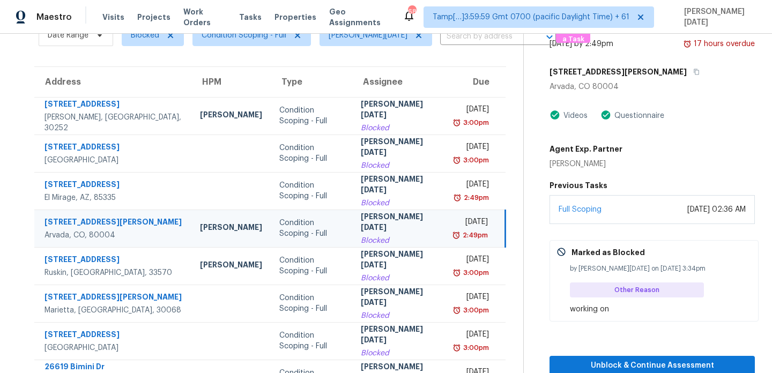
scroll to position [55, 0]
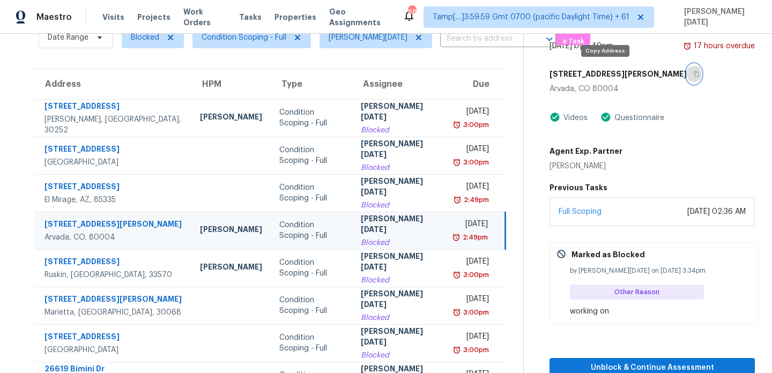
click at [694, 72] on icon "button" at bounding box center [696, 74] width 5 height 6
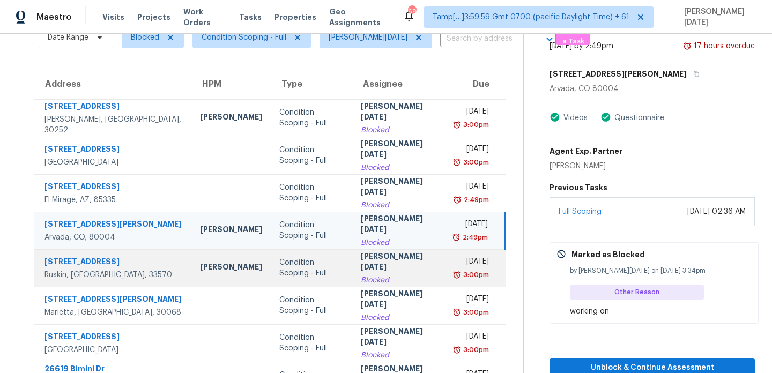
click at [456, 264] on div "Mon, Aug 11th 2025" at bounding box center [472, 262] width 33 height 13
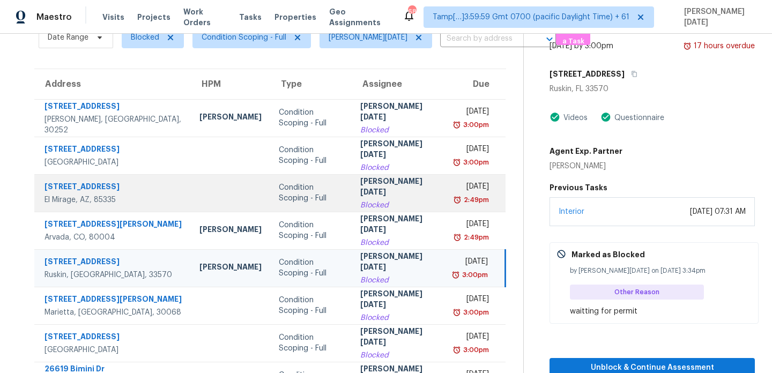
scroll to position [0, 0]
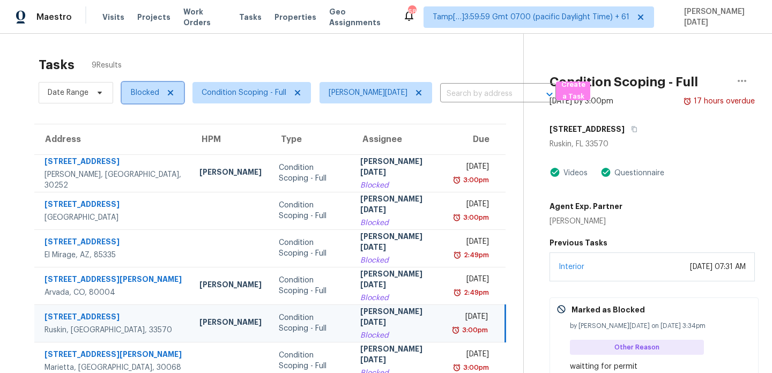
click at [152, 97] on span "Blocked" at bounding box center [145, 92] width 28 height 11
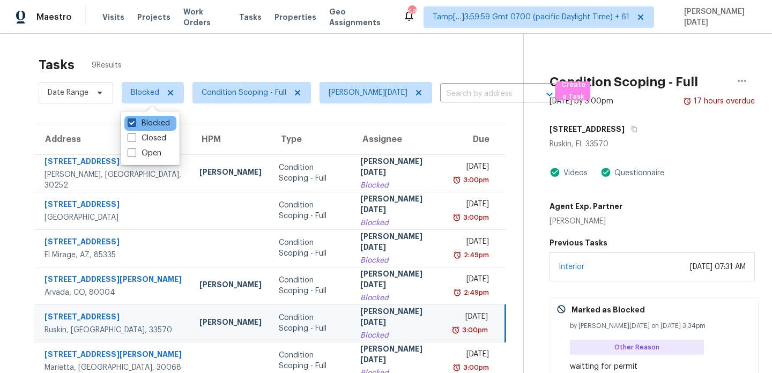
click at [158, 122] on label "Blocked" at bounding box center [149, 123] width 42 height 11
click at [135, 122] on input "Blocked" at bounding box center [131, 121] width 7 height 7
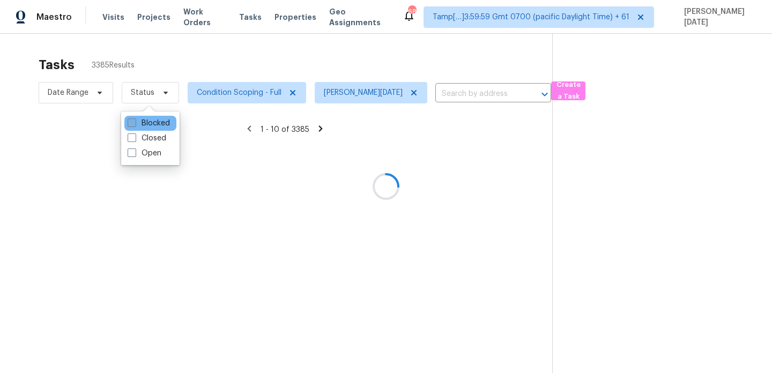
click at [158, 122] on label "Blocked" at bounding box center [149, 123] width 42 height 11
click at [135, 122] on input "Blocked" at bounding box center [131, 121] width 7 height 7
checkbox input "true"
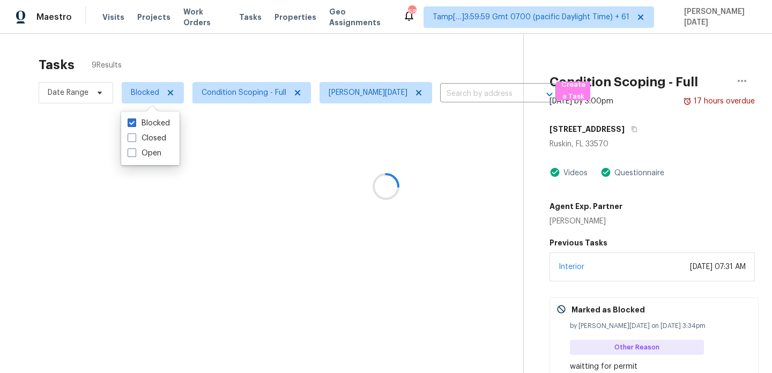
click at [249, 60] on div at bounding box center [386, 186] width 772 height 373
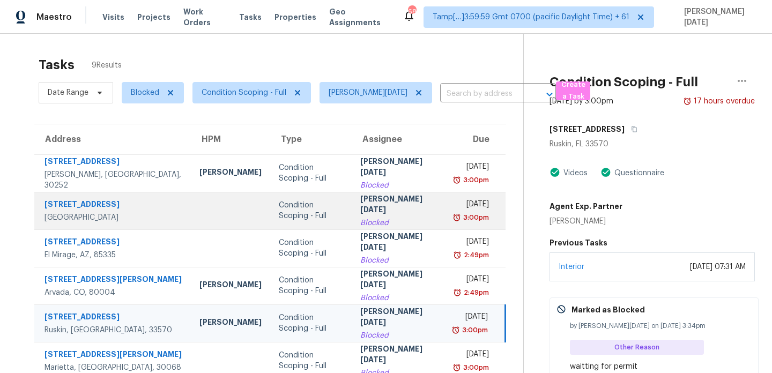
click at [455, 210] on div "Fri, Aug 8th 2025" at bounding box center [472, 205] width 34 height 13
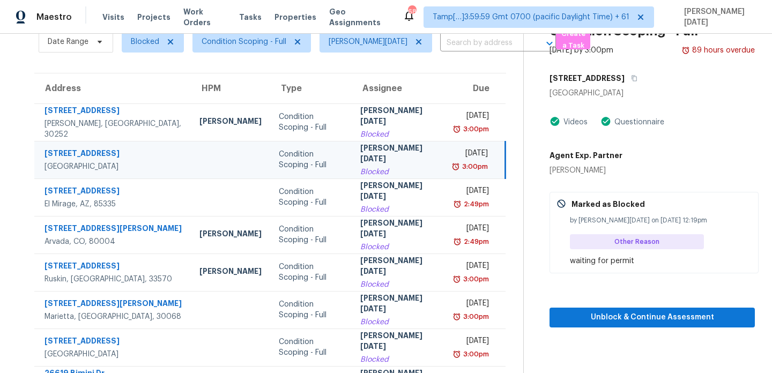
scroll to position [26, 0]
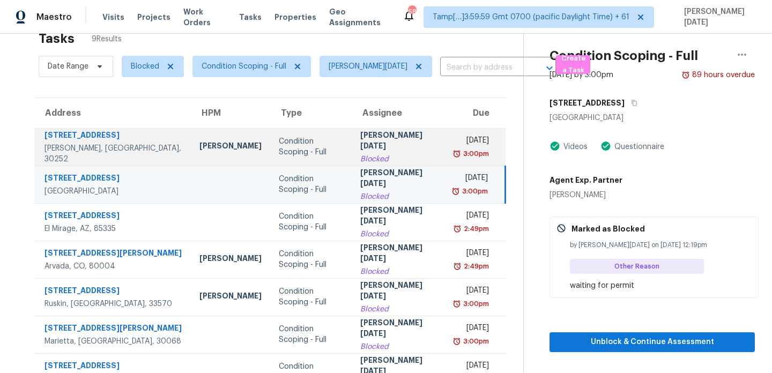
click at [404, 150] on td "Prabhu Raja Blocked" at bounding box center [399, 147] width 94 height 38
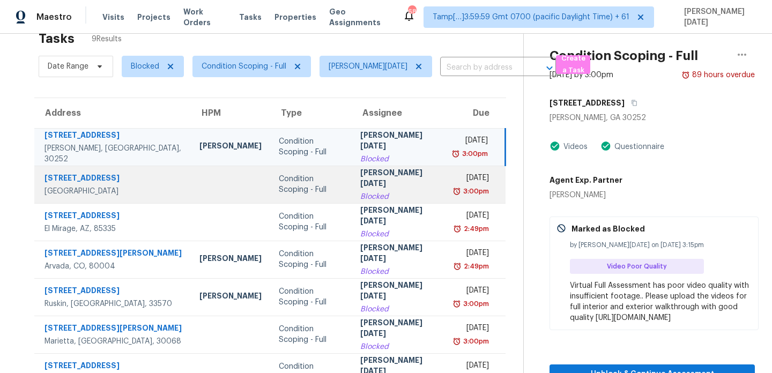
click at [457, 180] on div "Fri, Aug 8th 2025" at bounding box center [472, 179] width 34 height 13
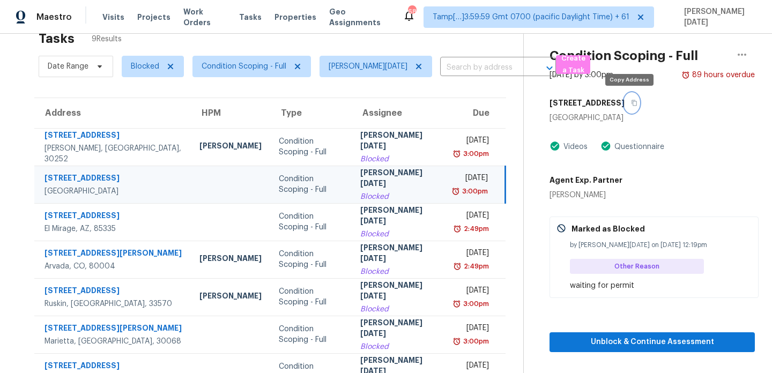
click at [631, 106] on button "button" at bounding box center [632, 102] width 14 height 19
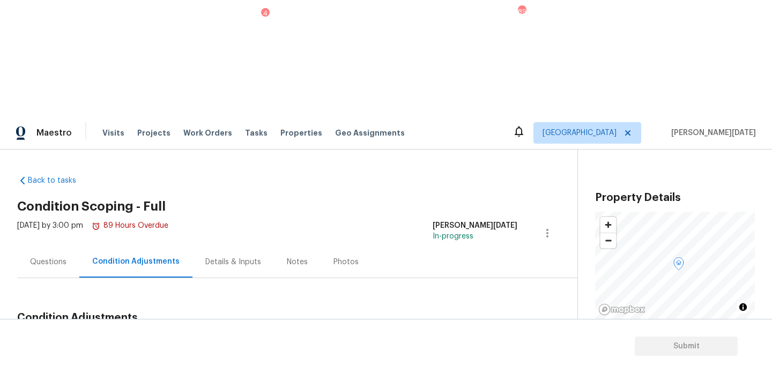
scroll to position [113, 0]
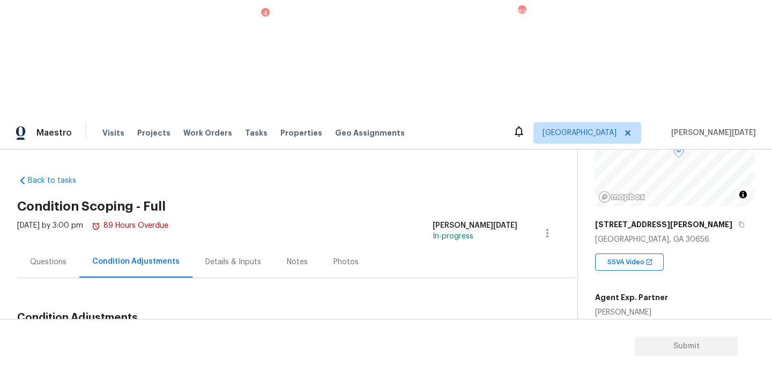
click at [478, 332] on button "Add Condition Adjustment" at bounding box center [491, 343] width 121 height 23
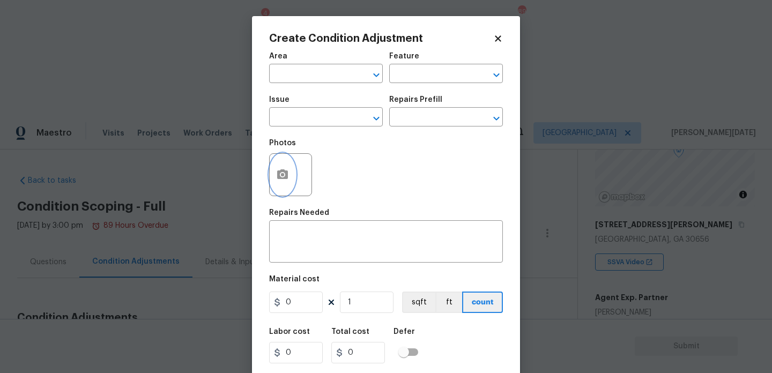
click at [275, 180] on button "button" at bounding box center [283, 175] width 26 height 42
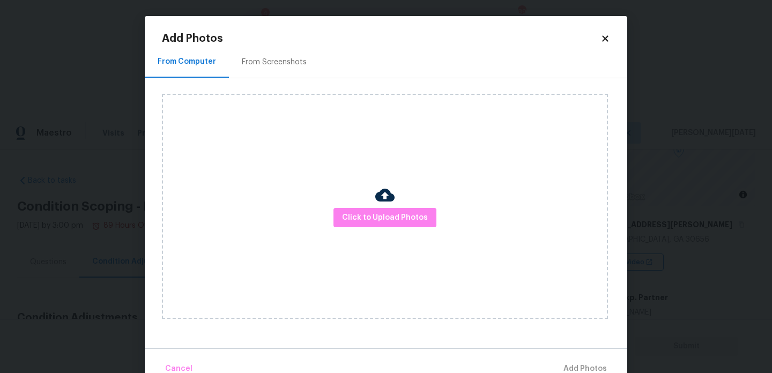
click at [379, 230] on div "Click to Upload Photos" at bounding box center [385, 206] width 446 height 225
click at [404, 211] on span "Click to Upload Photos" at bounding box center [385, 217] width 86 height 13
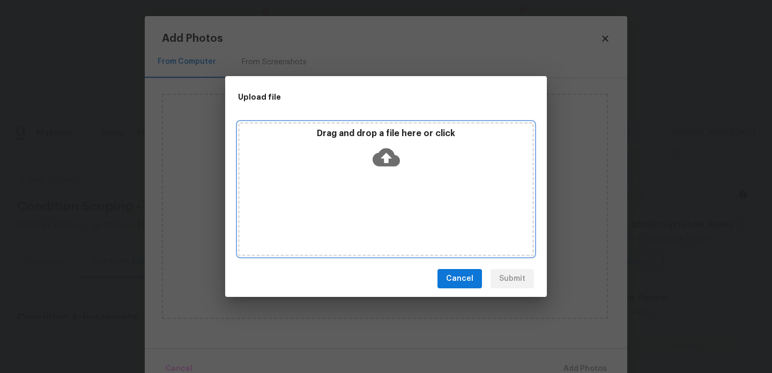
click at [404, 211] on div "Drag and drop a file here or click" at bounding box center [386, 189] width 296 height 134
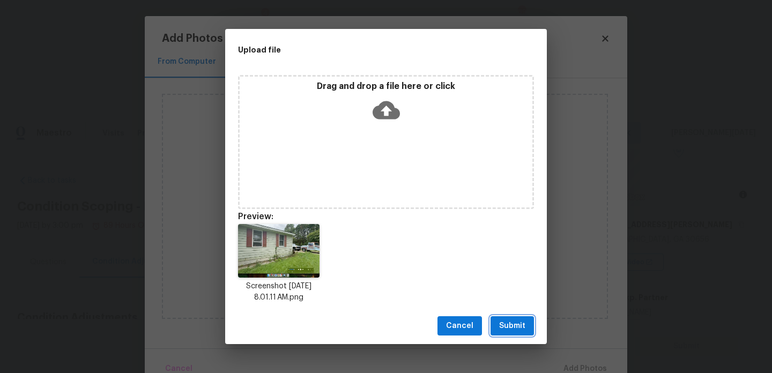
click at [507, 327] on span "Submit" at bounding box center [512, 326] width 26 height 13
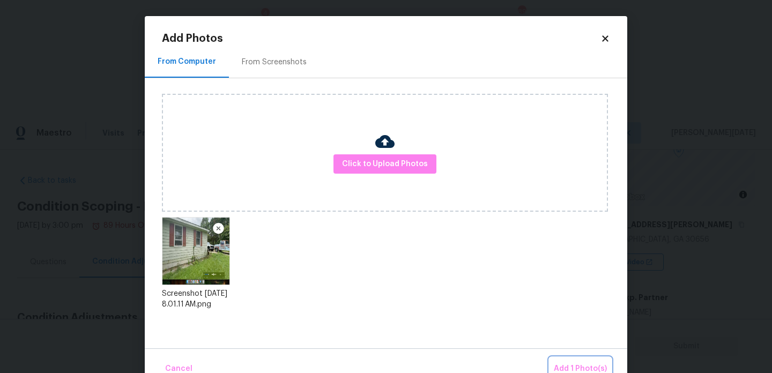
click at [566, 361] on button "Add 1 Photo(s)" at bounding box center [581, 369] width 62 height 23
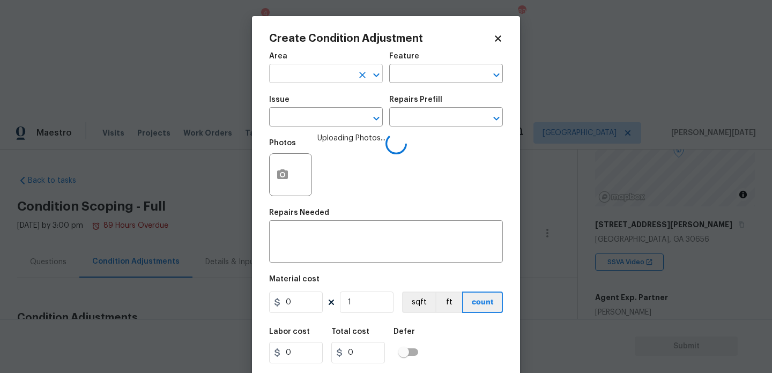
click at [299, 80] on input "text" at bounding box center [311, 75] width 84 height 17
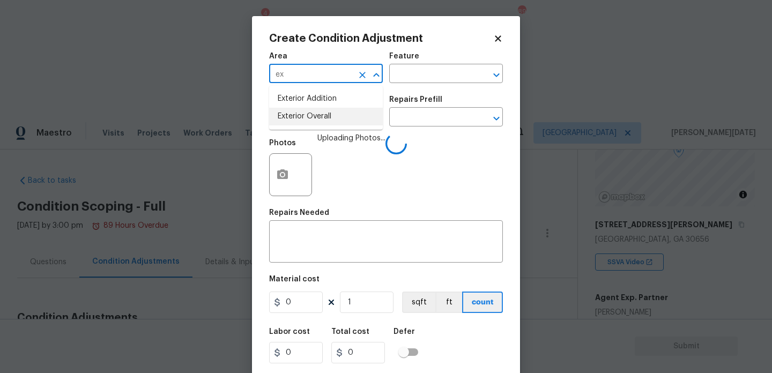
click at [313, 115] on li "Exterior Overall" at bounding box center [326, 117] width 114 height 18
type input "Exterior Overall"
click at [410, 66] on div "Feature" at bounding box center [446, 60] width 114 height 14
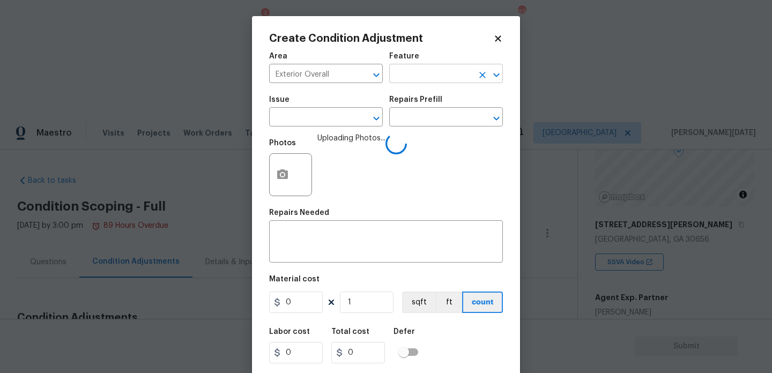
click at [405, 73] on input "text" at bounding box center [431, 75] width 84 height 17
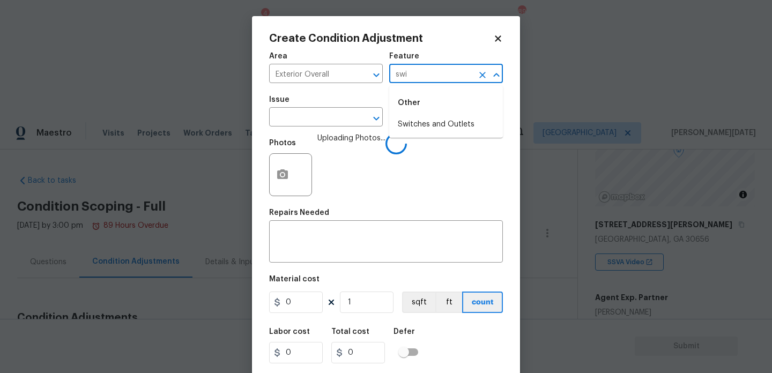
type input "swid"
type input "si"
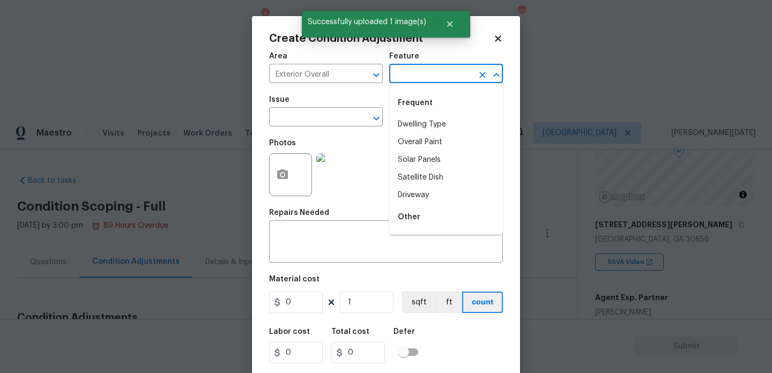
type input "d"
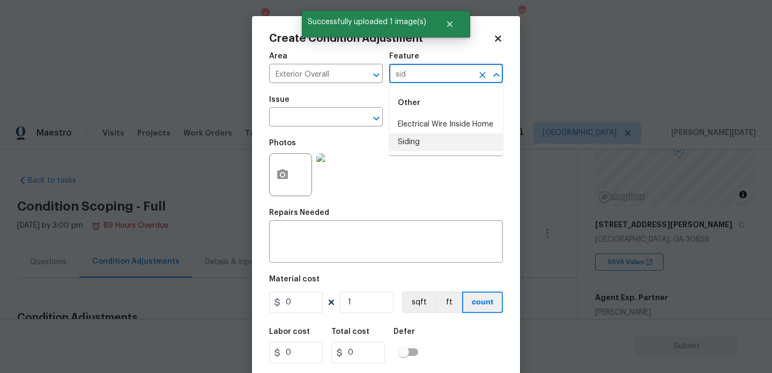
click at [406, 142] on li "Siding" at bounding box center [446, 143] width 114 height 18
type input "Siding"
click at [325, 106] on div "Issue" at bounding box center [326, 103] width 114 height 14
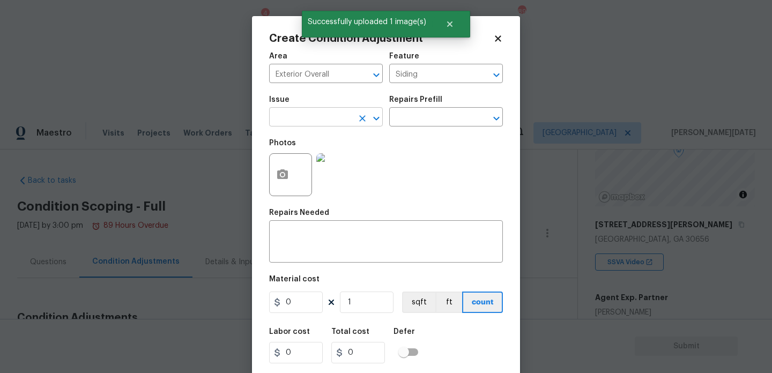
click at [319, 116] on input "text" at bounding box center [311, 118] width 84 height 17
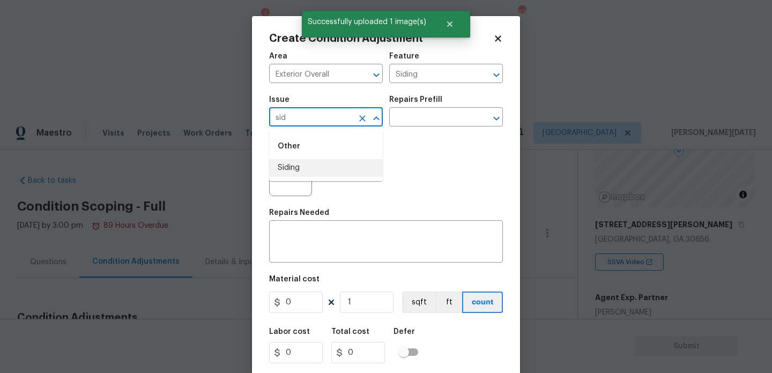
click at [301, 171] on li "Siding" at bounding box center [326, 168] width 114 height 18
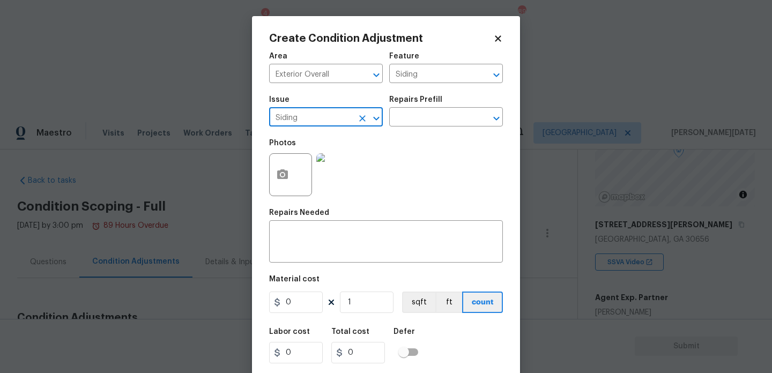
type input "Siding"
click at [300, 301] on input "0" at bounding box center [296, 302] width 54 height 21
type input "1500"
click at [310, 238] on textarea at bounding box center [386, 243] width 221 height 23
type input "1500"
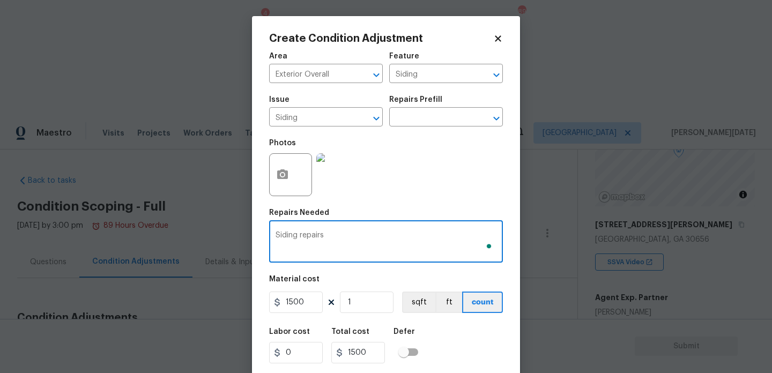
scroll to position [27, 0]
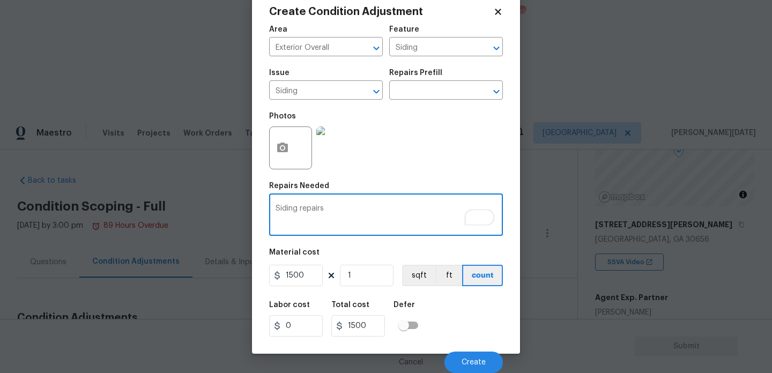
type textarea "Siding repairs"
click at [475, 351] on div "Cancel Create" at bounding box center [386, 358] width 234 height 30
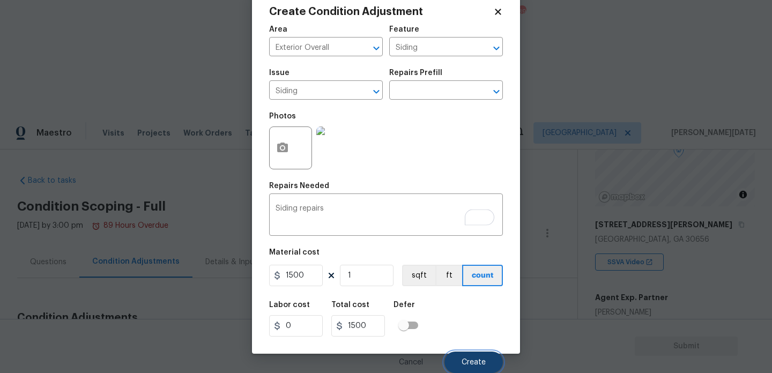
click at [473, 361] on span "Create" at bounding box center [474, 363] width 24 height 8
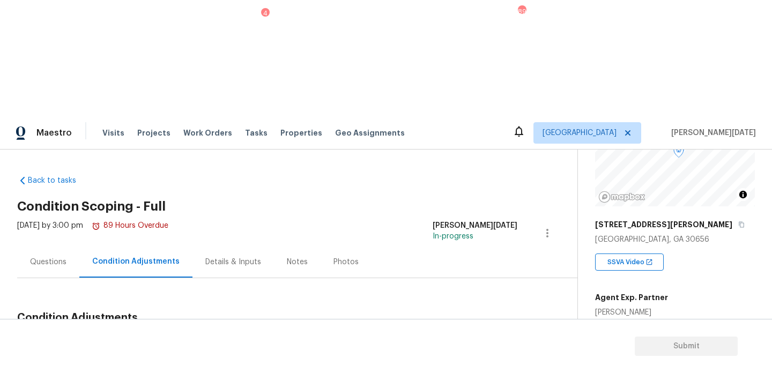
scroll to position [79, 0]
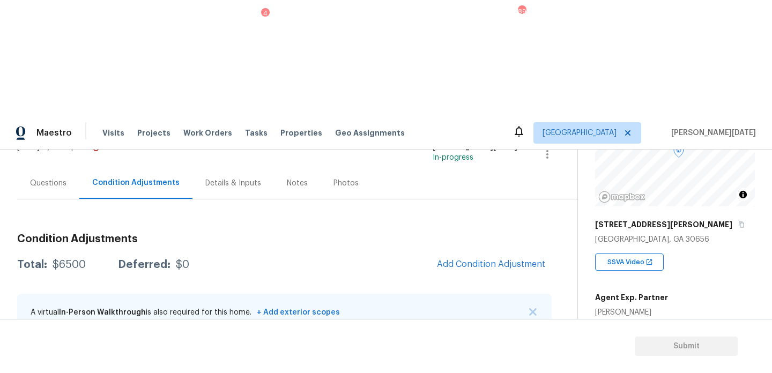
click at [533, 347] on button "button" at bounding box center [526, 360] width 26 height 26
click at [581, 249] on link "Edit" at bounding box center [586, 242] width 91 height 16
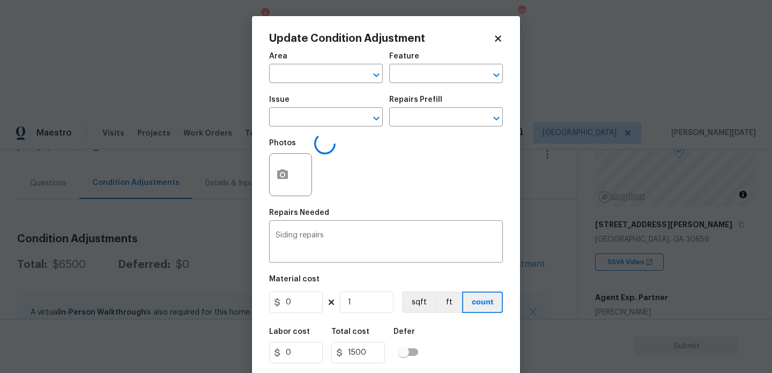
type input "Exterior Overall"
type input "Siding"
click at [282, 174] on circle "button" at bounding box center [282, 174] width 3 height 3
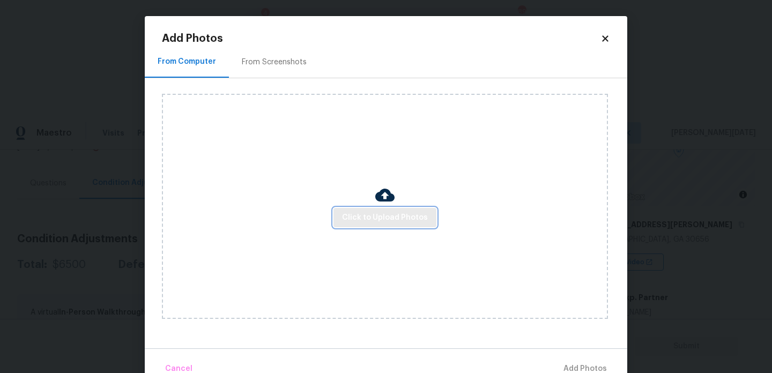
click at [370, 216] on span "Click to Upload Photos" at bounding box center [385, 217] width 86 height 13
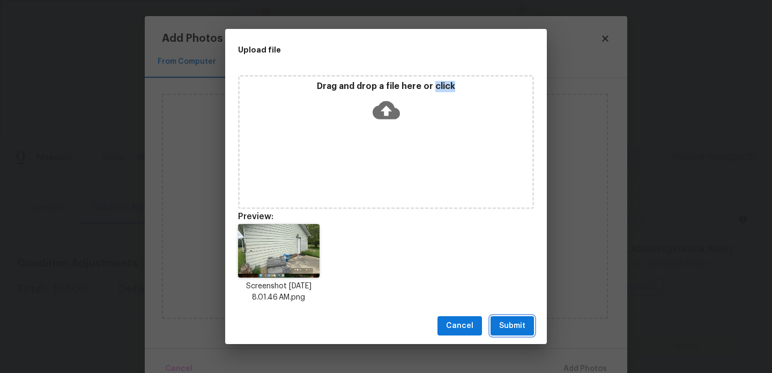
click at [506, 323] on span "Submit" at bounding box center [512, 326] width 26 height 13
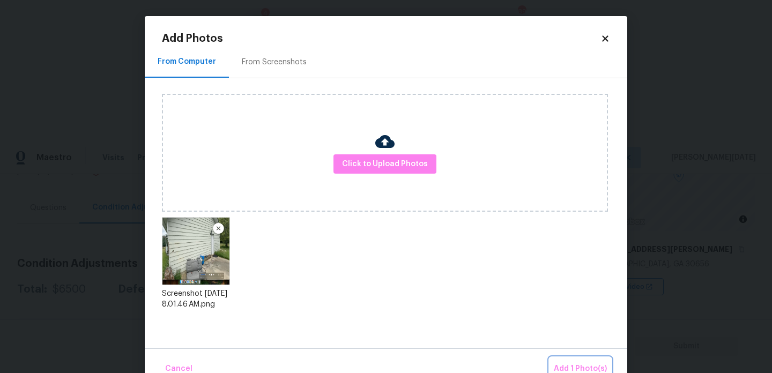
click at [569, 364] on span "Add 1 Photo(s)" at bounding box center [580, 369] width 53 height 13
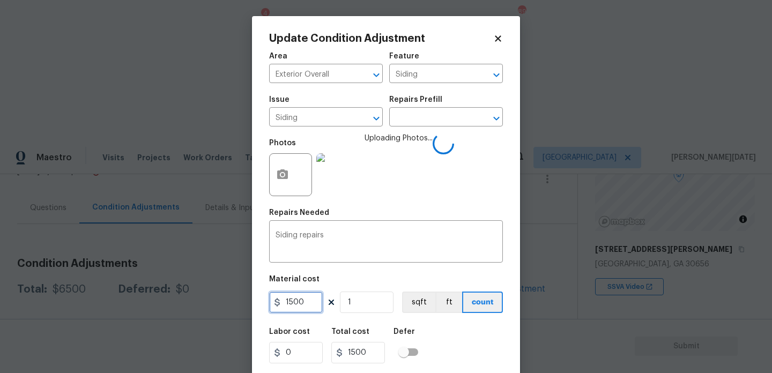
click at [289, 303] on input "1500" at bounding box center [296, 302] width 54 height 21
type input "2500"
click at [455, 197] on div "Photos Uploading Photos..." at bounding box center [386, 168] width 234 height 70
type input "2500"
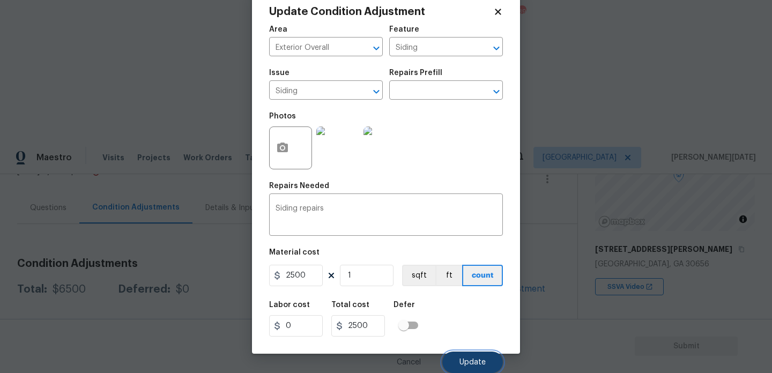
click at [465, 356] on button "Update" at bounding box center [473, 362] width 61 height 21
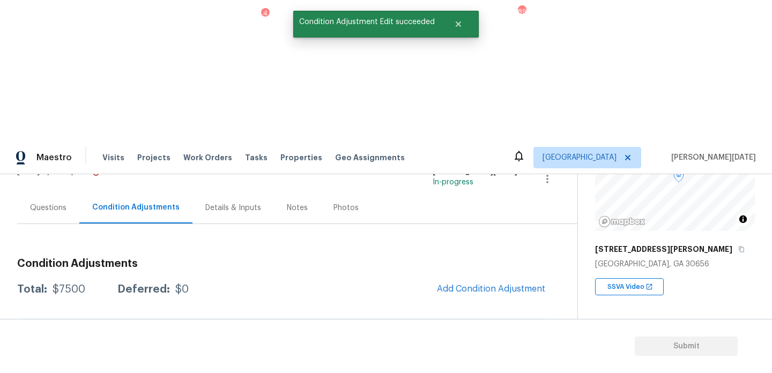
scroll to position [0, 0]
click at [474, 284] on span "Add Condition Adjustment" at bounding box center [493, 289] width 108 height 10
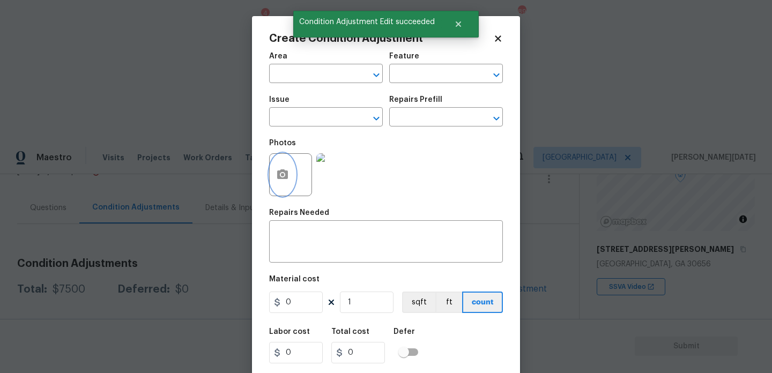
click at [279, 177] on icon "button" at bounding box center [282, 175] width 11 height 10
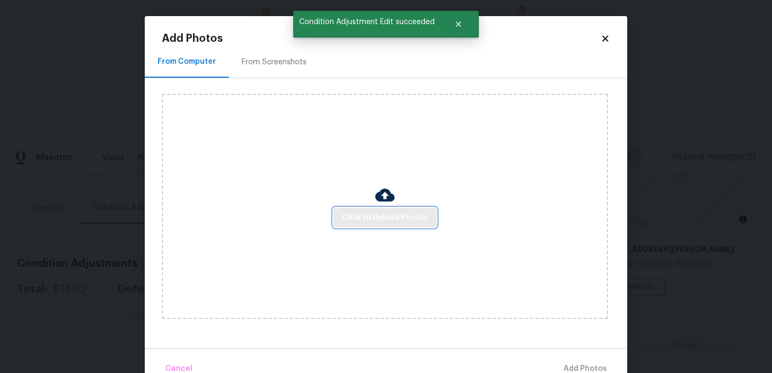
click at [388, 223] on span "Click to Upload Photos" at bounding box center [385, 217] width 86 height 13
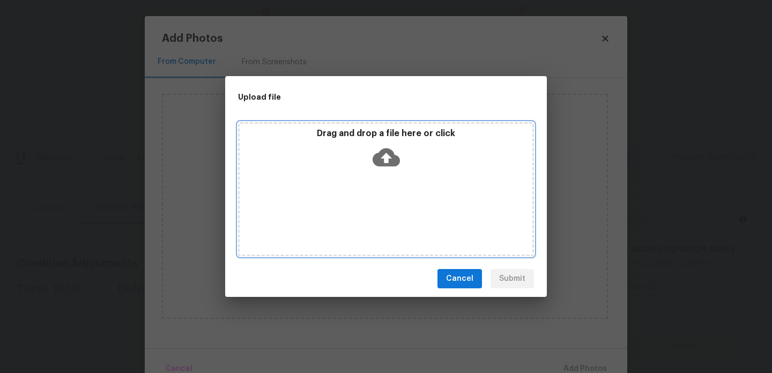
click at [388, 223] on div "Drag and drop a file here or click" at bounding box center [386, 189] width 296 height 134
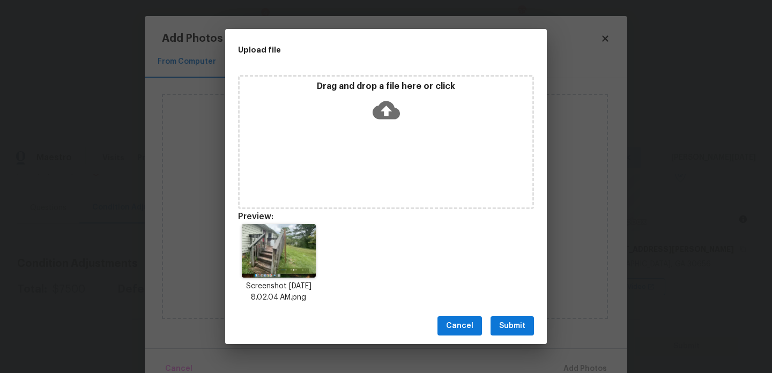
click at [509, 326] on span "Submit" at bounding box center [512, 326] width 26 height 13
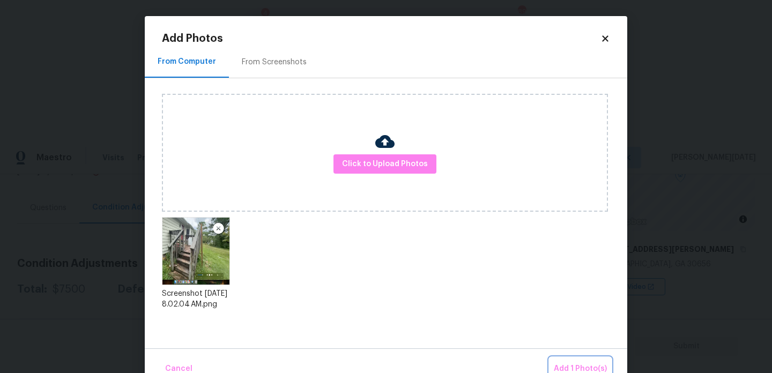
click at [574, 370] on span "Add 1 Photo(s)" at bounding box center [580, 369] width 53 height 13
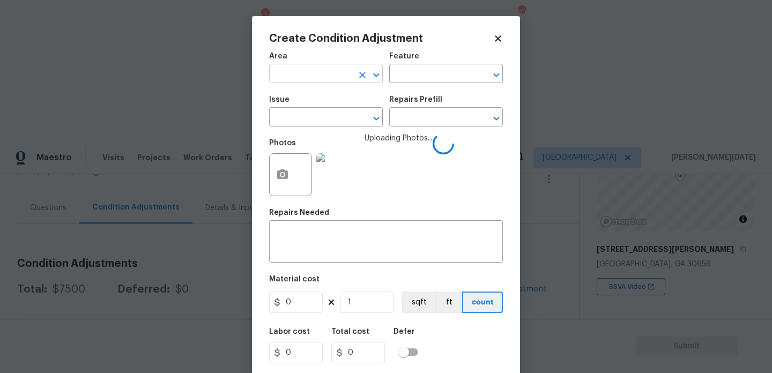
click at [328, 72] on input "text" at bounding box center [311, 75] width 84 height 17
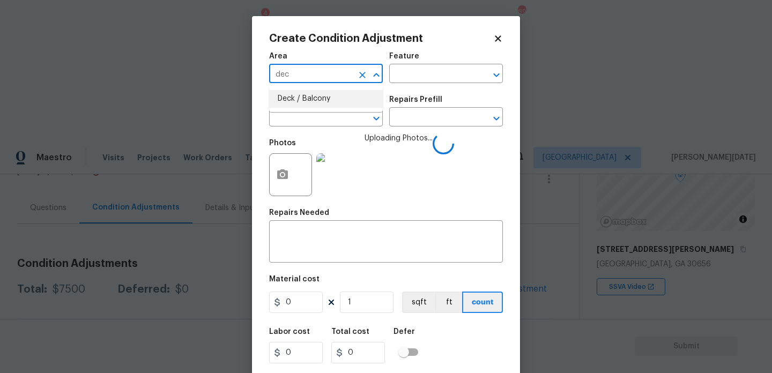
click at [317, 101] on li "Deck / Balcony" at bounding box center [326, 99] width 114 height 18
type input "Deck / Balcony"
click at [313, 123] on input "text" at bounding box center [311, 118] width 84 height 17
type input "d"
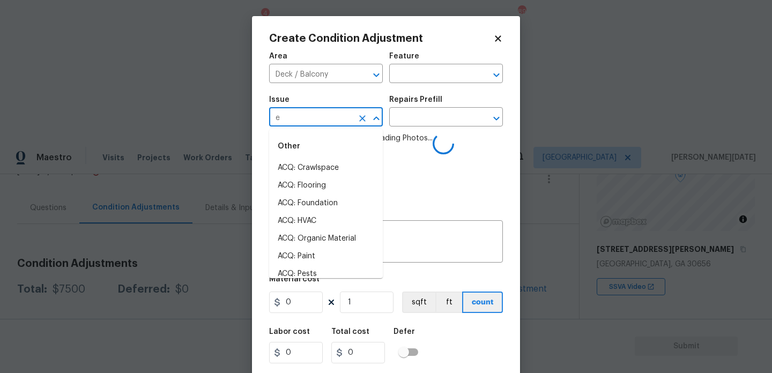
type input "ec"
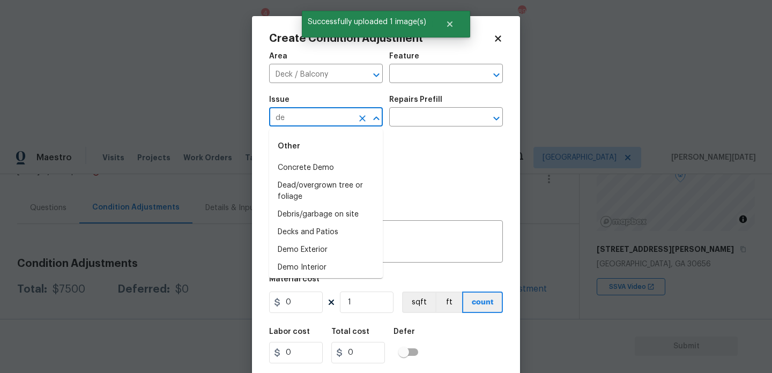
type input "dec"
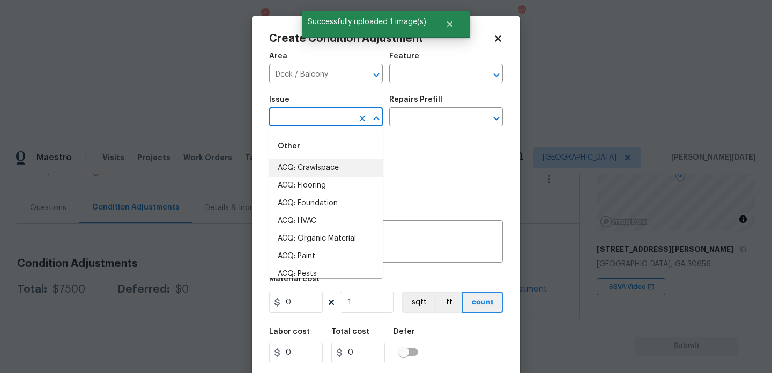
type input "d"
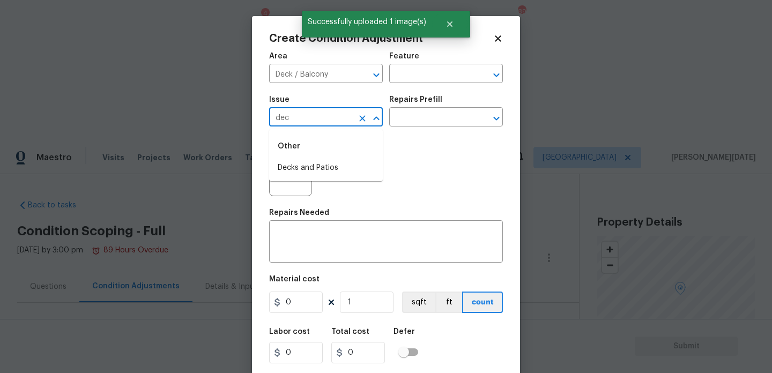
scroll to position [113, 0]
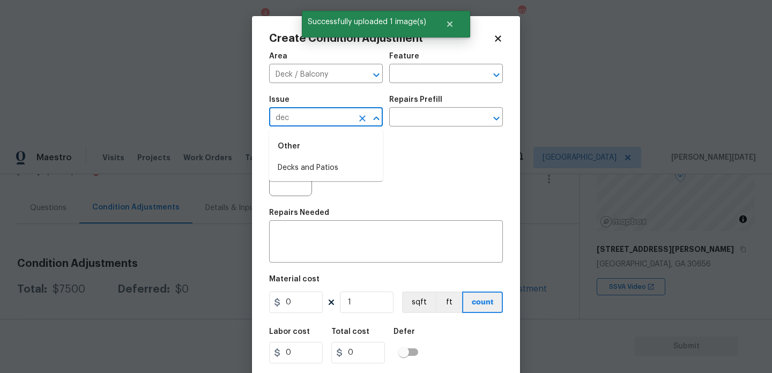
click at [313, 171] on li "Decks and Patios" at bounding box center [326, 168] width 114 height 18
type input "Decks and Patios"
click at [425, 79] on input "text" at bounding box center [431, 75] width 84 height 17
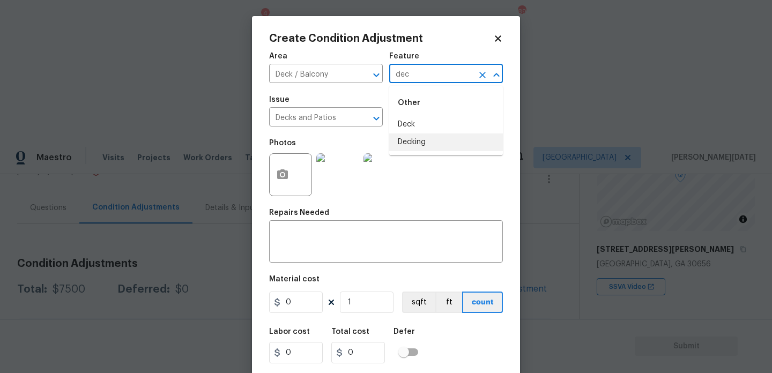
click at [418, 134] on li "Decking" at bounding box center [446, 143] width 114 height 18
type input "Decking"
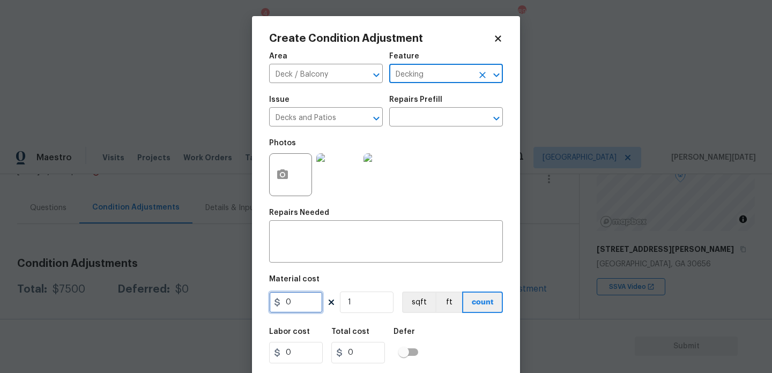
click at [305, 302] on input "0" at bounding box center [296, 302] width 54 height 21
type input "3500"
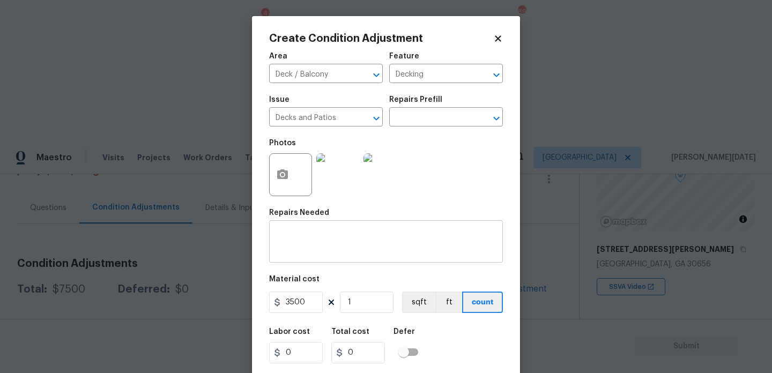
click at [316, 244] on textarea at bounding box center [386, 243] width 221 height 23
type input "3500"
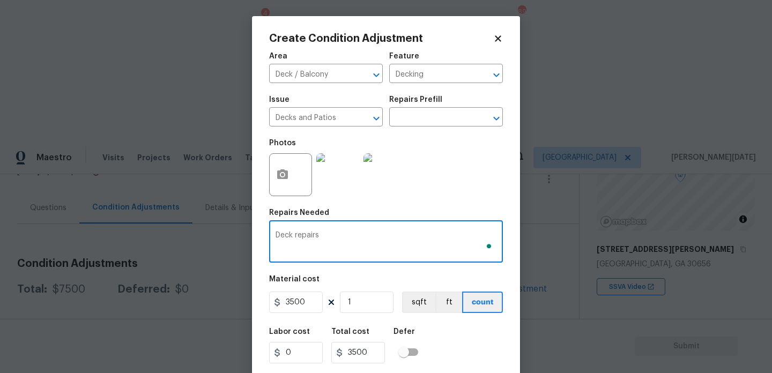
scroll to position [27, 0]
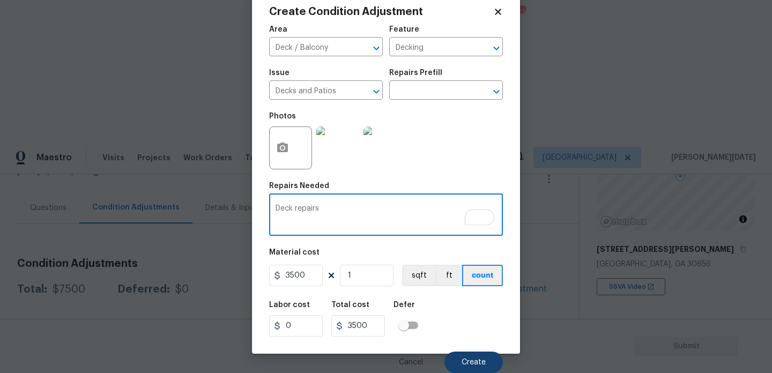
type textarea "Deck repairs"
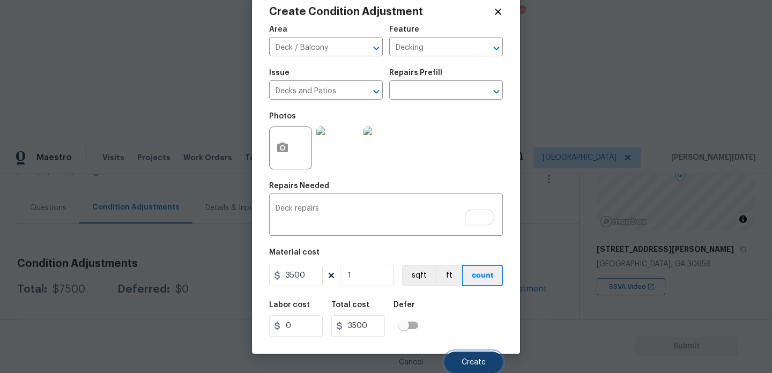
click at [466, 366] on span "Create" at bounding box center [474, 363] width 24 height 8
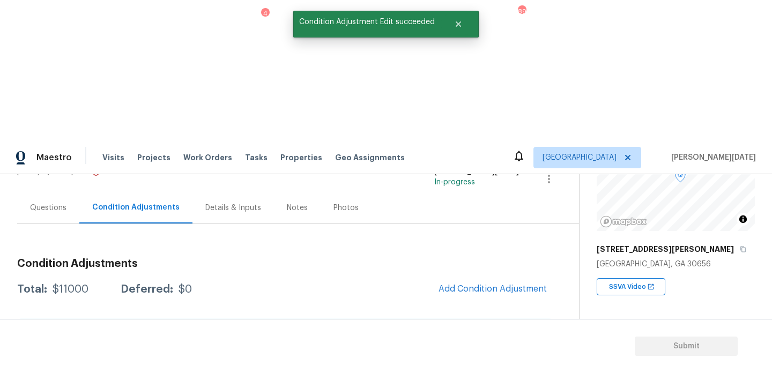
scroll to position [0, 0]
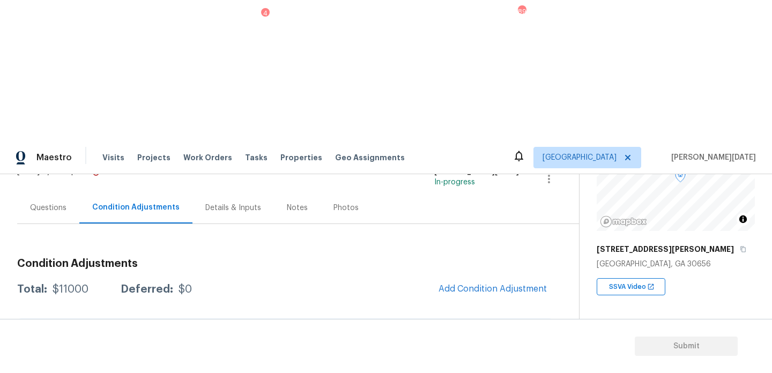
click at [58, 192] on div "Questions" at bounding box center [48, 208] width 62 height 32
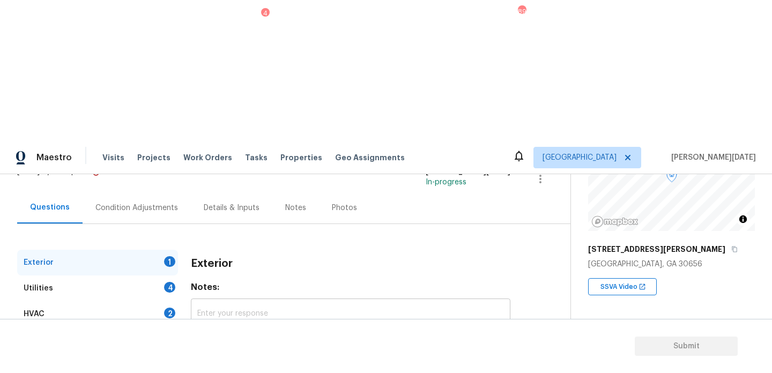
scroll to position [143, 0]
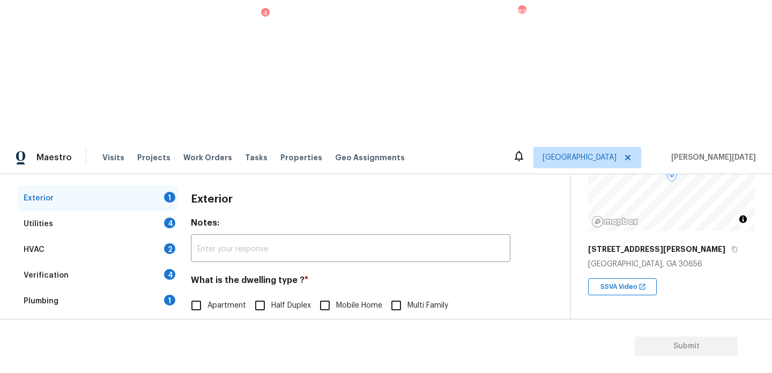
click at [110, 263] on div "Verification 4" at bounding box center [97, 276] width 161 height 26
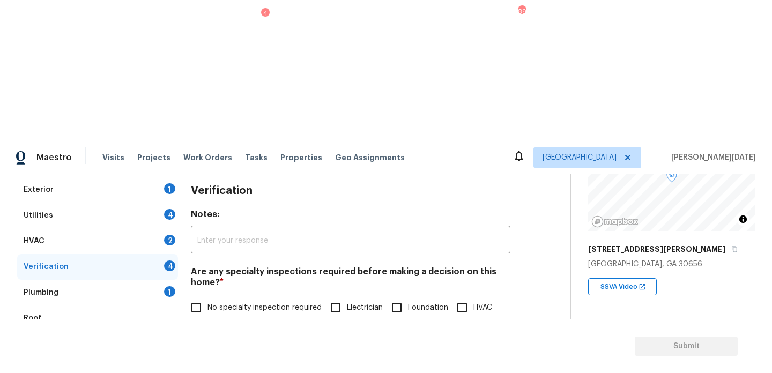
click at [208, 303] on span "No specialty inspection required" at bounding box center [265, 308] width 114 height 11
click at [208, 297] on input "No specialty inspection required" at bounding box center [196, 308] width 23 height 23
checkbox input "true"
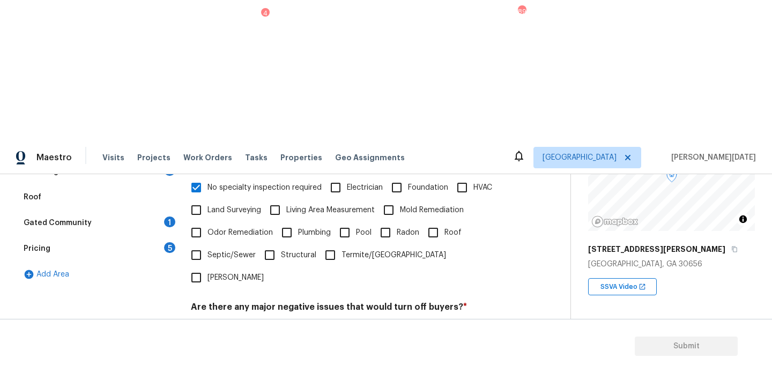
scroll to position [272, 0]
click at [232, 321] on input "No" at bounding box center [234, 332] width 23 height 23
checkbox input "true"
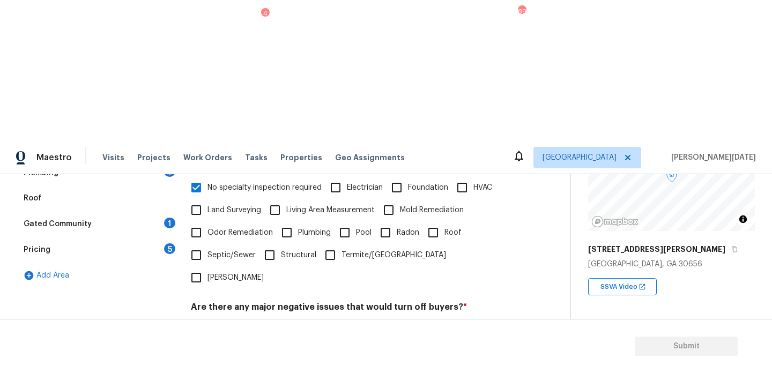
click at [204, 242] on div "Verification Notes: ​ Are any specialty inspections required before making a de…" at bounding box center [351, 267] width 320 height 421
checkbox input "true"
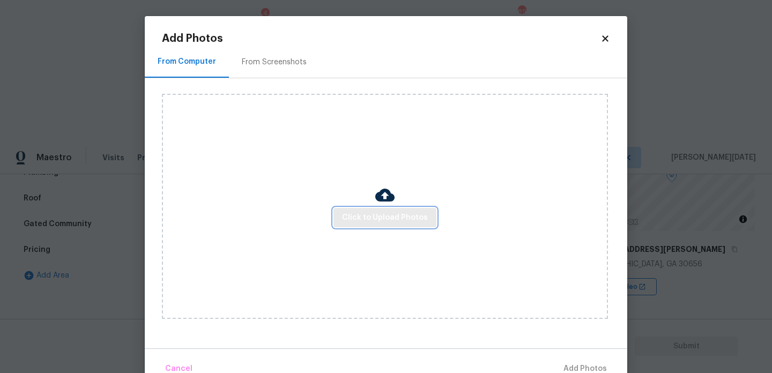
click at [364, 220] on span "Click to Upload Photos" at bounding box center [385, 217] width 86 height 13
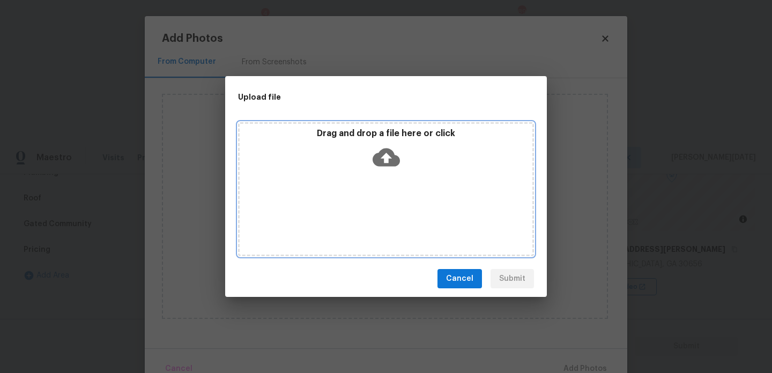
click at [364, 220] on div "Drag and drop a file here or click" at bounding box center [386, 189] width 296 height 134
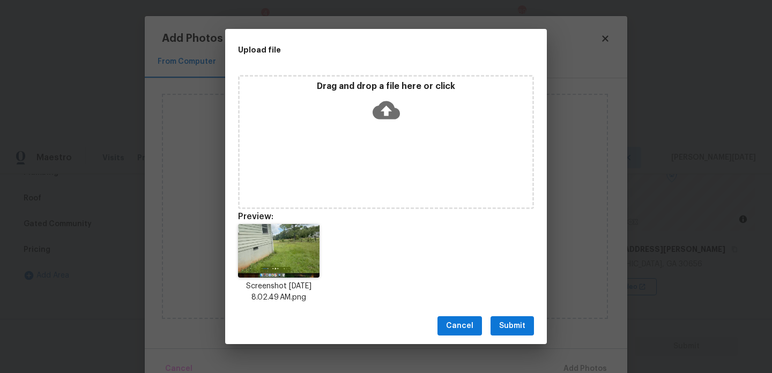
click at [330, 100] on div "Drag and drop a file here or click" at bounding box center [386, 104] width 293 height 46
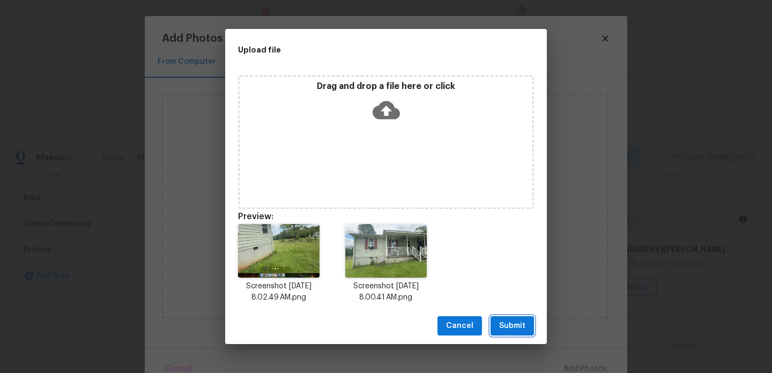
click at [508, 323] on span "Submit" at bounding box center [512, 326] width 26 height 13
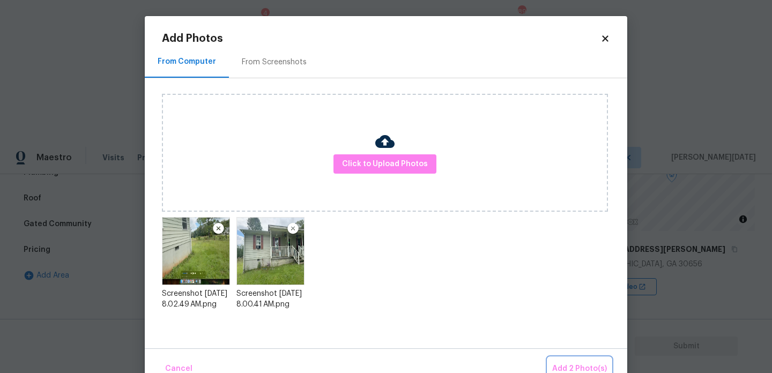
click at [564, 360] on button "Add 2 Photo(s)" at bounding box center [579, 369] width 63 height 23
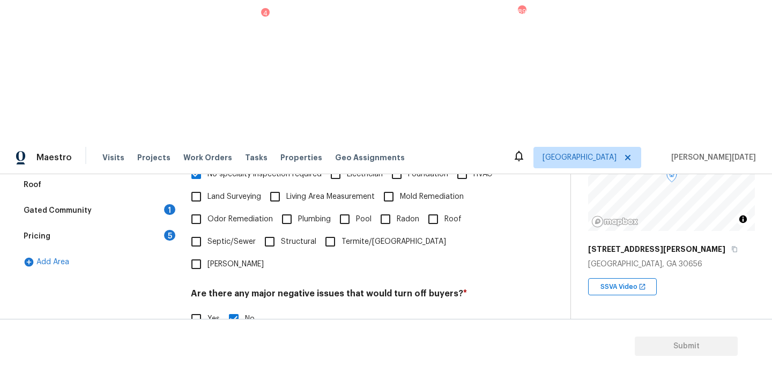
scroll to position [0, 0]
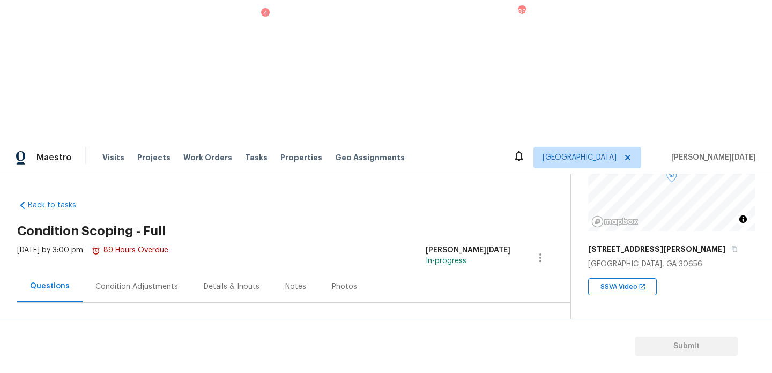
click at [125, 282] on div "Condition Adjustments" at bounding box center [136, 287] width 83 height 11
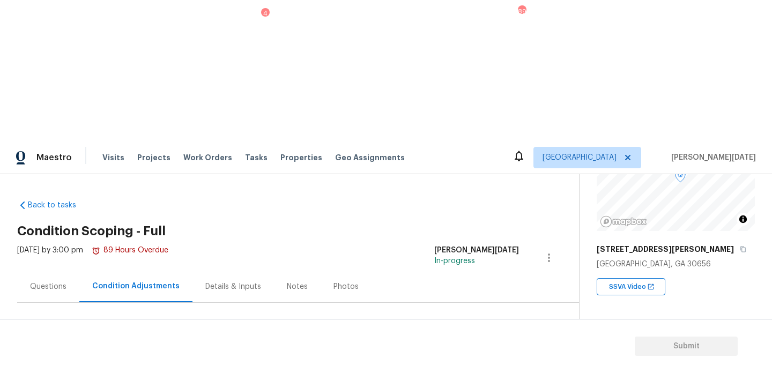
scroll to position [200, 0]
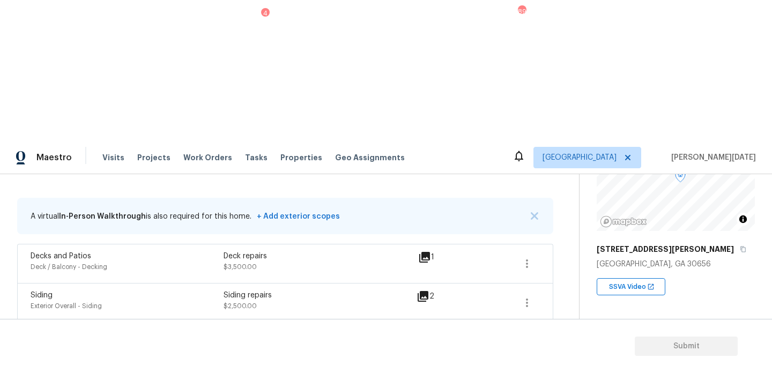
click at [526, 336] on icon "button" at bounding box center [527, 342] width 13 height 13
click at [570, 203] on div "Edit" at bounding box center [588, 199] width 84 height 11
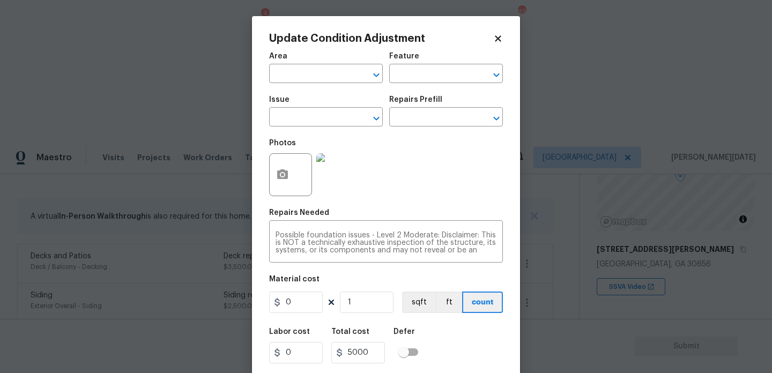
type input "Interior Overall"
type input "Acquisition"
type input "ACQ: Foundation"
type input "5000"
click at [433, 123] on input "text" at bounding box center [431, 118] width 84 height 17
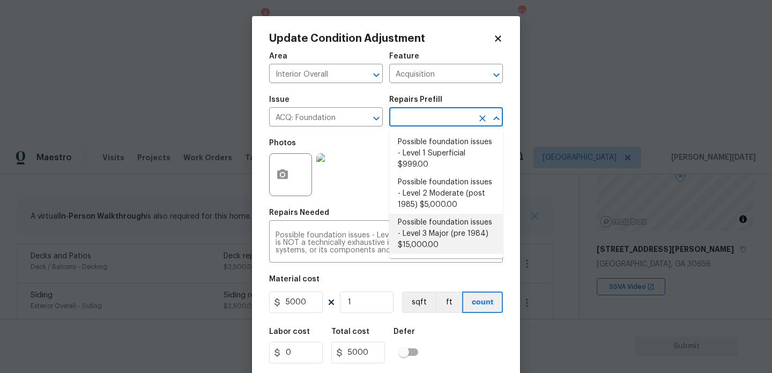
click at [431, 241] on li "Possible foundation issues - Level 3 Major (pre 1984) $15,000.00" at bounding box center [446, 234] width 114 height 40
type textarea "Possible foundation issues - Level 3 Major: Disclaimer: This is NOT a technical…"
type input "15000"
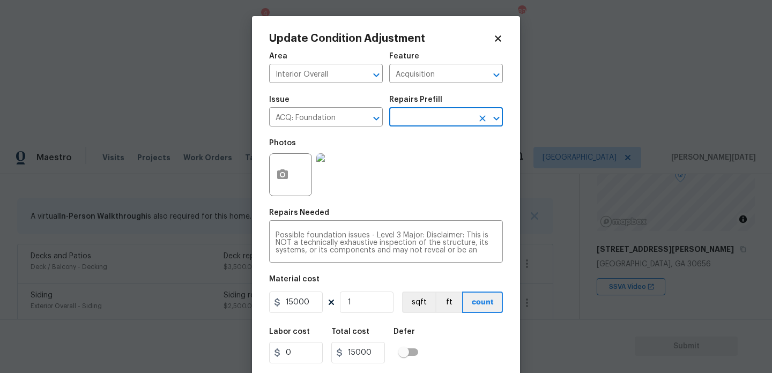
scroll to position [27, 0]
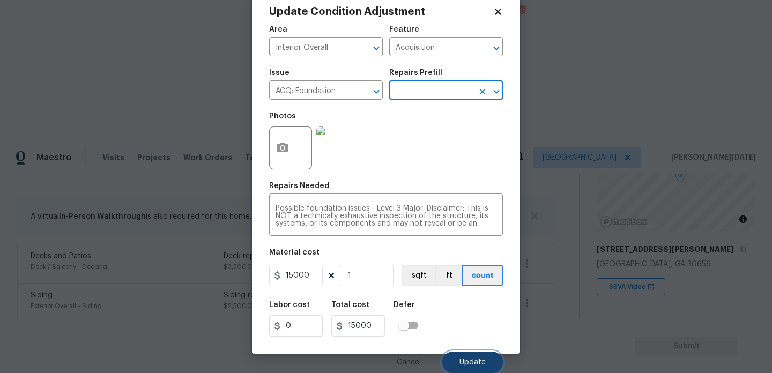
click at [459, 360] on button "Update" at bounding box center [473, 362] width 61 height 21
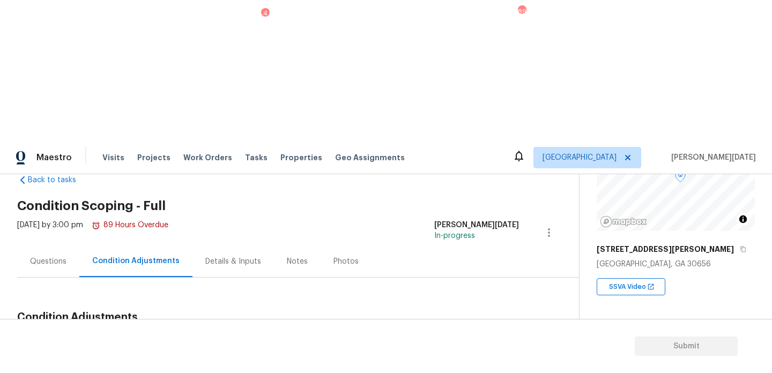
scroll to position [0, 0]
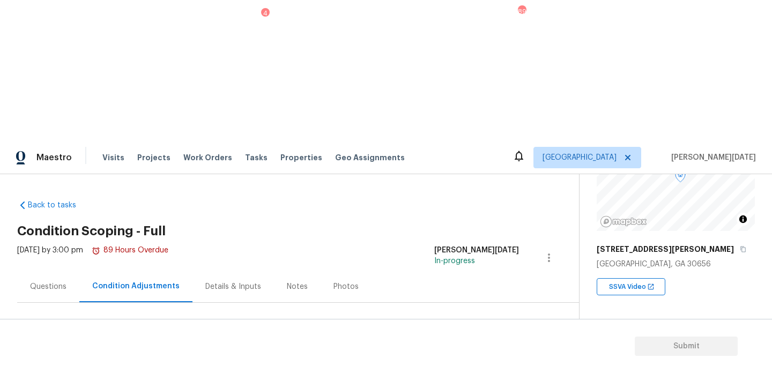
click at [480, 357] on button "Add Condition Adjustment" at bounding box center [492, 368] width 121 height 23
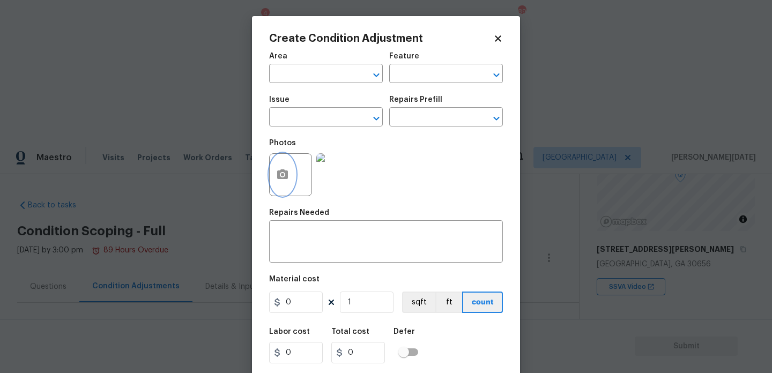
click at [291, 176] on button "button" at bounding box center [283, 175] width 26 height 42
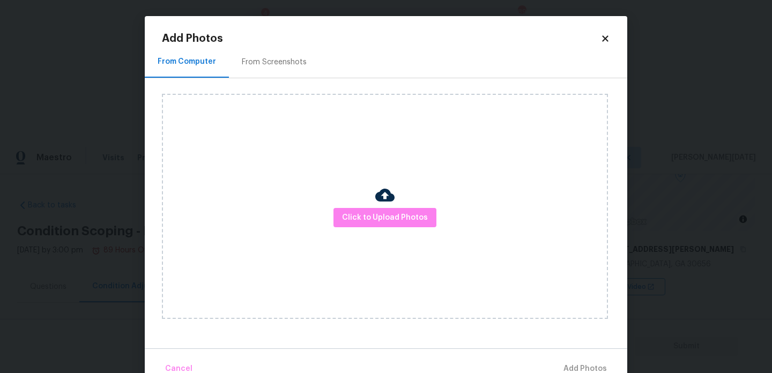
click at [360, 203] on div "Click to Upload Photos" at bounding box center [385, 206] width 446 height 225
click at [366, 225] on button "Click to Upload Photos" at bounding box center [385, 218] width 103 height 20
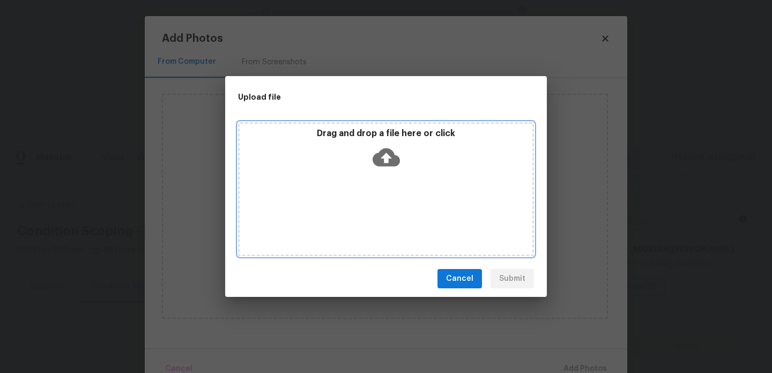
click at [366, 225] on div "Drag and drop a file here or click" at bounding box center [386, 189] width 296 height 134
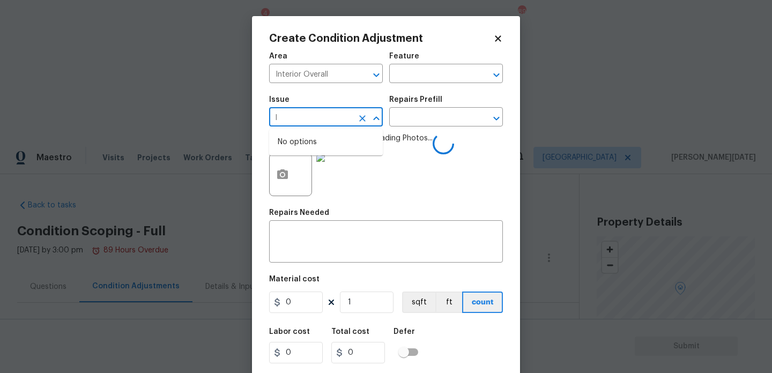
scroll to position [113, 0]
type input "leak"
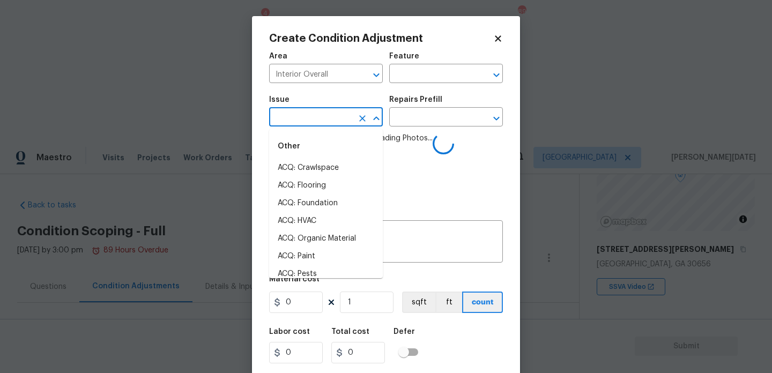
click at [327, 164] on li "ACQ: Crawlspace" at bounding box center [326, 168] width 114 height 18
type input "ACQ: Crawlspace"
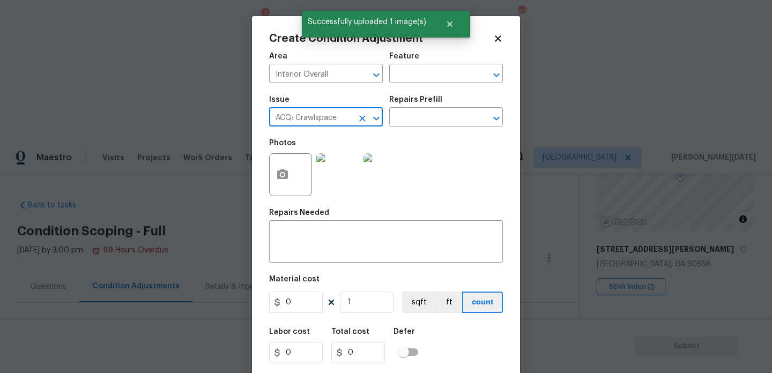
click at [362, 115] on icon "Clear" at bounding box center [362, 118] width 11 height 11
type input "elak"
click at [335, 173] on li "ACQ: Water Leak" at bounding box center [326, 168] width 114 height 18
type input "ACQ: Water Leak"
click at [429, 121] on input "text" at bounding box center [431, 118] width 84 height 17
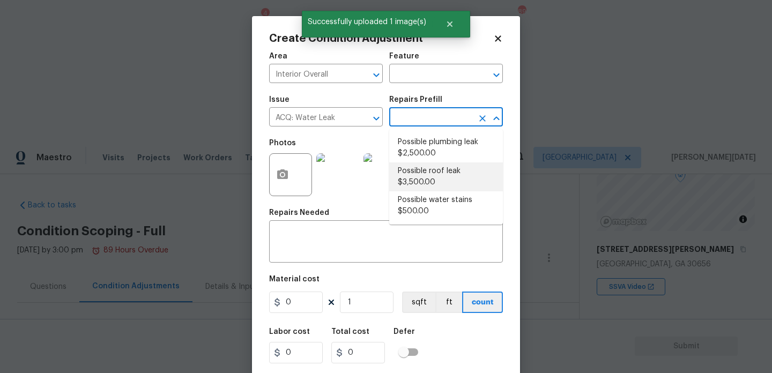
click at [436, 175] on li "Possible roof leak $3,500.00" at bounding box center [446, 177] width 114 height 29
type input "Acquisition"
type input "3500"
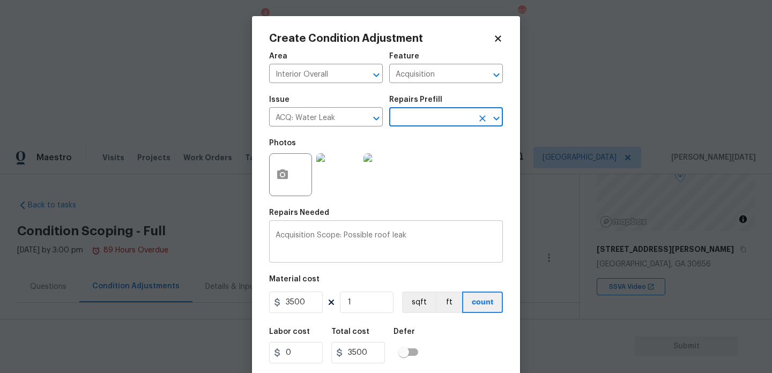
scroll to position [27, 0]
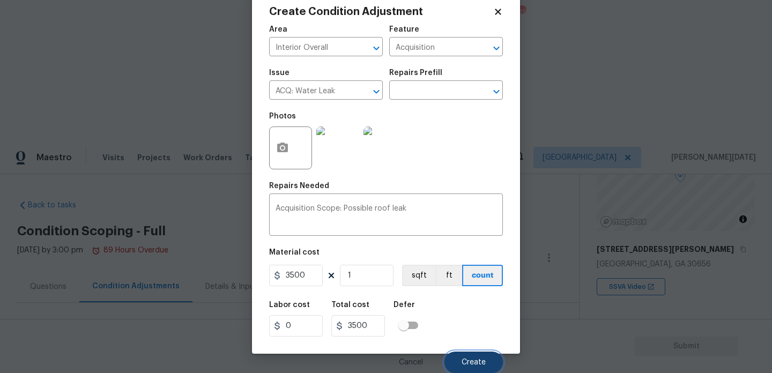
click at [470, 364] on span "Create" at bounding box center [474, 363] width 24 height 8
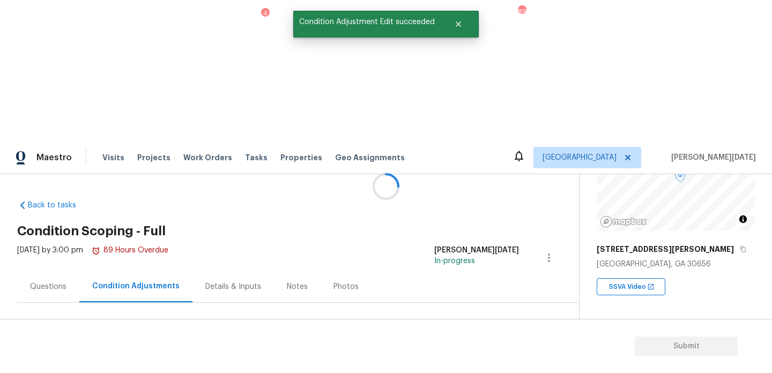
scroll to position [0, 0]
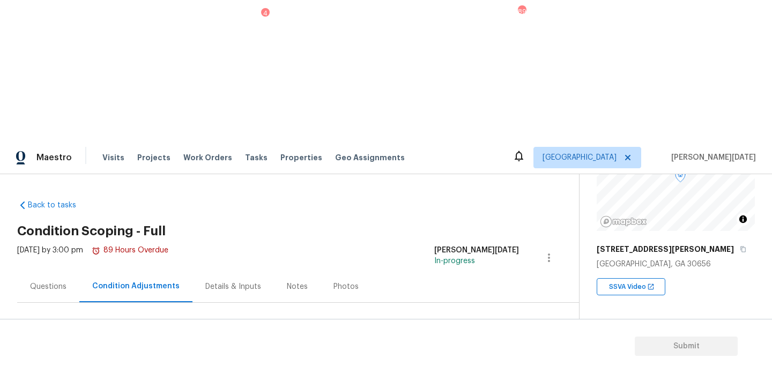
click at [472, 363] on span "Add Condition Adjustment" at bounding box center [493, 368] width 108 height 10
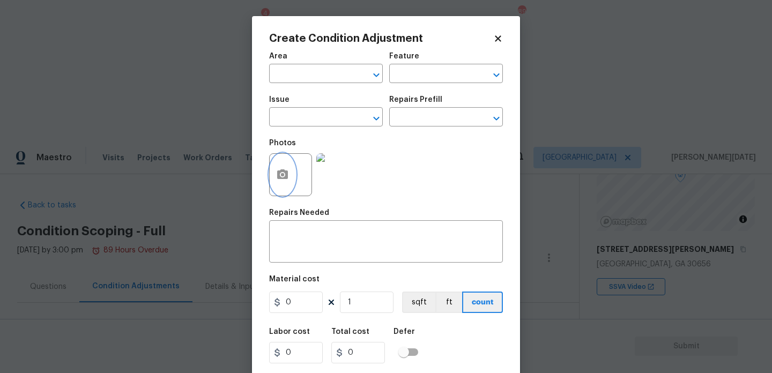
click at [281, 178] on icon "button" at bounding box center [282, 175] width 11 height 10
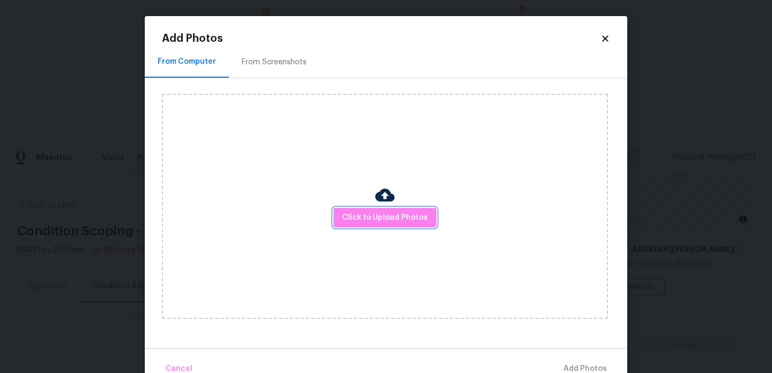
click at [363, 210] on button "Click to Upload Photos" at bounding box center [385, 218] width 103 height 20
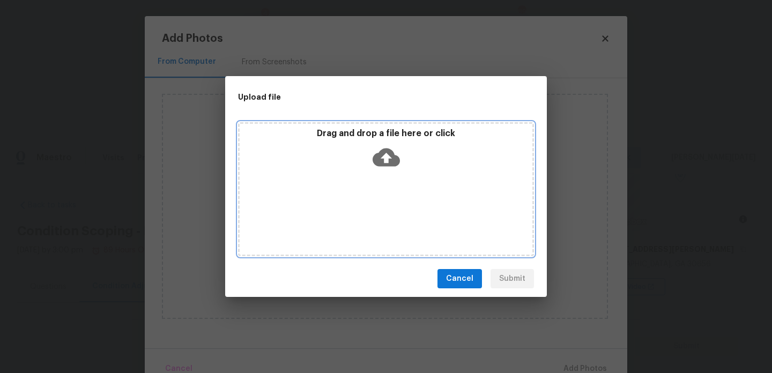
click at [363, 210] on div "Drag and drop a file here or click" at bounding box center [386, 189] width 296 height 134
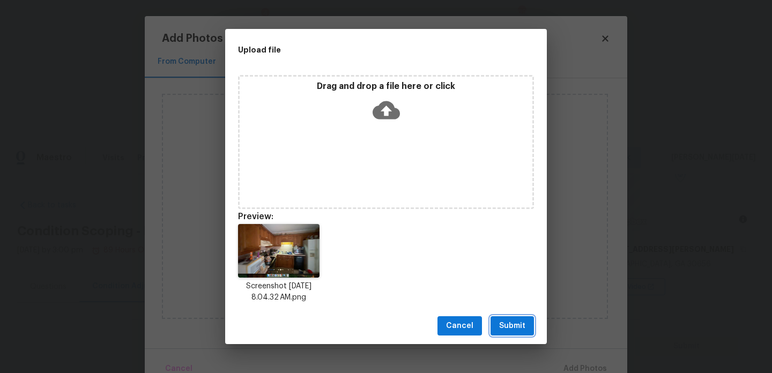
click at [512, 326] on span "Submit" at bounding box center [512, 326] width 26 height 13
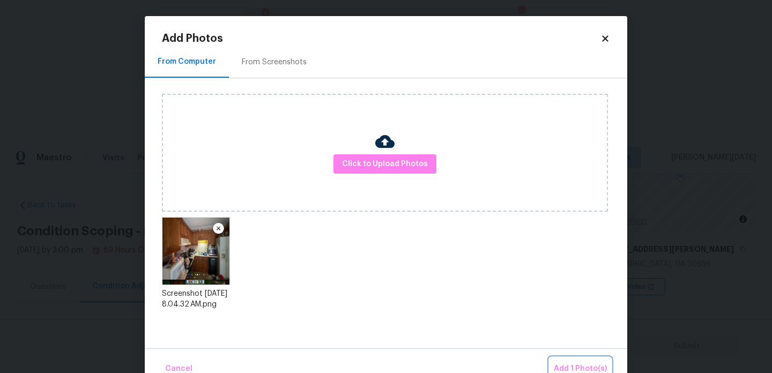
click at [570, 364] on span "Add 1 Photo(s)" at bounding box center [580, 369] width 53 height 13
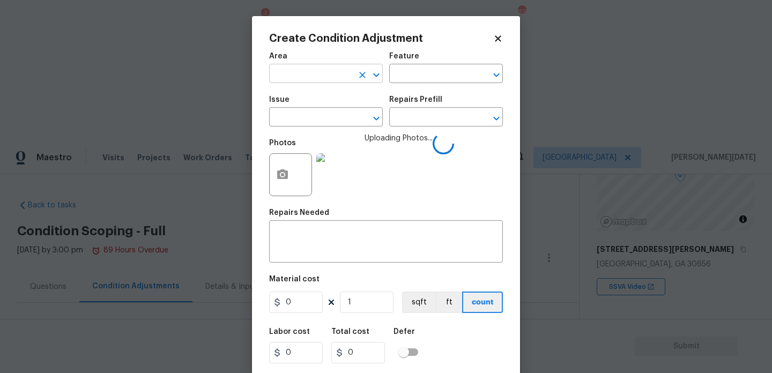
click at [323, 72] on input "text" at bounding box center [311, 75] width 84 height 17
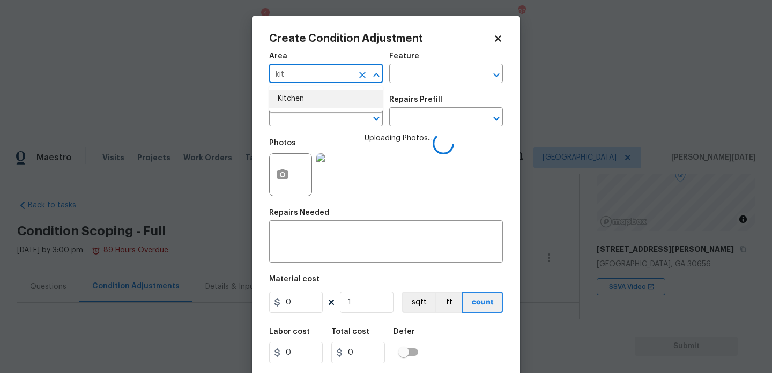
click at [320, 91] on li "Kitchen" at bounding box center [326, 99] width 114 height 18
type input "Kitchen"
click at [319, 114] on input "text" at bounding box center [311, 118] width 84 height 17
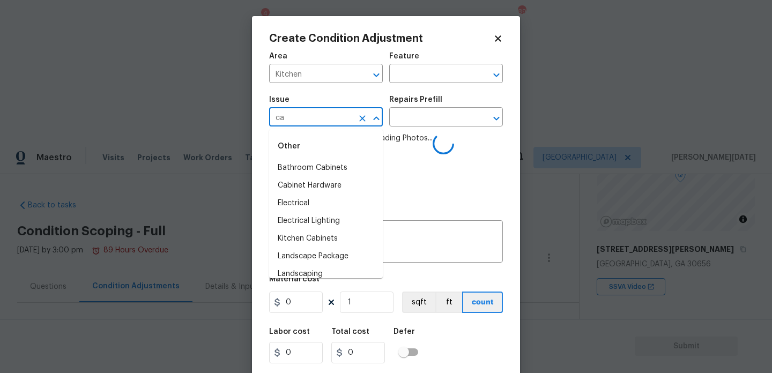
type input "cab"
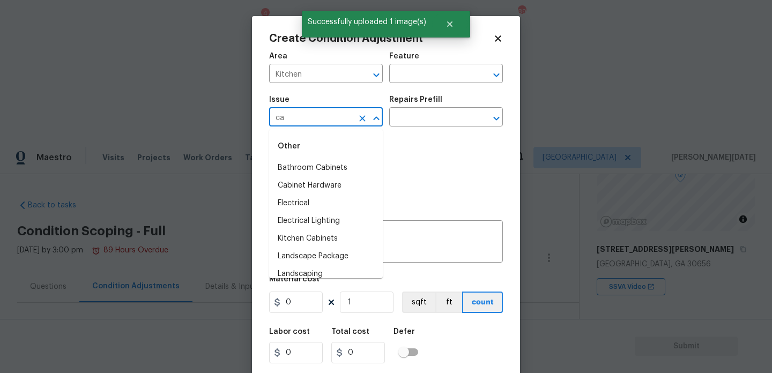
type input "cab"
click at [333, 204] on li "Kitchen Cabinets" at bounding box center [326, 204] width 114 height 18
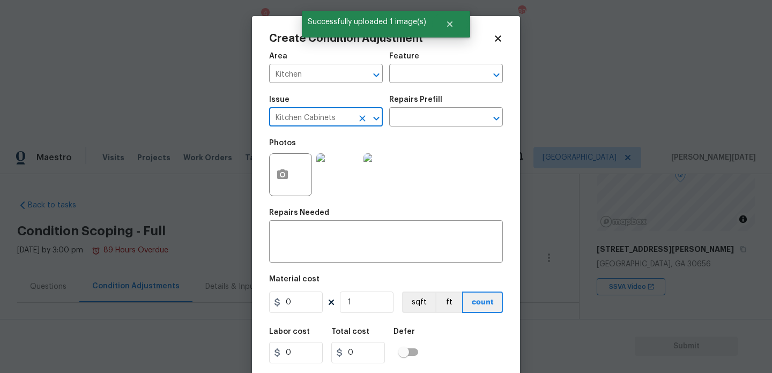
type input "Kitchen Cabinets"
click at [416, 127] on div "Issue Kitchen Cabinets ​ Repairs Prefill ​" at bounding box center [386, 111] width 234 height 43
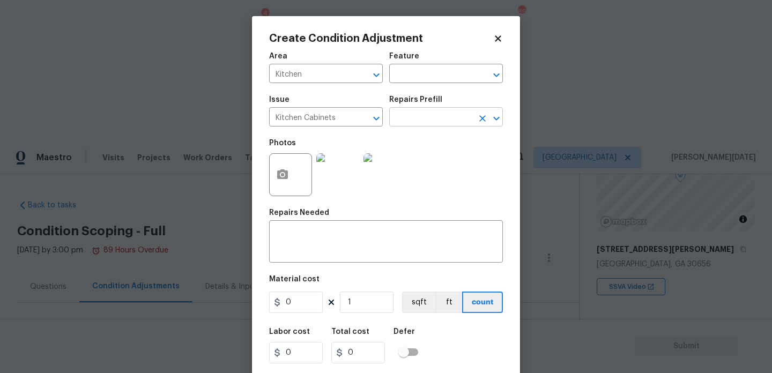
click at [422, 126] on input "text" at bounding box center [431, 118] width 84 height 17
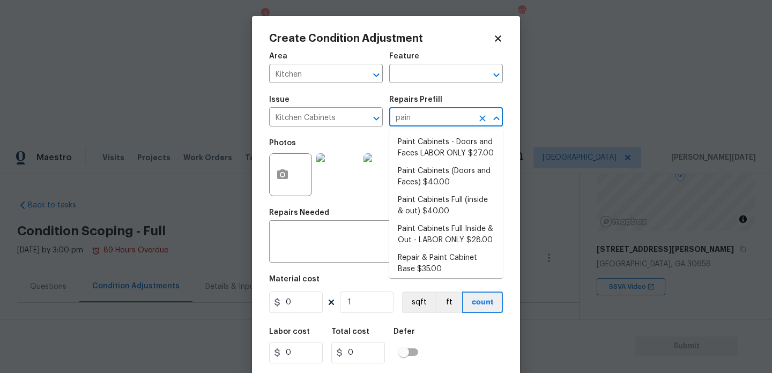
type input "paint"
click at [442, 208] on li "Paint Cabinets Full (inside & out) $40.00" at bounding box center [446, 206] width 114 height 29
type input "Cabinets"
type textarea "Prep, sand, mask and apply 2 coats of paint to the kitchen cabinet doors, inter…"
type input "40"
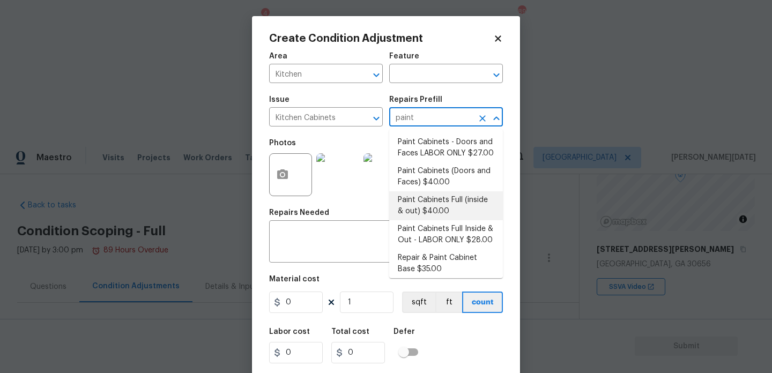
type input "40"
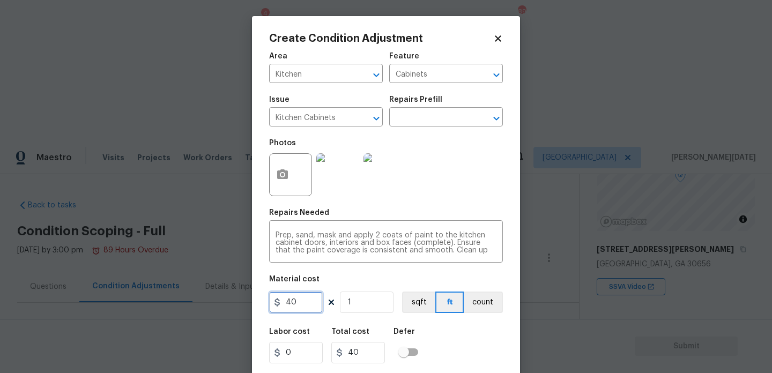
drag, startPoint x: 311, startPoint y: 306, endPoint x: 193, endPoint y: 305, distance: 117.5
click at [193, 305] on div "Create Condition Adjustment Area Kitchen ​ Feature Cabinets ​ Issue Kitchen Cab…" at bounding box center [386, 186] width 772 height 373
type input "1200"
click at [477, 189] on div "Photos" at bounding box center [386, 168] width 234 height 70
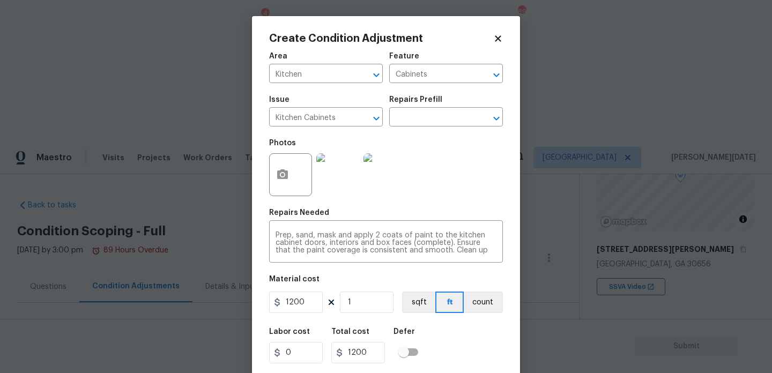
scroll to position [27, 0]
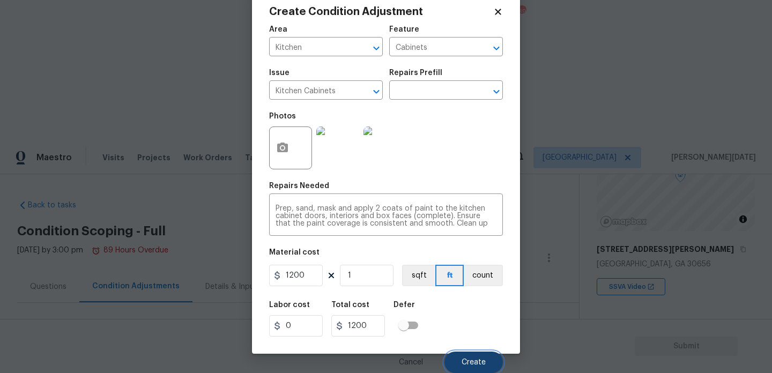
click at [467, 366] on span "Create" at bounding box center [474, 363] width 24 height 8
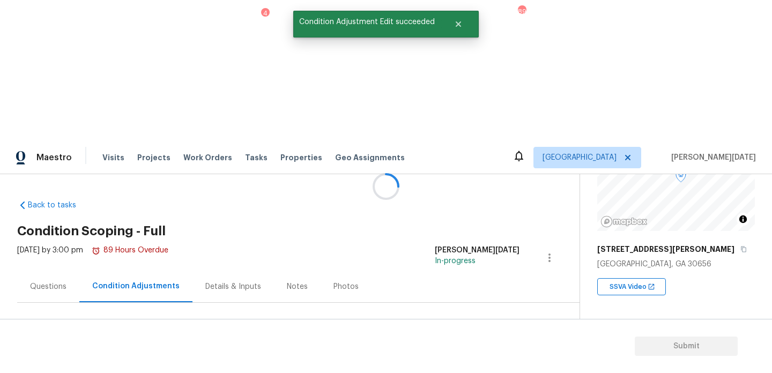
scroll to position [0, 0]
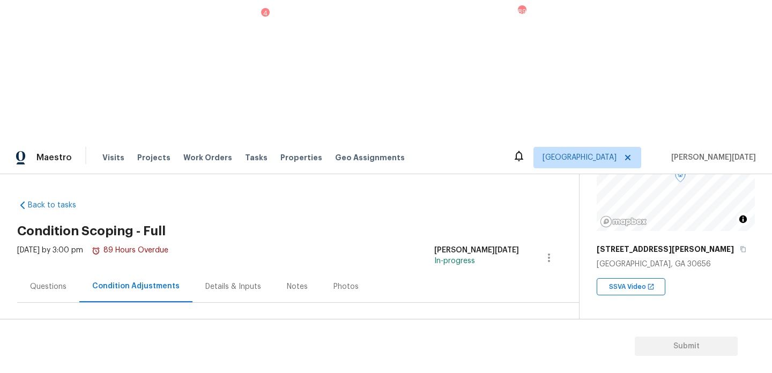
click at [479, 357] on button "Add Condition Adjustment" at bounding box center [492, 368] width 121 height 23
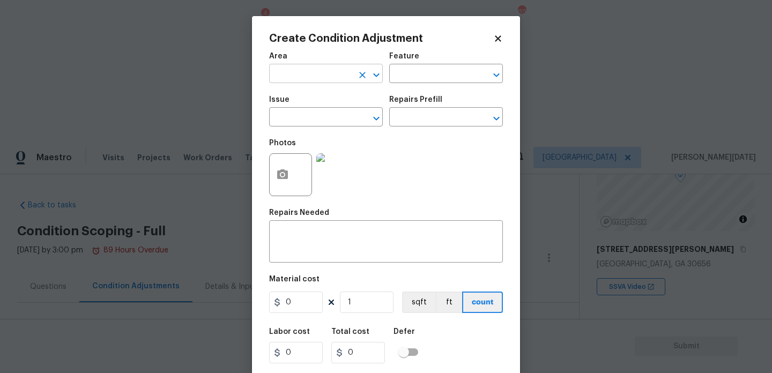
click at [303, 80] on input "text" at bounding box center [311, 75] width 84 height 17
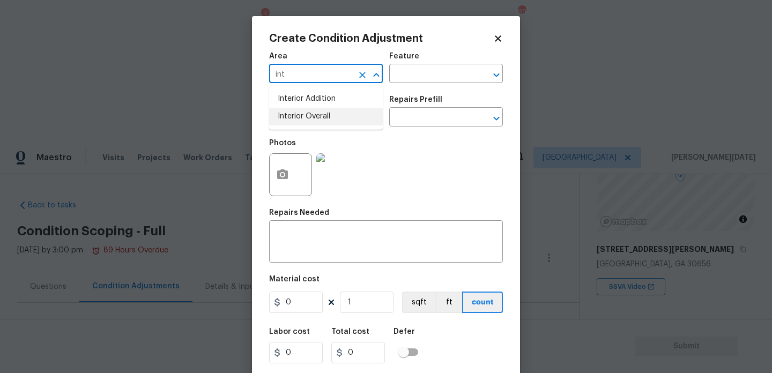
click at [311, 116] on li "Interior Overall" at bounding box center [326, 117] width 114 height 18
type input "Interior Overall"
click at [311, 116] on input "text" at bounding box center [311, 118] width 84 height 17
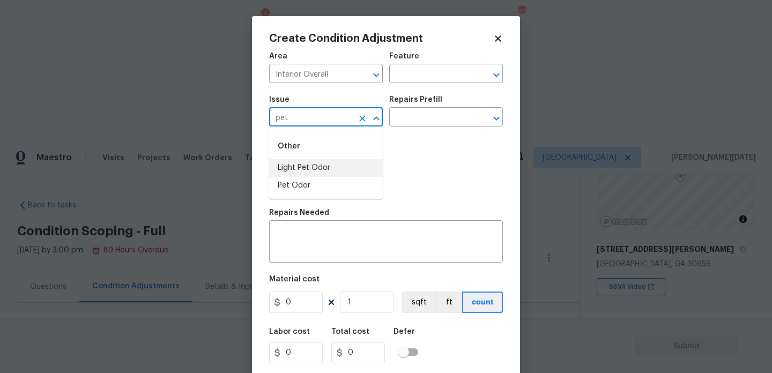
click at [325, 172] on li "Light Pet Odor" at bounding box center [326, 168] width 114 height 18
type input "Light Pet Odor"
click at [437, 111] on input "text" at bounding box center [431, 118] width 84 height 17
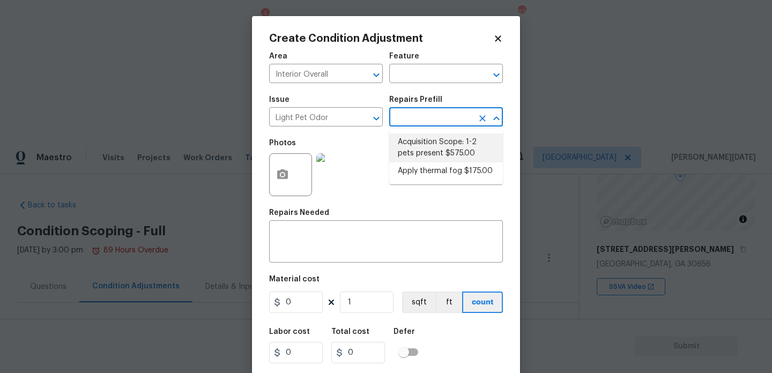
click at [437, 144] on li "Acquisition Scope: 1-2 pets present $575.00" at bounding box center [446, 148] width 114 height 29
type textarea "Acquisition Scope: 1-2 pets present"
type input "575"
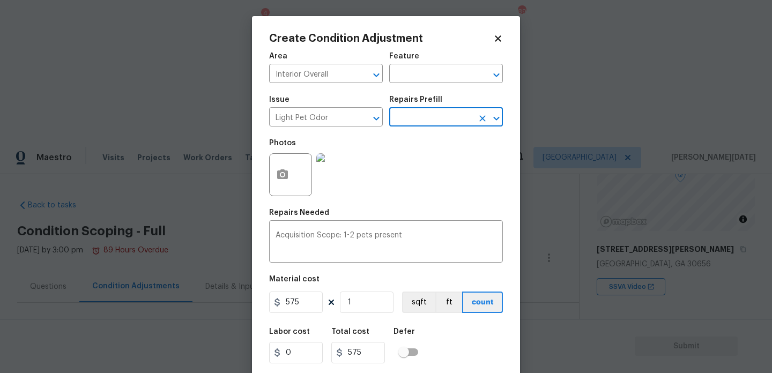
scroll to position [27, 0]
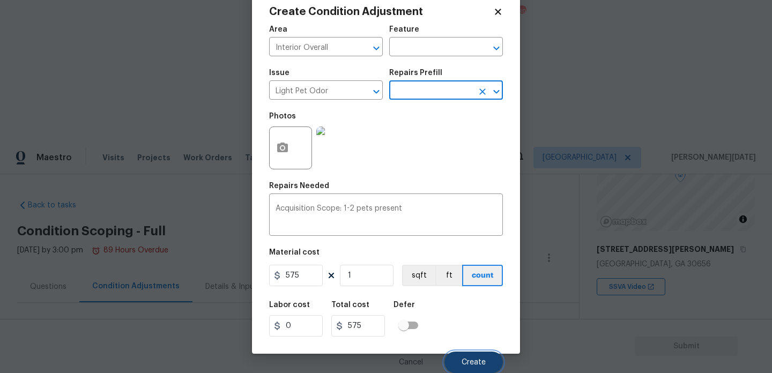
click at [475, 359] on span "Create" at bounding box center [474, 363] width 24 height 8
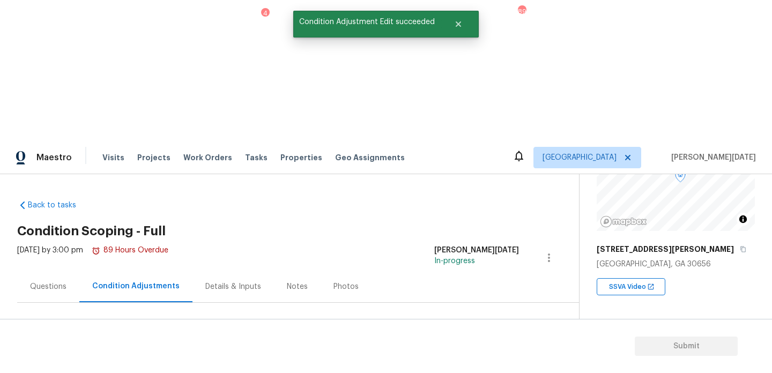
scroll to position [0, 0]
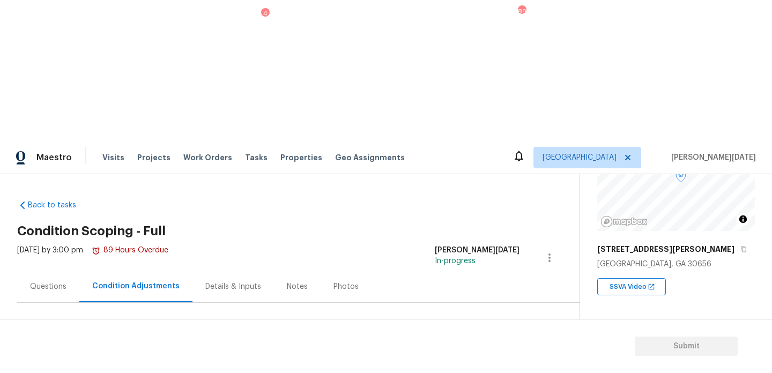
click at [495, 363] on span "Add Condition Adjustment" at bounding box center [493, 368] width 108 height 10
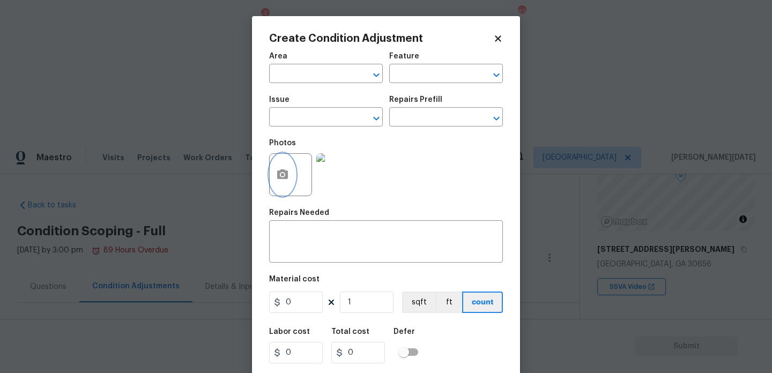
click at [281, 171] on icon "button" at bounding box center [282, 175] width 11 height 10
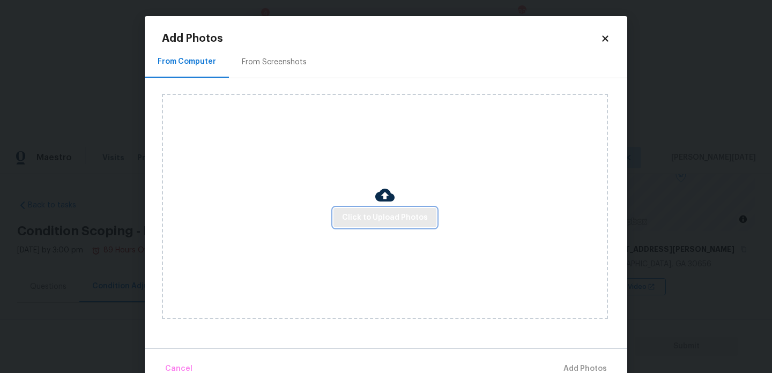
click at [369, 220] on span "Click to Upload Photos" at bounding box center [385, 217] width 86 height 13
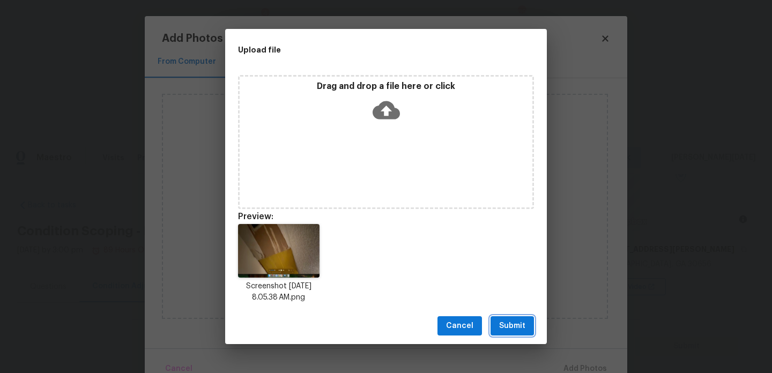
click at [521, 326] on span "Submit" at bounding box center [512, 326] width 26 height 13
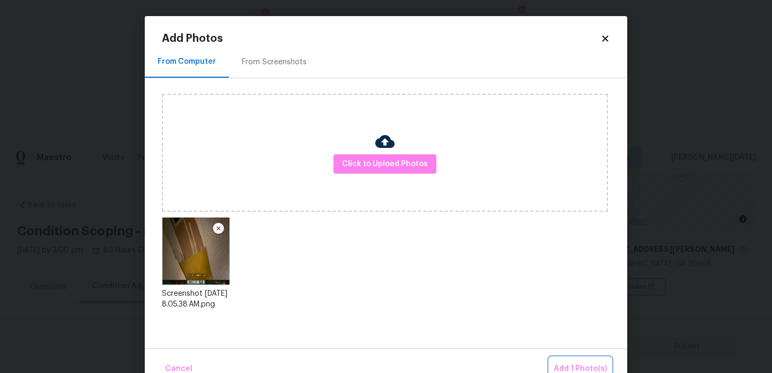
click at [579, 363] on span "Add 1 Photo(s)" at bounding box center [580, 369] width 53 height 13
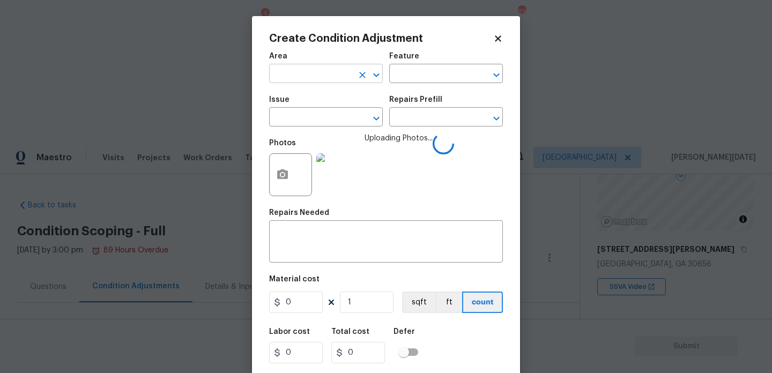
click at [291, 73] on input "text" at bounding box center [311, 75] width 84 height 17
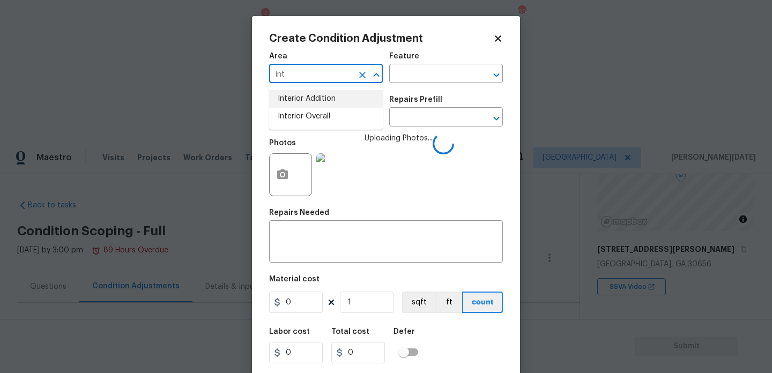
click at [312, 117] on li "Interior Overall" at bounding box center [326, 117] width 114 height 18
type input "Interior Overall"
click at [312, 117] on input "text" at bounding box center [311, 118] width 84 height 17
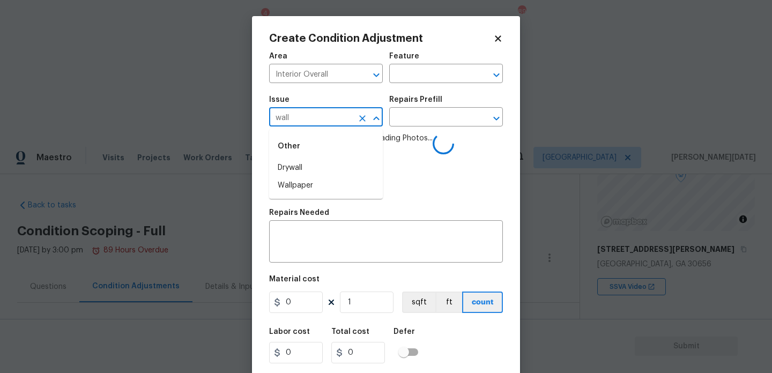
type input "walls"
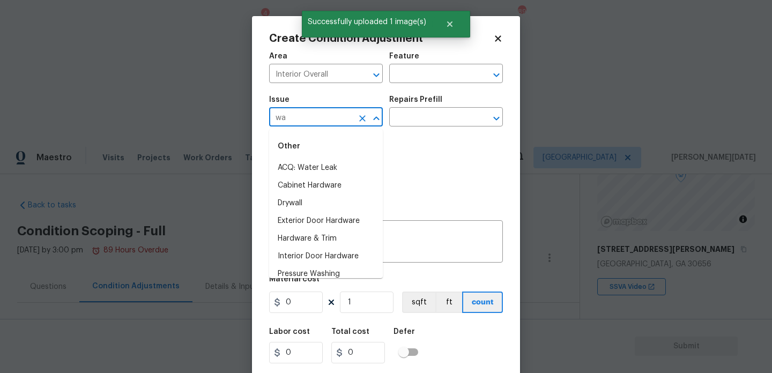
type input "w"
type input "dr"
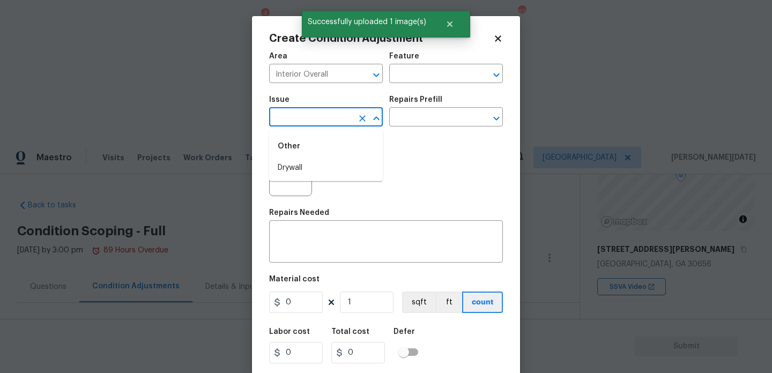
type input "y"
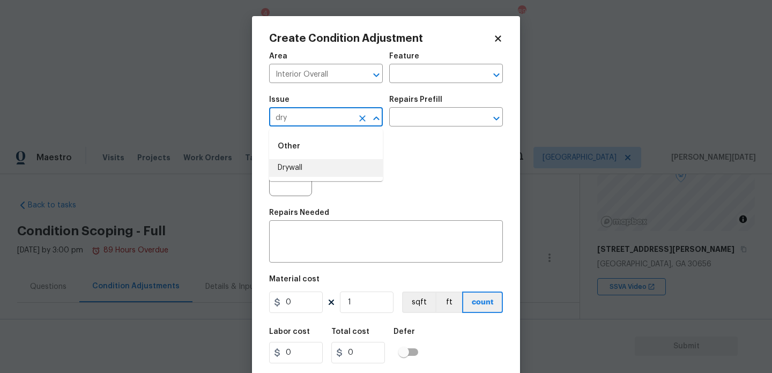
click at [308, 172] on li "Drywall" at bounding box center [326, 168] width 114 height 18
type input "Drywall"
click at [411, 76] on input "text" at bounding box center [431, 75] width 84 height 17
type input "w"
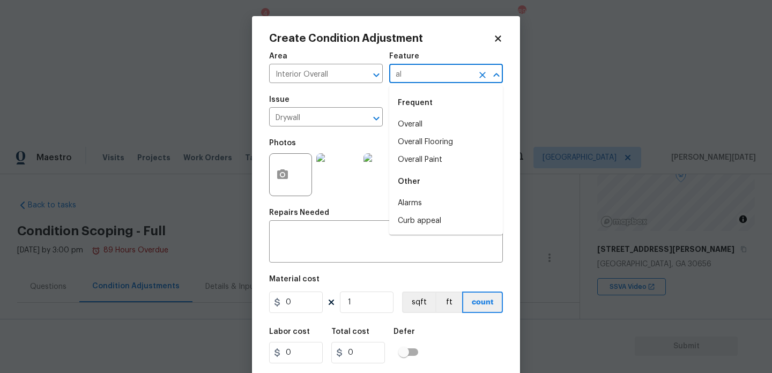
type input "a"
click at [431, 139] on li "Walls and Ceiling" at bounding box center [446, 143] width 114 height 18
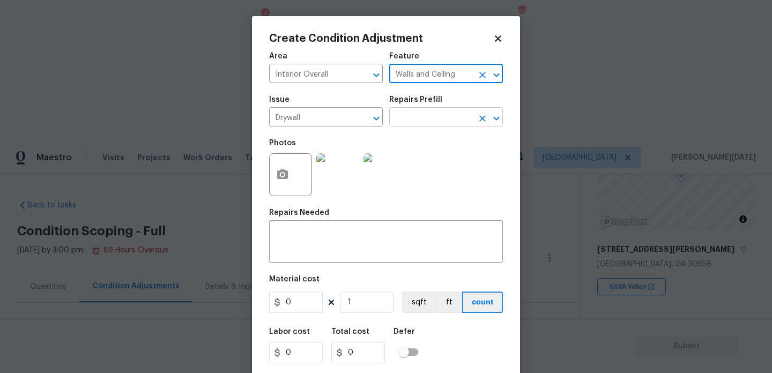
type input "Walls and Ceiling"
click at [454, 118] on input "text" at bounding box center [431, 118] width 84 height 17
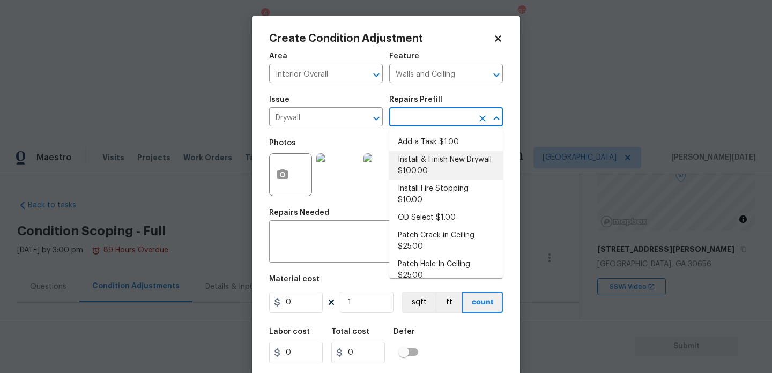
click at [451, 161] on li "Install & Finish New Drywall $100.00" at bounding box center [446, 165] width 114 height 29
type textarea "Remove the existing damaged drywall and replace with new. Ensure that the new d…"
type input "100"
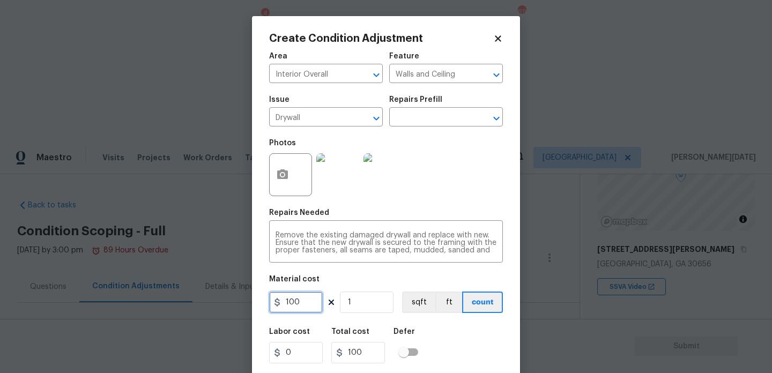
click at [306, 310] on input "100" at bounding box center [296, 302] width 54 height 21
type input "1500"
click at [451, 180] on div "Photos" at bounding box center [386, 168] width 234 height 70
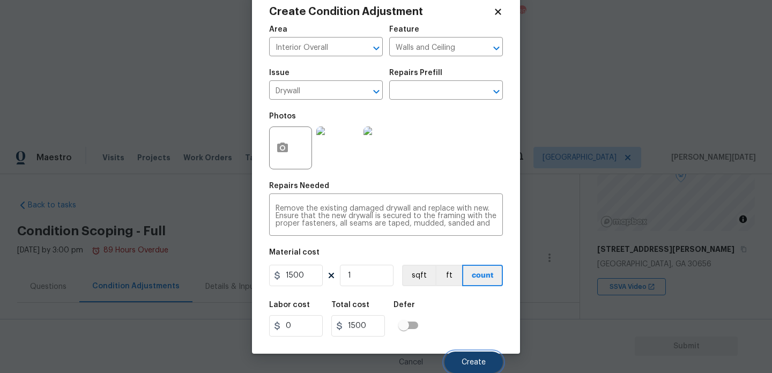
click at [479, 354] on button "Create" at bounding box center [474, 362] width 58 height 21
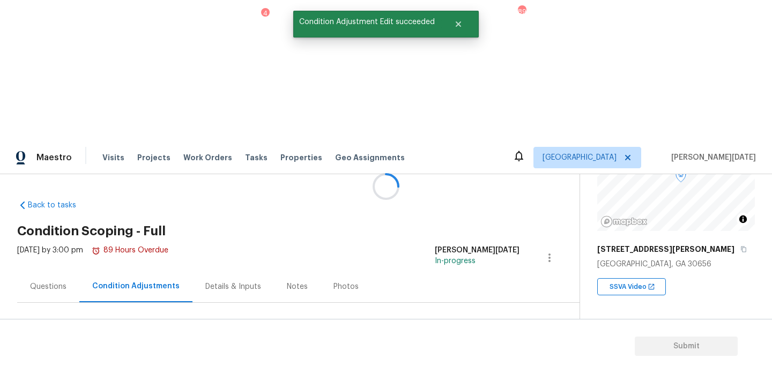
scroll to position [0, 0]
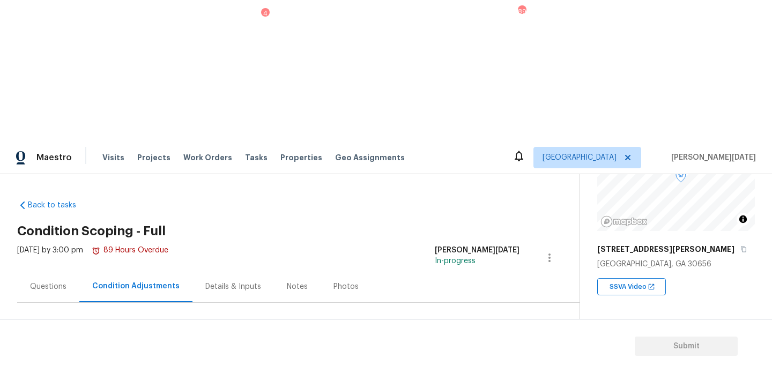
click at [506, 363] on span "Add Condition Adjustment" at bounding box center [493, 368] width 108 height 10
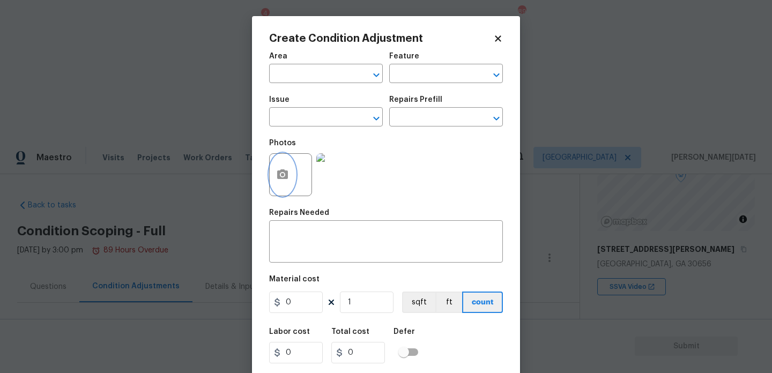
click at [284, 168] on button "button" at bounding box center [283, 175] width 26 height 42
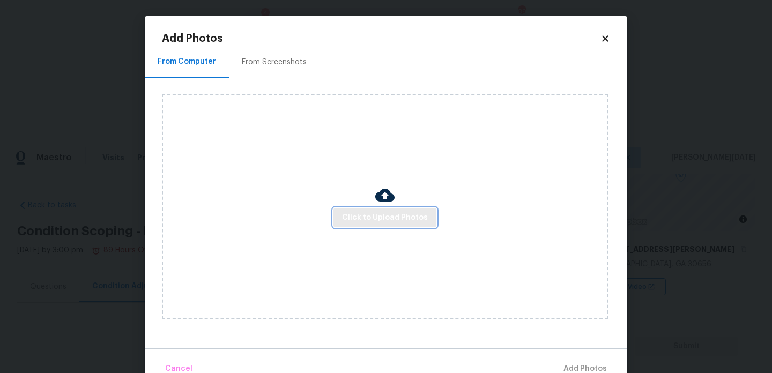
click at [384, 223] on span "Click to Upload Photos" at bounding box center [385, 217] width 86 height 13
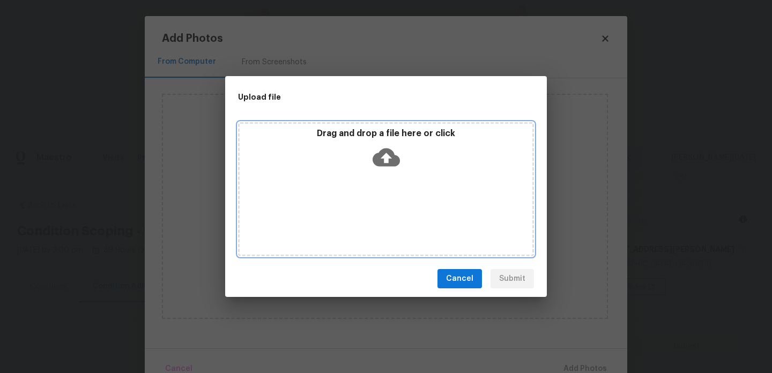
click at [384, 223] on div "Drag and drop a file here or click" at bounding box center [386, 189] width 296 height 134
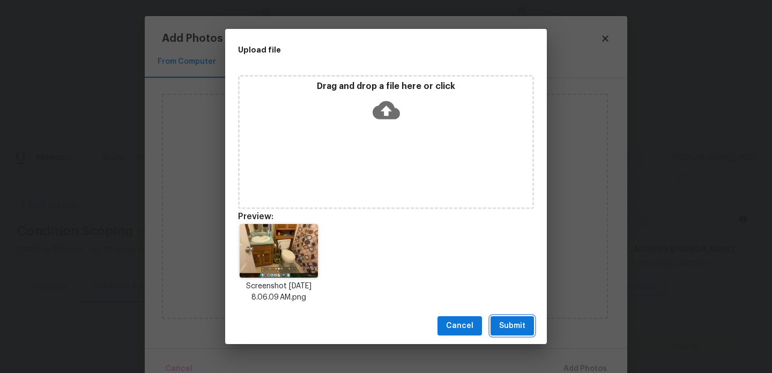
click at [513, 326] on span "Submit" at bounding box center [512, 326] width 26 height 13
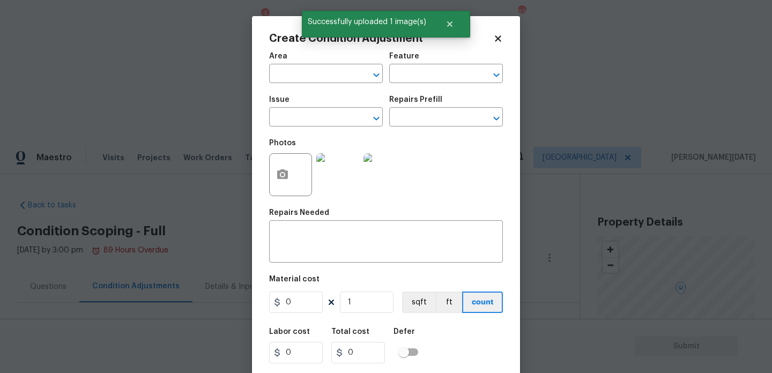
scroll to position [113, 0]
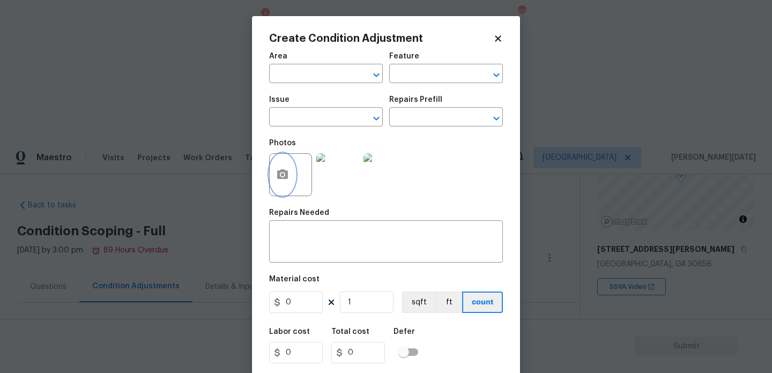
click at [281, 181] on icon "button" at bounding box center [282, 174] width 13 height 13
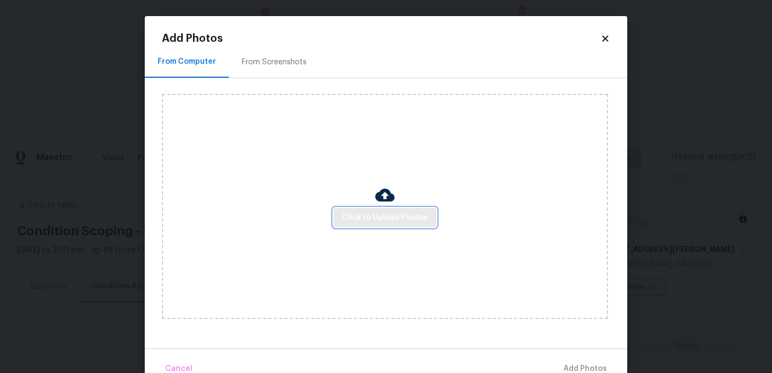
click at [354, 215] on span "Click to Upload Photos" at bounding box center [385, 217] width 86 height 13
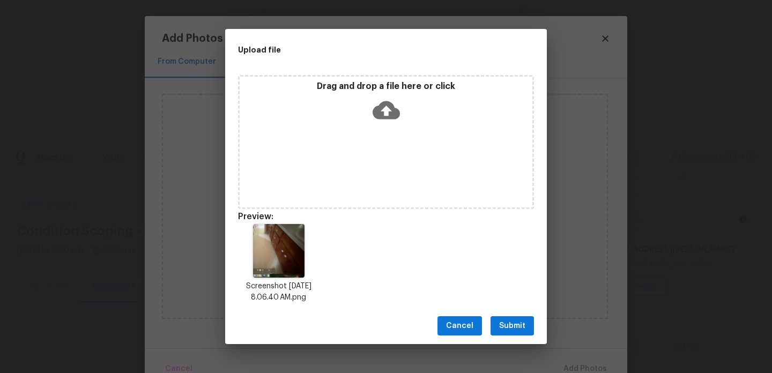
click at [499, 325] on span "Submit" at bounding box center [512, 326] width 26 height 13
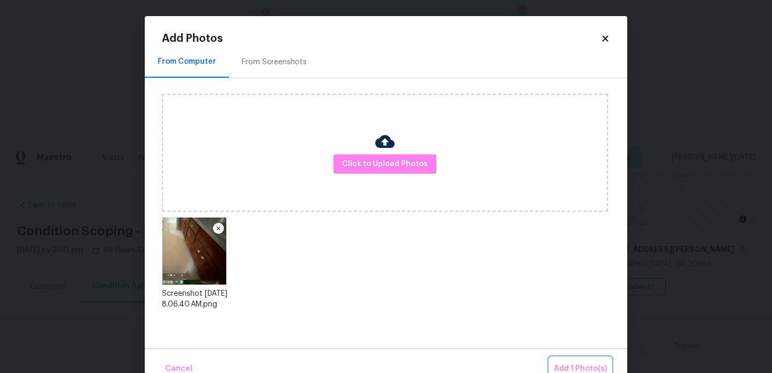
click at [578, 367] on span "Add 1 Photo(s)" at bounding box center [580, 369] width 53 height 13
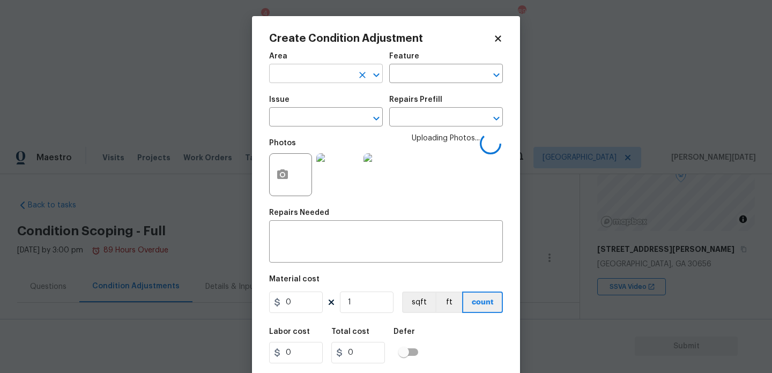
click at [304, 70] on input "text" at bounding box center [311, 75] width 84 height 17
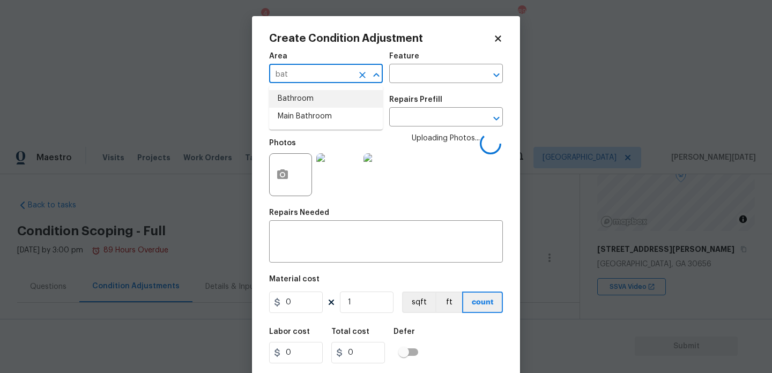
click at [304, 105] on li "Bathroom" at bounding box center [326, 99] width 114 height 18
type input "Bathroom"
click at [304, 116] on input "text" at bounding box center [311, 118] width 84 height 17
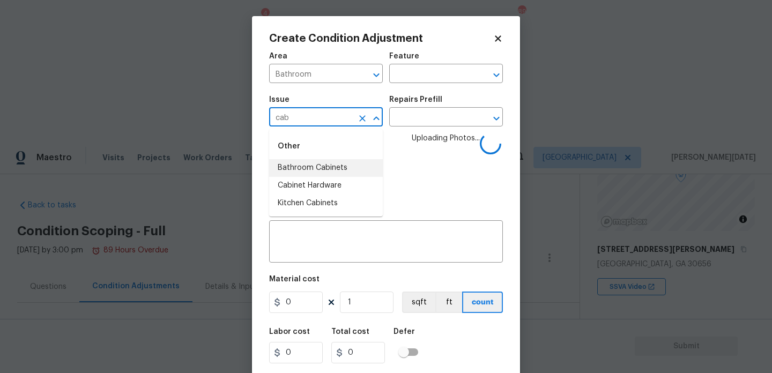
click at [335, 172] on li "Bathroom Cabinets" at bounding box center [326, 168] width 114 height 18
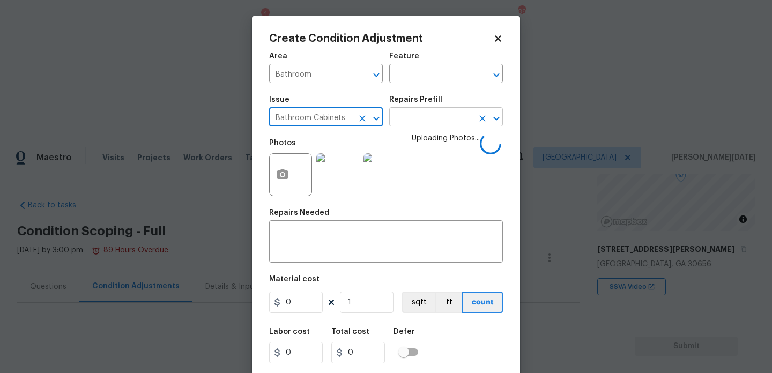
type input "Bathroom Cabinets"
click at [424, 120] on input "text" at bounding box center [431, 118] width 84 height 17
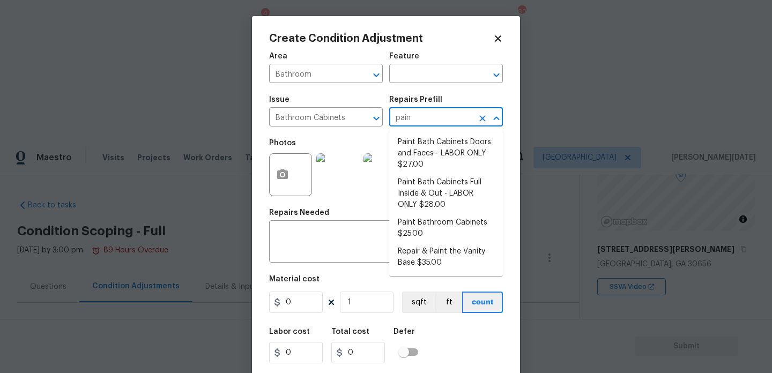
type input "paint"
click at [440, 188] on li "Paint Bath Cabinets Full Inside & Out - LABOR ONLY $28.00" at bounding box center [446, 194] width 114 height 40
type input "Cabinets"
type input "28"
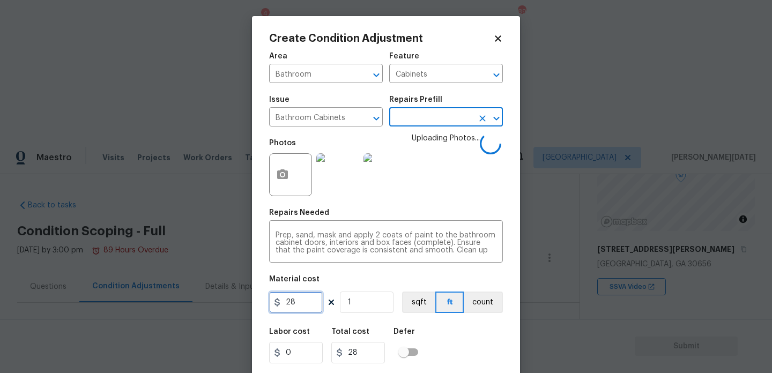
drag, startPoint x: 306, startPoint y: 310, endPoint x: 212, endPoint y: 306, distance: 93.9
click at [212, 306] on div "Create Condition Adjustment Area Bathroom ​ Feature Cabinets ​ Issue Bathroom C…" at bounding box center [386, 186] width 772 height 373
type input "1000"
click at [490, 188] on div "Photos Uploading Photos..." at bounding box center [386, 168] width 234 height 70
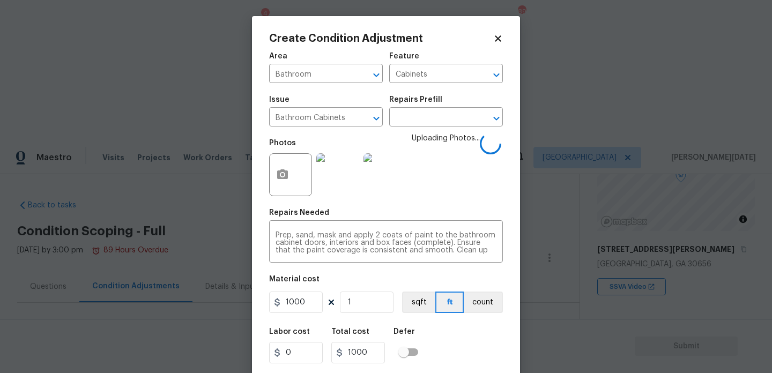
scroll to position [27, 0]
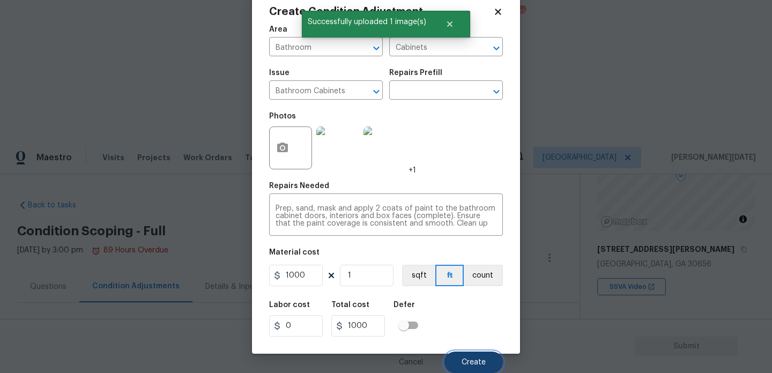
click at [463, 359] on span "Create" at bounding box center [474, 363] width 24 height 8
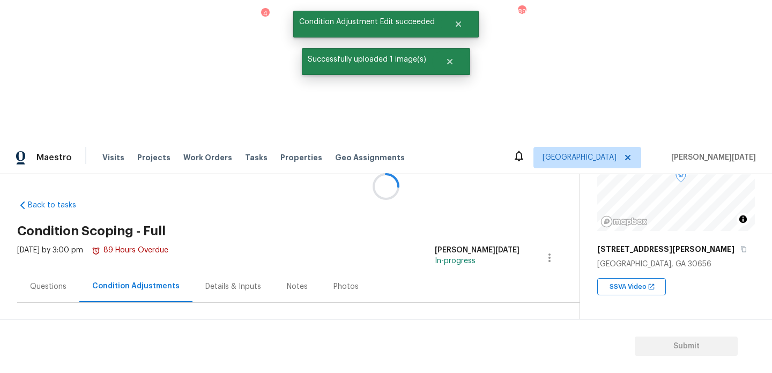
scroll to position [0, 0]
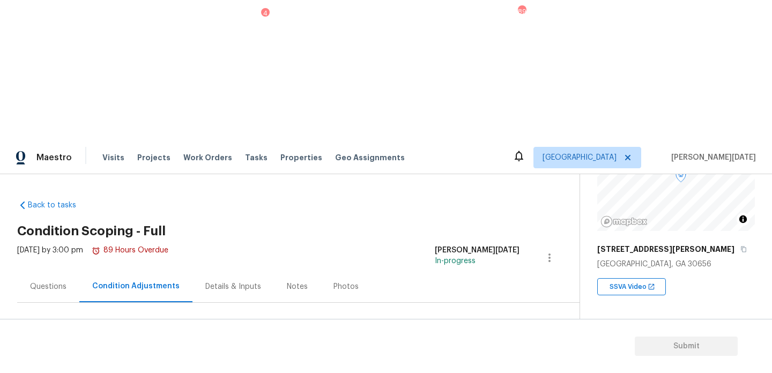
click at [472, 363] on span "Add Condition Adjustment" at bounding box center [493, 368] width 108 height 10
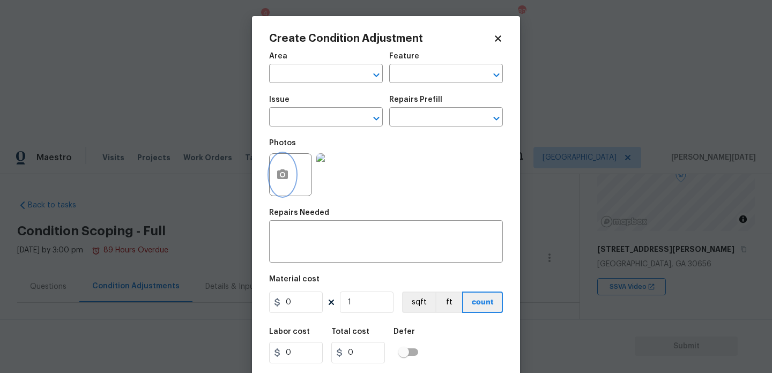
click at [271, 173] on button "button" at bounding box center [283, 175] width 26 height 42
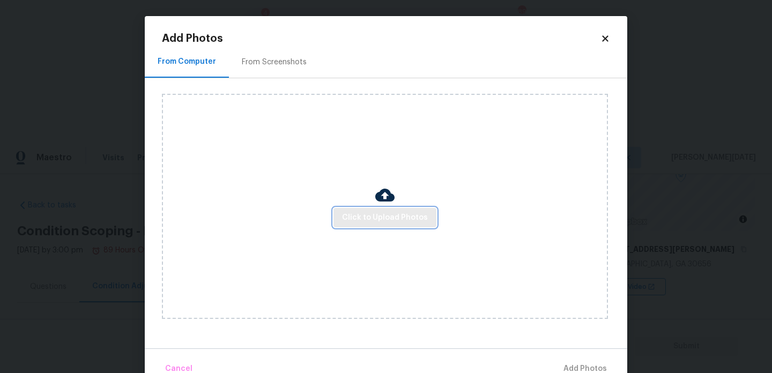
click at [358, 225] on button "Click to Upload Photos" at bounding box center [385, 218] width 103 height 20
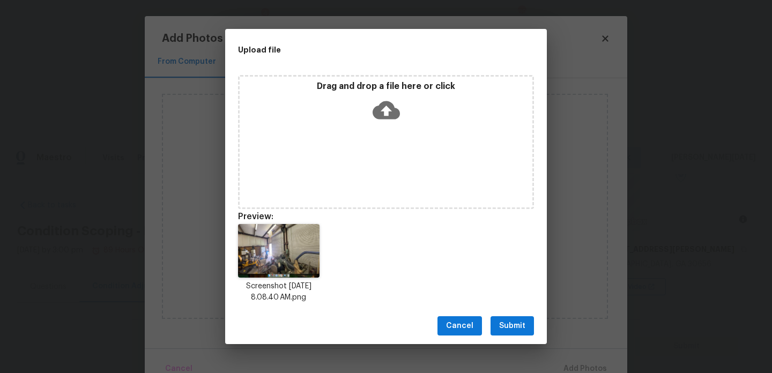
click at [515, 323] on span "Submit" at bounding box center [512, 326] width 26 height 13
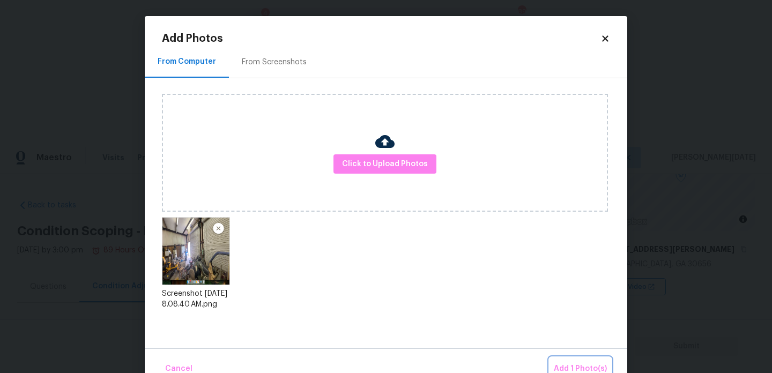
click at [571, 363] on span "Add 1 Photo(s)" at bounding box center [580, 369] width 53 height 13
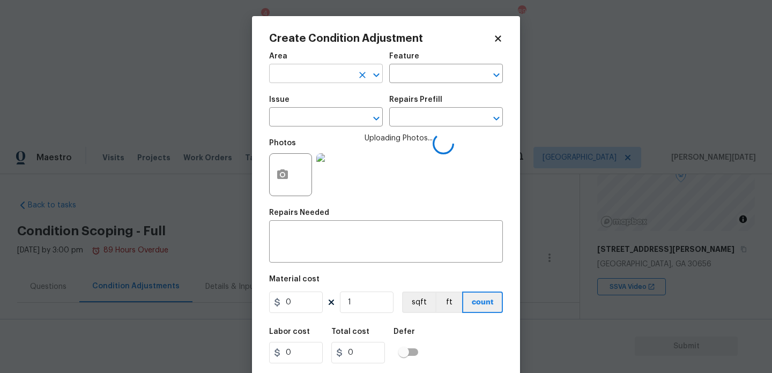
click at [283, 72] on input "text" at bounding box center [311, 75] width 84 height 17
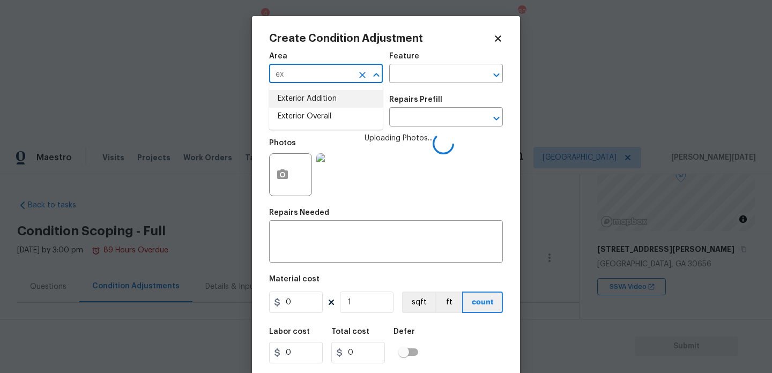
click at [300, 107] on li "Exterior Addition" at bounding box center [326, 99] width 114 height 18
type input "Exterior Addition"
click at [301, 111] on input "text" at bounding box center [311, 118] width 84 height 17
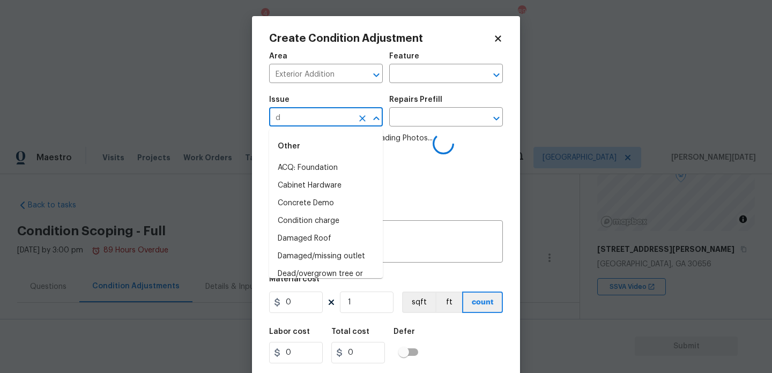
type input "de"
type input "mo"
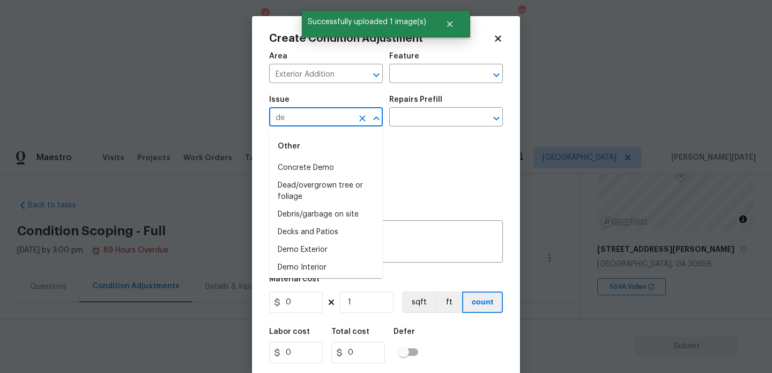
type input "dem"
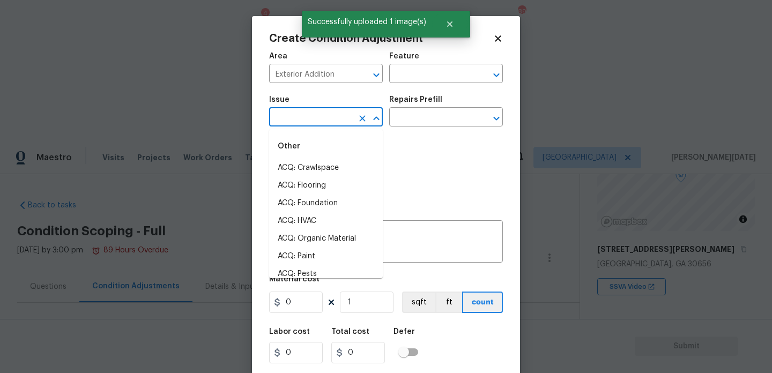
type input "o"
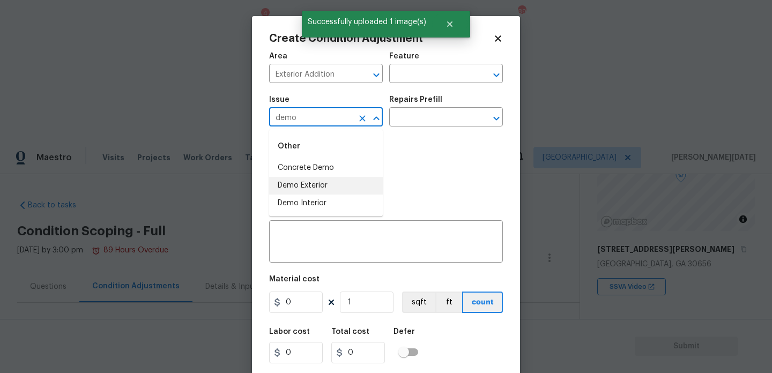
click at [312, 192] on li "Demo Exterior" at bounding box center [326, 186] width 114 height 18
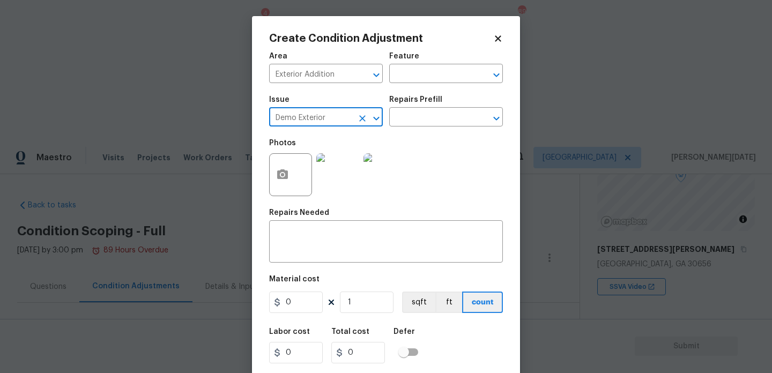
type input "Demo Exterior"
click at [417, 129] on div "Issue Demo Exterior ​ Repairs Prefill ​" at bounding box center [386, 111] width 234 height 43
click at [431, 123] on input "text" at bounding box center [431, 118] width 84 height 17
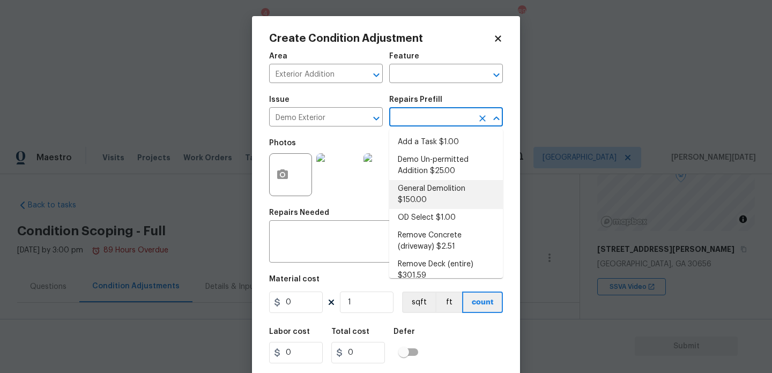
click at [437, 192] on li "General Demolition $150.00" at bounding box center [446, 194] width 114 height 29
type input "Demolition"
type textarea "Decks, sheds, above ground pools,"
type input "150"
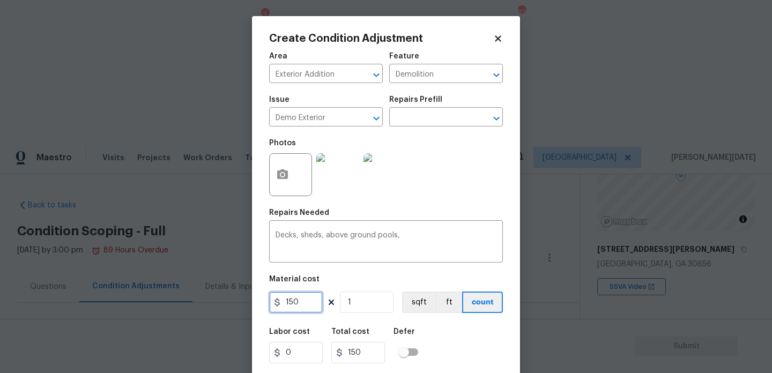
drag, startPoint x: 307, startPoint y: 304, endPoint x: 196, endPoint y: 300, distance: 111.6
click at [196, 300] on div "Create Condition Adjustment Area Exterior Addition ​ Feature Demolition ​ Issue…" at bounding box center [386, 186] width 772 height 373
type input "4000"
click at [467, 192] on div "Photos" at bounding box center [386, 168] width 234 height 70
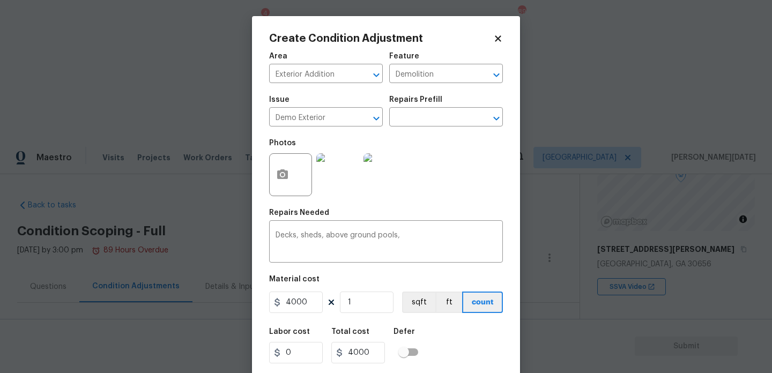
scroll to position [27, 0]
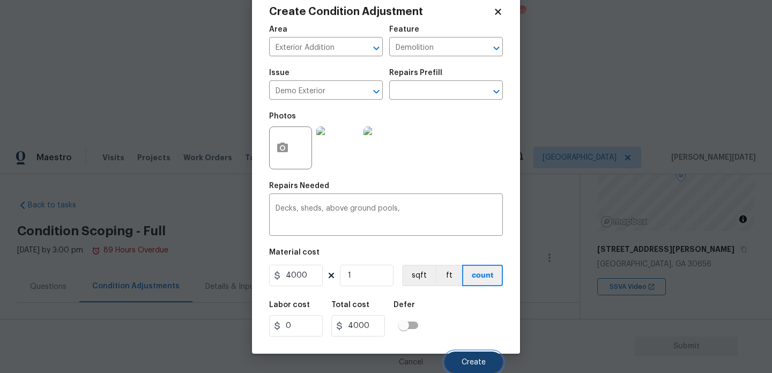
click at [467, 371] on button "Create" at bounding box center [474, 362] width 58 height 21
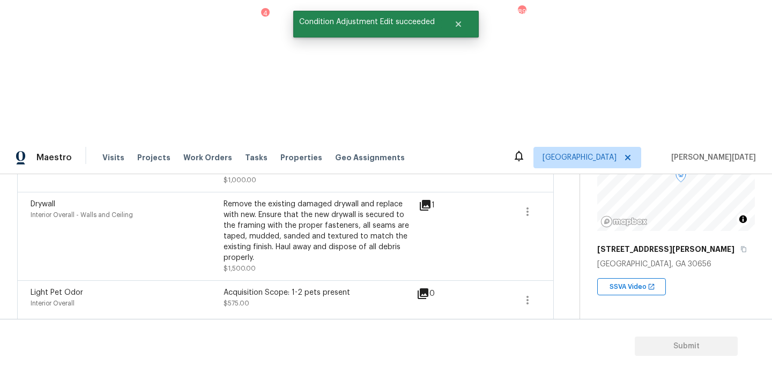
scroll to position [202, 0]
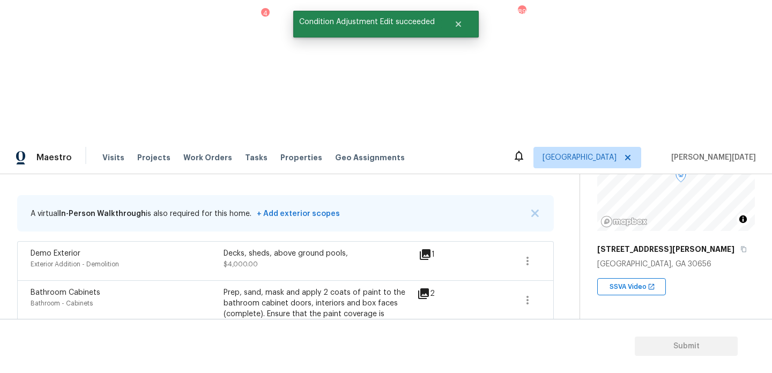
copy span "1792"
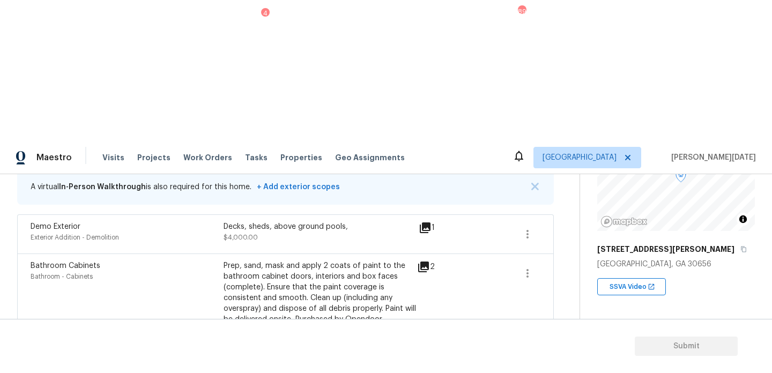
scroll to position [167, 0]
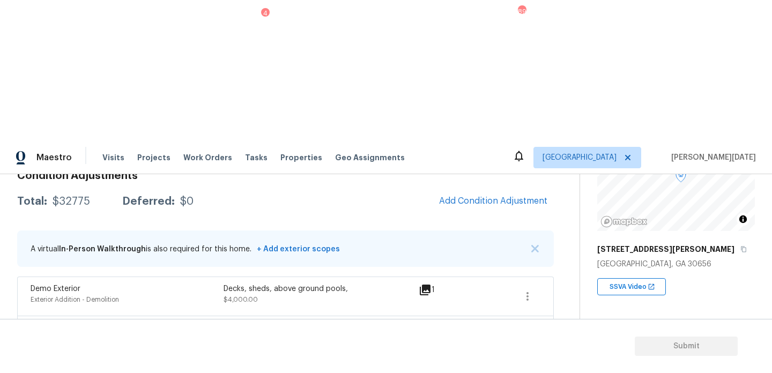
click at [483, 196] on span "Add Condition Adjustment" at bounding box center [493, 201] width 108 height 10
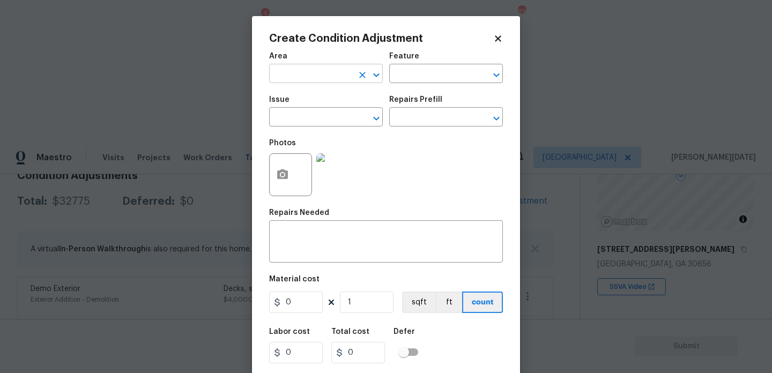
click at [273, 82] on input "text" at bounding box center [311, 75] width 84 height 17
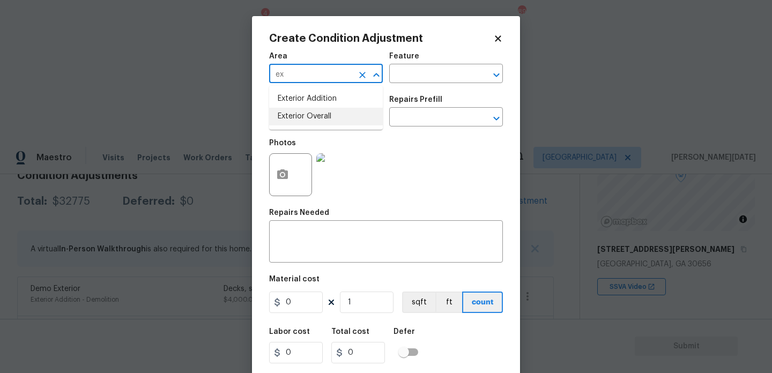
click at [289, 111] on li "Exterior Overall" at bounding box center [326, 117] width 114 height 18
type input "Exterior Overall"
click at [289, 111] on input "text" at bounding box center [311, 118] width 84 height 17
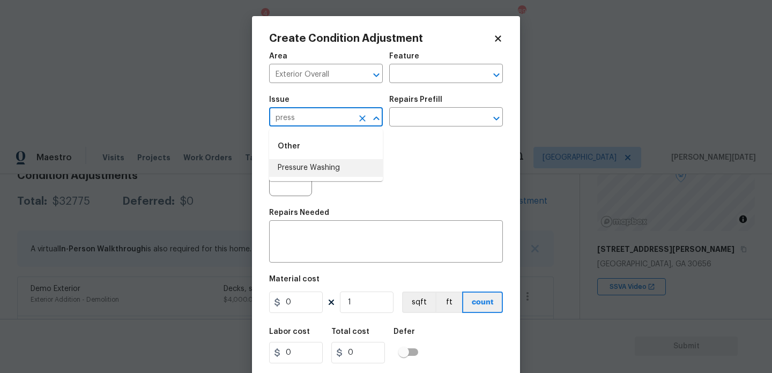
click at [315, 167] on li "Pressure Washing" at bounding box center [326, 168] width 114 height 18
type input "Pressure Washing"
click at [425, 124] on input "text" at bounding box center [431, 118] width 84 height 17
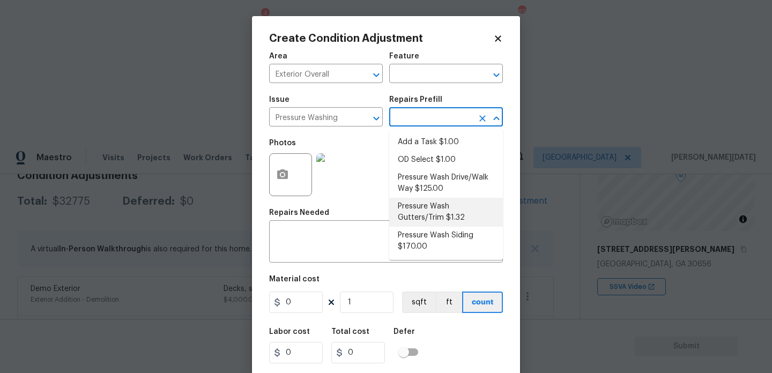
click at [435, 199] on li "Pressure Wash Gutters/Trim $1.32" at bounding box center [446, 212] width 114 height 29
type input "Siding"
type textarea "Protect areas as needed for pressure washing. Pressure wash the gutters and tri…"
type input "1.32"
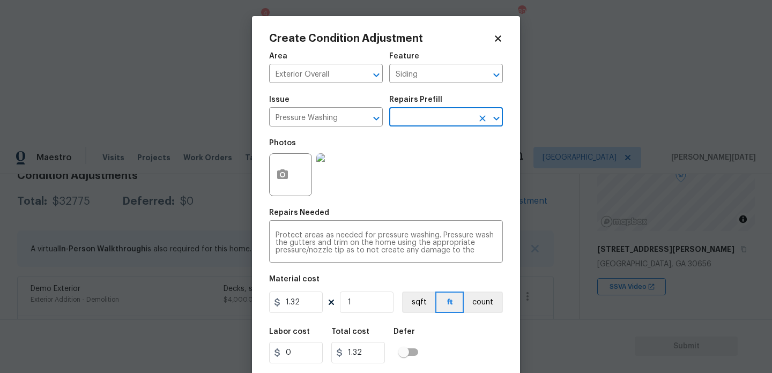
click at [436, 117] on input "text" at bounding box center [431, 118] width 84 height 17
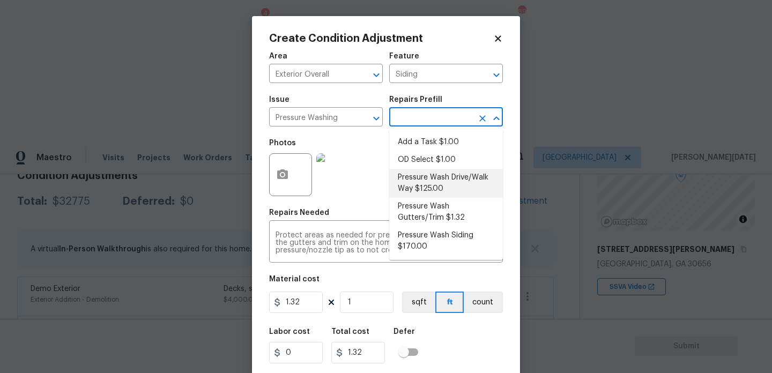
click at [437, 174] on li "Pressure Wash Drive/Walk Way $125.00" at bounding box center [446, 183] width 114 height 29
type textarea "Pressure wash the driveways/walkways as directed by the PM. Ensure that all deb…"
type input "125"
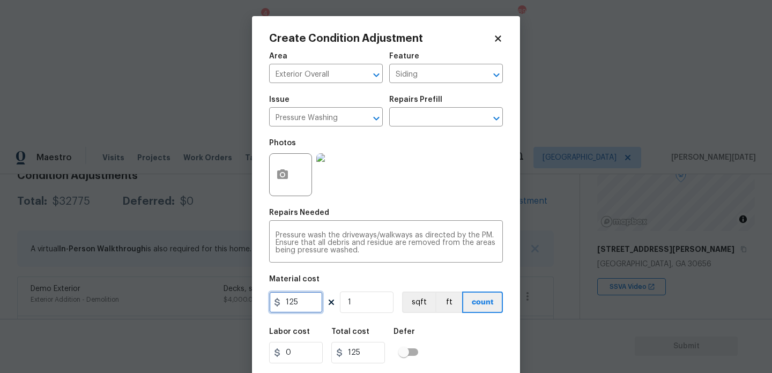
drag, startPoint x: 306, startPoint y: 305, endPoint x: 254, endPoint y: 304, distance: 52.6
click at [259, 305] on div "Create Condition Adjustment Area Exterior Overall ​ Feature Siding ​ Issue Pres…" at bounding box center [386, 198] width 268 height 365
type input "200"
click at [386, 214] on div "Repairs Needed" at bounding box center [386, 216] width 234 height 14
type input "200"
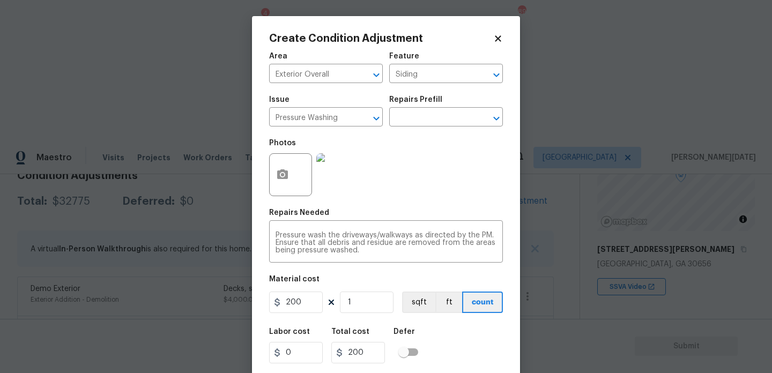
scroll to position [27, 0]
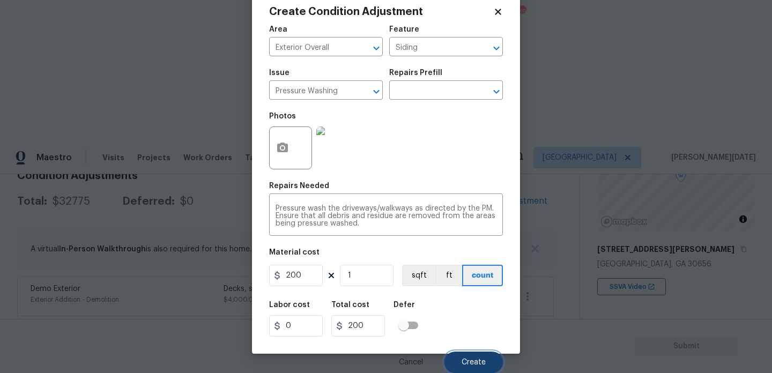
click at [463, 358] on button "Create" at bounding box center [474, 362] width 58 height 21
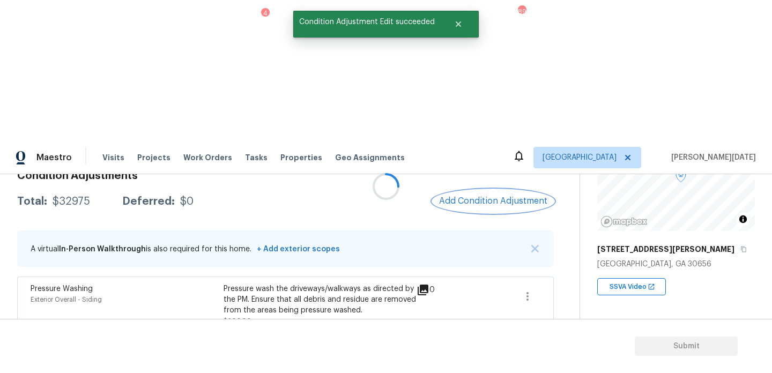
scroll to position [0, 0]
click at [507, 190] on button "Add Condition Adjustment" at bounding box center [493, 201] width 121 height 23
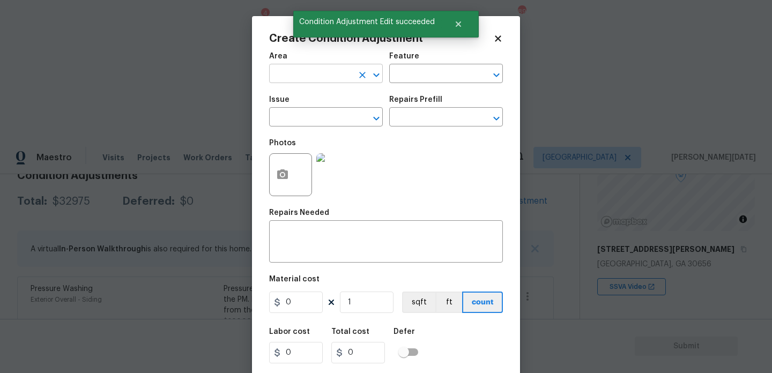
click at [291, 78] on input "text" at bounding box center [311, 75] width 84 height 17
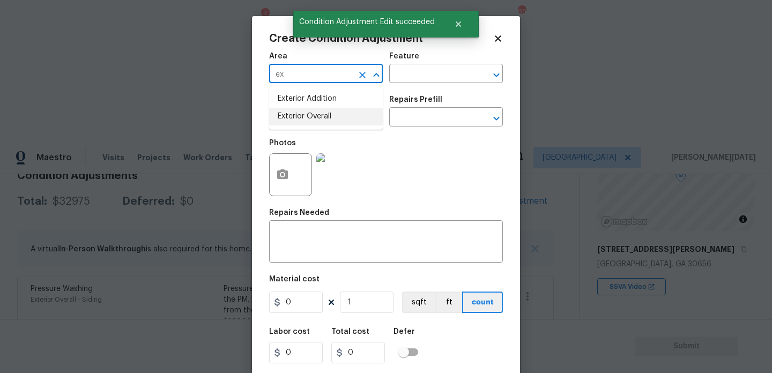
click at [301, 115] on li "Exterior Overall" at bounding box center [326, 117] width 114 height 18
type input "Exterior Overall"
click at [301, 115] on input "text" at bounding box center [311, 118] width 84 height 17
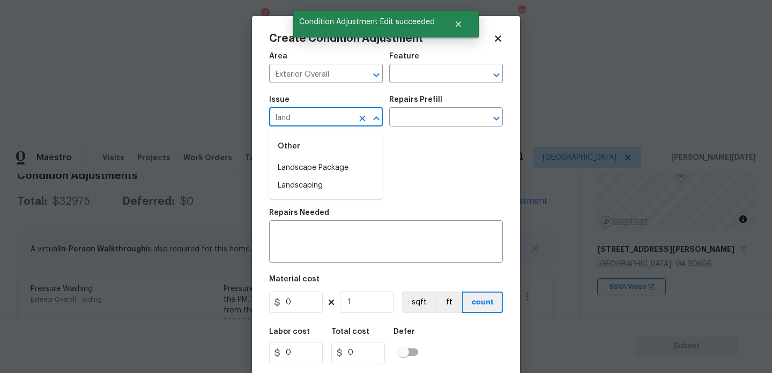
click at [315, 155] on div "Other" at bounding box center [326, 147] width 114 height 26
click at [318, 170] on li "Landscape Package" at bounding box center [326, 168] width 114 height 18
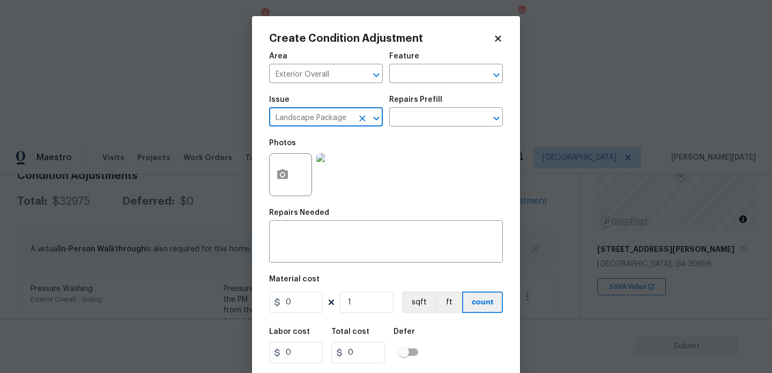
type input "Landscape Package"
click at [414, 131] on div "Issue Landscape Package ​ Repairs Prefill ​" at bounding box center [386, 111] width 234 height 43
click at [429, 124] on input "text" at bounding box center [431, 118] width 84 height 17
click at [441, 122] on input "text" at bounding box center [431, 118] width 84 height 17
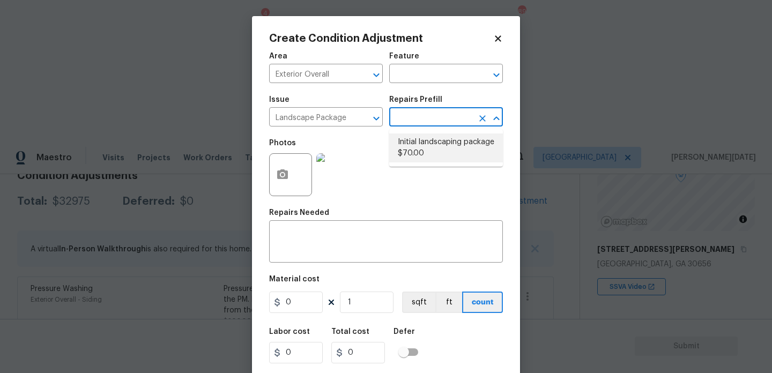
click at [437, 152] on li "Initial landscaping package $70.00" at bounding box center [446, 148] width 114 height 29
type input "Home Readiness Packages"
type textarea "Mowing of grass up to 6" in height. Mow, edge along driveways & sidewalks, trim…"
type input "70"
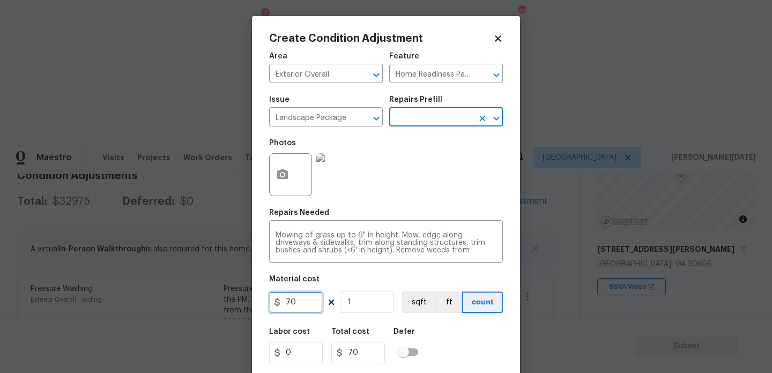
click at [313, 309] on input "70" at bounding box center [296, 302] width 54 height 21
type input "750"
click at [427, 209] on div "Area Exterior Overall ​ Feature Home Readiness Packages ​ Issue Landscape Packa…" at bounding box center [386, 223] width 234 height 354
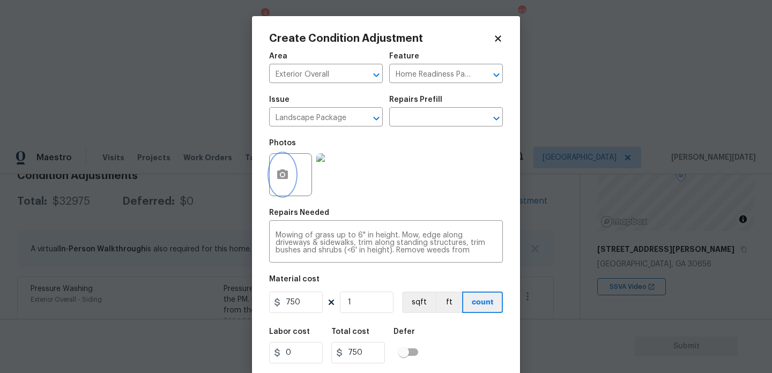
click at [282, 181] on icon "button" at bounding box center [282, 174] width 13 height 13
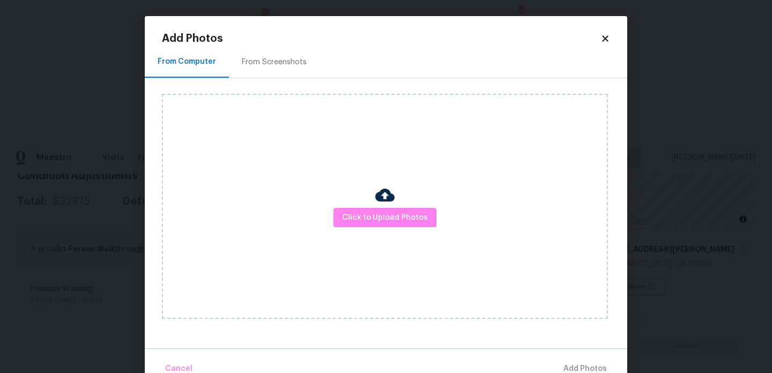
click at [271, 71] on div "From Screenshots" at bounding box center [274, 62] width 91 height 32
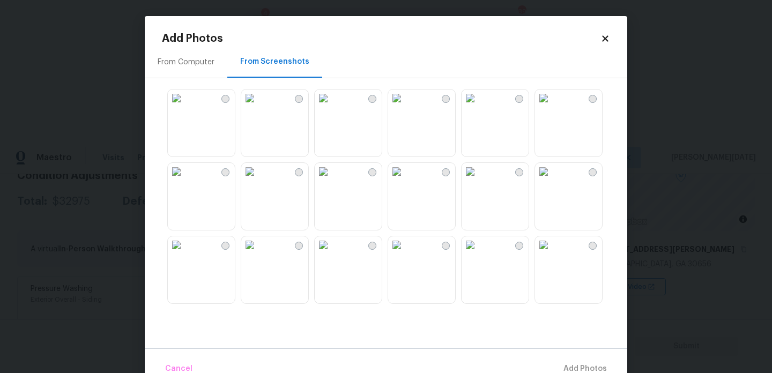
click at [406, 180] on img at bounding box center [396, 171] width 17 height 17
click at [479, 180] on img at bounding box center [470, 171] width 17 height 17
click at [553, 107] on img at bounding box center [543, 98] width 17 height 17
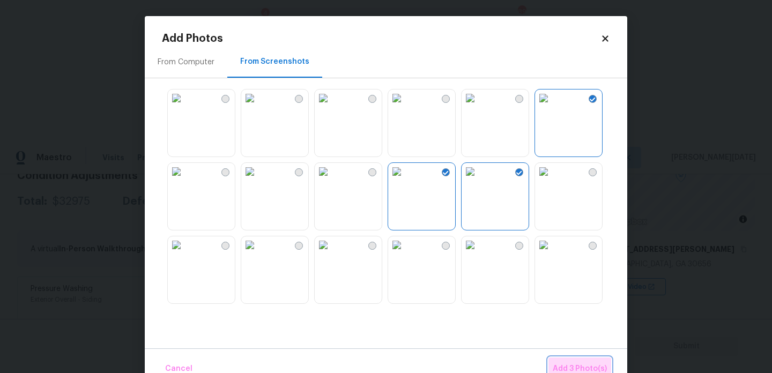
click at [571, 364] on span "Add 3 Photo(s)" at bounding box center [580, 369] width 54 height 13
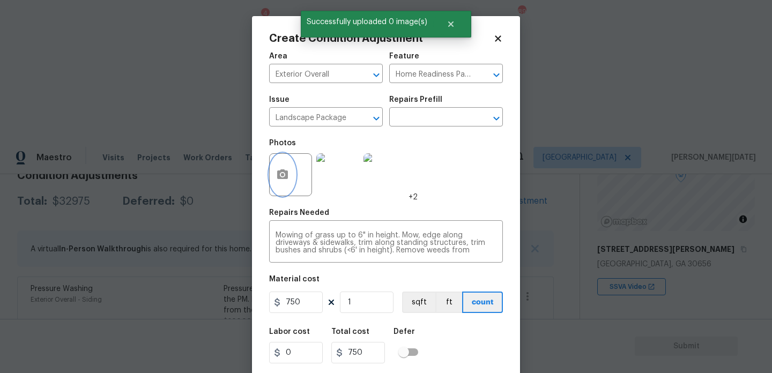
scroll to position [27, 0]
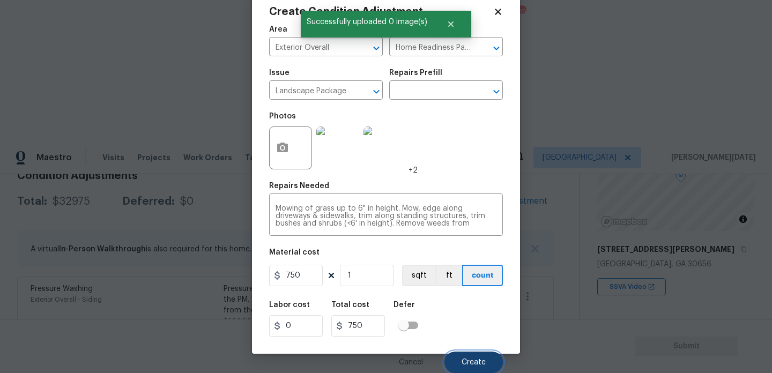
click at [471, 366] on button "Create" at bounding box center [474, 362] width 58 height 21
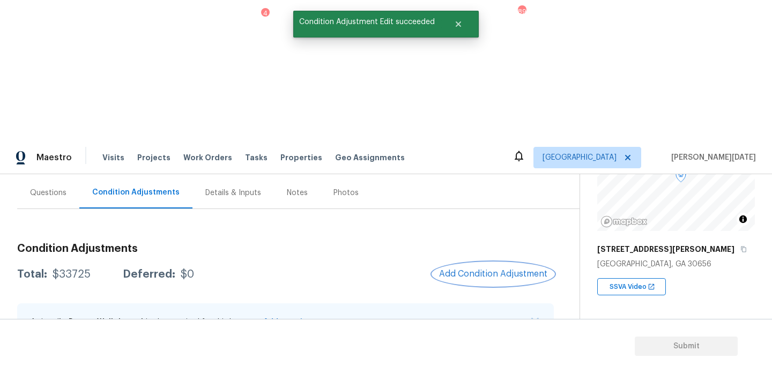
scroll to position [4, 0]
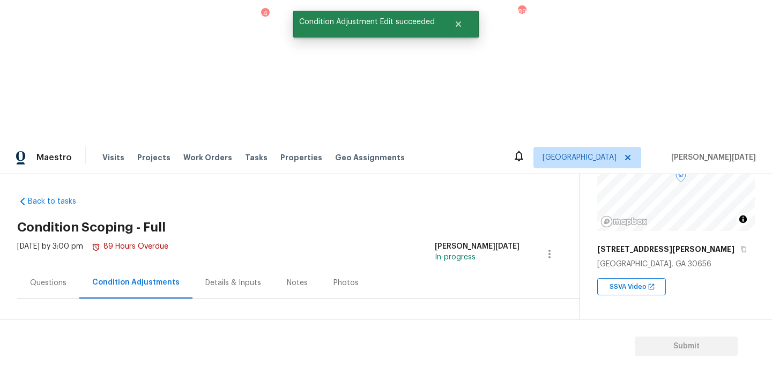
click at [492, 353] on button "Add Condition Adjustment" at bounding box center [493, 364] width 121 height 23
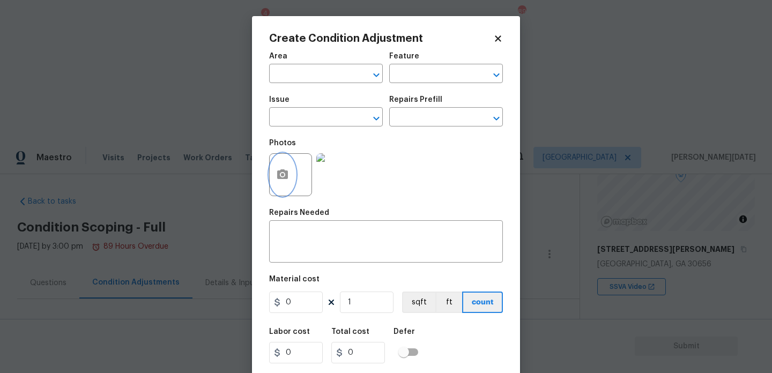
click at [278, 166] on button "button" at bounding box center [283, 175] width 26 height 42
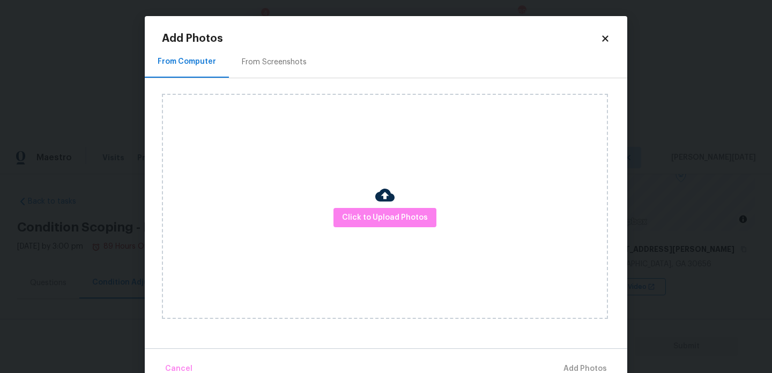
click at [272, 65] on div "From Screenshots" at bounding box center [274, 62] width 65 height 11
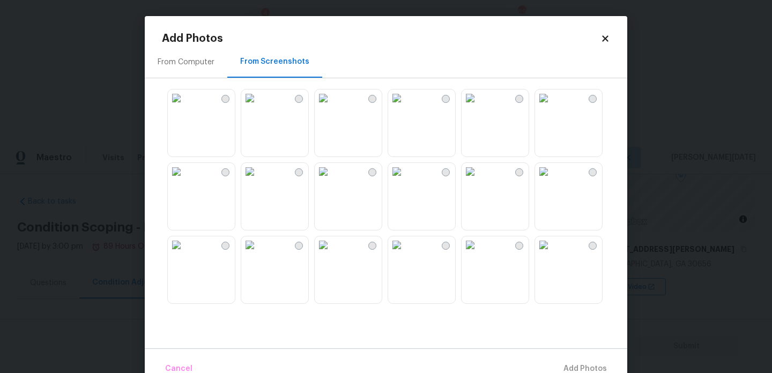
click at [553, 107] on img at bounding box center [543, 98] width 17 height 17
click at [406, 180] on img at bounding box center [396, 171] width 17 height 17
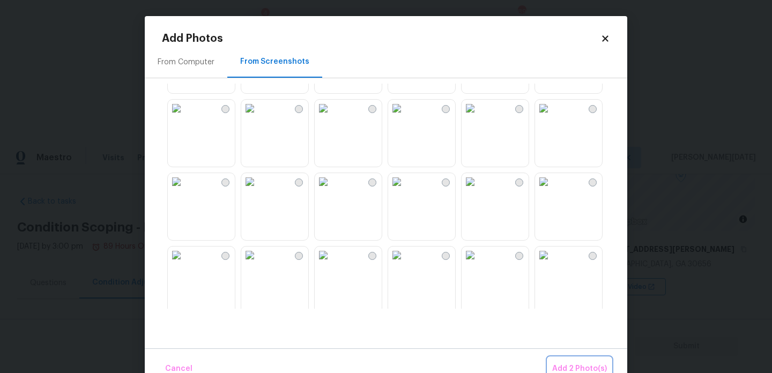
click at [570, 363] on span "Add 2 Photo(s)" at bounding box center [580, 369] width 55 height 13
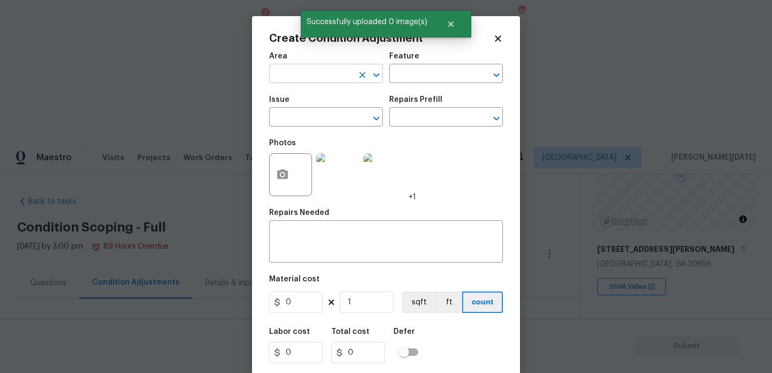
click at [293, 82] on input "text" at bounding box center [311, 75] width 84 height 17
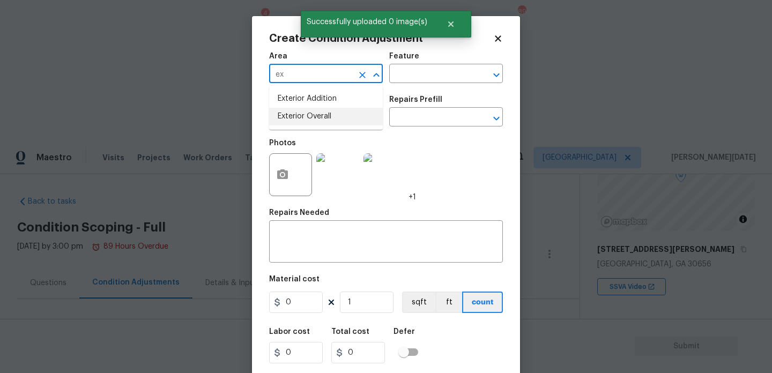
click at [306, 126] on ul "Exterior Addition Exterior Overall" at bounding box center [326, 108] width 114 height 44
click at [316, 118] on li "Exterior Overall" at bounding box center [326, 117] width 114 height 18
type input "Exterior Overall"
click at [316, 118] on input "text" at bounding box center [311, 118] width 84 height 17
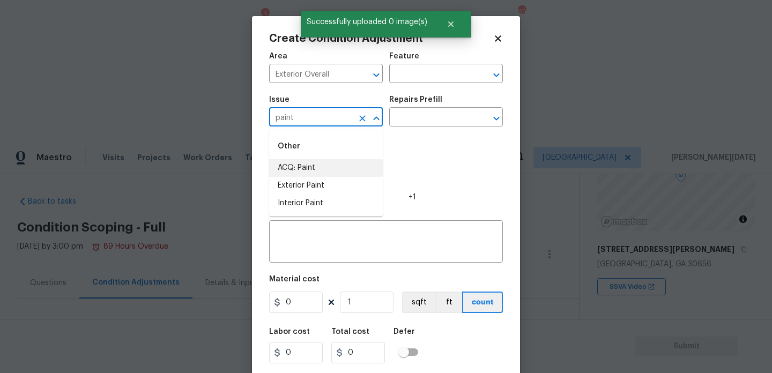
click at [313, 165] on li "ACQ: Paint" at bounding box center [326, 168] width 114 height 18
type input "ACQ: Paint"
click at [408, 141] on body "Maestro Visits Projects Work Orders Tasks 4 Properties Geo Assignments 89 Atlan…" at bounding box center [386, 327] width 772 height 373
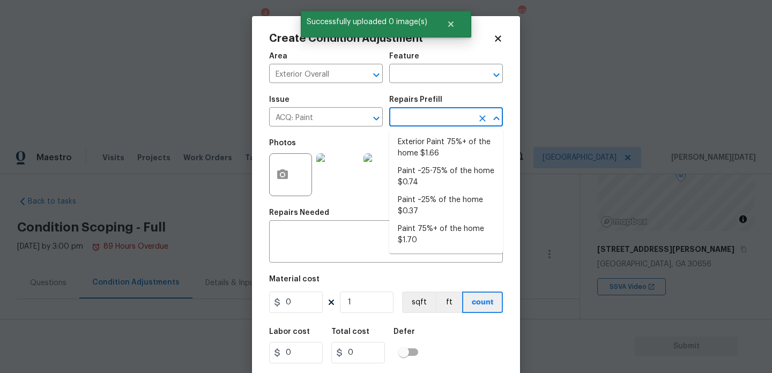
click at [432, 119] on input "text" at bounding box center [431, 118] width 84 height 17
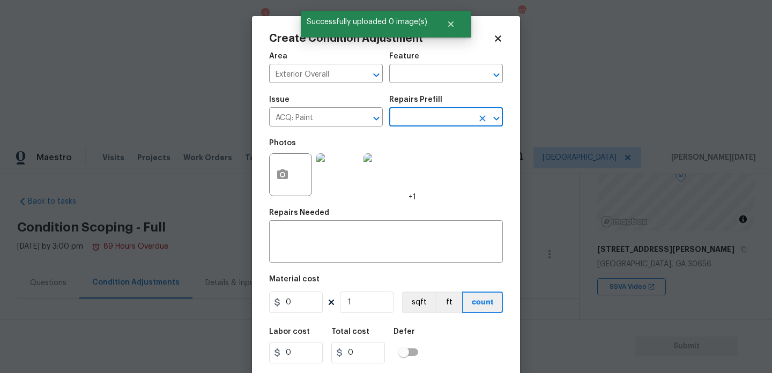
click at [432, 119] on input "text" at bounding box center [431, 118] width 84 height 17
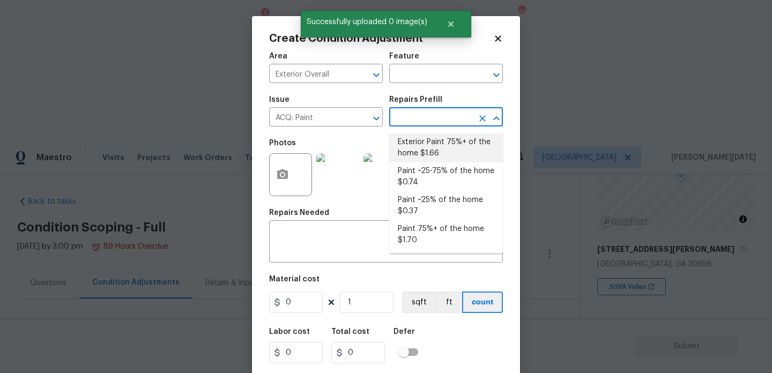
click at [433, 150] on li "Exterior Paint 75%+ of the home $1.66" at bounding box center [446, 148] width 114 height 29
type input "Acquisition"
type textarea "Acquisition Scope: 75%+ of the home exterior will likely require paint"
type input "1.66"
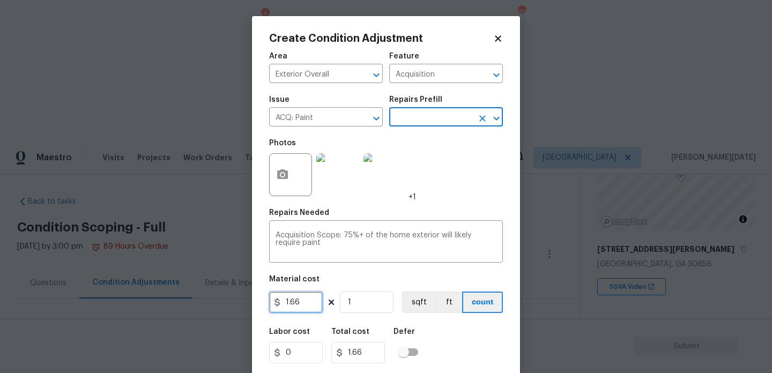
click at [304, 307] on input "1.66" at bounding box center [296, 302] width 54 height 21
type input "1.5"
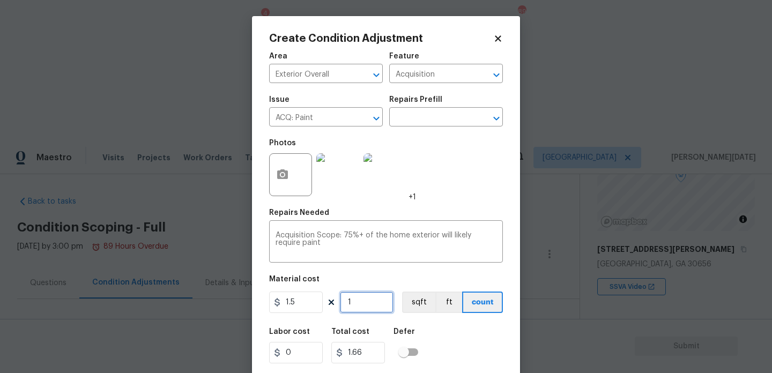
type input "1.5"
click at [369, 305] on input "1" at bounding box center [367, 302] width 54 height 21
type input "0"
paste input "1792"
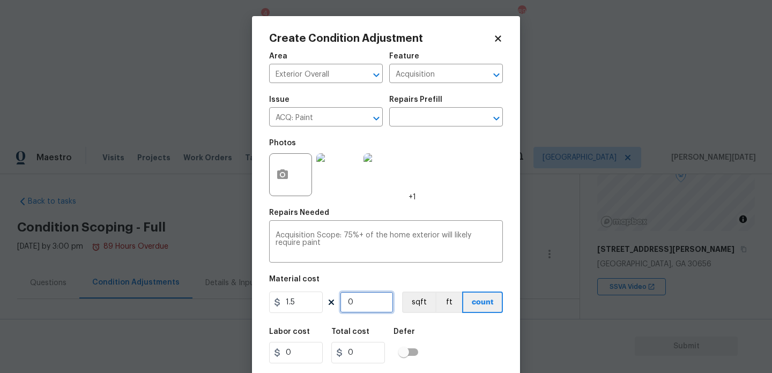
type input "1792"
type input "2688"
type input "1792"
click at [465, 188] on div "Photos +1" at bounding box center [386, 168] width 234 height 70
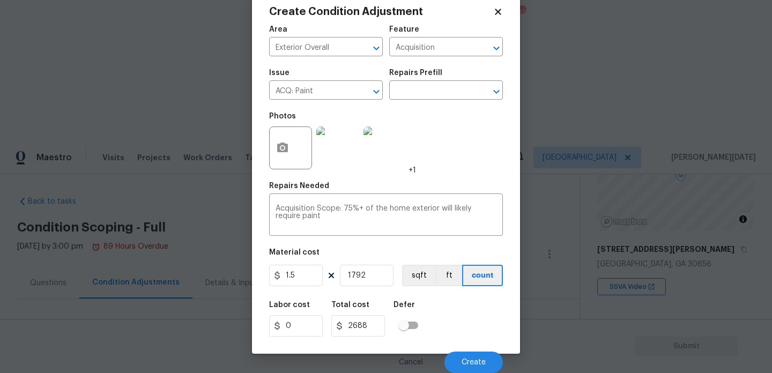
click at [484, 344] on div "Cancel Create" at bounding box center [386, 358] width 234 height 30
click at [477, 366] on button "Create" at bounding box center [474, 362] width 58 height 21
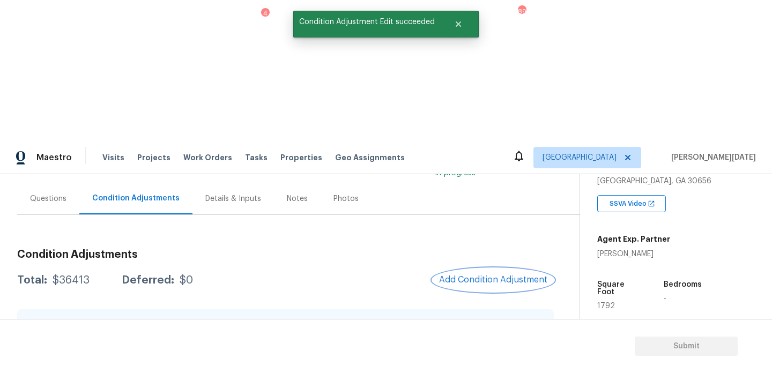
scroll to position [89, 0]
click at [486, 268] on button "Add Condition Adjustment" at bounding box center [493, 279] width 121 height 23
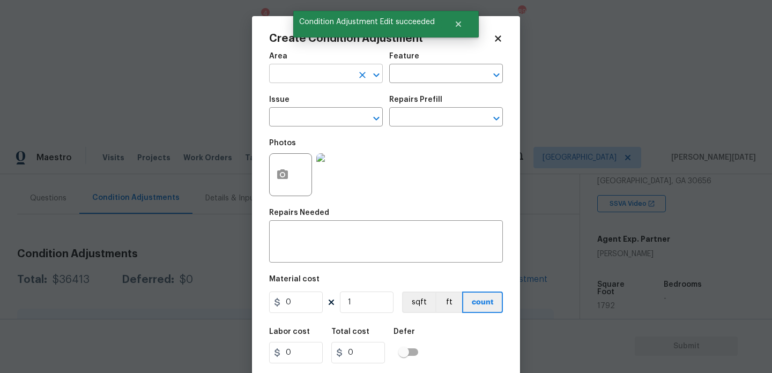
click at [303, 72] on input "text" at bounding box center [311, 75] width 84 height 17
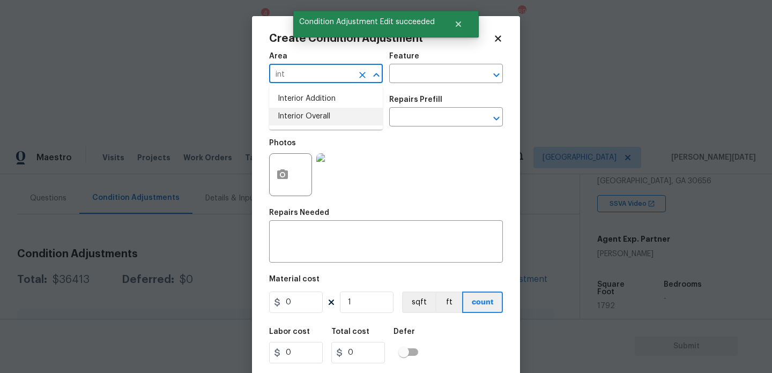
click at [298, 112] on li "Interior Overall" at bounding box center [326, 117] width 114 height 18
type input "Interior Overall"
click at [298, 112] on input "text" at bounding box center [311, 118] width 84 height 17
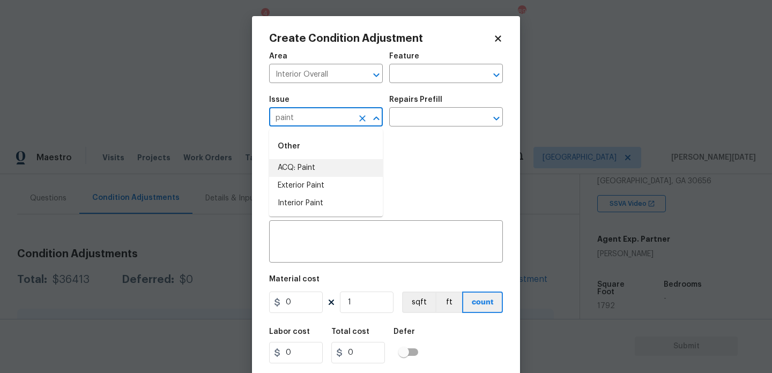
click at [293, 167] on li "ACQ: Paint" at bounding box center [326, 168] width 114 height 18
type input "ACQ: Paint"
click at [433, 109] on div "Repairs Prefill" at bounding box center [446, 103] width 114 height 14
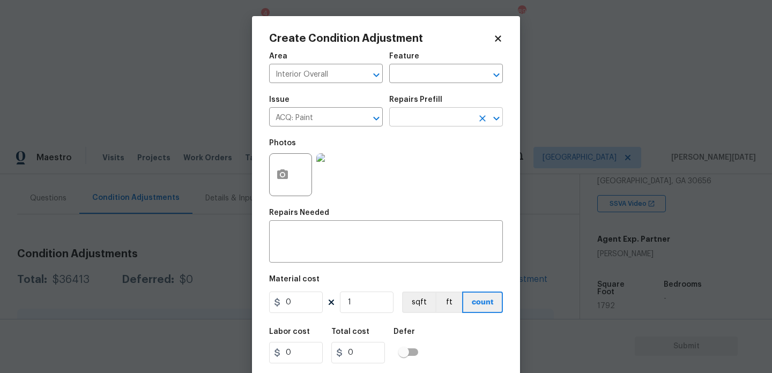
click at [433, 120] on input "text" at bounding box center [431, 118] width 84 height 17
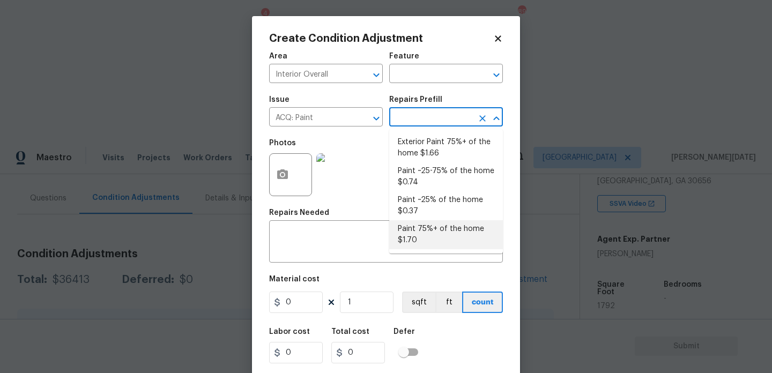
click at [423, 242] on li "Paint 75%+ of the home $1.70" at bounding box center [446, 234] width 114 height 29
type input "Acquisition"
type textarea "Acquisition Scope: 75%+ of the home will likely require interior paint"
type input "1.7"
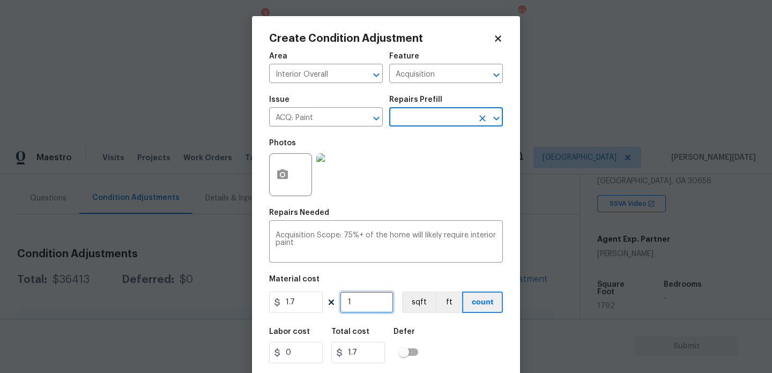
click at [359, 299] on input "1" at bounding box center [367, 302] width 54 height 21
type input "0"
paste input "1792"
type input "1792"
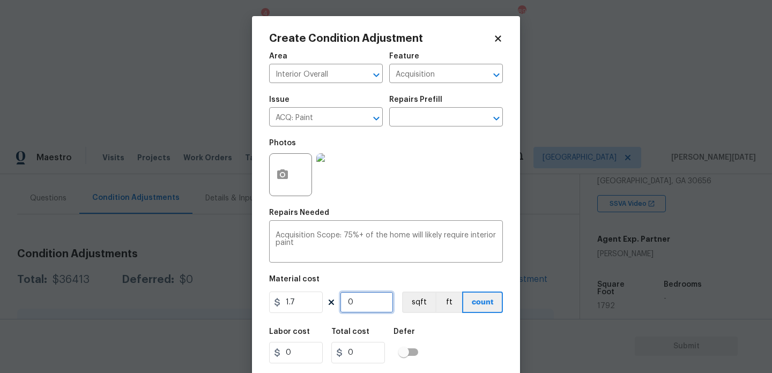
type input "3046.4"
type input "1792"
click at [285, 171] on icon "button" at bounding box center [282, 175] width 11 height 10
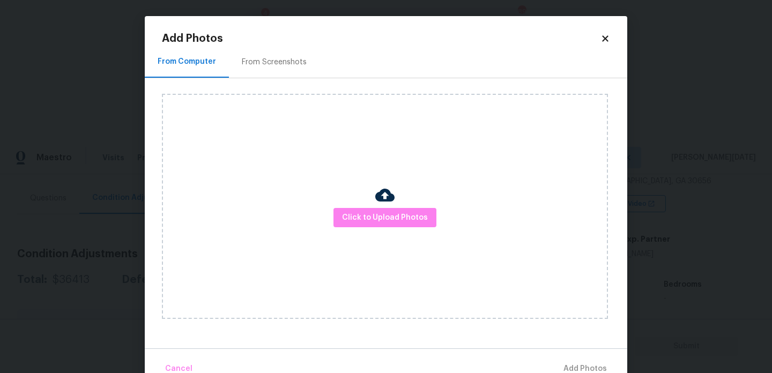
click at [295, 59] on div "From Screenshots" at bounding box center [274, 62] width 65 height 11
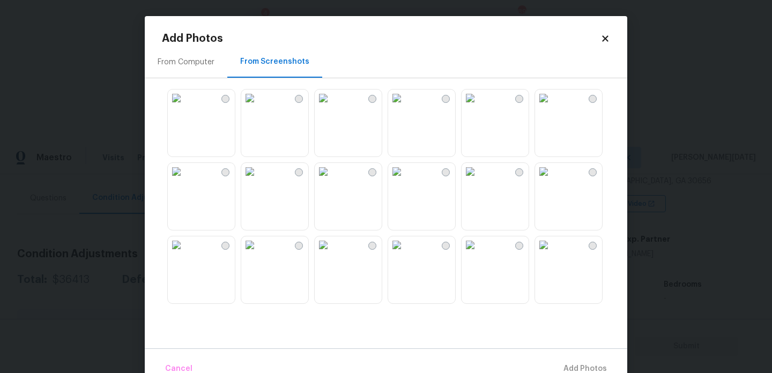
click at [332, 107] on img at bounding box center [323, 98] width 17 height 17
click at [259, 107] on img at bounding box center [249, 98] width 17 height 17
click at [332, 180] on img at bounding box center [323, 171] width 17 height 17
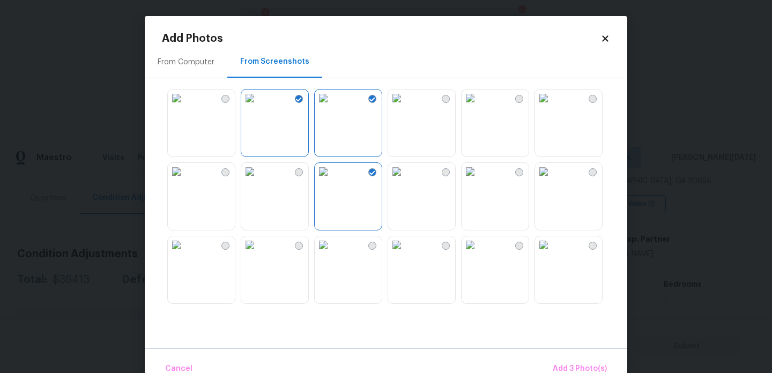
scroll to position [286, 0]
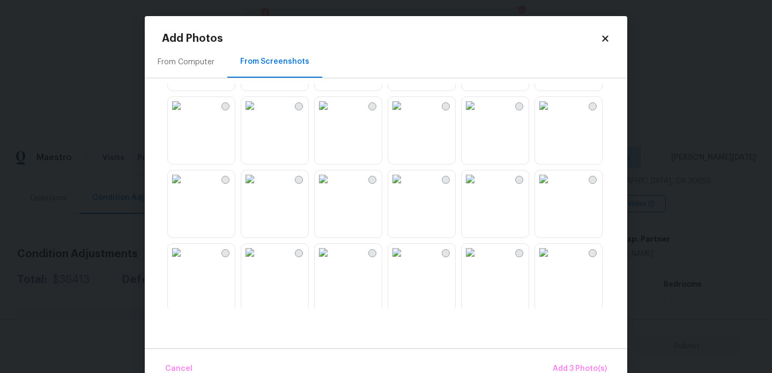
click at [332, 114] on img at bounding box center [323, 105] width 17 height 17
click at [332, 188] on img at bounding box center [323, 179] width 17 height 17
click at [607, 101] on div at bounding box center [395, 196] width 466 height 225
click at [553, 114] on img at bounding box center [543, 105] width 17 height 17
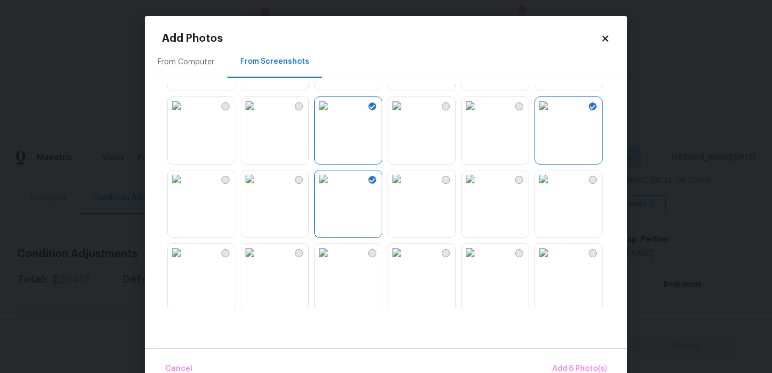
click at [479, 114] on img at bounding box center [470, 105] width 17 height 17
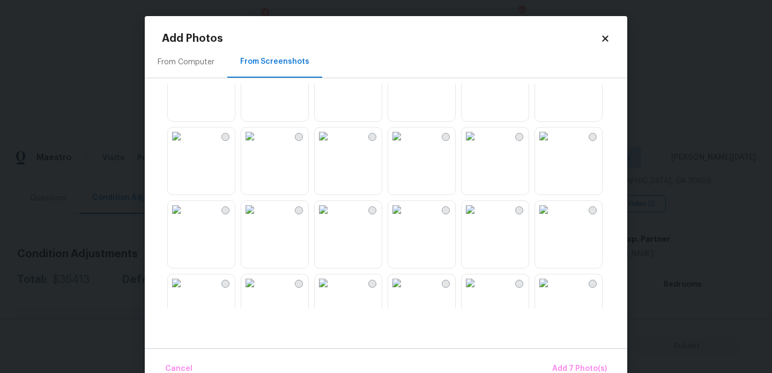
scroll to position [628, 0]
click at [477, 141] on img at bounding box center [470, 131] width 17 height 17
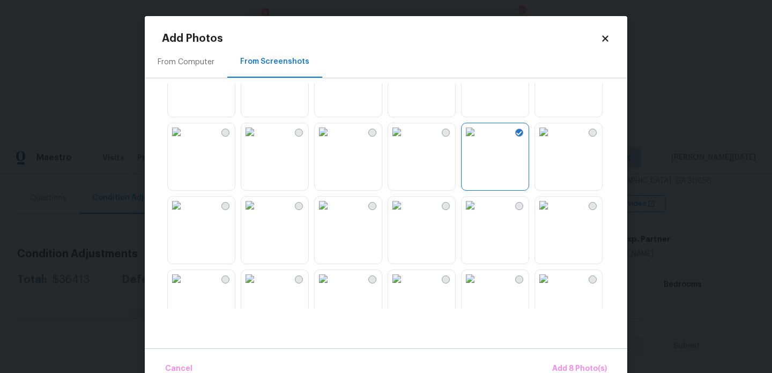
click at [406, 141] on img at bounding box center [396, 131] width 17 height 17
click at [332, 214] on img at bounding box center [323, 205] width 17 height 17
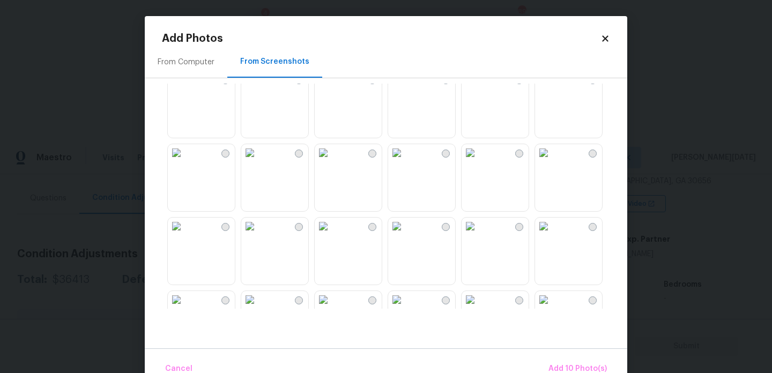
scroll to position [828, 0]
click at [479, 161] on img at bounding box center [470, 152] width 17 height 17
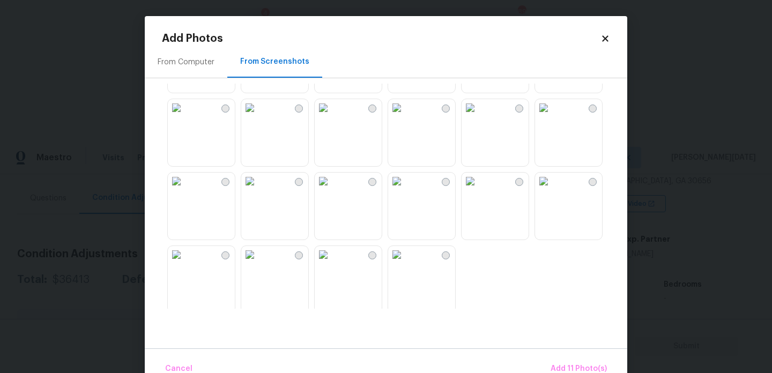
scroll to position [1025, 0]
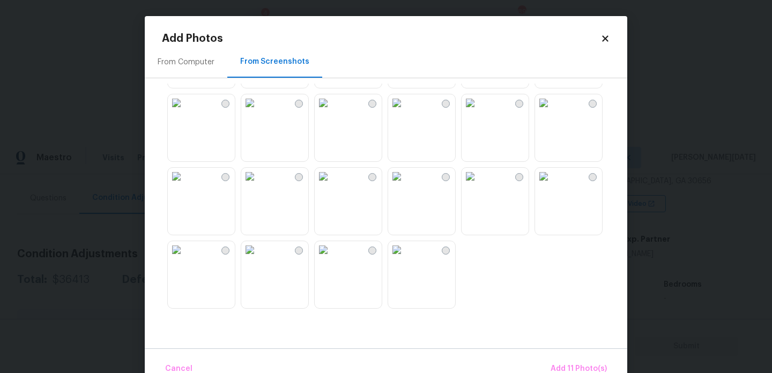
click at [479, 185] on img at bounding box center [470, 176] width 17 height 17
click at [553, 185] on img at bounding box center [543, 176] width 17 height 17
click at [569, 365] on span "Add 13 Photo(s)" at bounding box center [578, 369] width 57 height 13
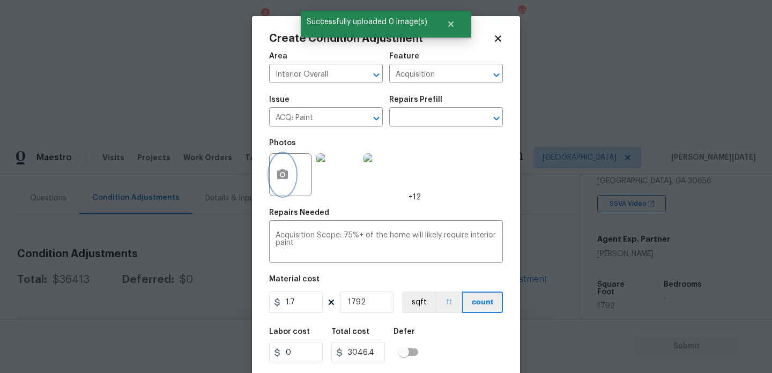
scroll to position [27, 0]
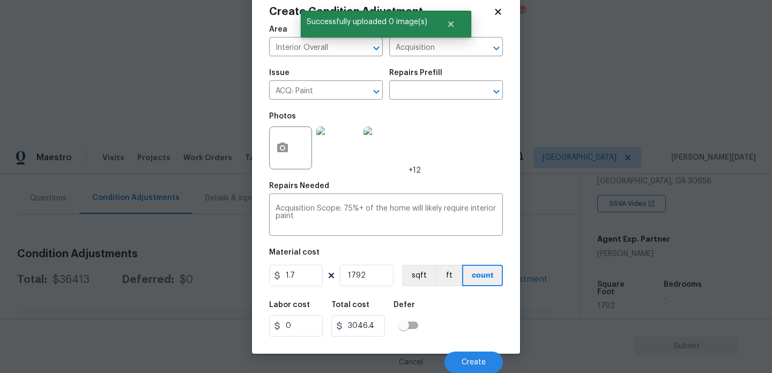
click at [461, 349] on div "Cancel Create" at bounding box center [386, 358] width 234 height 30
click at [461, 362] on button "Create" at bounding box center [474, 362] width 58 height 21
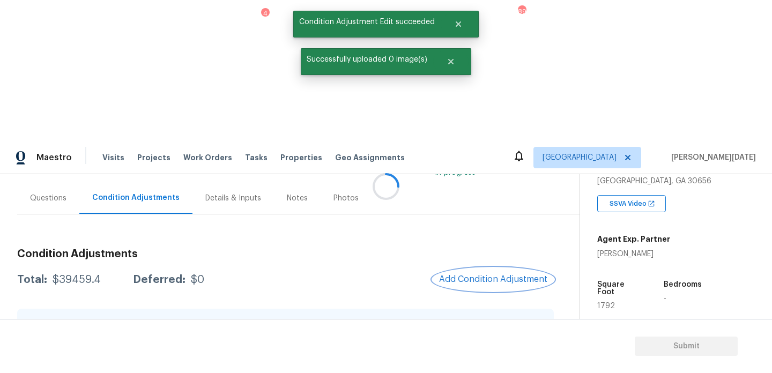
scroll to position [0, 0]
click at [486, 141] on div at bounding box center [386, 186] width 772 height 373
click at [486, 275] on span "Add Condition Adjustment" at bounding box center [495, 280] width 108 height 10
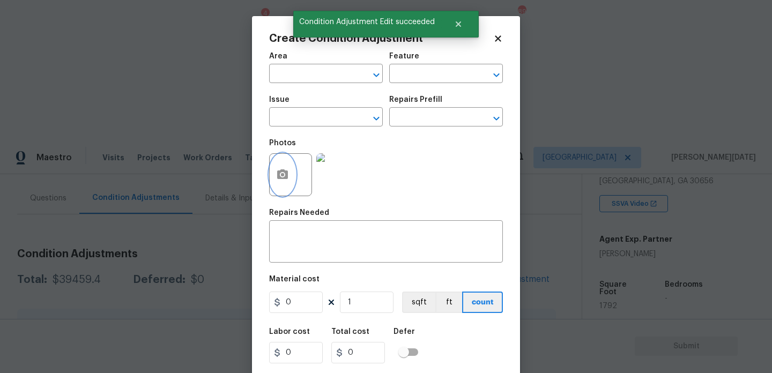
click at [286, 185] on button "button" at bounding box center [283, 175] width 26 height 42
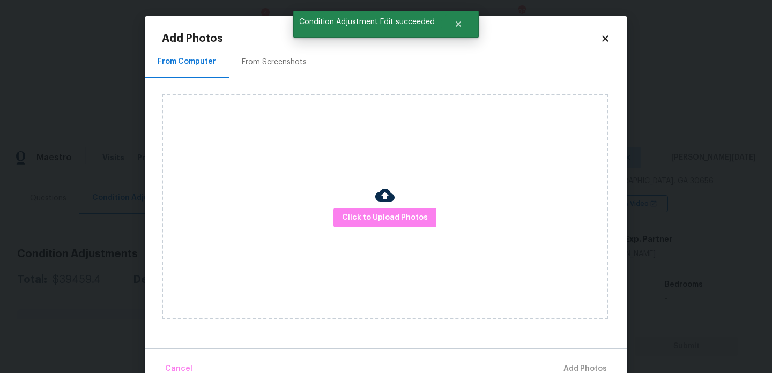
click at [273, 63] on div "From Screenshots" at bounding box center [274, 62] width 65 height 11
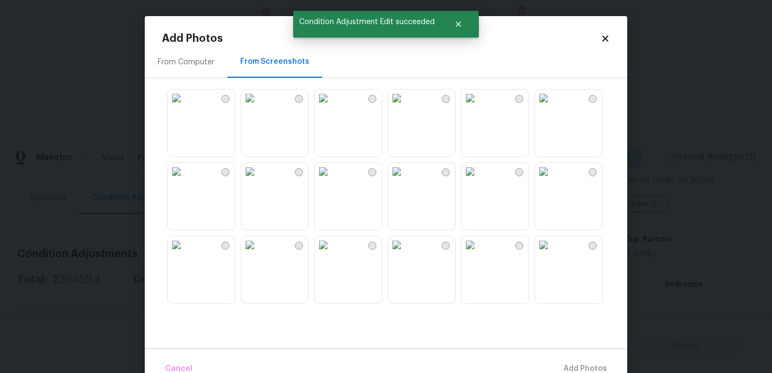
click at [259, 107] on img at bounding box center [249, 98] width 17 height 17
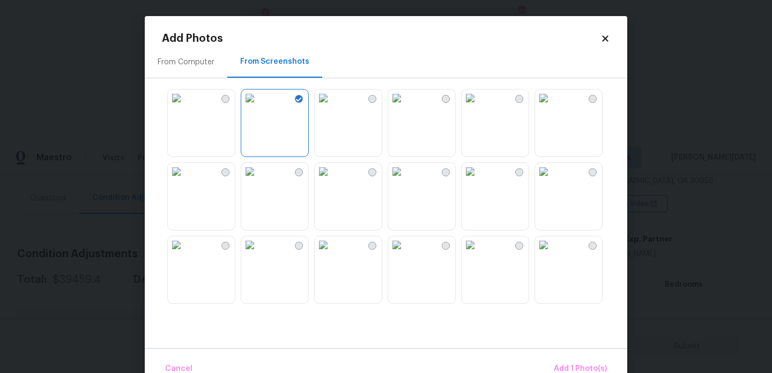
click at [406, 107] on img at bounding box center [396, 98] width 17 height 17
click at [259, 180] on img at bounding box center [249, 171] width 17 height 17
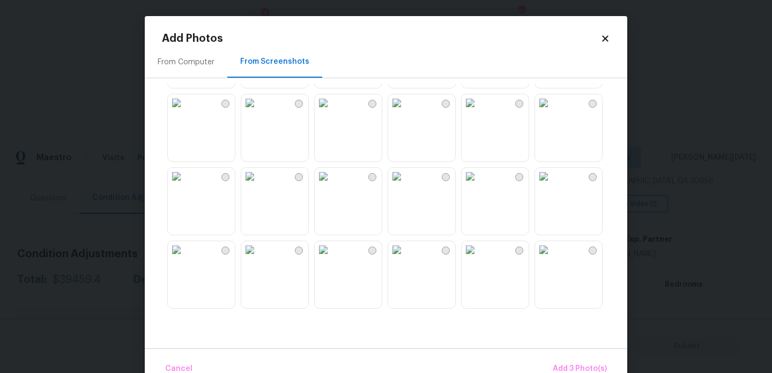
scroll to position [363, 0]
click at [553, 185] on img at bounding box center [543, 175] width 17 height 17
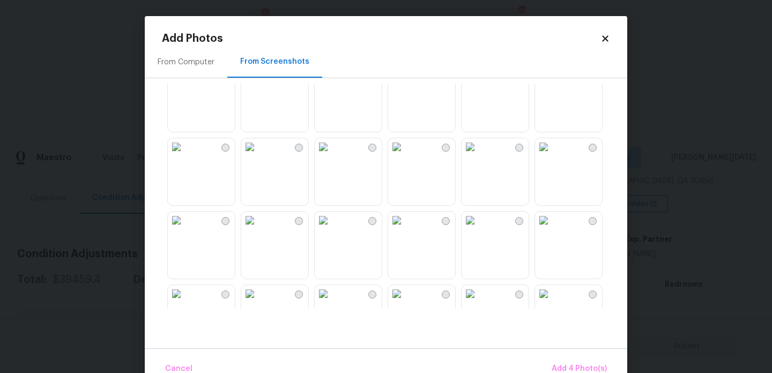
scroll to position [542, 0]
click at [479, 226] on img at bounding box center [470, 217] width 17 height 17
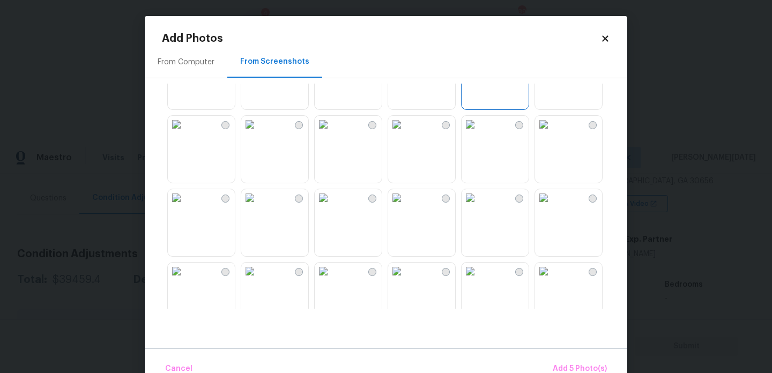
scroll to position [711, 0]
click at [479, 131] on img at bounding box center [470, 122] width 17 height 17
click at [332, 131] on img at bounding box center [323, 122] width 17 height 17
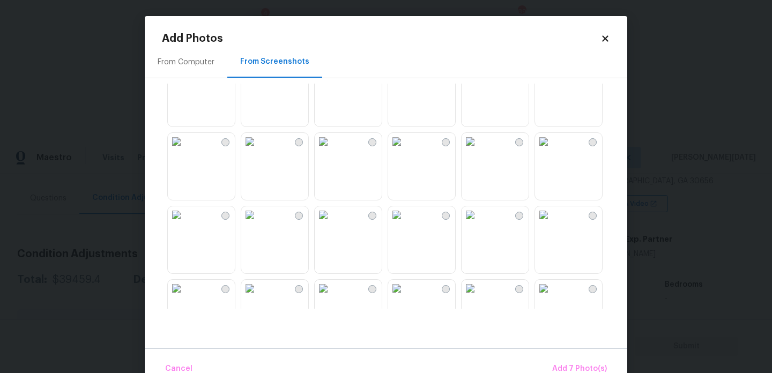
click at [259, 150] on img at bounding box center [249, 141] width 17 height 17
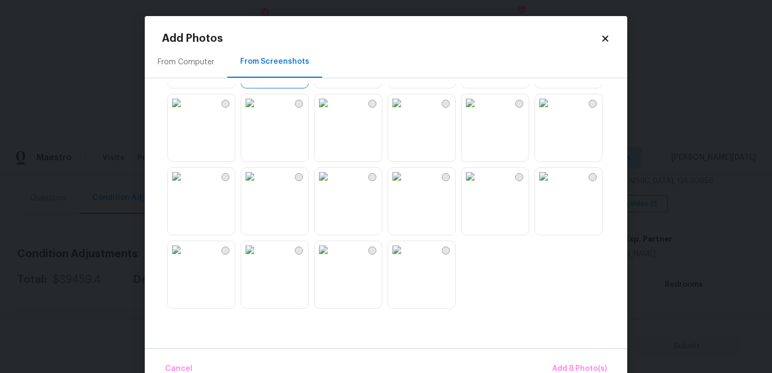
click at [332, 112] on img at bounding box center [323, 102] width 17 height 17
click at [553, 185] on img at bounding box center [543, 176] width 17 height 17
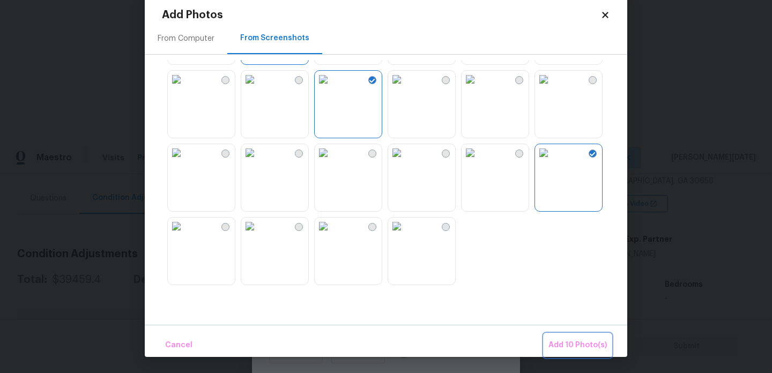
click at [577, 344] on span "Add 10 Photo(s)" at bounding box center [578, 345] width 58 height 13
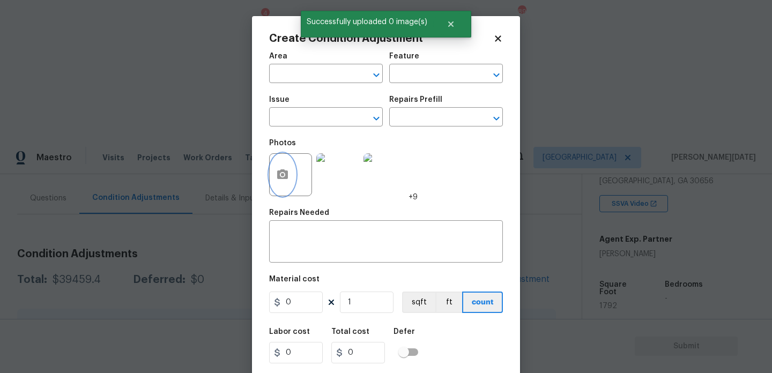
scroll to position [0, 0]
click at [296, 82] on input "text" at bounding box center [311, 75] width 84 height 17
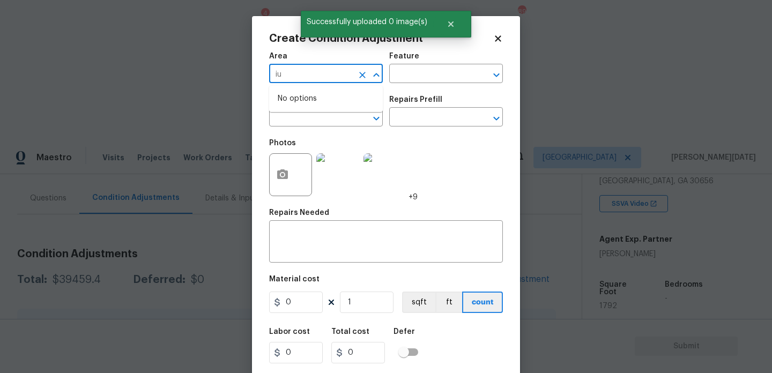
type input "i"
click at [302, 119] on li "Interior Overall" at bounding box center [326, 117] width 114 height 18
type input "Interior Overall"
click at [302, 119] on input "text" at bounding box center [311, 118] width 84 height 17
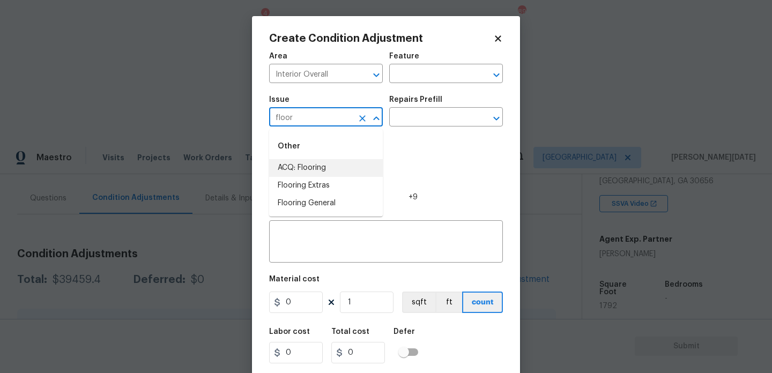
click at [310, 165] on li "ACQ: Flooring" at bounding box center [326, 168] width 114 height 18
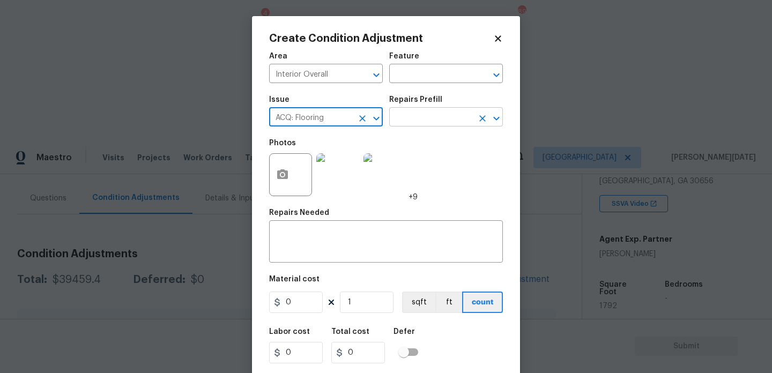
type input "ACQ: Flooring"
click at [411, 126] on input "text" at bounding box center [431, 118] width 84 height 17
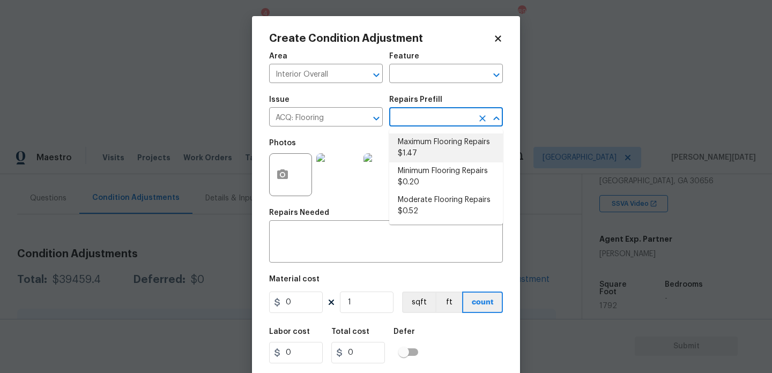
click at [423, 151] on li "Maximum Flooring Repairs $1.47" at bounding box center [446, 148] width 114 height 29
type input "Acquisition"
type textarea "Acquisition Scope: Maximum flooring repairs"
type input "1.47"
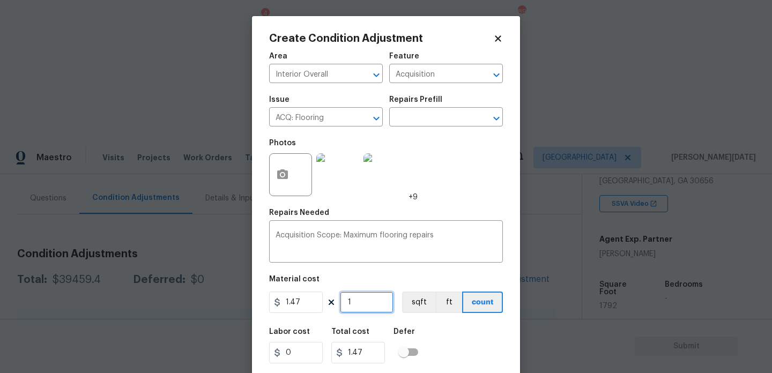
click at [370, 299] on input "1" at bounding box center [367, 302] width 54 height 21
type input "0"
paste input "1792"
type input "1792"
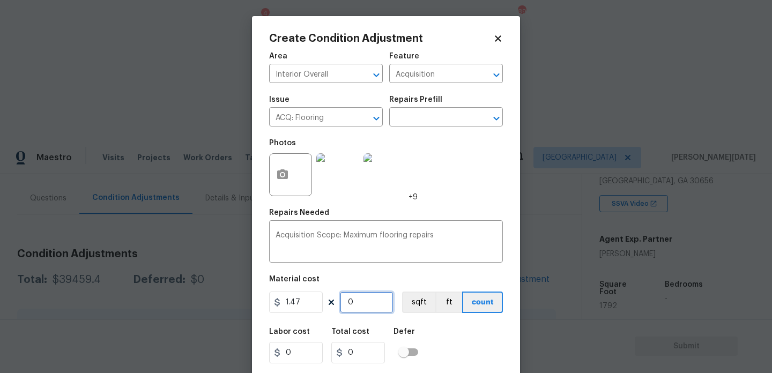
type input "2634.24"
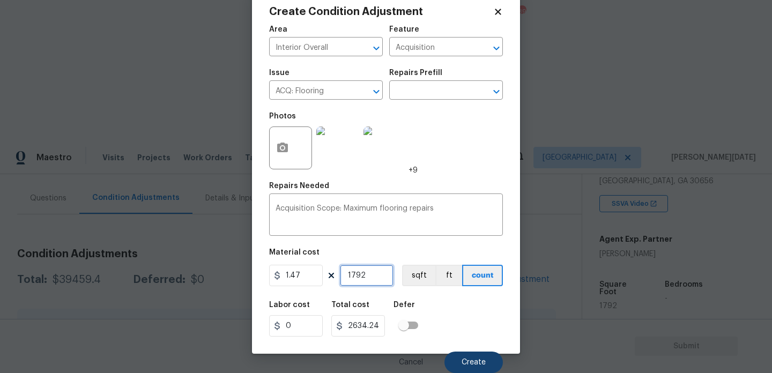
type input "1792"
click at [453, 362] on button "Create" at bounding box center [474, 362] width 58 height 21
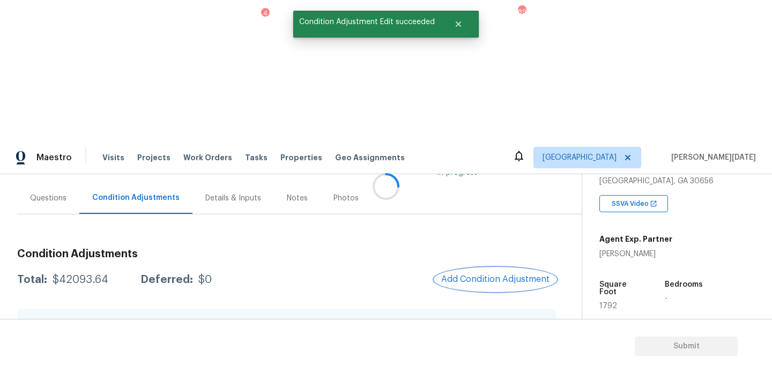
scroll to position [0, 0]
click at [475, 275] on span "Add Condition Adjustment" at bounding box center [497, 280] width 108 height 10
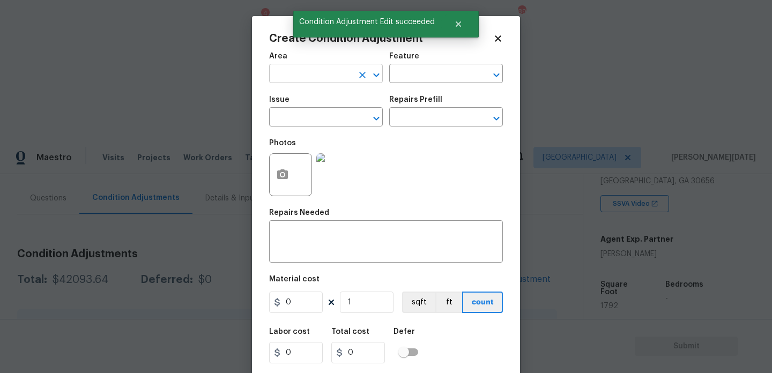
click at [293, 75] on input "text" at bounding box center [311, 75] width 84 height 17
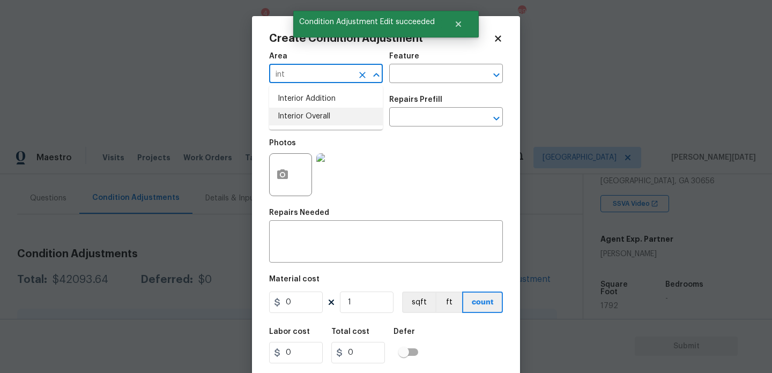
click at [297, 112] on li "Interior Overall" at bounding box center [326, 117] width 114 height 18
type input "Interior Overall"
click at [297, 112] on input "text" at bounding box center [311, 118] width 84 height 17
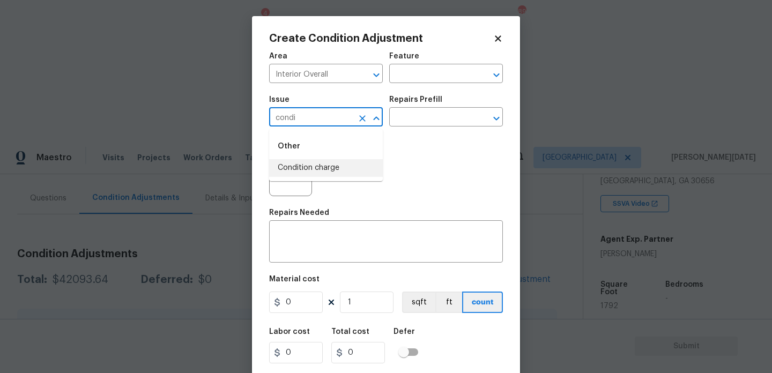
click at [334, 161] on li "Condition charge" at bounding box center [326, 168] width 114 height 18
type input "Condition charge"
click at [406, 125] on input "text" at bounding box center [431, 118] width 84 height 17
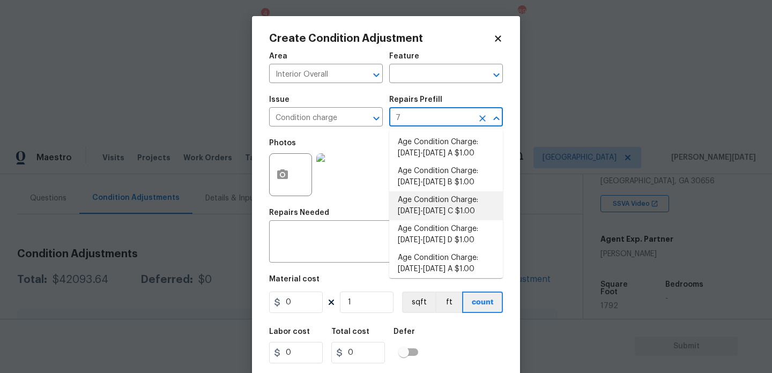
type input "79"
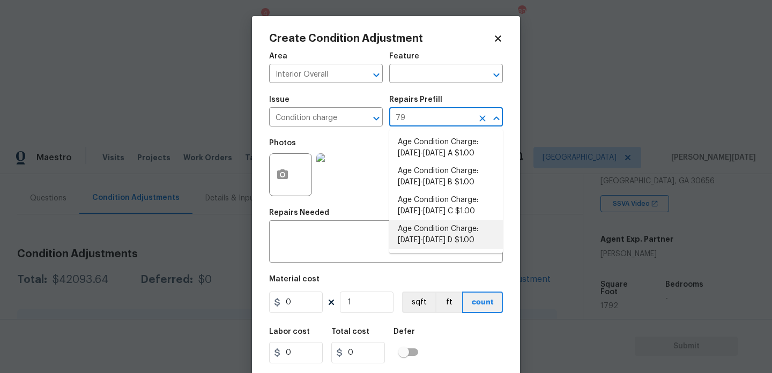
click at [446, 242] on li "Age Condition Charge: 1979-1992 D $1.00" at bounding box center [446, 234] width 114 height 29
type input "Home Readiness Packages"
type textarea "Age Condition Charge: 1979-1992 D"
type input "1"
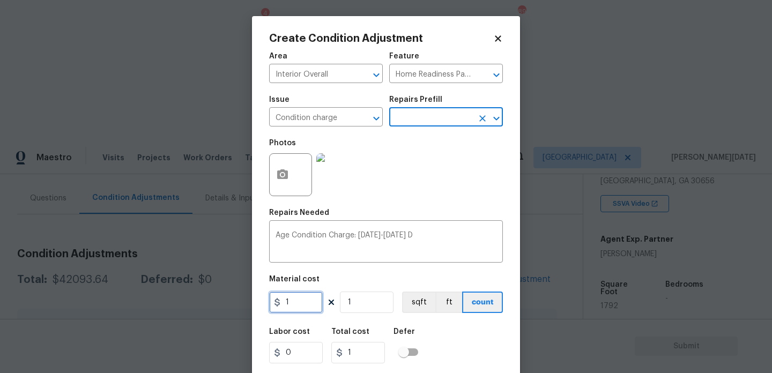
click at [299, 312] on input "1" at bounding box center [296, 302] width 54 height 21
type input "2000"
click at [416, 188] on div "Photos" at bounding box center [386, 168] width 234 height 70
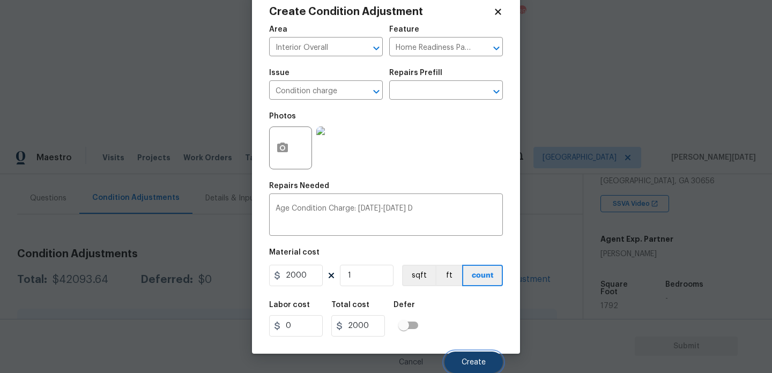
click at [458, 357] on button "Create" at bounding box center [474, 362] width 58 height 21
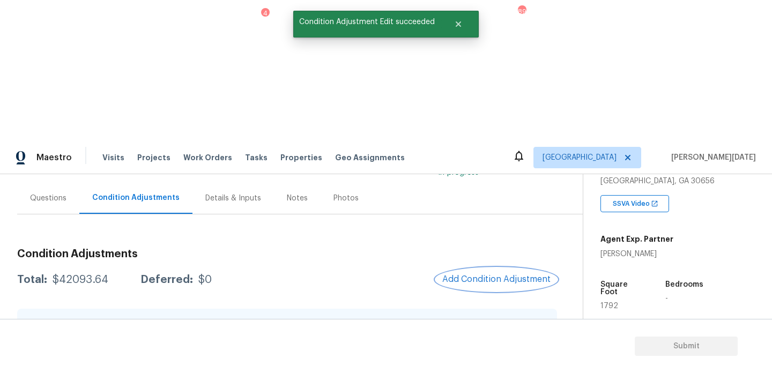
scroll to position [0, 0]
drag, startPoint x: 51, startPoint y: 141, endPoint x: 105, endPoint y: 141, distance: 54.2
click at [105, 275] on div "$44093.64" at bounding box center [81, 280] width 56 height 11
copy div "$44093.64"
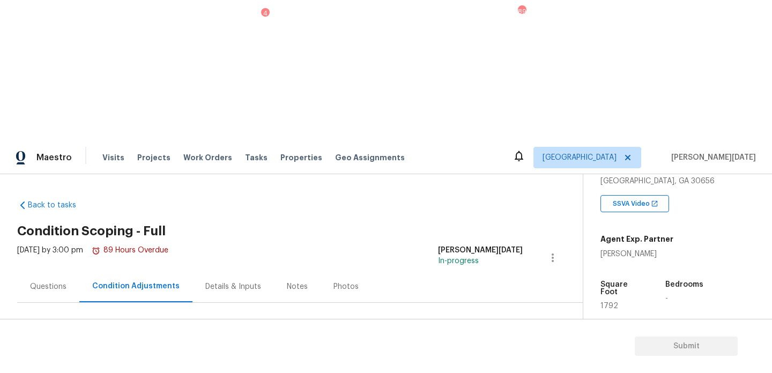
click at [58, 282] on div "Questions" at bounding box center [48, 287] width 36 height 11
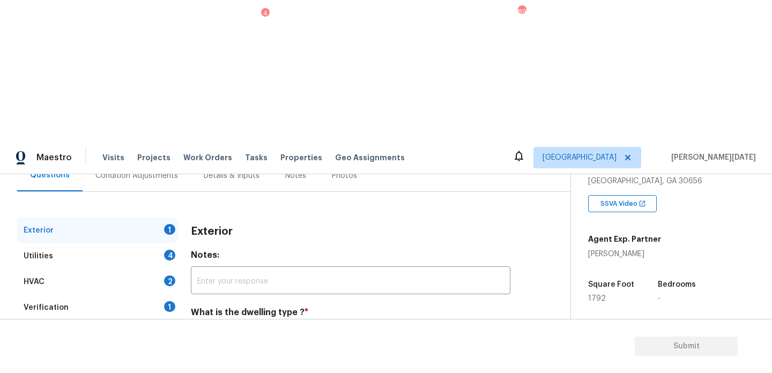
scroll to position [143, 0]
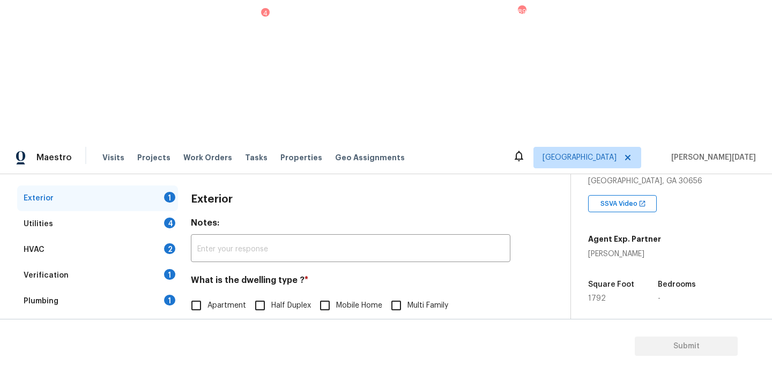
click at [198, 317] on input "Single Family" at bounding box center [196, 328] width 23 height 23
checkbox input "true"
click at [152, 211] on div "Utilities 4" at bounding box center [97, 224] width 161 height 26
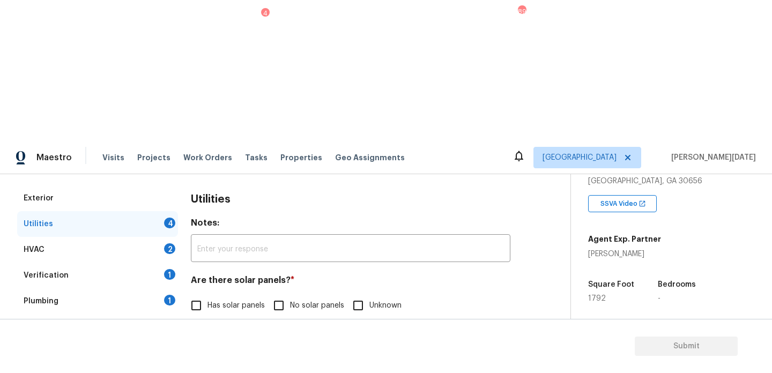
click at [284, 295] on input "No solar panels" at bounding box center [279, 306] width 23 height 23
checkbox input "true"
click at [222, 350] on label "Natural Gas Lines" at bounding box center [227, 361] width 84 height 23
click at [208, 350] on input "Natural Gas Lines" at bounding box center [196, 361] width 23 height 23
checkbox input "true"
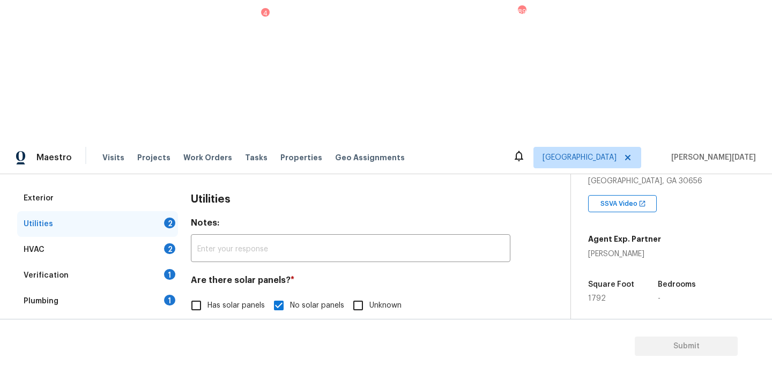
click at [386, 350] on input "None" at bounding box center [383, 361] width 23 height 23
checkbox input "true"
checkbox input "false"
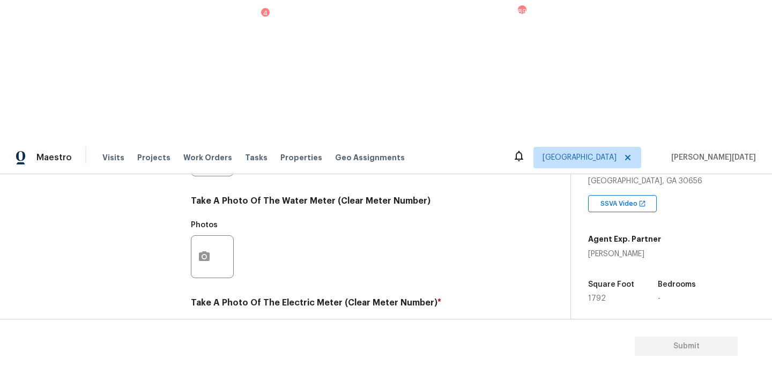
click at [209, 352] on icon "button" at bounding box center [204, 358] width 13 height 13
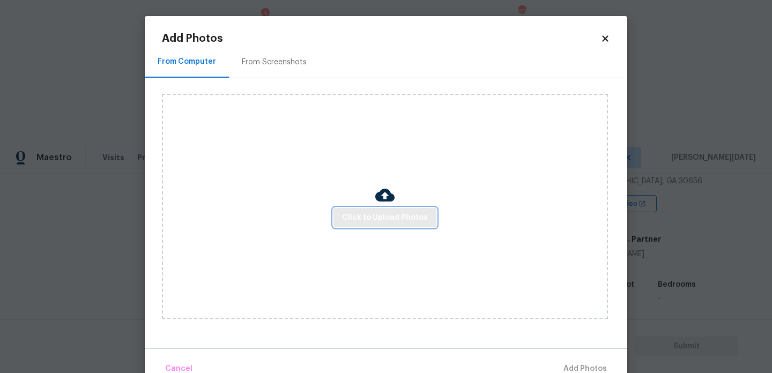
click at [360, 212] on span "Click to Upload Photos" at bounding box center [385, 217] width 86 height 13
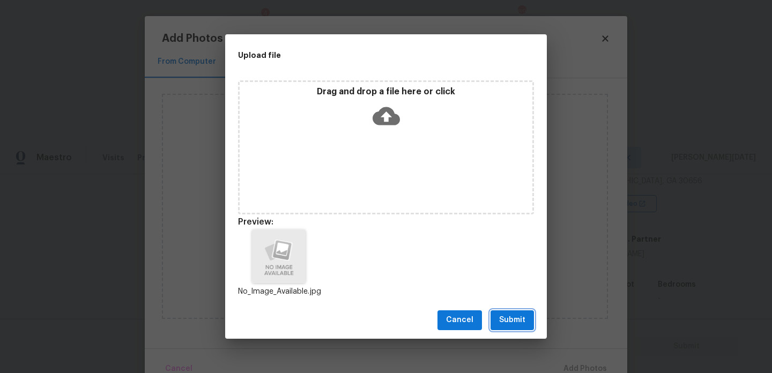
click at [520, 326] on span "Submit" at bounding box center [512, 320] width 26 height 13
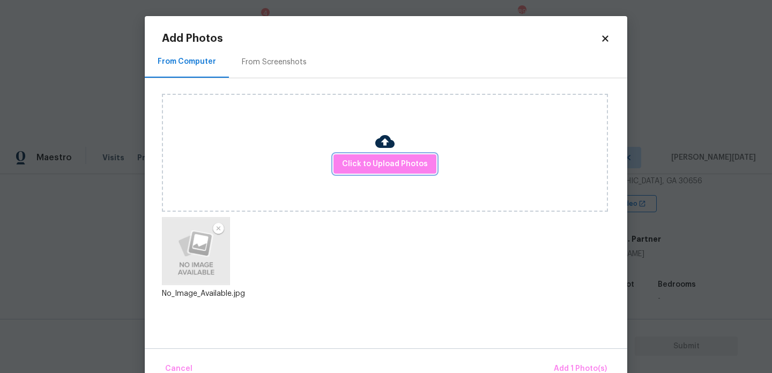
scroll to position [24, 0]
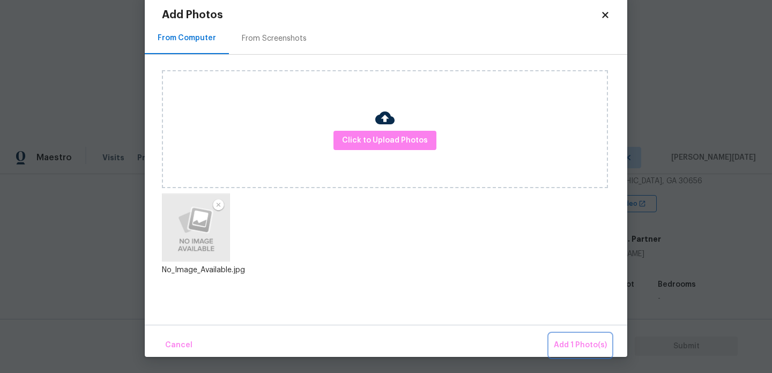
click at [556, 343] on span "Add 1 Photo(s)" at bounding box center [580, 345] width 53 height 13
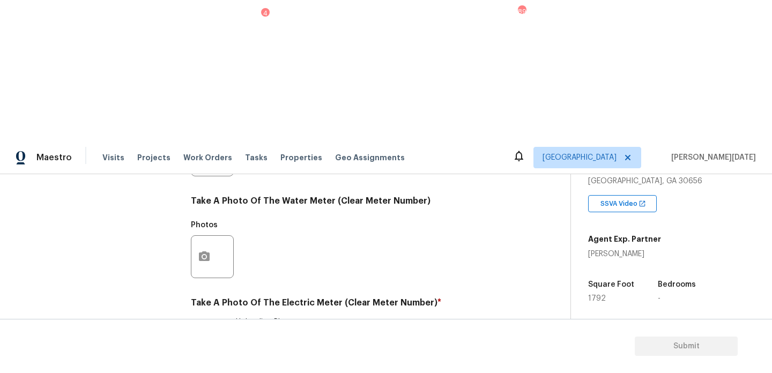
scroll to position [0, 0]
checkbox input "true"
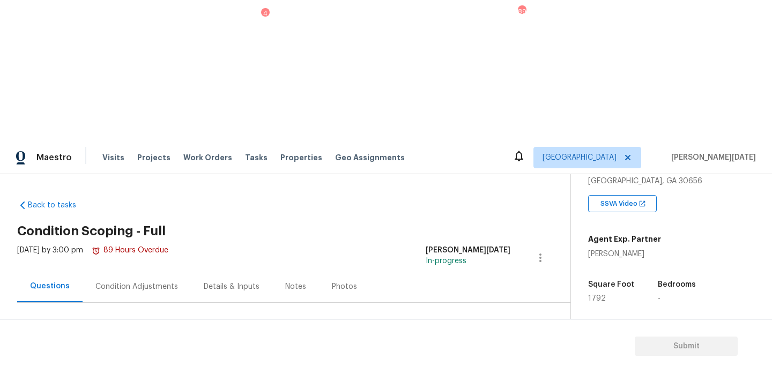
click at [124, 245] on div "Fri, Aug 08 2025 by 3:00 pm 89 Hours Overdue" at bounding box center [92, 258] width 151 height 26
click at [125, 271] on div "Condition Adjustments" at bounding box center [137, 287] width 108 height 32
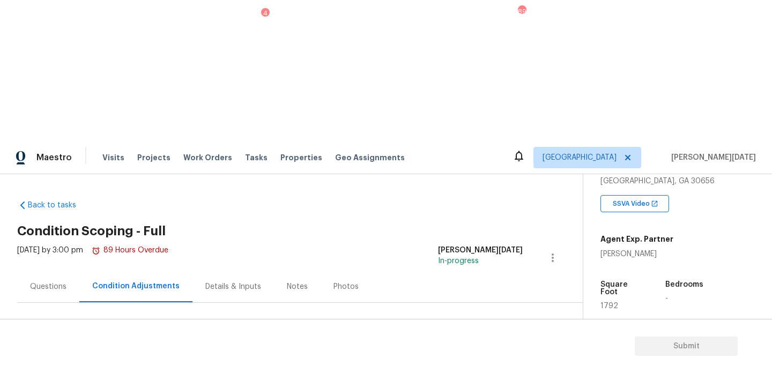
click at [490, 357] on button "Add Condition Adjustment" at bounding box center [496, 368] width 121 height 23
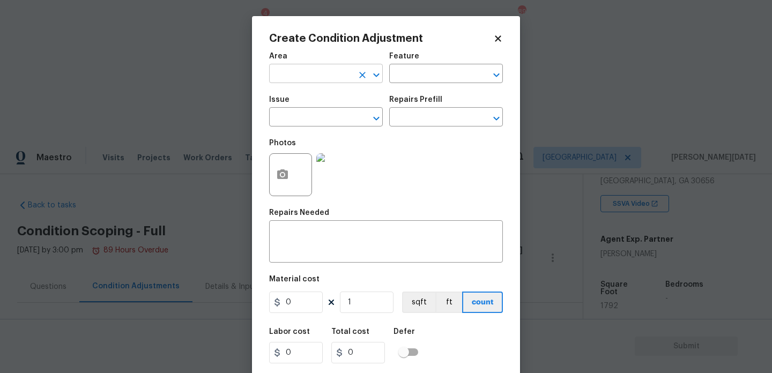
click at [277, 73] on input "text" at bounding box center [311, 75] width 84 height 17
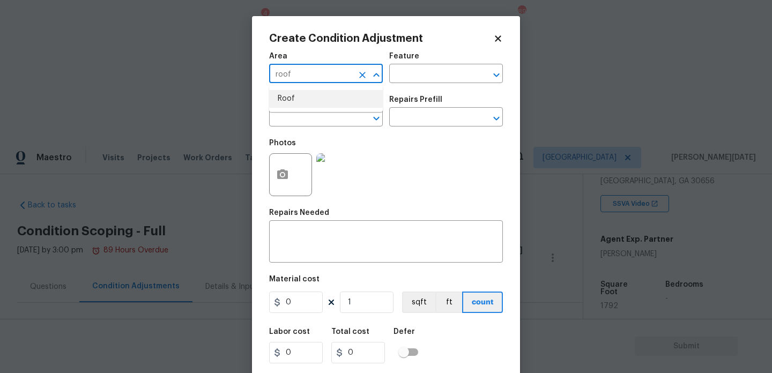
click at [283, 94] on li "Roof" at bounding box center [326, 99] width 114 height 18
type input "Roof"
click at [286, 127] on span "Issue ​" at bounding box center [326, 111] width 114 height 43
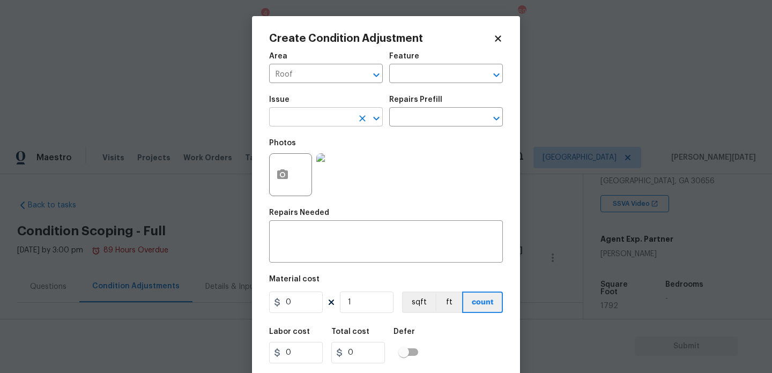
click at [299, 122] on input "text" at bounding box center [311, 118] width 84 height 17
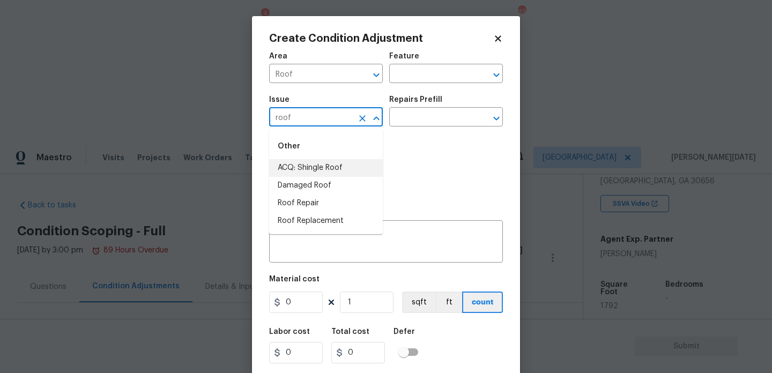
click at [319, 170] on li "ACQ: Shingle Roof" at bounding box center [326, 168] width 114 height 18
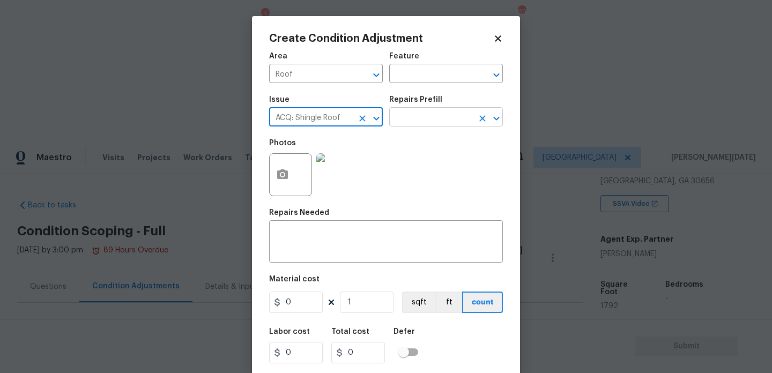
type input "ACQ: Shingle Roof"
click at [408, 125] on input "text" at bounding box center [431, 118] width 84 height 17
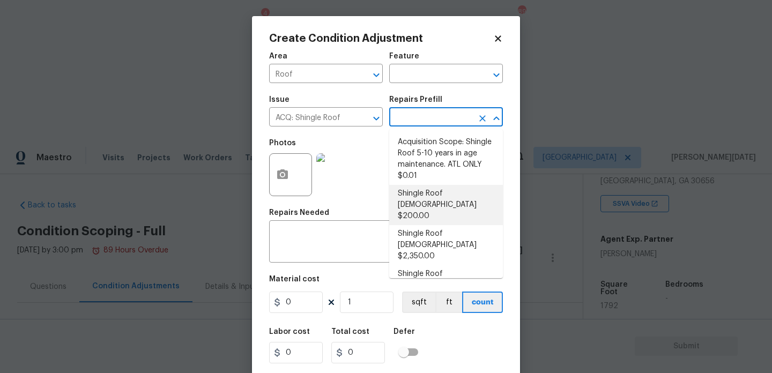
scroll to position [26, 0]
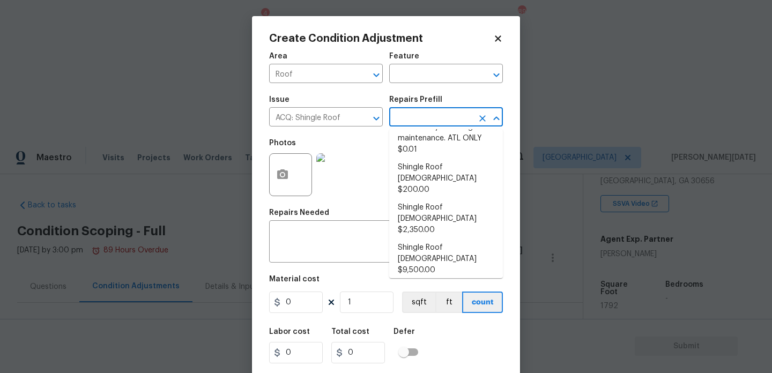
click at [448, 279] on li "Shingle Roof 21+ Years Old $9,500.00" at bounding box center [446, 299] width 114 height 40
type input "Acquisition"
type textarea "Acquisition Scope: Shingle Roof 21+ years in age or replacement required."
type input "9500"
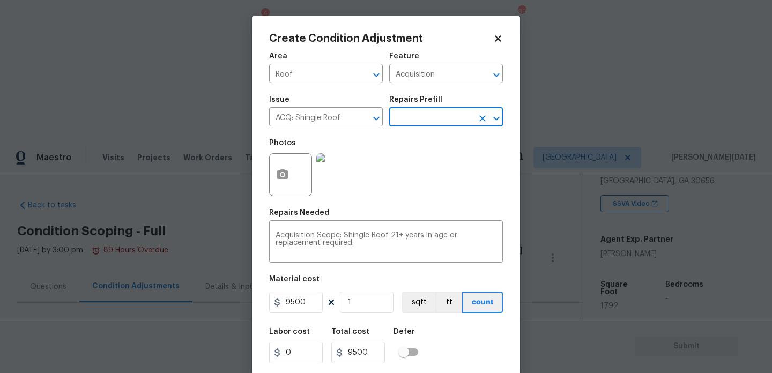
scroll to position [27, 0]
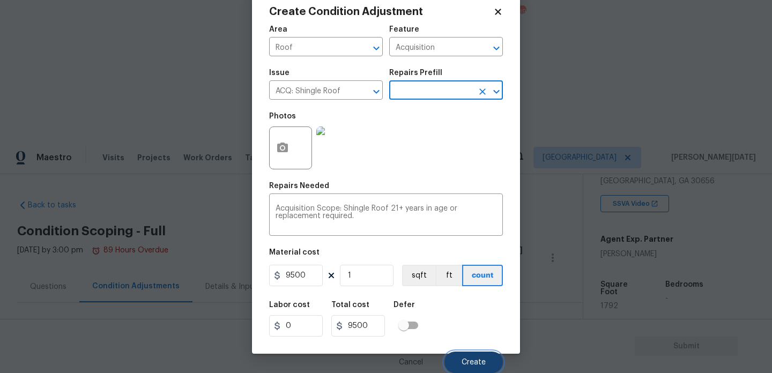
click at [456, 359] on button "Create" at bounding box center [474, 362] width 58 height 21
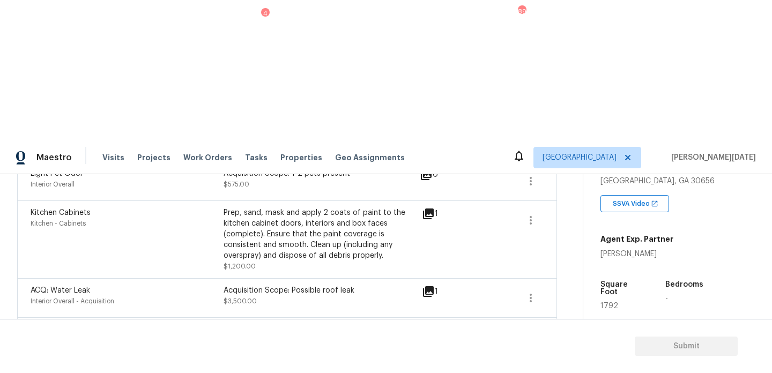
scroll to position [934, 0]
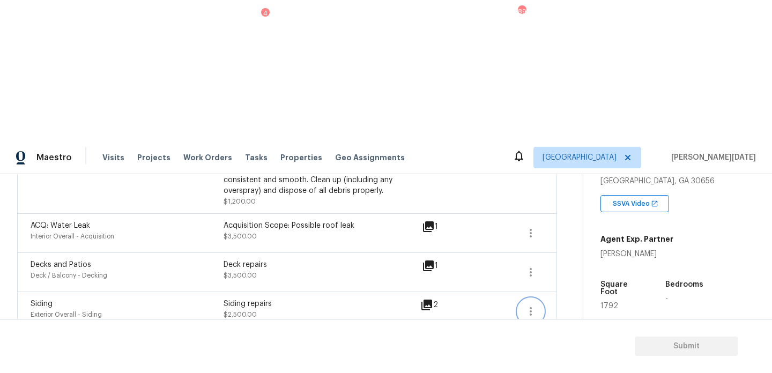
click at [526, 305] on icon "button" at bounding box center [531, 311] width 13 height 13
click at [561, 157] on div "Edit" at bounding box center [592, 160] width 84 height 11
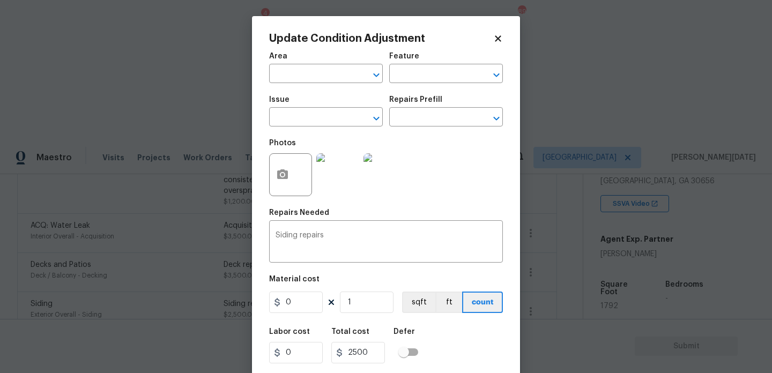
type input "Exterior Overall"
type input "Siding"
click at [291, 299] on input "2500" at bounding box center [296, 302] width 54 height 21
type input "3500"
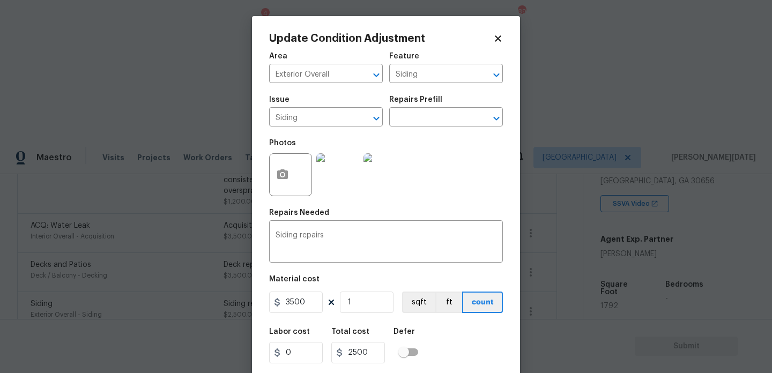
type input "3500"
click at [424, 201] on div "Photos" at bounding box center [386, 168] width 234 height 70
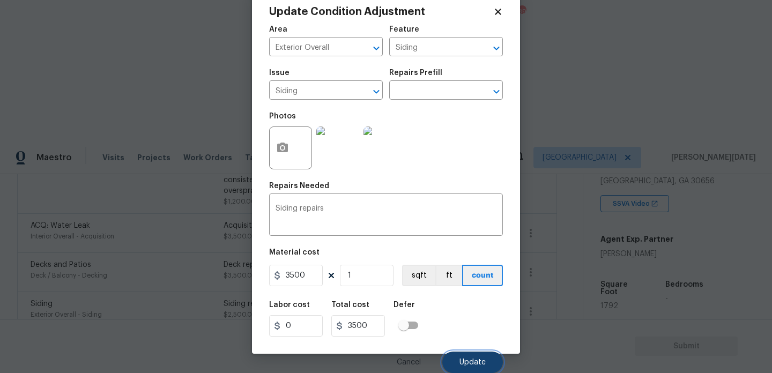
click at [468, 359] on span "Update" at bounding box center [473, 363] width 26 height 8
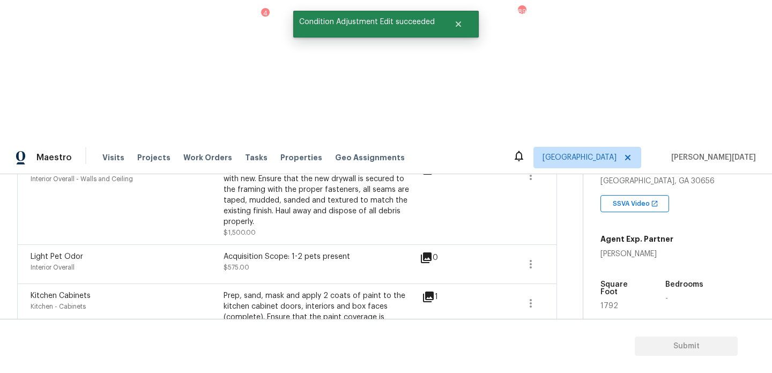
scroll to position [934, 0]
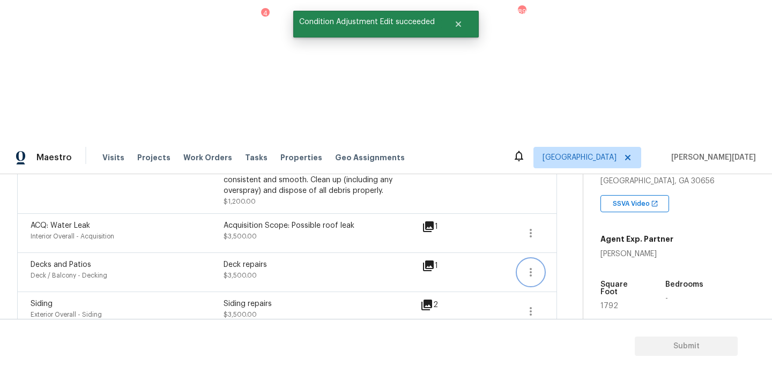
click at [521, 260] on button "button" at bounding box center [531, 273] width 26 height 26
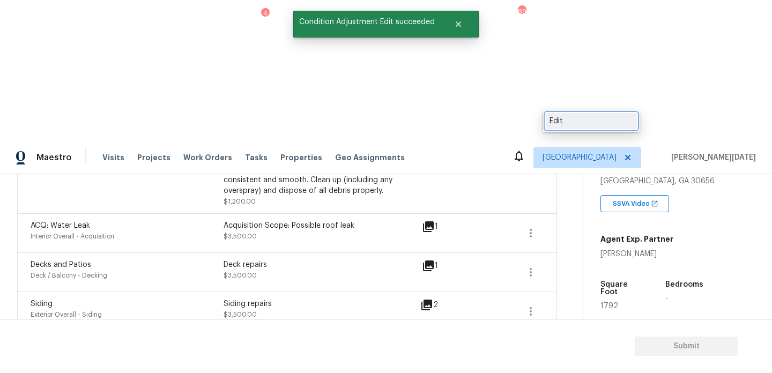
click at [567, 116] on div "Edit" at bounding box center [592, 121] width 84 height 11
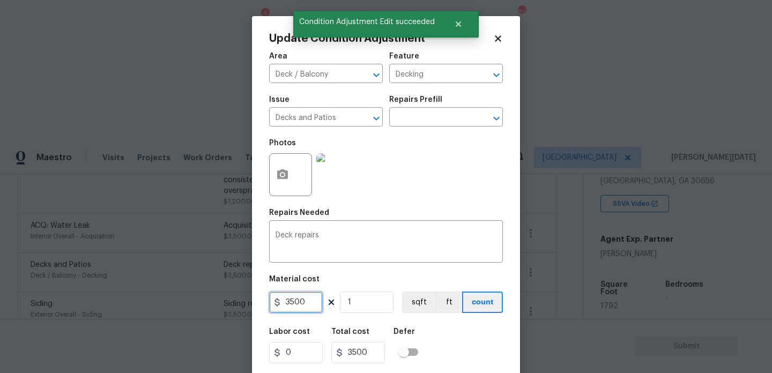
drag, startPoint x: 308, startPoint y: 306, endPoint x: 150, endPoint y: 305, distance: 158.3
click at [150, 305] on div "Update Condition Adjustment Area Deck / Balcony ​ Feature Decking ​ Issue Decks…" at bounding box center [386, 186] width 772 height 373
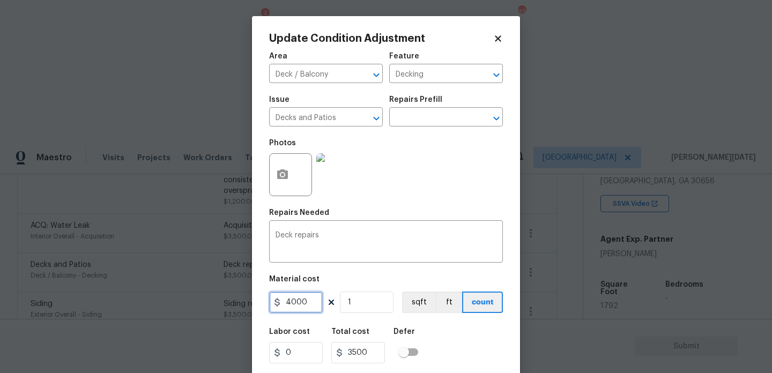
type input "4000"
click at [428, 204] on div "Area Deck / Balcony ​ Feature Decking ​ Issue Decks and Patios ​ Repairs Prefil…" at bounding box center [386, 223] width 234 height 354
type input "4000"
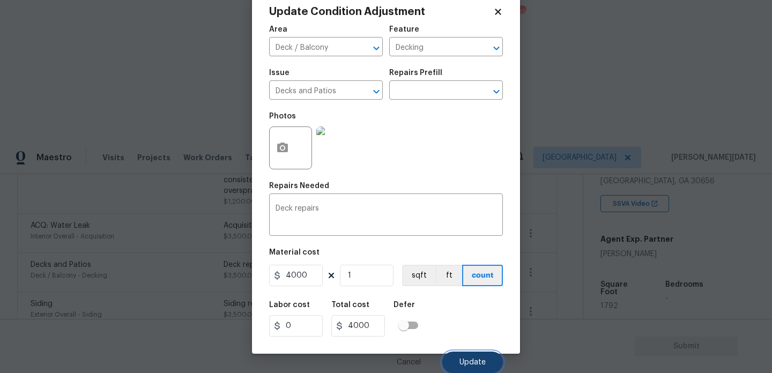
click at [465, 360] on span "Update" at bounding box center [473, 363] width 26 height 8
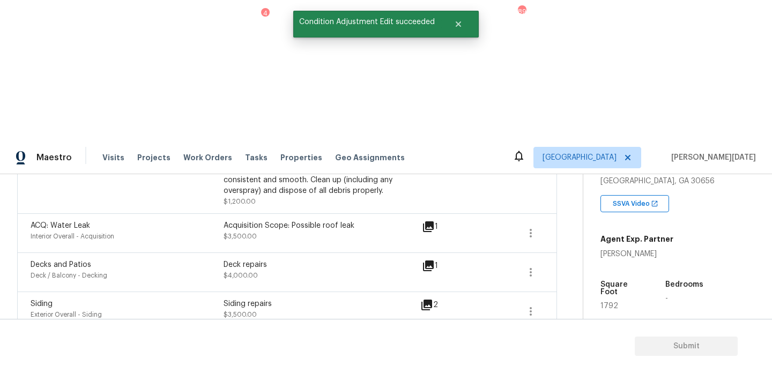
scroll to position [0, 0]
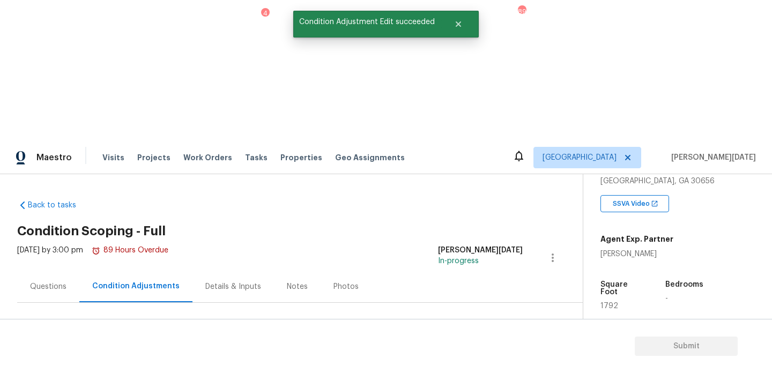
drag, startPoint x: 49, startPoint y: 230, endPoint x: 113, endPoint y: 230, distance: 63.8
click at [113, 363] on div "Total: $55093.64 Deferred: $0" at bounding box center [114, 368] width 194 height 11
copy div "$55093.64"
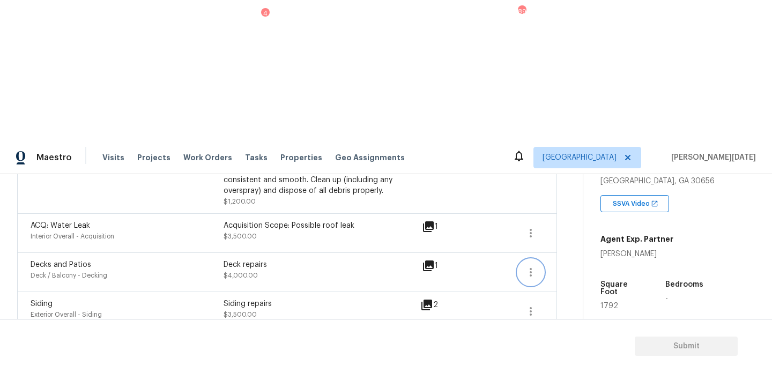
click at [531, 266] on icon "button" at bounding box center [531, 272] width 13 height 13
click at [565, 123] on div "Edit" at bounding box center [592, 121] width 84 height 11
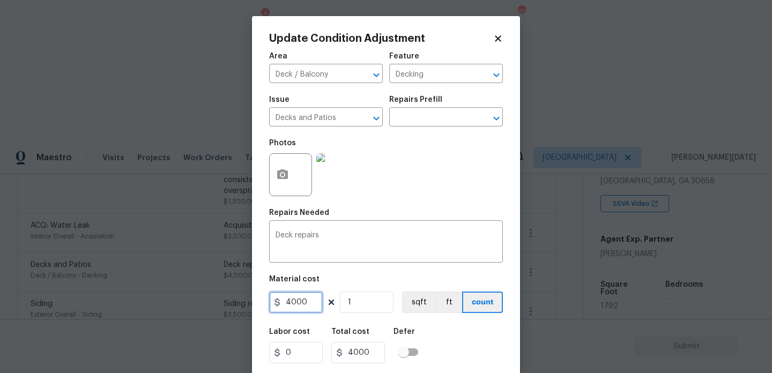
click at [310, 300] on input "4000" at bounding box center [296, 302] width 54 height 21
type input "4500"
click at [487, 183] on div "Photos" at bounding box center [386, 168] width 234 height 70
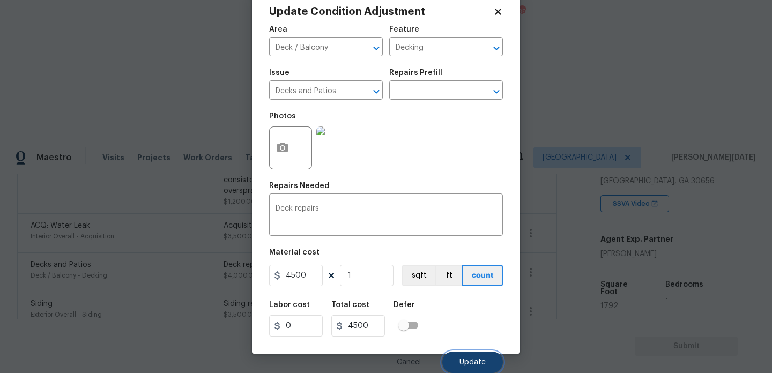
click at [450, 362] on button "Update" at bounding box center [473, 362] width 61 height 21
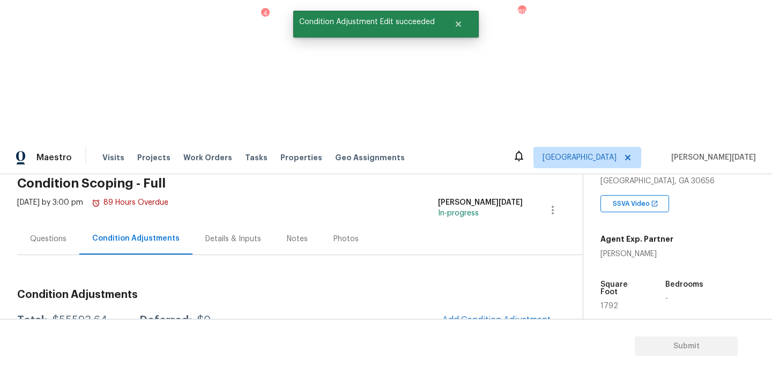
scroll to position [0, 0]
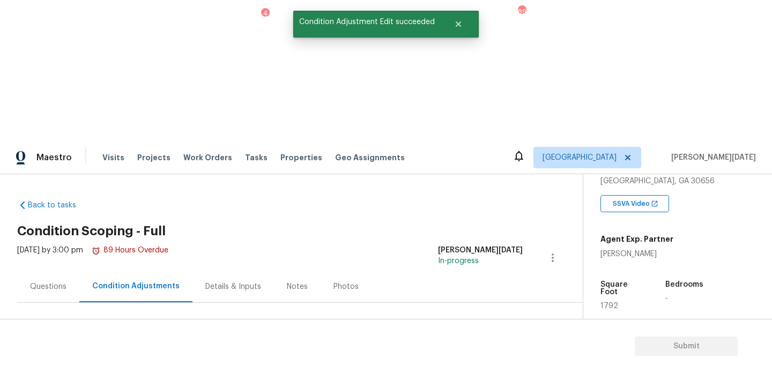
drag, startPoint x: 50, startPoint y: 229, endPoint x: 119, endPoint y: 229, distance: 68.7
click at [119, 363] on div "Total: $55593.64 Deferred: $0" at bounding box center [114, 368] width 194 height 11
copy div "$55593.64"
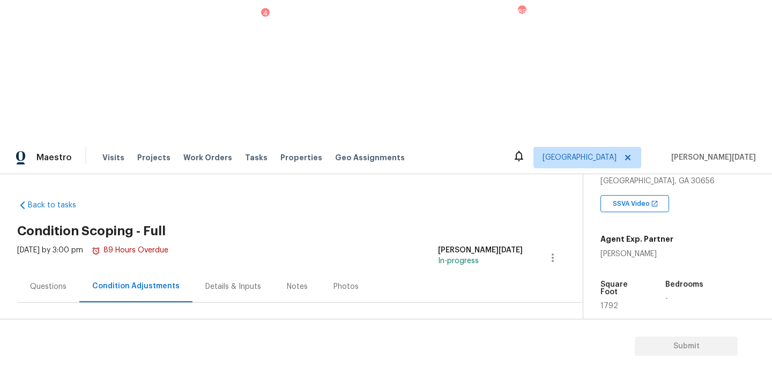
click at [53, 282] on div "Questions" at bounding box center [48, 287] width 36 height 11
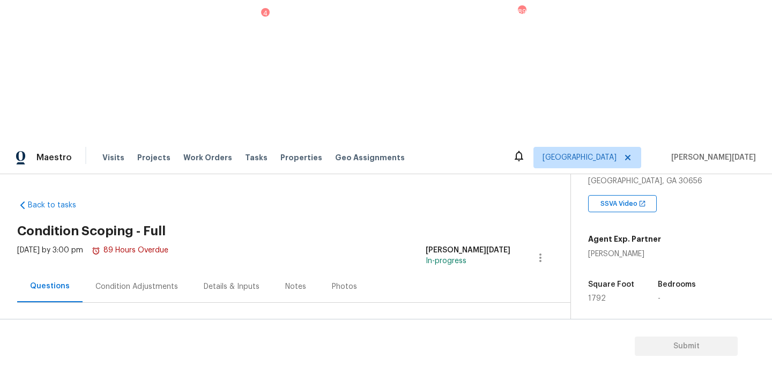
scroll to position [143, 0]
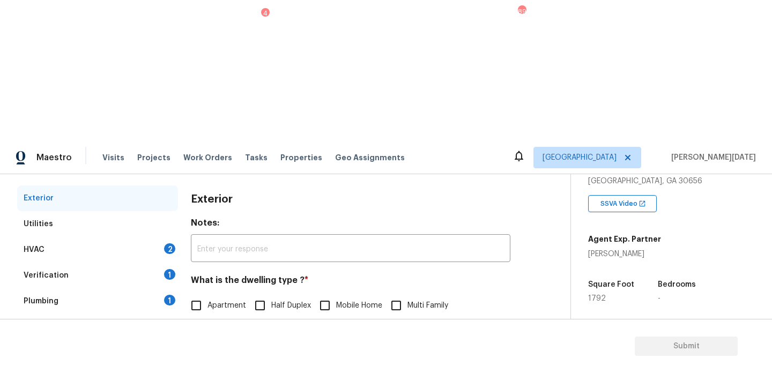
click at [165, 237] on div "HVAC 2" at bounding box center [97, 250] width 161 height 26
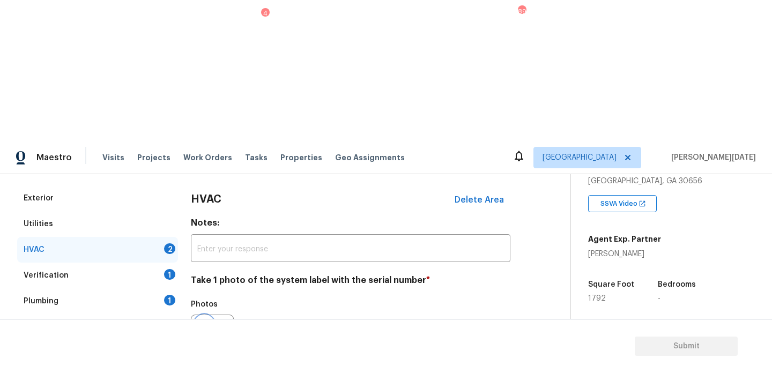
click at [208, 330] on icon "button" at bounding box center [204, 336] width 13 height 13
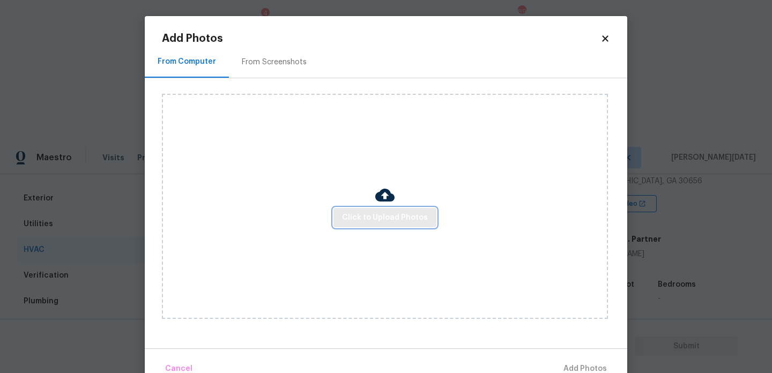
click at [353, 215] on span "Click to Upload Photos" at bounding box center [385, 217] width 86 height 13
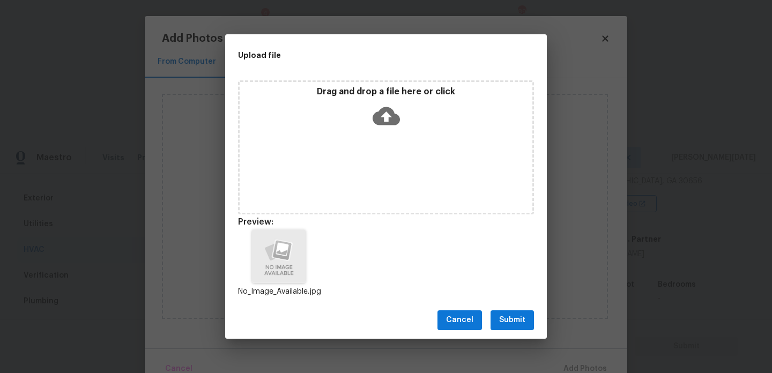
click at [525, 323] on span "Submit" at bounding box center [512, 320] width 26 height 13
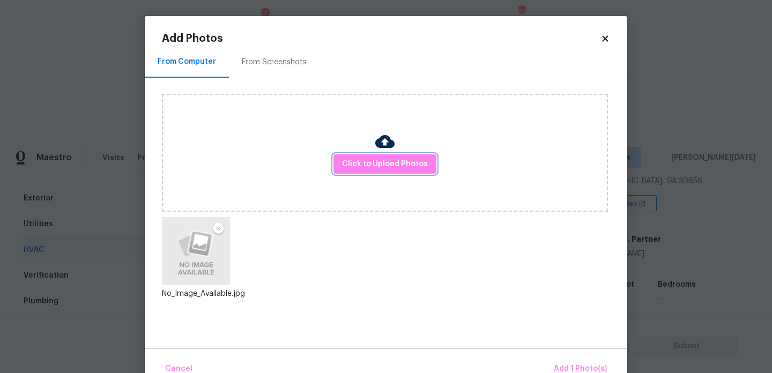
scroll to position [24, 0]
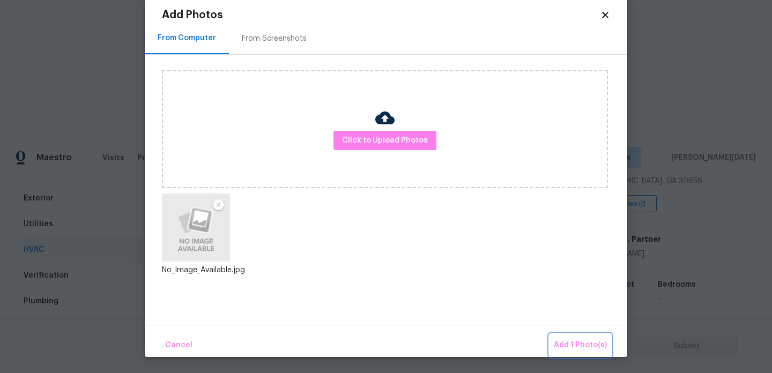
click at [572, 356] on button "Add 1 Photo(s)" at bounding box center [581, 345] width 62 height 23
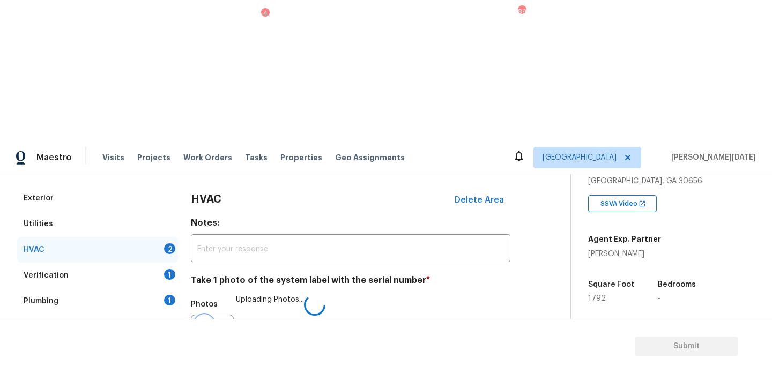
scroll to position [179, 0]
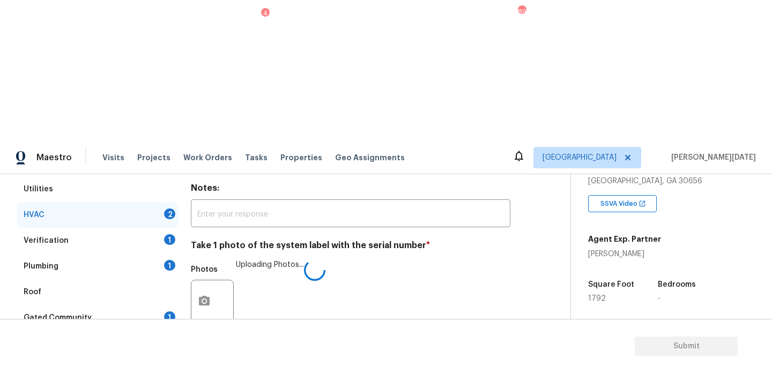
checkbox input "true"
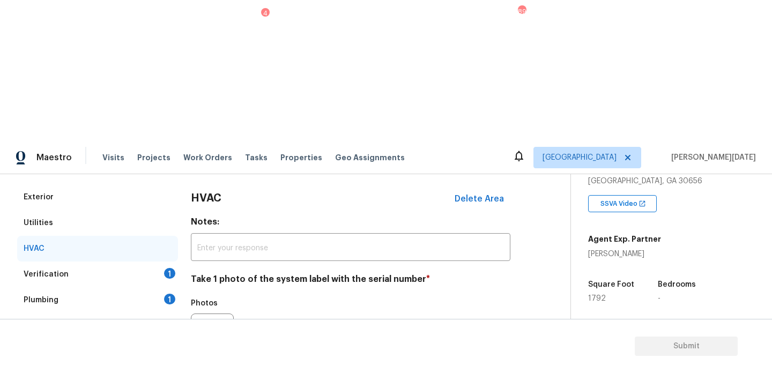
click at [160, 262] on div "Verification 1" at bounding box center [97, 275] width 161 height 26
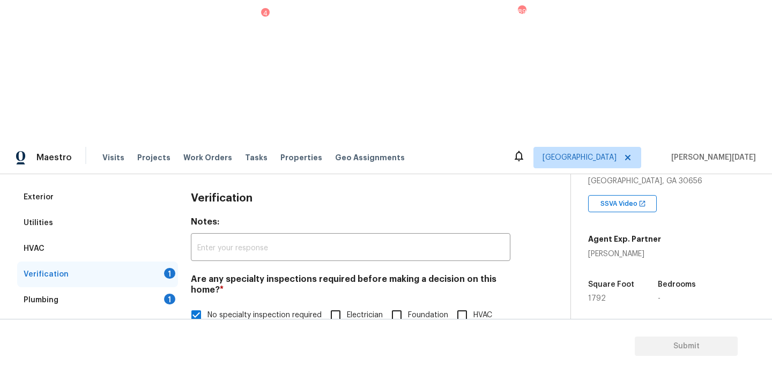
scroll to position [374, 0]
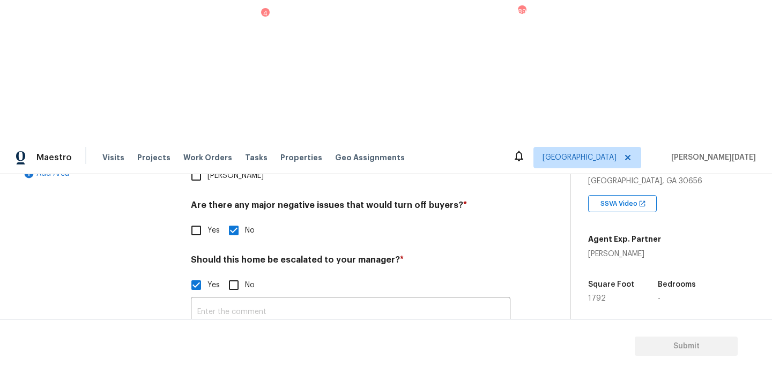
click at [210, 364] on icon "button" at bounding box center [204, 370] width 13 height 13
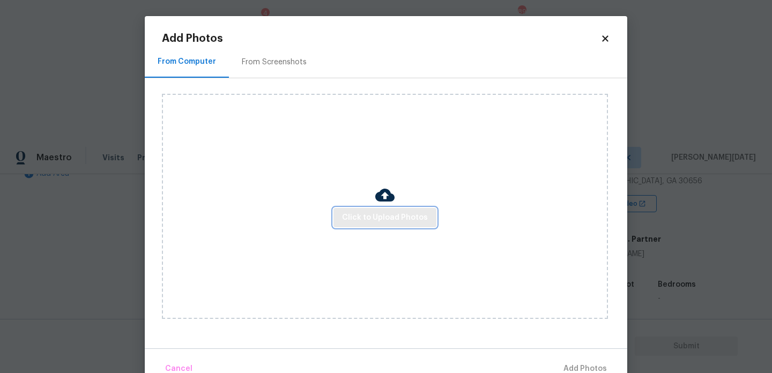
click at [399, 209] on button "Click to Upload Photos" at bounding box center [385, 218] width 103 height 20
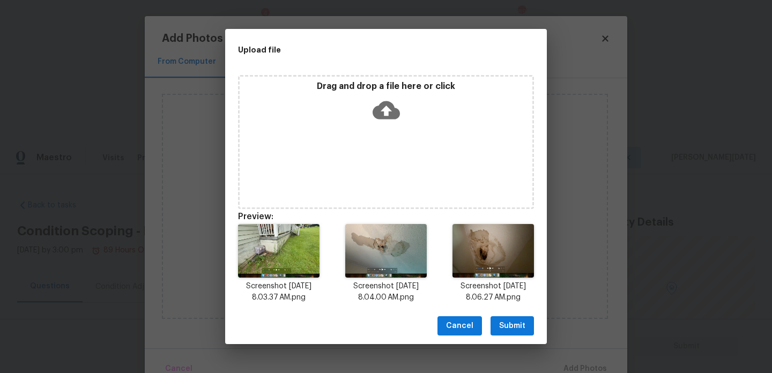
scroll to position [196, 0]
click at [498, 329] on button "Submit" at bounding box center [512, 326] width 43 height 20
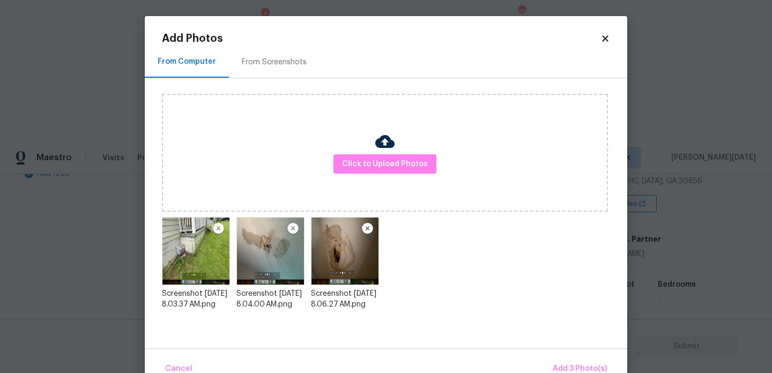
click at [576, 357] on div "Cancel Add 3 Photo(s)" at bounding box center [386, 365] width 483 height 32
click at [577, 365] on span "Add 3 Photo(s)" at bounding box center [580, 369] width 54 height 13
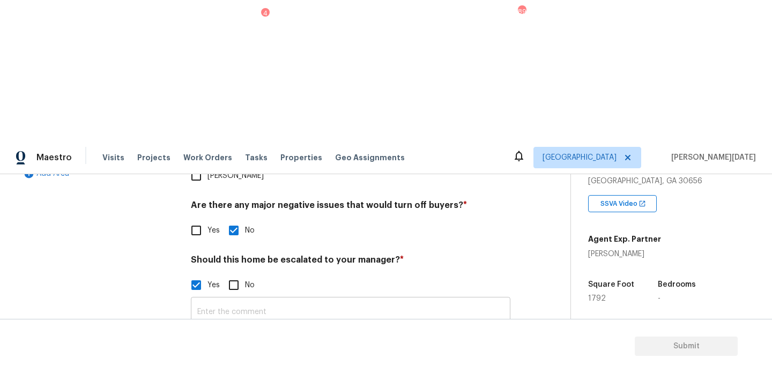
click at [226, 300] on input "text" at bounding box center [351, 312] width 320 height 25
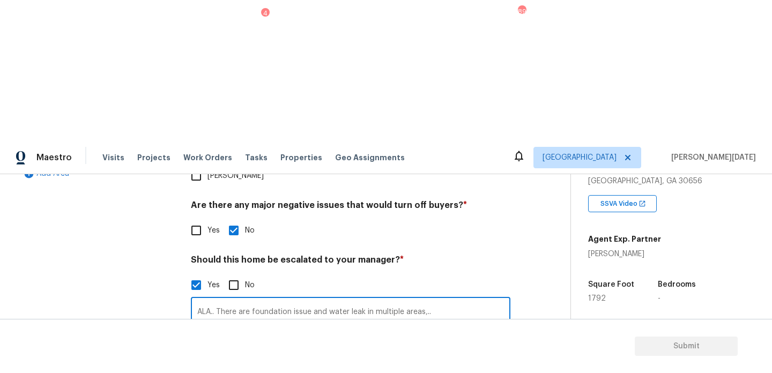
click at [417, 85] on div "Verification Notes: ​ Are any specialty inspections required before making a de…" at bounding box center [351, 215] width 320 height 521
click at [354, 349] on img at bounding box center [354, 370] width 43 height 43
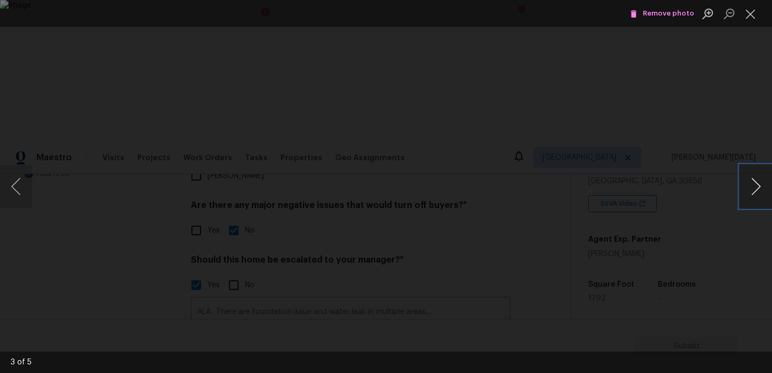
click at [752, 187] on button "Next image" at bounding box center [756, 186] width 32 height 43
click at [752, 12] on button "Close lightbox" at bounding box center [750, 13] width 21 height 19
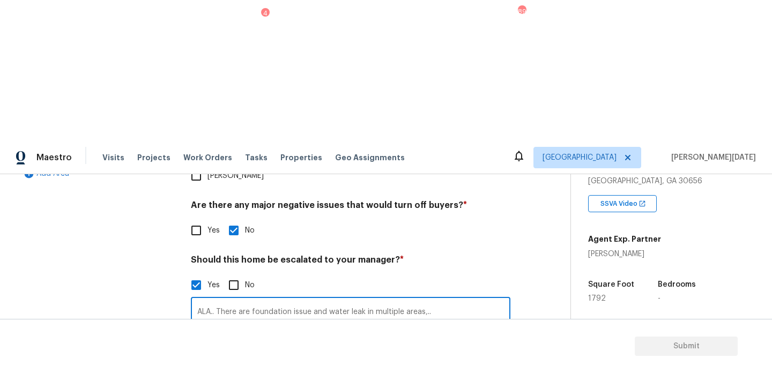
click at [285, 300] on input "ALA.. There are foundation issue and water leak in multiple areas,.." at bounding box center [351, 312] width 320 height 25
click at [310, 300] on input "ALA.. There are foundation issue and water leak in multiple areas,.." at bounding box center [351, 312] width 320 height 25
type input "ALA.. There are foundation issues and water leak in multiple areas,.."
checkbox input "true"
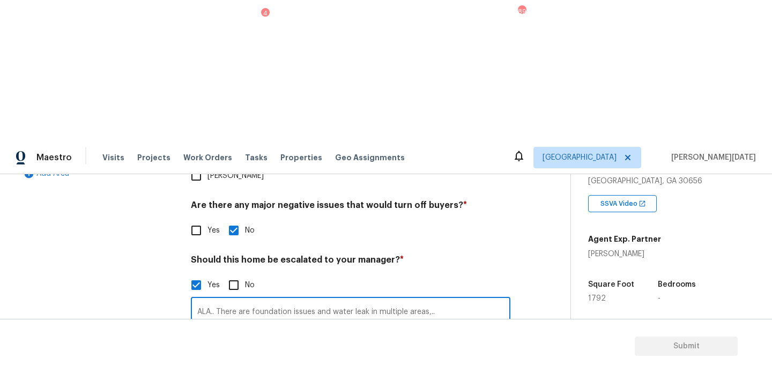
checkbox input "false"
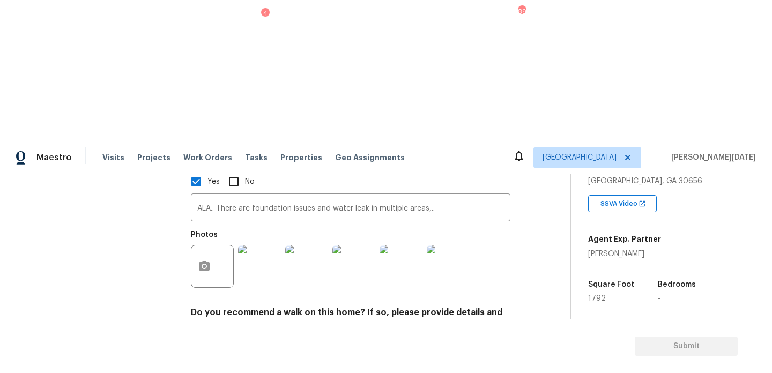
scroll to position [475, 0]
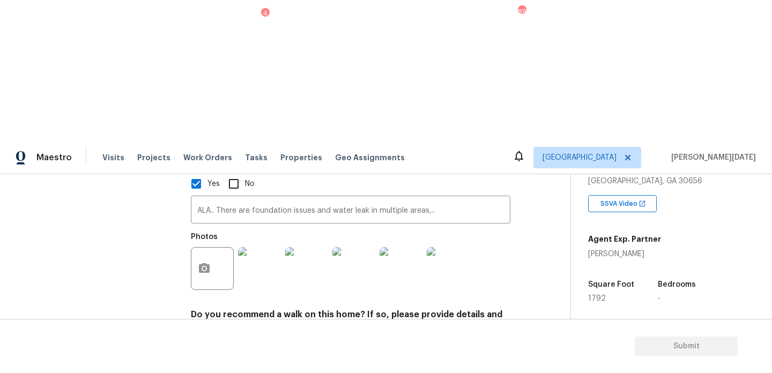
click at [227, 365] on input "text" at bounding box center [351, 377] width 320 height 25
paste input "ALA.. There are foundation issue and water leak in multiple areas,.."
click at [311, 365] on input "ALA.. There are foundation issue and water leak in multiple areas,.." at bounding box center [351, 377] width 320 height 25
type input "ALA.. There are foundation issues and water leak in multiple areas,.."
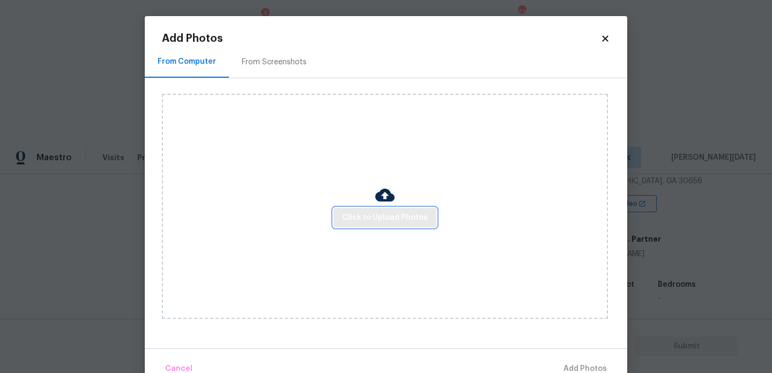
click at [388, 212] on span "Click to Upload Photos" at bounding box center [385, 217] width 86 height 13
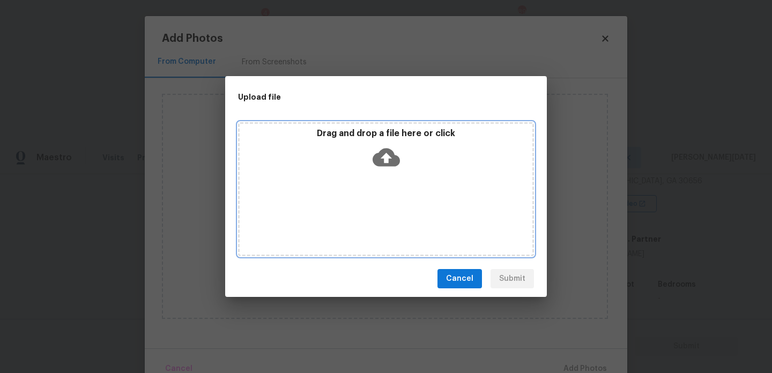
click at [388, 212] on div "Drag and drop a file here or click" at bounding box center [386, 189] width 296 height 134
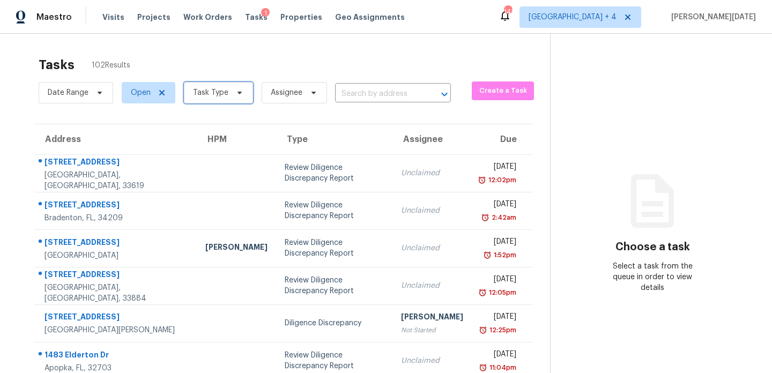
click at [202, 97] on span "Task Type" at bounding box center [210, 92] width 35 height 11
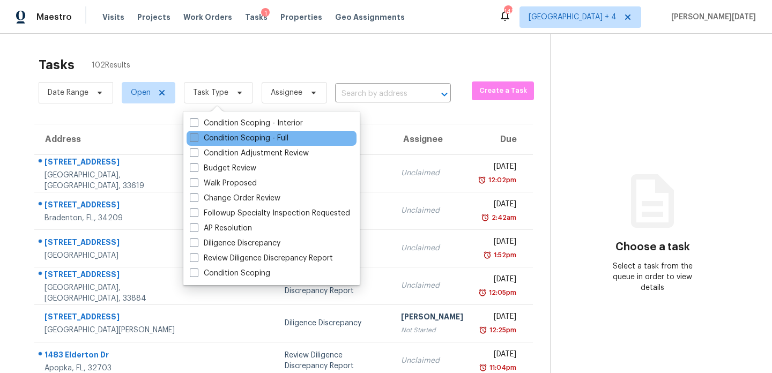
click at [193, 135] on span at bounding box center [194, 138] width 9 height 9
click at [193, 135] on input "Condition Scoping - Full" at bounding box center [193, 136] width 7 height 7
checkbox input "true"
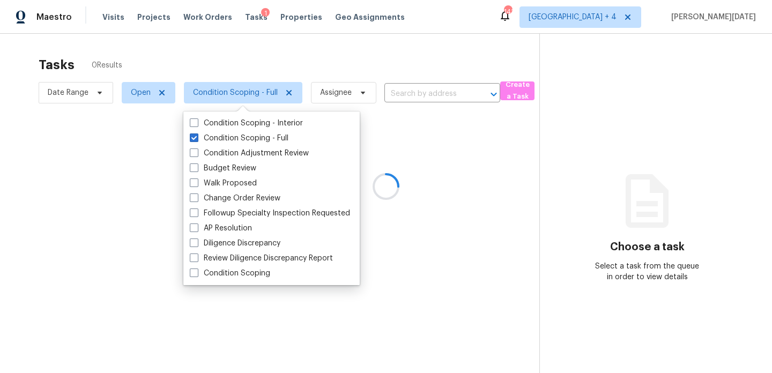
click at [330, 60] on div at bounding box center [386, 186] width 772 height 373
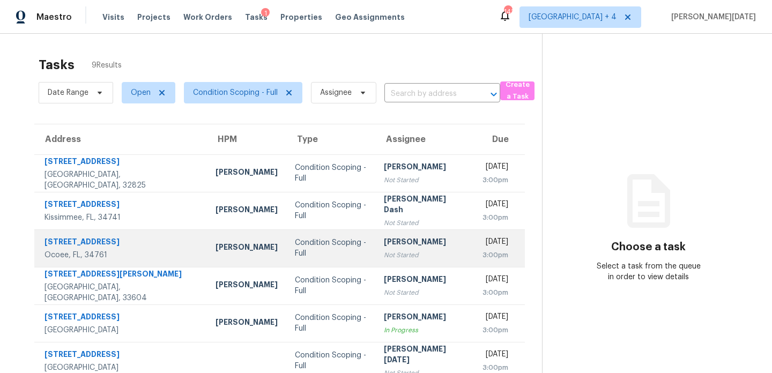
scroll to position [128, 0]
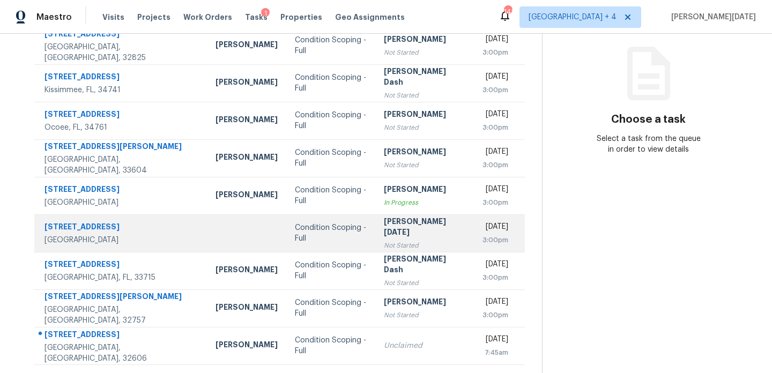
click at [384, 232] on div "[PERSON_NAME][DATE]" at bounding box center [425, 228] width 82 height 24
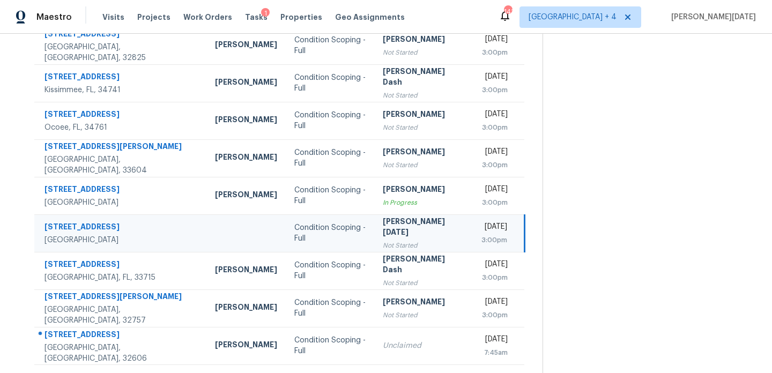
click at [383, 232] on div "[PERSON_NAME][DATE]" at bounding box center [423, 228] width 81 height 24
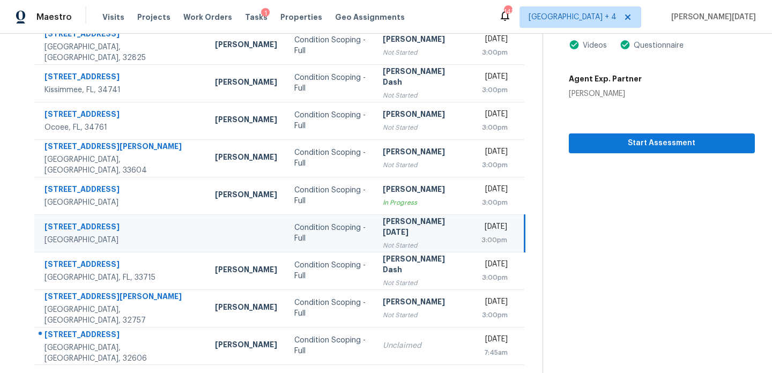
click at [418, 235] on td "[PERSON_NAME][DATE] Not Started" at bounding box center [423, 234] width 98 height 38
click at [611, 133] on div "Start Assessment" at bounding box center [662, 126] width 186 height 54
click at [581, 139] on span "Start Assessment" at bounding box center [662, 143] width 169 height 13
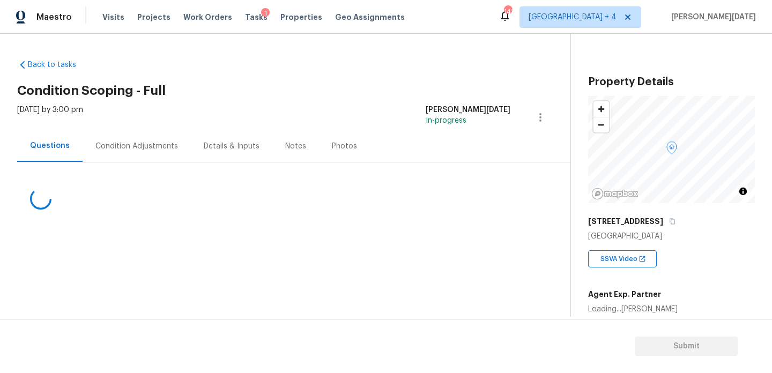
click at [144, 142] on div "Condition Adjustments" at bounding box center [136, 146] width 83 height 11
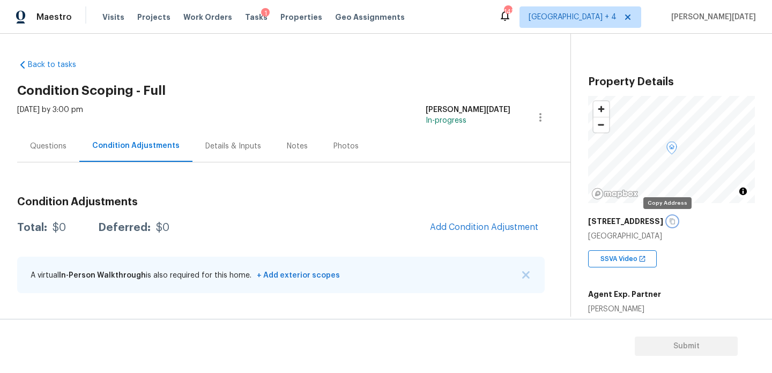
click at [670, 219] on icon "button" at bounding box center [672, 222] width 5 height 6
click at [447, 174] on div "Condition Adjustments Total: $0 Deferred: $0 Add Condition Adjustment A virtual…" at bounding box center [281, 233] width 528 height 141
click at [245, 18] on span "Tasks" at bounding box center [256, 17] width 23 height 8
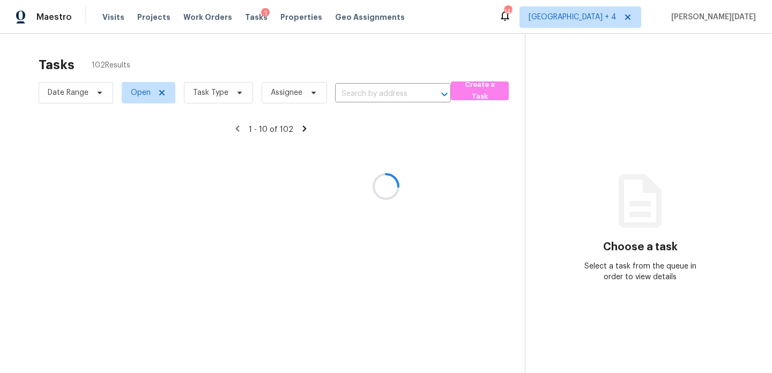
click at [235, 93] on div at bounding box center [386, 186] width 772 height 373
click at [225, 90] on div at bounding box center [386, 186] width 772 height 373
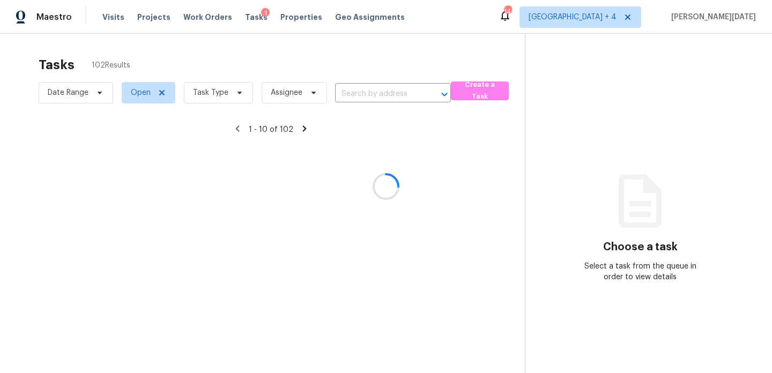
click at [225, 90] on div at bounding box center [386, 186] width 772 height 373
click at [225, 90] on span "Task Type" at bounding box center [210, 92] width 35 height 11
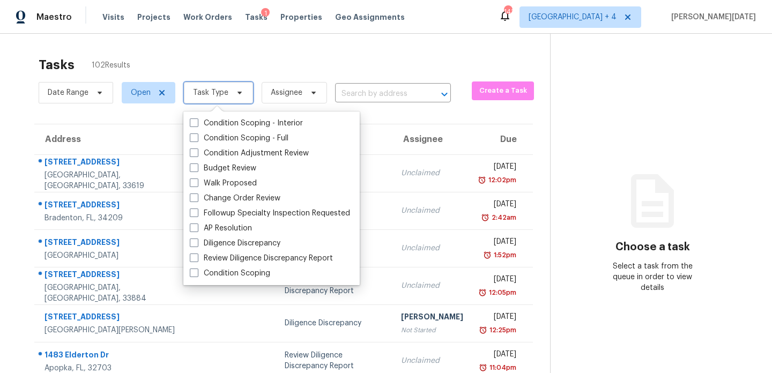
click at [225, 90] on span "Task Type" at bounding box center [210, 92] width 35 height 11
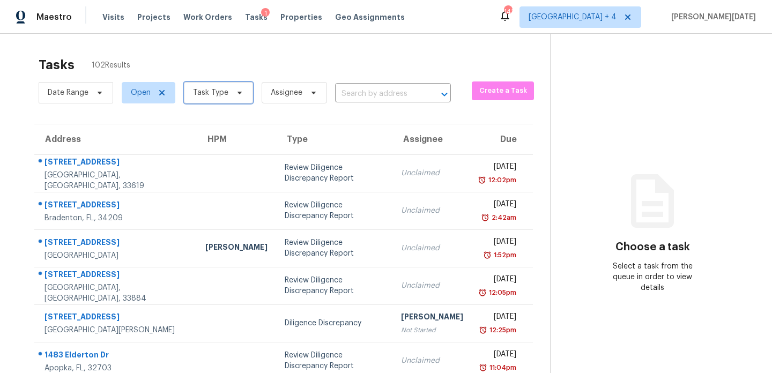
click at [225, 90] on span "Task Type" at bounding box center [210, 92] width 35 height 11
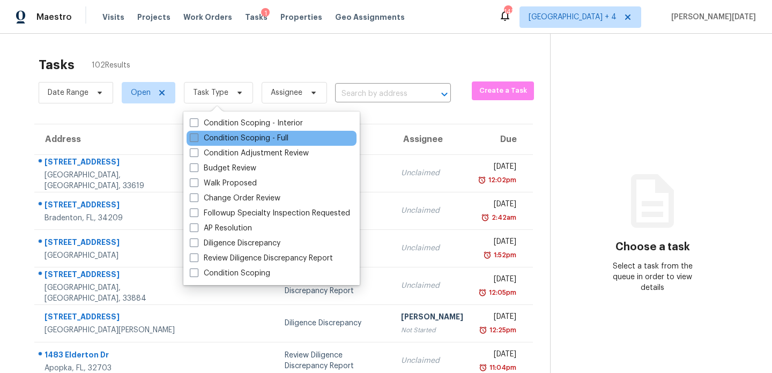
click at [216, 134] on label "Condition Scoping - Full" at bounding box center [239, 138] width 99 height 11
click at [197, 134] on input "Condition Scoping - Full" at bounding box center [193, 136] width 7 height 7
checkbox input "true"
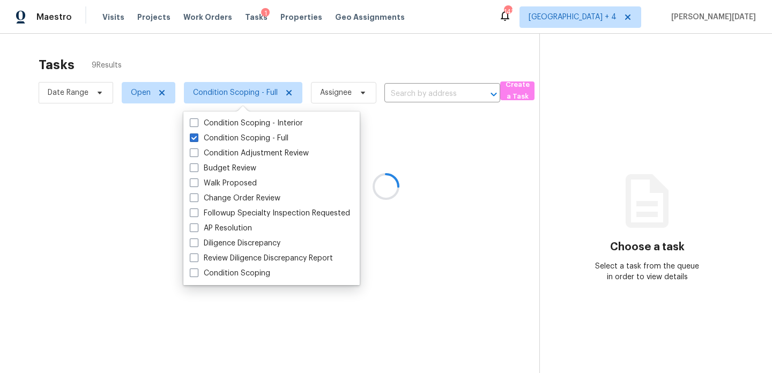
click at [332, 73] on div at bounding box center [386, 186] width 772 height 373
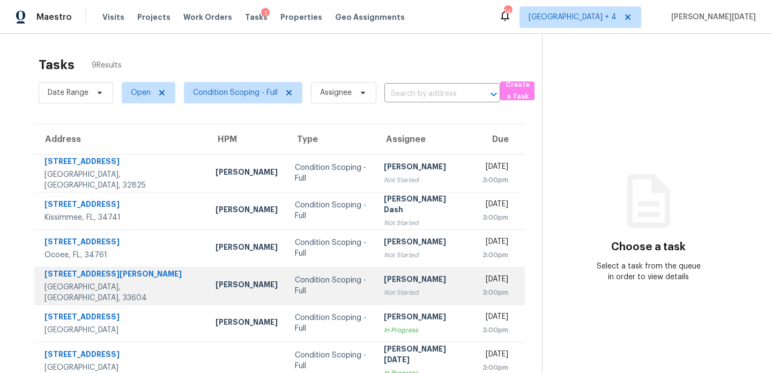
scroll to position [128, 0]
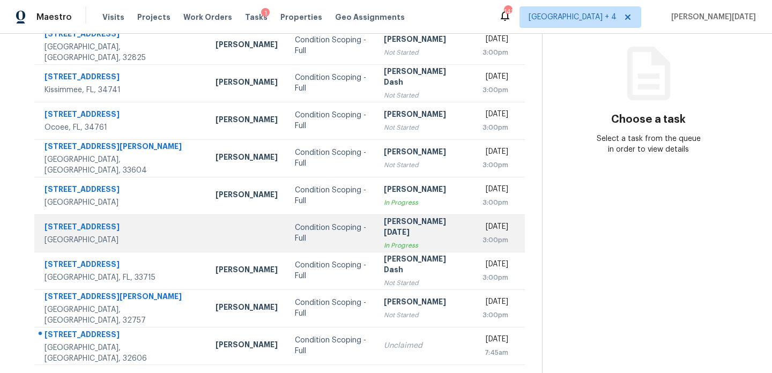
click at [474, 251] on td "[DATE] 3:00pm" at bounding box center [499, 234] width 51 height 38
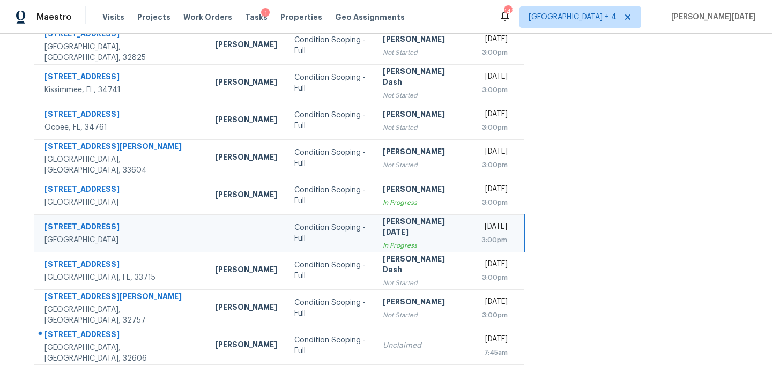
click at [482, 241] on div "3:00pm" at bounding box center [495, 240] width 26 height 11
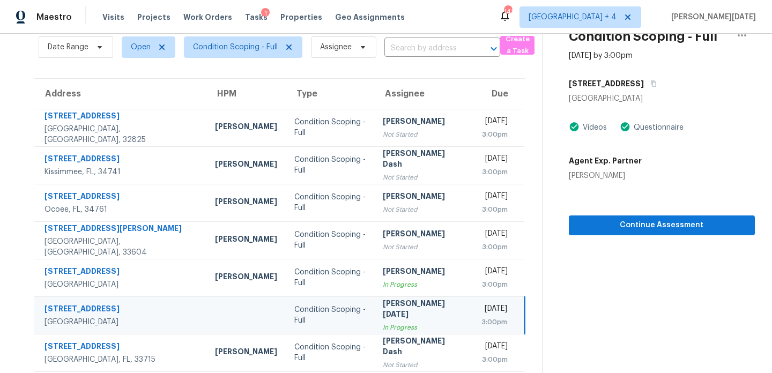
scroll to position [0, 0]
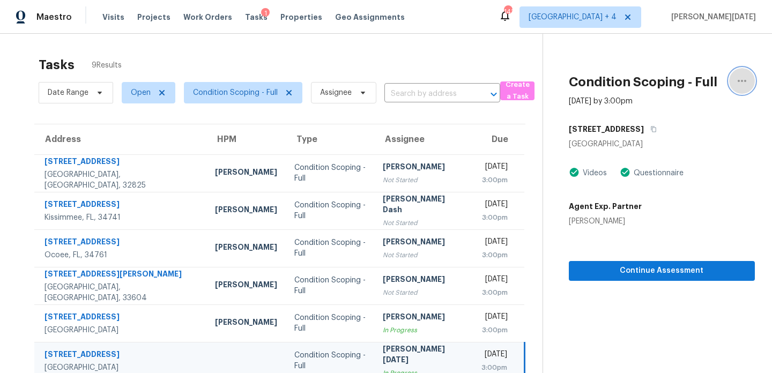
click at [745, 79] on icon "button" at bounding box center [742, 81] width 13 height 13
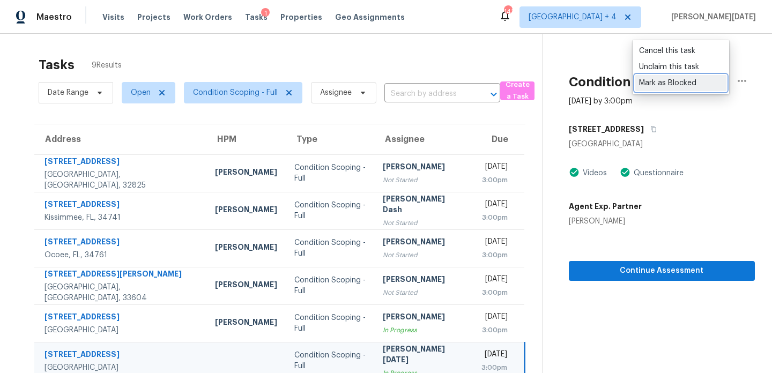
click at [696, 84] on div "Mark as Blocked" at bounding box center [681, 83] width 84 height 11
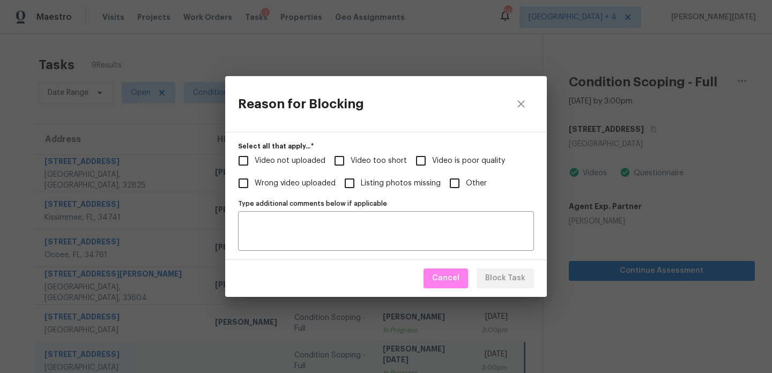
click at [457, 188] on input "Other" at bounding box center [455, 183] width 23 height 23
checkbox input "true"
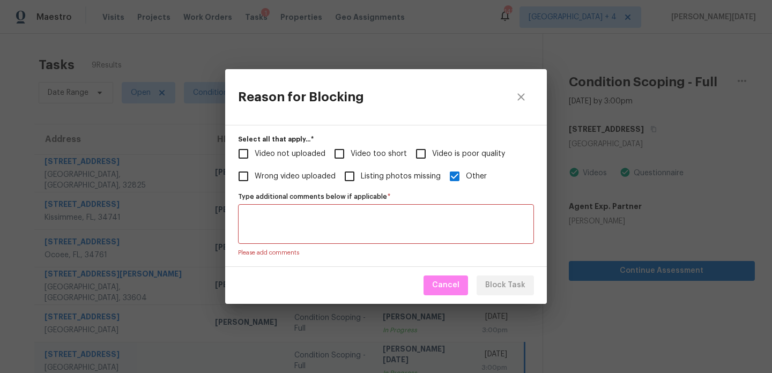
click at [393, 218] on textarea "Type additional comments below if applicable   *" at bounding box center [386, 224] width 283 height 23
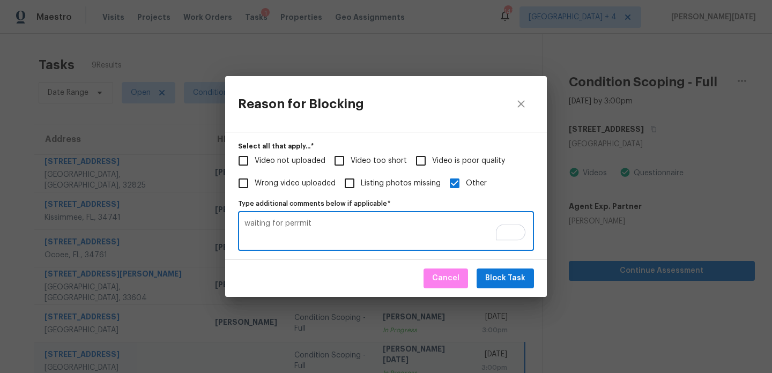
type textarea "waiting for perrmit"
click at [527, 281] on button "Block Task" at bounding box center [505, 279] width 57 height 20
